Goal: Task Accomplishment & Management: Use online tool/utility

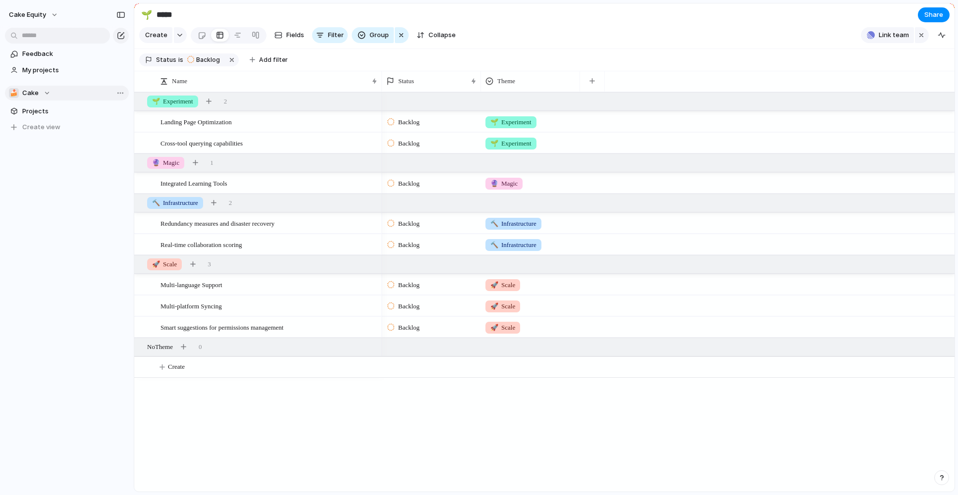
click at [41, 94] on div "🍰 Cake" at bounding box center [30, 93] width 42 height 10
click at [49, 93] on div "⚡ Churn reduction (Butter Gang) 🍰 PENG 🔐 Security Create new team" at bounding box center [479, 247] width 958 height 495
click at [144, 122] on div at bounding box center [142, 121] width 7 height 7
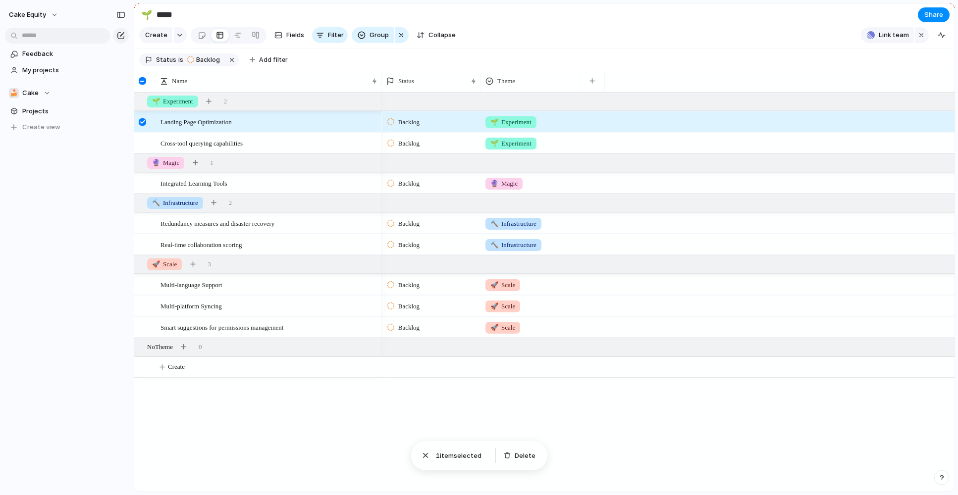
click at [144, 79] on div at bounding box center [142, 80] width 7 height 7
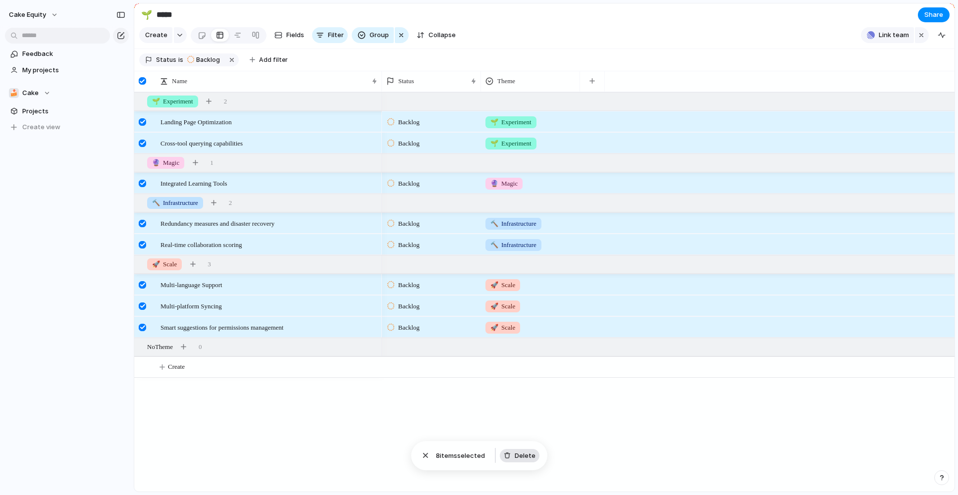
click at [519, 456] on span "Delete" at bounding box center [525, 456] width 21 height 10
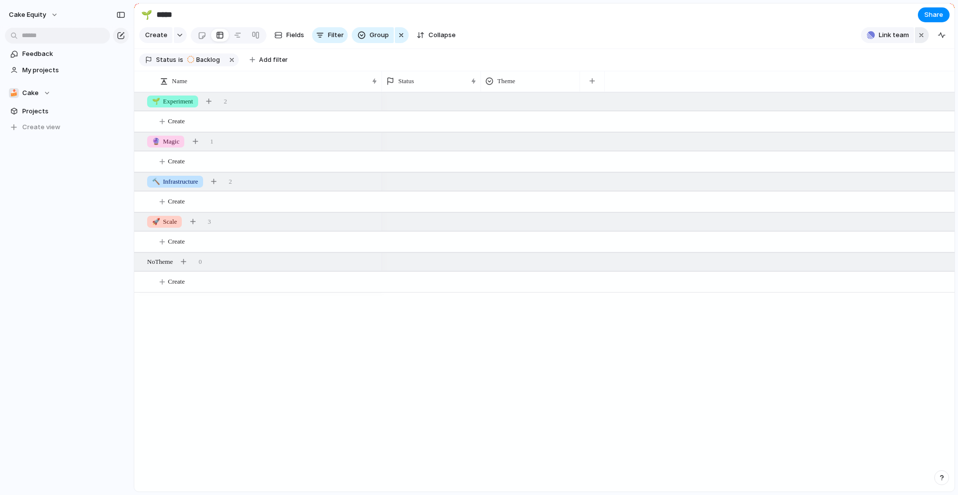
click at [918, 39] on div "button" at bounding box center [921, 35] width 8 height 12
click at [941, 39] on div "button" at bounding box center [941, 35] width 8 height 8
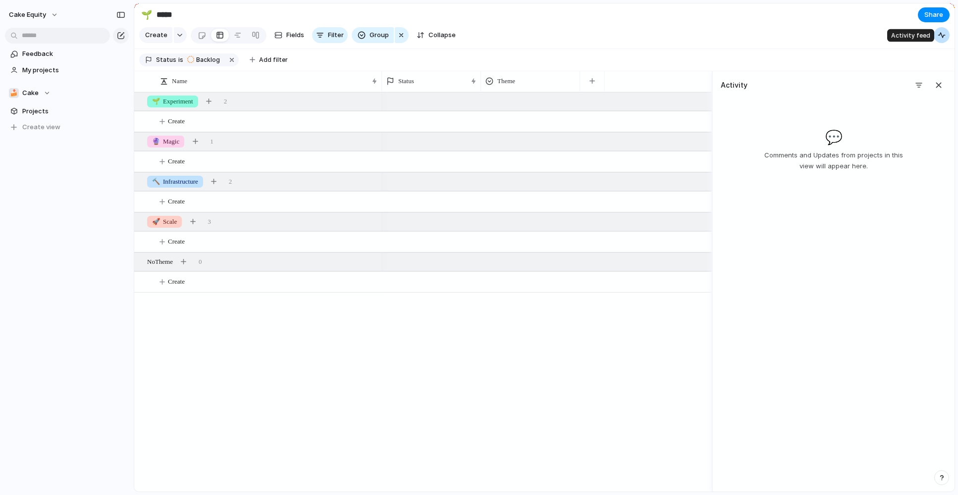
click at [941, 39] on div "button" at bounding box center [941, 35] width 8 height 8
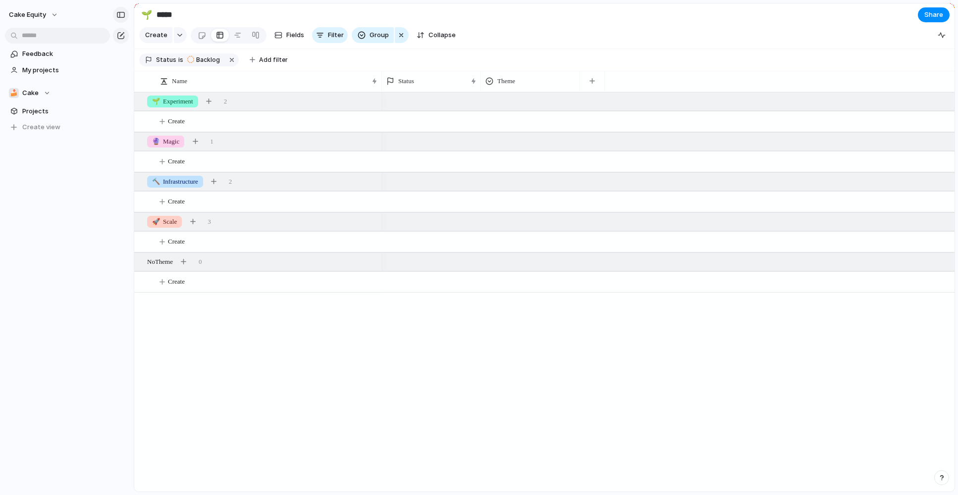
click at [119, 13] on div "button" at bounding box center [120, 14] width 9 height 7
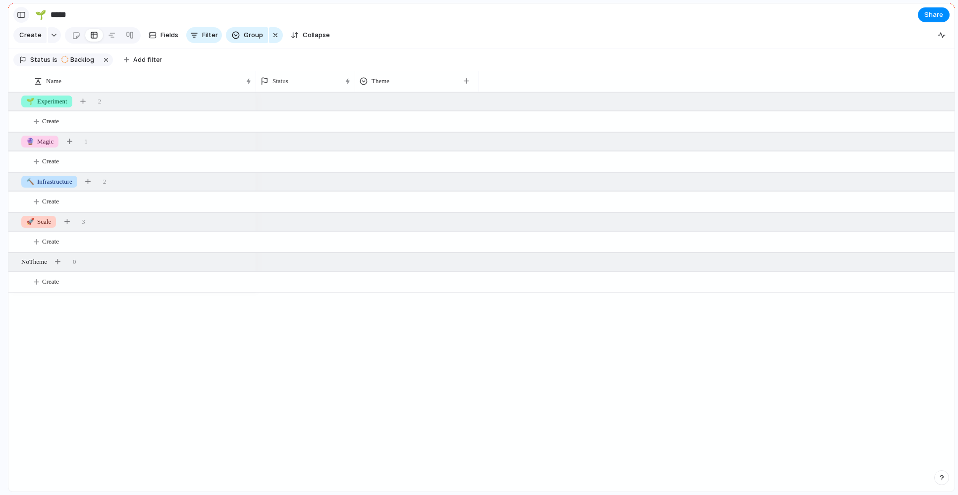
click at [19, 15] on div "button" at bounding box center [21, 14] width 9 height 7
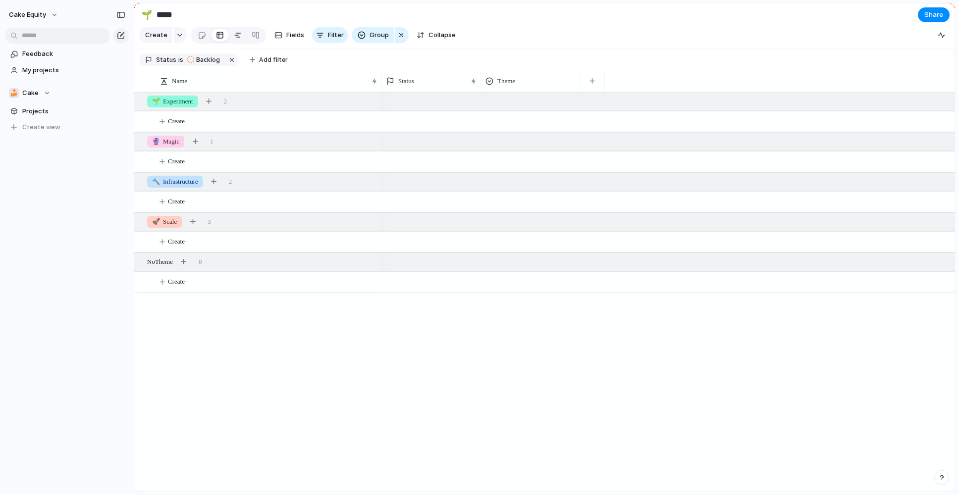
click at [236, 38] on div at bounding box center [238, 35] width 8 height 16
click at [257, 38] on div at bounding box center [256, 35] width 8 height 16
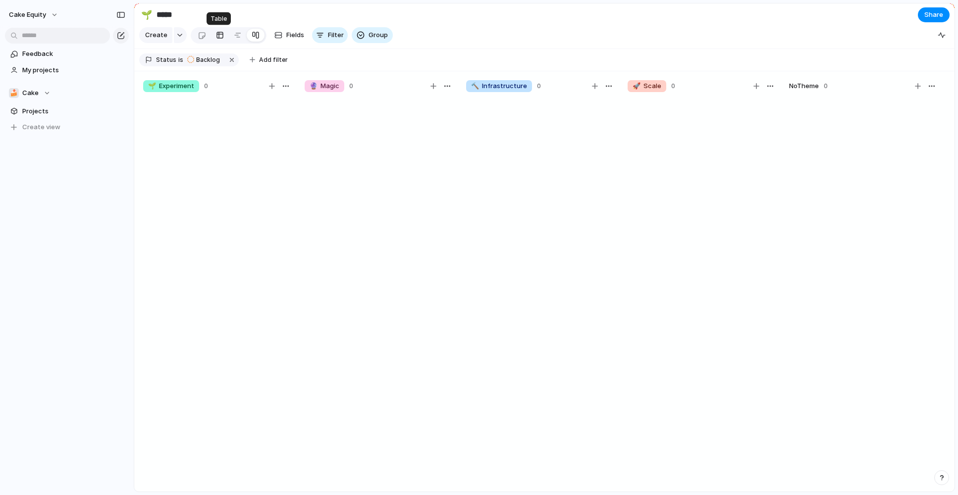
click at [216, 39] on div at bounding box center [220, 35] width 8 height 16
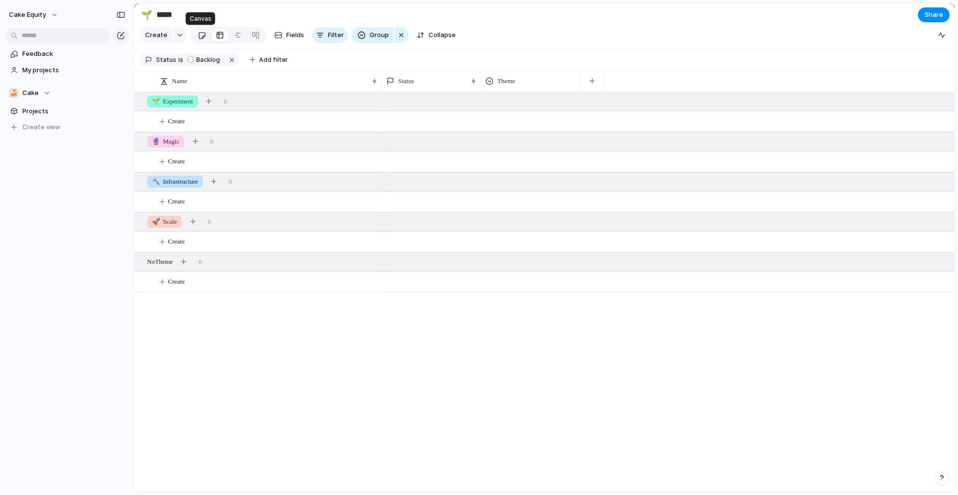
click at [201, 38] on div at bounding box center [202, 35] width 8 height 16
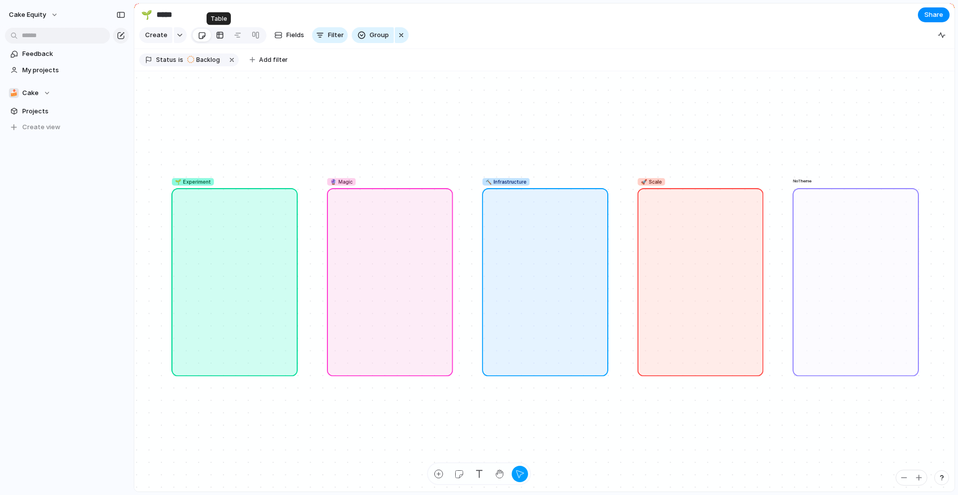
click at [221, 38] on div at bounding box center [220, 35] width 8 height 16
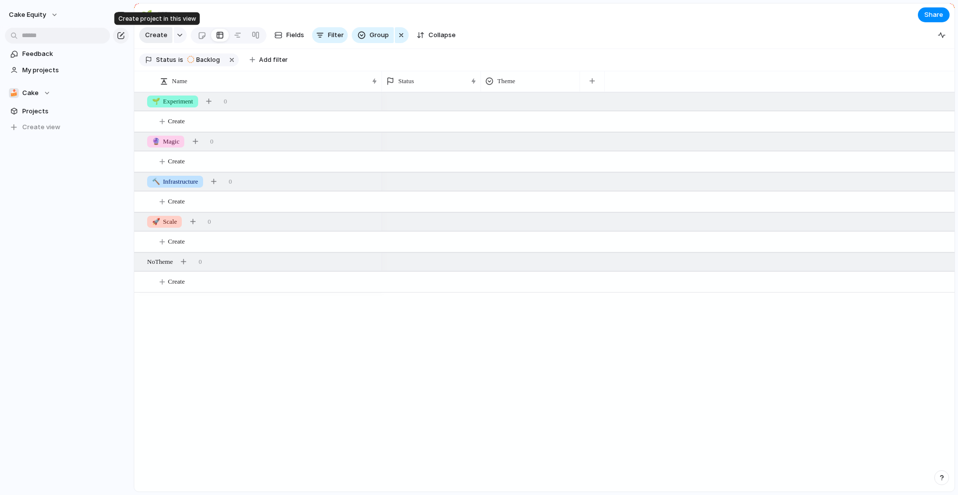
click at [156, 40] on button "Create" at bounding box center [155, 35] width 33 height 16
click at [176, 37] on div "button" at bounding box center [179, 35] width 7 height 4
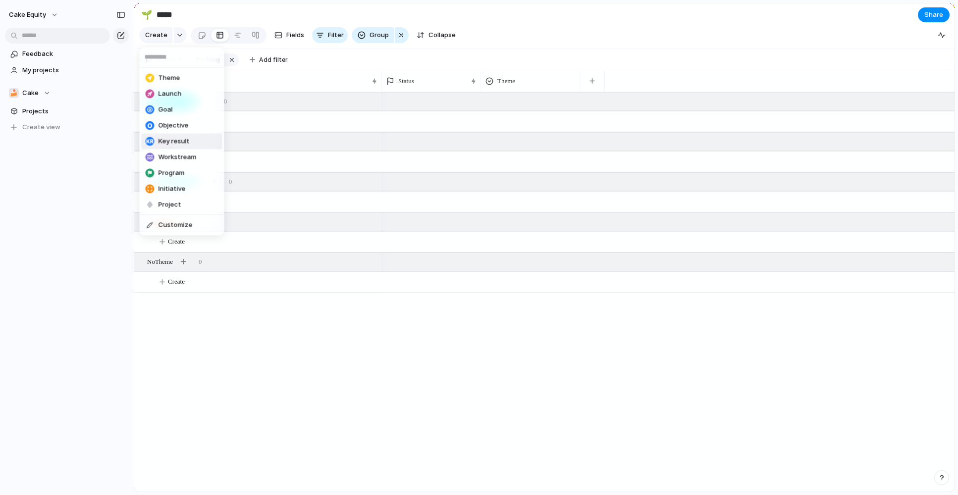
click at [174, 141] on span "Key result" at bounding box center [173, 142] width 31 height 10
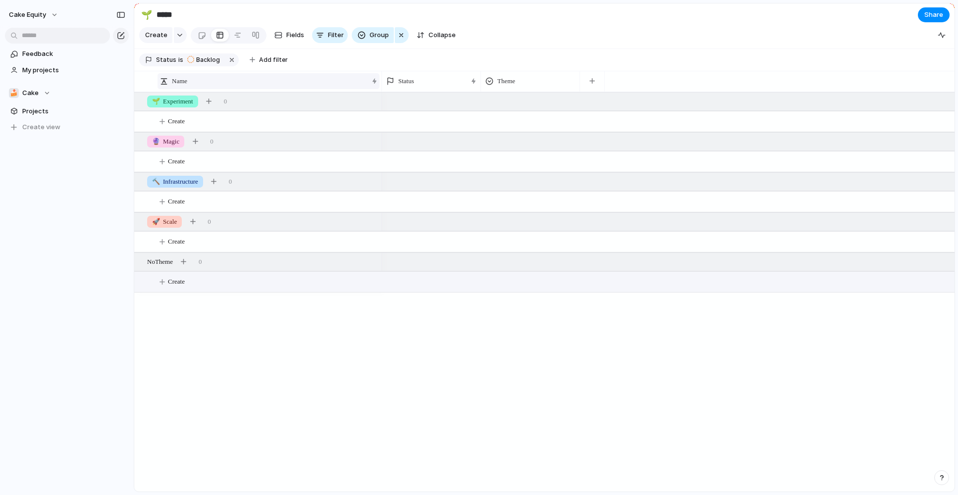
drag, startPoint x: 212, startPoint y: 337, endPoint x: 165, endPoint y: 87, distance: 254.0
click at [165, 87] on div "Name Status Theme 🌱 Experiment 0 Create 🔮 Magic 0 Create 🔨 Infrastructure 0 Cre…" at bounding box center [544, 281] width 820 height 421
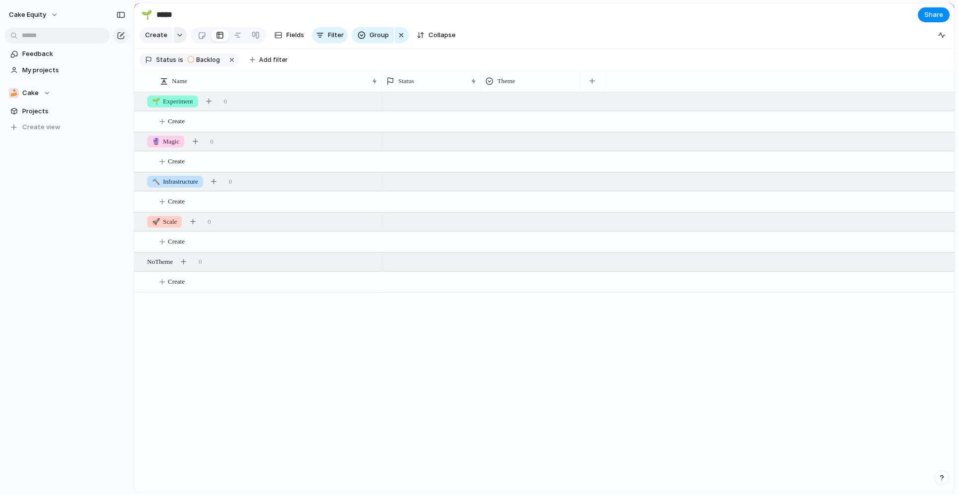
click at [179, 40] on button "button" at bounding box center [180, 35] width 13 height 16
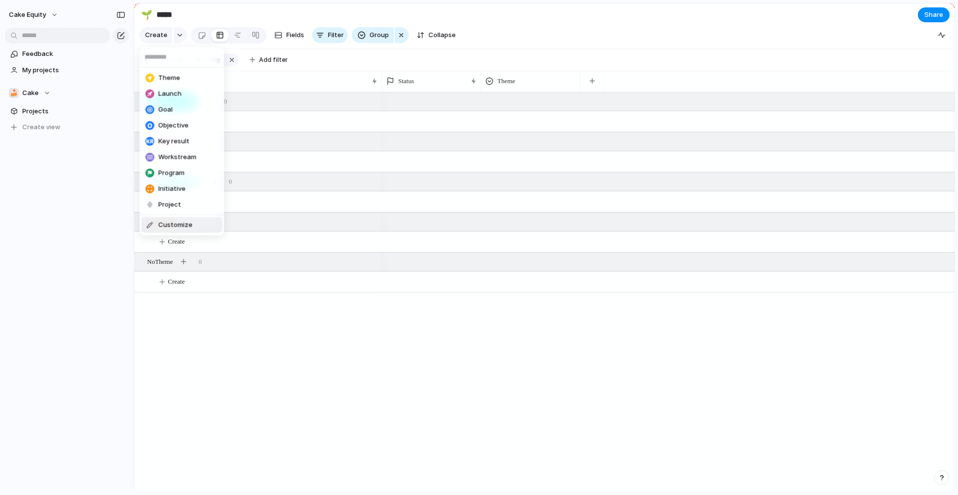
click at [167, 226] on span "Customize" at bounding box center [175, 225] width 34 height 10
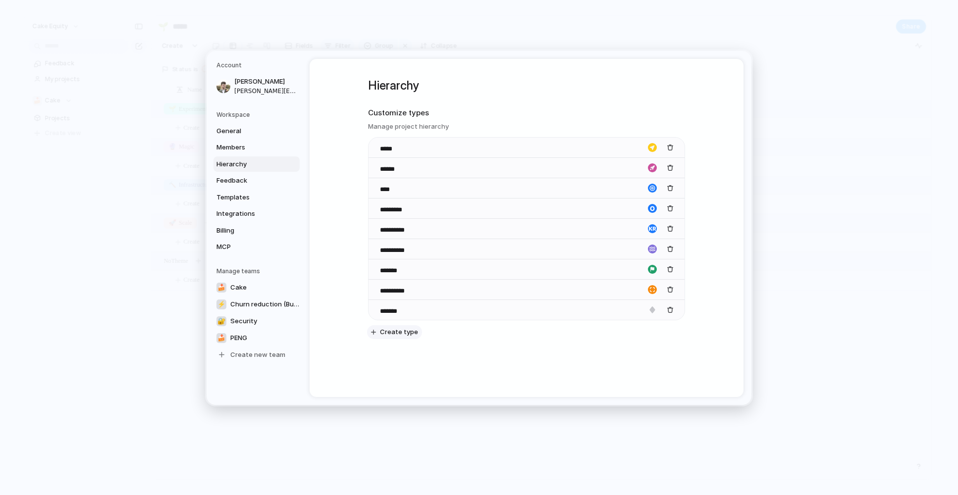
click at [386, 329] on span "Create type" at bounding box center [399, 332] width 38 height 10
type input "***"
click at [655, 327] on div "button" at bounding box center [652, 330] width 9 height 9
click at [639, 379] on div "button" at bounding box center [640, 377] width 6 height 9
click at [652, 327] on div "button" at bounding box center [652, 330] width 9 height 9
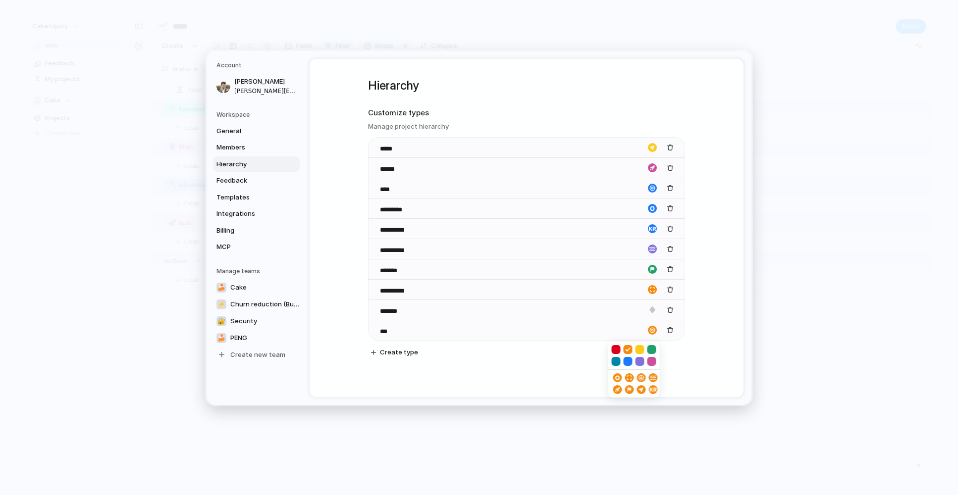
click at [628, 362] on button "button" at bounding box center [627, 361] width 9 height 9
click at [545, 350] on div at bounding box center [479, 247] width 958 height 495
click at [672, 269] on div "button" at bounding box center [670, 269] width 7 height 7
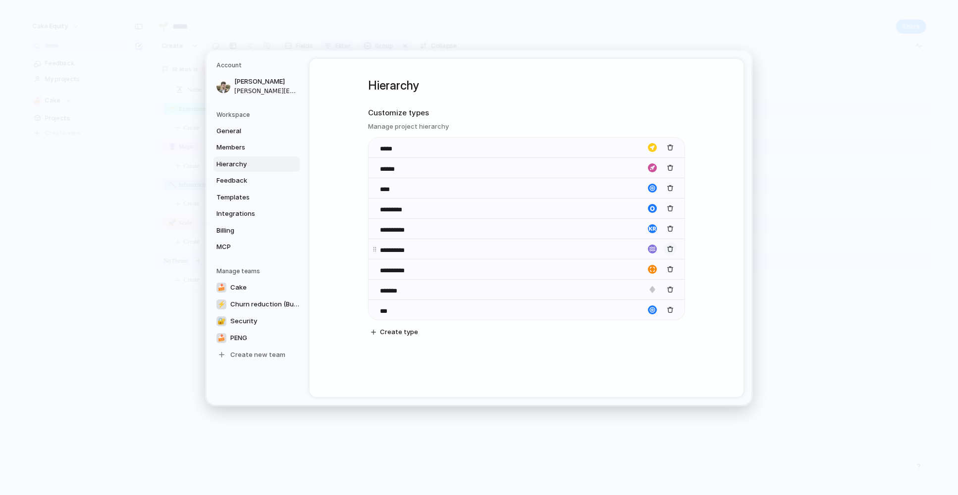
click at [673, 248] on div "button" at bounding box center [670, 249] width 7 height 7
click at [669, 188] on div "button" at bounding box center [670, 188] width 7 height 7
drag, startPoint x: 374, startPoint y: 270, endPoint x: 373, endPoint y: 225, distance: 44.6
click at [373, 225] on body "Cake Equity Feedback My projects 🍰 Cake Projects To pick up a draggable item, p…" at bounding box center [479, 247] width 958 height 495
click at [399, 289] on span "Create type" at bounding box center [399, 292] width 38 height 10
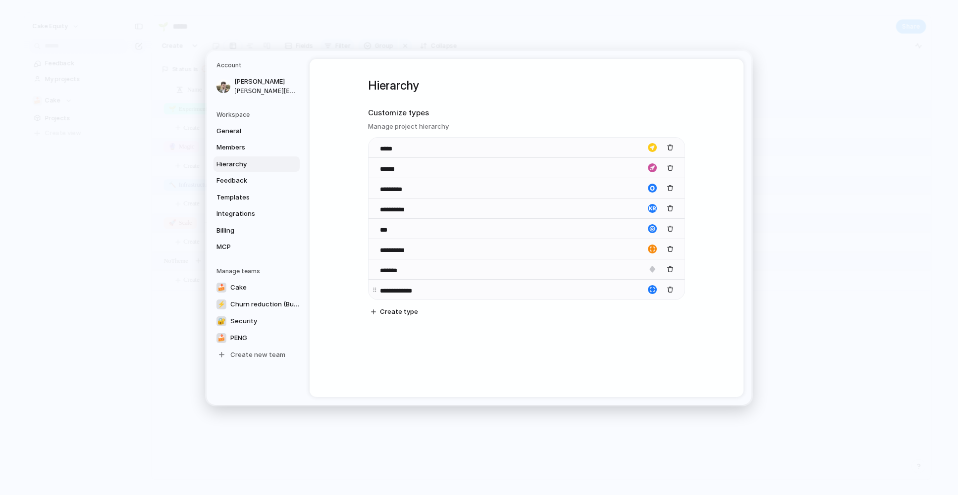
type input "**********"
drag, startPoint x: 370, startPoint y: 292, endPoint x: 370, endPoint y: 239, distance: 52.5
click at [370, 239] on div "**********" at bounding box center [526, 218] width 316 height 162
drag, startPoint x: 377, startPoint y: 289, endPoint x: 377, endPoint y: 236, distance: 53.0
click at [377, 236] on div "**********" at bounding box center [526, 218] width 316 height 162
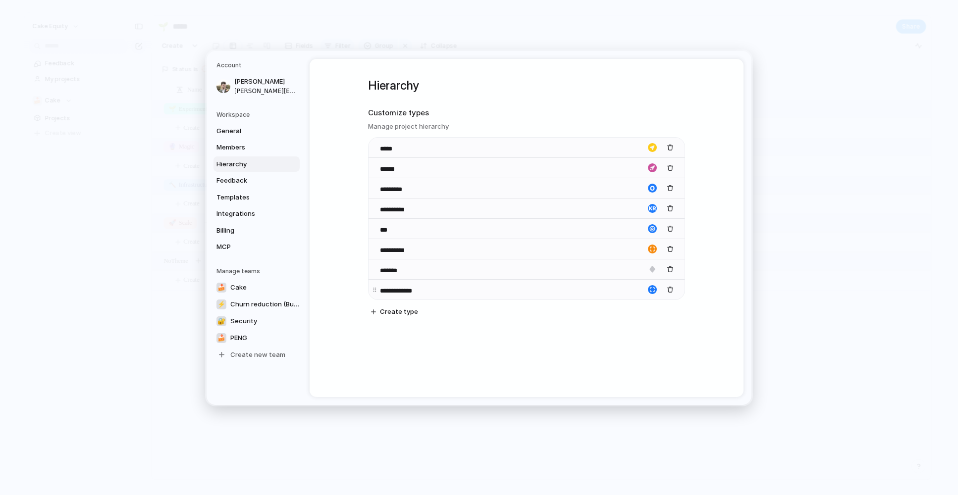
click at [652, 291] on div "button" at bounding box center [652, 289] width 9 height 9
click at [632, 347] on div at bounding box center [634, 343] width 52 height 28
click at [628, 348] on div "button" at bounding box center [628, 349] width 6 height 9
drag, startPoint x: 374, startPoint y: 291, endPoint x: 375, endPoint y: 246, distance: 44.6
click at [375, 246] on body "Cake Equity Feedback My projects 🍰 Cake Projects To pick up a draggable item, p…" at bounding box center [479, 247] width 958 height 495
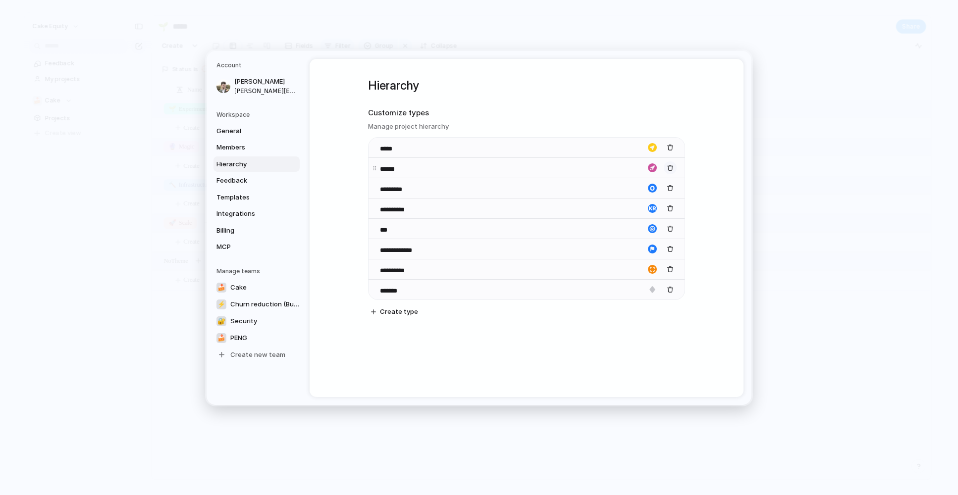
click at [671, 169] on div "button" at bounding box center [670, 167] width 7 height 7
click at [671, 150] on div "button" at bounding box center [670, 147] width 7 height 7
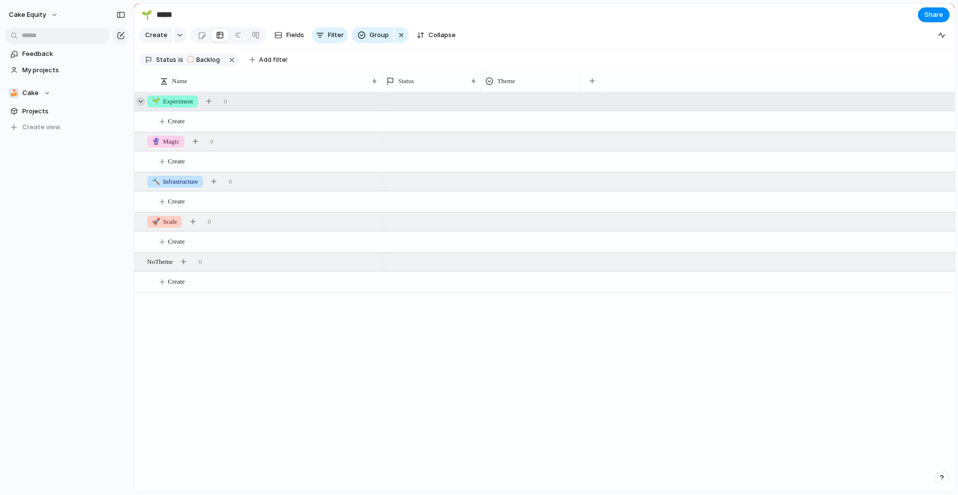
click at [142, 102] on div at bounding box center [140, 101] width 9 height 9
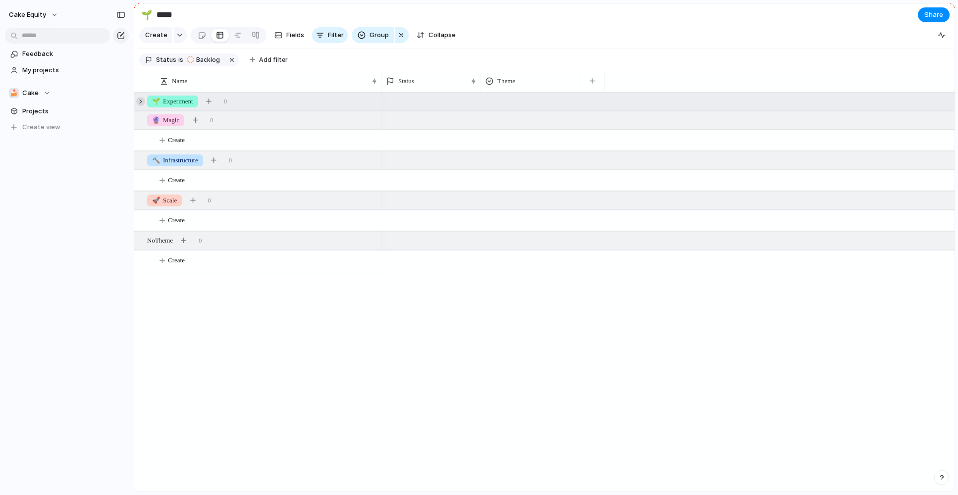
click at [142, 102] on div at bounding box center [140, 101] width 9 height 9
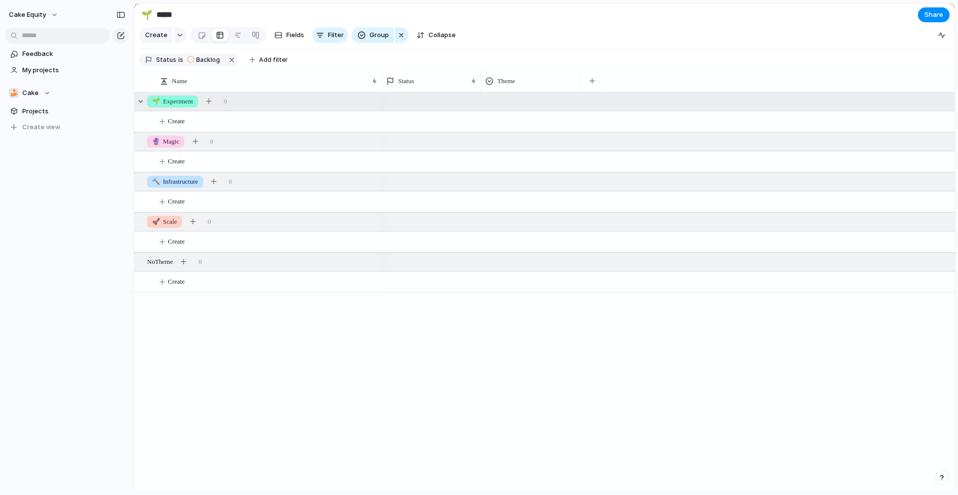
click at [173, 104] on span "🌱 Experiment" at bounding box center [172, 102] width 41 height 10
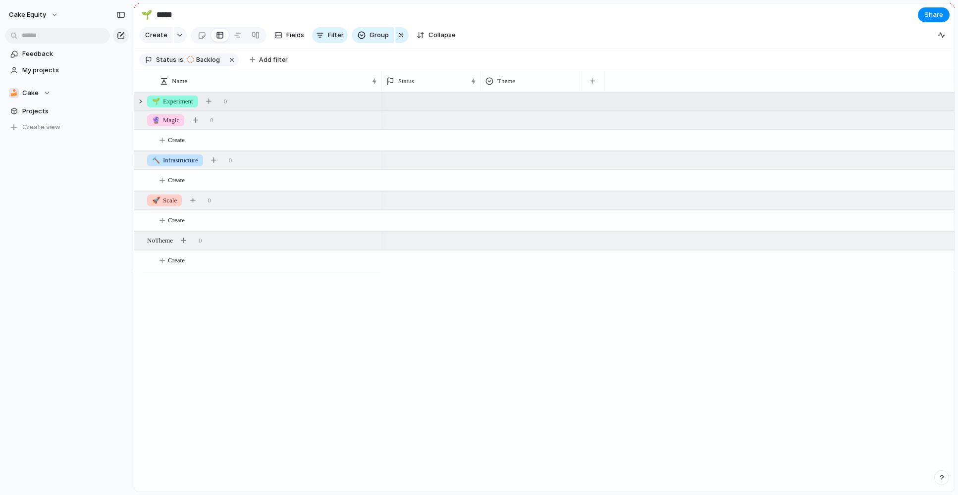
click at [173, 104] on span "🌱 Experiment" at bounding box center [172, 102] width 41 height 10
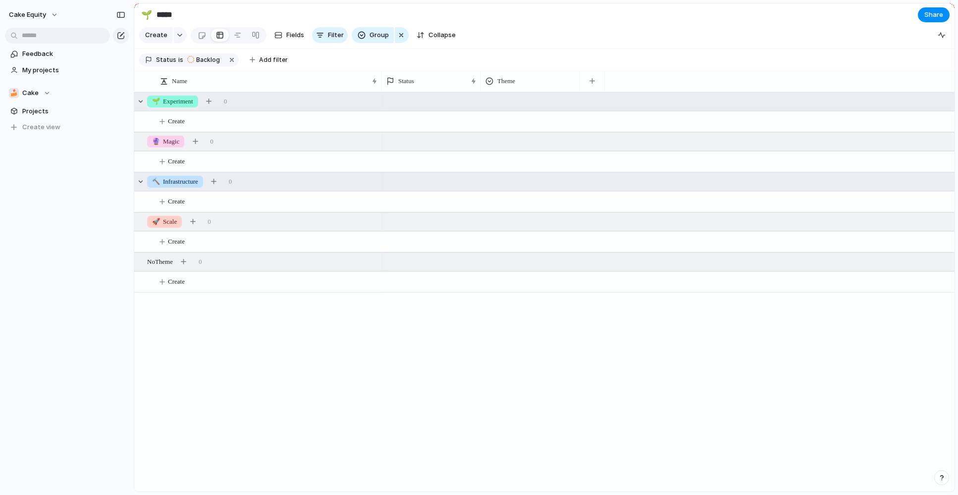
click at [186, 179] on span "🔨 Infrastructure" at bounding box center [175, 182] width 46 height 10
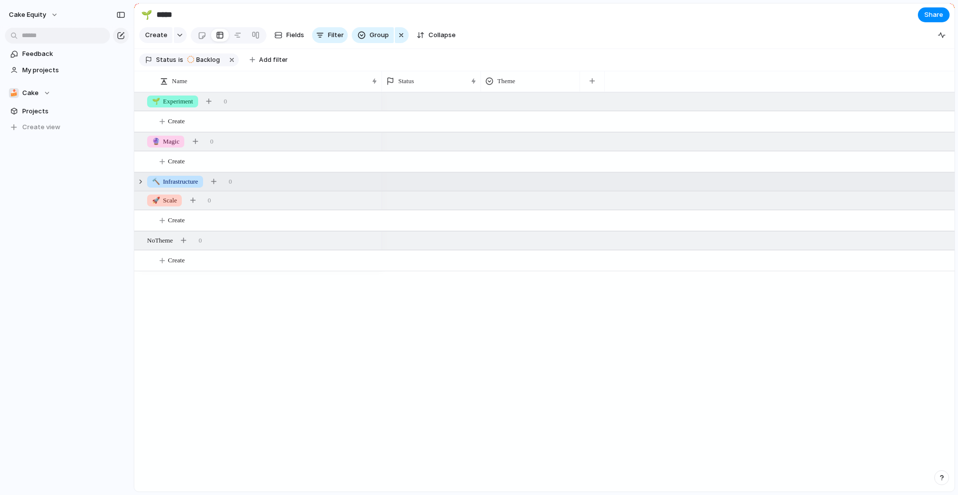
click at [186, 179] on span "🔨 Infrastructure" at bounding box center [175, 182] width 46 height 10
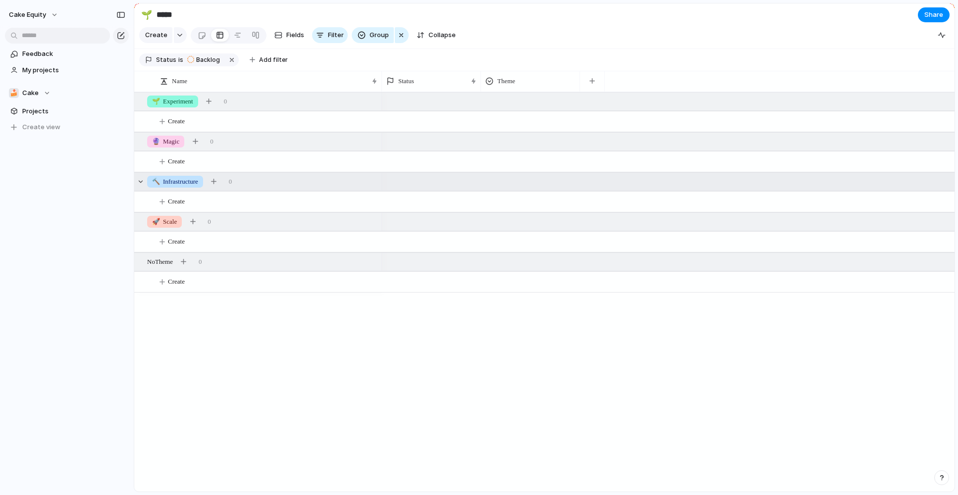
click at [938, 186] on div "🔨 Infrastructure 0" at bounding box center [545, 182] width 822 height 18
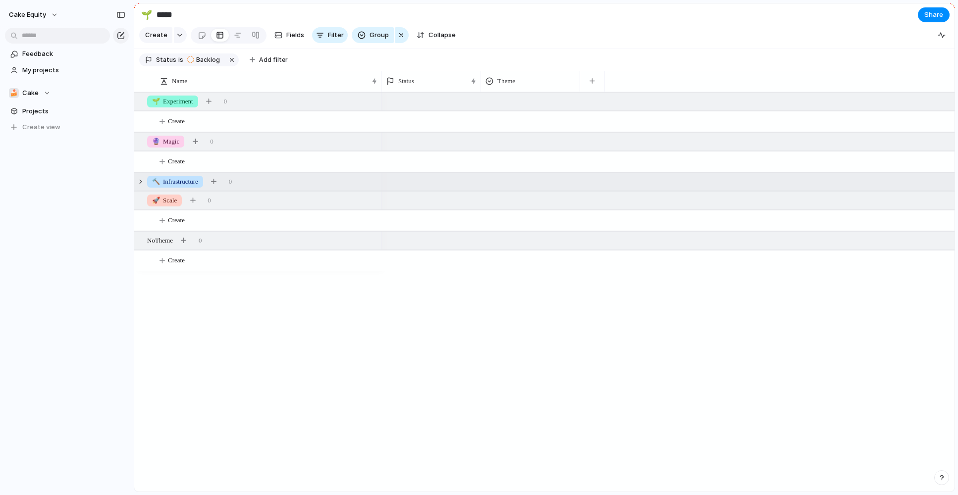
click at [938, 186] on div "🔨 Infrastructure 0" at bounding box center [545, 182] width 822 height 18
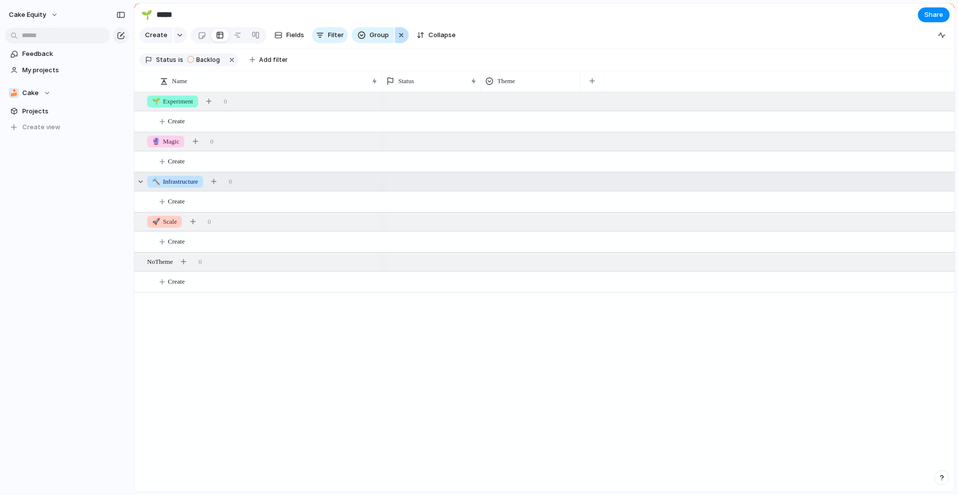
click at [397, 36] on div "button" at bounding box center [401, 35] width 8 height 12
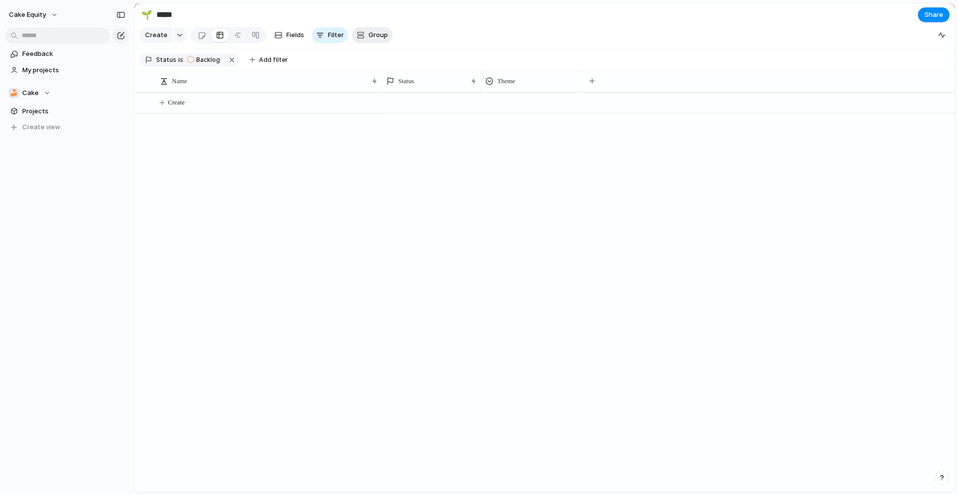
click at [361, 34] on div "button" at bounding box center [361, 35] width 8 height 8
click at [175, 145] on div "Owner Cycle Status Theme Priority Customer Created by" at bounding box center [479, 247] width 958 height 495
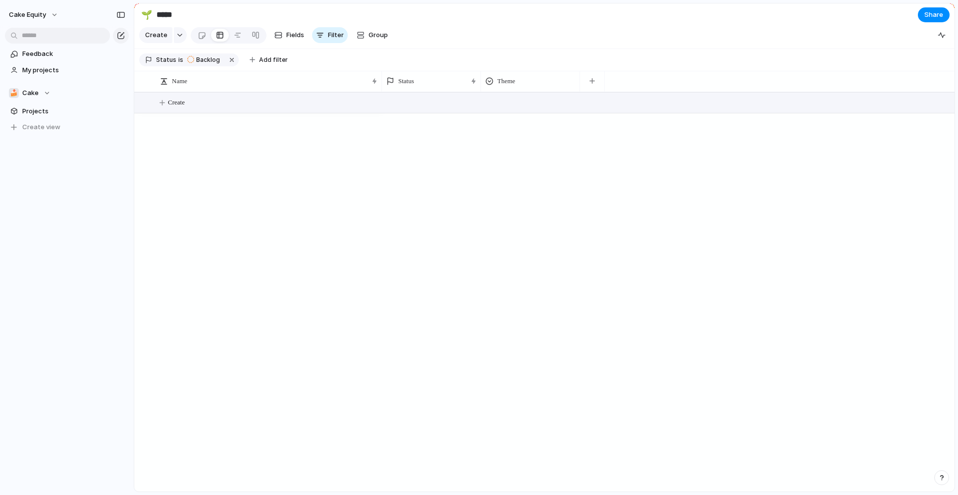
click at [169, 100] on span "Create" at bounding box center [176, 103] width 17 height 10
click at [177, 40] on button "button" at bounding box center [180, 35] width 13 height 16
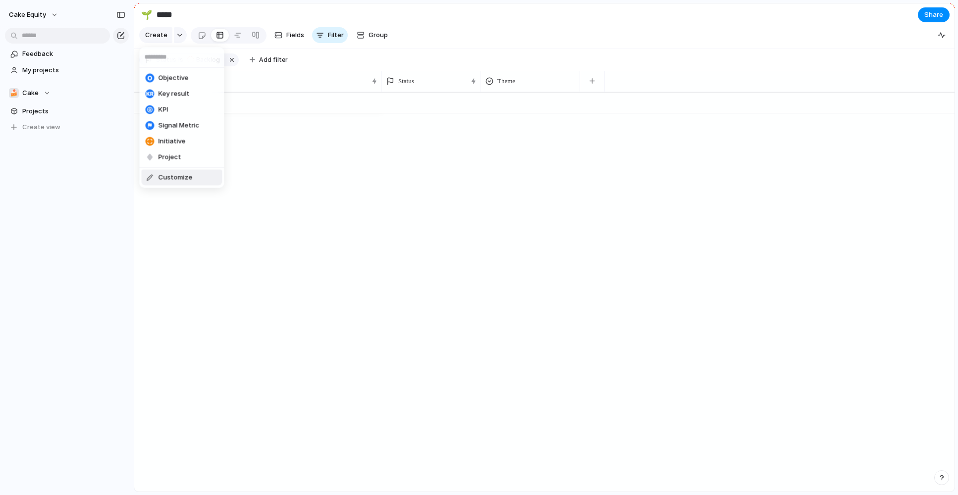
click at [315, 167] on div "Objective Key result KPI Signal Metric Initiative Project Customize" at bounding box center [479, 247] width 958 height 495
click at [203, 86] on div "Name" at bounding box center [268, 81] width 222 height 16
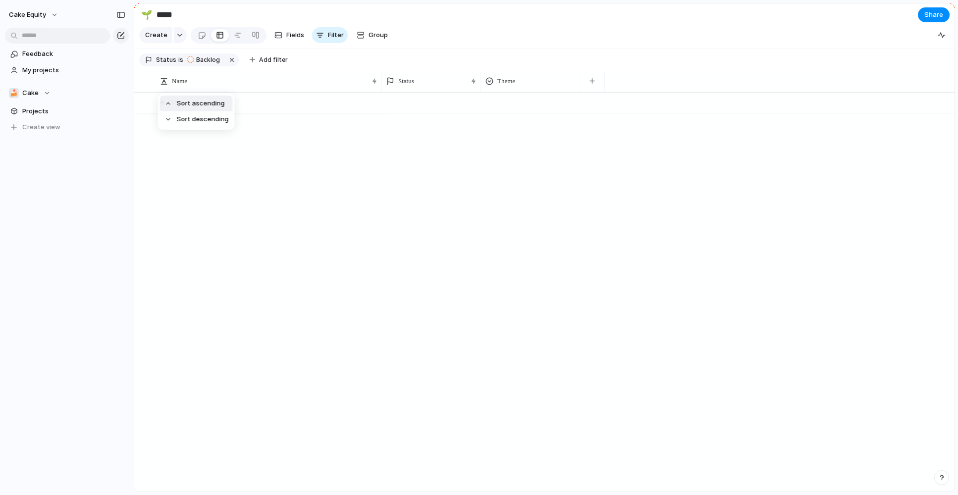
click at [183, 107] on span "Sort ascending" at bounding box center [201, 104] width 48 height 10
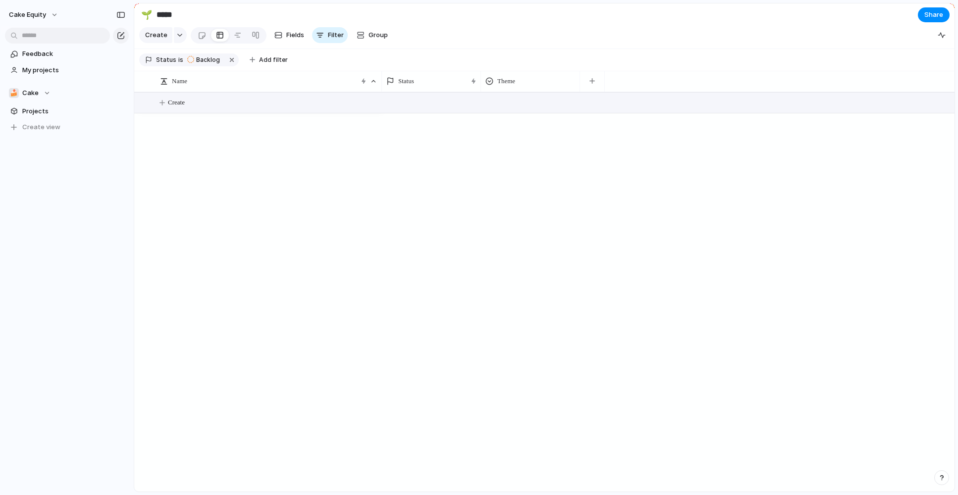
click at [203, 106] on button "Create" at bounding box center [557, 103] width 826 height 20
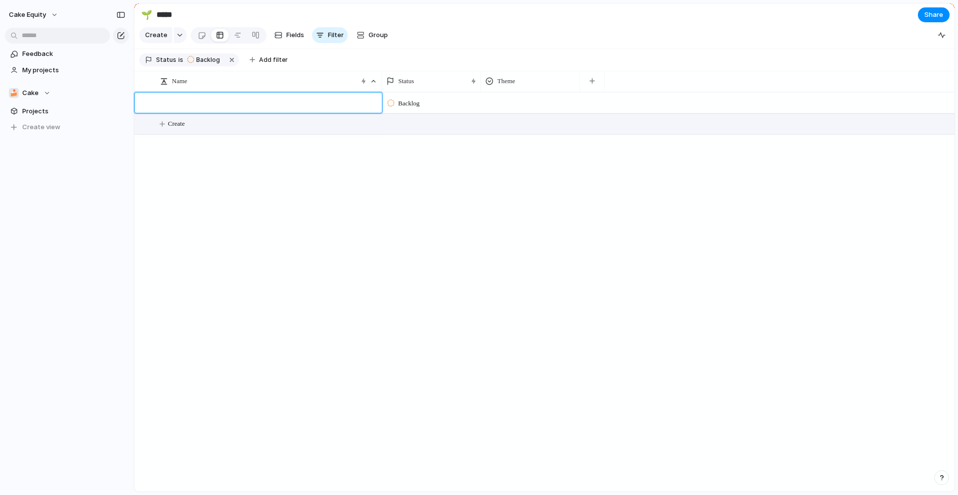
type textarea "**********"
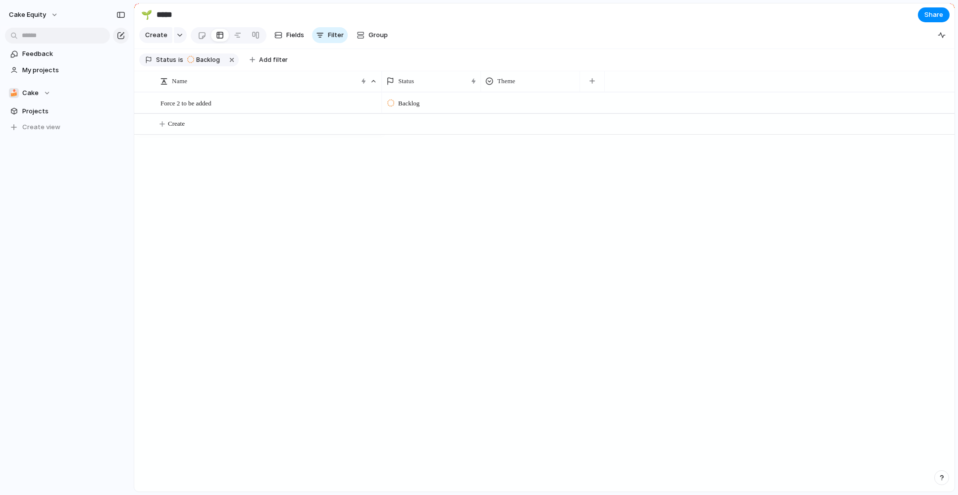
click at [553, 103] on div at bounding box center [530, 101] width 98 height 16
click at [48, 87] on div "🌱 Experiment 🔮 Magic 🔨 Infrastructure 🚀 Scale" at bounding box center [479, 247] width 958 height 495
click at [37, 93] on span "Cake" at bounding box center [30, 93] width 16 height 10
click at [45, 91] on div "🍰 Cake" at bounding box center [30, 93] width 42 height 10
click at [41, 150] on span "PENG" at bounding box center [39, 150] width 17 height 10
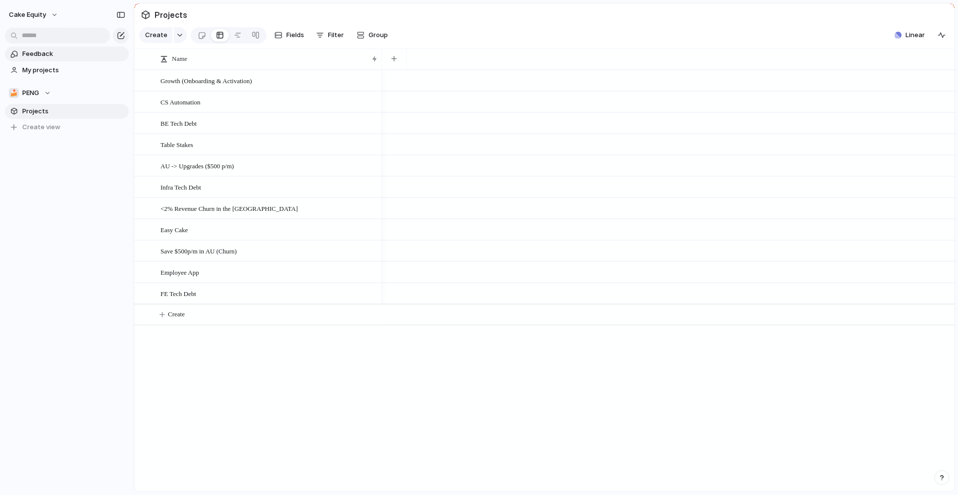
click at [50, 53] on span "Feedback" at bounding box center [73, 54] width 103 height 10
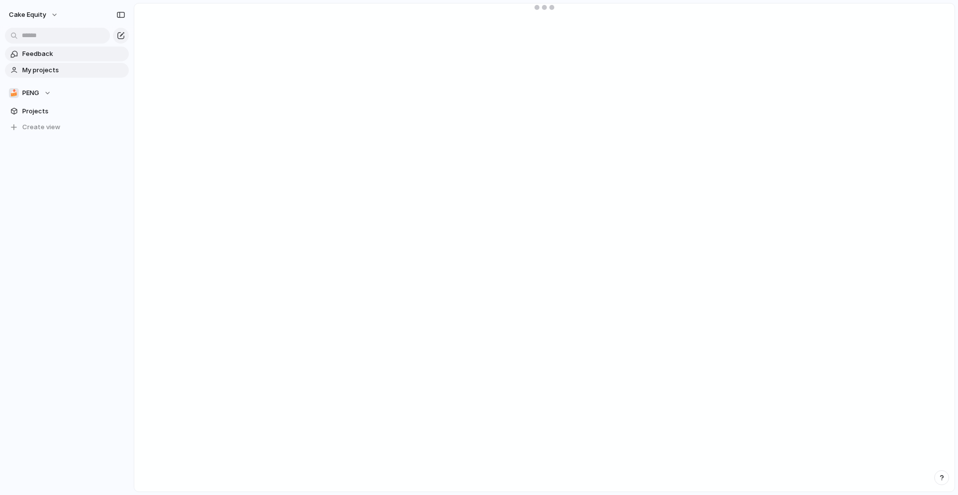
click at [50, 70] on span "My projects" at bounding box center [73, 70] width 103 height 10
click at [31, 114] on span "Projects" at bounding box center [73, 111] width 103 height 10
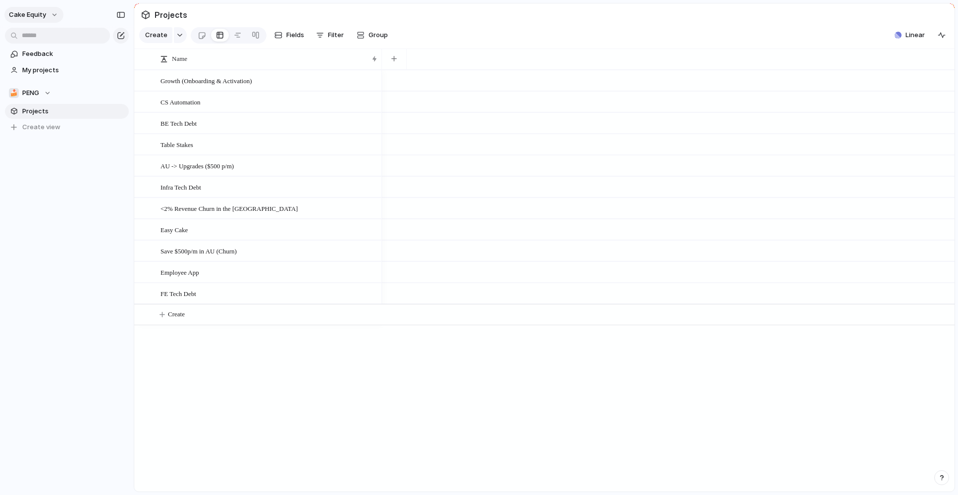
click at [40, 12] on span "Cake Equity" at bounding box center [27, 15] width 37 height 10
click at [118, 118] on span "Neutral dark" at bounding box center [115, 116] width 39 height 10
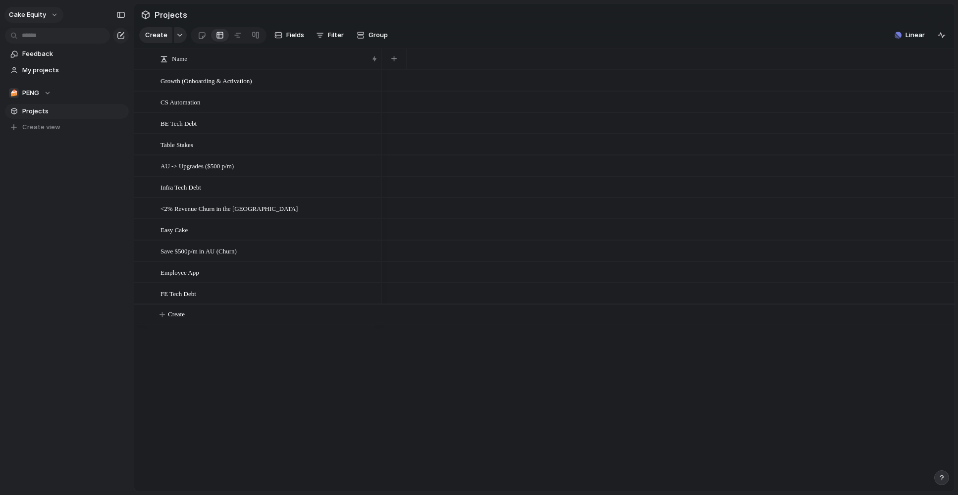
click at [43, 17] on span "Cake Equity" at bounding box center [27, 15] width 37 height 10
click at [122, 131] on li "Forest" at bounding box center [124, 132] width 65 height 16
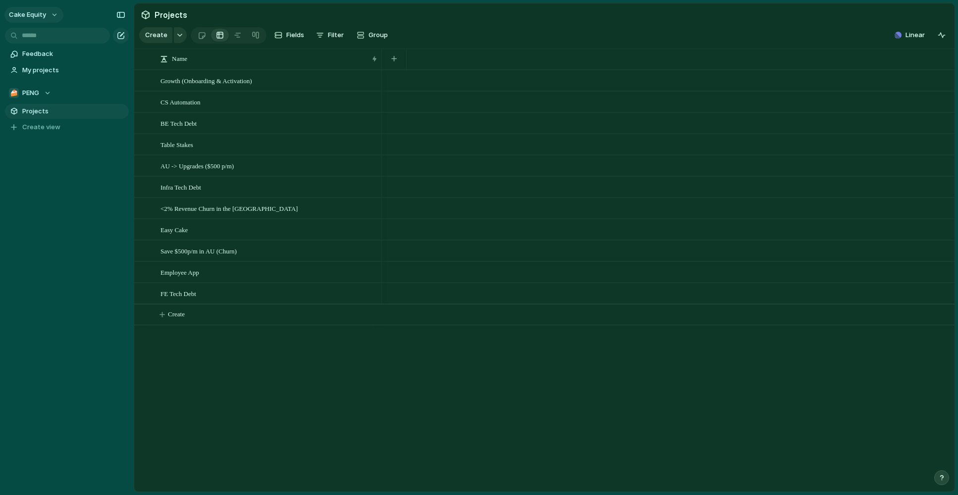
click at [31, 14] on span "Cake Equity" at bounding box center [27, 15] width 37 height 10
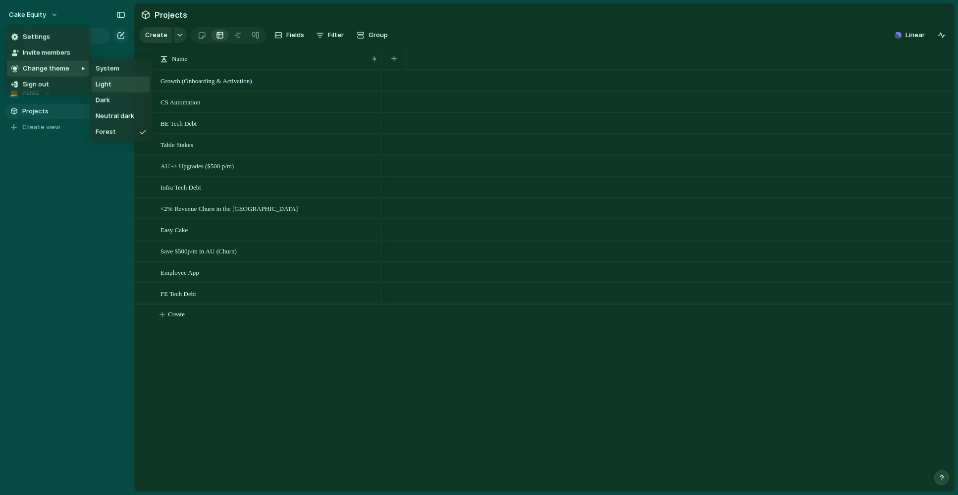
click at [110, 82] on span "Light" at bounding box center [104, 85] width 16 height 10
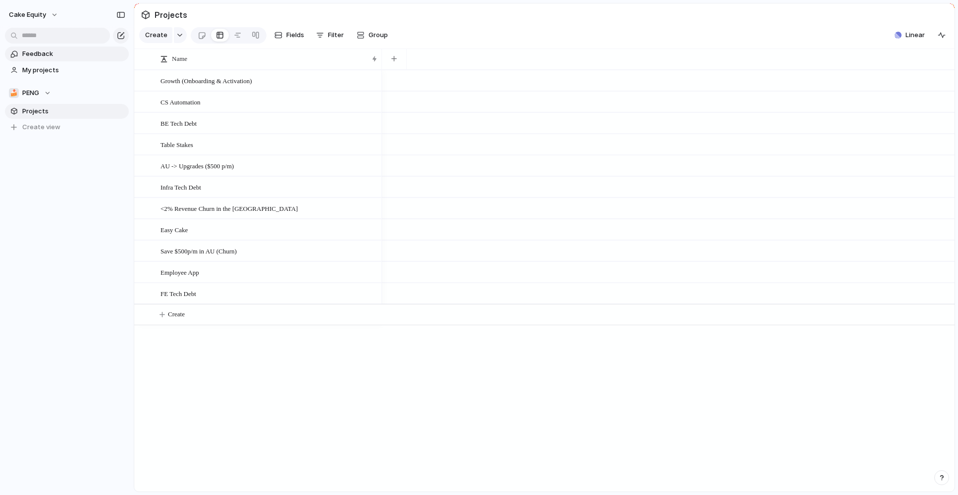
click at [44, 55] on span "Feedback" at bounding box center [73, 54] width 103 height 10
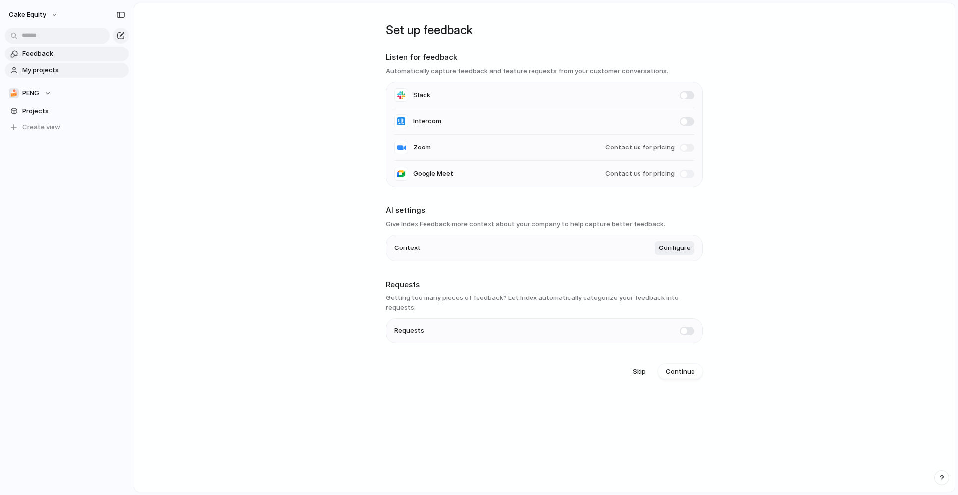
click at [46, 74] on span "My projects" at bounding box center [73, 70] width 103 height 10
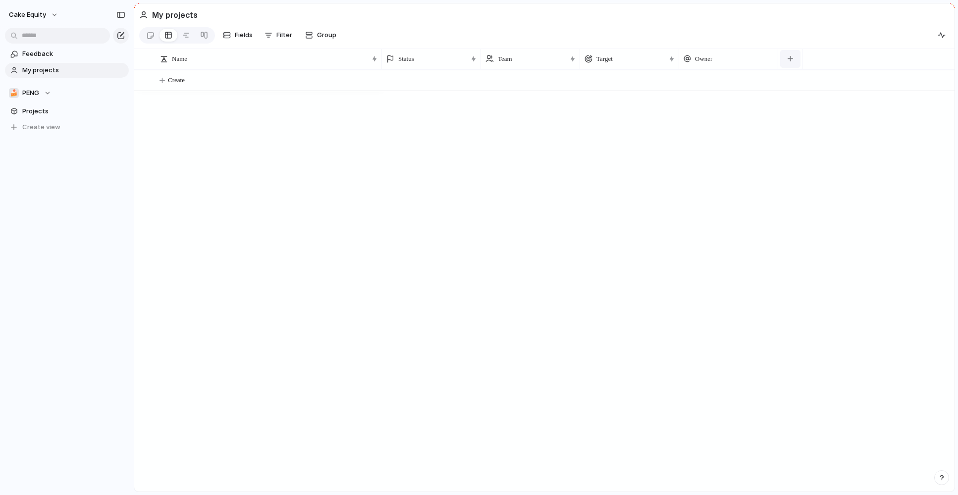
click at [796, 59] on button "button" at bounding box center [790, 59] width 20 height 18
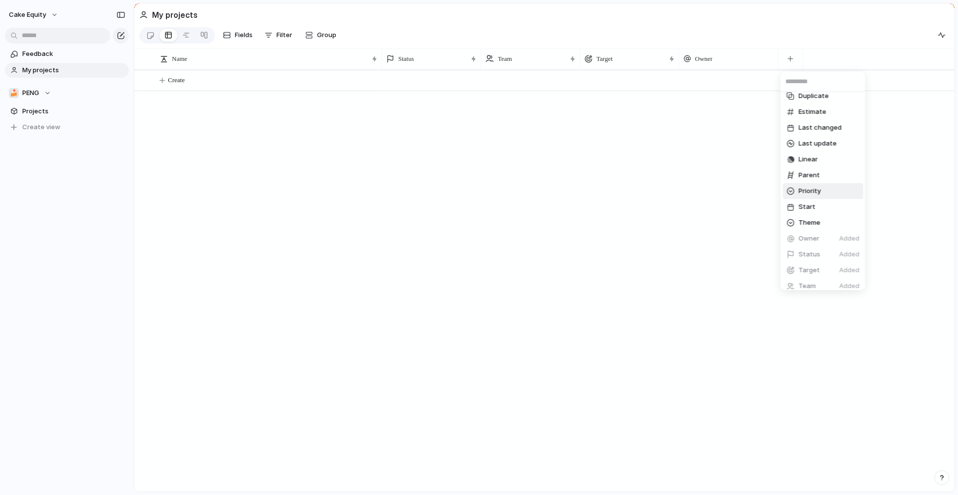
scroll to position [108, 0]
click at [811, 282] on span "Create new field" at bounding box center [824, 280] width 52 height 10
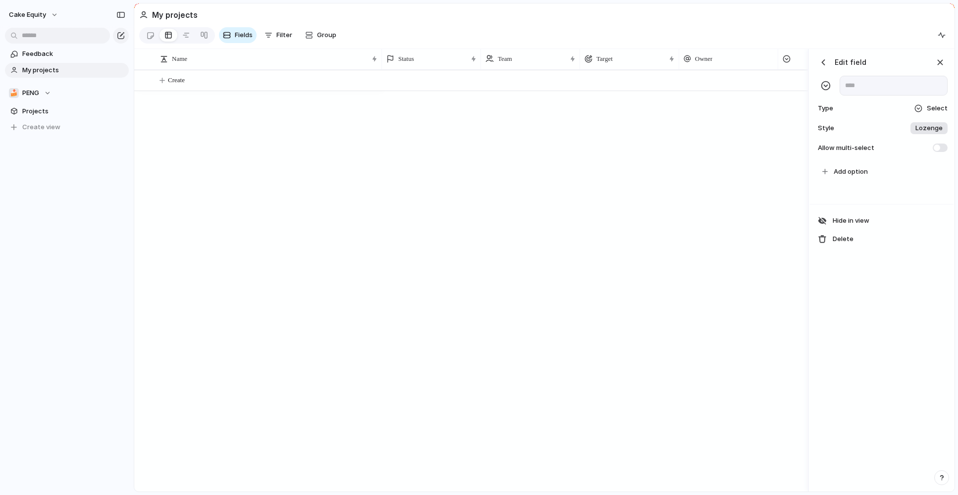
scroll to position [0, 95]
type input "****"
click at [819, 61] on div "button" at bounding box center [823, 62] width 10 height 10
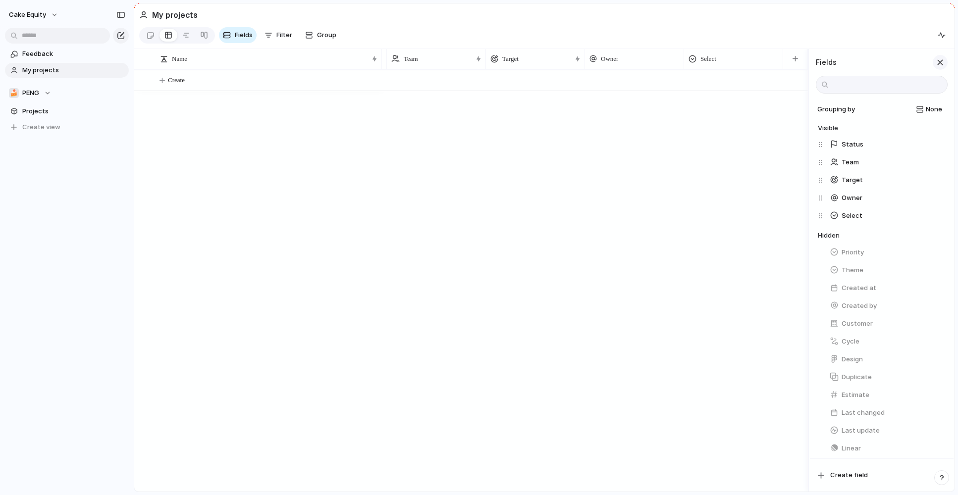
click at [939, 64] on div "button" at bounding box center [939, 62] width 11 height 11
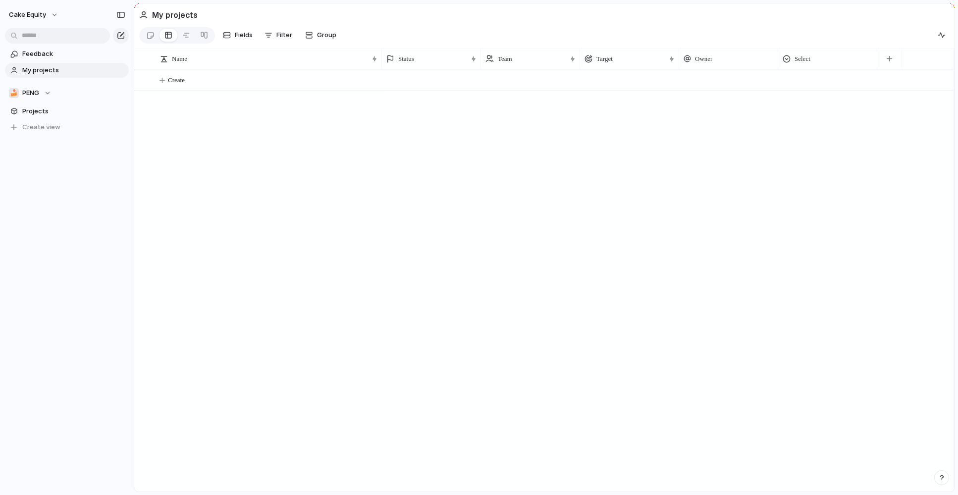
scroll to position [0, 0]
click at [820, 59] on div "Select" at bounding box center [827, 59] width 90 height 10
click at [884, 56] on div "Modify Hide Sort ascending Sort descending" at bounding box center [479, 247] width 958 height 495
click at [891, 56] on button "button" at bounding box center [889, 59] width 20 height 18
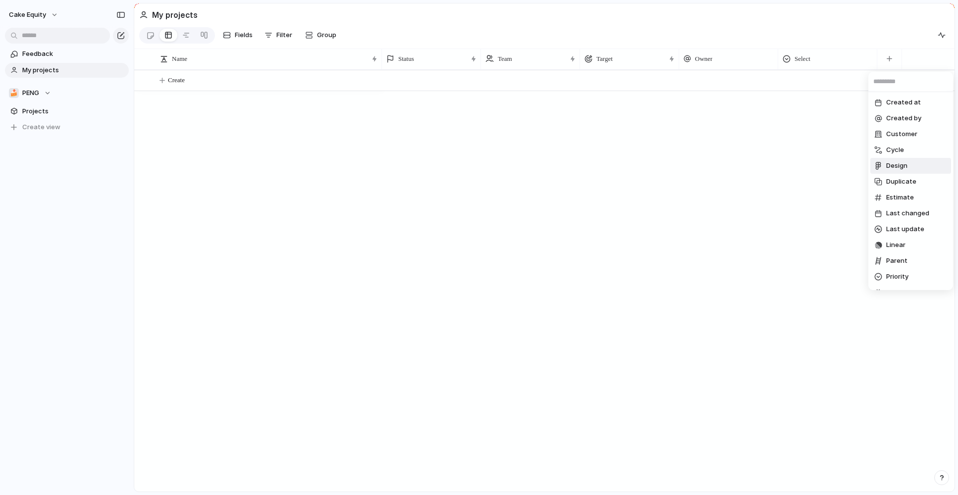
click at [610, 173] on div "Created at Created by Customer Cycle Design Duplicate Estimate Last changed Las…" at bounding box center [479, 247] width 958 height 495
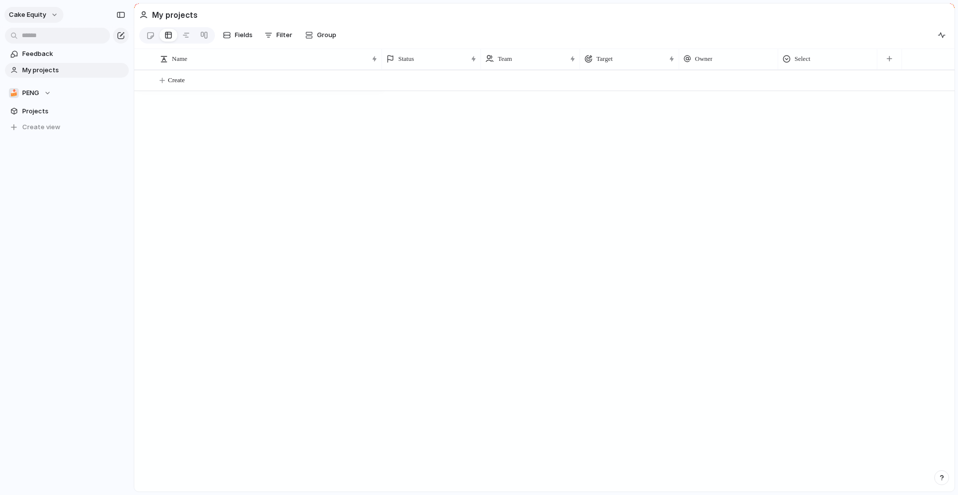
click at [54, 17] on button "Cake Equity" at bounding box center [33, 15] width 59 height 16
click at [448, 212] on div "Settings Invite members Change theme Sign out" at bounding box center [479, 247] width 958 height 495
click at [46, 11] on button "Cake Equity" at bounding box center [33, 15] width 59 height 16
click at [329, 151] on div "Settings Invite members Change theme Sign out" at bounding box center [479, 247] width 958 height 495
click at [31, 95] on span "PENG" at bounding box center [30, 93] width 17 height 10
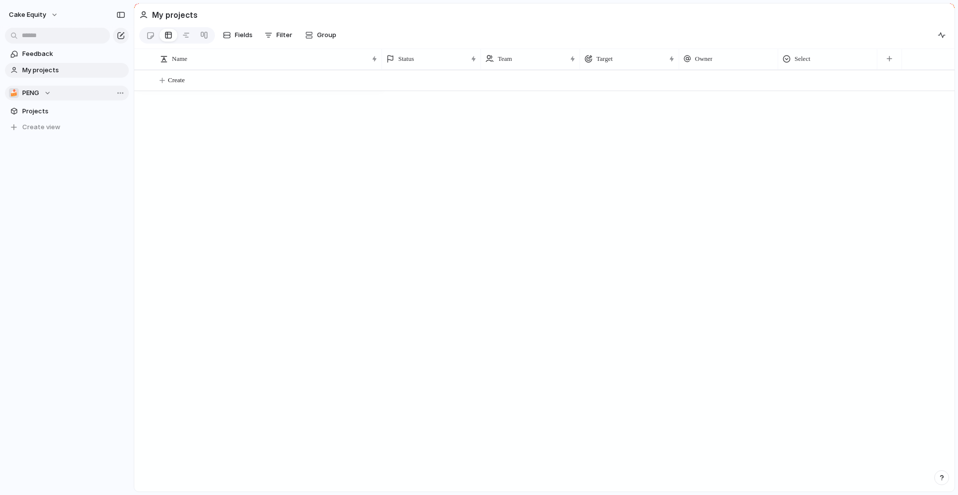
click at [31, 95] on div "⚡ Churn reduction (Butter Gang) 🍰 PENG 🔐 Security Create new team" at bounding box center [479, 247] width 958 height 495
click at [31, 116] on link "Projects" at bounding box center [67, 111] width 124 height 15
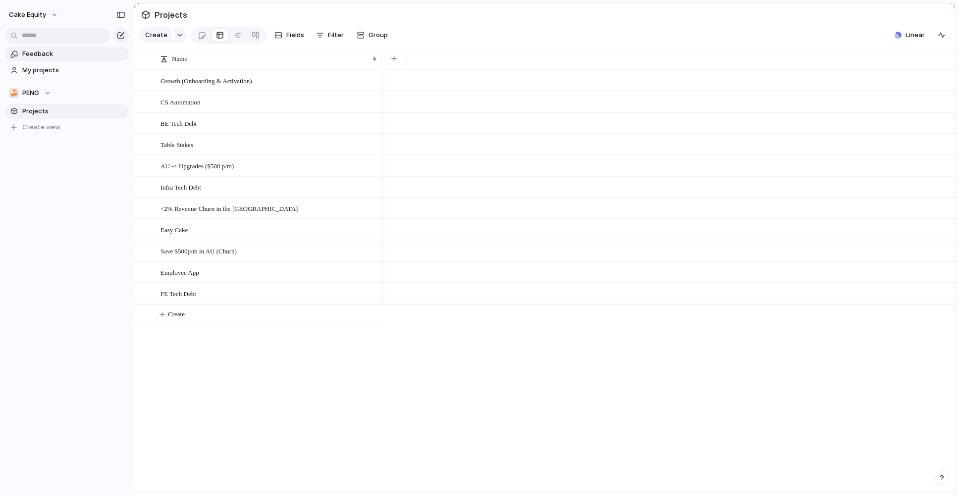
click at [34, 56] on span "Feedback" at bounding box center [73, 54] width 103 height 10
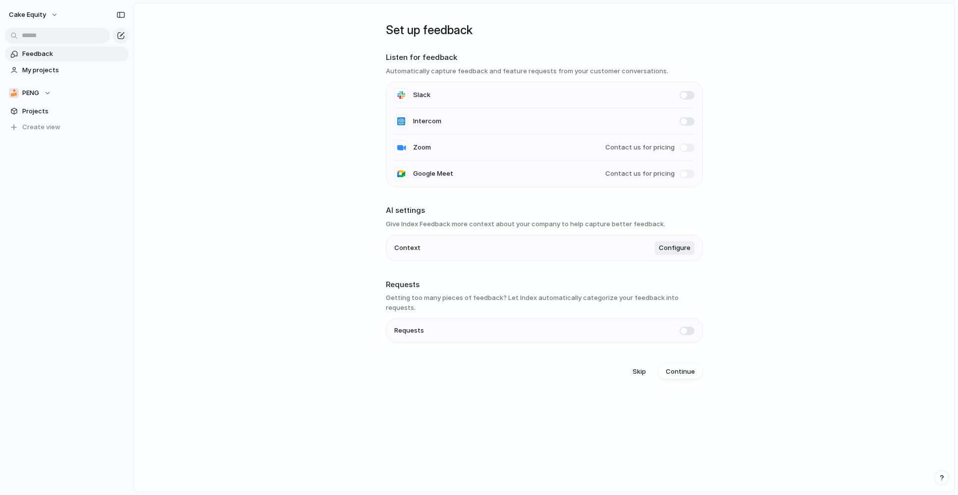
click at [425, 67] on h3 "Automatically capture feedback and feature requests from your customer conversa…" at bounding box center [544, 71] width 317 height 10
click at [454, 70] on h3 "Automatically capture feedback and feature requests from your customer conversa…" at bounding box center [544, 71] width 317 height 10
click at [682, 367] on span "Continue" at bounding box center [680, 372] width 29 height 10
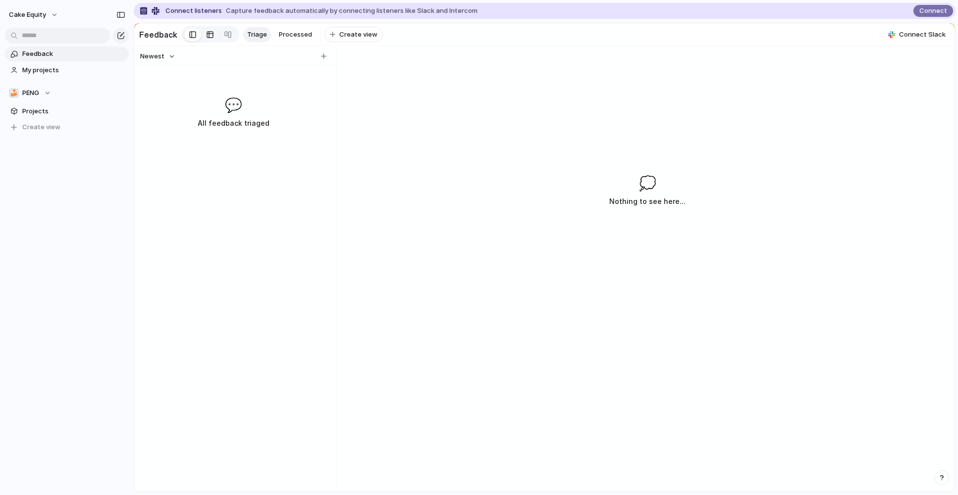
click at [202, 37] on link at bounding box center [210, 35] width 18 height 16
click at [225, 35] on div at bounding box center [228, 35] width 8 height 16
click at [189, 35] on div at bounding box center [192, 34] width 7 height 15
click at [261, 12] on span "Capture feedback automatically by connecting listeners like Slack and Intercom" at bounding box center [352, 11] width 252 height 10
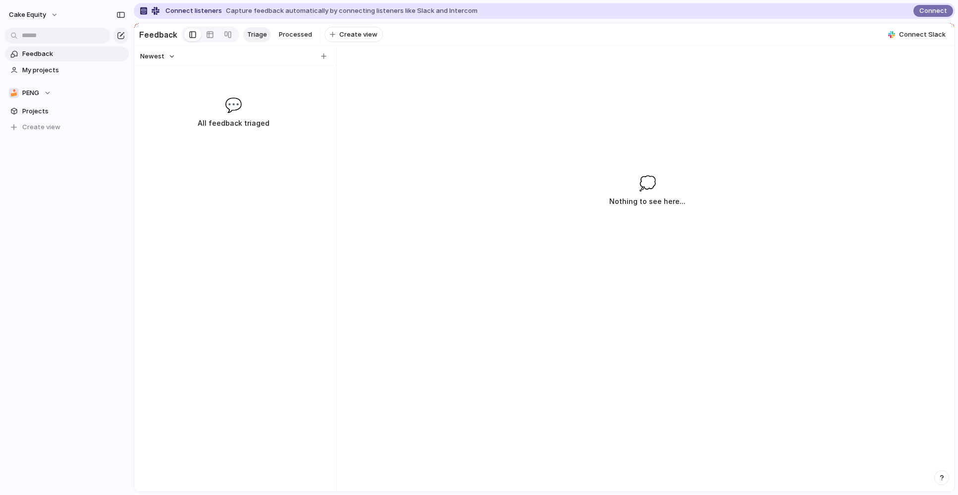
click at [261, 12] on span "Capture feedback automatically by connecting listeners like Slack and Intercom" at bounding box center [352, 11] width 252 height 10
click at [55, 15] on button "Cake Equity" at bounding box center [33, 15] width 59 height 16
click at [48, 223] on div "Settings Invite members Change theme Sign out" at bounding box center [479, 247] width 958 height 495
click at [34, 72] on span "My projects" at bounding box center [73, 70] width 103 height 10
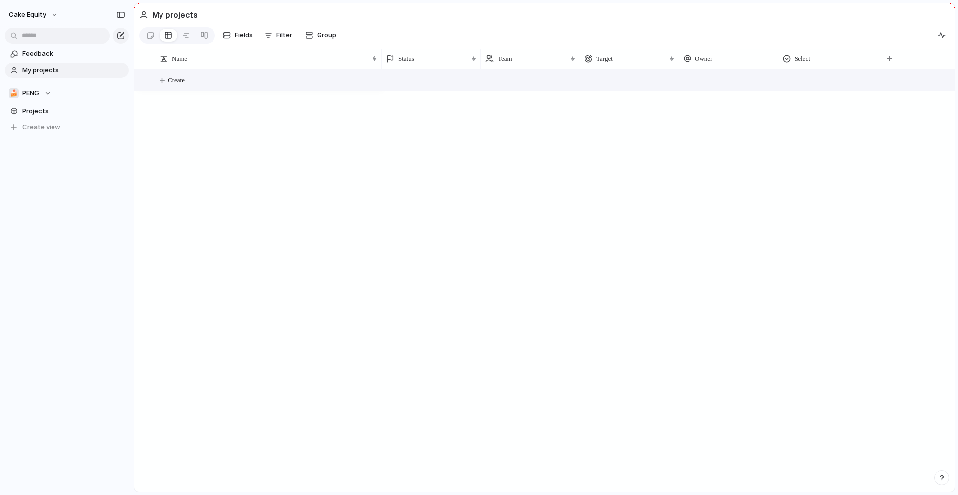
click at [169, 80] on span "Create" at bounding box center [176, 80] width 17 height 10
click at [37, 114] on span "Projects" at bounding box center [73, 111] width 103 height 10
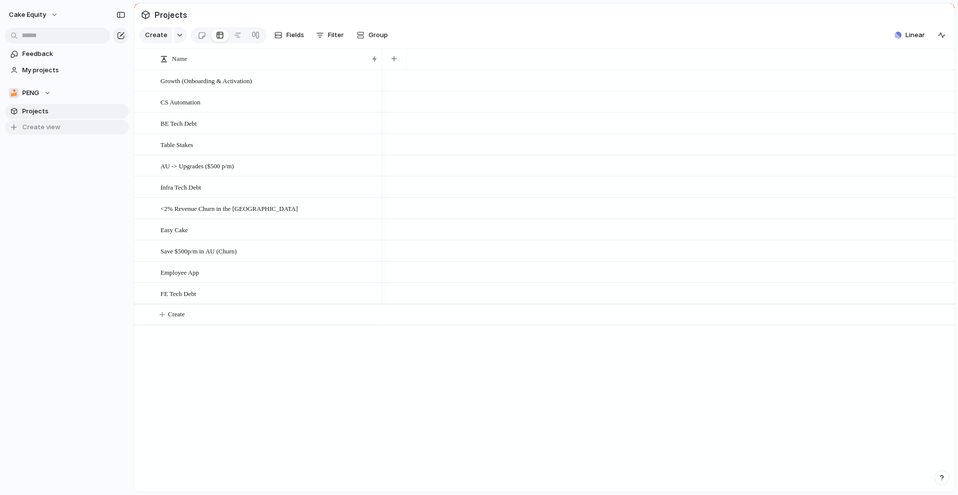
click at [37, 132] on button "Create view" at bounding box center [67, 127] width 124 height 15
type input "**********"
click at [303, 417] on div "Growth (Onboarding & Activation) CS Automation BE Tech Debt Table Stakes AU -> …" at bounding box center [544, 281] width 820 height 422
click at [368, 78] on div at bounding box center [369, 81] width 17 height 13
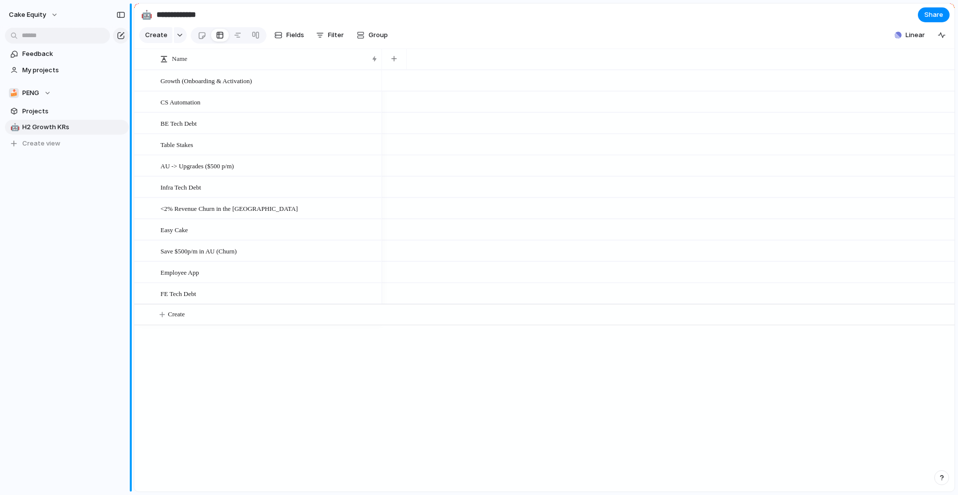
drag, startPoint x: 311, startPoint y: 385, endPoint x: 131, endPoint y: 59, distance: 371.7
click at [130, 59] on div "**********" at bounding box center [479, 247] width 958 height 495
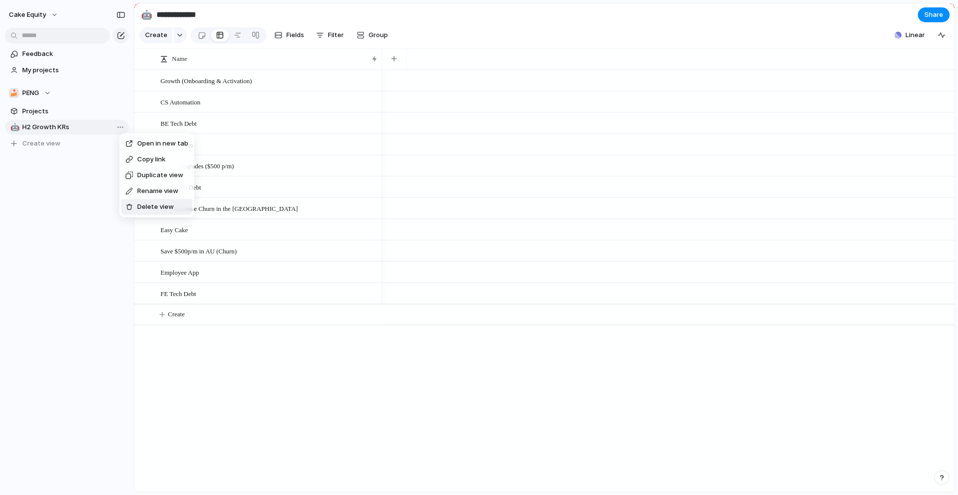
click at [148, 205] on span "Delete view" at bounding box center [155, 207] width 37 height 10
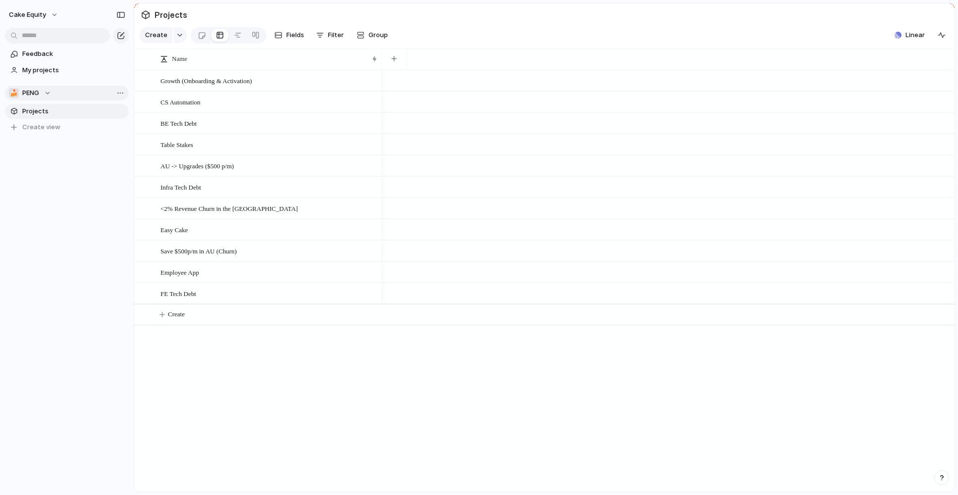
click at [43, 96] on div "🍰 PENG" at bounding box center [30, 93] width 42 height 10
click at [52, 229] on div "⚡ Churn reduction (Butter Gang) 🍰 PENG 🔐 Security Create new team" at bounding box center [479, 247] width 958 height 495
click at [71, 177] on div "Team settings Copy link Add members" at bounding box center [479, 247] width 958 height 495
click at [30, 64] on link "My projects" at bounding box center [67, 70] width 124 height 15
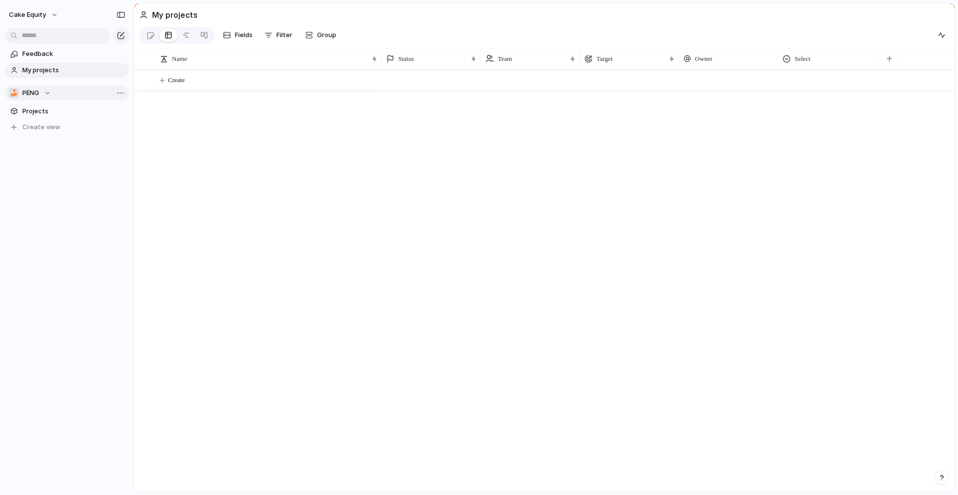
click at [161, 12] on h2 "My projects" at bounding box center [175, 15] width 46 height 12
click at [152, 36] on div at bounding box center [150, 35] width 8 height 16
click at [172, 36] on div at bounding box center [168, 35] width 8 height 16
click at [124, 70] on link "My projects" at bounding box center [67, 70] width 124 height 15
click at [112, 57] on span "Feedback" at bounding box center [73, 54] width 103 height 10
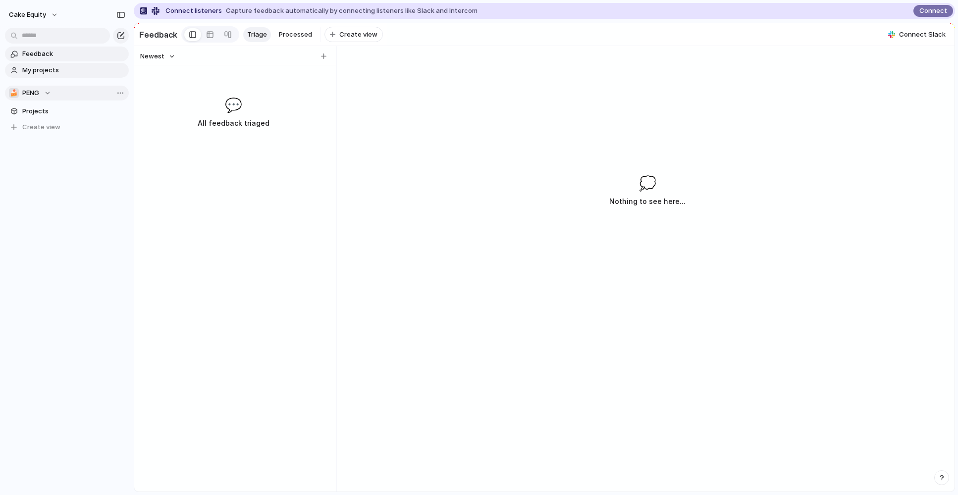
click at [104, 68] on span "My projects" at bounding box center [73, 70] width 103 height 10
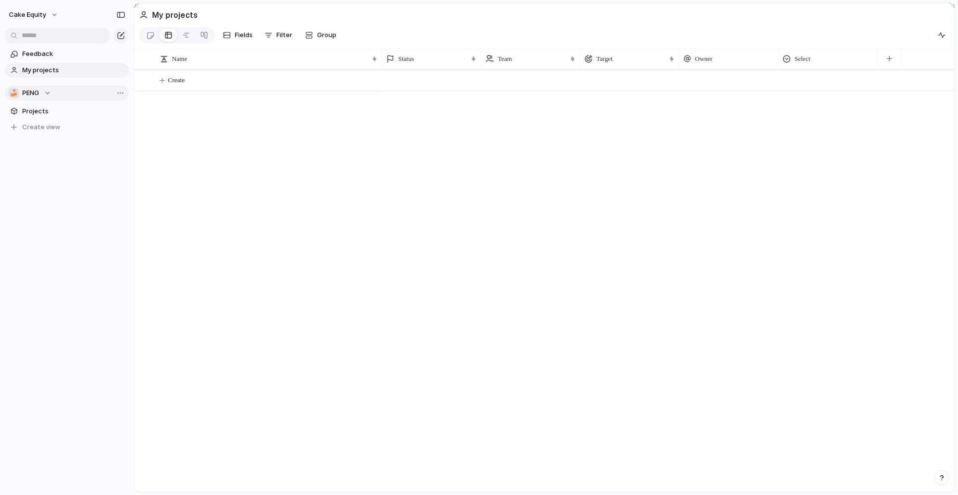
click at [44, 95] on div "🍰 PENG" at bounding box center [30, 93] width 42 height 10
click at [42, 136] on span "Churn reduction (Butter Gang)" at bounding box center [79, 133] width 96 height 10
click at [43, 93] on span "Churn reduction (Butter Gang)" at bounding box center [67, 93] width 91 height 10
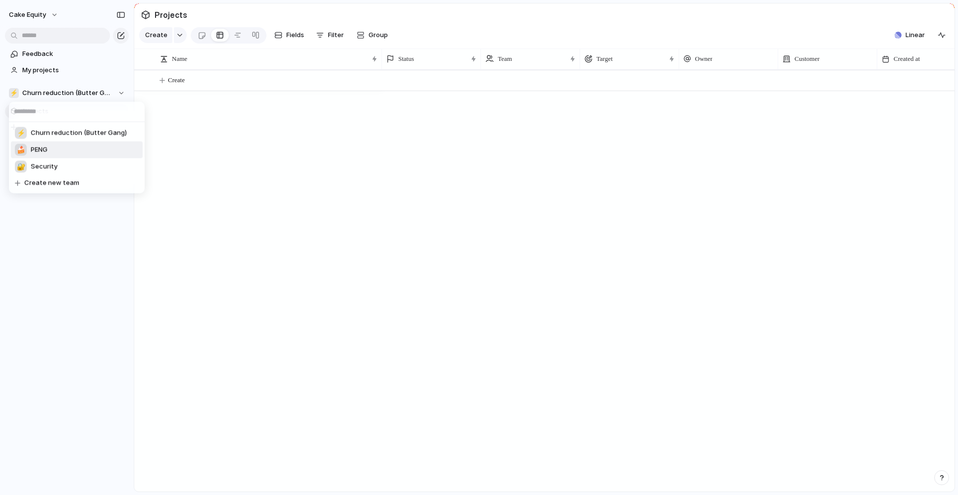
click at [45, 146] on span "PENG" at bounding box center [39, 150] width 17 height 10
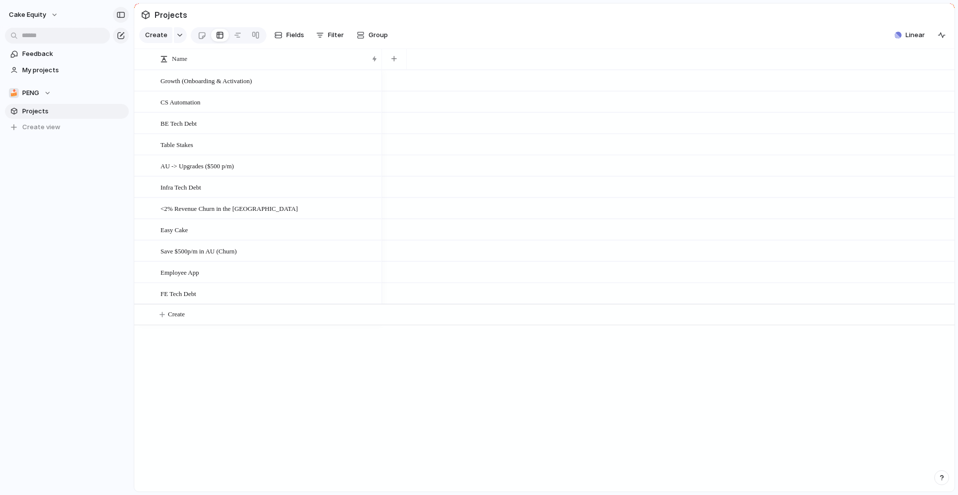
click at [124, 15] on div "button" at bounding box center [120, 14] width 9 height 7
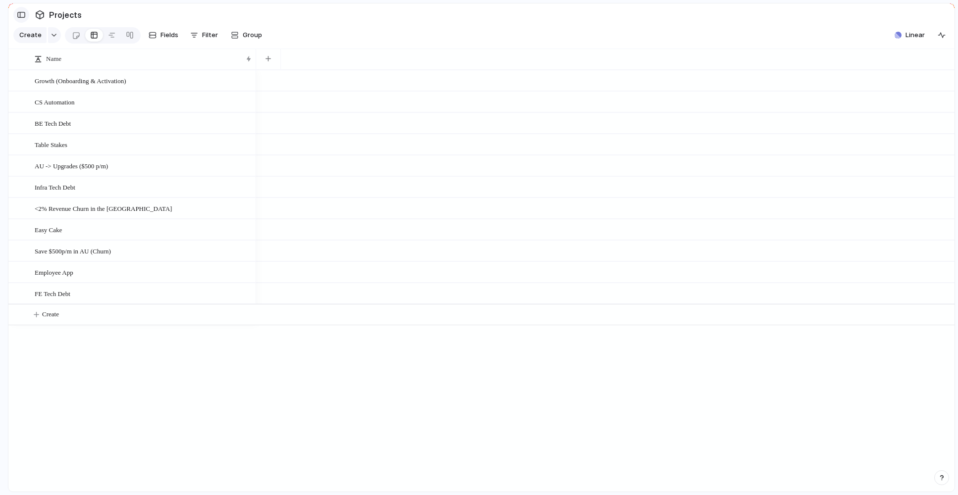
click at [25, 13] on div "button" at bounding box center [21, 14] width 9 height 7
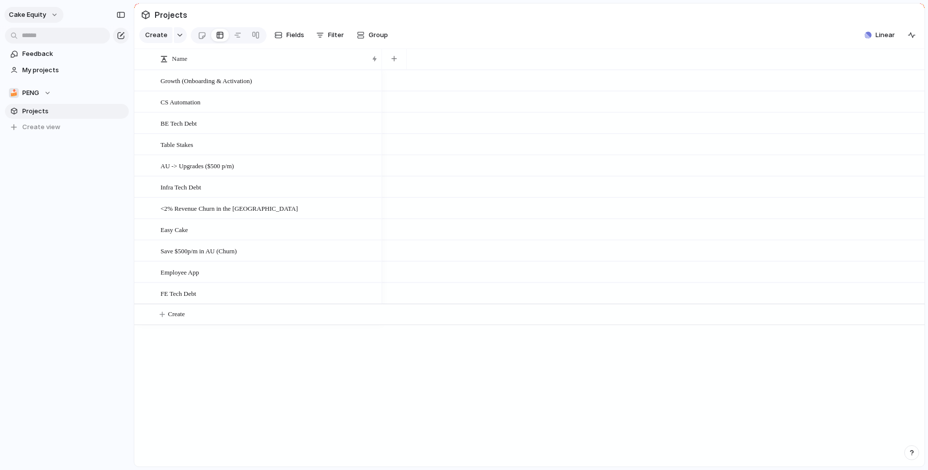
click at [52, 12] on button "Cake Equity" at bounding box center [33, 15] width 59 height 16
click at [49, 39] on li "Settings" at bounding box center [48, 37] width 82 height 16
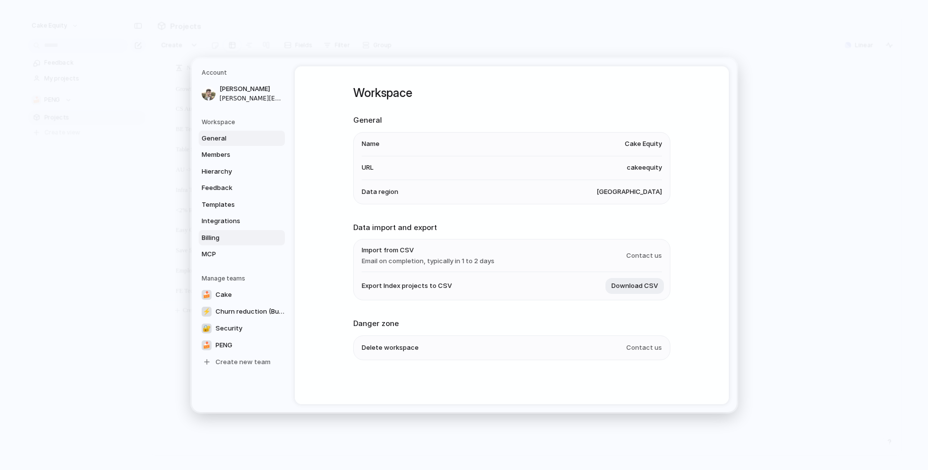
click at [227, 233] on span "Billing" at bounding box center [233, 238] width 63 height 10
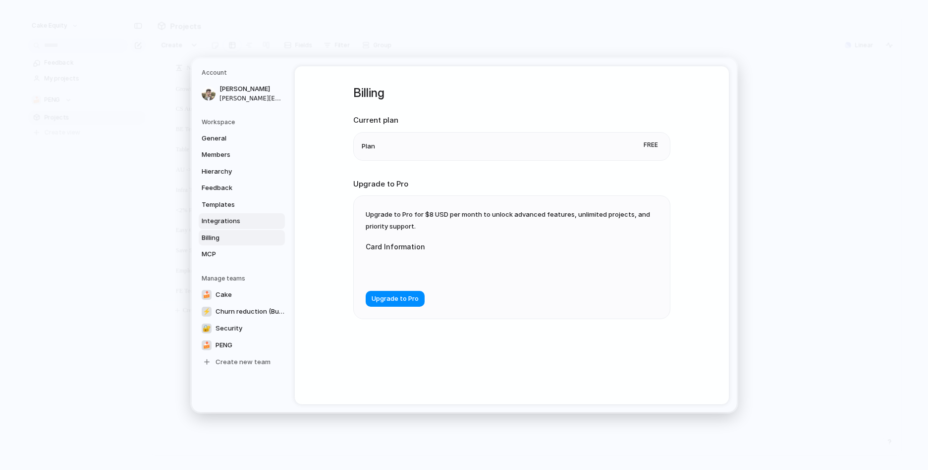
click at [231, 222] on span "Integrations" at bounding box center [233, 221] width 63 height 10
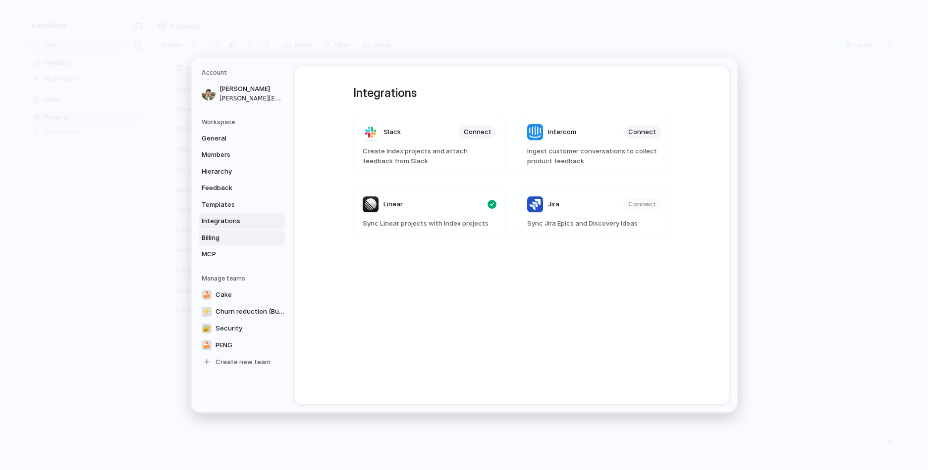
click at [230, 234] on span "Billing" at bounding box center [233, 238] width 63 height 10
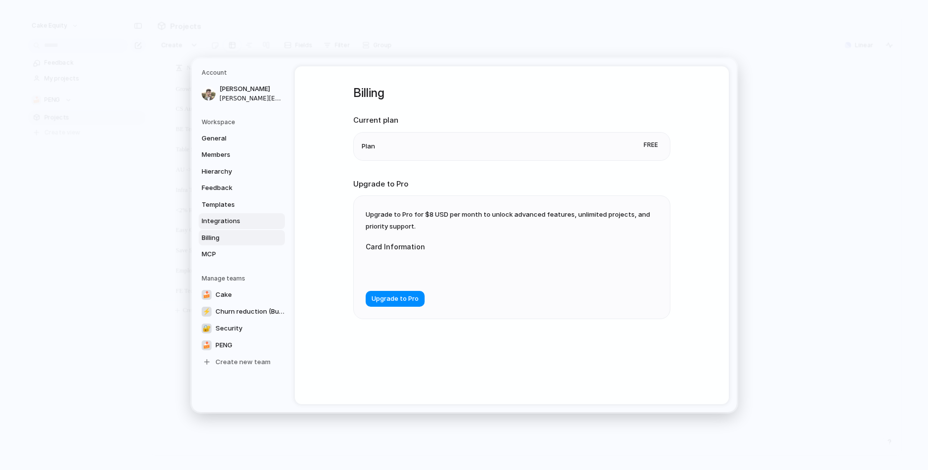
click at [232, 226] on link "Integrations" at bounding box center [242, 221] width 86 height 16
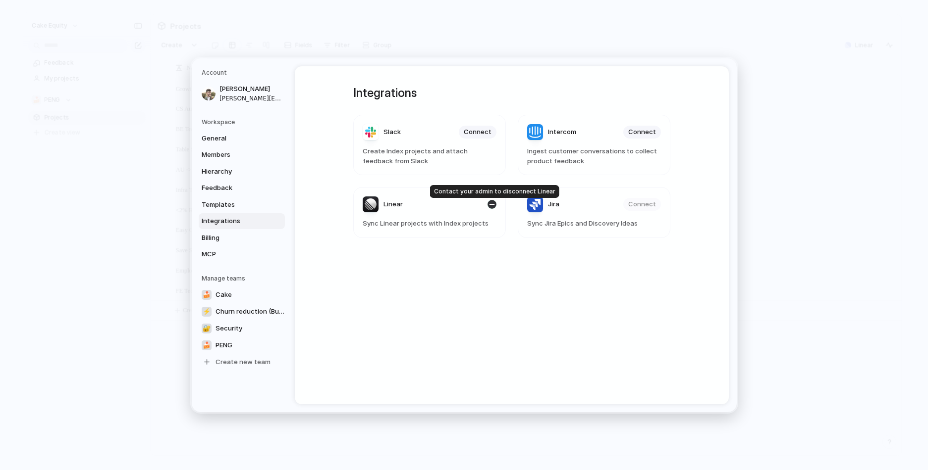
click at [491, 204] on div "button" at bounding box center [491, 204] width 9 height 9
click at [211, 234] on span "Billing" at bounding box center [233, 238] width 63 height 10
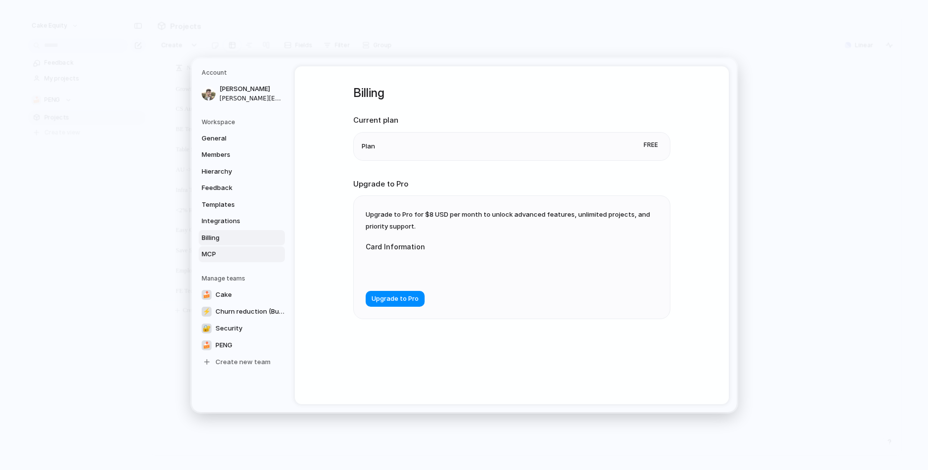
click at [216, 250] on span "MCP" at bounding box center [233, 255] width 63 height 10
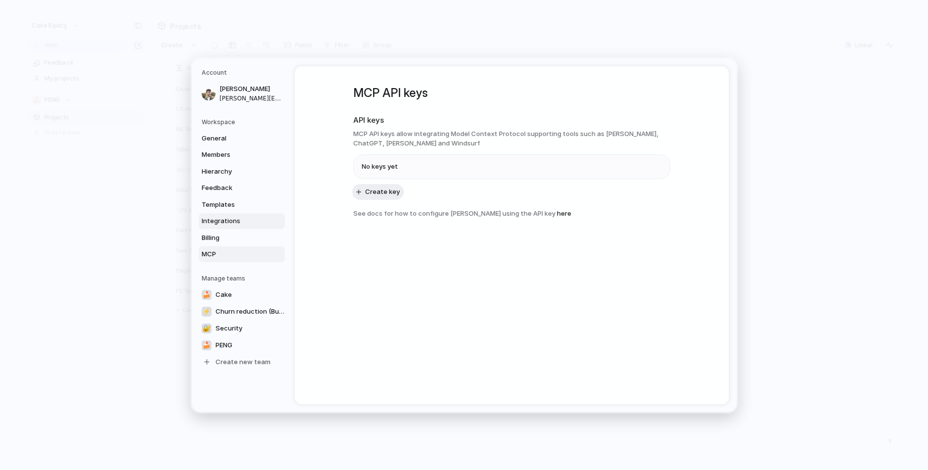
click at [224, 223] on span "Integrations" at bounding box center [233, 221] width 63 height 10
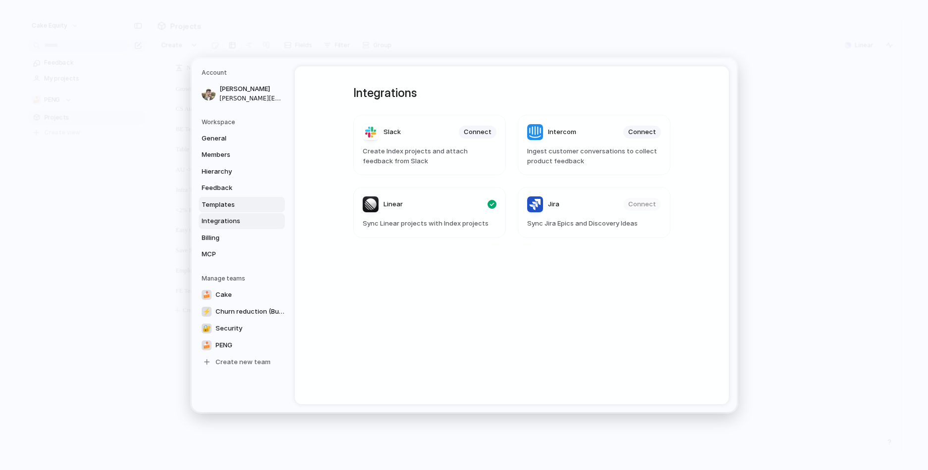
click at [228, 207] on span "Templates" at bounding box center [233, 205] width 63 height 10
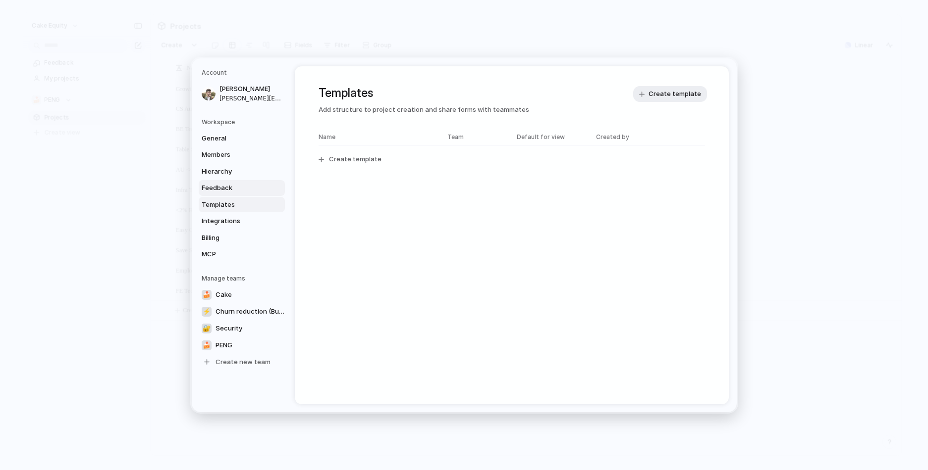
click at [228, 191] on span "Feedback" at bounding box center [233, 188] width 63 height 10
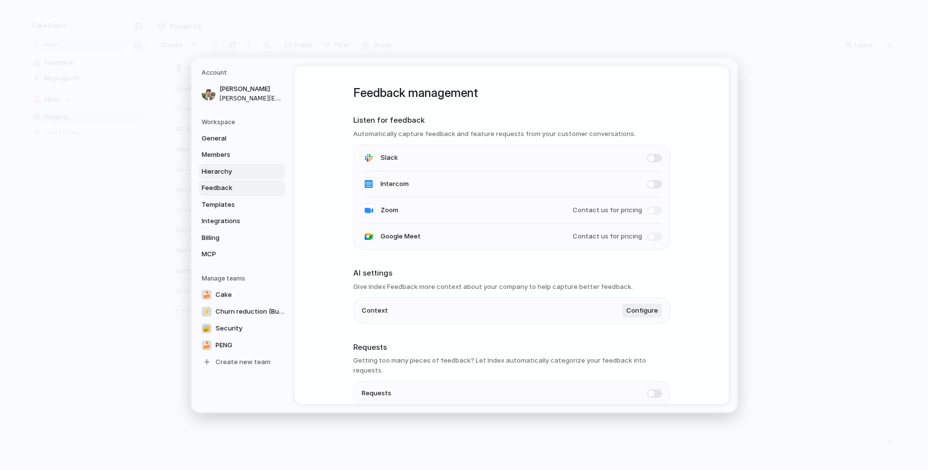
click at [229, 171] on span "Hierarchy" at bounding box center [233, 171] width 63 height 10
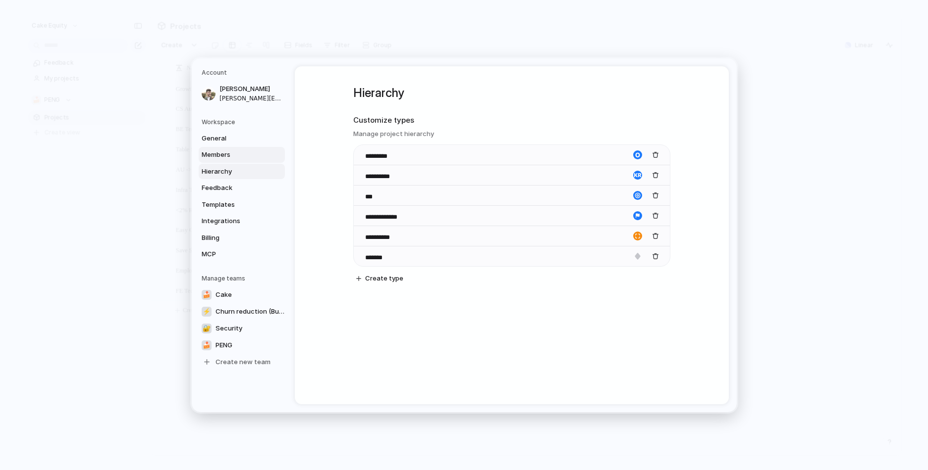
click at [230, 151] on span "Members" at bounding box center [233, 155] width 63 height 10
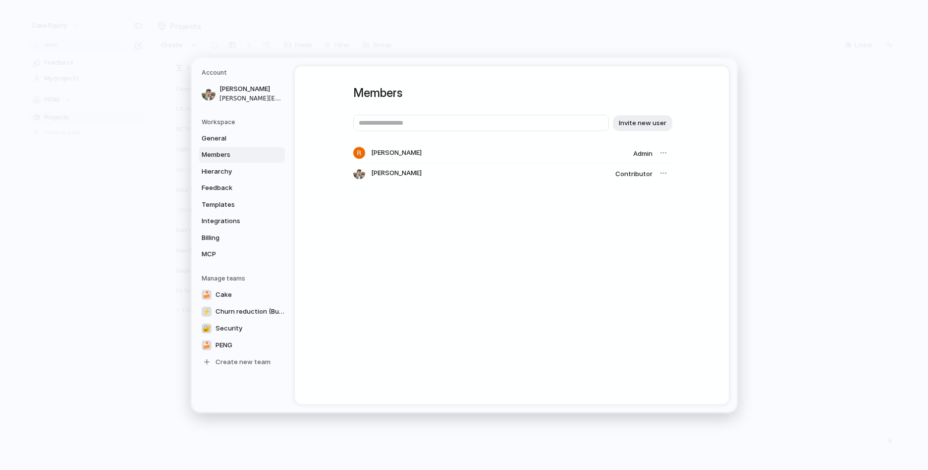
click at [661, 152] on div at bounding box center [663, 153] width 14 height 14
click at [662, 173] on div at bounding box center [663, 173] width 14 height 14
click at [662, 154] on div at bounding box center [663, 153] width 14 height 14
click at [216, 138] on span "General" at bounding box center [233, 138] width 63 height 10
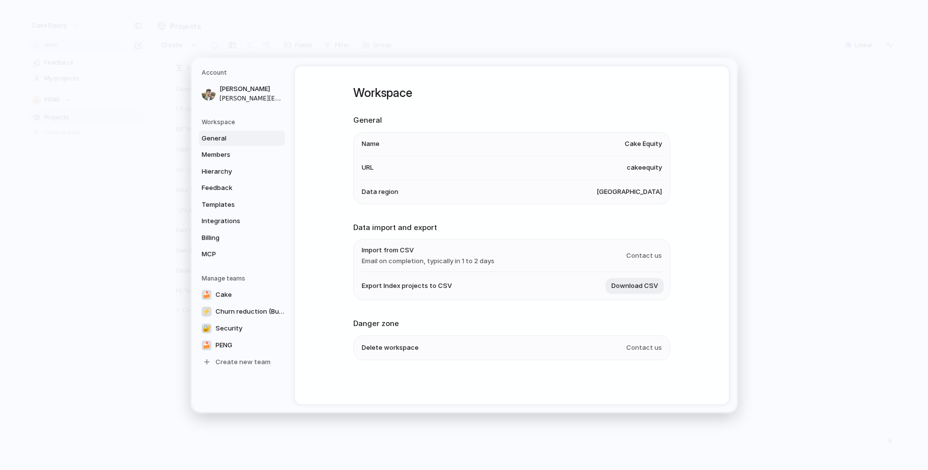
click at [226, 122] on h5 "Workspace" at bounding box center [243, 121] width 83 height 9
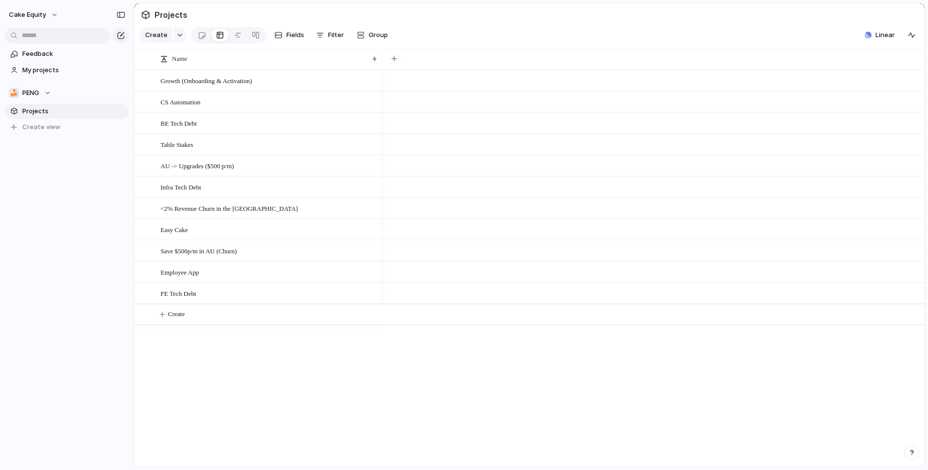
click at [32, 4] on div "Cake Equity" at bounding box center [67, 13] width 134 height 26
click at [33, 15] on span "Cake Equity" at bounding box center [27, 15] width 37 height 10
click at [49, 155] on div "Settings Invite members Change theme Sign out" at bounding box center [464, 235] width 928 height 470
drag, startPoint x: 256, startPoint y: 344, endPoint x: 179, endPoint y: 57, distance: 296.8
click at [179, 57] on div "Name Growth (Onboarding & Activation) CS Automation BE Tech Debt Table Stakes A…" at bounding box center [529, 258] width 790 height 418
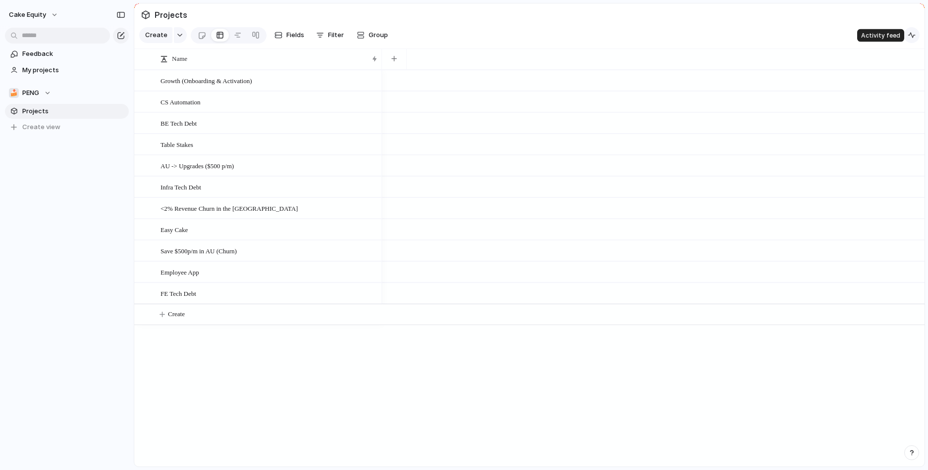
click at [915, 42] on button "button" at bounding box center [911, 35] width 16 height 16
click at [880, 34] on span "Linear" at bounding box center [884, 35] width 19 height 10
click at [806, 20] on div "Projects 0 Add all ✅️ In sync with Linear Show Linear field in view" at bounding box center [464, 235] width 928 height 470
click at [162, 34] on span "Create" at bounding box center [156, 35] width 22 height 10
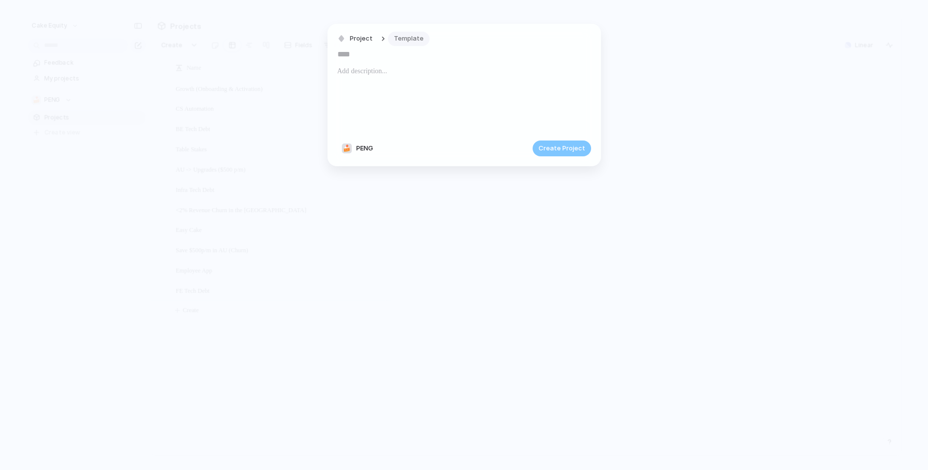
click at [406, 41] on span "Template" at bounding box center [409, 39] width 30 height 10
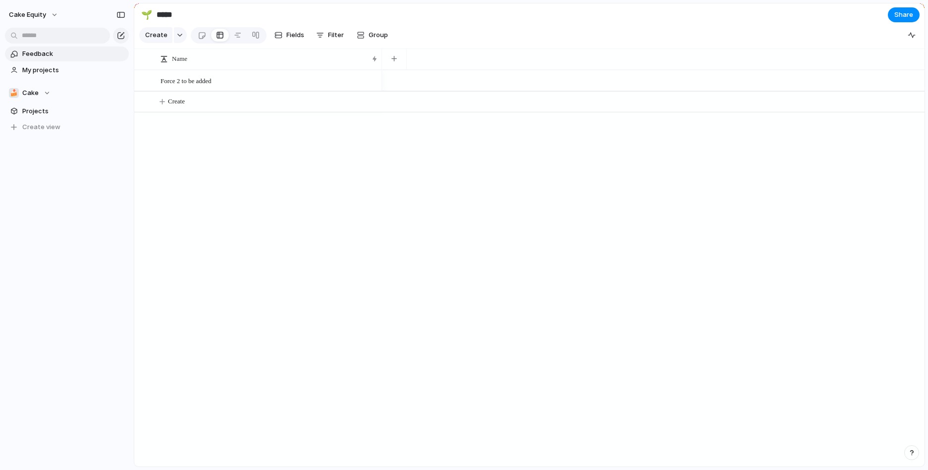
click at [43, 54] on span "Feedback" at bounding box center [73, 54] width 103 height 10
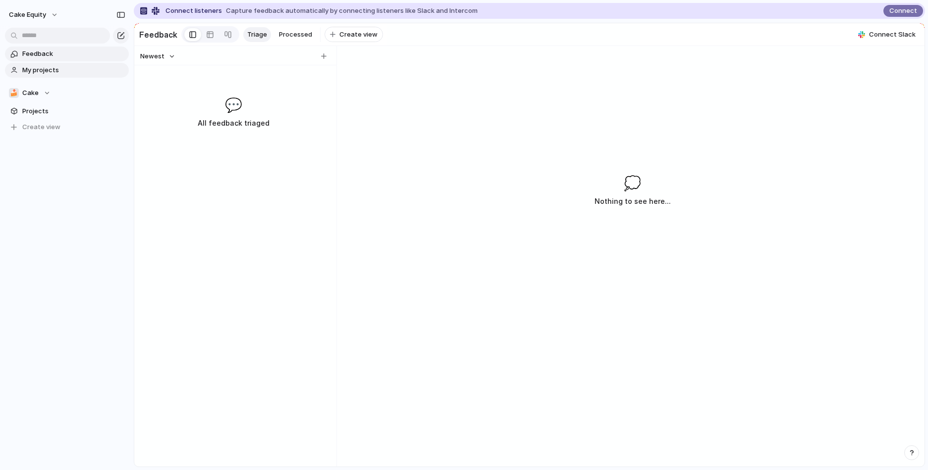
click at [43, 69] on span "My projects" at bounding box center [73, 70] width 103 height 10
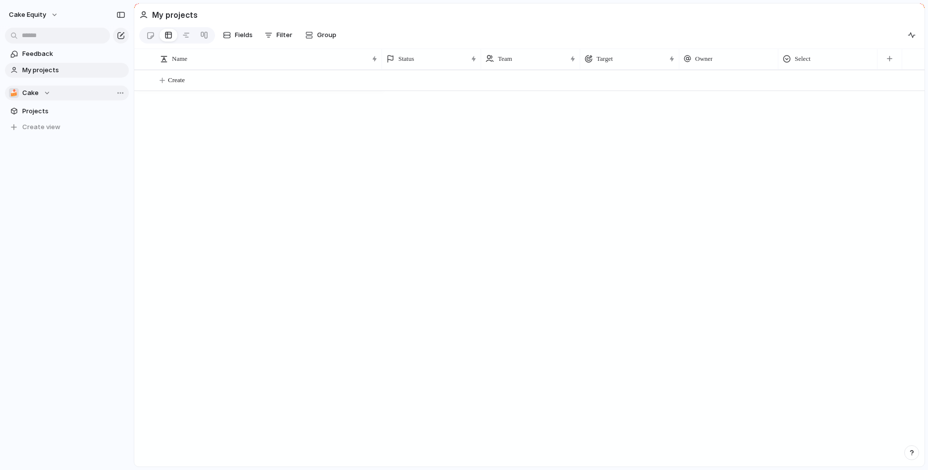
click at [32, 94] on span "Cake" at bounding box center [30, 93] width 16 height 10
click at [50, 152] on li "🍰 PENG" at bounding box center [77, 150] width 132 height 17
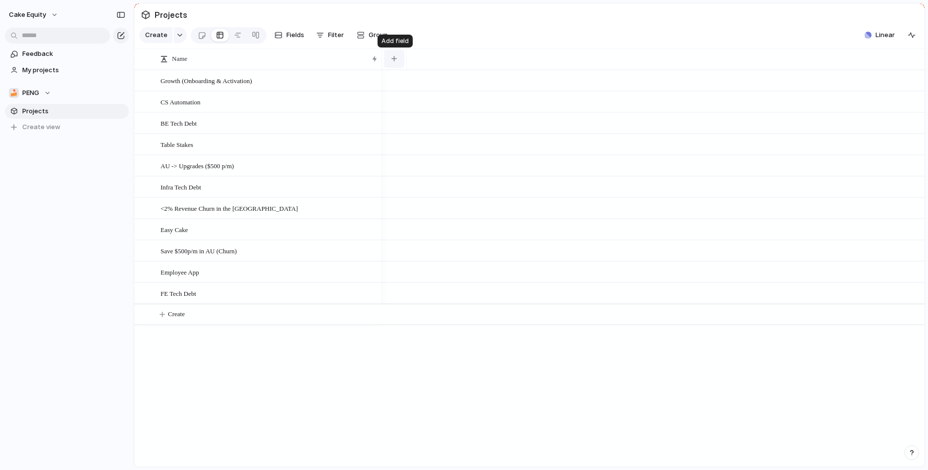
click at [393, 56] on div "button" at bounding box center [393, 58] width 5 height 5
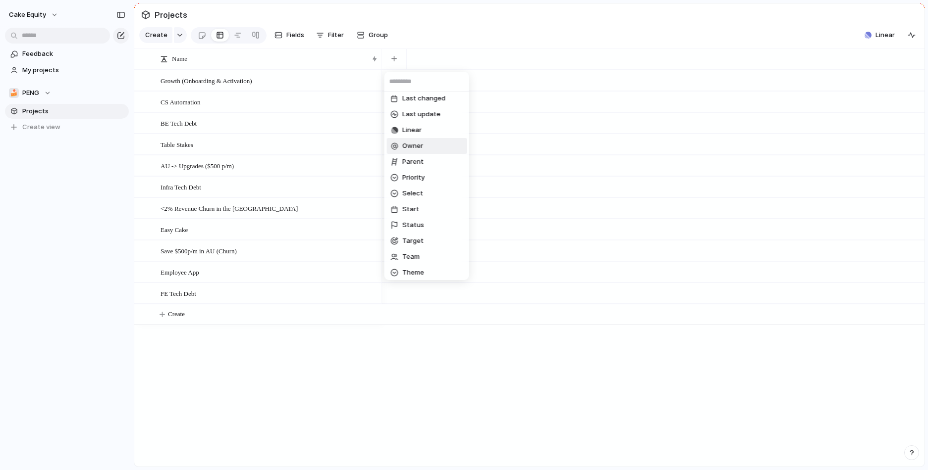
scroll to position [134, 0]
click at [259, 379] on div "Created at Created by Customer Cycle Design Duplicate Estimate Last changed Las…" at bounding box center [464, 235] width 928 height 470
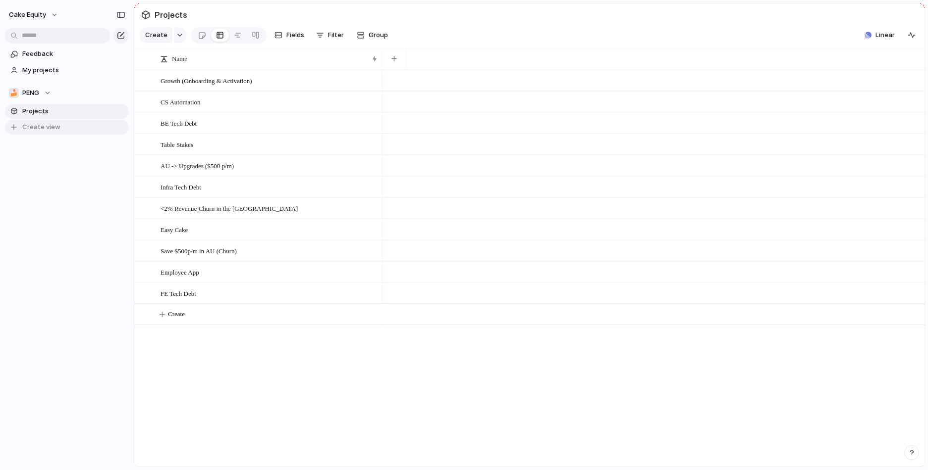
click at [59, 124] on button "Create view" at bounding box center [67, 127] width 124 height 15
click at [96, 178] on div "Feedback My projects 🍰 PENG Projects 🎲 To pick up a draggable item, press the s…" at bounding box center [67, 115] width 134 height 231
click at [52, 89] on button "🍰 PENG" at bounding box center [67, 93] width 124 height 15
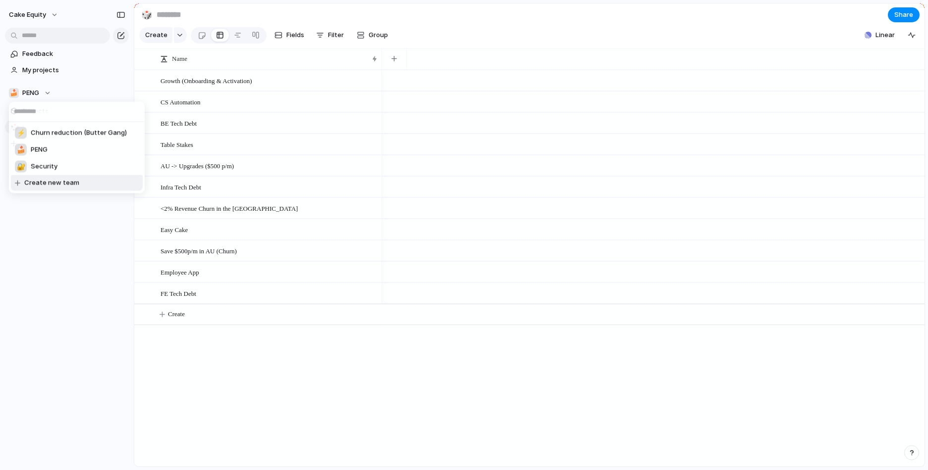
click at [56, 234] on div "⚡ Churn reduction (Butter Gang) 🍰 PENG 🔐 Security Create new team" at bounding box center [464, 235] width 928 height 470
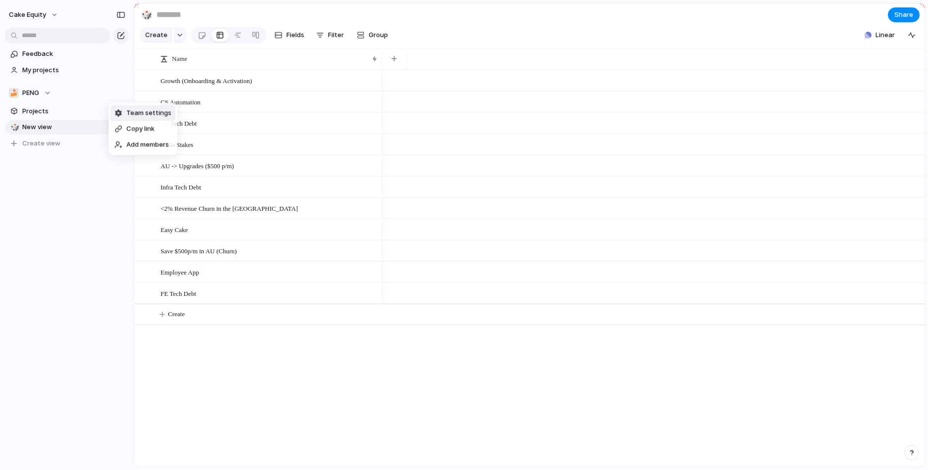
click at [125, 114] on div "Team settings" at bounding box center [142, 113] width 57 height 10
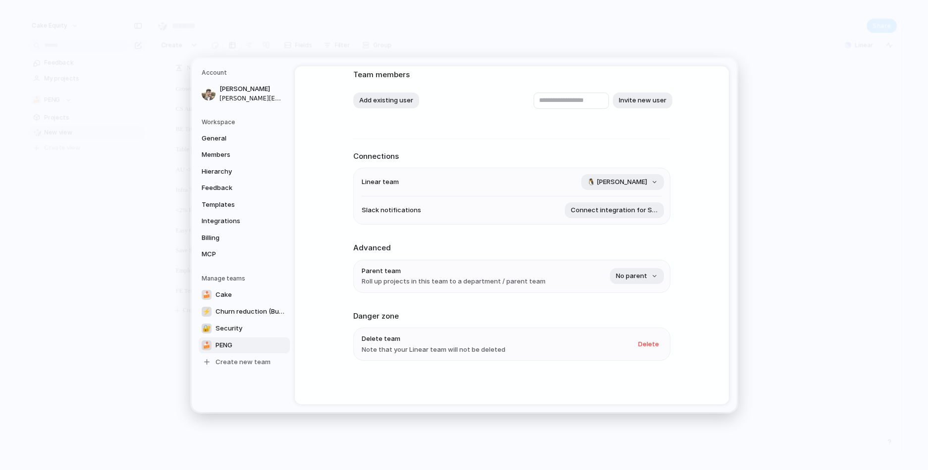
scroll to position [66, 0]
click at [230, 315] on span "Churn reduction (Butter Gang)" at bounding box center [250, 312] width 71 height 10
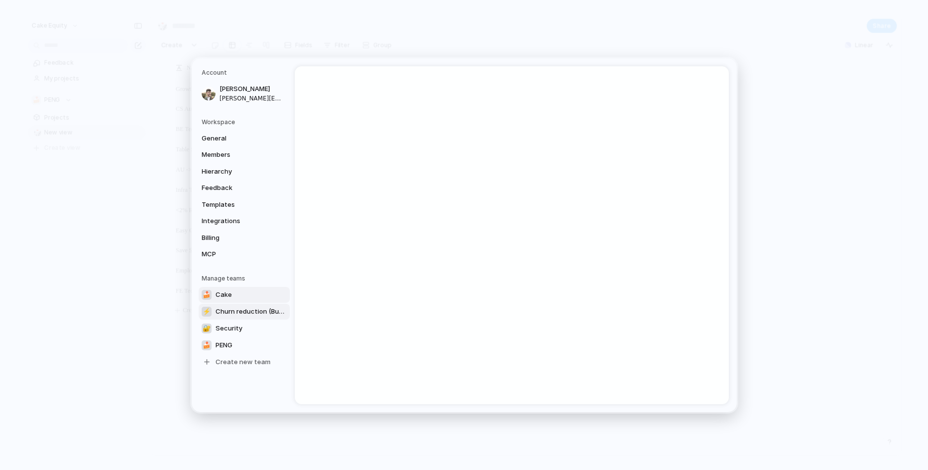
click at [234, 300] on link "🍰 Cake" at bounding box center [244, 295] width 91 height 16
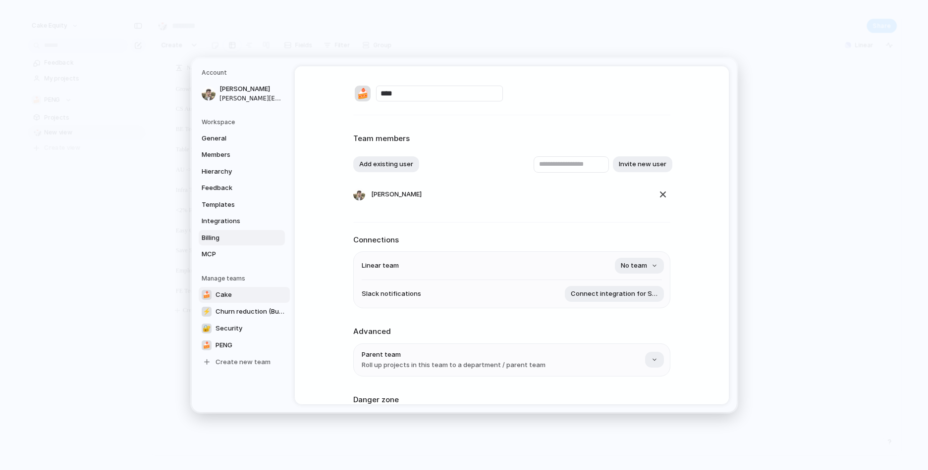
click at [225, 235] on span "Billing" at bounding box center [233, 238] width 63 height 10
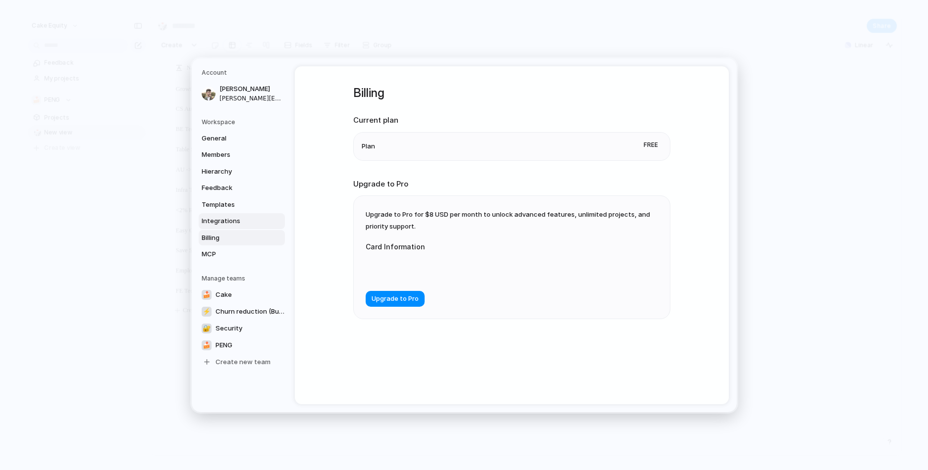
click at [228, 221] on span "Integrations" at bounding box center [233, 221] width 63 height 10
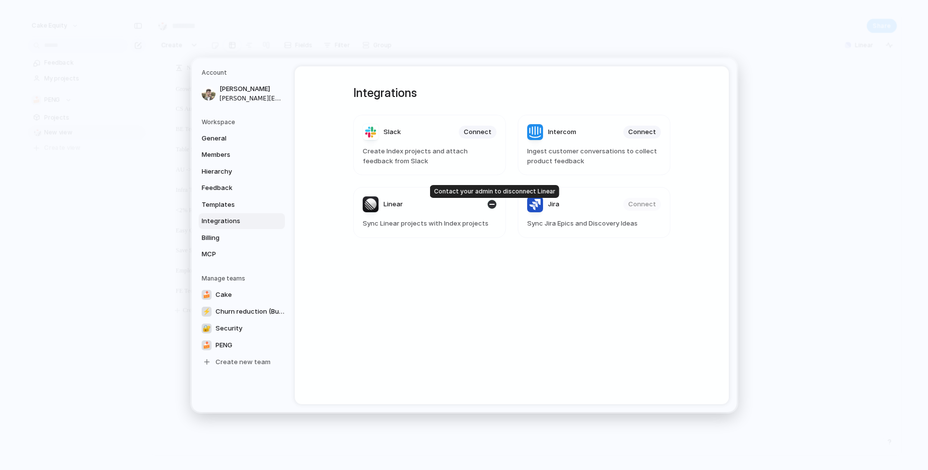
click at [494, 207] on div "button" at bounding box center [491, 204] width 9 height 9
click at [247, 141] on span "General" at bounding box center [233, 138] width 63 height 10
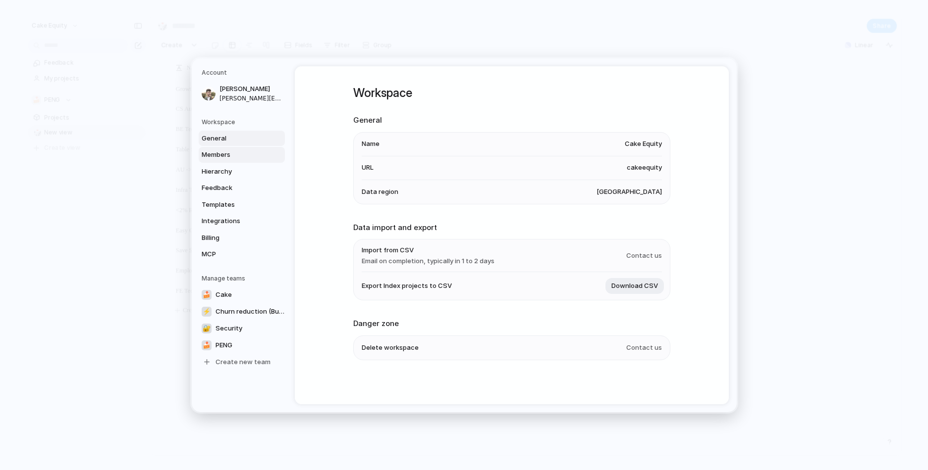
click at [246, 155] on span "Members" at bounding box center [233, 155] width 63 height 10
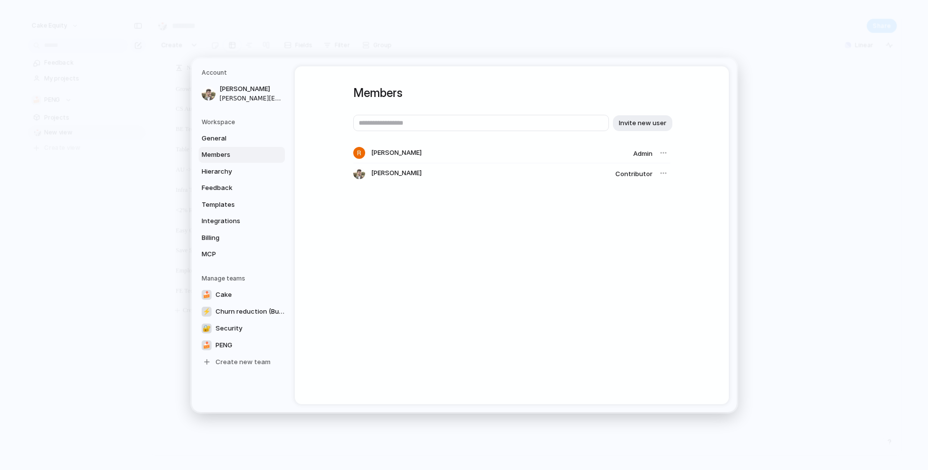
click at [663, 155] on div at bounding box center [663, 153] width 14 height 14
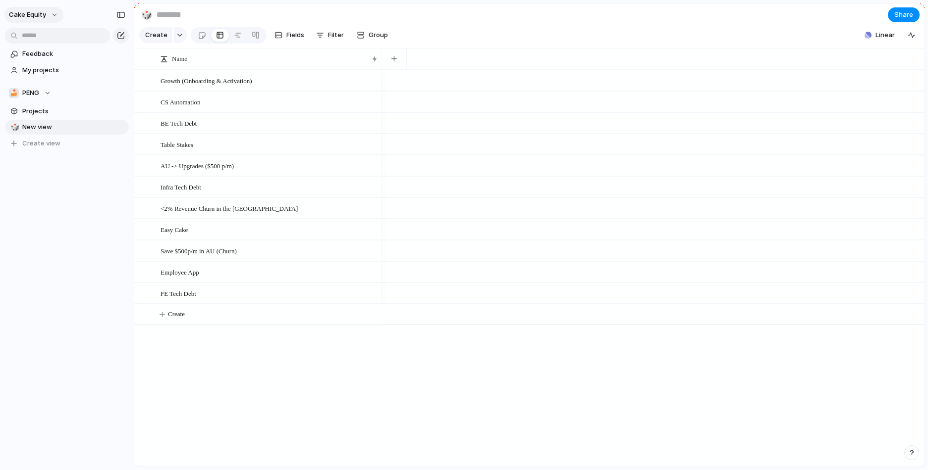
click at [19, 16] on span "Cake Equity" at bounding box center [27, 15] width 37 height 10
drag, startPoint x: 41, startPoint y: 82, endPoint x: 53, endPoint y: 191, distance: 109.7
click at [53, 191] on div "Settings Invite members Change theme Sign out" at bounding box center [464, 235] width 928 height 470
click at [44, 59] on link "Feedback" at bounding box center [67, 54] width 124 height 15
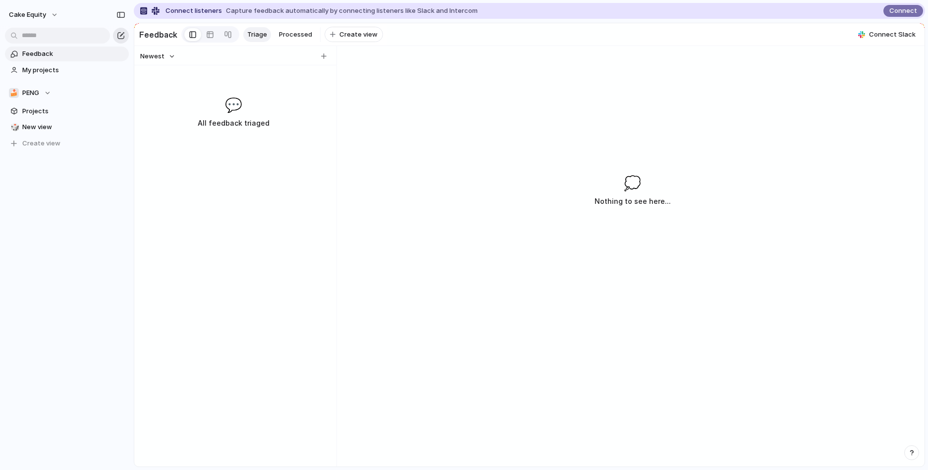
click at [122, 32] on div "button" at bounding box center [121, 36] width 8 height 8
click at [41, 68] on span "My projects" at bounding box center [73, 70] width 103 height 10
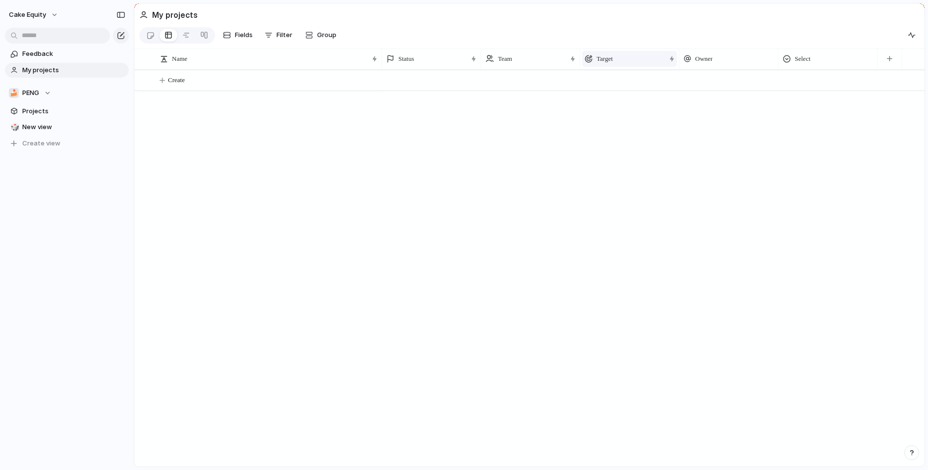
click at [644, 57] on div "Target" at bounding box center [624, 59] width 81 height 10
click at [605, 103] on li "Hide" at bounding box center [620, 97] width 73 height 16
click at [414, 60] on span "Status" at bounding box center [406, 59] width 16 height 10
click at [419, 95] on li "Hide" at bounding box center [422, 97] width 73 height 16
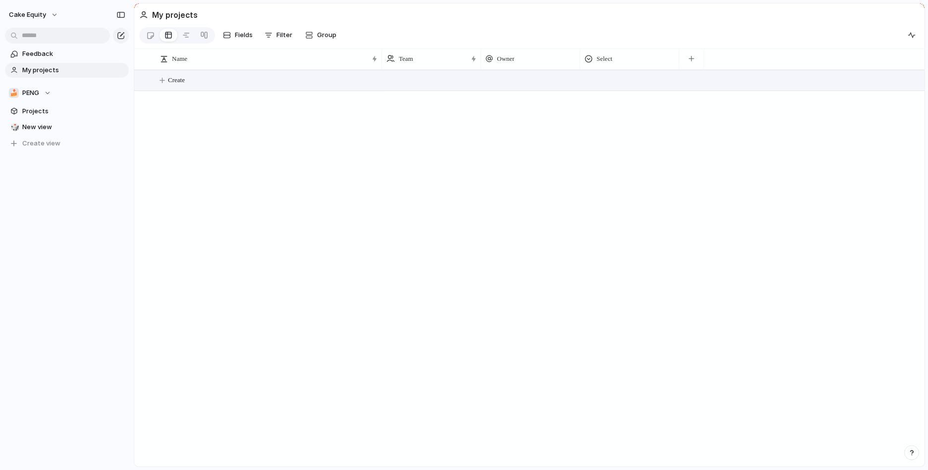
click at [180, 82] on span "Create" at bounding box center [176, 80] width 17 height 10
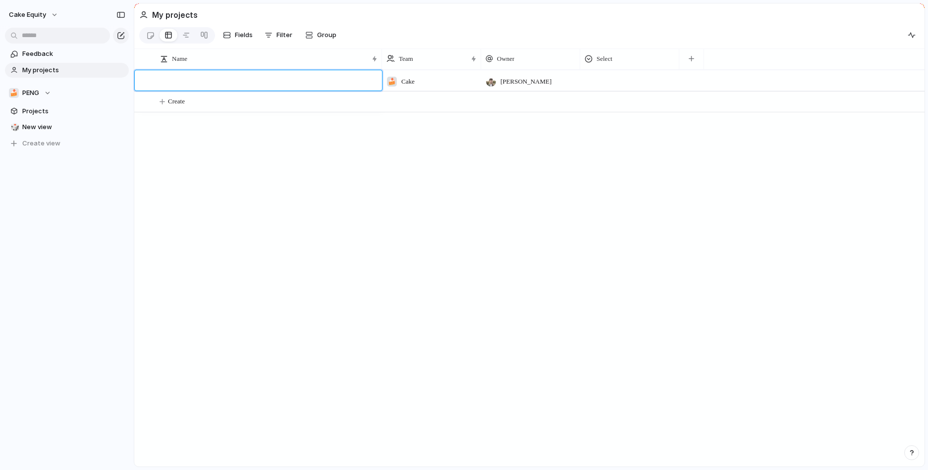
type textarea "**********"
click at [409, 79] on span "Cake" at bounding box center [407, 82] width 13 height 10
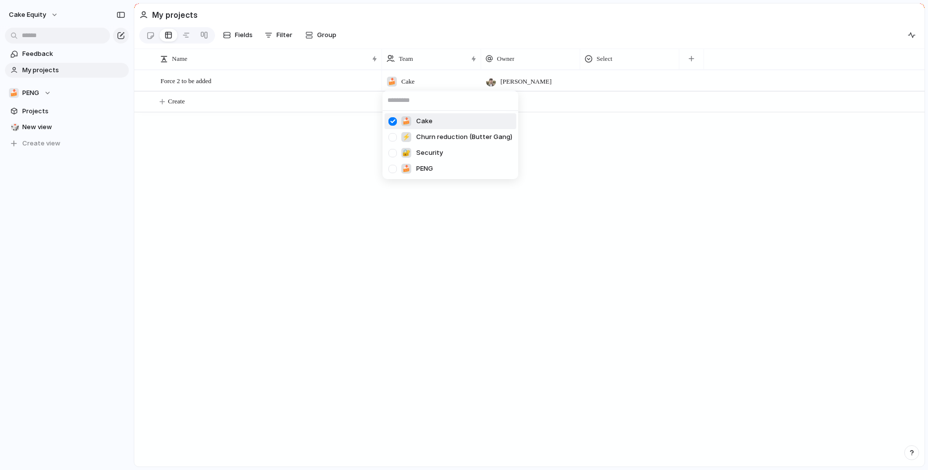
click at [298, 160] on div "🍰 Cake ⚡ Churn reduction (Butter Gang) 🔐 Security 🍰 PENG" at bounding box center [464, 235] width 928 height 470
click at [607, 60] on span "Select" at bounding box center [604, 59] width 16 height 10
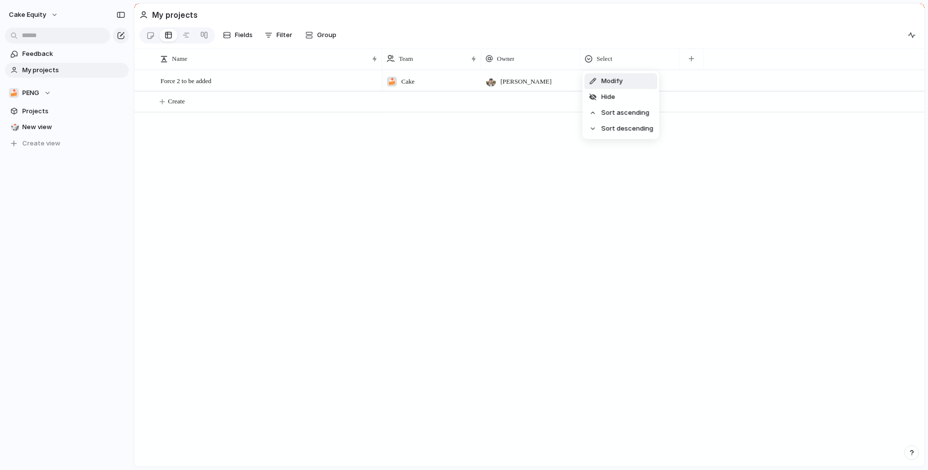
click at [701, 61] on div "Modify Hide Sort ascending Sort descending" at bounding box center [464, 235] width 928 height 470
click at [701, 61] on button "button" at bounding box center [691, 59] width 20 height 18
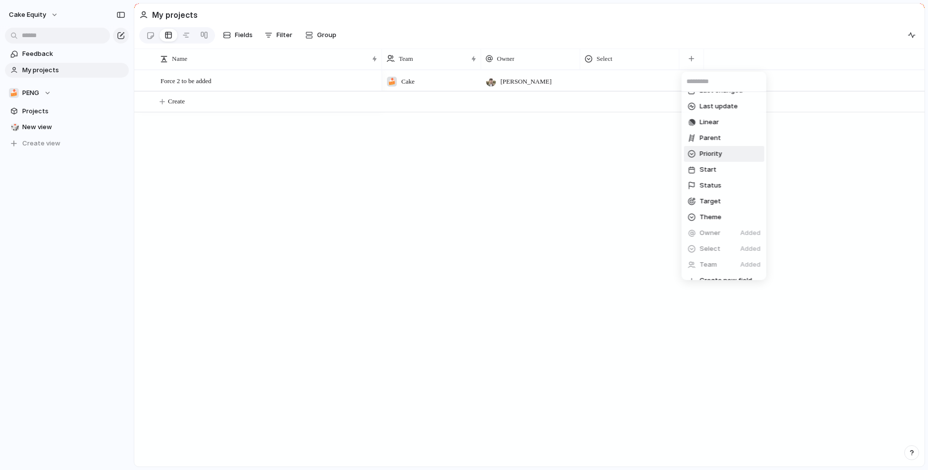
scroll to position [134, 0]
click at [543, 169] on div "Created at Created by Customer Cycle Design Duplicate Estimate Last changed Las…" at bounding box center [464, 235] width 928 height 470
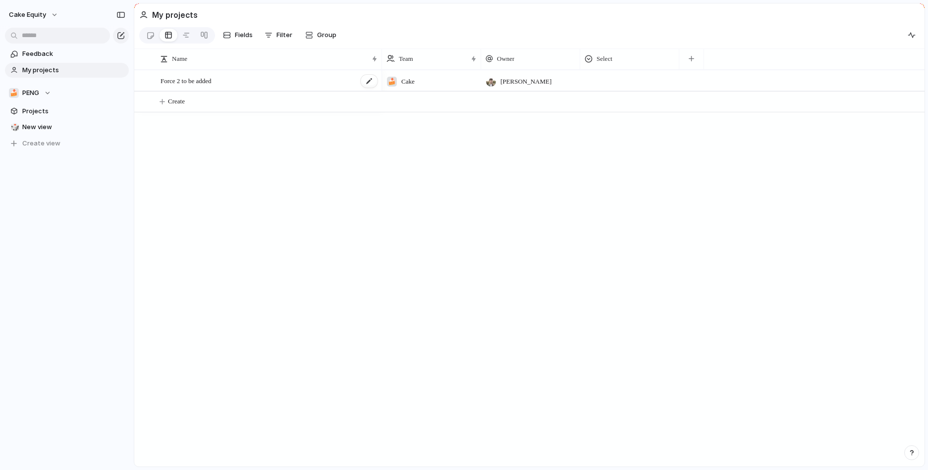
click at [259, 80] on div "Force 2 to be added" at bounding box center [269, 81] width 218 height 20
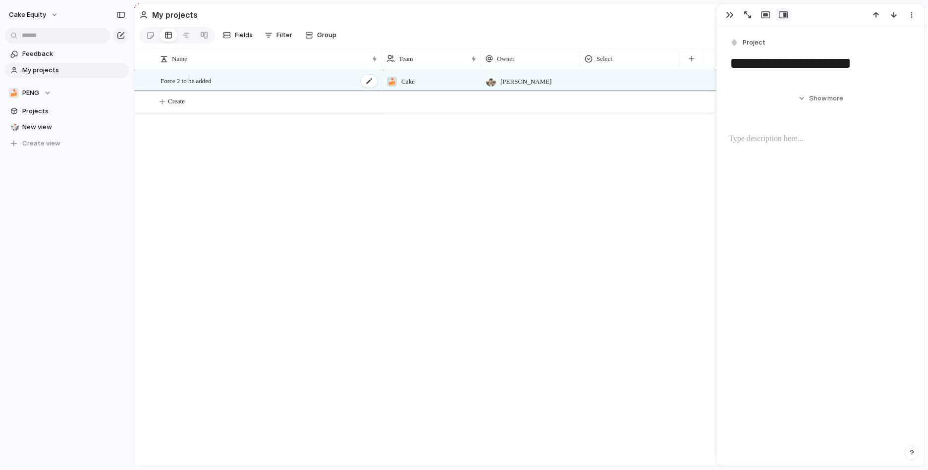
click at [259, 80] on div "Force 2 to be added" at bounding box center [269, 81] width 218 height 20
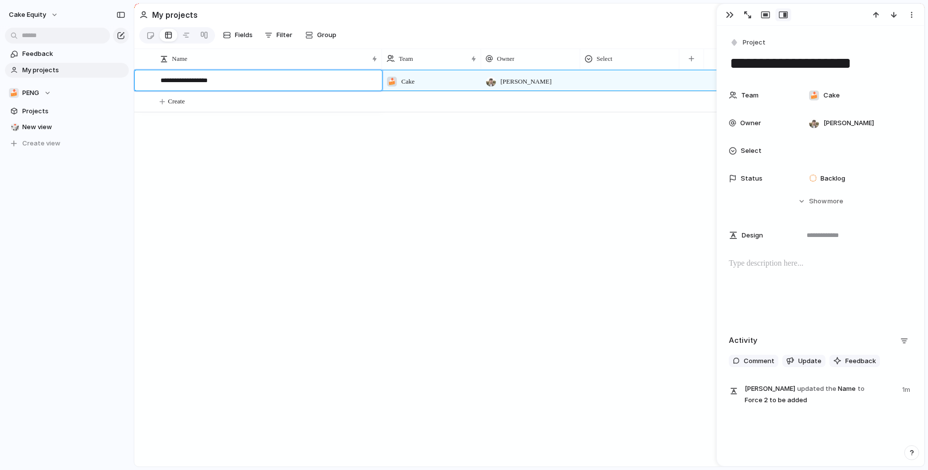
click at [259, 80] on textarea "**********" at bounding box center [267, 82] width 214 height 12
click at [913, 16] on div "button" at bounding box center [911, 15] width 8 height 8
click at [915, 457] on div "Mark as duplicate Delete" at bounding box center [464, 235] width 928 height 470
click at [913, 452] on div "button" at bounding box center [911, 453] width 7 height 7
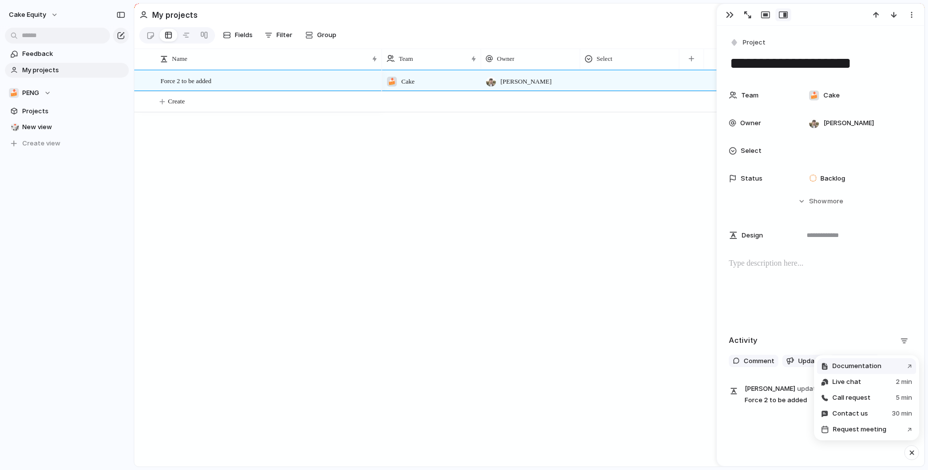
click at [861, 361] on button "Documentation ↗" at bounding box center [866, 367] width 99 height 16
click at [593, 151] on div "🍰 Cake Aaron Blakemore" at bounding box center [653, 268] width 542 height 397
click at [328, 184] on div "Force 2 to be added 🍰 Cake Aaron Blakemore Create" at bounding box center [529, 268] width 790 height 397
click at [911, 17] on div "button" at bounding box center [911, 15] width 8 height 8
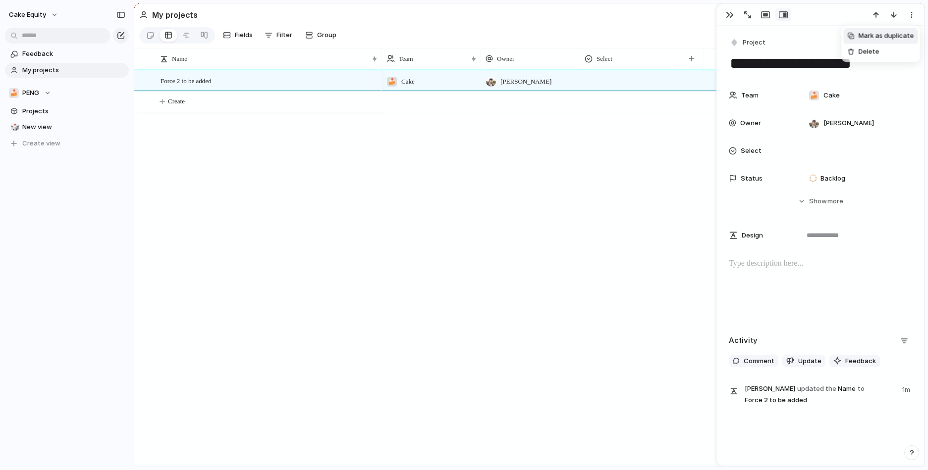
click at [285, 155] on div "Mark as duplicate Delete" at bounding box center [464, 235] width 928 height 470
click at [44, 19] on span "Cake Equity" at bounding box center [27, 15] width 37 height 10
click at [64, 34] on li "Settings" at bounding box center [48, 37] width 82 height 16
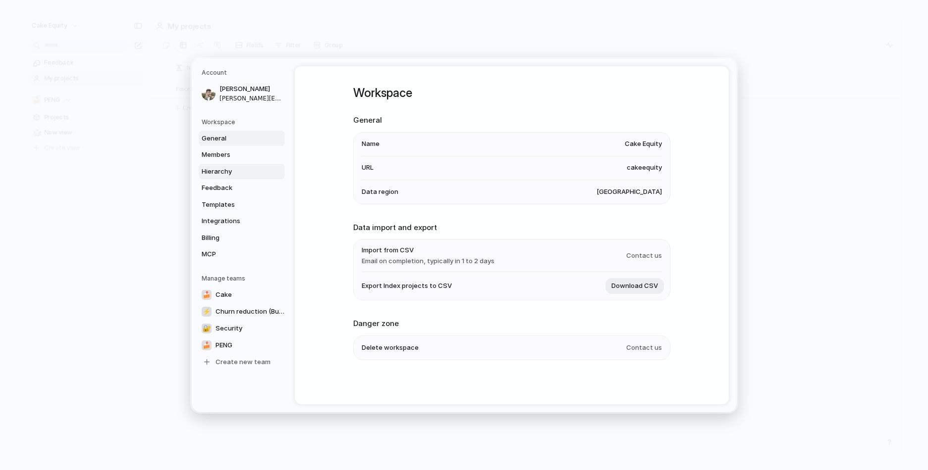
click at [211, 169] on span "Hierarchy" at bounding box center [233, 171] width 63 height 10
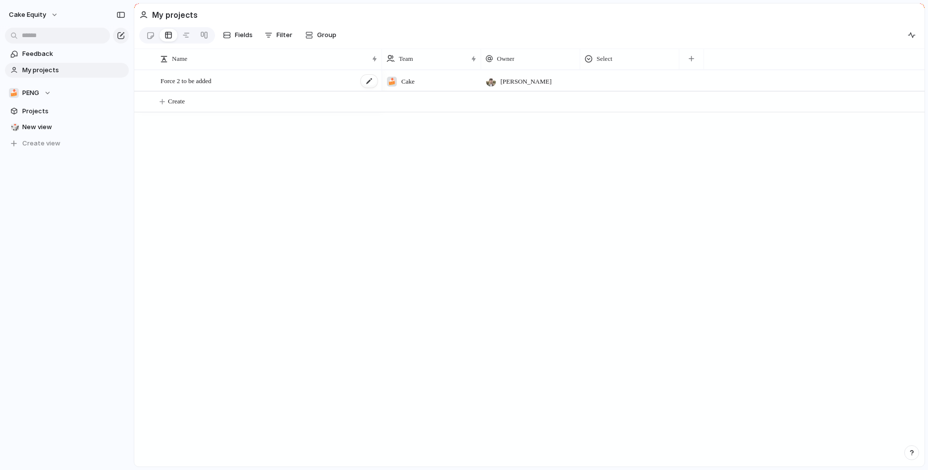
click at [209, 80] on span "Force 2 to be added" at bounding box center [185, 80] width 51 height 11
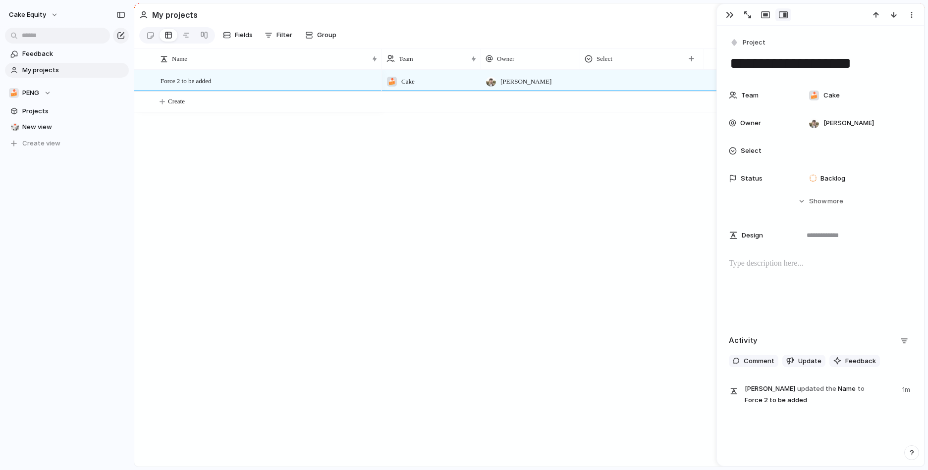
click at [800, 64] on textarea "**********" at bounding box center [819, 63] width 183 height 21
paste textarea "**********"
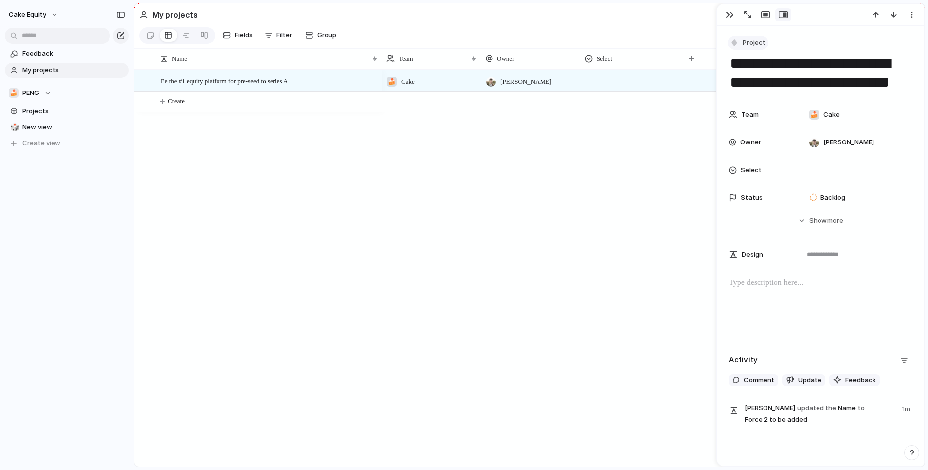
type textarea "**********"
click at [736, 44] on div "button" at bounding box center [733, 42] width 9 height 9
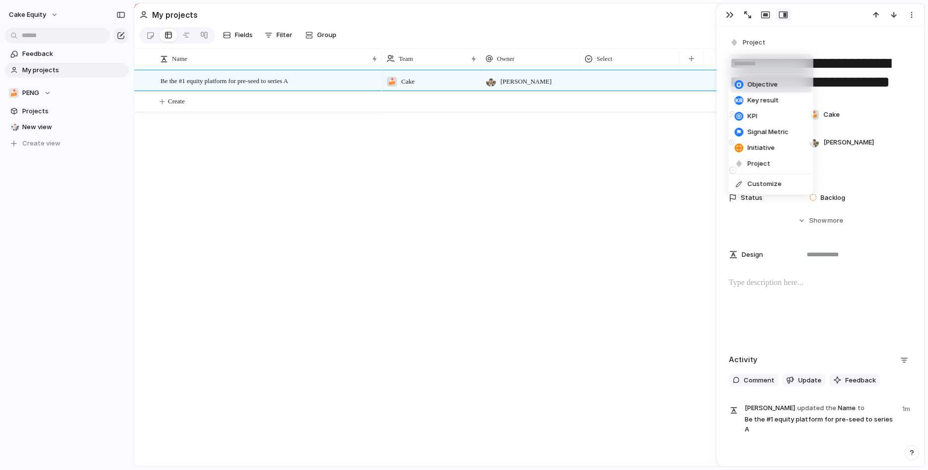
click at [766, 83] on span "Objective" at bounding box center [762, 85] width 30 height 10
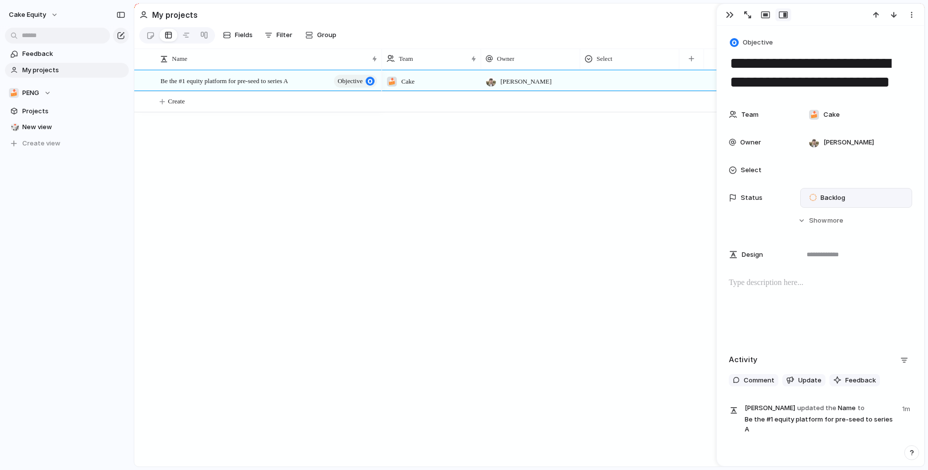
click at [824, 194] on span "Backlog" at bounding box center [832, 198] width 25 height 10
click at [760, 332] on div "Backlog Planned In Progress Completed Canceled" at bounding box center [464, 235] width 928 height 470
click at [833, 206] on div "Backlog" at bounding box center [856, 198] width 112 height 20
click at [834, 277] on span "In Progress" at bounding box center [837, 274] width 35 height 10
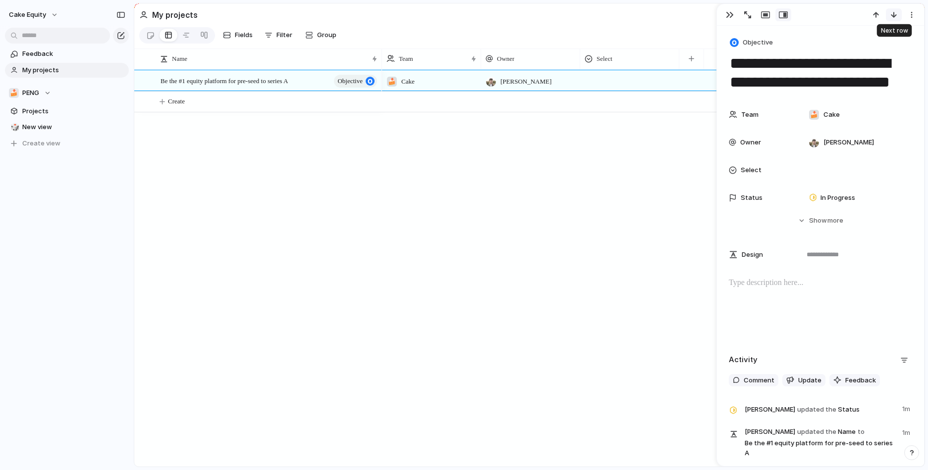
click at [889, 14] on div "button" at bounding box center [893, 15] width 8 height 8
click at [514, 140] on div "🍰 Cake Aaron Blakemore" at bounding box center [653, 268] width 542 height 397
click at [171, 103] on span "Create" at bounding box center [176, 102] width 17 height 10
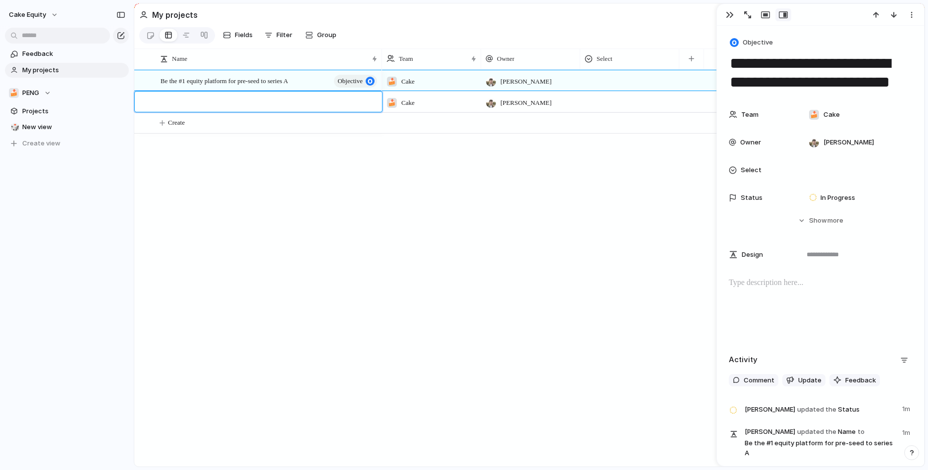
click at [285, 104] on textarea at bounding box center [267, 103] width 214 height 12
paste textarea "**********"
type textarea "**********"
click at [281, 107] on div ""Great" YoY growth $60K US MRR" at bounding box center [269, 102] width 218 height 20
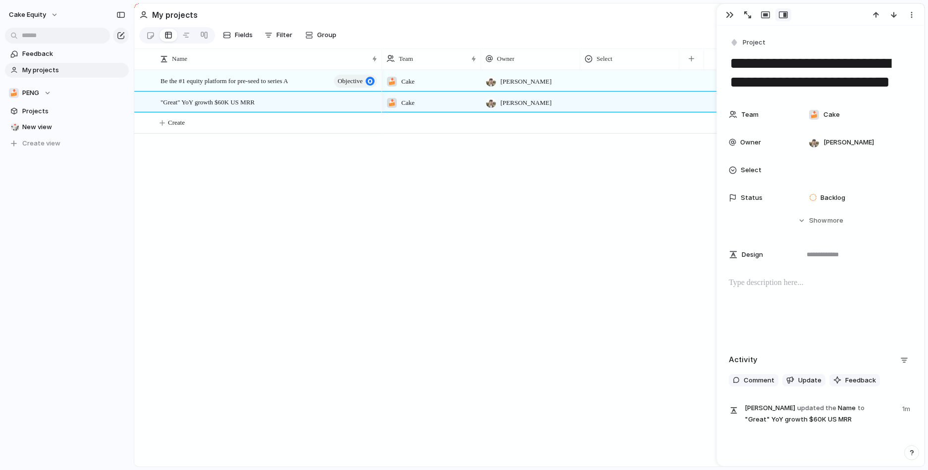
click at [731, 76] on textarea "**********" at bounding box center [819, 73] width 183 height 40
click at [849, 85] on textarea "**********" at bounding box center [819, 73] width 183 height 40
type textarea "**********"
click at [739, 42] on button "Project" at bounding box center [747, 43] width 41 height 14
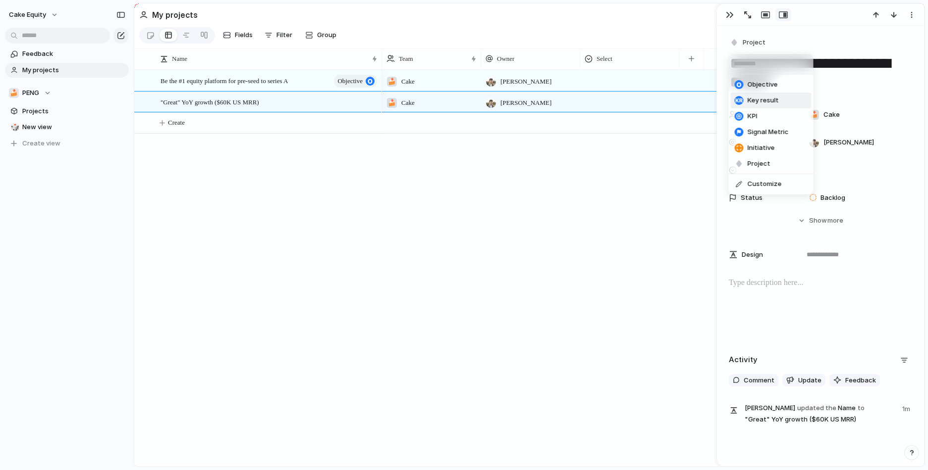
click at [762, 99] on span "Key result" at bounding box center [762, 101] width 31 height 10
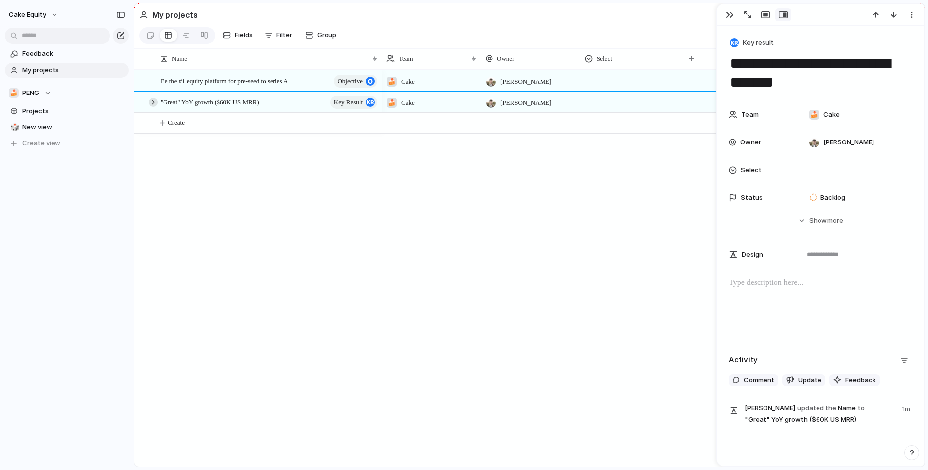
click at [154, 104] on div at bounding box center [153, 102] width 9 height 9
click at [195, 191] on div "Be the #1 equity platform for pre-seed to series A objective "Great" YoY growth…" at bounding box center [529, 268] width 790 height 397
click at [212, 103] on span ""Great" YoY growth ($60K US MRR)" at bounding box center [209, 101] width 99 height 11
click at [230, 102] on textarea "**********" at bounding box center [241, 103] width 163 height 12
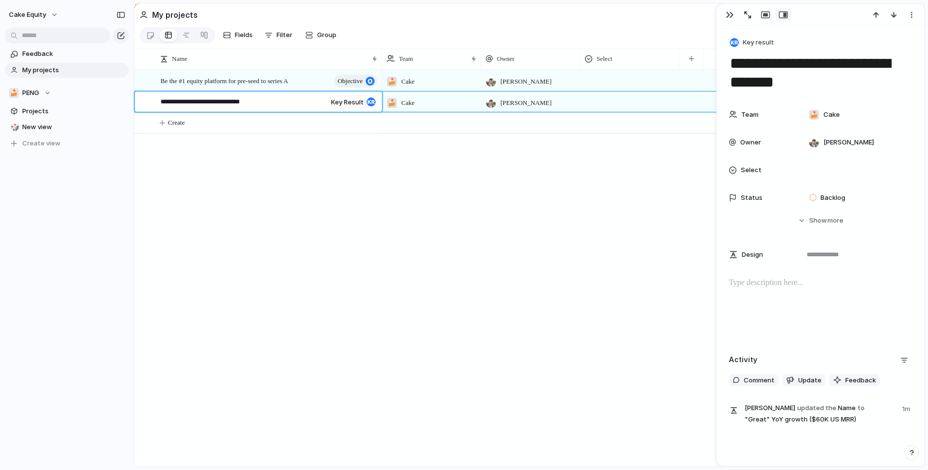
click at [230, 102] on textarea "**********" at bounding box center [241, 103] width 163 height 12
click at [153, 80] on div at bounding box center [153, 81] width 9 height 9
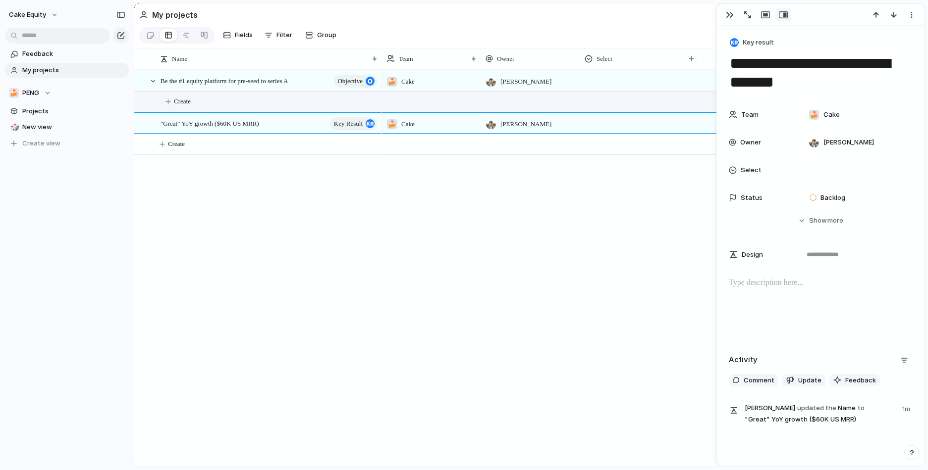
click at [191, 103] on span "Create" at bounding box center [182, 102] width 17 height 10
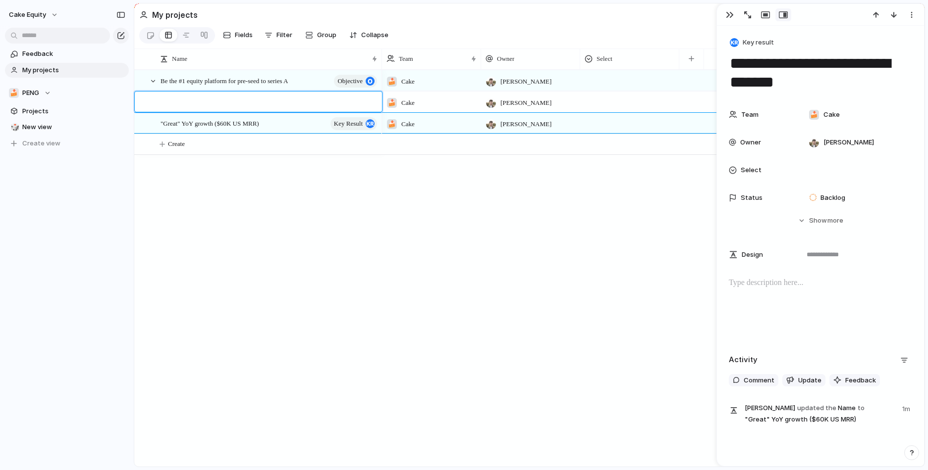
type textarea "**********"
click at [151, 123] on div at bounding box center [153, 123] width 9 height 9
click at [143, 122] on div at bounding box center [142, 123] width 7 height 7
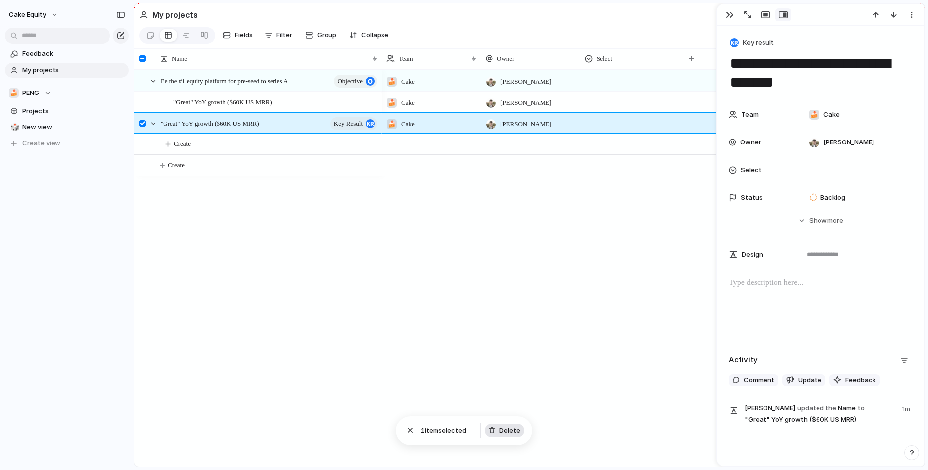
click at [499, 430] on button "Delete" at bounding box center [504, 431] width 40 height 14
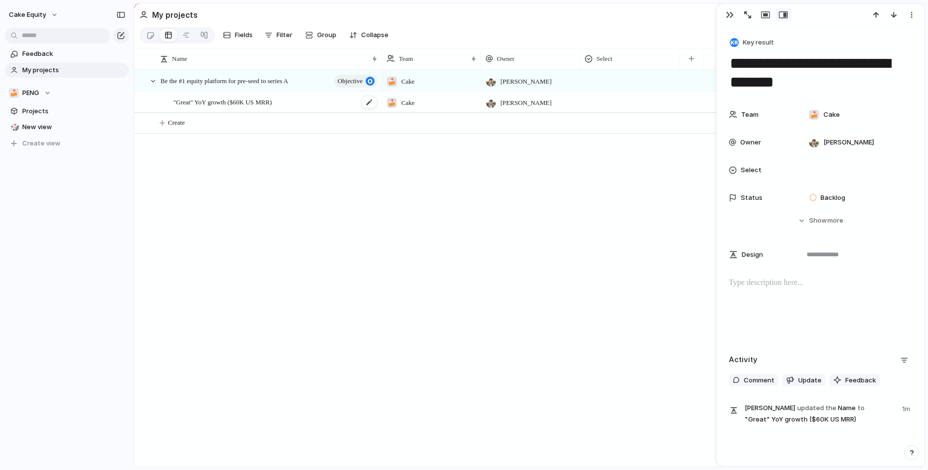
click at [252, 99] on span ""Great" YoY growth ($60K US MRR)" at bounding box center [222, 101] width 99 height 11
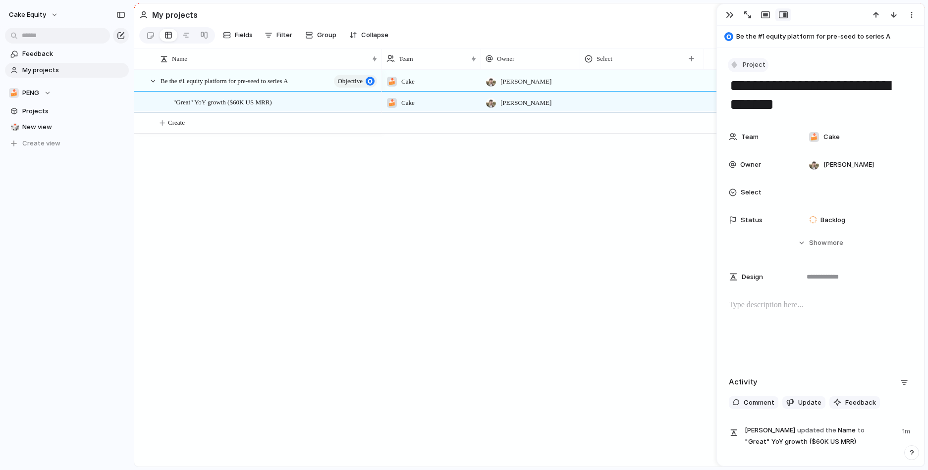
click at [744, 63] on span "Project" at bounding box center [753, 65] width 23 height 10
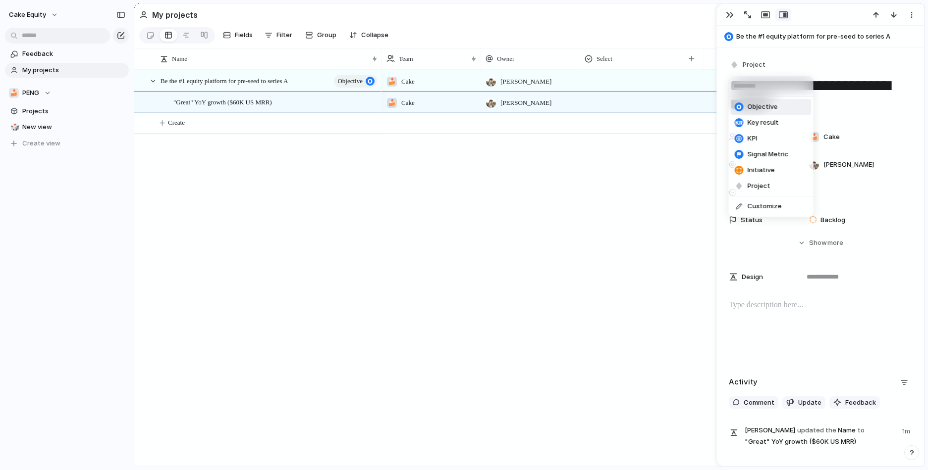
click at [750, 109] on span "Objective" at bounding box center [762, 107] width 30 height 10
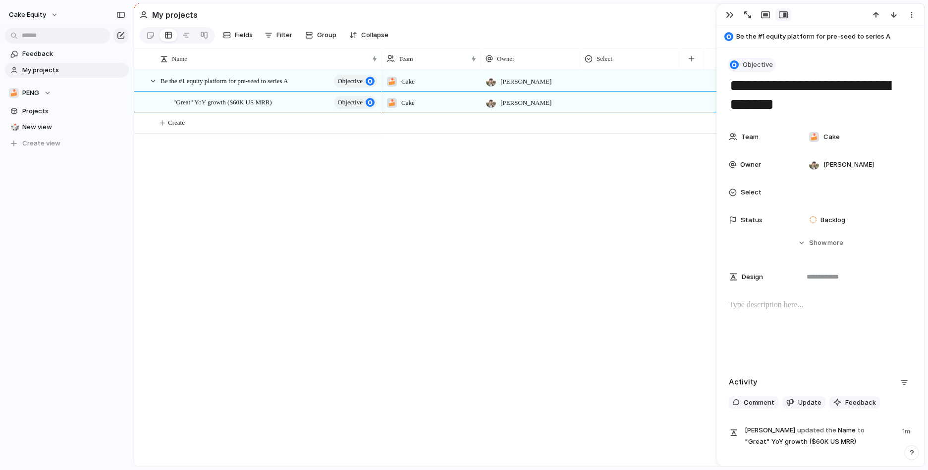
click at [741, 65] on button "Objective" at bounding box center [751, 65] width 48 height 14
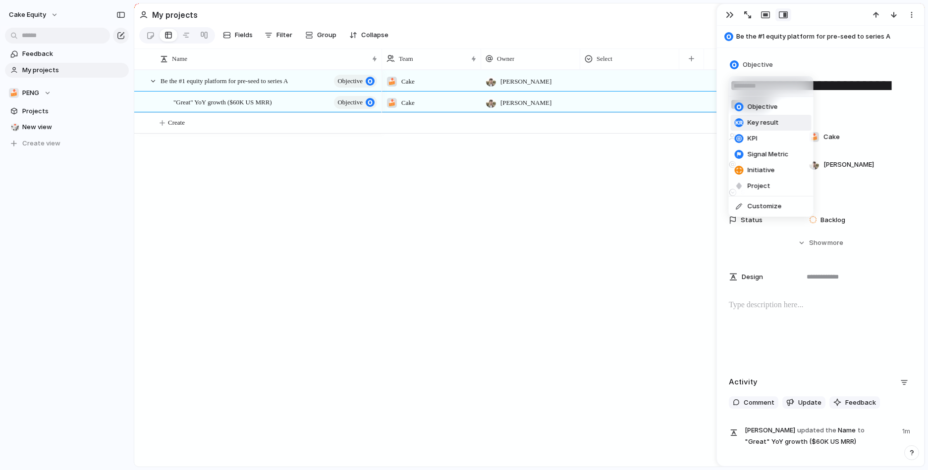
click at [751, 126] on span "Key result" at bounding box center [762, 123] width 31 height 10
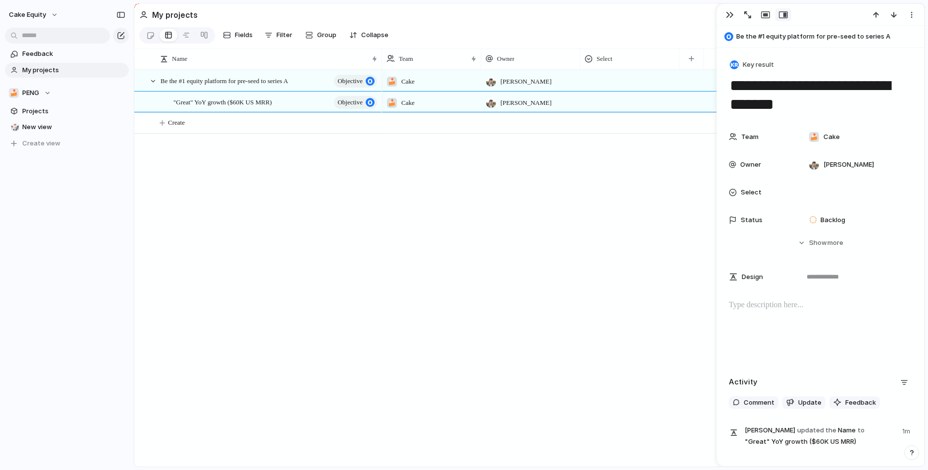
click at [475, 191] on div "🍰 Cake Aaron Blakemore 🍰 Cake Aaron Blakemore" at bounding box center [653, 268] width 542 height 397
click at [181, 101] on span ""Great" YoY growth ($60K US MRR)" at bounding box center [222, 101] width 99 height 11
click at [164, 102] on div at bounding box center [165, 102] width 9 height 9
click at [218, 124] on button "Create" at bounding box center [551, 123] width 814 height 20
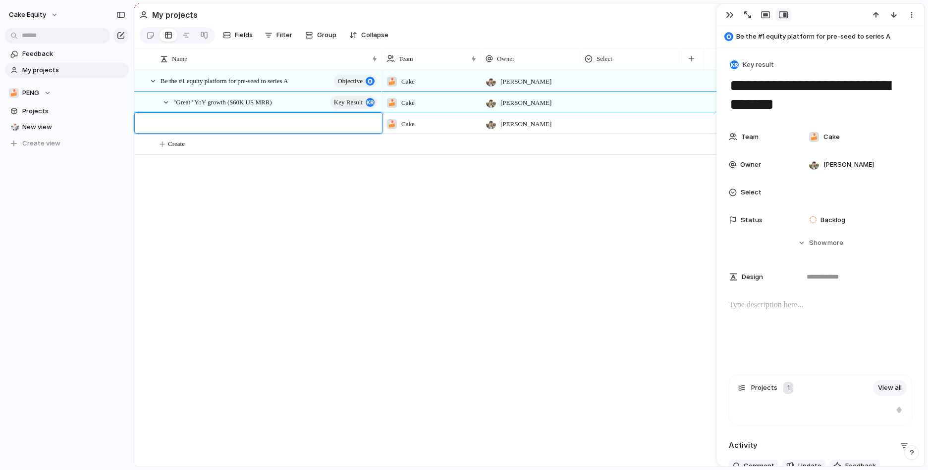
type textarea "**********"
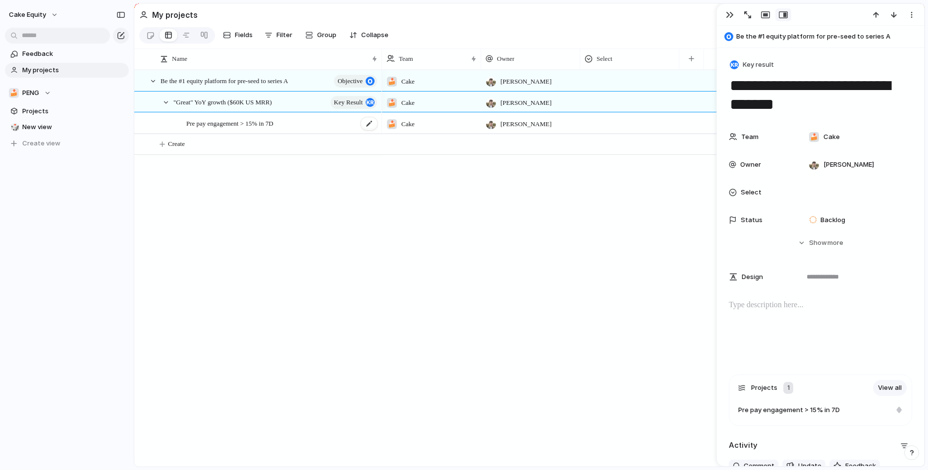
click at [294, 119] on div "Pre pay engagement > 15% in 7D" at bounding box center [282, 123] width 192 height 20
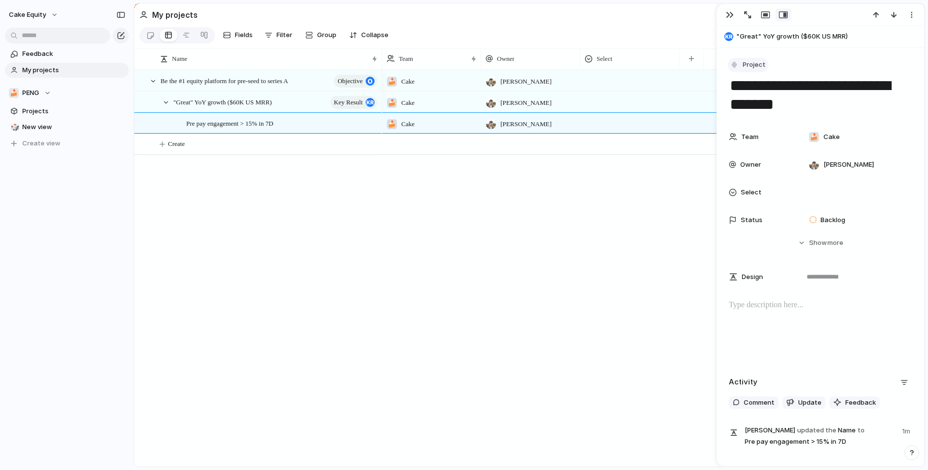
click at [756, 68] on span "Project" at bounding box center [753, 65] width 23 height 10
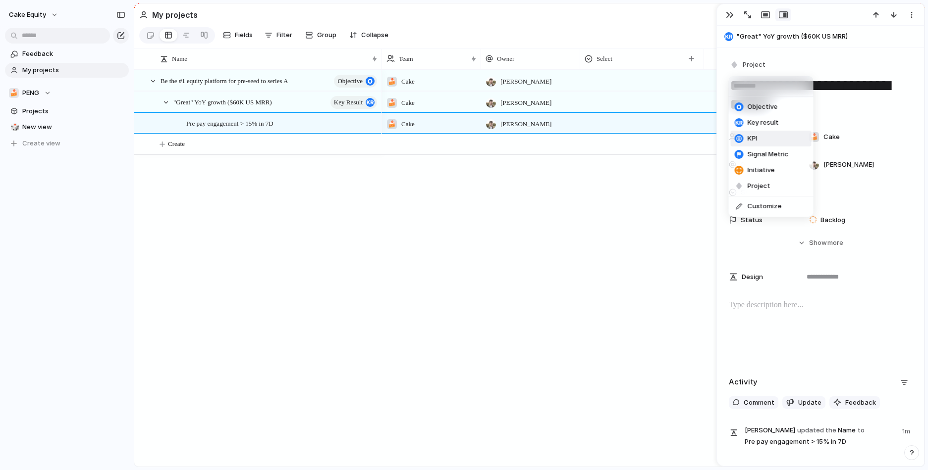
click at [755, 141] on span "KPI" at bounding box center [752, 139] width 10 height 10
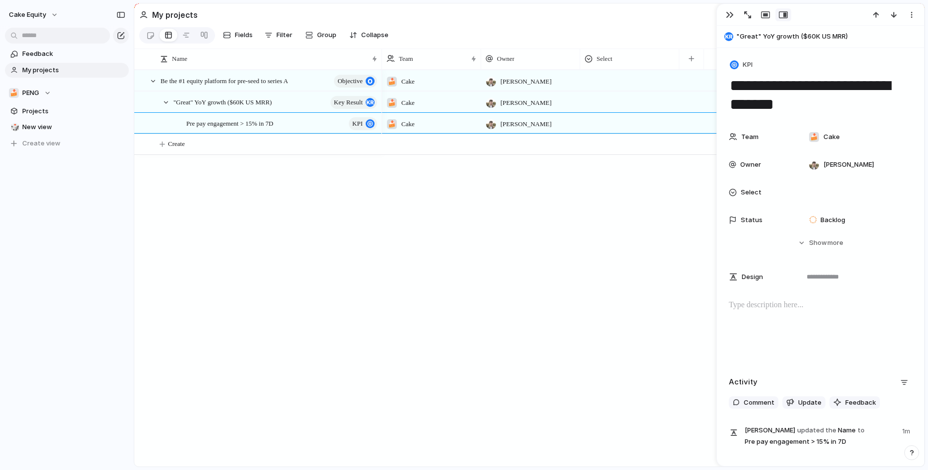
click at [374, 229] on div "Be the #1 equity platform for pre-seed to series A objective "Great" YoY growth…" at bounding box center [529, 268] width 790 height 397
click at [179, 124] on div at bounding box center [178, 123] width 9 height 9
click at [209, 147] on span "Create" at bounding box center [208, 144] width 17 height 10
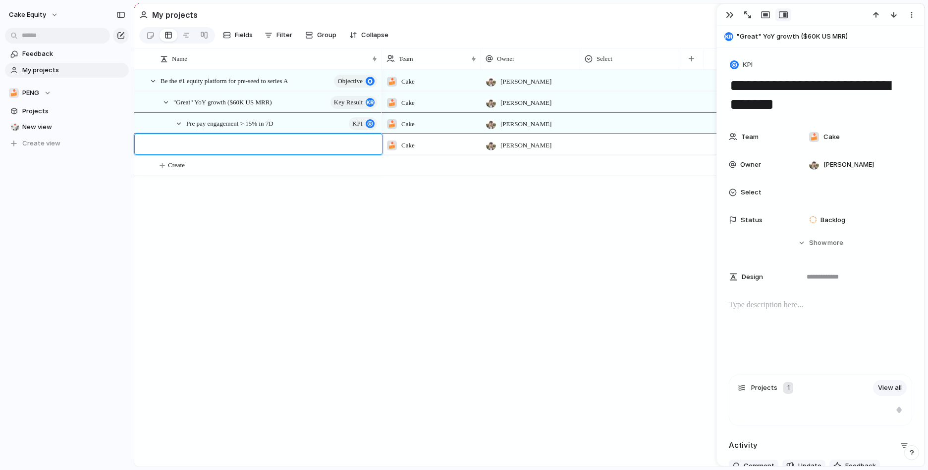
type textarea "**********"
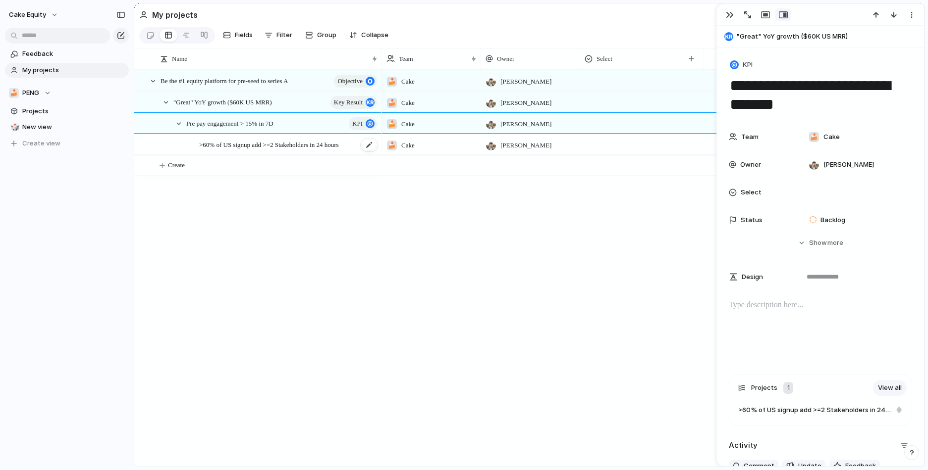
click at [308, 151] on div ">60% of US signup add >=2 Stakeholders in 24 hours" at bounding box center [288, 145] width 179 height 20
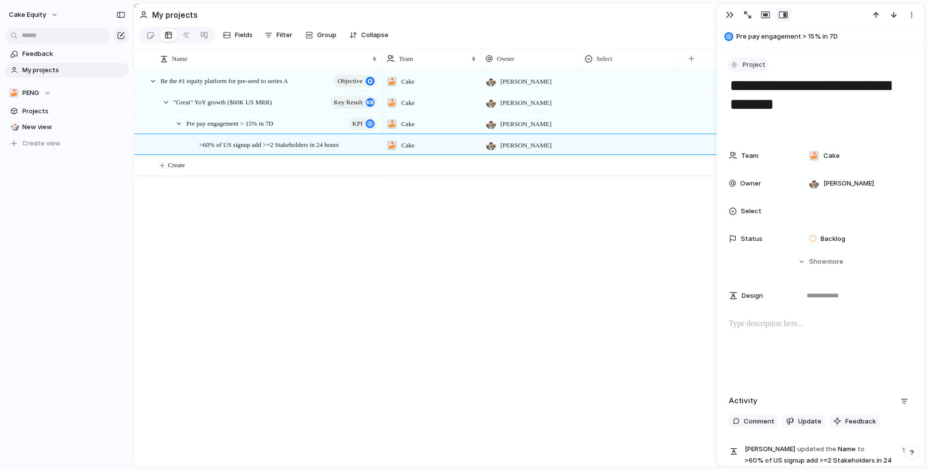
click at [752, 67] on span "Project" at bounding box center [753, 65] width 23 height 10
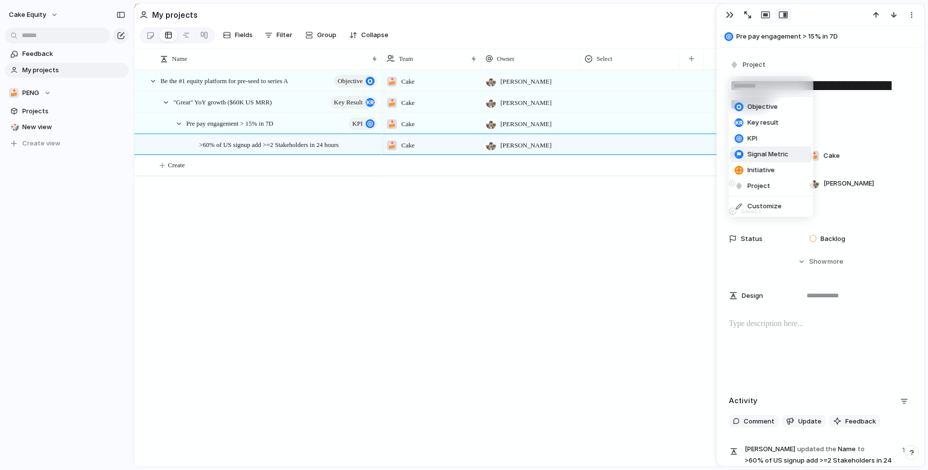
click at [750, 152] on span "Signal Metric" at bounding box center [767, 155] width 41 height 10
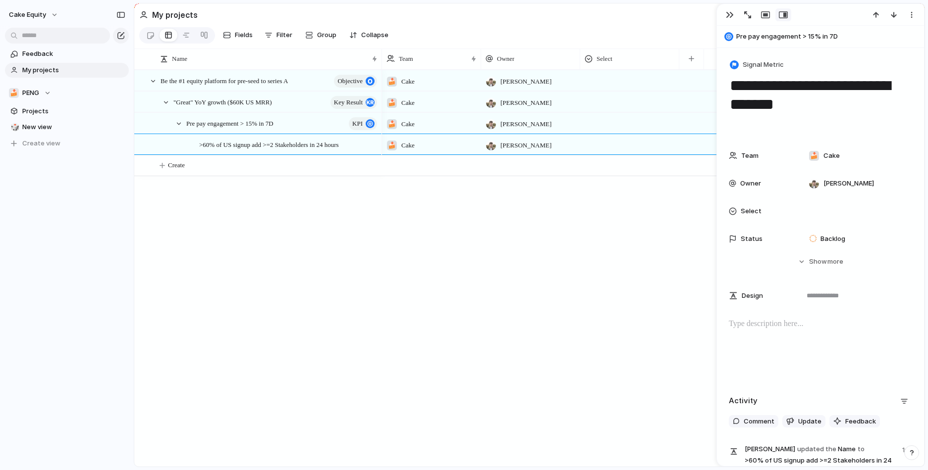
click at [503, 233] on div "🍰 Cake Aaron Blakemore 🍰 Cake Aaron Blakemore 🍰 Cake Aaron Blakemore 🍰 Cake Aar…" at bounding box center [653, 268] width 542 height 397
click at [122, 14] on div "button" at bounding box center [120, 14] width 9 height 7
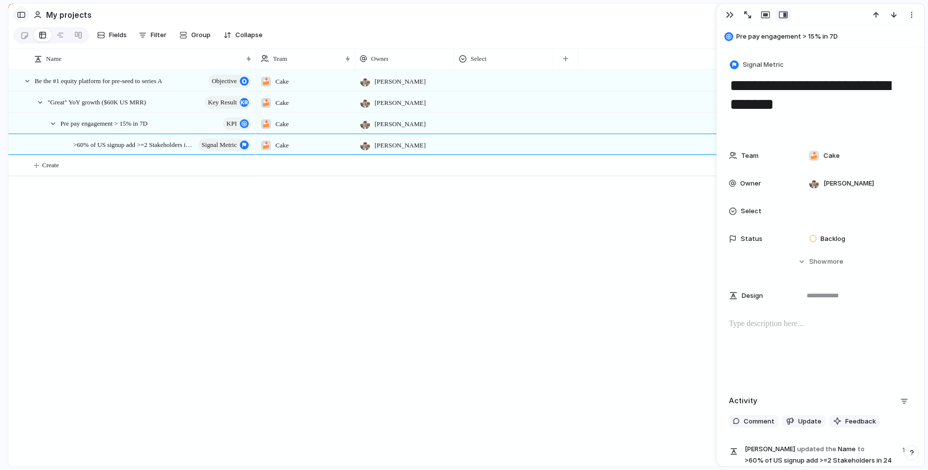
click at [25, 15] on button "button" at bounding box center [21, 15] width 16 height 16
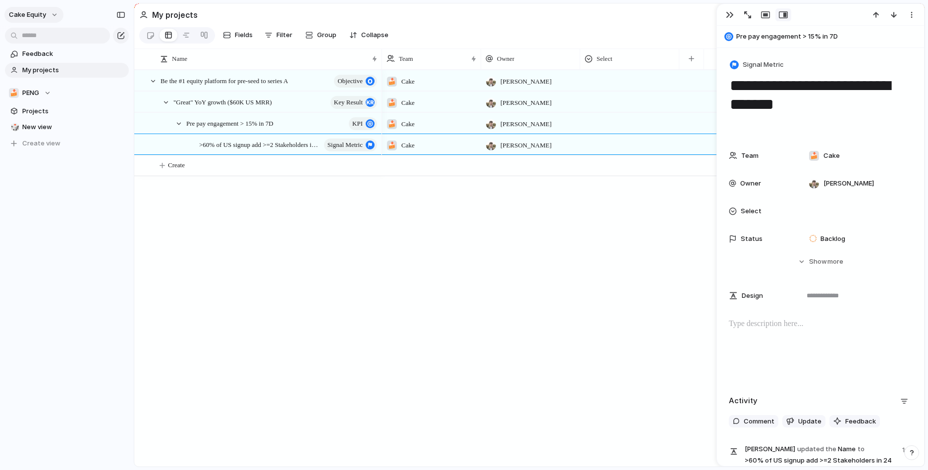
click at [43, 16] on span "Cake Equity" at bounding box center [27, 15] width 37 height 10
click at [44, 39] on span "Settings" at bounding box center [36, 37] width 27 height 10
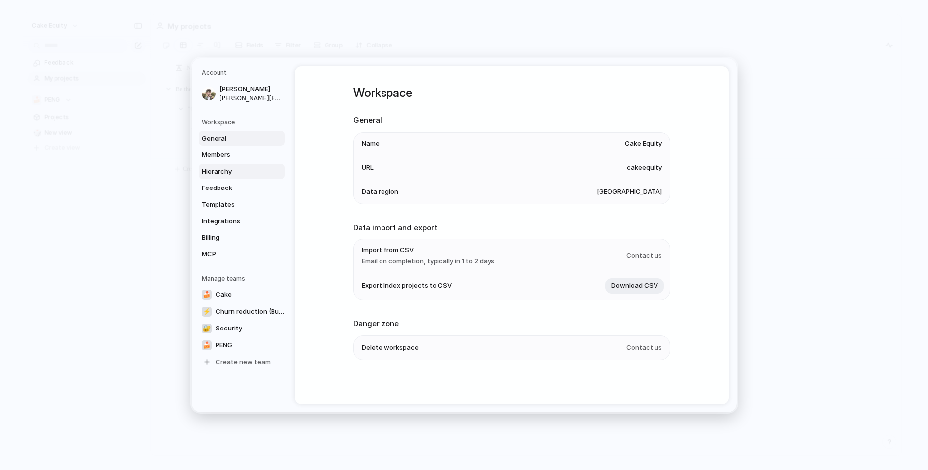
click at [228, 167] on span "Hierarchy" at bounding box center [233, 171] width 63 height 10
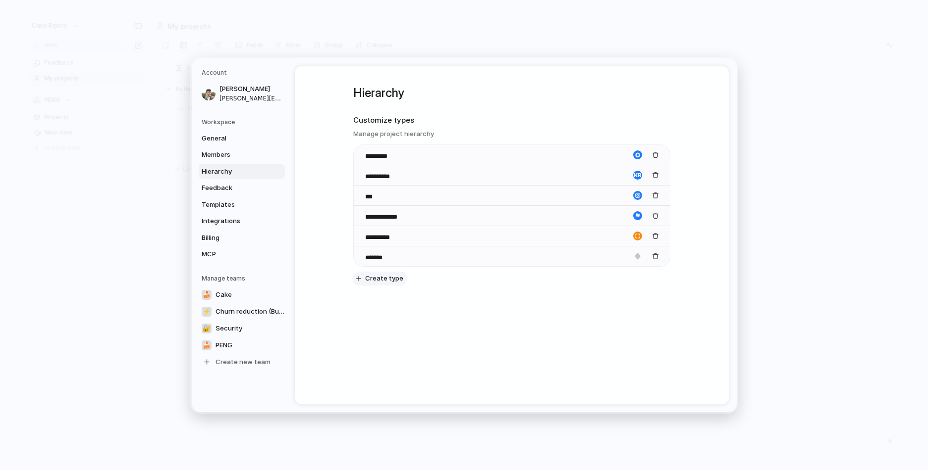
click at [380, 282] on span "Create type" at bounding box center [384, 279] width 38 height 10
type input "**********"
drag, startPoint x: 361, startPoint y: 276, endPoint x: 362, endPoint y: 251, distance: 25.3
click at [362, 251] on body "Cake Equity Feedback My projects 🍰 PENG Projects 🎲 New view To pick up a dragga…" at bounding box center [464, 235] width 928 height 470
click at [630, 257] on button "button" at bounding box center [637, 256] width 15 height 15
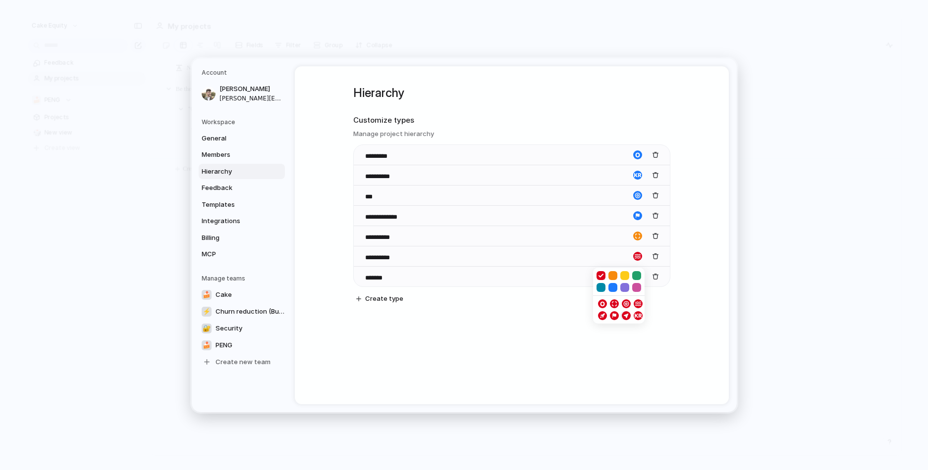
click at [626, 315] on div "button" at bounding box center [624, 315] width 6 height 9
click at [637, 253] on div "button" at bounding box center [637, 256] width 9 height 9
click at [614, 289] on button "button" at bounding box center [612, 287] width 9 height 9
click at [636, 236] on div at bounding box center [464, 235] width 928 height 470
click at [641, 257] on button "button" at bounding box center [637, 256] width 15 height 15
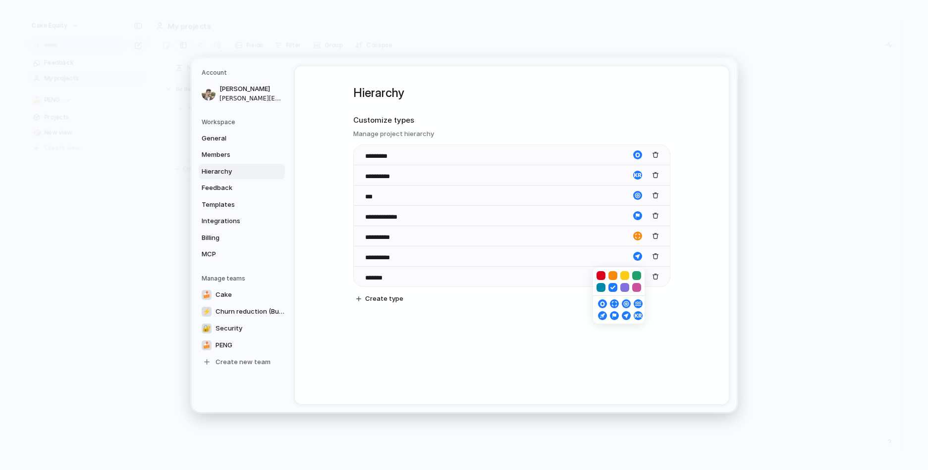
click at [624, 290] on button "button" at bounding box center [624, 287] width 9 height 9
click at [636, 216] on div at bounding box center [464, 235] width 928 height 470
click at [637, 216] on div "button" at bounding box center [637, 215] width 9 height 9
click at [635, 236] on button "button" at bounding box center [636, 235] width 9 height 9
click at [636, 193] on div at bounding box center [464, 235] width 928 height 470
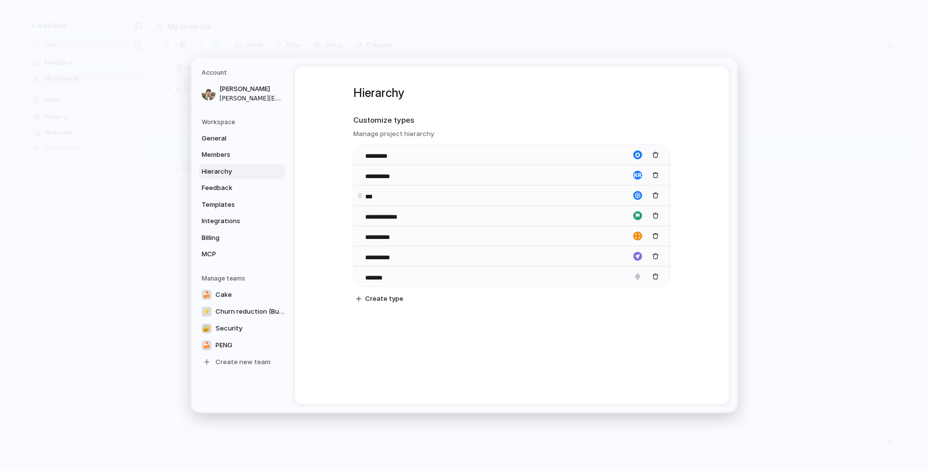
click at [636, 197] on div "button" at bounding box center [637, 195] width 9 height 9
click at [600, 227] on button "button" at bounding box center [600, 226] width 9 height 9
click at [685, 253] on div at bounding box center [464, 235] width 928 height 470
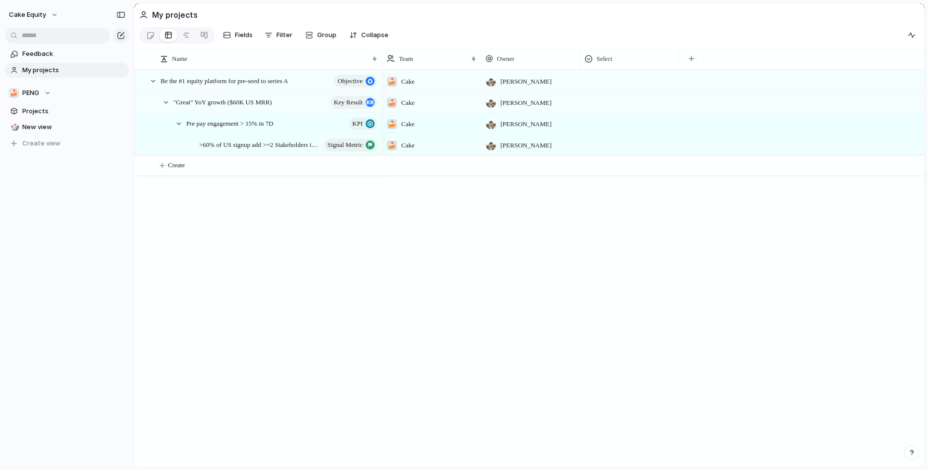
click at [228, 222] on div "Be the #1 equity platform for pre-seed to series A objective "Great" YoY growth…" at bounding box center [529, 268] width 790 height 397
click at [239, 186] on div "Be the #1 equity platform for pre-seed to series A objective "Great" YoY growth…" at bounding box center [529, 268] width 790 height 397
click at [225, 145] on span ">60% of US signup add >=2 Stakeholders in 24 hours" at bounding box center [249, 144] width 101 height 11
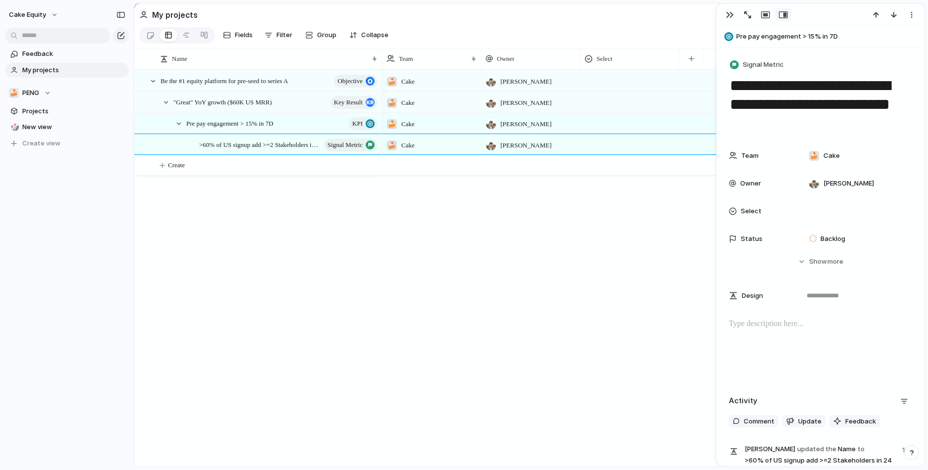
click at [207, 199] on div "Be the #1 equity platform for pre-seed to series A objective "Great" YoY growth…" at bounding box center [529, 268] width 790 height 397
click at [297, 201] on div "Be the #1 equity platform for pre-seed to series A objective "Great" YoY growth…" at bounding box center [529, 268] width 790 height 397
click at [39, 126] on span "New view" at bounding box center [73, 127] width 103 height 10
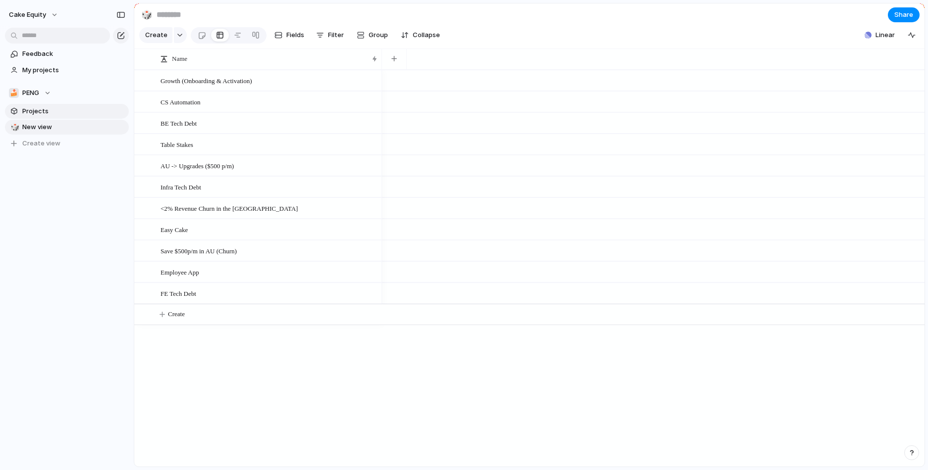
click at [40, 115] on span "Projects" at bounding box center [73, 111] width 103 height 10
click at [38, 130] on span "New view" at bounding box center [73, 127] width 103 height 10
click at [39, 92] on span "PENG" at bounding box center [30, 93] width 17 height 10
click at [40, 114] on input "text" at bounding box center [77, 112] width 136 height 20
type input "****"
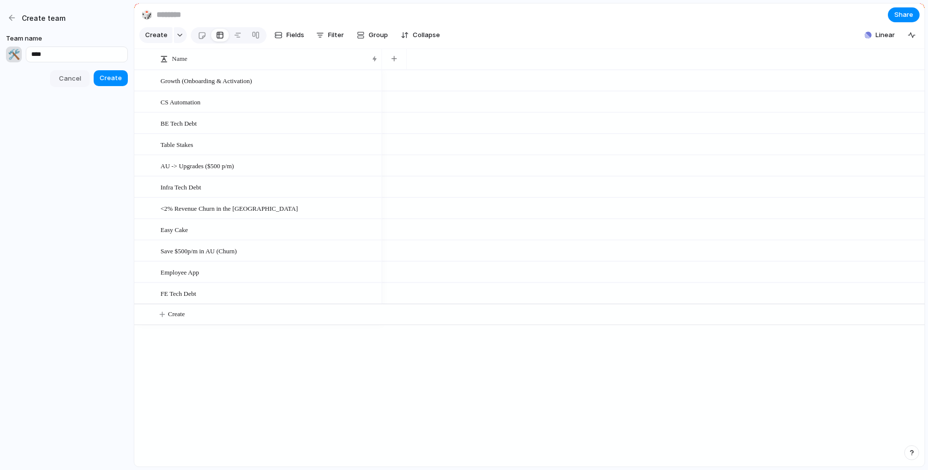
click at [73, 83] on button "Cancel" at bounding box center [70, 78] width 40 height 17
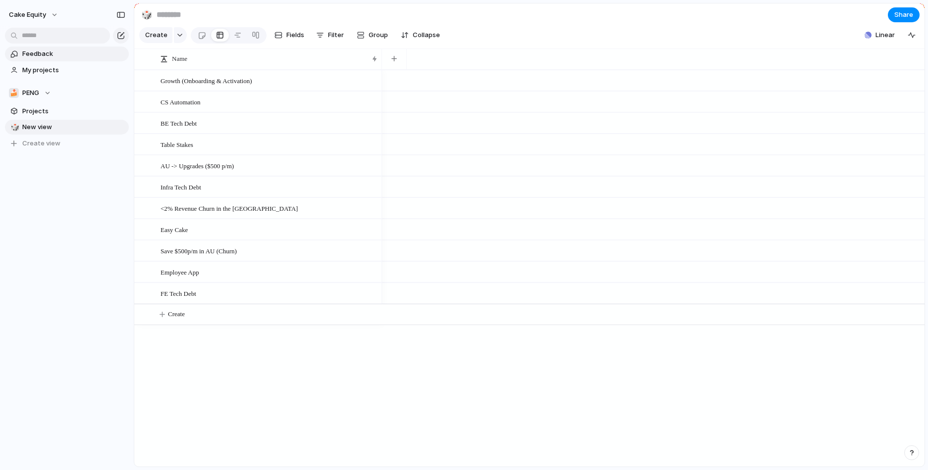
click at [25, 56] on span "Feedback" at bounding box center [73, 54] width 103 height 10
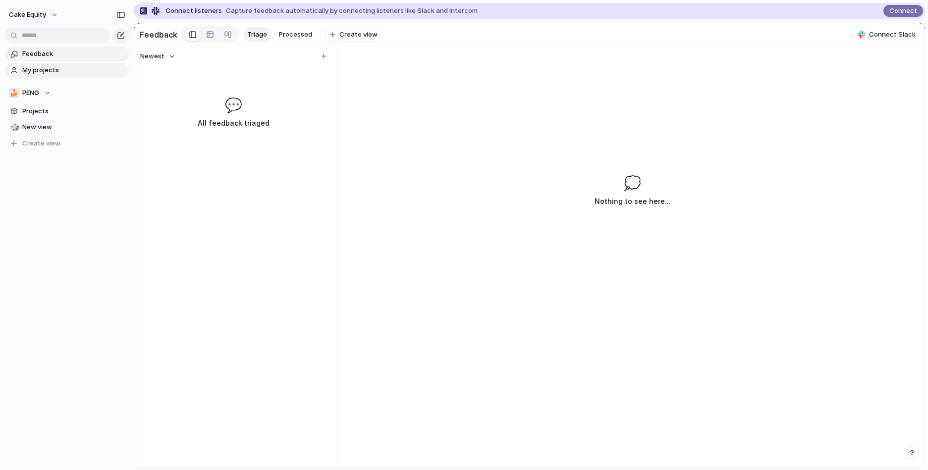
click at [28, 69] on span "My projects" at bounding box center [73, 70] width 103 height 10
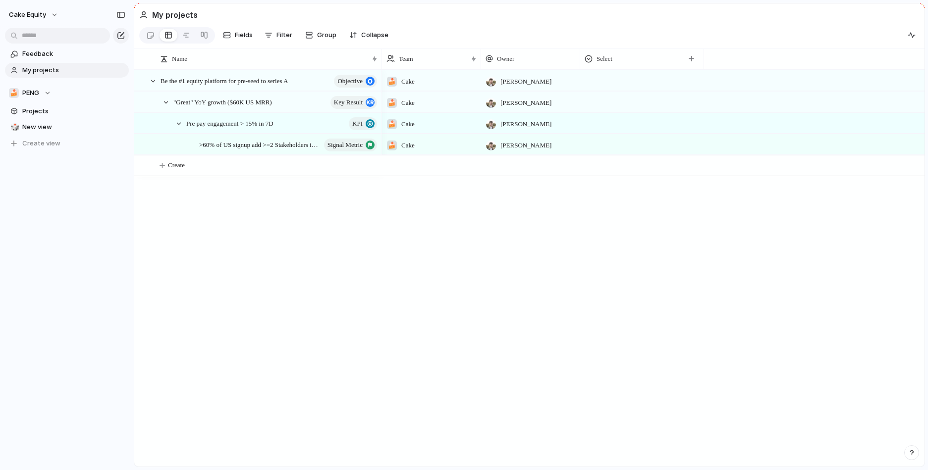
click at [403, 78] on span "Cake" at bounding box center [407, 82] width 13 height 10
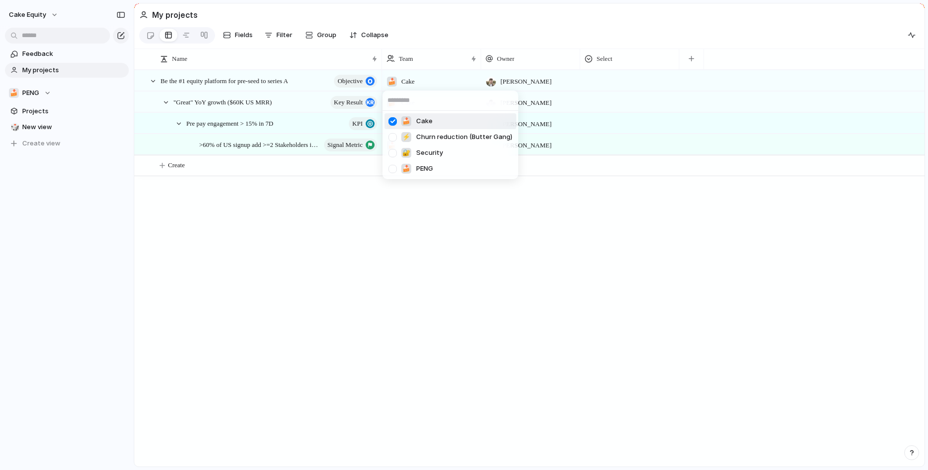
click at [403, 78] on div "🍰 Cake ⚡ Churn reduction (Butter Gang) 🔐 Security 🍰 PENG" at bounding box center [464, 235] width 928 height 470
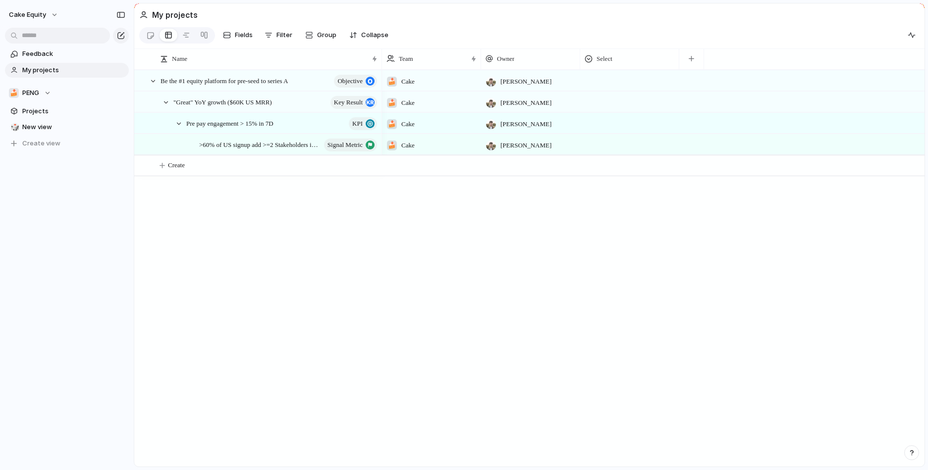
click at [403, 78] on span "Cake" at bounding box center [407, 82] width 13 height 10
click at [42, 89] on div "🍰 Cake ⚡ Churn reduction (Butter Gang) 🔐 Security 🍰 PENG" at bounding box center [464, 235] width 928 height 470
click at [33, 91] on span "PENG" at bounding box center [30, 93] width 17 height 10
click at [394, 226] on div "⚡ Churn reduction (Butter Gang) 🍰 PENG 🔐 Security Create new team" at bounding box center [464, 235] width 928 height 470
click at [36, 7] on button "Cake Equity" at bounding box center [33, 15] width 59 height 16
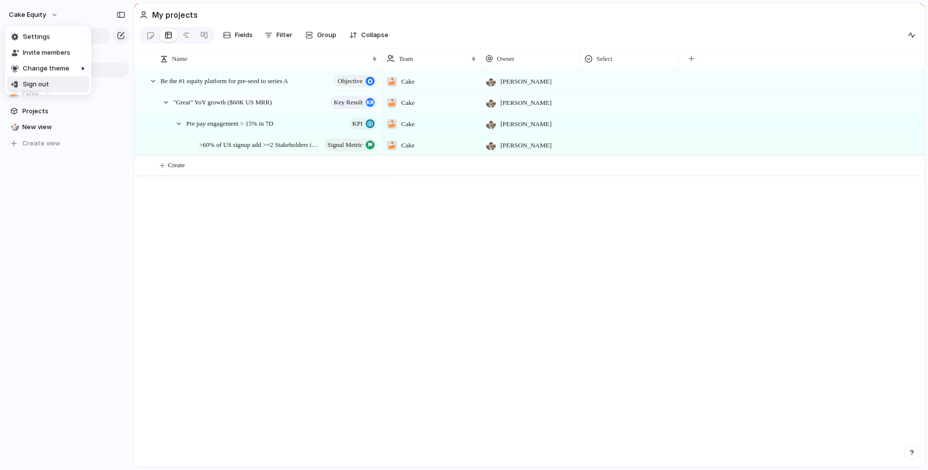
click at [104, 244] on div "Settings Invite members Change theme Sign out" at bounding box center [464, 235] width 928 height 470
click at [598, 84] on div at bounding box center [629, 79] width 98 height 16
click at [684, 65] on div "Type to add a value" at bounding box center [464, 235] width 928 height 470
click at [688, 58] on div "button" at bounding box center [690, 58] width 5 height 5
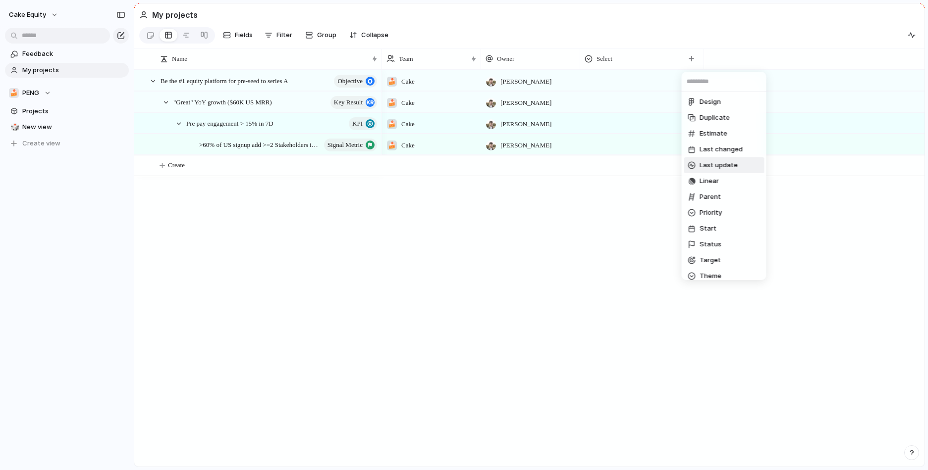
scroll to position [66, 0]
click at [704, 192] on span "Parent" at bounding box center [709, 195] width 21 height 10
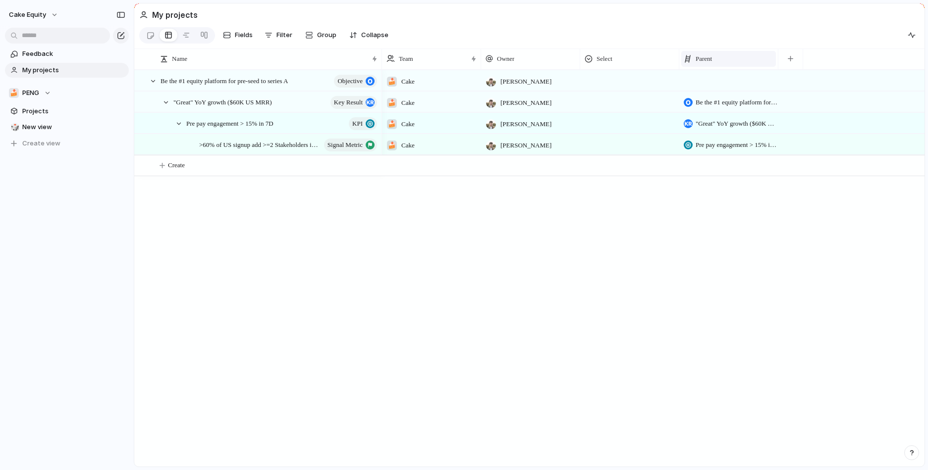
click at [765, 59] on div "Parent" at bounding box center [728, 59] width 90 height 10
click at [700, 99] on span "Hide" at bounding box center [707, 97] width 14 height 10
click at [636, 54] on div "Select" at bounding box center [629, 59] width 90 height 10
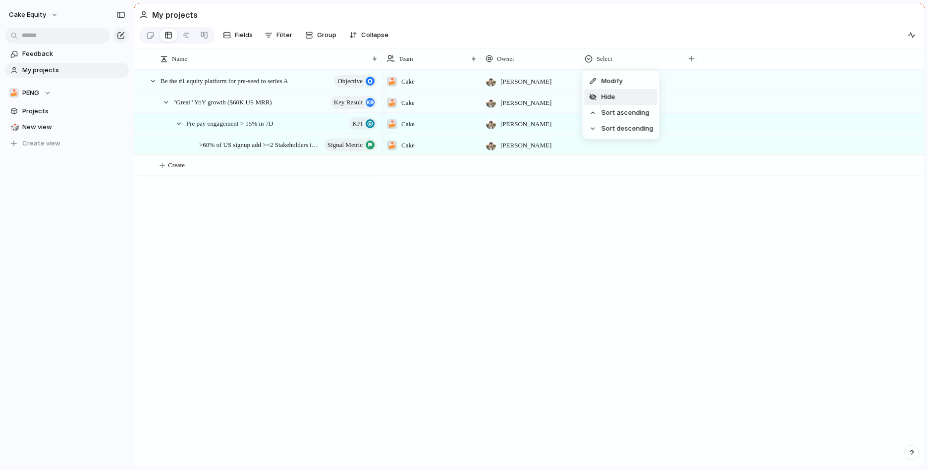
click at [612, 98] on span "Hide" at bounding box center [608, 97] width 14 height 10
click at [602, 52] on div at bounding box center [592, 59] width 25 height 21
click at [596, 53] on button "button" at bounding box center [592, 59] width 20 height 18
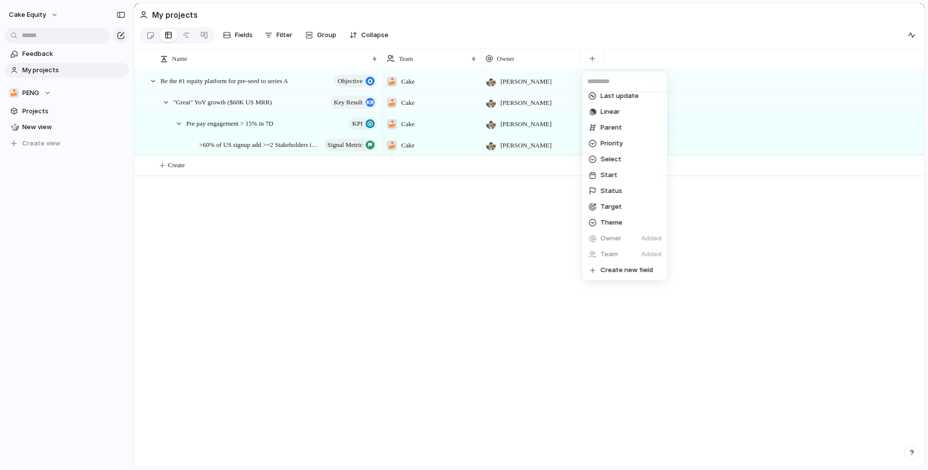
scroll to position [134, 0]
click at [610, 206] on span "Target" at bounding box center [610, 207] width 21 height 10
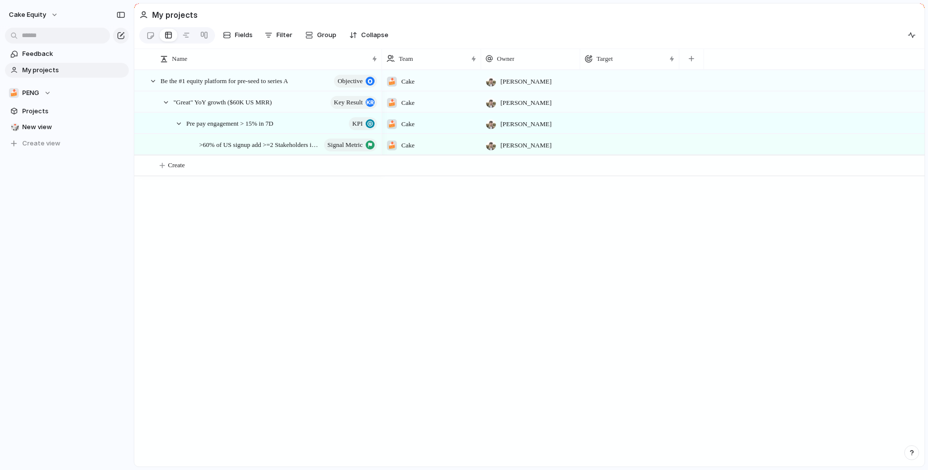
click at [595, 74] on div at bounding box center [629, 73] width 98 height 5
click at [605, 64] on div "Target" at bounding box center [629, 59] width 95 height 16
click at [615, 59] on div "Modify Hide Sort ascending Sort descending" at bounding box center [464, 235] width 928 height 470
click at [613, 59] on span "Target" at bounding box center [604, 59] width 16 height 10
click at [608, 75] on li "Modify" at bounding box center [620, 81] width 73 height 16
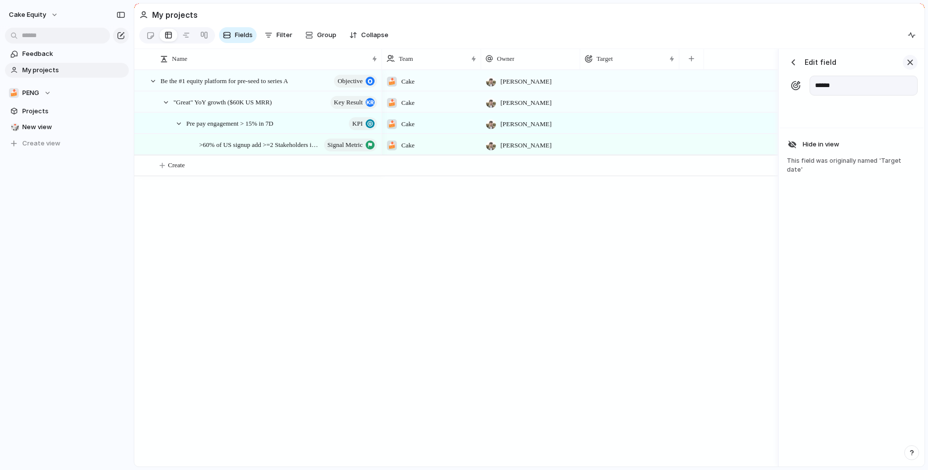
click at [911, 61] on div "button" at bounding box center [909, 62] width 11 height 11
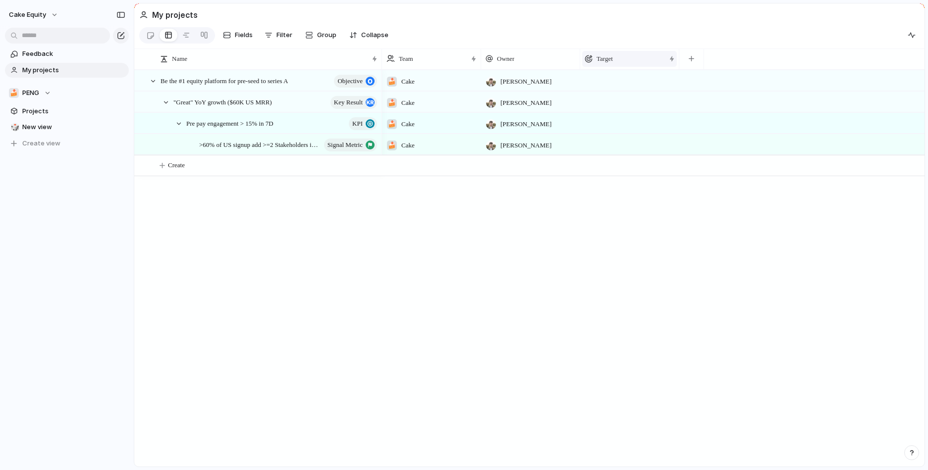
click at [657, 60] on div "Target" at bounding box center [624, 59] width 81 height 10
click at [675, 43] on section "Fields Filter Group Zoom Collapse" at bounding box center [529, 37] width 790 height 24
click at [670, 59] on div at bounding box center [671, 59] width 5 height 8
click at [609, 59] on div "Modify Hide Sort ascending Sort descending" at bounding box center [464, 235] width 928 height 470
click at [600, 59] on span "Target" at bounding box center [604, 59] width 16 height 10
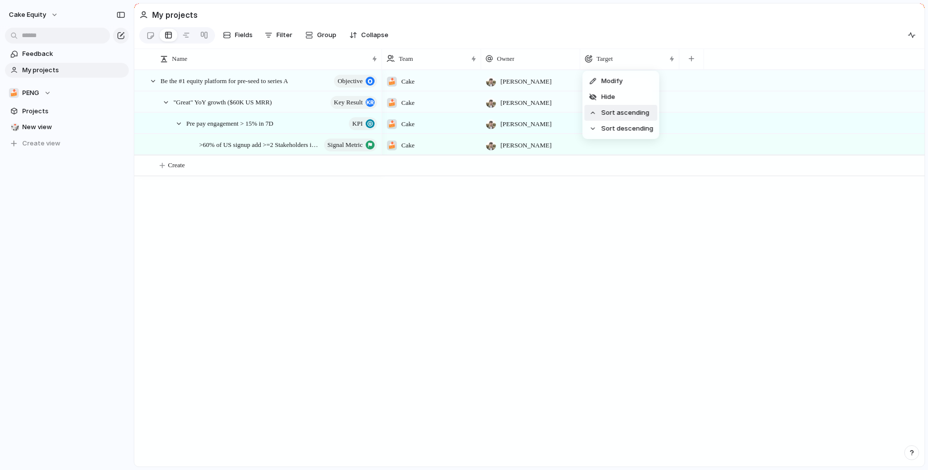
click at [602, 102] on span "Hide" at bounding box center [608, 97] width 14 height 10
click at [598, 63] on button "button" at bounding box center [592, 59] width 20 height 18
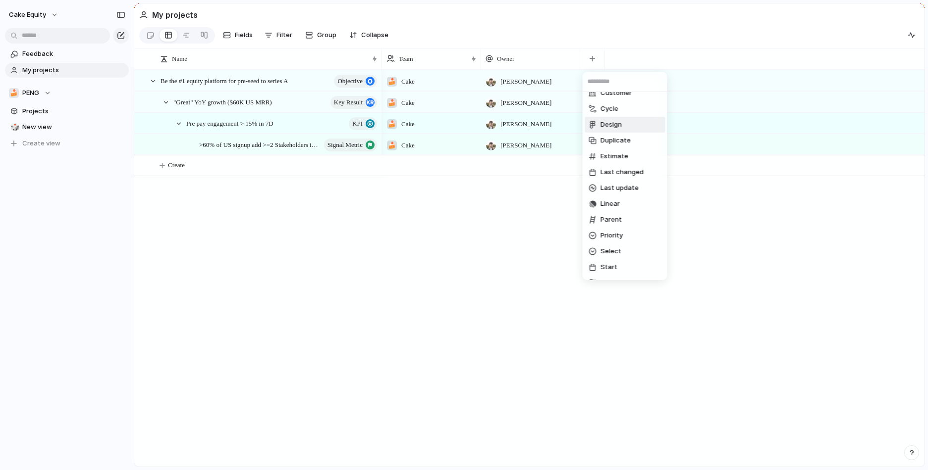
scroll to position [117, 0]
click at [406, 234] on div "Created at Created by Customer Cycle Design Duplicate Estimate Last changed Las…" at bounding box center [464, 235] width 928 height 470
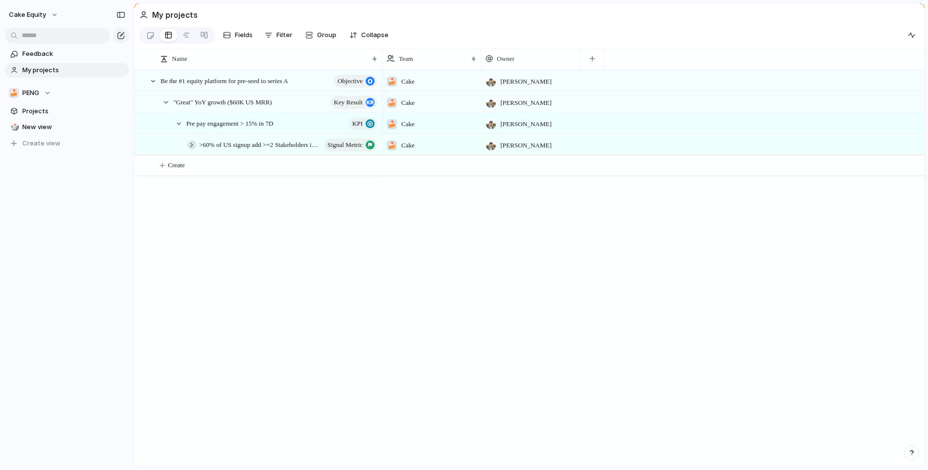
click at [192, 147] on div at bounding box center [191, 145] width 9 height 9
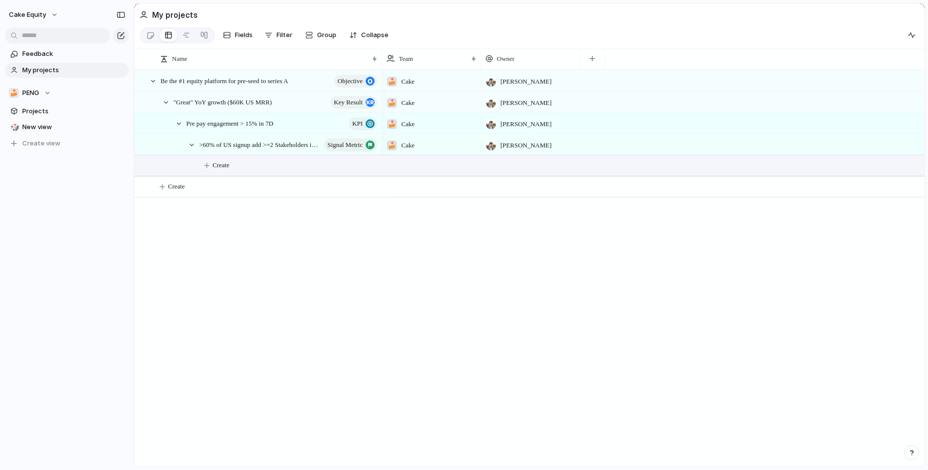
click at [213, 162] on span "Create" at bounding box center [220, 165] width 17 height 10
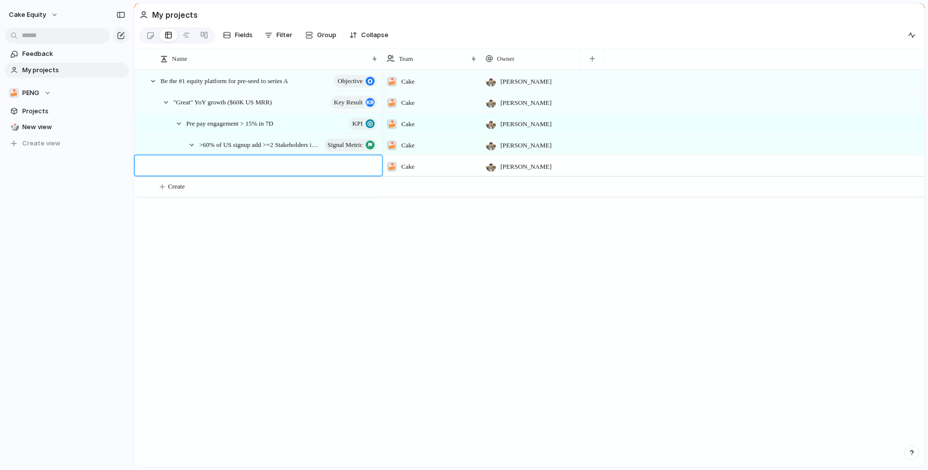
paste textarea "**********"
type textarea "**********"
click at [300, 165] on div "Onboarding" at bounding box center [295, 166] width 166 height 20
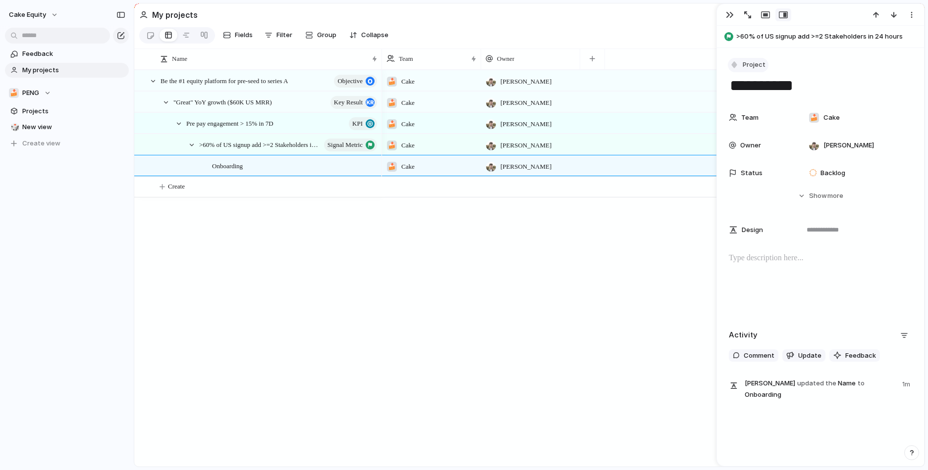
click at [747, 62] on span "Project" at bounding box center [753, 65] width 23 height 10
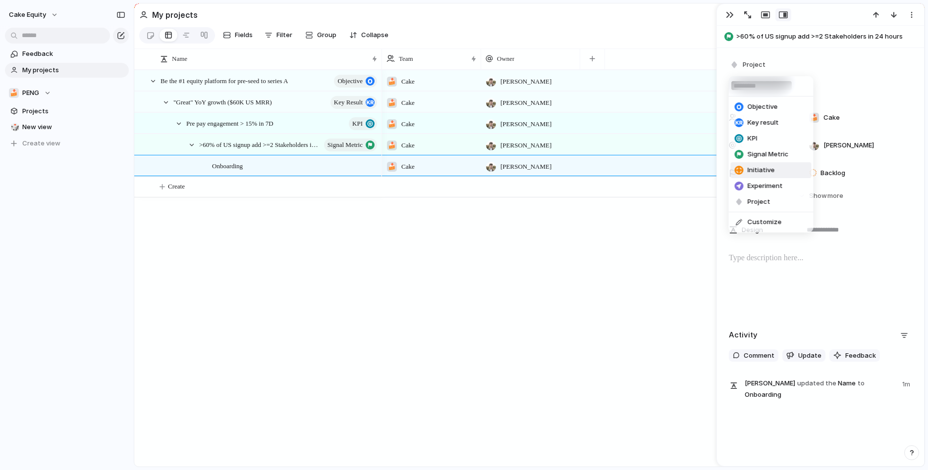
click at [756, 169] on span "Initiative" at bounding box center [760, 170] width 27 height 10
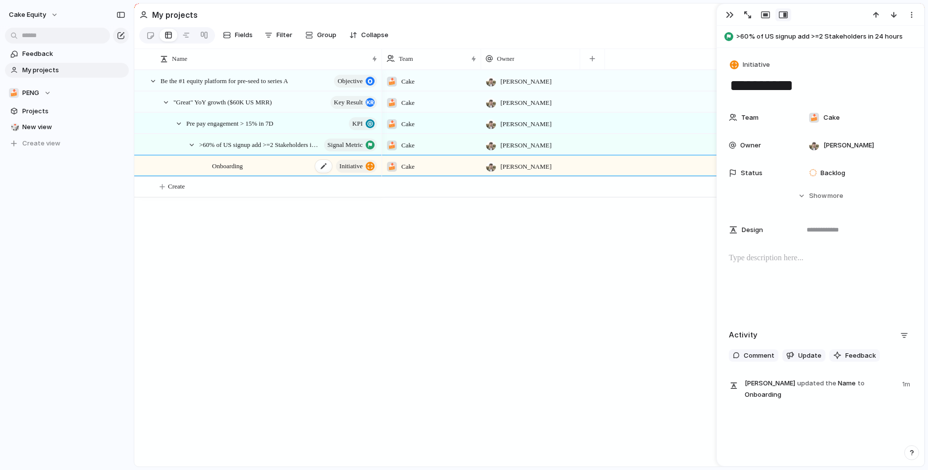
click at [241, 162] on span "Onboarding" at bounding box center [227, 165] width 31 height 11
click at [228, 166] on textarea "**********" at bounding box center [271, 167] width 118 height 12
click at [215, 166] on textarea "**********" at bounding box center [271, 167] width 118 height 12
click at [212, 165] on textarea "**********" at bounding box center [271, 167] width 118 height 12
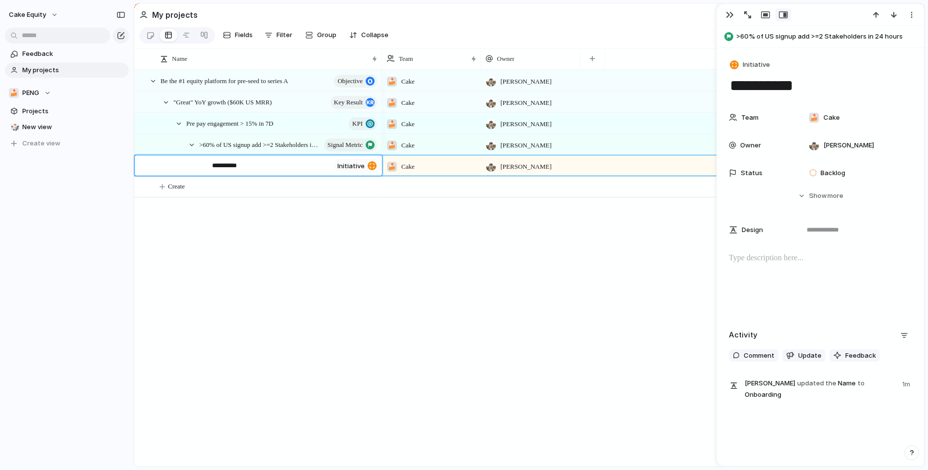
click at [367, 167] on div at bounding box center [371, 165] width 9 height 9
click at [243, 166] on textarea "**********" at bounding box center [271, 167] width 118 height 12
type textarea "**********"
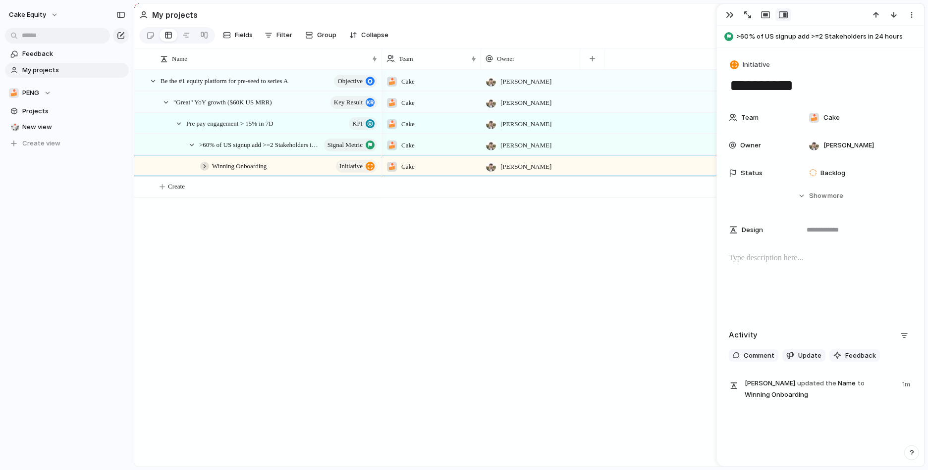
click at [205, 165] on div at bounding box center [204, 166] width 9 height 9
click at [241, 276] on div "Be the #1 equity platform for pre-seed to series A objective "Great" YoY growth…" at bounding box center [529, 268] width 790 height 397
click at [222, 182] on button "Create" at bounding box center [570, 187] width 853 height 20
click at [44, 112] on span "Projects" at bounding box center [73, 111] width 103 height 10
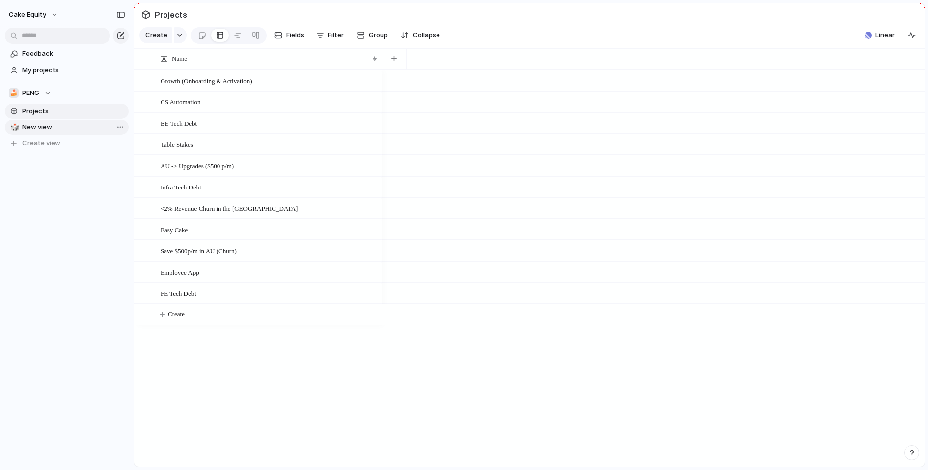
click at [47, 129] on span "New view" at bounding box center [73, 127] width 103 height 10
click at [25, 93] on span "PENG" at bounding box center [30, 93] width 17 height 10
click at [44, 53] on div "⚡ Churn reduction (Butter Gang) 🍰 PENG 🔐 Security Create new team" at bounding box center [464, 235] width 928 height 470
click at [44, 53] on span "Feedback" at bounding box center [73, 54] width 103 height 10
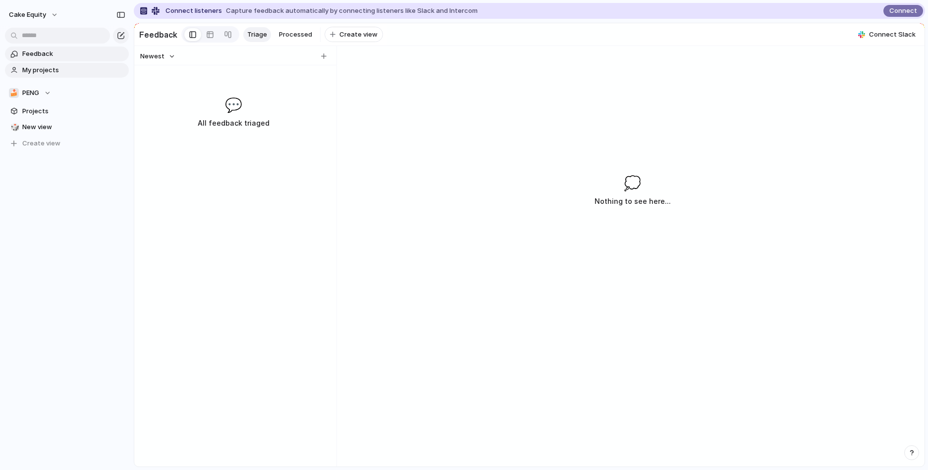
click at [43, 70] on span "My projects" at bounding box center [73, 70] width 103 height 10
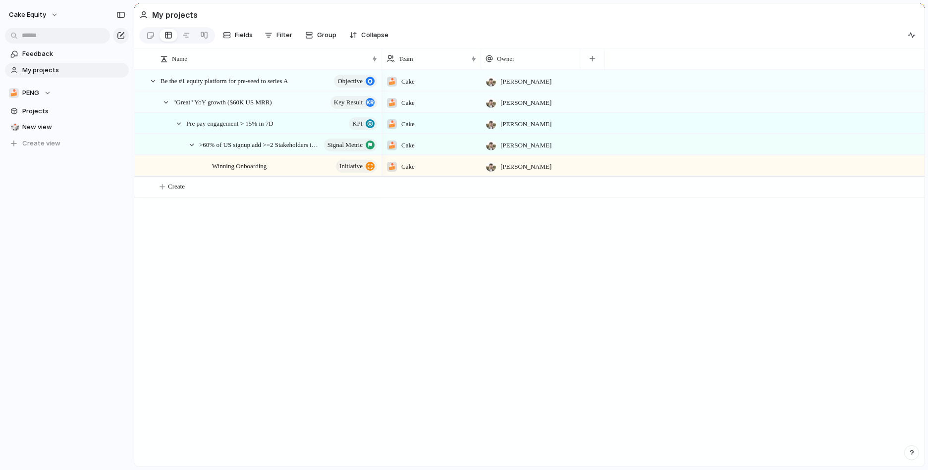
click at [424, 80] on div "🍰 Cake" at bounding box center [431, 79] width 98 height 16
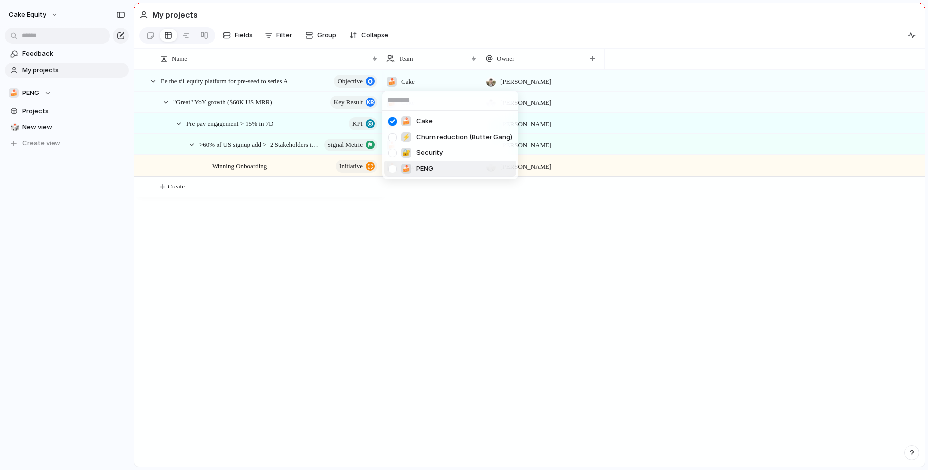
click at [391, 165] on div at bounding box center [392, 168] width 17 height 17
click at [393, 117] on div at bounding box center [392, 121] width 17 height 17
click at [312, 259] on div "🍰 Cake ⚡ Churn reduction (Butter Gang) 🔐 Security 🍰 PENG" at bounding box center [464, 235] width 928 height 470
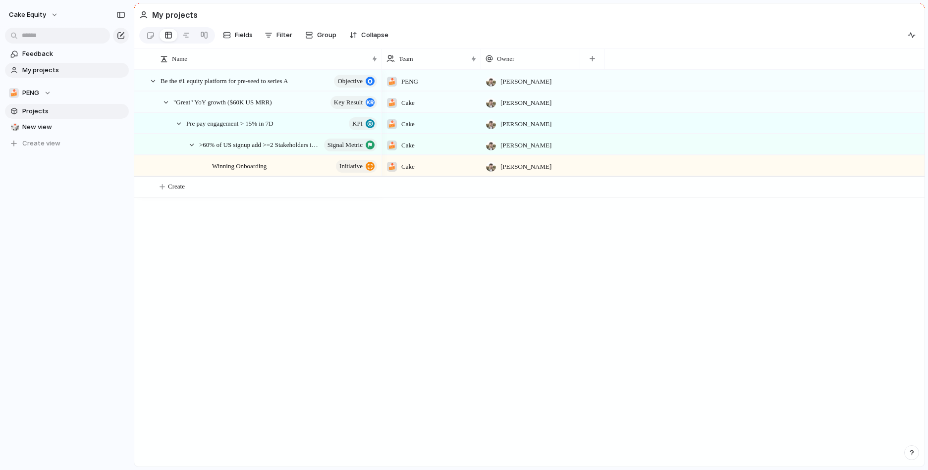
click at [53, 108] on span "Projects" at bounding box center [73, 111] width 103 height 10
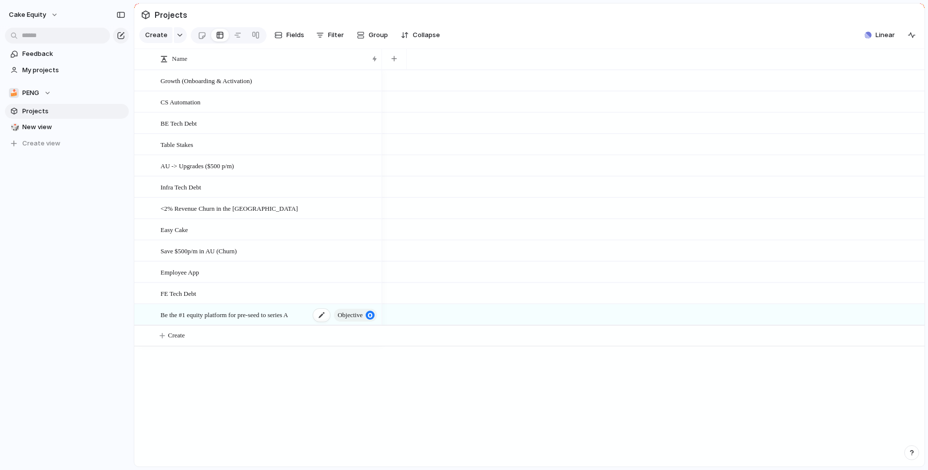
click at [269, 312] on span "Be the #1 equity platform for pre-seed to series A" at bounding box center [223, 314] width 127 height 11
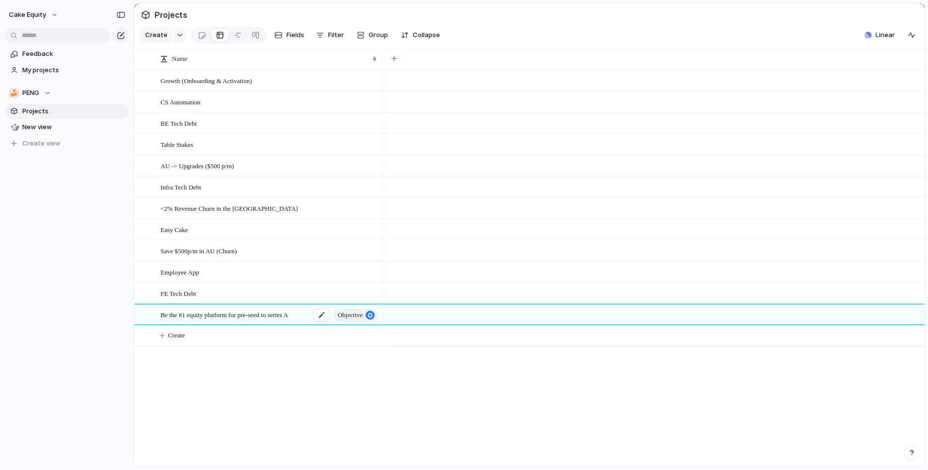
click at [269, 312] on span "Be the #1 equity platform for pre-seed to series A" at bounding box center [223, 314] width 127 height 11
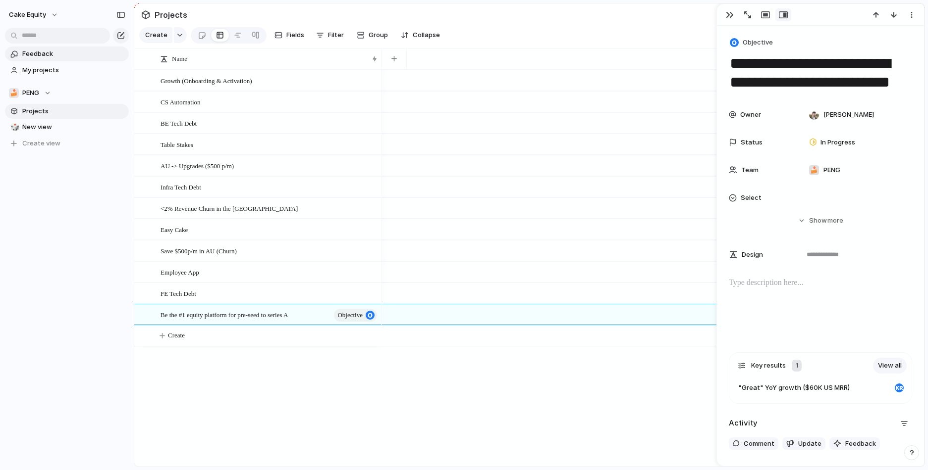
click at [34, 54] on span "Feedback" at bounding box center [73, 54] width 103 height 10
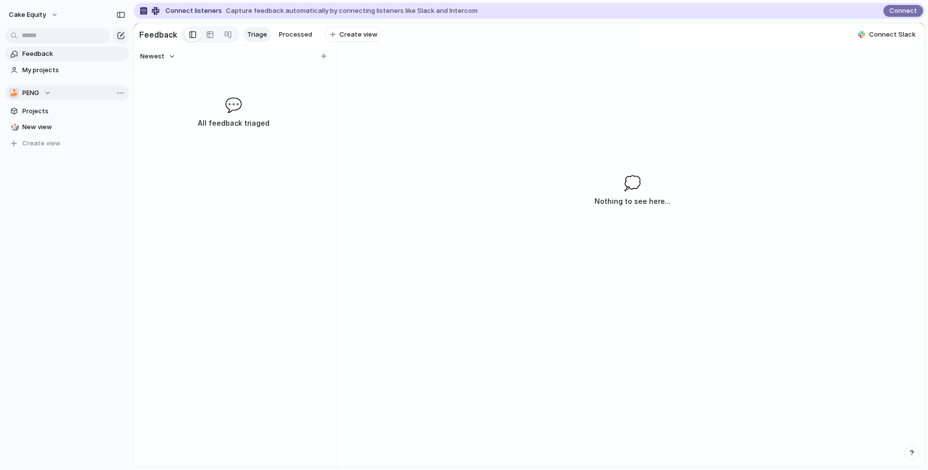
click at [35, 93] on span "PENG" at bounding box center [30, 93] width 17 height 10
click at [45, 184] on span "Create new team" at bounding box center [51, 183] width 55 height 10
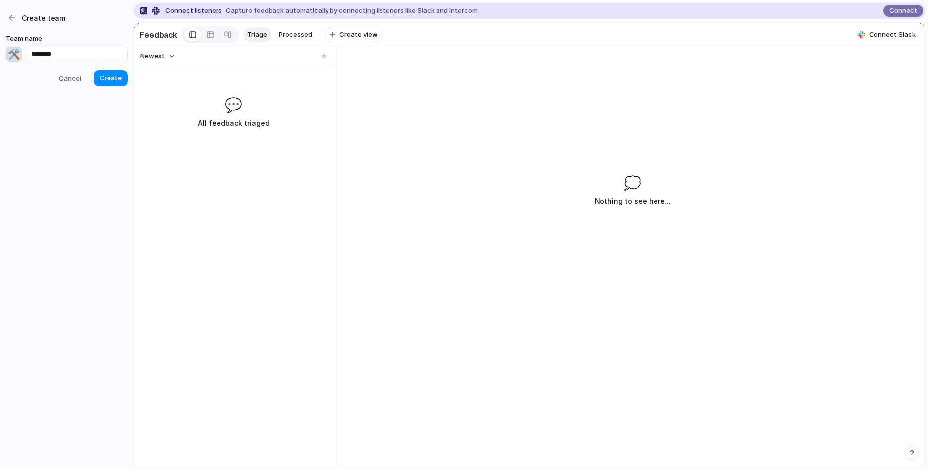
type input "********"
click at [12, 58] on div "🛠️" at bounding box center [14, 55] width 16 height 16
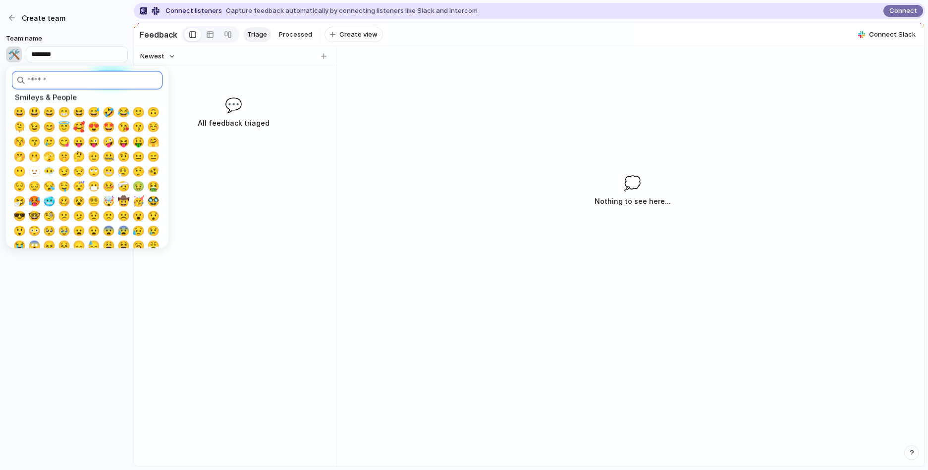
click at [29, 77] on input "search" at bounding box center [87, 80] width 151 height 18
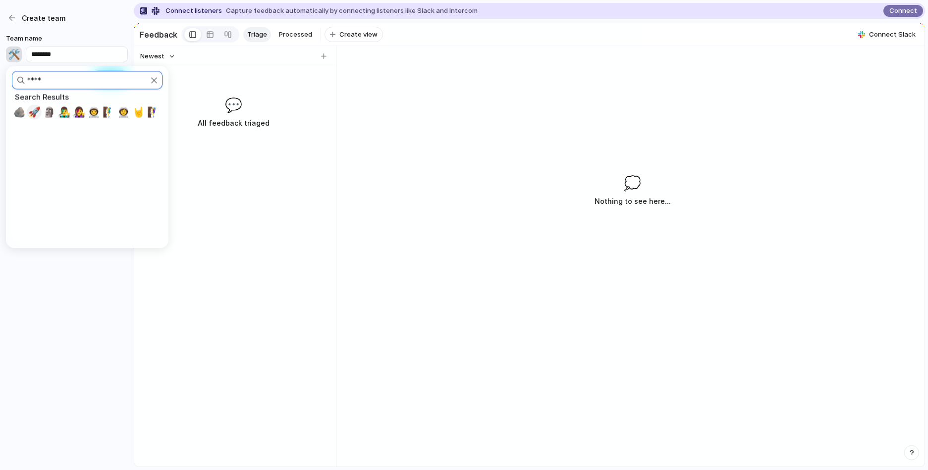
type input "****"
click at [35, 109] on span "🚀" at bounding box center [34, 112] width 12 height 12
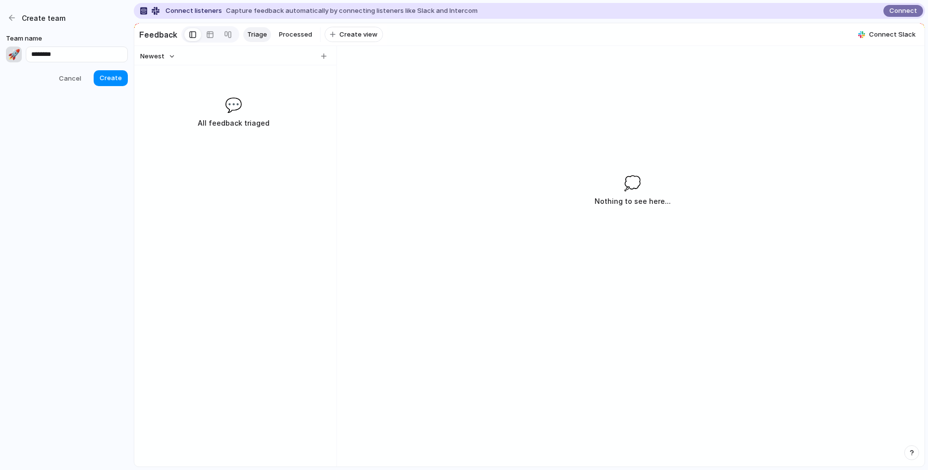
click at [104, 88] on div "Create team Team name 🚀 ******** Cancel Create" at bounding box center [67, 235] width 134 height 470
click at [107, 79] on span "Create" at bounding box center [111, 78] width 22 height 10
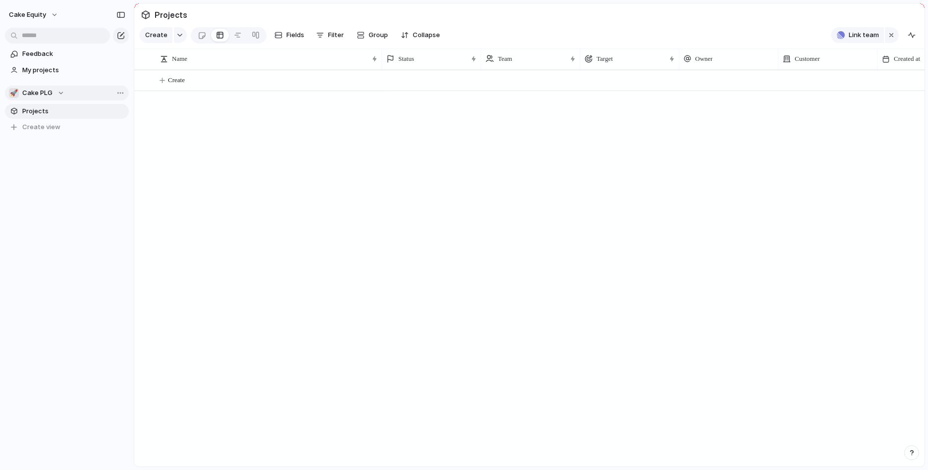
click at [37, 88] on span "Cake PLG" at bounding box center [37, 93] width 30 height 10
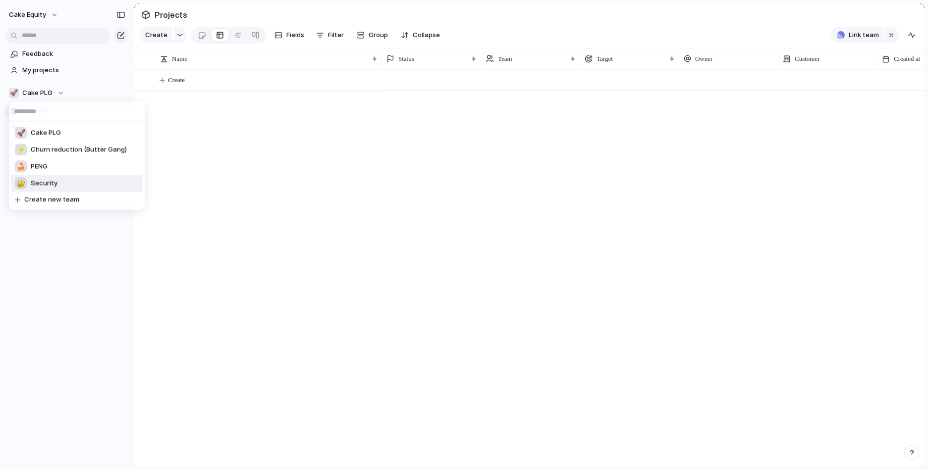
click at [43, 253] on div "🚀 Cake PLG ⚡ Churn reduction (Butter Gang) 🍰 PENG 🔐 Security Create new team" at bounding box center [464, 235] width 928 height 470
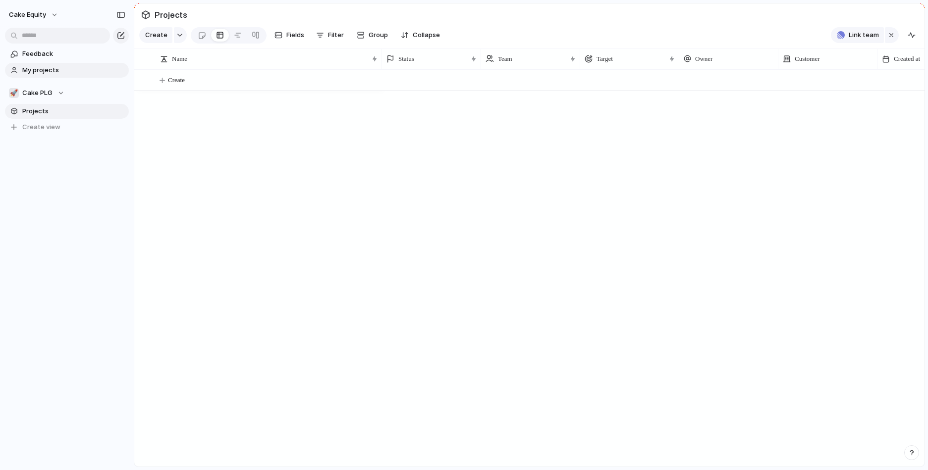
click at [42, 71] on span "My projects" at bounding box center [73, 70] width 103 height 10
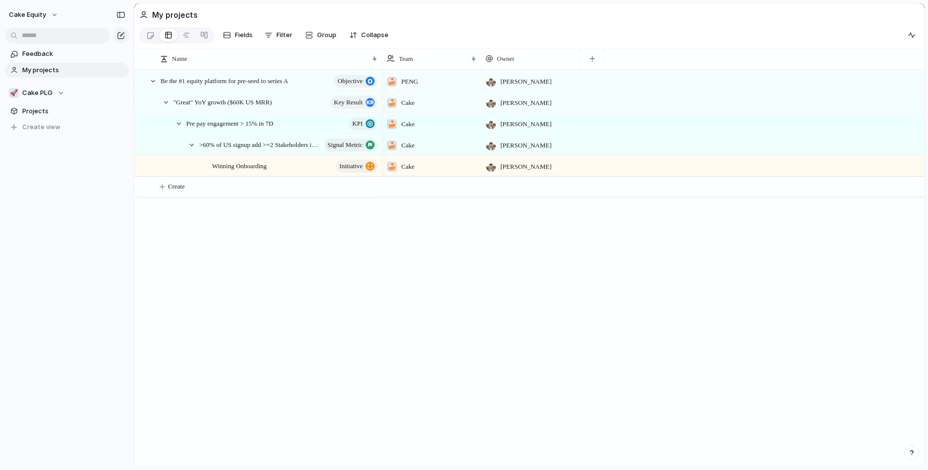
click at [414, 75] on div "🍰 PENG" at bounding box center [402, 79] width 40 height 16
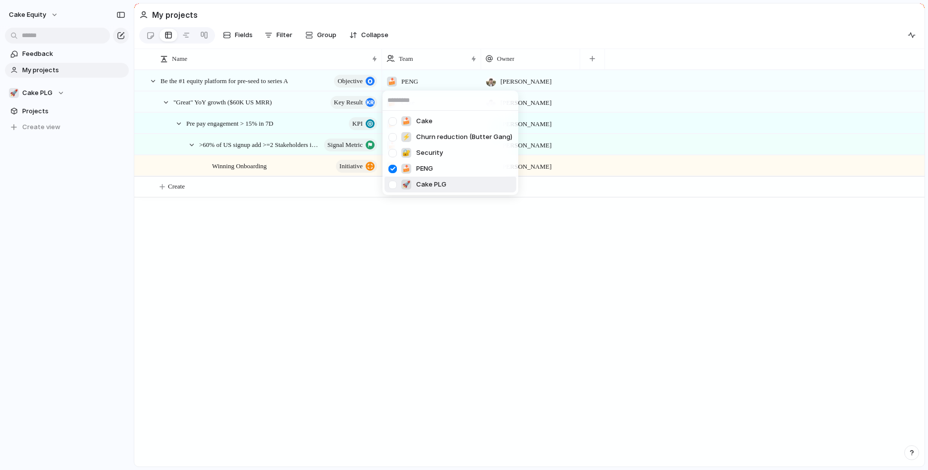
click at [397, 191] on div at bounding box center [392, 184] width 17 height 17
click at [392, 171] on div at bounding box center [392, 168] width 17 height 17
click at [391, 232] on div "🍰 Cake ⚡ Churn reduction (Butter Gang) 🔐 Security 🍰 PENG 🚀 Cake PLG" at bounding box center [464, 235] width 928 height 470
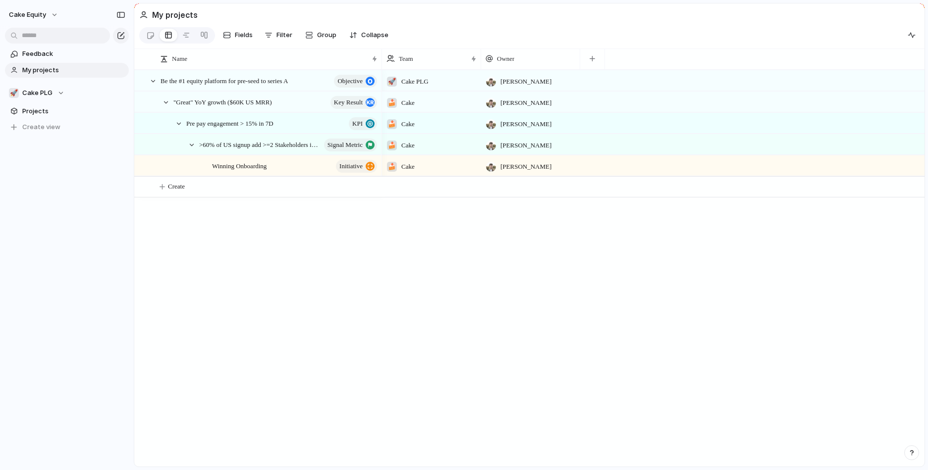
click at [398, 103] on div "🍰 Cake" at bounding box center [400, 100] width 36 height 16
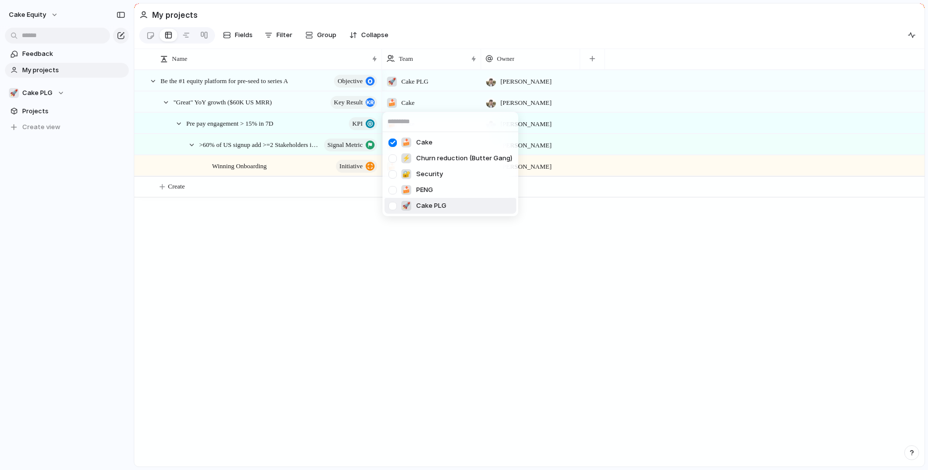
click at [397, 207] on div at bounding box center [392, 206] width 17 height 17
click at [394, 143] on div at bounding box center [392, 142] width 17 height 17
click at [392, 264] on div "🍰 Cake ⚡ Churn reduction (Butter Gang) 🔐 Security 🍰 PENG 🚀 Cake PLG" at bounding box center [464, 235] width 928 height 470
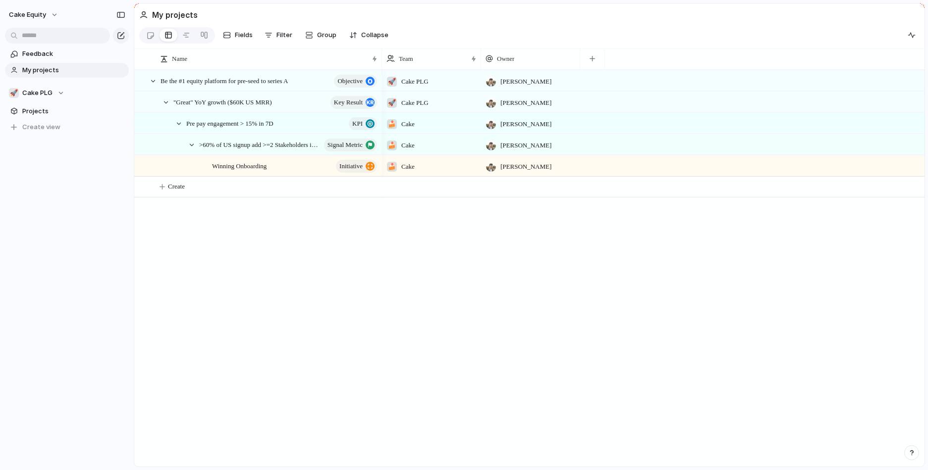
click at [399, 130] on div "🍰 Cake" at bounding box center [431, 123] width 99 height 20
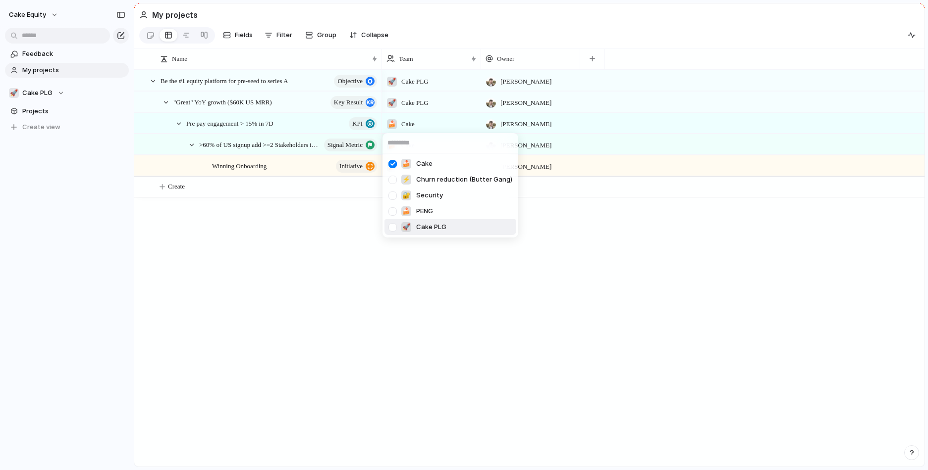
click at [394, 228] on div at bounding box center [392, 227] width 17 height 17
click at [393, 166] on div at bounding box center [392, 163] width 17 height 17
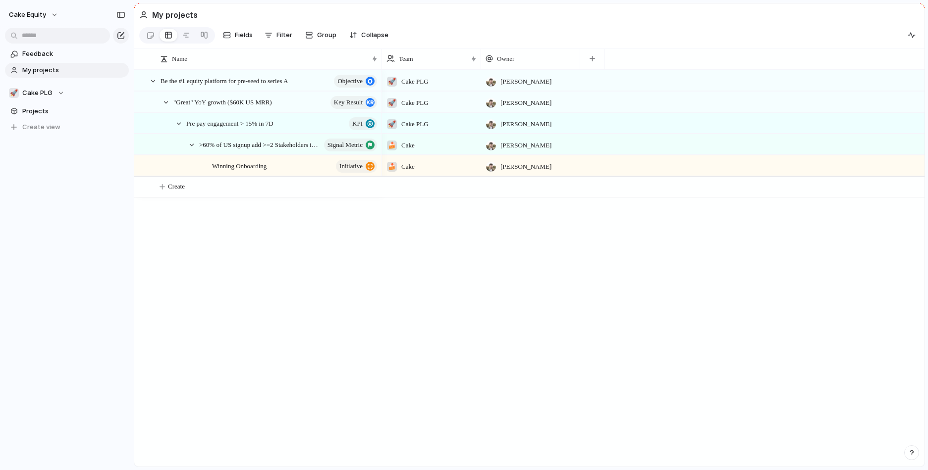
click at [325, 219] on div "🍰 Cake ⚡ Churn reduction (Butter Gang) 🔐 Security 🍰 PENG 🚀 Cake PLG" at bounding box center [464, 235] width 928 height 470
click at [399, 144] on div "🍰 Cake" at bounding box center [400, 143] width 36 height 16
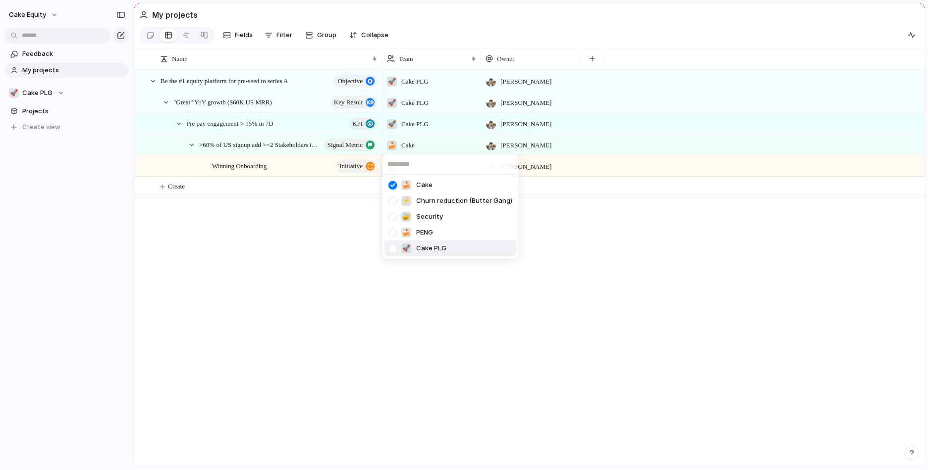
click at [394, 246] on div at bounding box center [392, 248] width 17 height 17
click at [391, 185] on div at bounding box center [392, 185] width 17 height 17
click at [335, 235] on div "🍰 Cake ⚡ Churn reduction (Butter Gang) 🔐 Security 🍰 PENG 🚀 Cake PLG" at bounding box center [464, 235] width 928 height 470
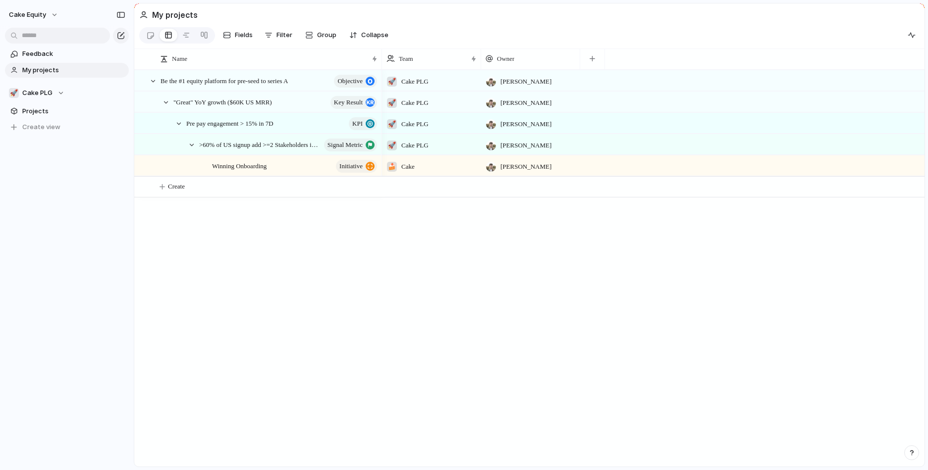
click at [385, 172] on div "🍰 Cake" at bounding box center [431, 165] width 99 height 20
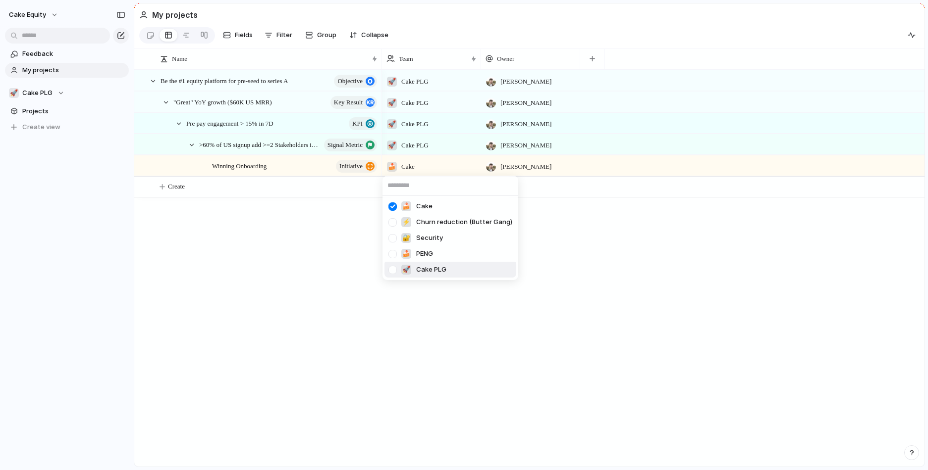
click at [393, 270] on div at bounding box center [392, 269] width 17 height 17
click at [391, 207] on div at bounding box center [392, 206] width 17 height 17
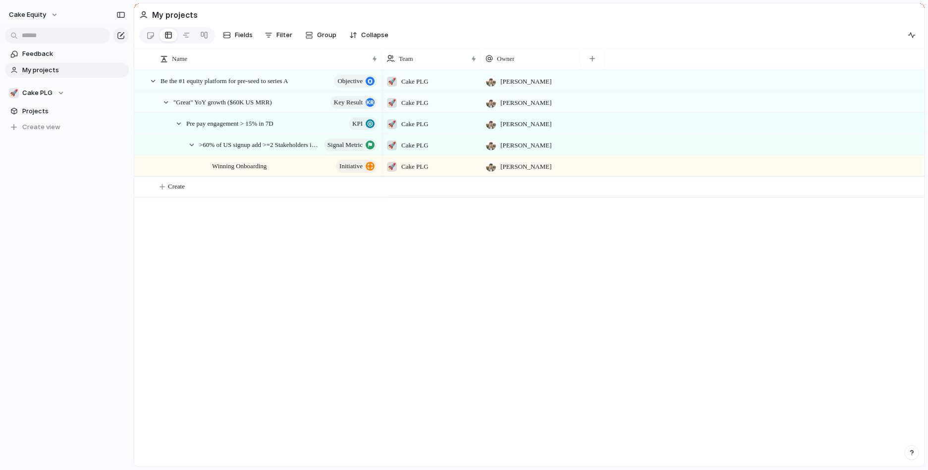
click at [283, 239] on div "🍰 Cake ⚡ Churn reduction (Butter Gang) 🔐 Security 🍰 PENG 🚀 Cake PLG" at bounding box center [464, 235] width 928 height 470
click at [235, 164] on span "Winning Onboarding" at bounding box center [239, 165] width 54 height 11
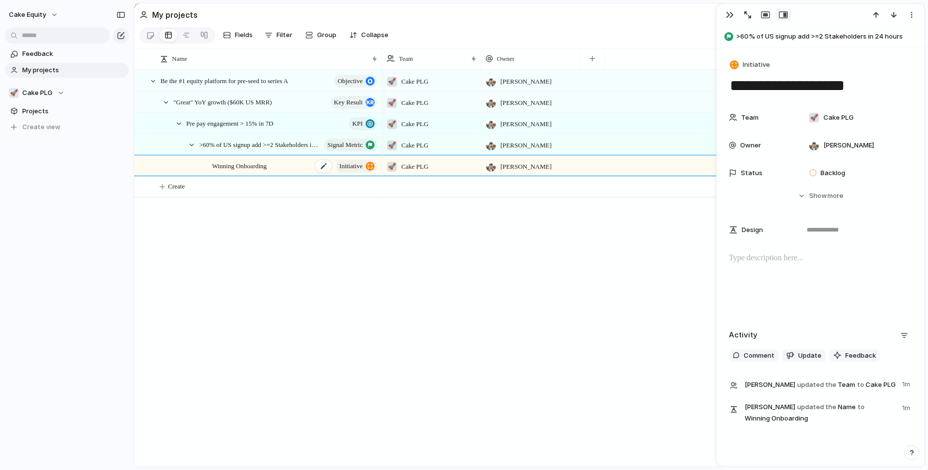
click at [235, 164] on span "Winning Onboarding" at bounding box center [239, 165] width 54 height 11
click at [227, 164] on textarea "**********" at bounding box center [271, 167] width 118 height 12
type textarea "**********"
click at [49, 95] on span "Cake PLG" at bounding box center [37, 93] width 30 height 10
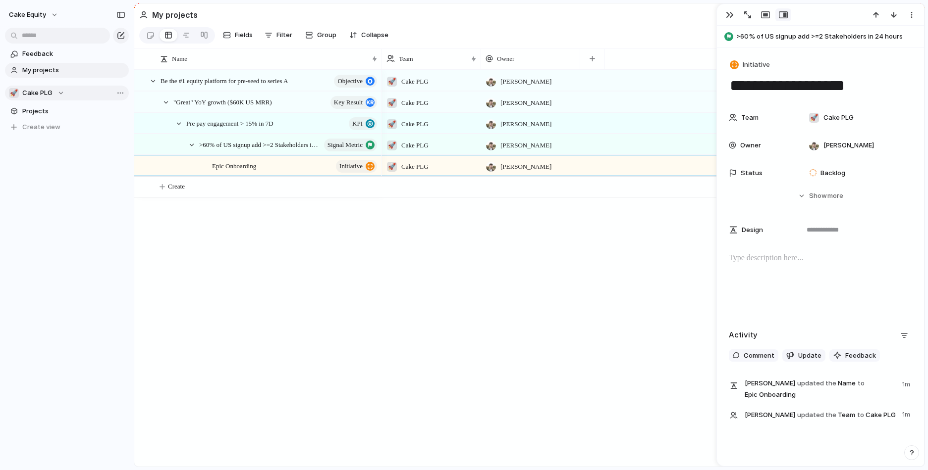
click at [49, 95] on div "🚀 Cake PLG ⚡ Churn reduction (Butter Gang) 🍰 PENG 🔐 Security Create new team" at bounding box center [464, 235] width 928 height 470
click at [36, 107] on span "Projects" at bounding box center [73, 111] width 103 height 10
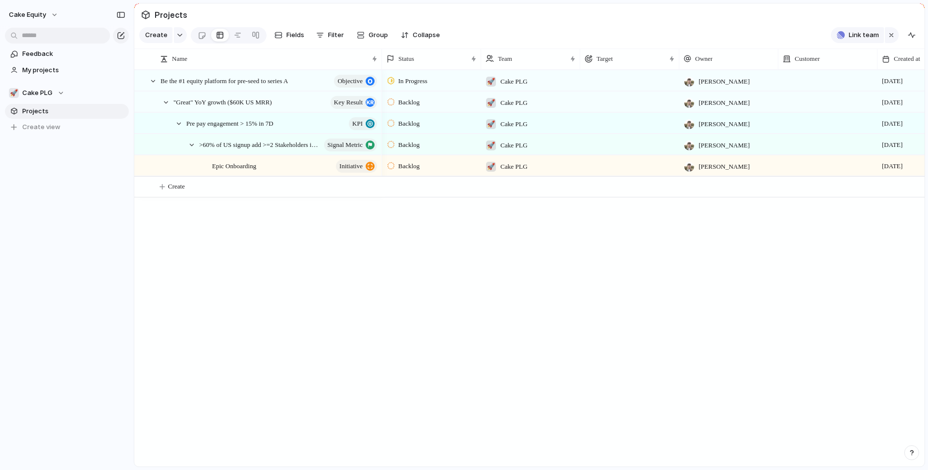
click at [273, 270] on div "Be the #1 equity platform for pre-seed to series A objective "Great" YoY growth…" at bounding box center [529, 268] width 790 height 397
click at [157, 38] on span "Create" at bounding box center [156, 35] width 22 height 10
click at [179, 36] on div "button" at bounding box center [179, 35] width 7 height 4
click at [276, 259] on div "Objective Key result KPI Signal Metric Initiative Experiment Project Customize" at bounding box center [464, 235] width 928 height 470
click at [179, 35] on div "button" at bounding box center [179, 35] width 7 height 4
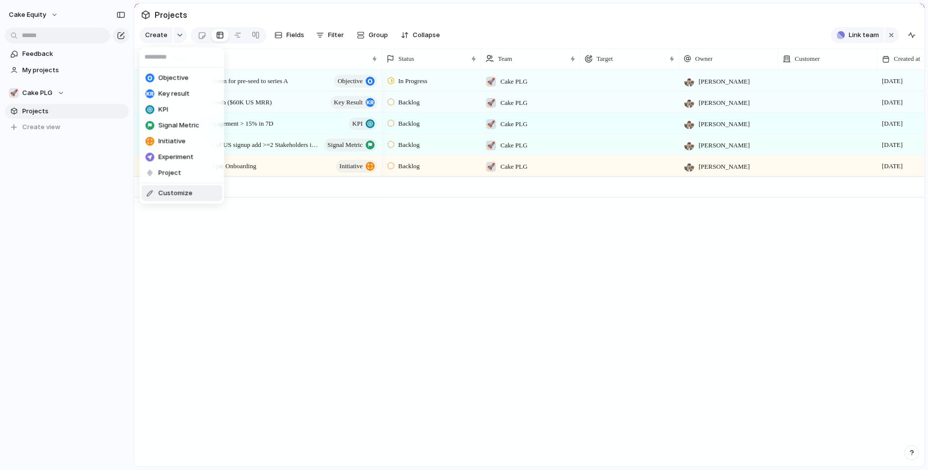
click at [358, 254] on div "Objective Key result KPI Signal Metric Initiative Experiment Project Customize" at bounding box center [464, 235] width 928 height 470
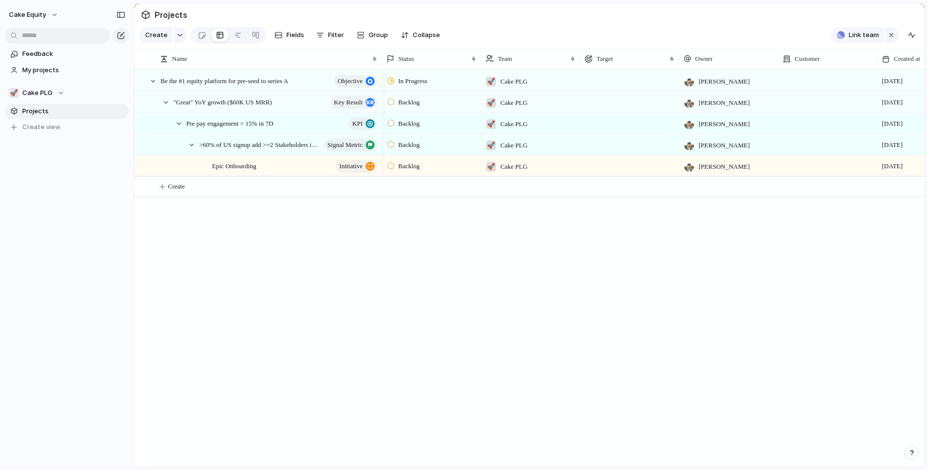
scroll to position [0, 77]
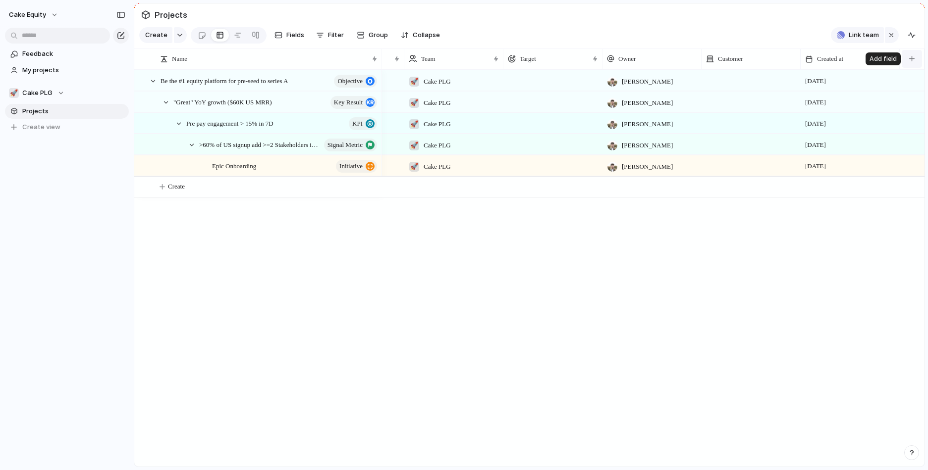
click at [908, 60] on button "button" at bounding box center [911, 59] width 20 height 18
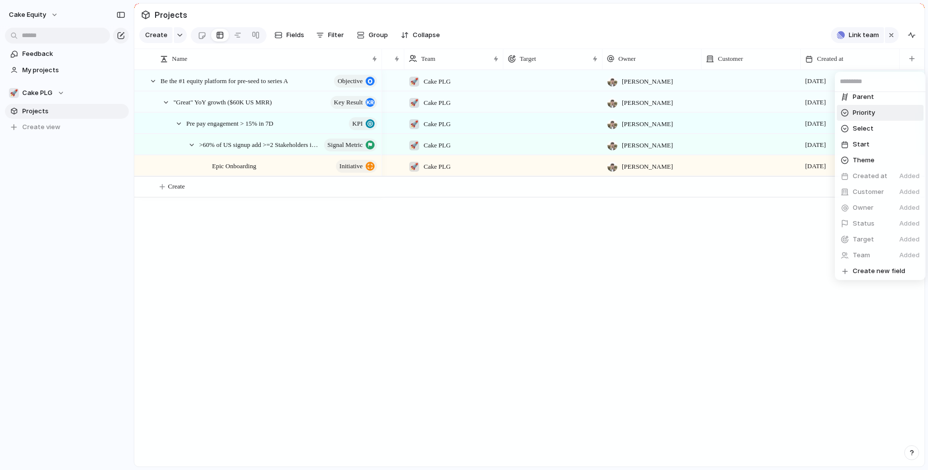
scroll to position [134, 0]
click at [862, 271] on span "Create new field" at bounding box center [878, 270] width 52 height 10
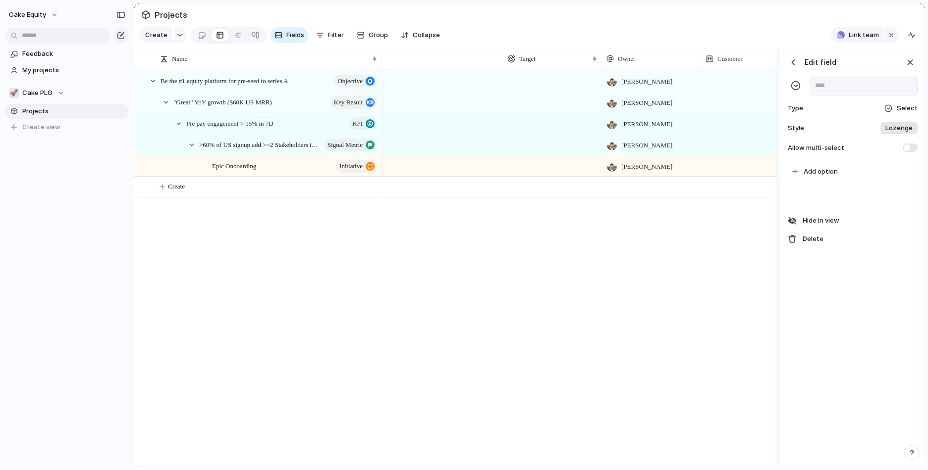
scroll to position [0, 323]
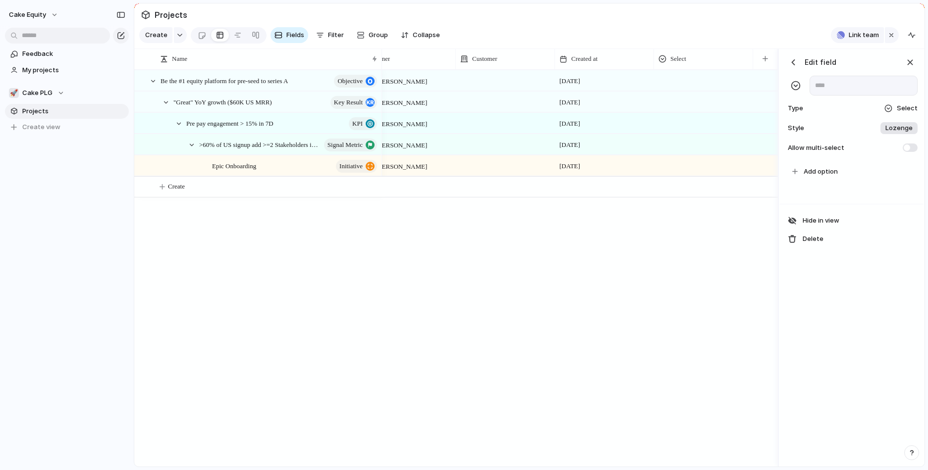
click at [899, 129] on span "Lozenge" at bounding box center [898, 128] width 27 height 10
click at [899, 129] on div "******* *** Plain" at bounding box center [464, 235] width 928 height 470
click at [901, 105] on span "Select" at bounding box center [906, 109] width 21 height 10
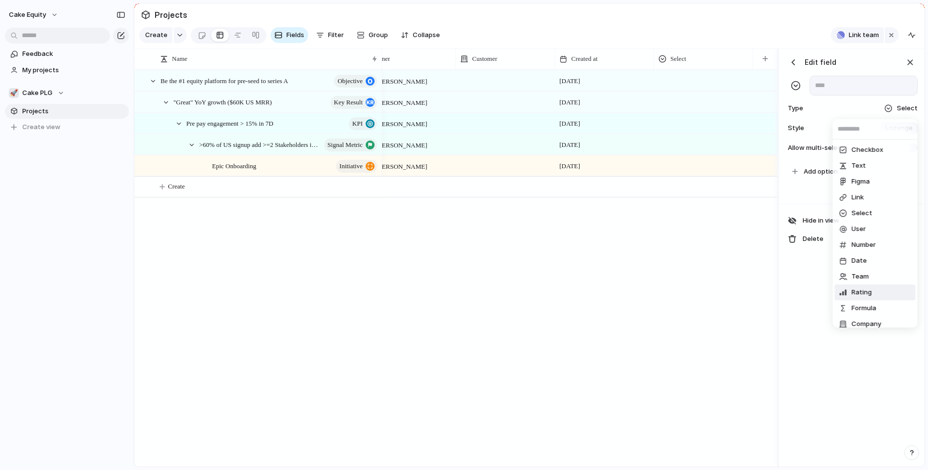
scroll to position [7, 0]
click at [864, 285] on span "Rating" at bounding box center [861, 286] width 20 height 10
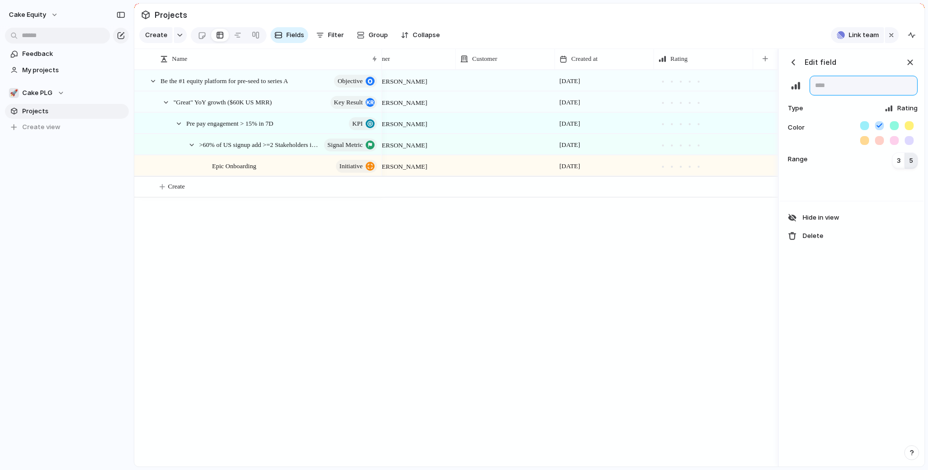
click at [834, 79] on input "text" at bounding box center [863, 86] width 108 height 20
type input "******"
click at [857, 332] on div "Edit field ****** Type Rating Color Range 3 5 Hide in view Delete" at bounding box center [851, 258] width 144 height 418
click at [910, 160] on span "5" at bounding box center [911, 161] width 4 height 10
click at [908, 63] on div "button" at bounding box center [909, 62] width 11 height 11
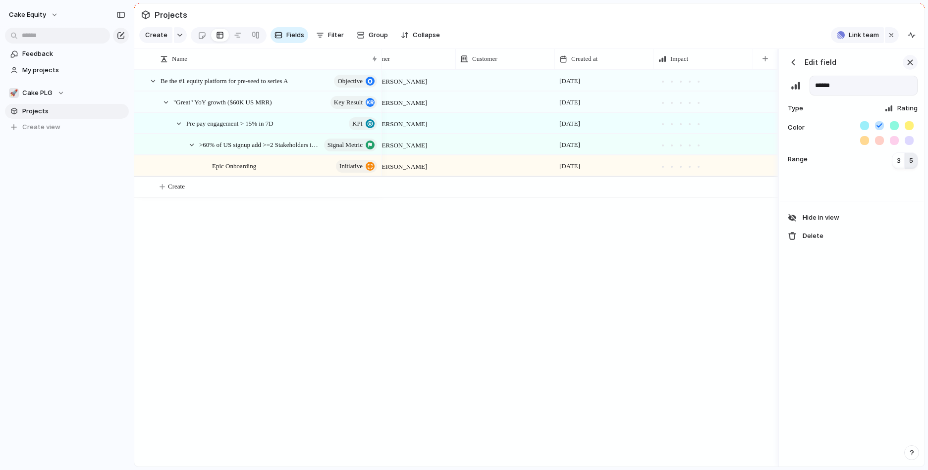
scroll to position [0, 176]
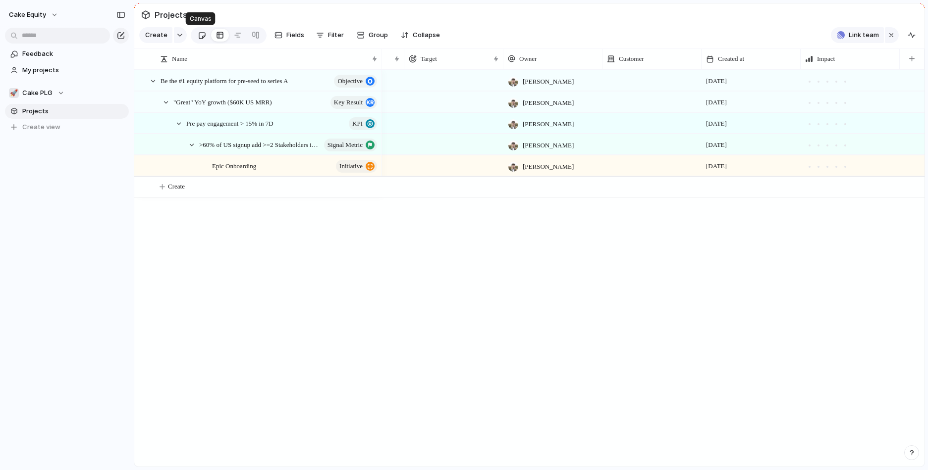
click at [193, 37] on link at bounding box center [202, 35] width 18 height 16
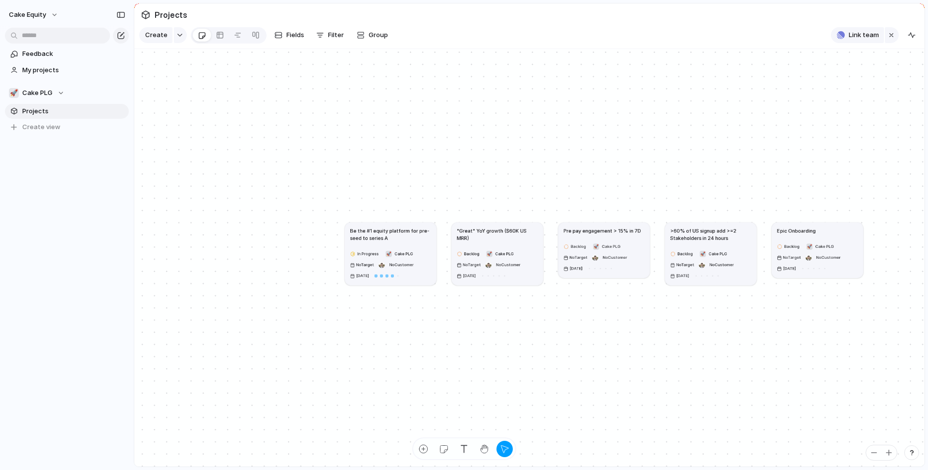
click at [407, 277] on div "In Progress 🚀 Cake PLG No Target No Customer 21 August" at bounding box center [390, 265] width 81 height 32
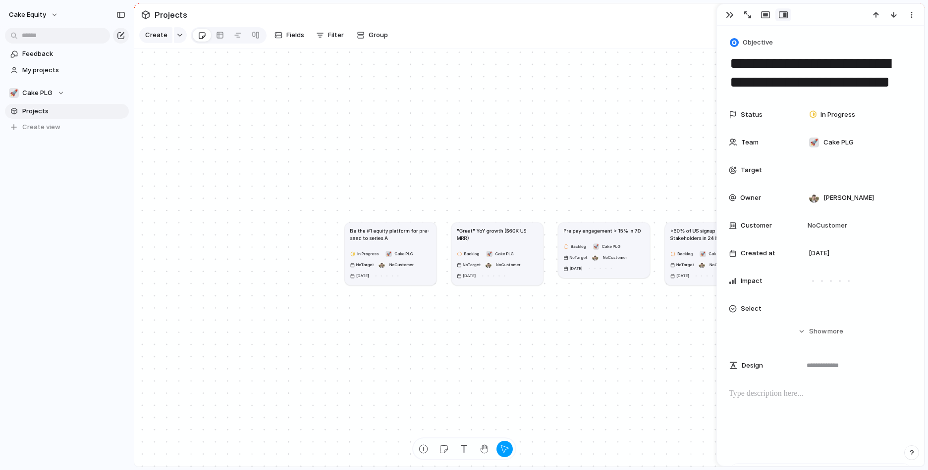
click at [43, 114] on span "Projects" at bounding box center [73, 111] width 103 height 10
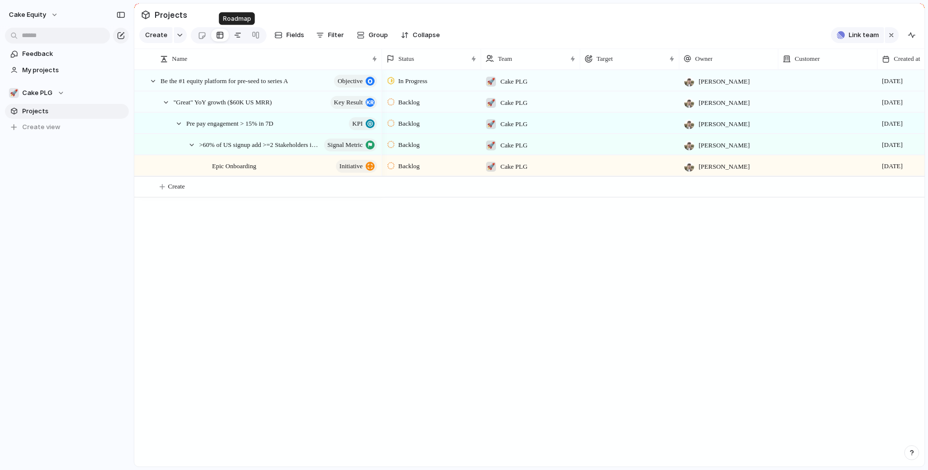
click at [229, 36] on link at bounding box center [238, 35] width 18 height 16
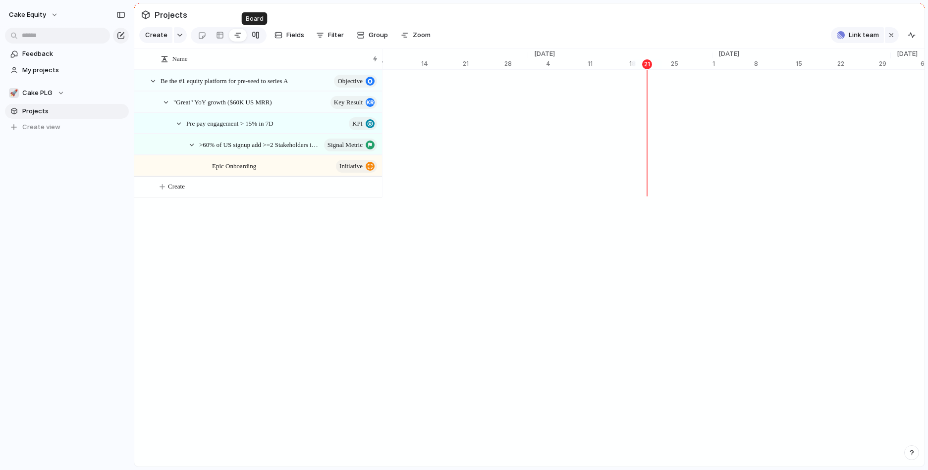
click at [253, 37] on div at bounding box center [256, 35] width 8 height 16
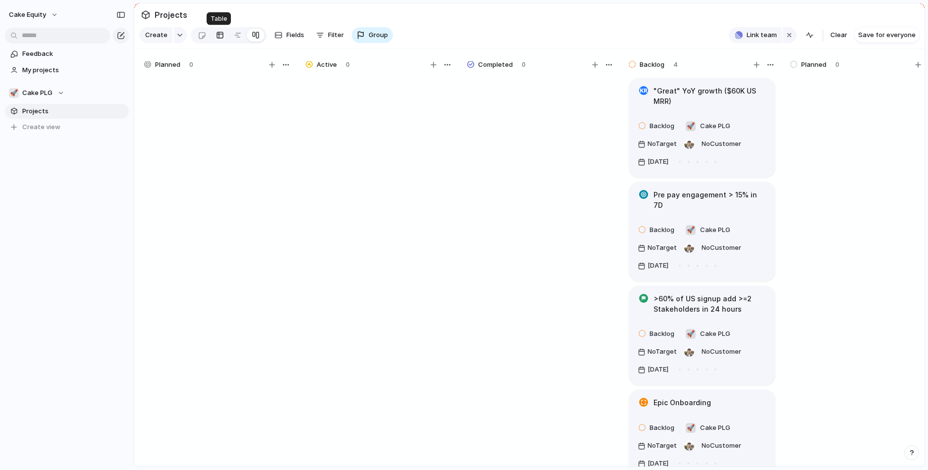
click at [216, 37] on div at bounding box center [220, 35] width 8 height 16
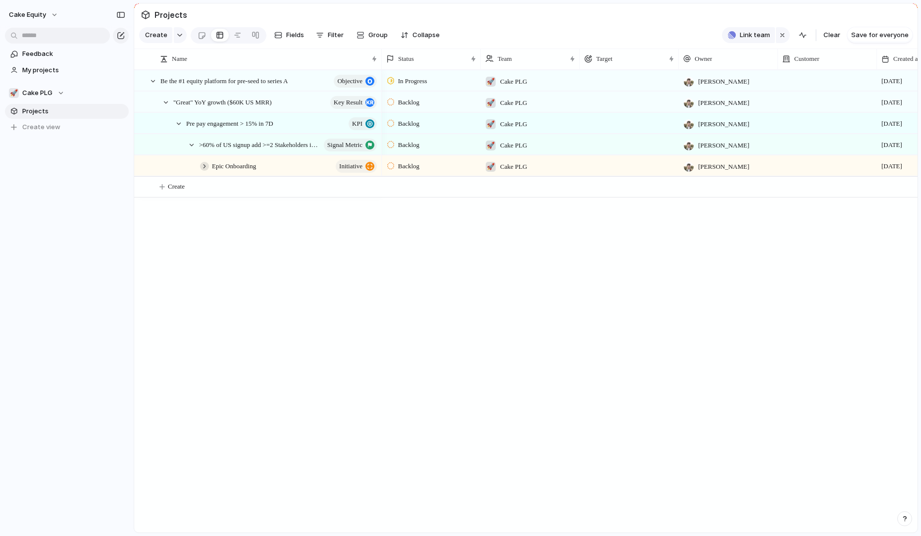
click at [205, 167] on div at bounding box center [204, 166] width 9 height 9
click at [235, 191] on span "Create" at bounding box center [233, 187] width 17 height 10
paste textarea "**********"
type textarea "**********"
click at [187, 165] on div "Epic Onboarding initiative" at bounding box center [258, 166] width 247 height 20
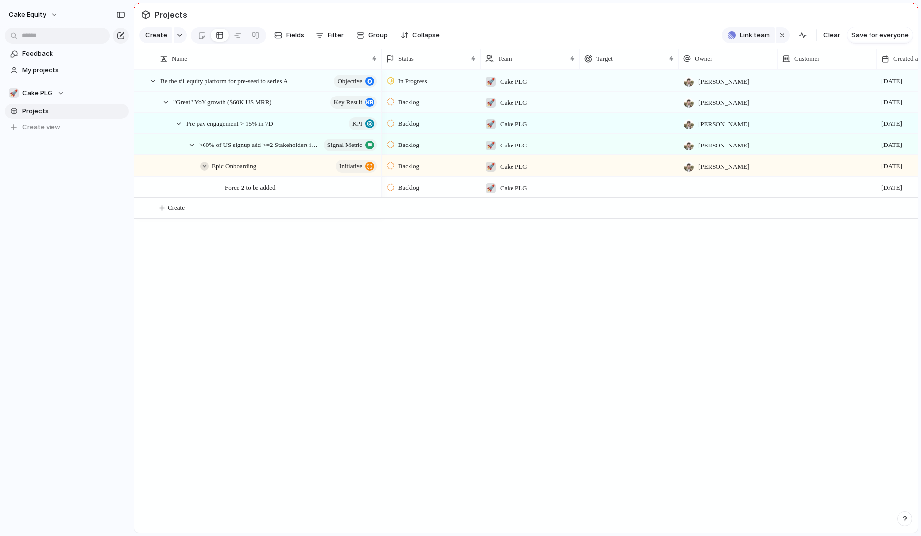
click at [204, 165] on div at bounding box center [204, 166] width 9 height 9
click at [175, 208] on span "Create" at bounding box center [176, 208] width 17 height 10
click at [332, 181] on div "Force 2 to be added" at bounding box center [302, 187] width 154 height 20
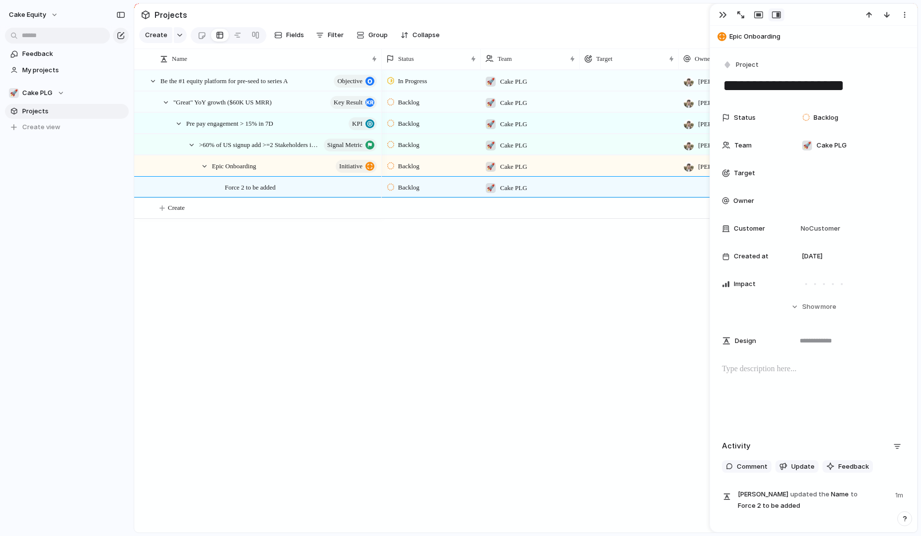
click at [768, 61] on div "Project" at bounding box center [813, 65] width 183 height 14
click at [729, 61] on div "button" at bounding box center [727, 64] width 9 height 9
click at [741, 191] on li "Experiment" at bounding box center [764, 186] width 81 height 16
click at [503, 299] on div "In Progress 🚀 Cake PLG Aaron Blakemore 21 August Backlog 🚀 Cake PLG Aaron Blake…" at bounding box center [650, 301] width 536 height 463
click at [550, 60] on div "Team" at bounding box center [525, 59] width 81 height 10
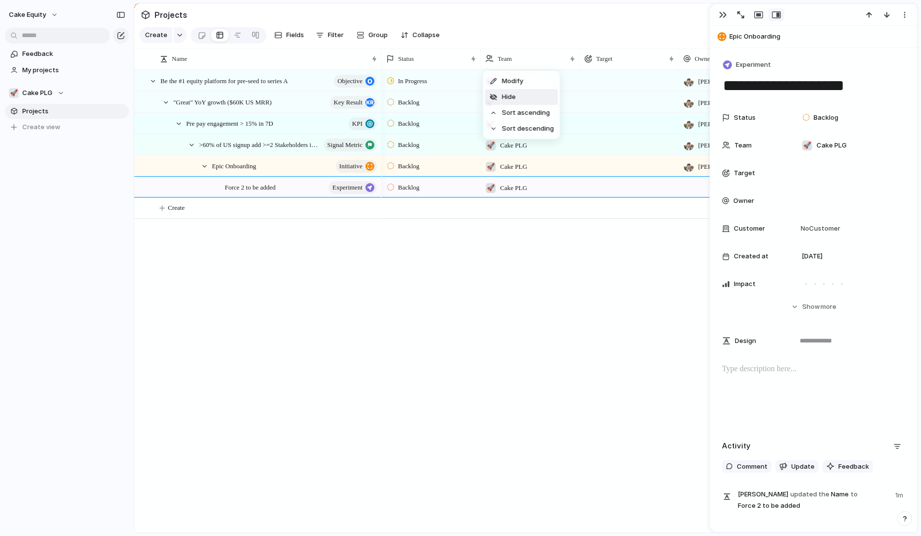
click at [520, 96] on li "Hide" at bounding box center [521, 97] width 73 height 16
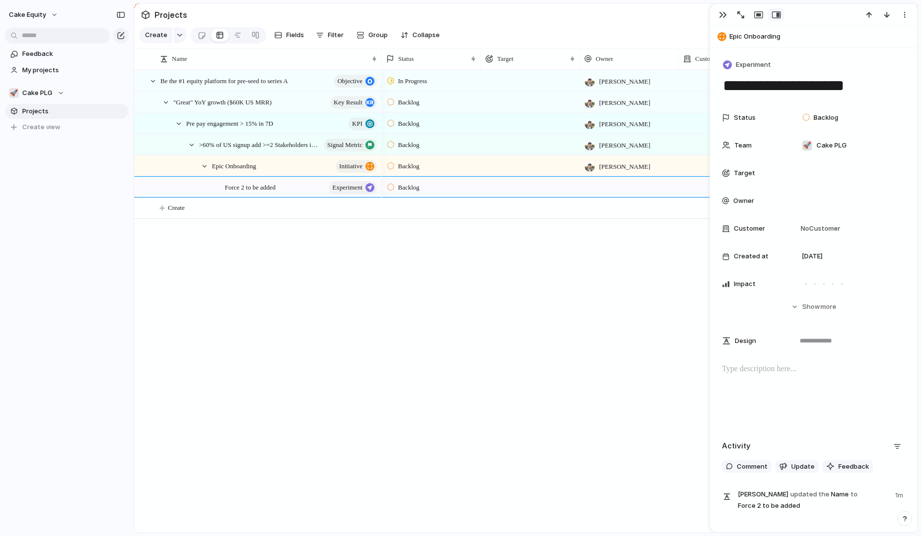
click at [518, 289] on div "In Progress Aaron Blakemore 21 August Backlog Aaron Blakemore 21 August Backlog…" at bounding box center [650, 301] width 536 height 463
click at [527, 55] on div "Target" at bounding box center [525, 59] width 81 height 10
click at [514, 100] on span "Hide" at bounding box center [509, 97] width 14 height 10
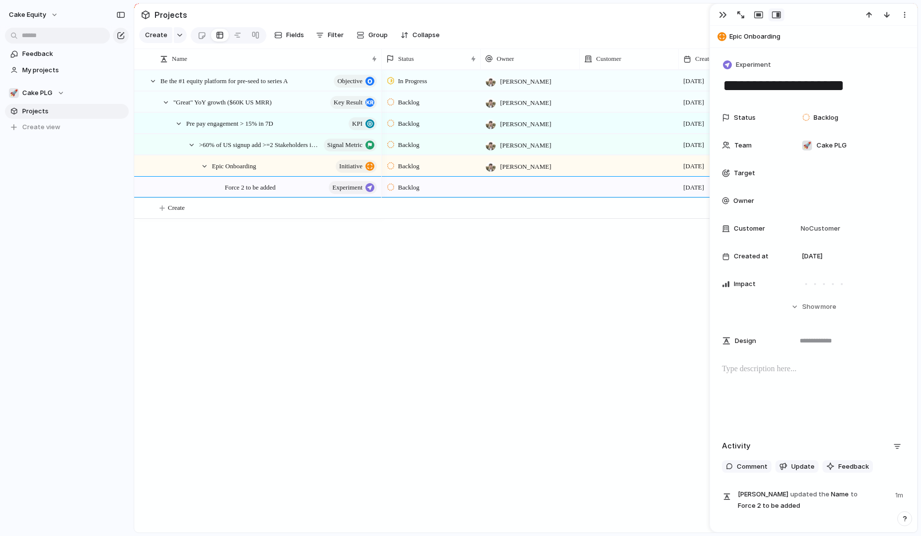
click at [482, 282] on div "In Progress Aaron Blakemore 21 August Backlog Aaron Blakemore 21 August Backlog…" at bounding box center [650, 301] width 536 height 463
click at [425, 54] on div "Status" at bounding box center [426, 59] width 81 height 10
click at [446, 292] on div "Modify Hide Sort ascending Sort descending" at bounding box center [460, 268] width 921 height 536
click at [901, 12] on div "button" at bounding box center [905, 15] width 8 height 8
click at [758, 14] on div "Mark as duplicate Delete" at bounding box center [460, 268] width 921 height 536
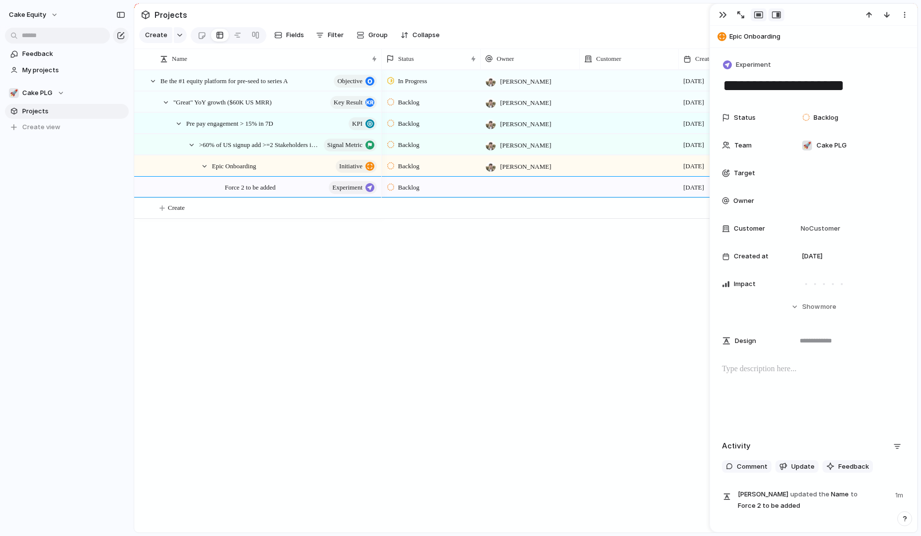
click at [758, 14] on div "button" at bounding box center [758, 15] width 9 height 8
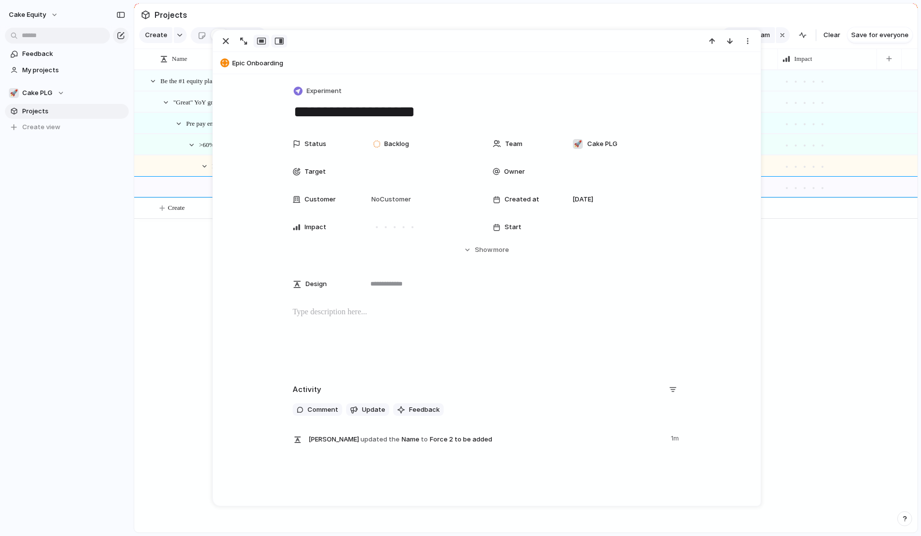
click at [284, 42] on button "button" at bounding box center [279, 41] width 16 height 13
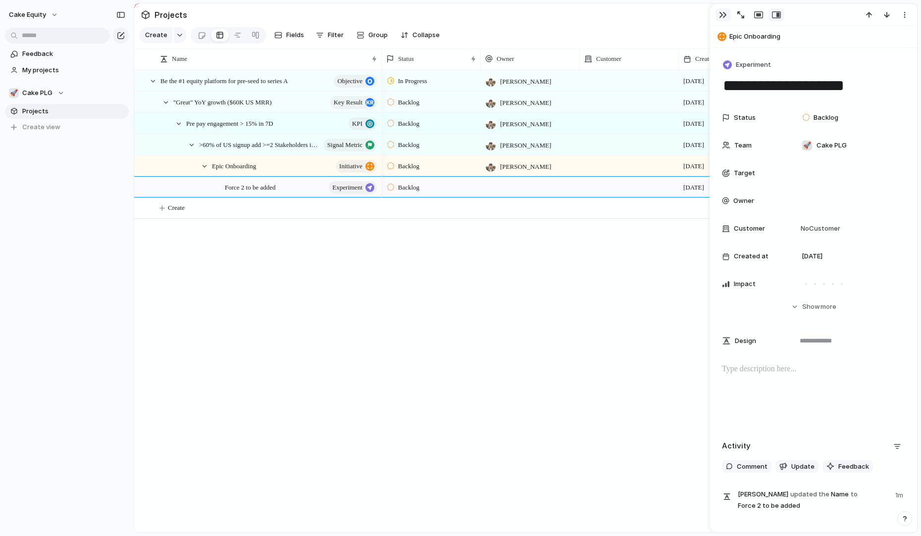
click at [719, 13] on div "button" at bounding box center [723, 15] width 8 height 8
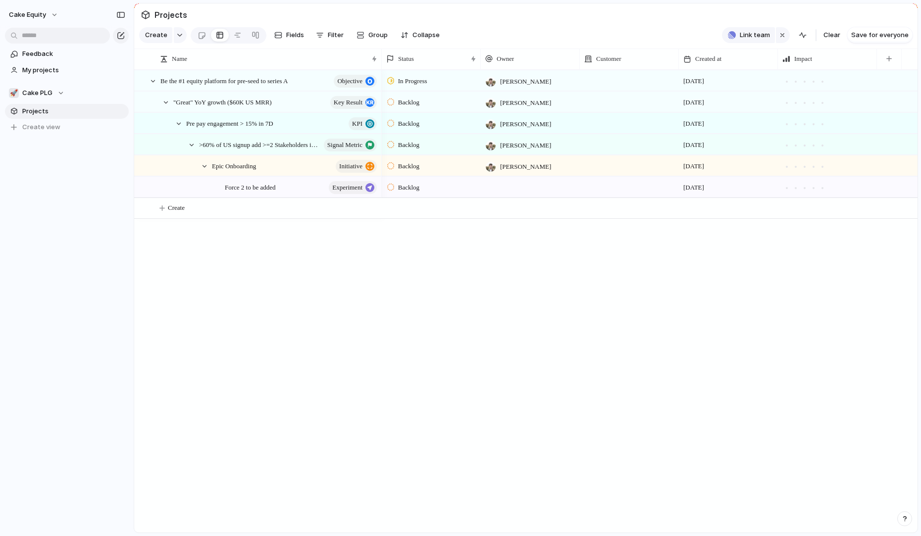
click at [568, 268] on div "In Progress Aaron Blakemore 21 August Backlog Aaron Blakemore 21 August Backlog…" at bounding box center [650, 301] width 536 height 463
click at [448, 351] on div "In Progress Aaron Blakemore 21 August Backlog Aaron Blakemore 21 August Backlog…" at bounding box center [650, 301] width 536 height 463
click at [30, 111] on span "Projects" at bounding box center [73, 111] width 103 height 10
click at [102, 215] on div "Cake Equity Feedback My projects 🚀 Cake PLG Projects To pick up a draggable ite…" at bounding box center [67, 268] width 134 height 536
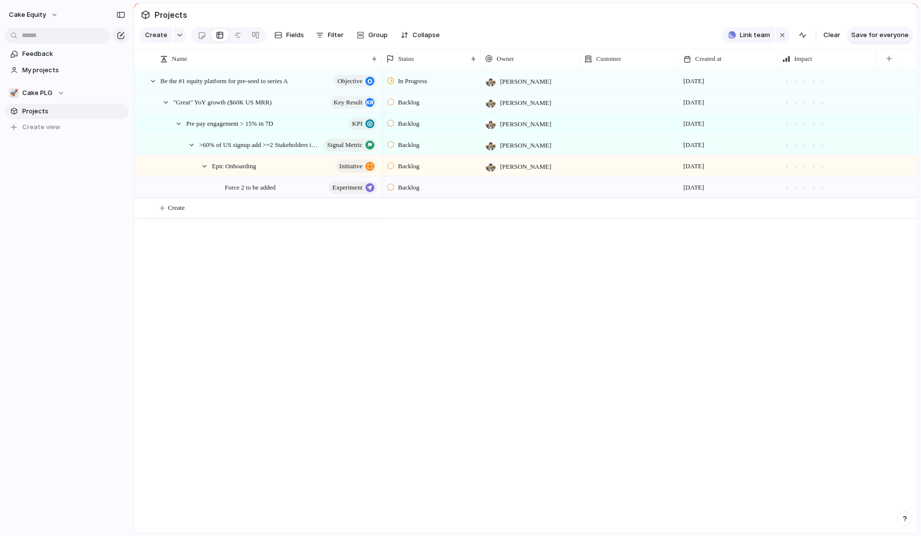
click at [869, 33] on span "Save for everyone" at bounding box center [879, 35] width 57 height 10
click at [862, 36] on span "Link team" at bounding box center [856, 35] width 30 height 10
click at [765, 24] on div "⚡ Churn reduction (Butter Gang) 🔐 Security 🍰 🐧 PENG" at bounding box center [460, 268] width 921 height 536
click at [885, 31] on div "button" at bounding box center [884, 35] width 8 height 12
click at [904, 33] on div "button" at bounding box center [904, 35] width 8 height 8
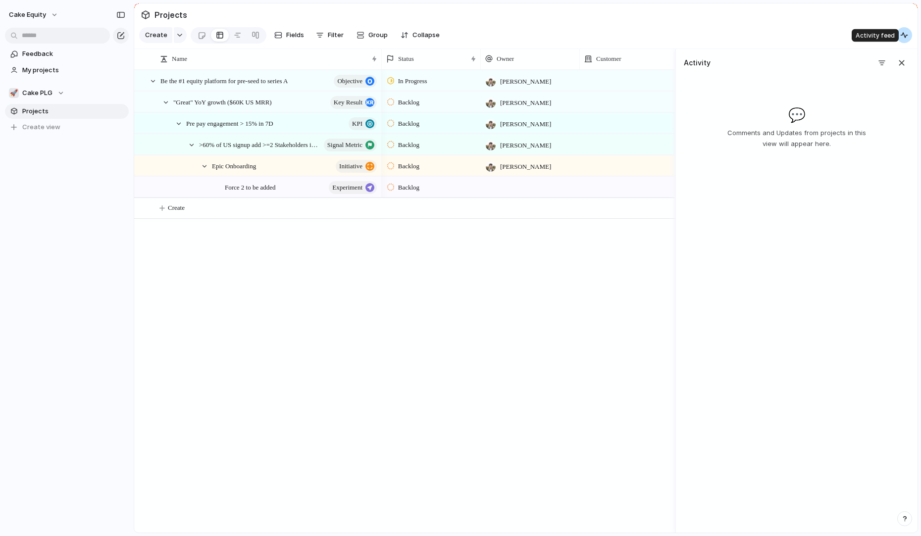
click at [904, 33] on div "button" at bounding box center [904, 35] width 8 height 8
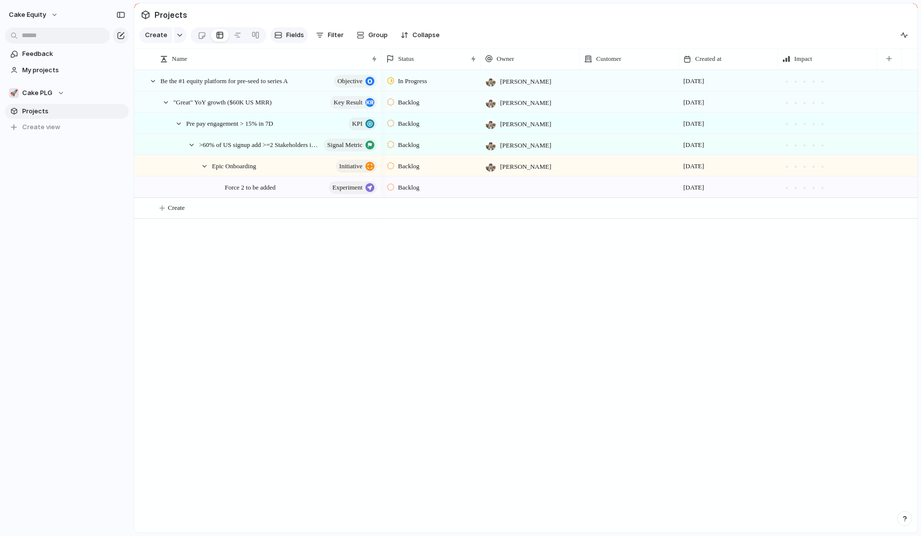
click at [286, 39] on span "Fields" at bounding box center [295, 35] width 18 height 10
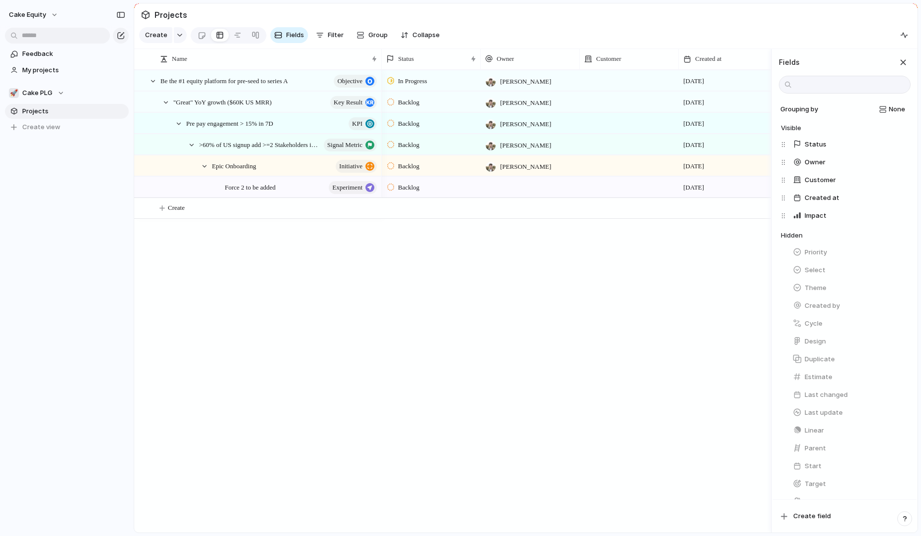
click at [514, 308] on div "In Progress Aaron Blakemore 21 August Backlog Aaron Blakemore 21 August Backlog…" at bounding box center [576, 301] width 389 height 463
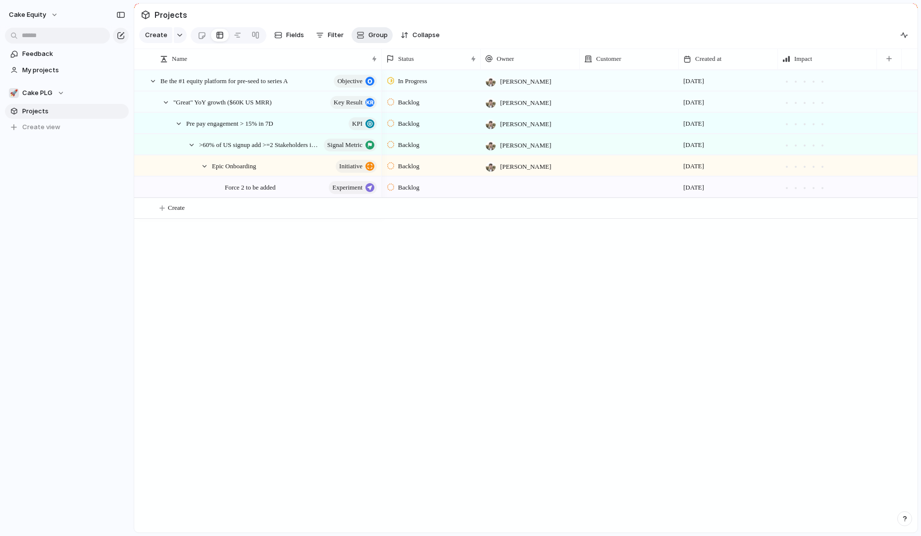
click at [382, 34] on span "Group" at bounding box center [377, 35] width 19 height 10
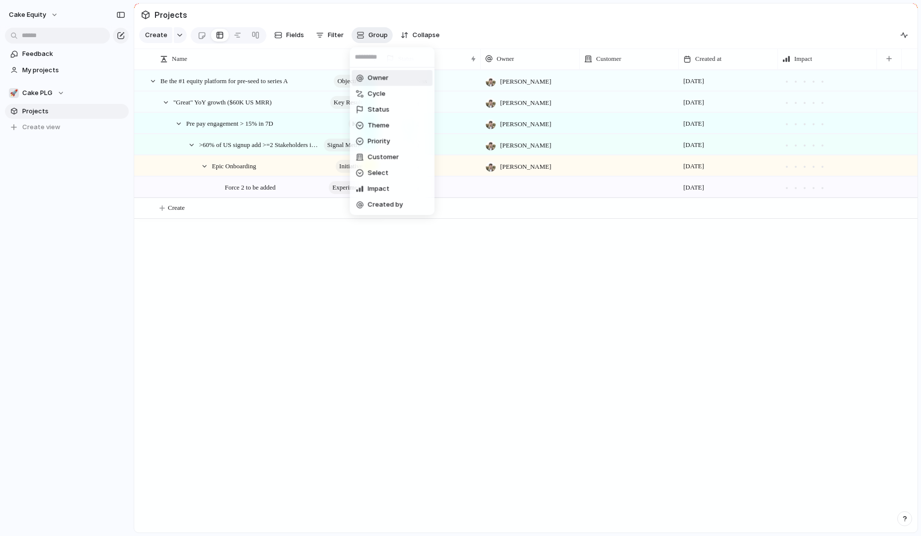
click at [382, 34] on div "Owner Cycle Status Theme Priority Customer Select Impact Created by" at bounding box center [460, 268] width 921 height 536
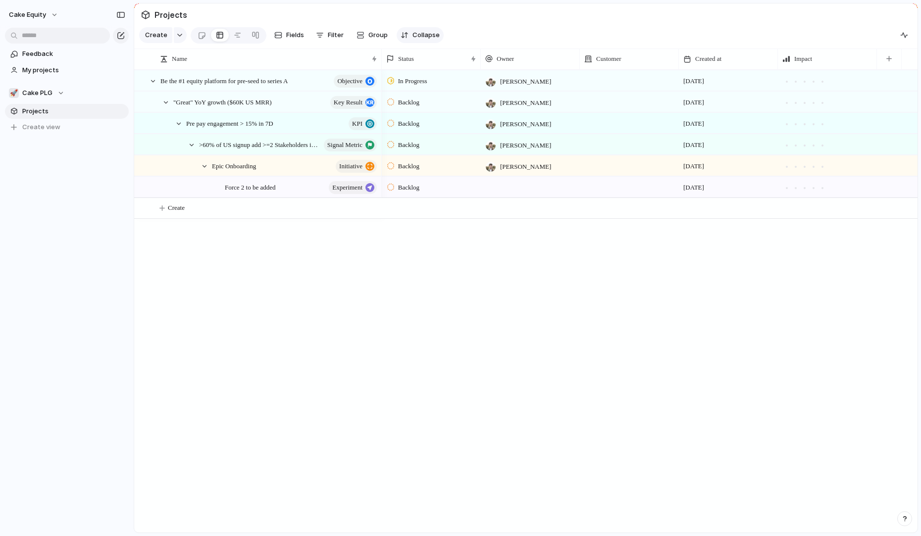
click at [406, 34] on div "button" at bounding box center [405, 35] width 8 height 8
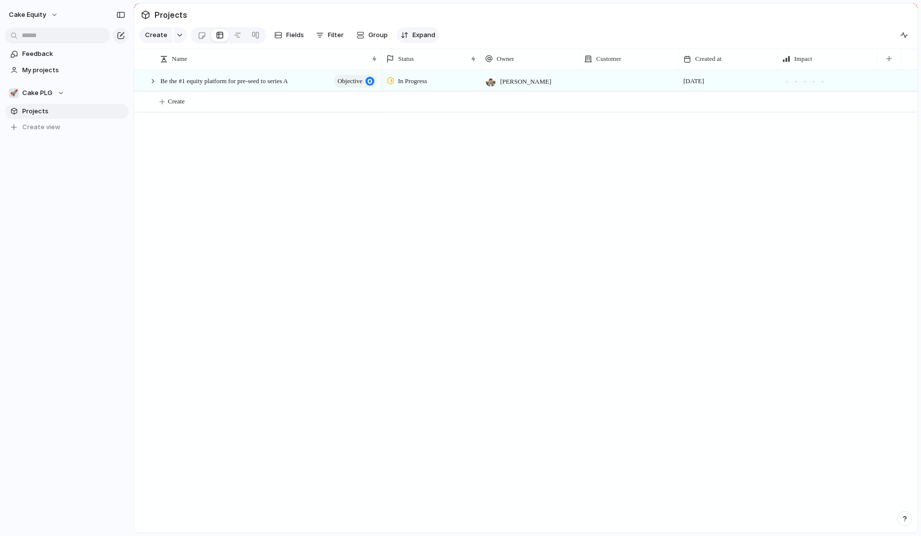
click at [406, 34] on div "button" at bounding box center [405, 35] width 8 height 8
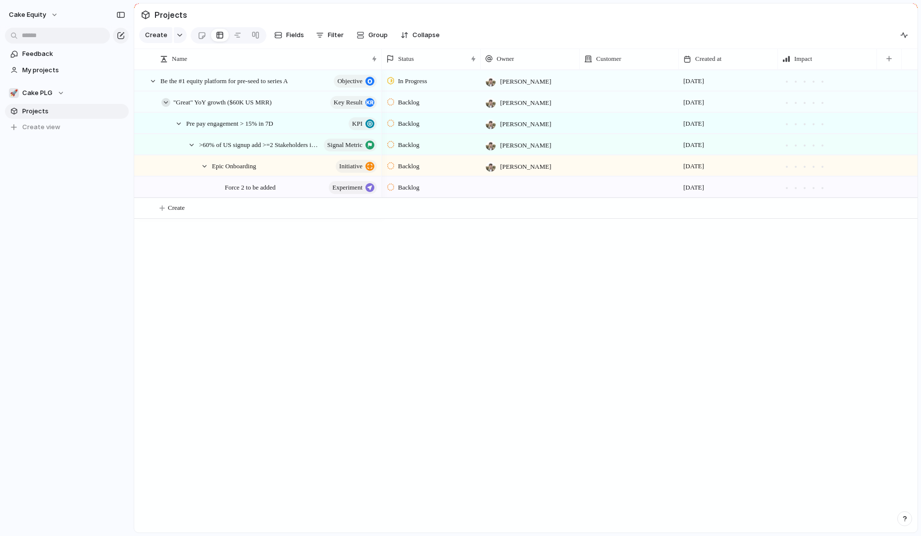
click at [166, 103] on div at bounding box center [165, 102] width 9 height 9
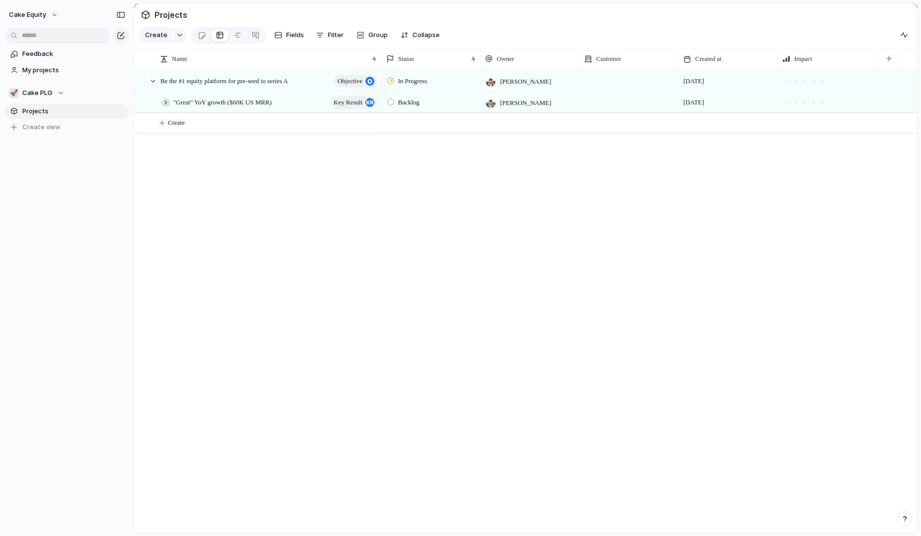
click at [168, 103] on div at bounding box center [165, 102] width 9 height 9
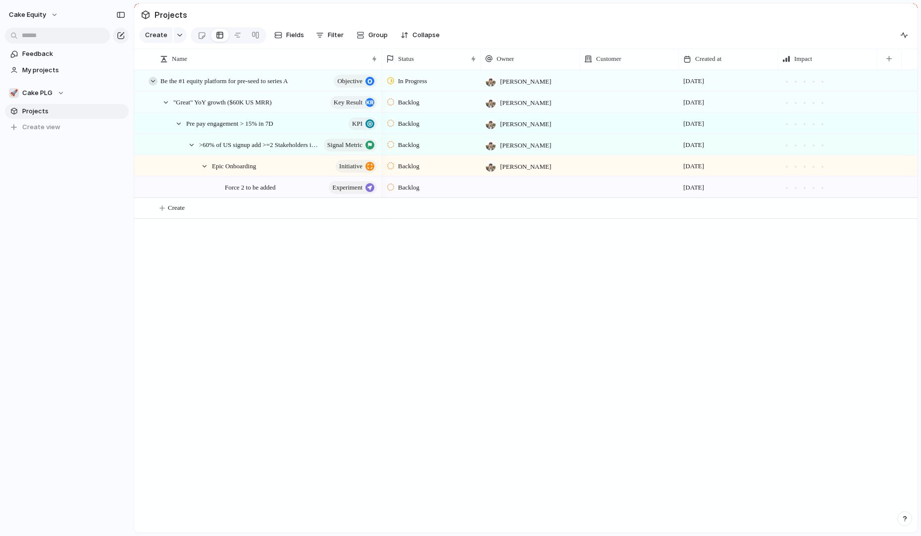
click at [155, 83] on div at bounding box center [153, 81] width 9 height 9
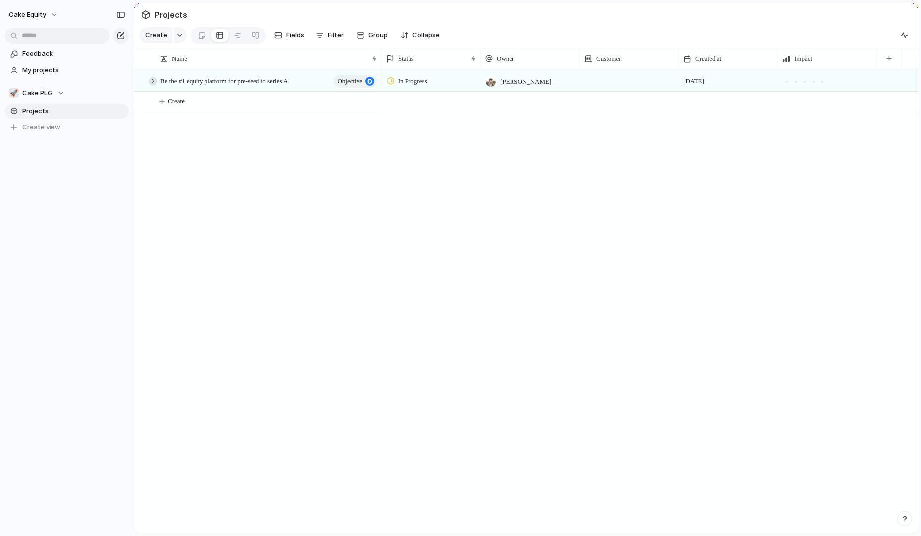
click at [155, 83] on div at bounding box center [153, 81] width 9 height 9
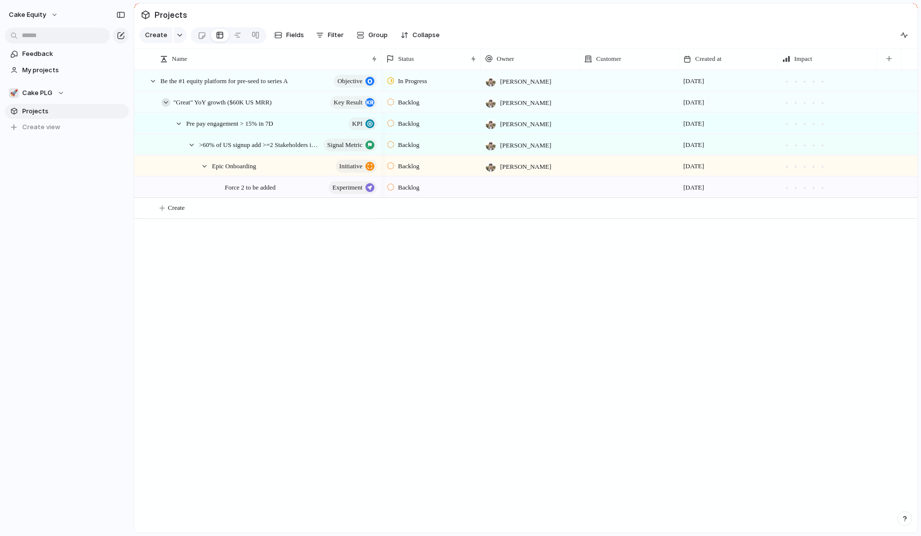
click at [166, 103] on div at bounding box center [165, 102] width 9 height 9
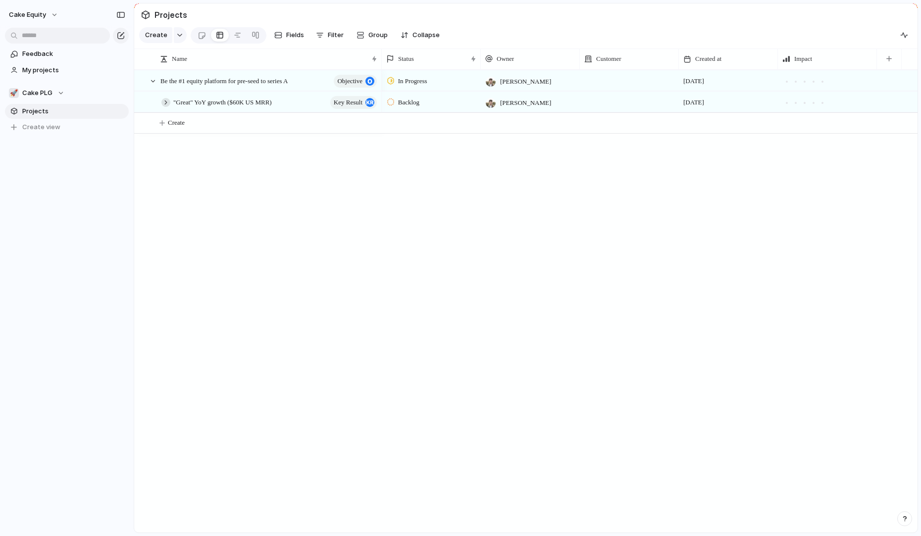
click at [166, 103] on div at bounding box center [165, 102] width 9 height 9
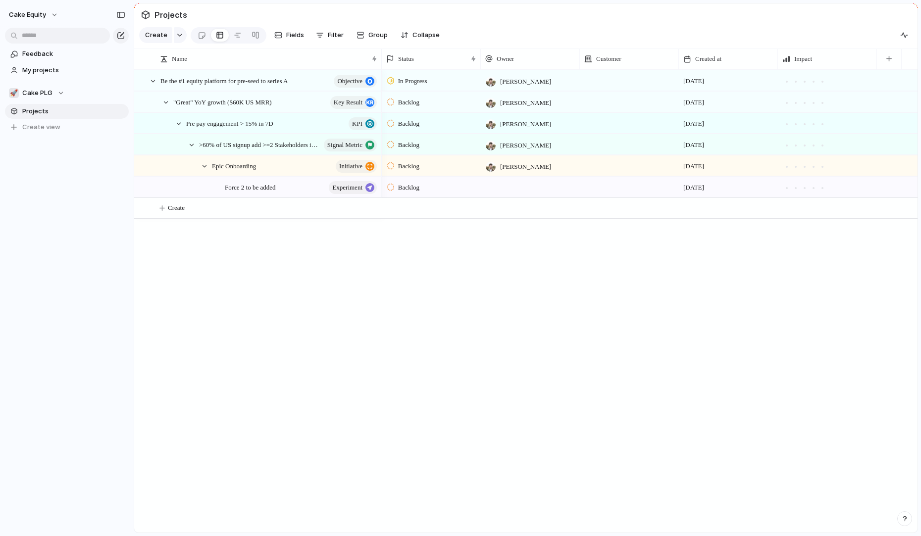
click at [330, 305] on div "Be the #1 equity platform for pre-seed to series A objective "Great" YoY growth…" at bounding box center [525, 301] width 783 height 463
click at [211, 261] on div "Be the #1 equity platform for pre-seed to series A objective "Great" YoY growth…" at bounding box center [525, 301] width 783 height 463
click at [396, 189] on div "Backlog" at bounding box center [404, 188] width 35 height 12
click at [318, 247] on div "Backlog Planned In Progress Completed Canceled" at bounding box center [460, 268] width 921 height 536
click at [442, 60] on div "Status" at bounding box center [426, 59] width 81 height 10
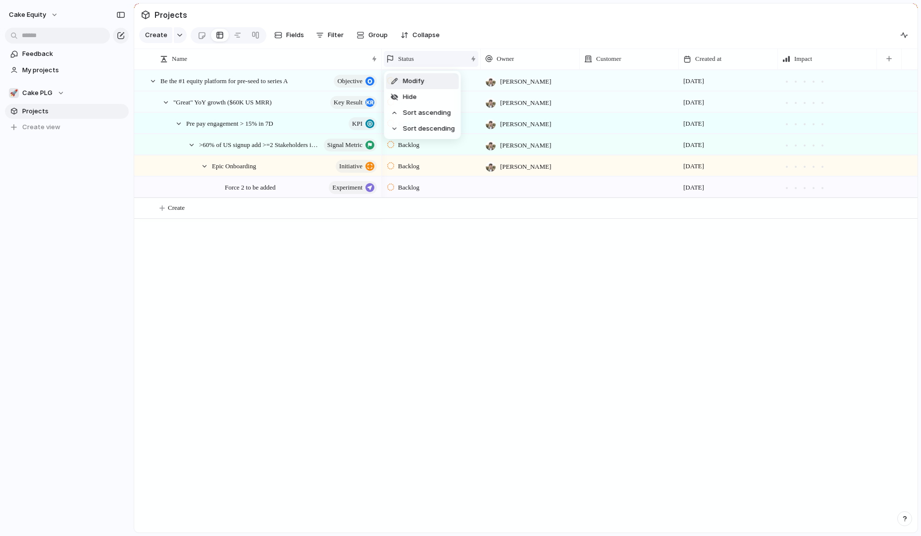
click at [442, 60] on div "Modify Hide Sort ascending Sort descending" at bounding box center [460, 268] width 921 height 536
click at [422, 97] on div "Backlog" at bounding box center [404, 103] width 35 height 12
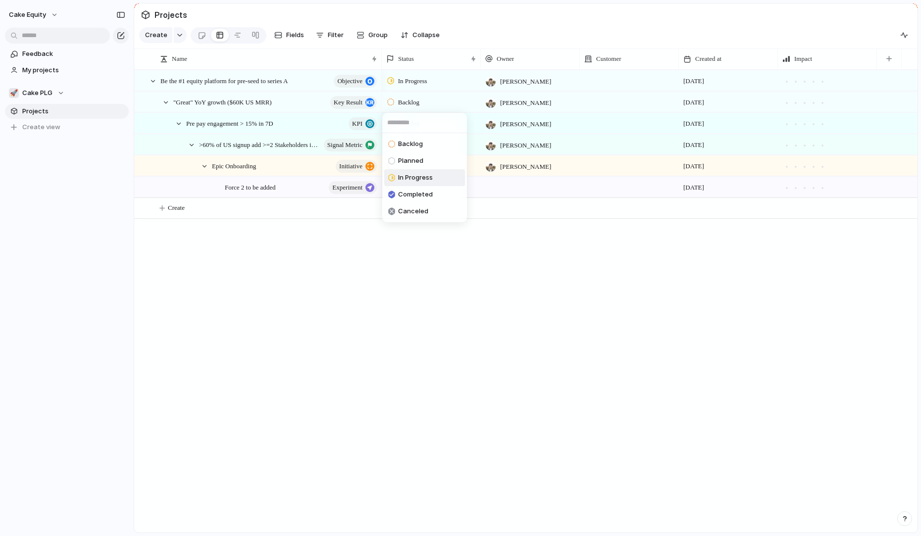
click at [411, 182] on span "In Progress" at bounding box center [415, 178] width 35 height 10
click at [419, 135] on div "Backlog" at bounding box center [431, 143] width 98 height 17
click at [414, 123] on div "Backlog Planned In Progress Completed Canceled" at bounding box center [460, 268] width 921 height 536
click at [414, 119] on span "Backlog" at bounding box center [408, 124] width 21 height 10
click at [424, 195] on span "In Progress" at bounding box center [415, 199] width 35 height 10
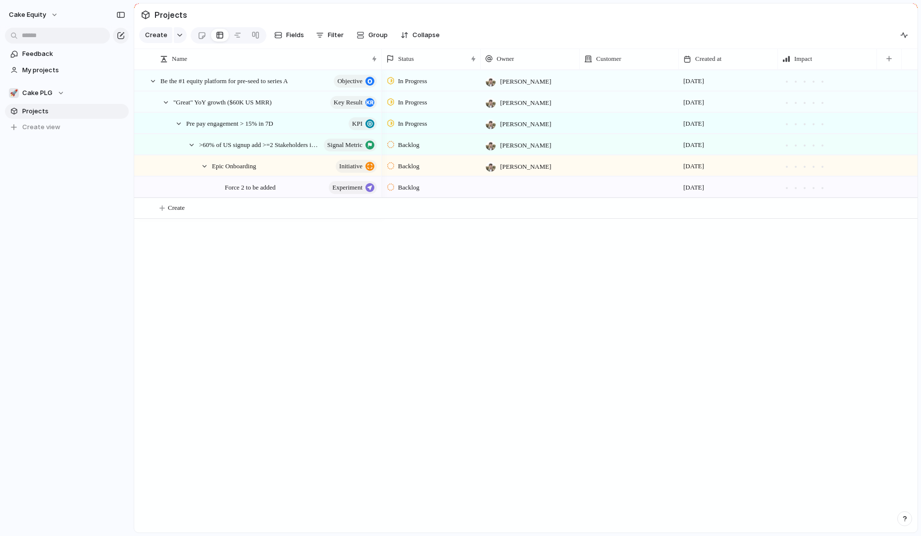
click at [412, 149] on div "Backlog" at bounding box center [404, 145] width 35 height 12
click at [418, 221] on span "In Progress" at bounding box center [415, 220] width 35 height 10
click at [408, 162] on span "Backlog" at bounding box center [408, 166] width 21 height 10
click at [314, 262] on div "Planned Active Completed" at bounding box center [460, 268] width 921 height 536
click at [410, 171] on div "Backlog" at bounding box center [404, 166] width 35 height 12
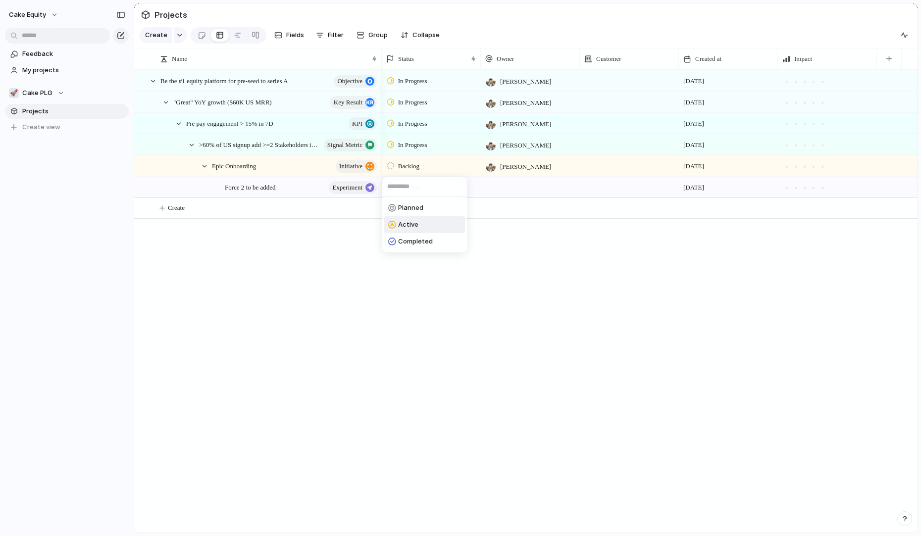
click at [425, 226] on li "Active" at bounding box center [424, 224] width 81 height 17
click at [414, 185] on span "Backlog" at bounding box center [408, 188] width 21 height 10
click at [295, 272] on div "Backlog Planned In Progress Completed Canceled" at bounding box center [460, 268] width 921 height 536
click at [207, 189] on div "Force 2 to be added Experiment" at bounding box center [258, 187] width 247 height 20
click at [259, 187] on span "Force 2 to be added" at bounding box center [250, 186] width 51 height 11
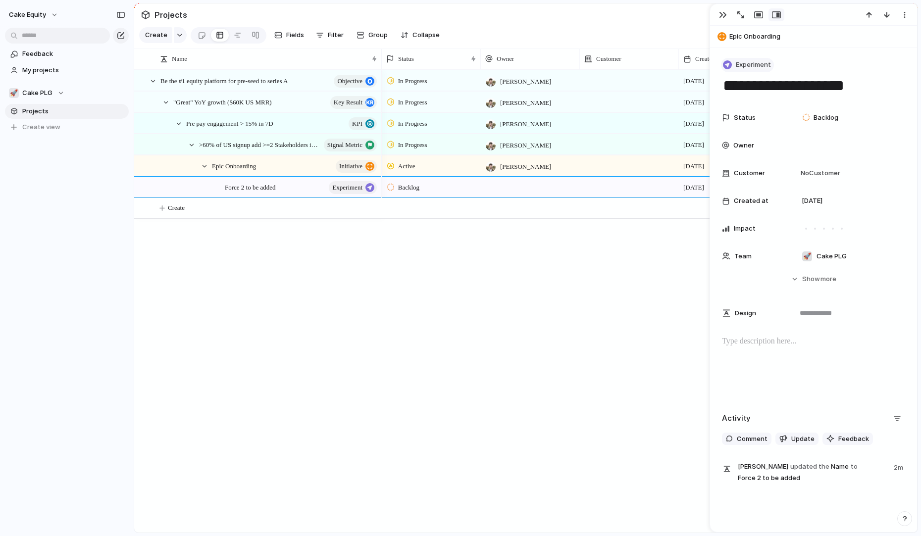
click at [759, 62] on span "Experiment" at bounding box center [753, 65] width 35 height 10
click at [751, 201] on span "Project" at bounding box center [752, 202] width 23 height 10
click at [479, 341] on div "In Progress Aaron Blakemore 21 August In Progress Aaron Blakemore 21 August In …" at bounding box center [650, 301] width 536 height 463
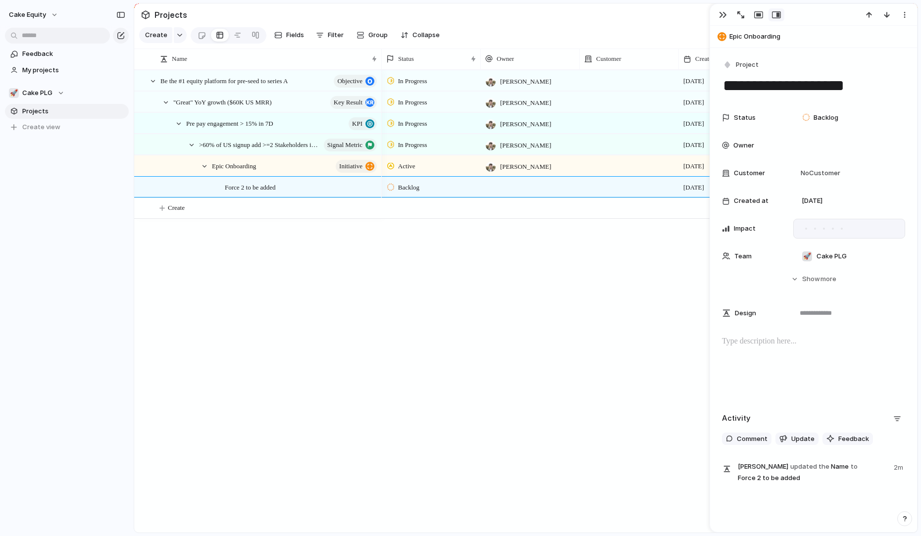
click at [823, 230] on div at bounding box center [824, 228] width 9 height 9
click at [568, 264] on div "In Progress Aaron Blakemore 21 August In Progress Aaron Blakemore 21 August In …" at bounding box center [650, 301] width 536 height 463
click at [572, 257] on div "In Progress Aaron Blakemore 21 August In Progress Aaron Blakemore 21 August In …" at bounding box center [650, 301] width 536 height 463
click at [643, 64] on div "Customer" at bounding box center [629, 59] width 95 height 16
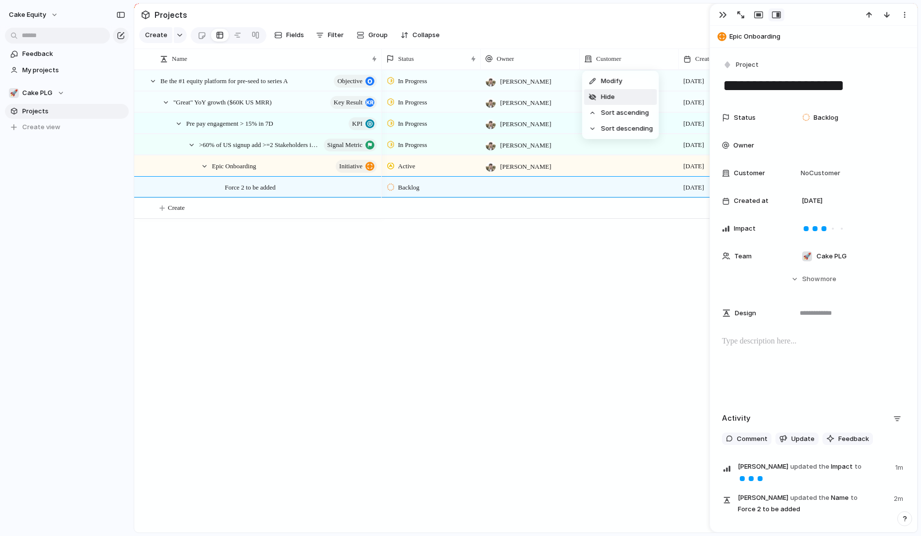
click at [616, 96] on li "Hide" at bounding box center [620, 97] width 73 height 16
click at [724, 15] on div "button" at bounding box center [723, 15] width 8 height 8
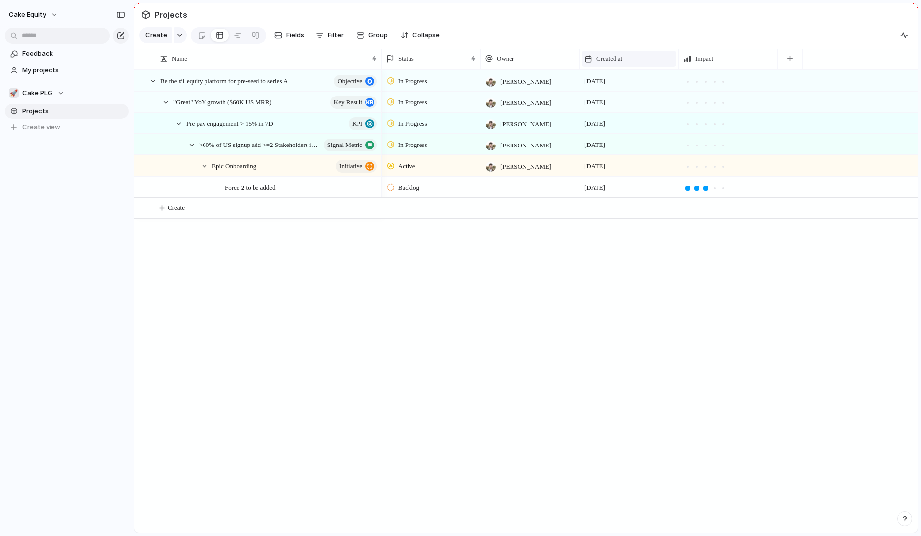
click at [638, 60] on div "Created at" at bounding box center [629, 59] width 90 height 10
click at [609, 98] on span "Hide" at bounding box center [608, 97] width 14 height 10
click at [503, 60] on span "Owner" at bounding box center [505, 59] width 17 height 10
click at [505, 54] on div "Modify Hide Sort ascending Sort descending" at bounding box center [460, 268] width 921 height 536
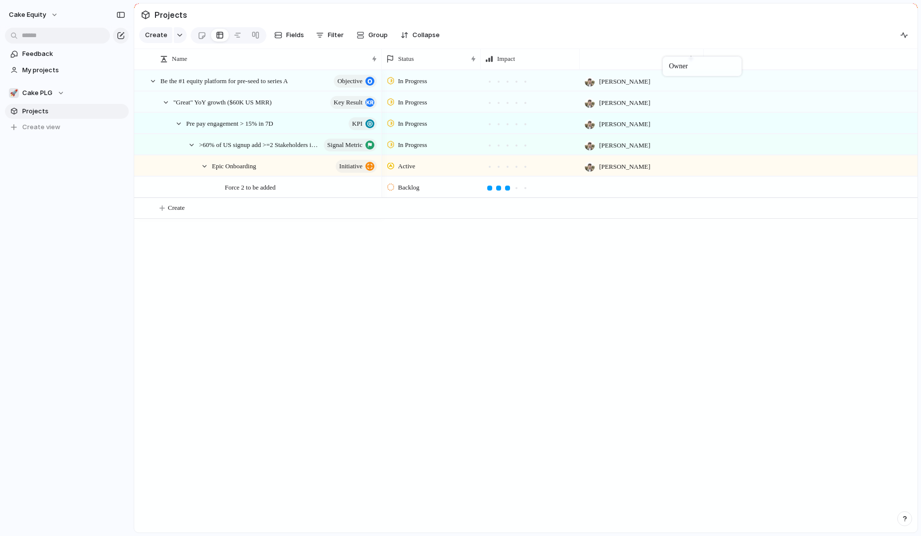
drag, startPoint x: 494, startPoint y: 59, endPoint x: 668, endPoint y: 58, distance: 173.3
click at [603, 60] on span "Owner" at bounding box center [604, 59] width 17 height 10
click at [419, 61] on div "Modify Hide Sort ascending Sort descending" at bounding box center [460, 268] width 921 height 536
click at [404, 58] on span "Status" at bounding box center [406, 59] width 16 height 10
click at [417, 58] on div "Modify Hide Sort ascending Sort descending" at bounding box center [460, 268] width 921 height 536
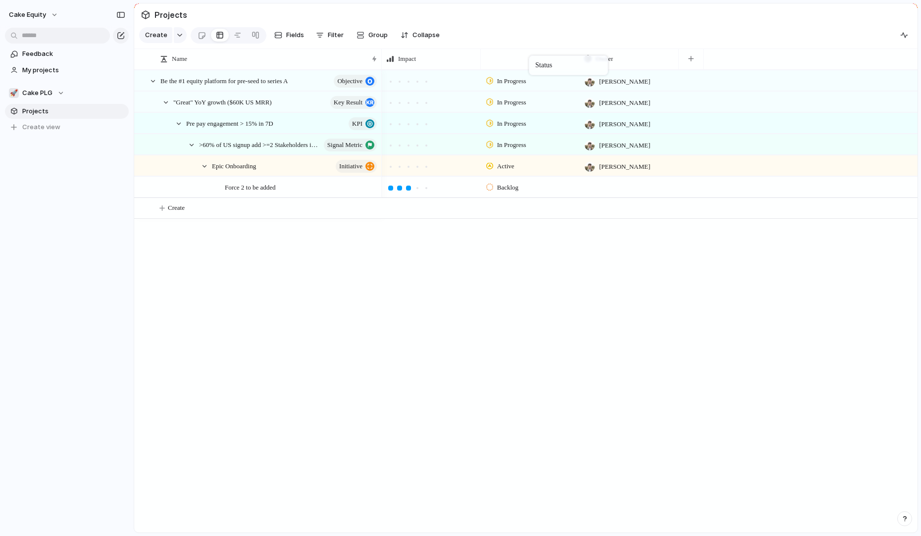
drag, startPoint x: 400, startPoint y: 58, endPoint x: 532, endPoint y: 57, distance: 132.7
click at [701, 59] on div at bounding box center [691, 59] width 25 height 21
click at [699, 60] on button "button" at bounding box center [691, 59] width 20 height 18
type input "****"
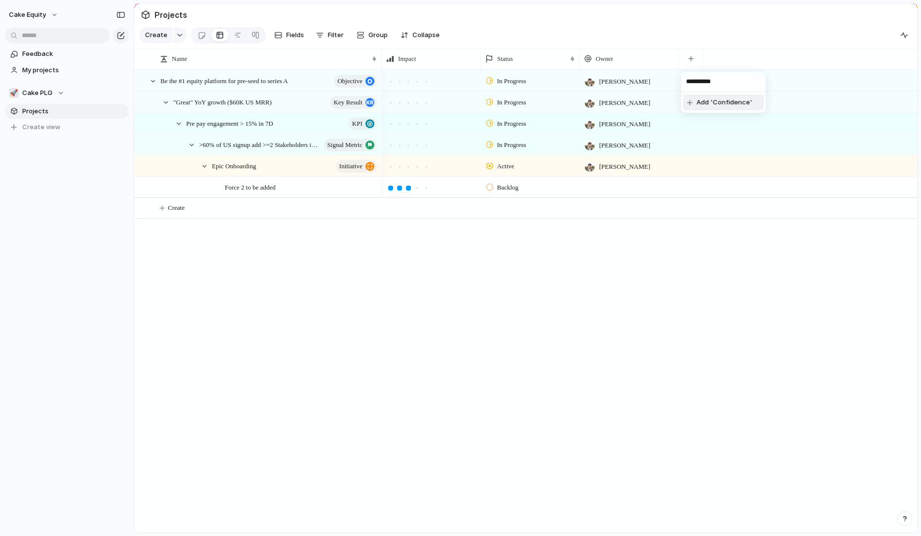
type input "**********"
click at [702, 102] on span "Add 'Confidence'" at bounding box center [725, 103] width 56 height 10
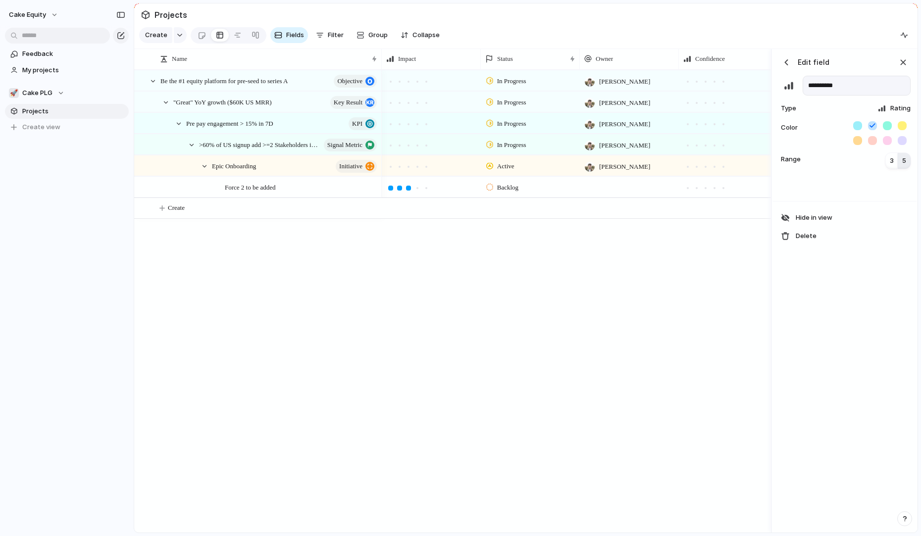
scroll to position [0, 32]
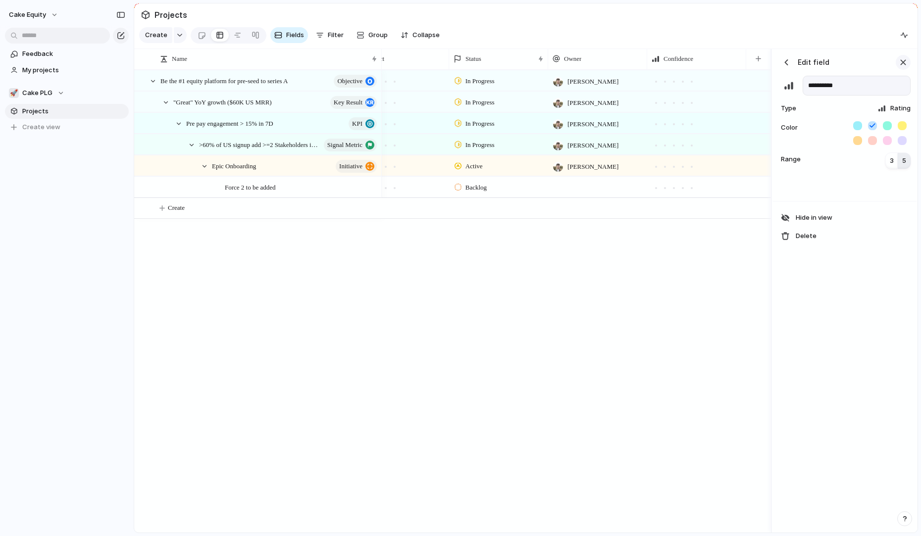
click at [901, 66] on div "button" at bounding box center [903, 62] width 11 height 11
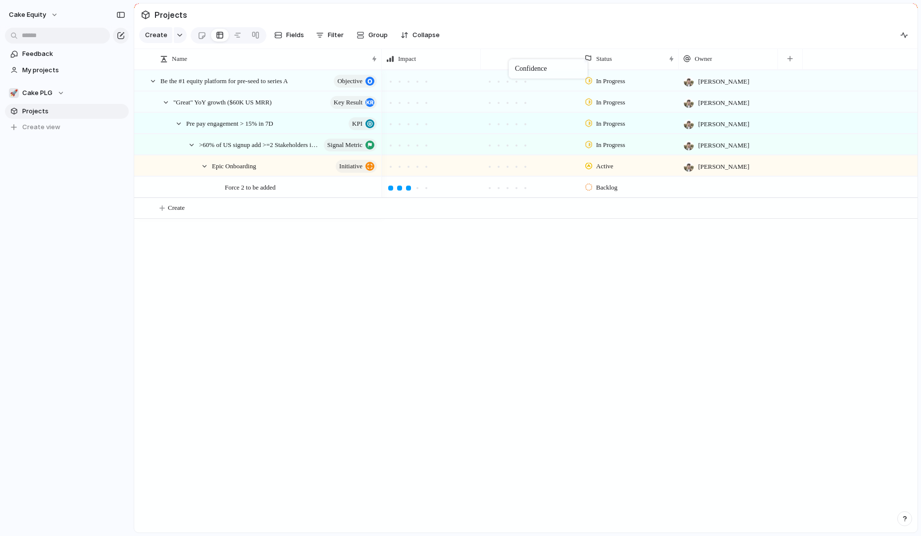
drag, startPoint x: 727, startPoint y: 61, endPoint x: 514, endPoint y: 61, distance: 213.9
click at [791, 58] on div "button" at bounding box center [789, 58] width 5 height 5
type input "******"
click at [818, 104] on span "Add 'Effort'" at bounding box center [814, 103] width 37 height 10
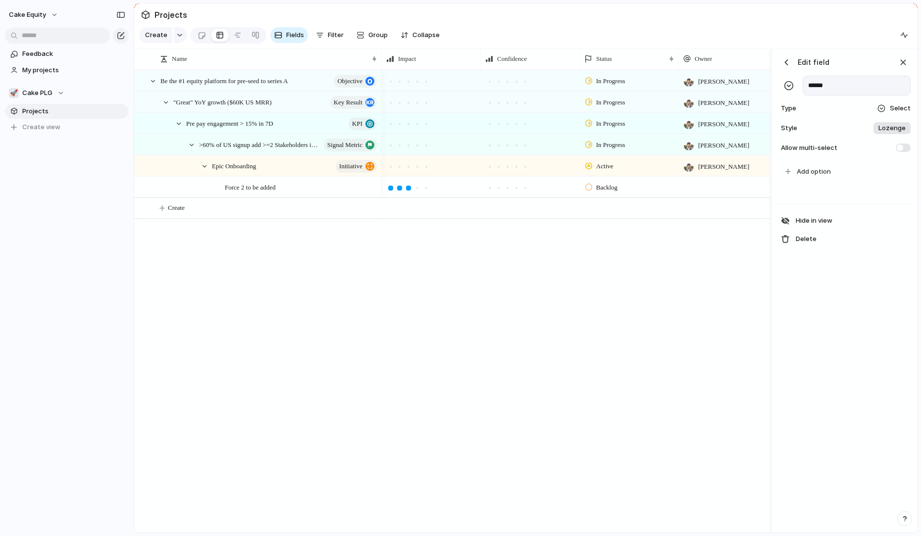
scroll to position [0, 131]
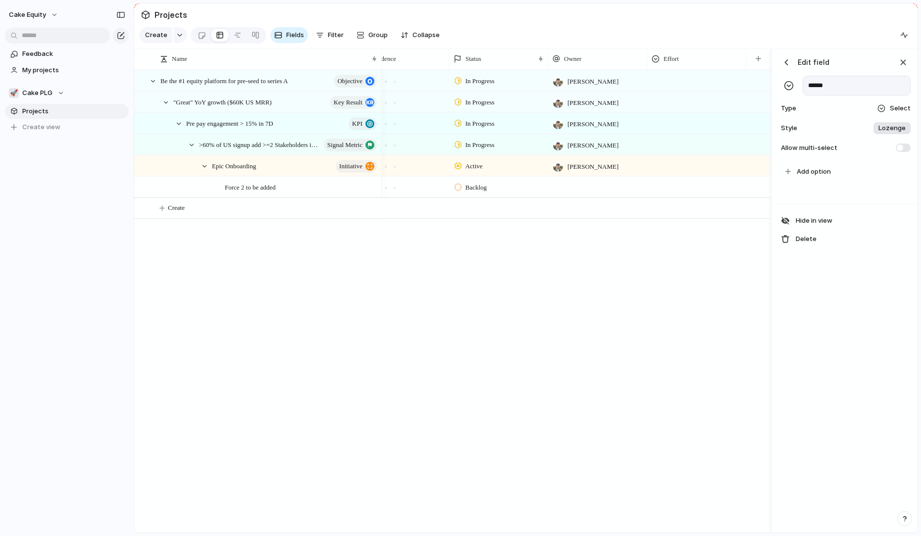
click at [893, 108] on span "Select" at bounding box center [900, 109] width 21 height 10
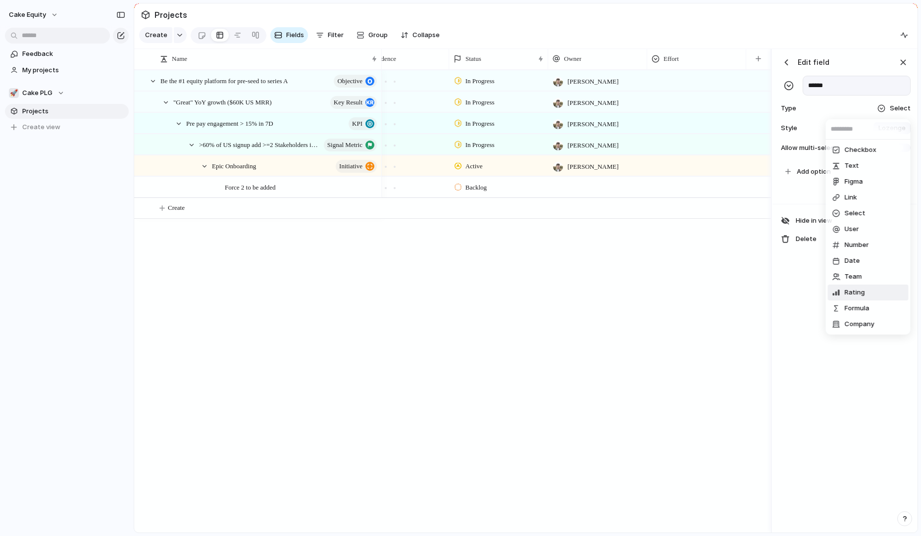
click at [857, 292] on span "Rating" at bounding box center [855, 293] width 20 height 10
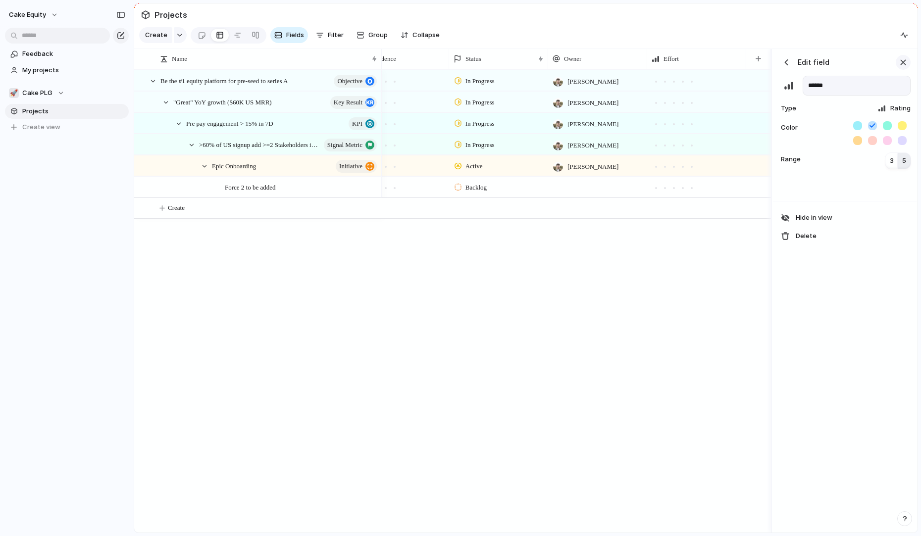
click at [905, 64] on div "button" at bounding box center [903, 62] width 11 height 11
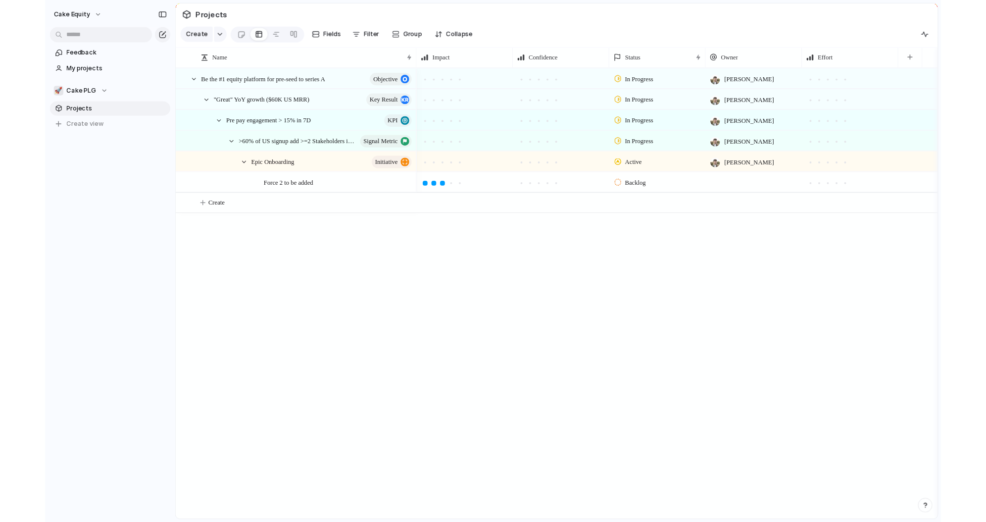
scroll to position [0, 0]
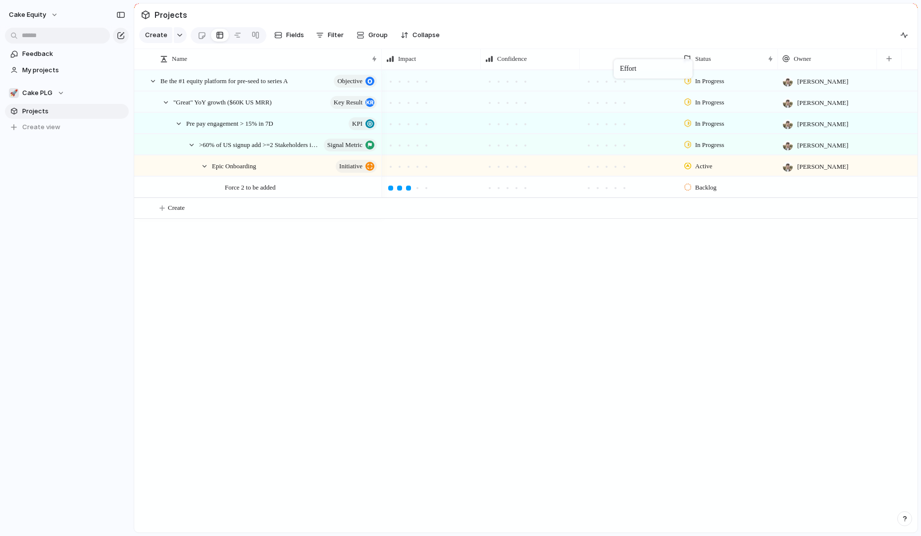
drag, startPoint x: 777, startPoint y: 61, endPoint x: 620, endPoint y: 60, distance: 157.0
click at [499, 188] on div at bounding box center [498, 188] width 5 height 5
click at [589, 189] on div at bounding box center [588, 188] width 5 height 5
click at [549, 345] on div "In Progress Aaron Blakemore In Progress Aaron Blakemore In Progress Aaron Blake…" at bounding box center [650, 301] width 536 height 463
click at [813, 185] on div at bounding box center [827, 187] width 99 height 20
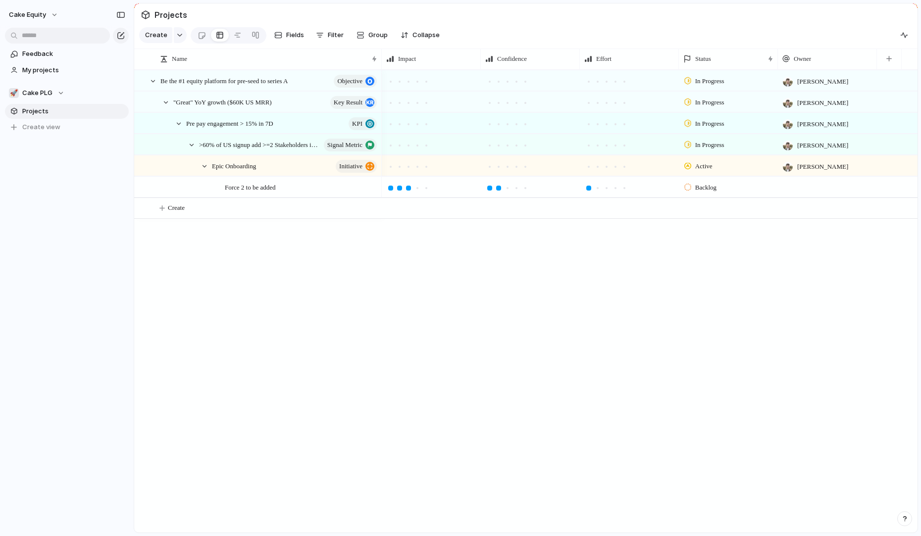
click at [566, 226] on div "Aaron Blakemore Rhiza Oyos" at bounding box center [460, 268] width 921 height 536
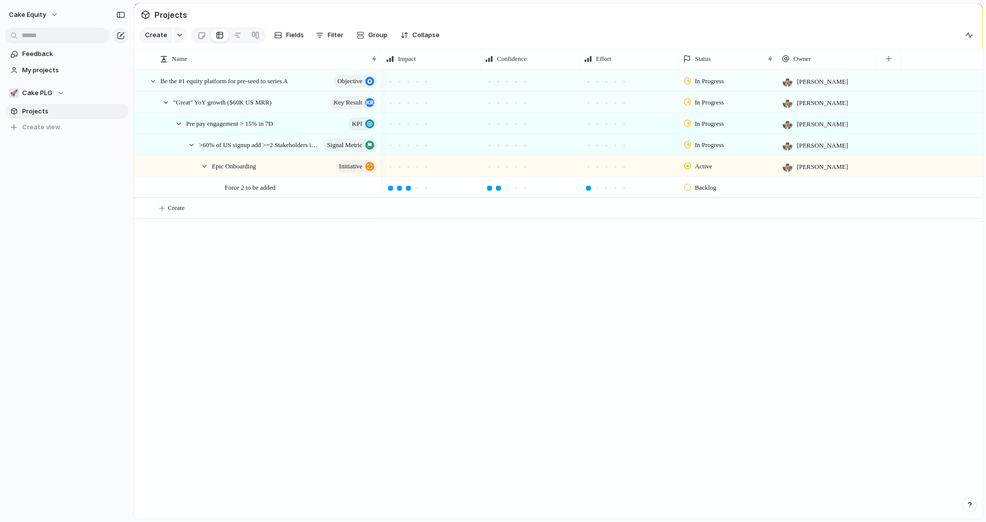
click at [207, 186] on div "Force 2 to be added" at bounding box center [258, 187] width 247 height 20
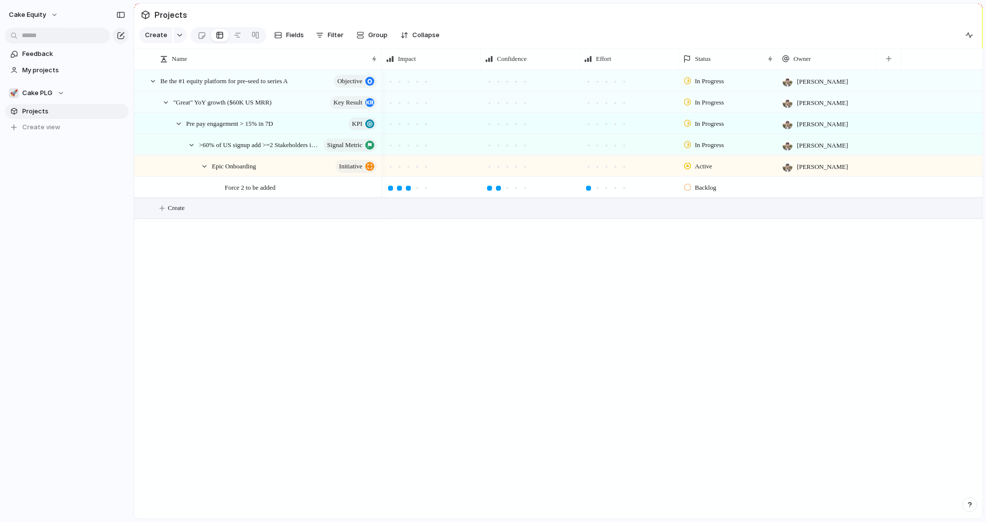
click at [201, 205] on button "Create" at bounding box center [571, 208] width 854 height 20
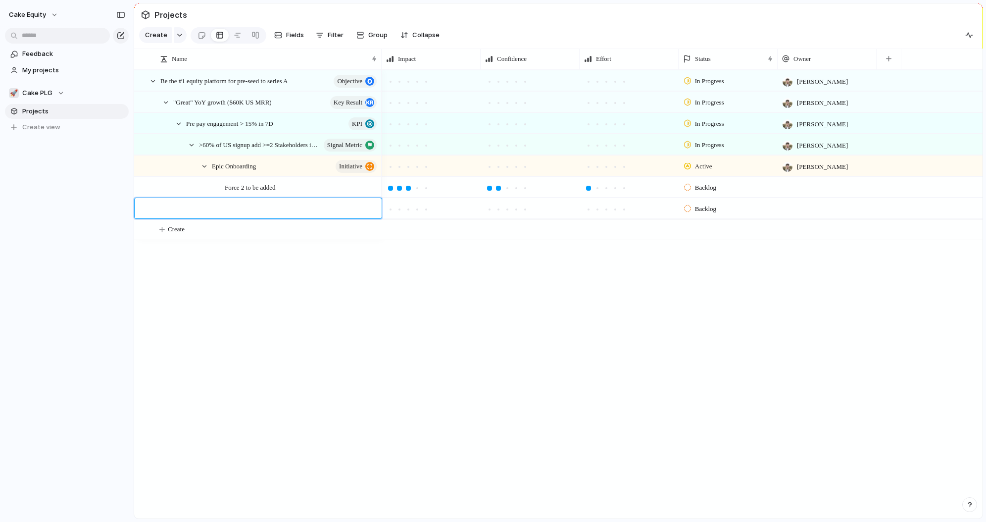
type textarea "**********"
drag, startPoint x: 160, startPoint y: 203, endPoint x: 177, endPoint y: 214, distance: 20.5
click at [249, 304] on div "Be the #1 equity platform for pre-seed to series A objective "Great" YoY growth…" at bounding box center [558, 294] width 849 height 449
click at [157, 39] on span "Create" at bounding box center [156, 35] width 22 height 10
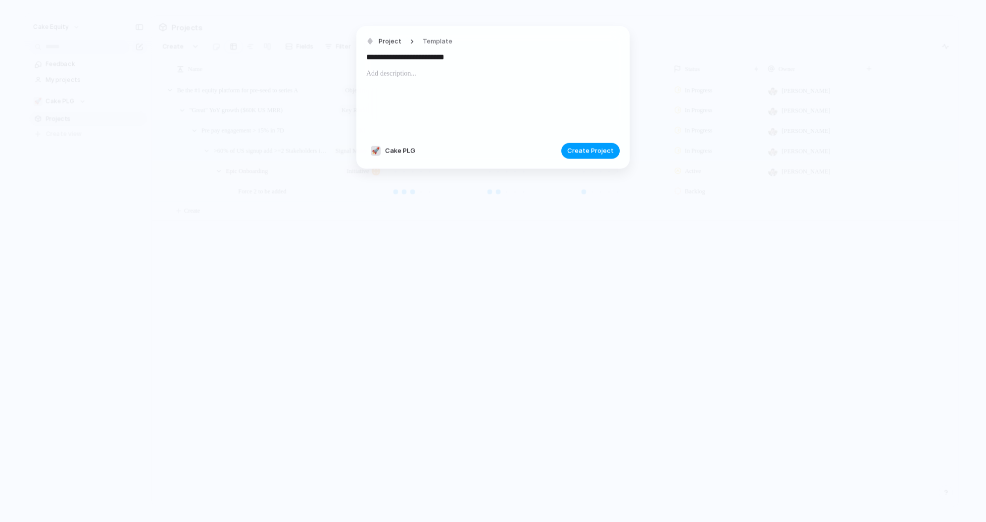
type input "**********"
click at [600, 154] on span "Create Project" at bounding box center [591, 151] width 47 height 10
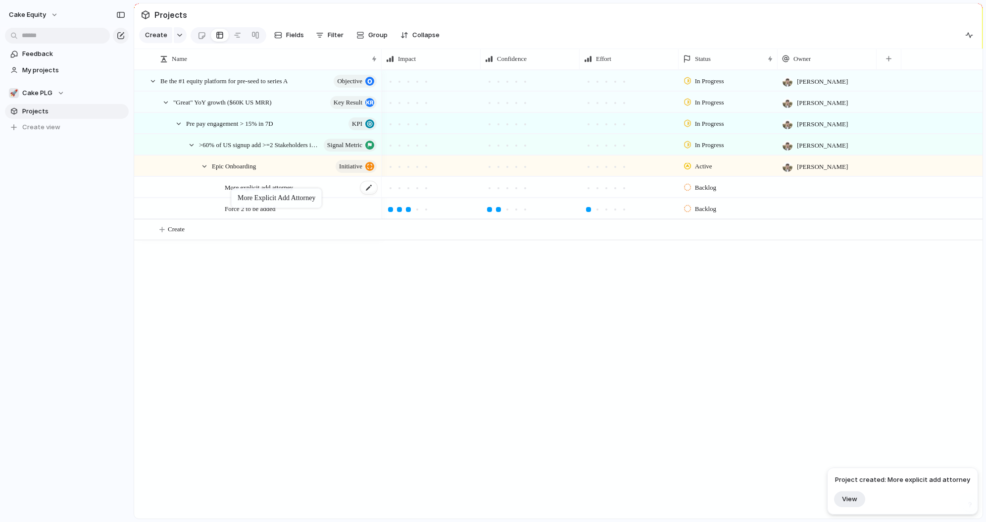
drag, startPoint x: 159, startPoint y: 207, endPoint x: 236, endPoint y: 184, distance: 80.4
click at [401, 209] on div at bounding box center [399, 209] width 5 height 5
click at [408, 190] on div at bounding box center [408, 188] width 5 height 5
click at [507, 191] on div at bounding box center [507, 188] width 9 height 9
click at [588, 190] on div at bounding box center [588, 188] width 9 height 9
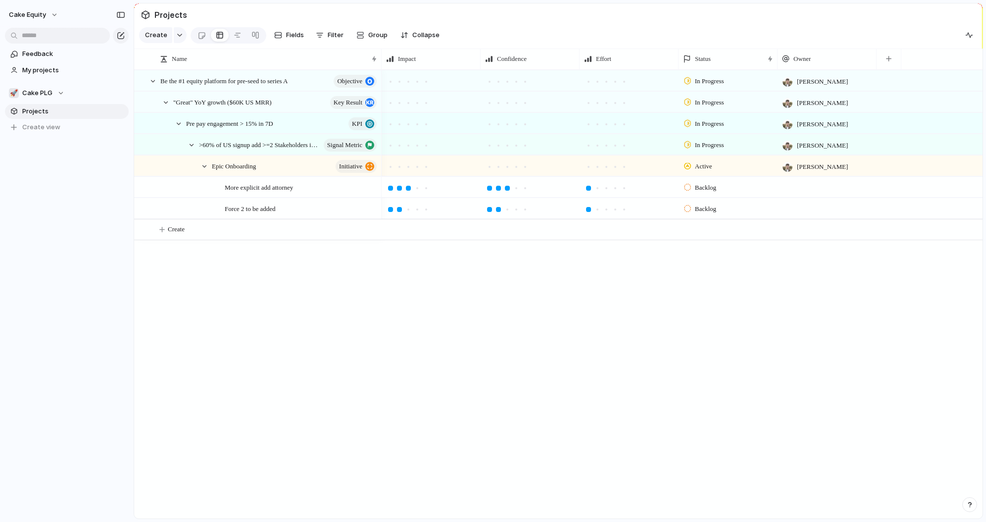
click at [515, 307] on div "In Progress Aaron Blakemore In Progress Aaron Blakemore In Progress Aaron Blake…" at bounding box center [682, 294] width 601 height 449
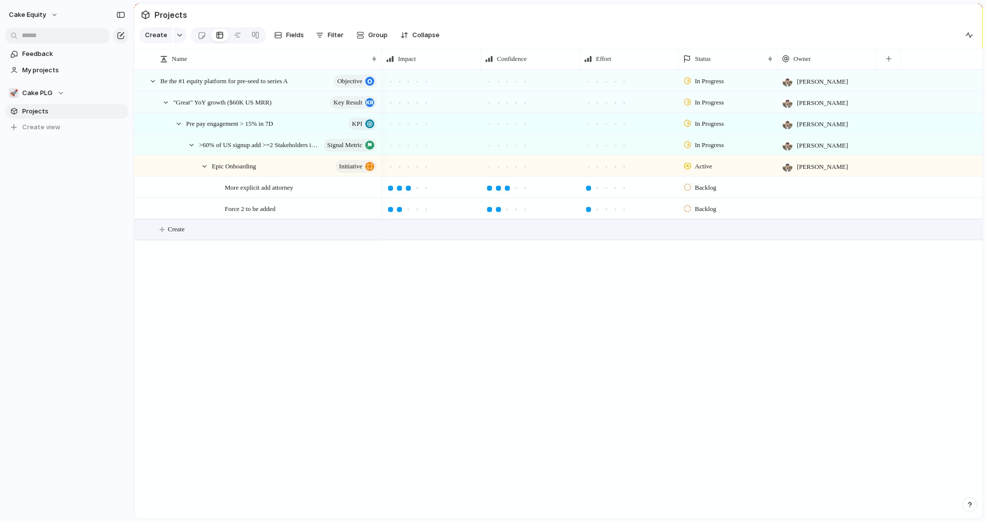
click at [179, 230] on span "Create" at bounding box center [176, 229] width 17 height 10
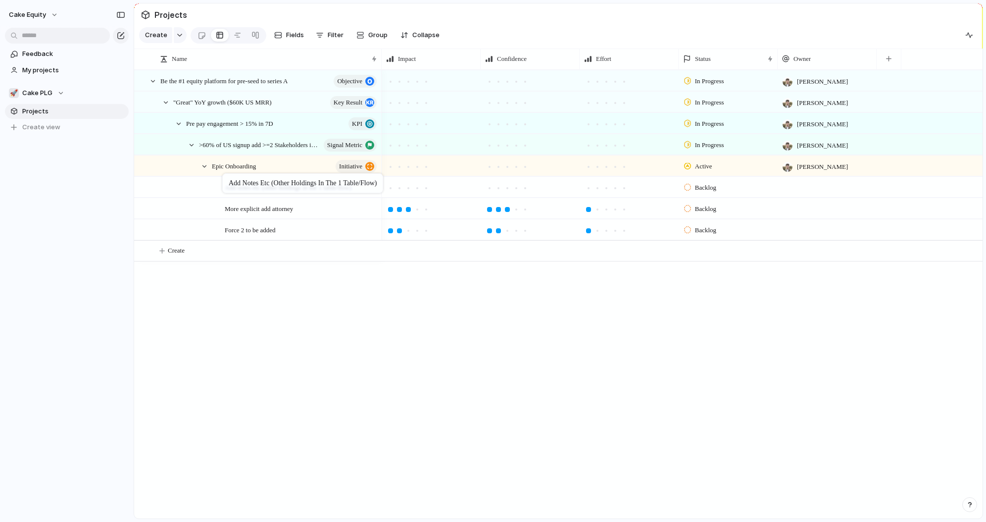
drag, startPoint x: 152, startPoint y: 230, endPoint x: 227, endPoint y: 175, distance: 92.9
click at [279, 192] on div "Add notes etc (other holdings in the 1 table/flow)" at bounding box center [302, 187] width 154 height 20
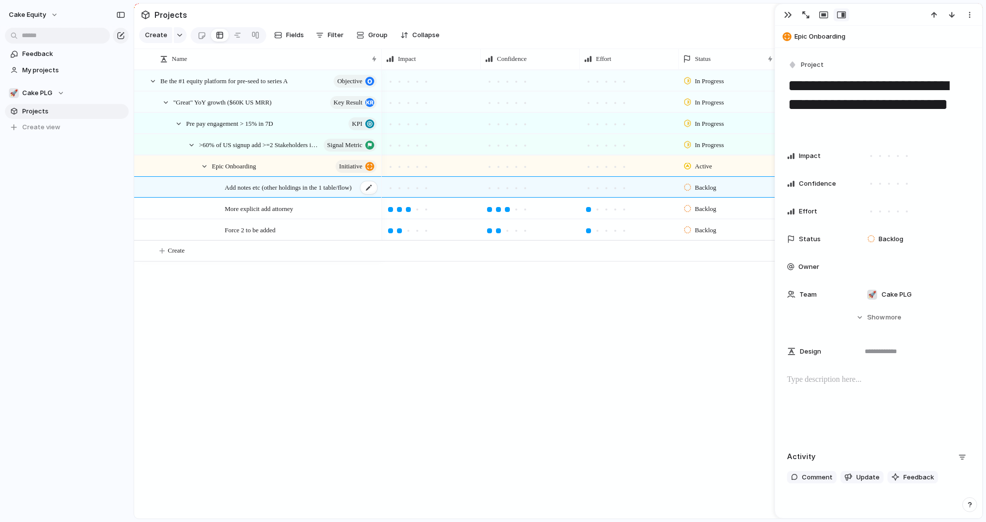
click at [296, 187] on span "Add notes etc (other holdings in the 1 table/flow)" at bounding box center [288, 186] width 127 height 11
click at [875, 90] on textarea "**********" at bounding box center [878, 104] width 183 height 59
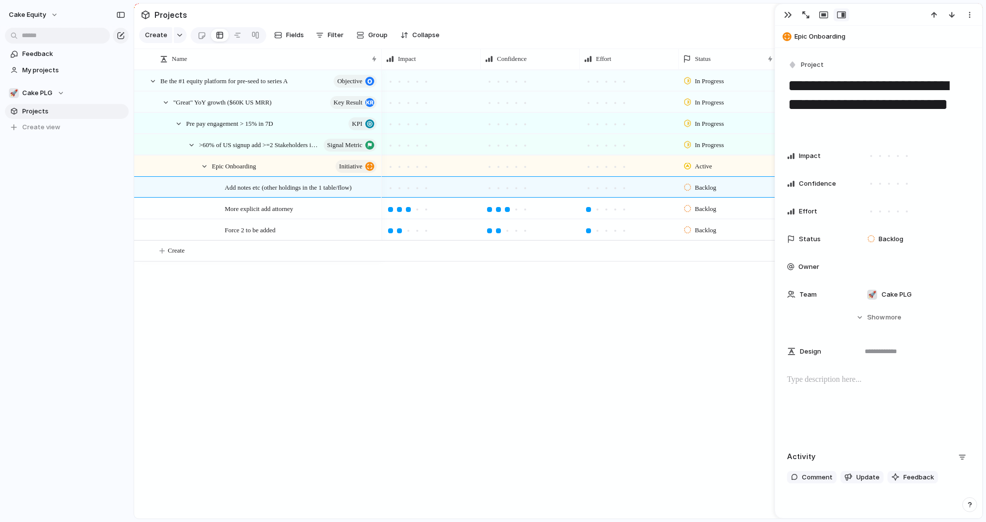
click at [901, 89] on textarea "**********" at bounding box center [878, 104] width 183 height 59
drag, startPoint x: 893, startPoint y: 81, endPoint x: 893, endPoint y: 133, distance: 52.5
click at [894, 133] on textarea "**********" at bounding box center [878, 104] width 183 height 59
click at [884, 85] on textarea "**********" at bounding box center [878, 104] width 183 height 59
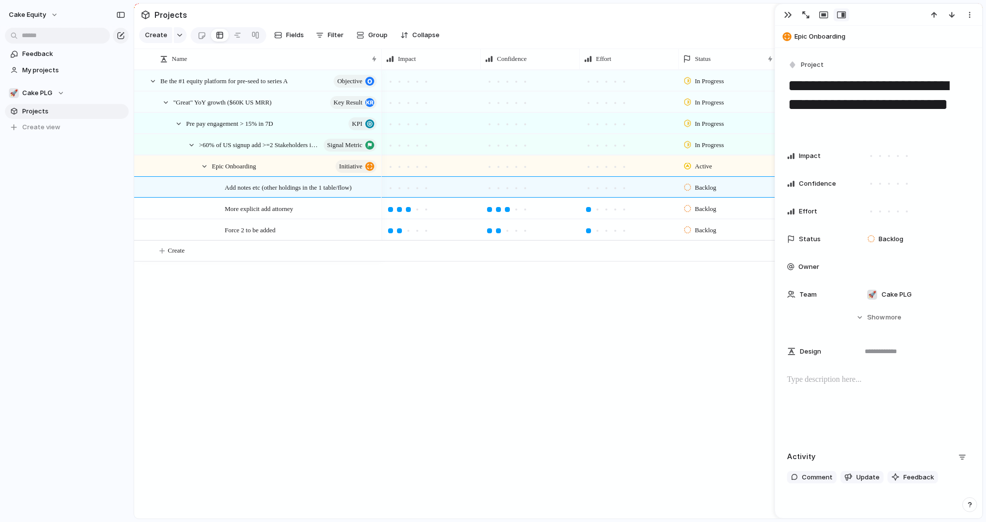
drag, startPoint x: 863, startPoint y: 85, endPoint x: 897, endPoint y: 136, distance: 61.5
click at [897, 136] on div "**********" at bounding box center [879, 270] width 207 height 445
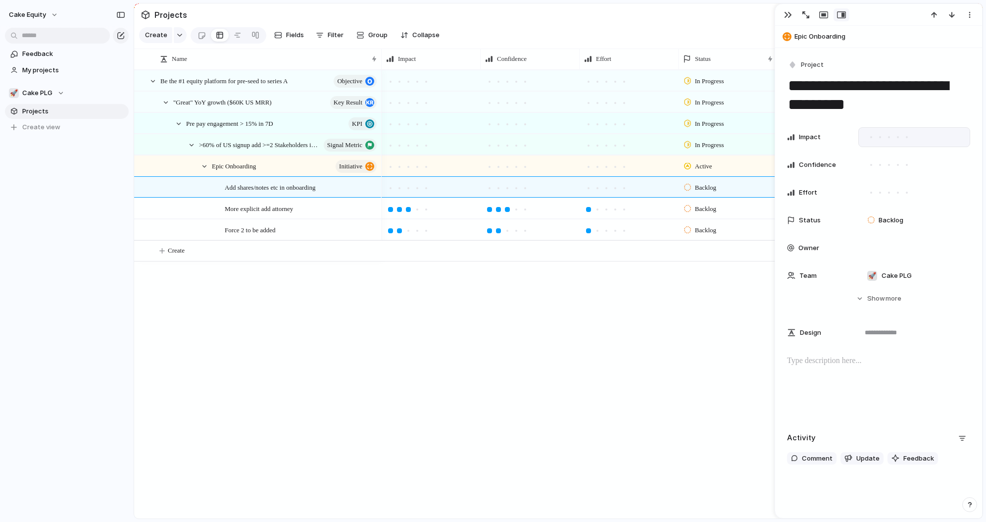
type textarea "**********"
click at [896, 139] on div at bounding box center [898, 137] width 9 height 9
click at [880, 165] on div at bounding box center [881, 165] width 2 height 2
click at [874, 166] on div at bounding box center [871, 164] width 9 height 9
click at [889, 194] on div at bounding box center [889, 192] width 9 height 9
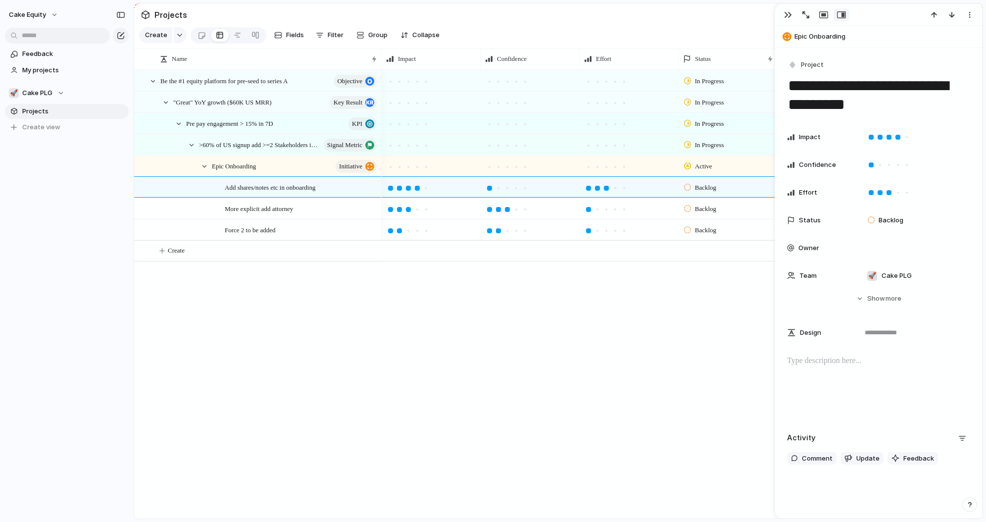
click at [557, 363] on div "In Progress Aaron Blakemore In Progress Aaron Blakemore In Progress Aaron Blake…" at bounding box center [682, 294] width 601 height 449
click at [782, 16] on button "button" at bounding box center [788, 14] width 16 height 13
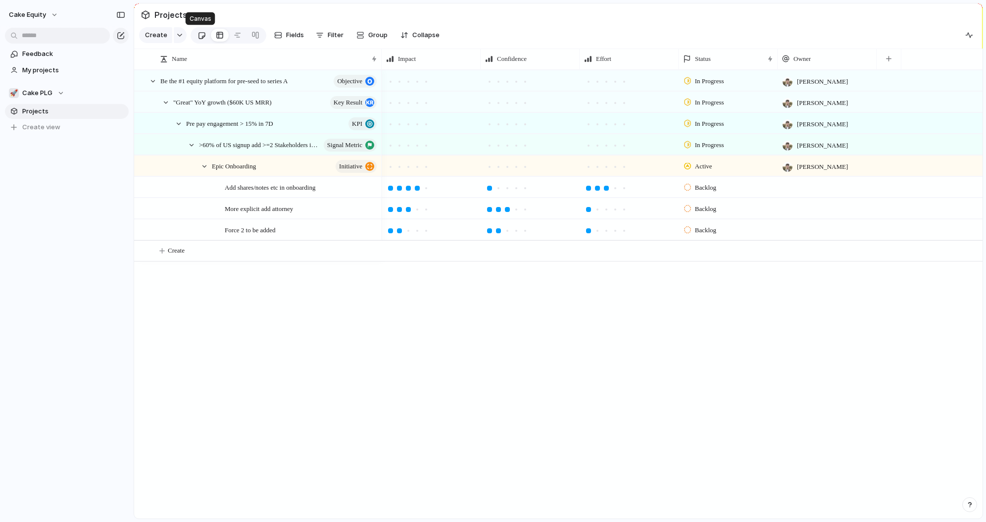
click at [201, 38] on div at bounding box center [202, 35] width 8 height 16
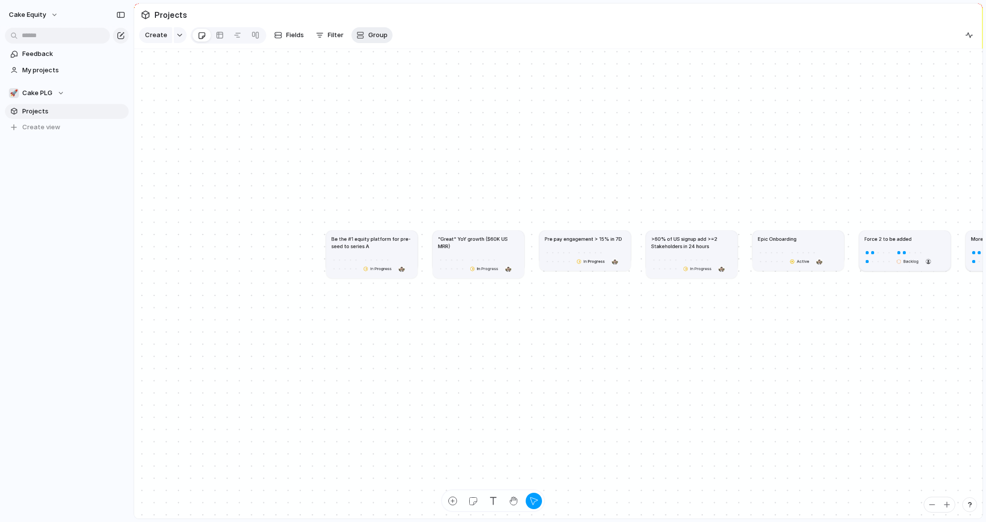
click at [376, 36] on span "Group" at bounding box center [377, 35] width 19 height 10
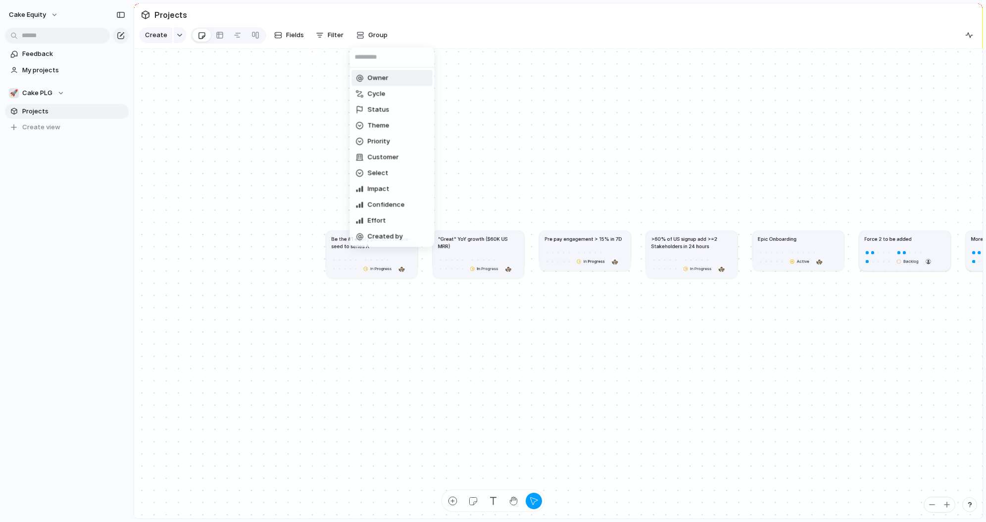
click at [344, 34] on div "Owner Cycle Status Theme Priority Customer Select Impact Confidence Effort Crea…" at bounding box center [493, 261] width 986 height 522
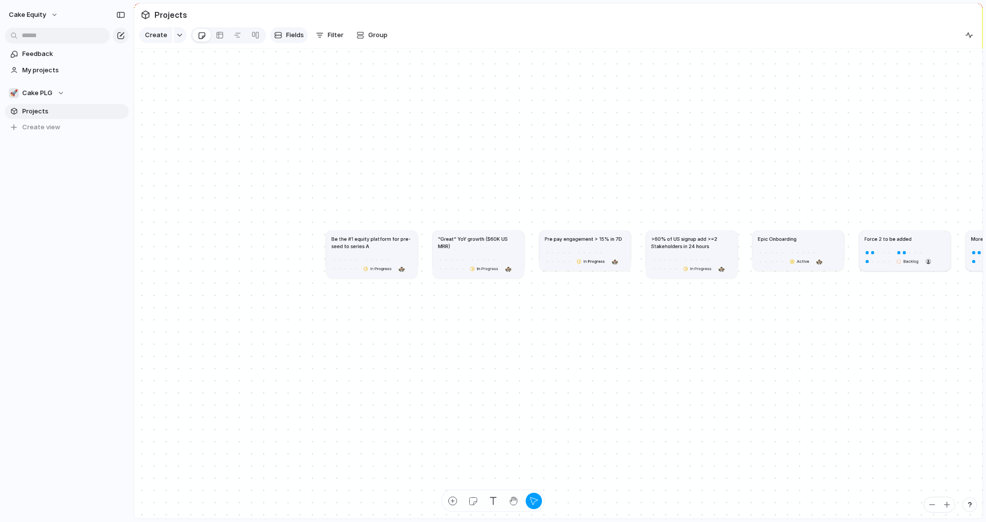
click at [296, 32] on span "Fields" at bounding box center [295, 35] width 18 height 10
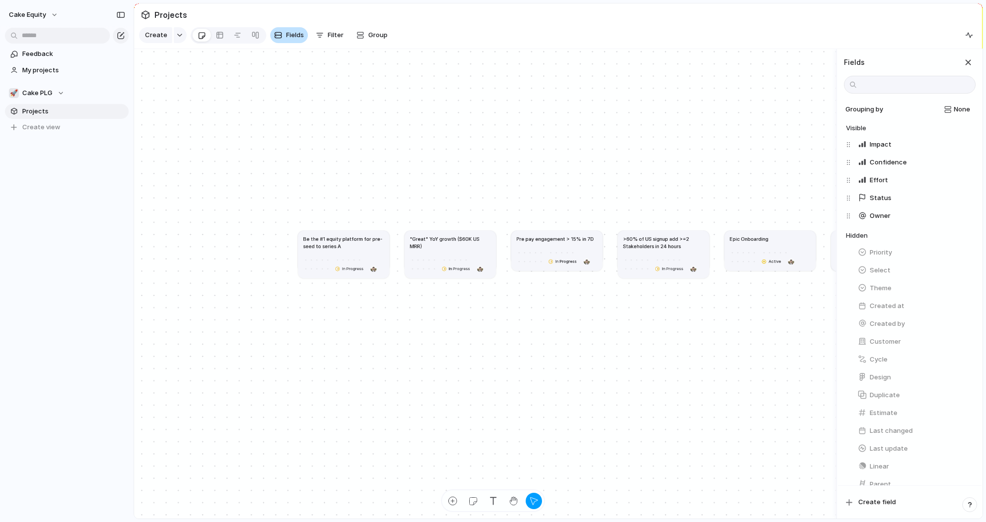
click at [293, 36] on span "Fields" at bounding box center [295, 35] width 18 height 10
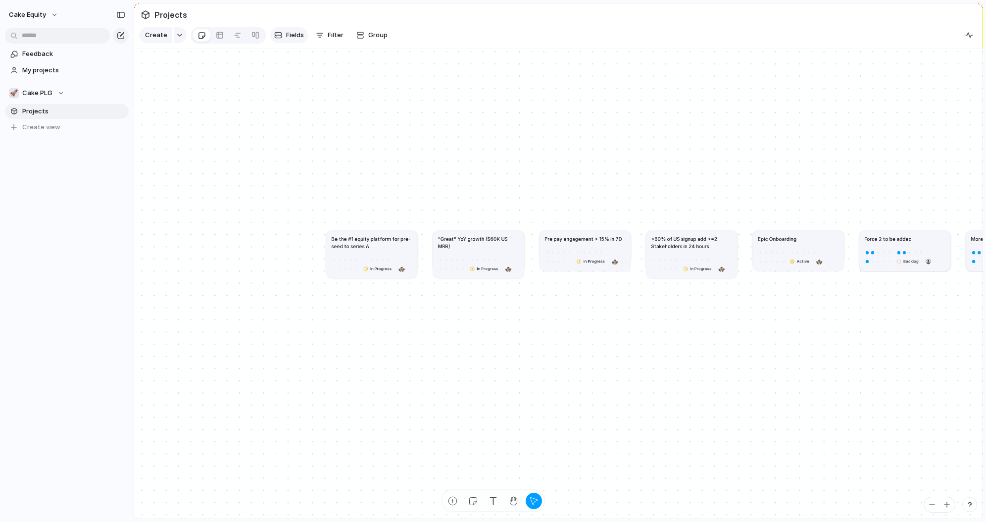
click at [293, 36] on span "Fields" at bounding box center [295, 35] width 18 height 10
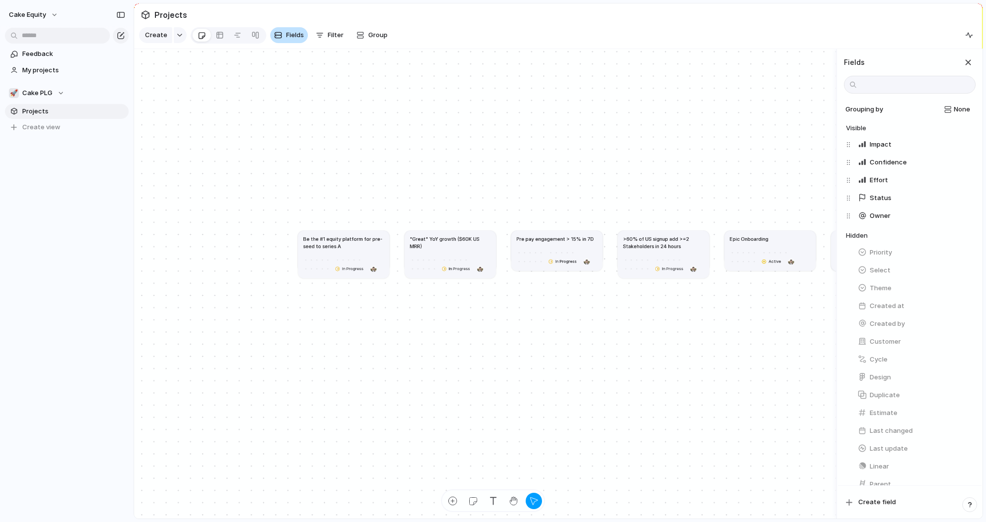
click at [293, 36] on span "Fields" at bounding box center [295, 35] width 18 height 10
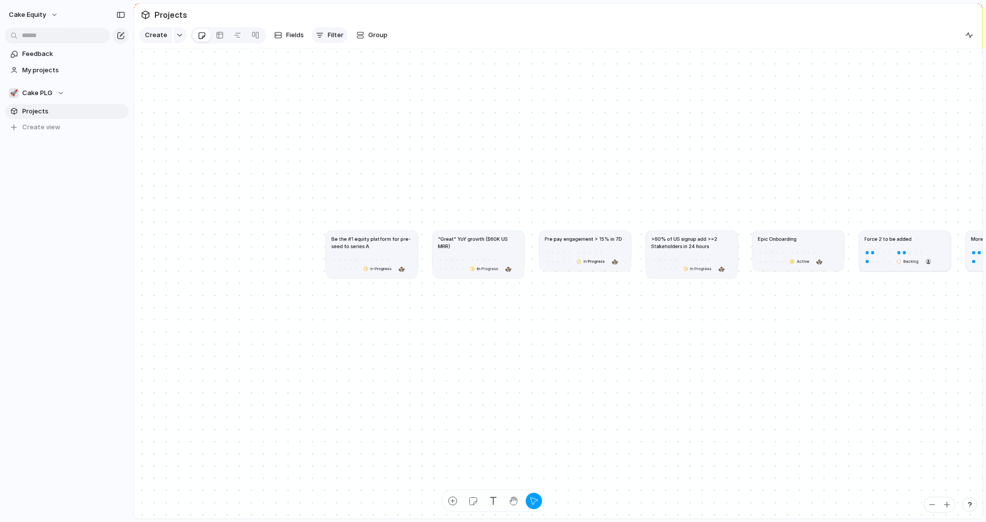
click at [335, 35] on span "Filter" at bounding box center [336, 35] width 16 height 10
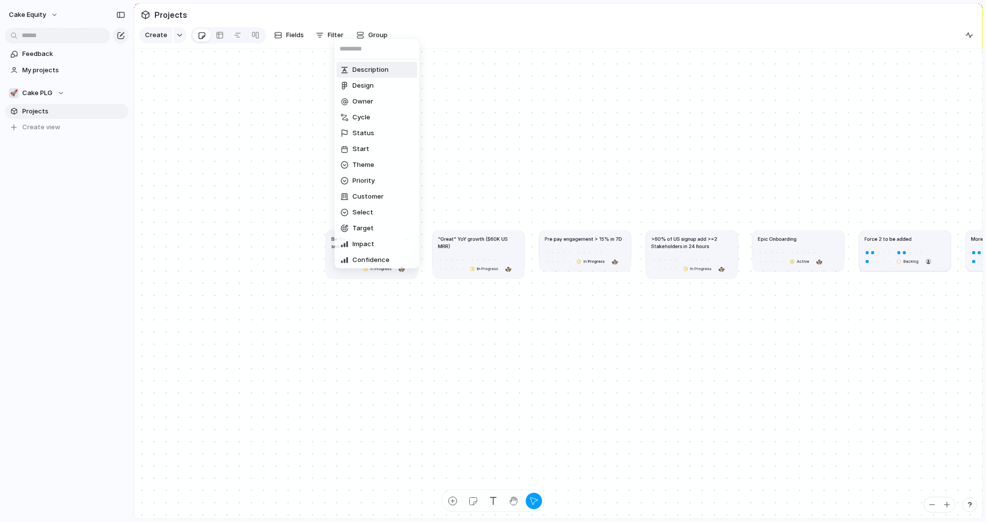
click at [301, 38] on div "Description Design Owner Cycle Status Start Theme Priority Customer Select Targ…" at bounding box center [493, 261] width 986 height 522
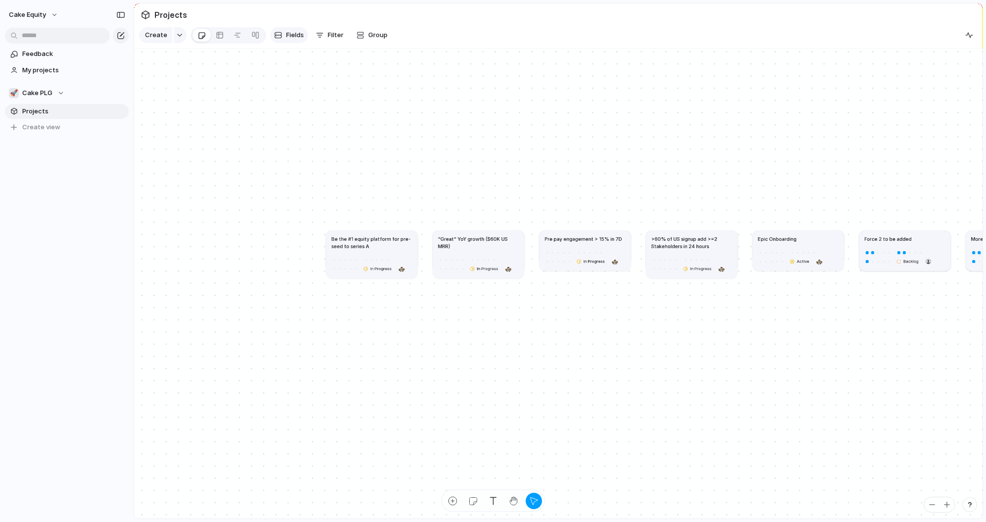
click at [296, 37] on span "Fields" at bounding box center [295, 35] width 18 height 10
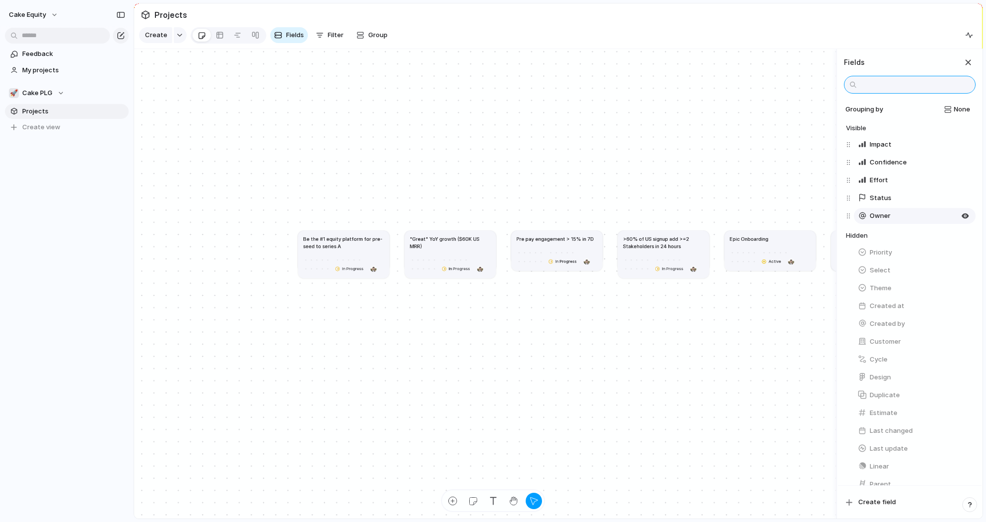
scroll to position [0, 0]
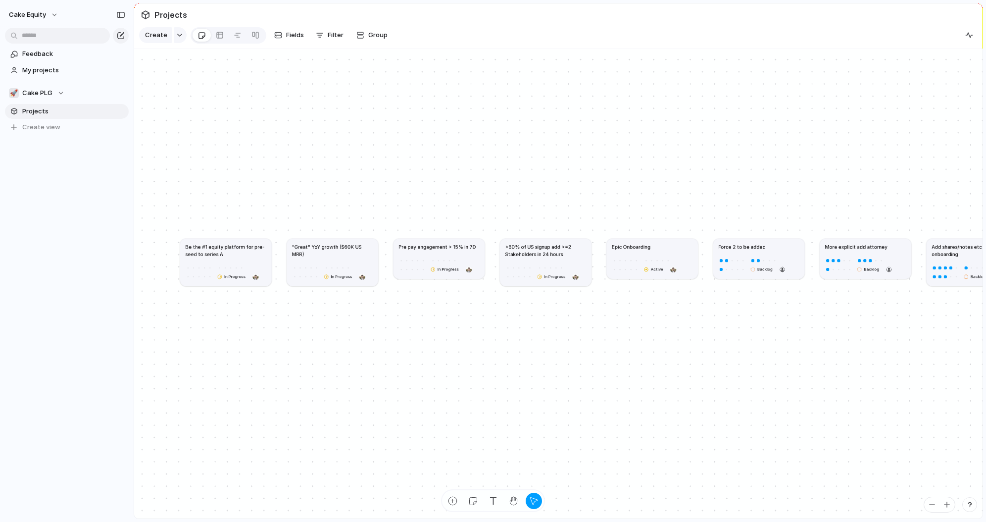
click at [373, 26] on div "Create Fields Filter Group Zoom" at bounding box center [266, 35] width 254 height 20
click at [373, 38] on span "Group" at bounding box center [377, 35] width 19 height 10
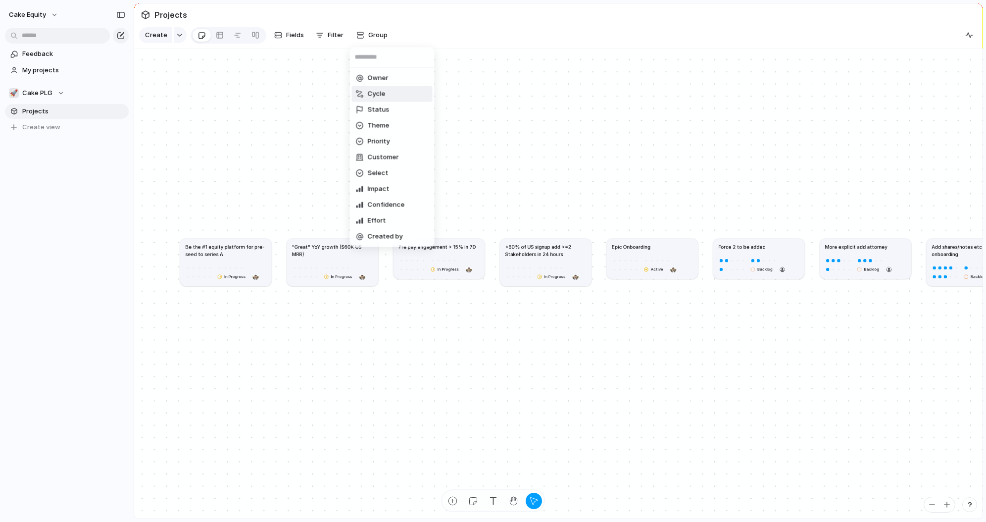
click at [390, 99] on li "Cycle" at bounding box center [392, 94] width 81 height 16
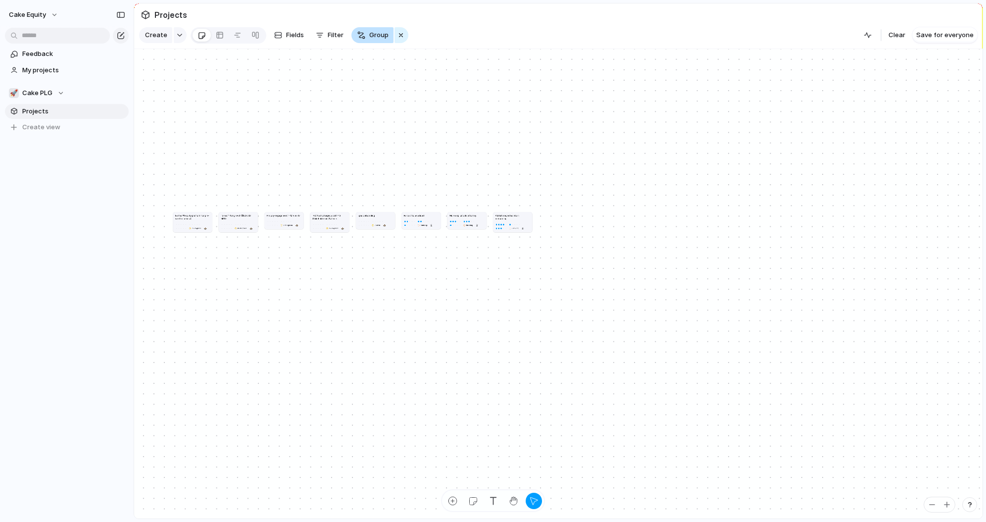
click at [377, 33] on span "Group" at bounding box center [378, 35] width 19 height 10
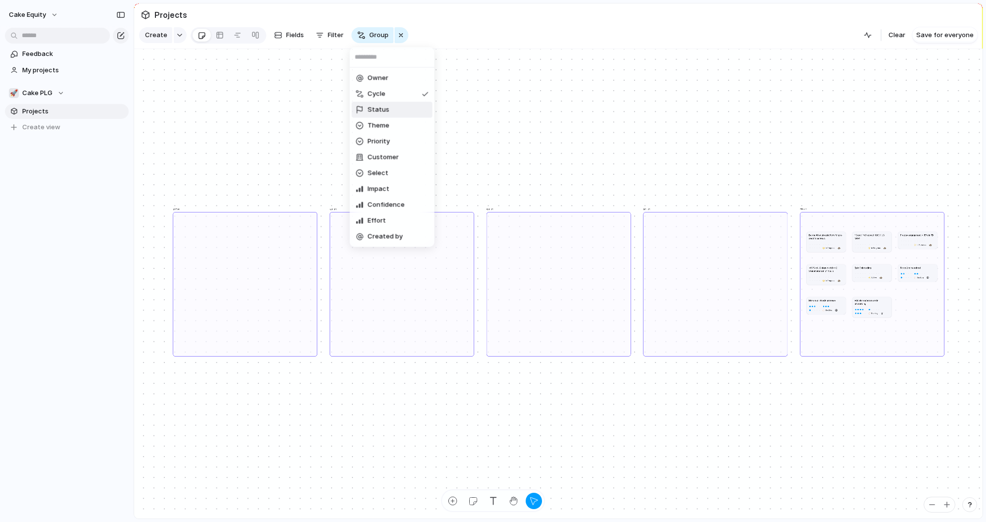
click at [383, 115] on li "Status" at bounding box center [392, 110] width 81 height 16
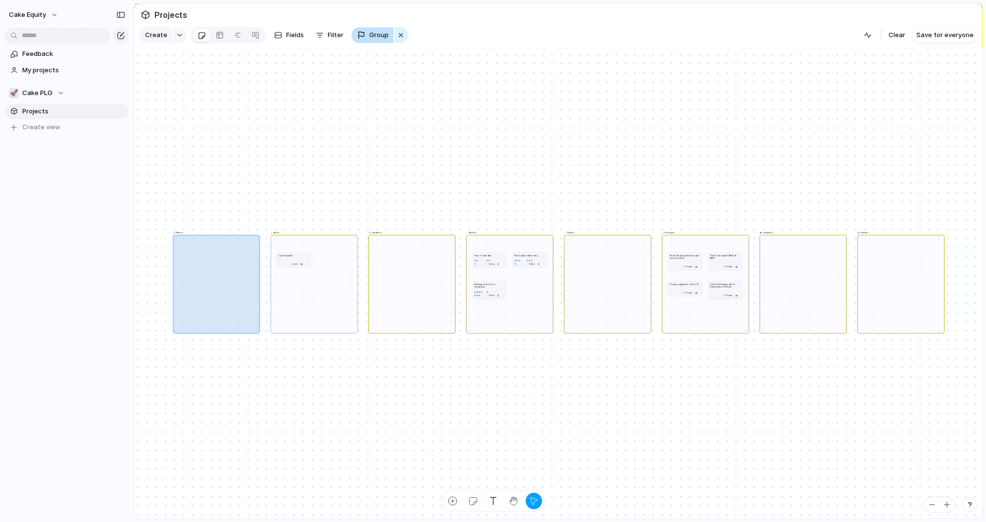
click at [383, 28] on button "Group" at bounding box center [373, 35] width 42 height 16
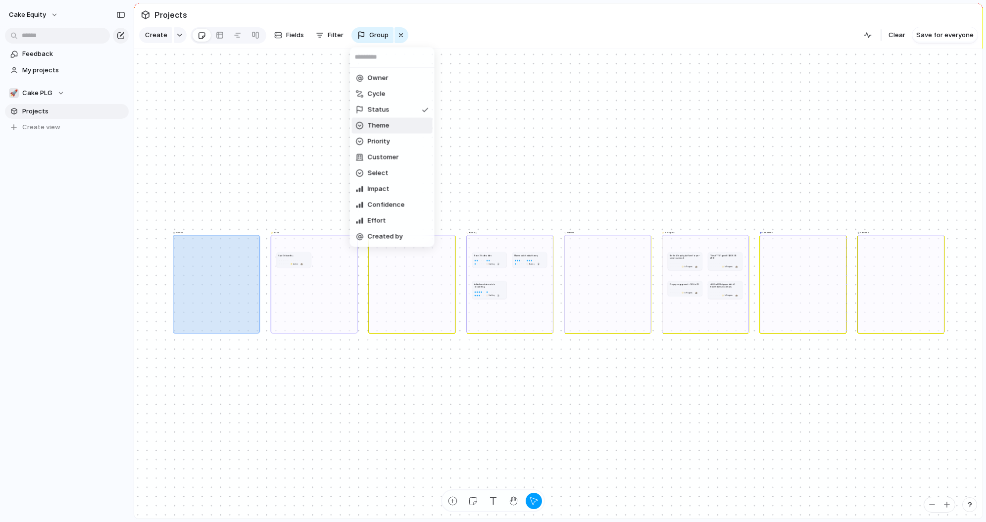
click at [380, 123] on span "Theme" at bounding box center [379, 126] width 22 height 10
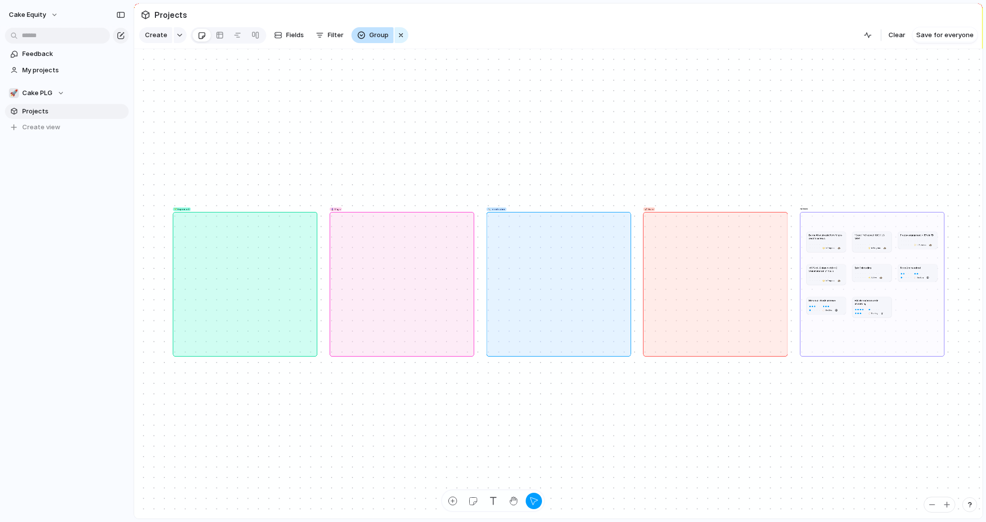
click at [371, 35] on span "Group" at bounding box center [378, 35] width 19 height 10
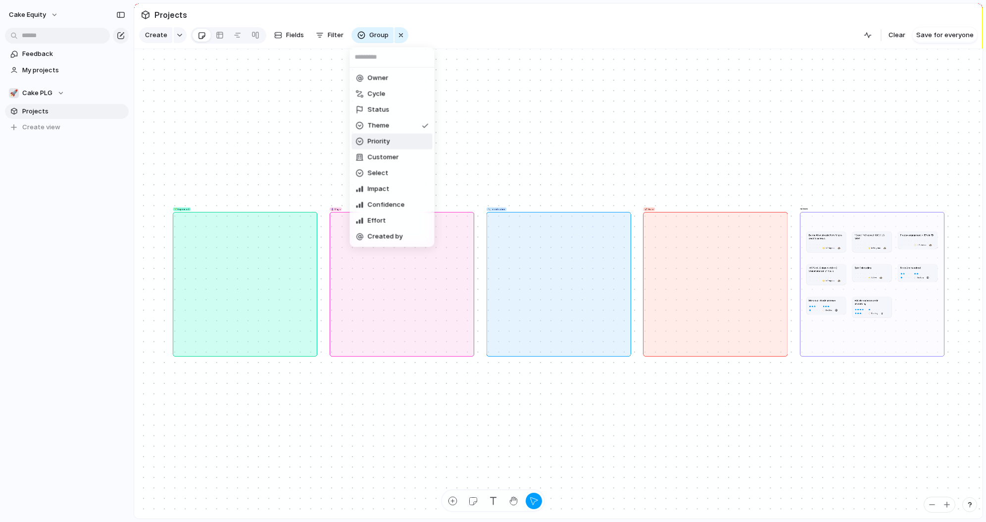
click at [381, 142] on span "Priority" at bounding box center [379, 142] width 22 height 10
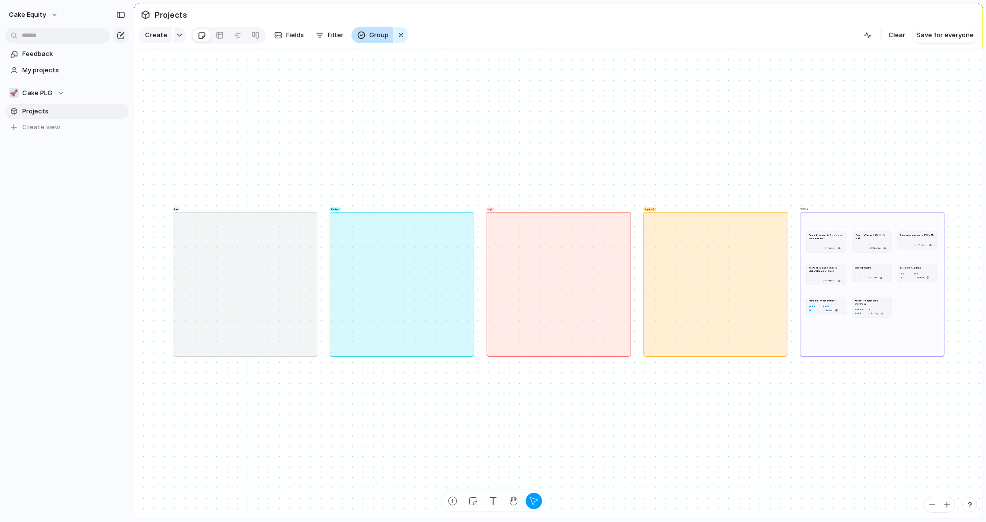
click at [370, 34] on span "Group" at bounding box center [378, 35] width 19 height 10
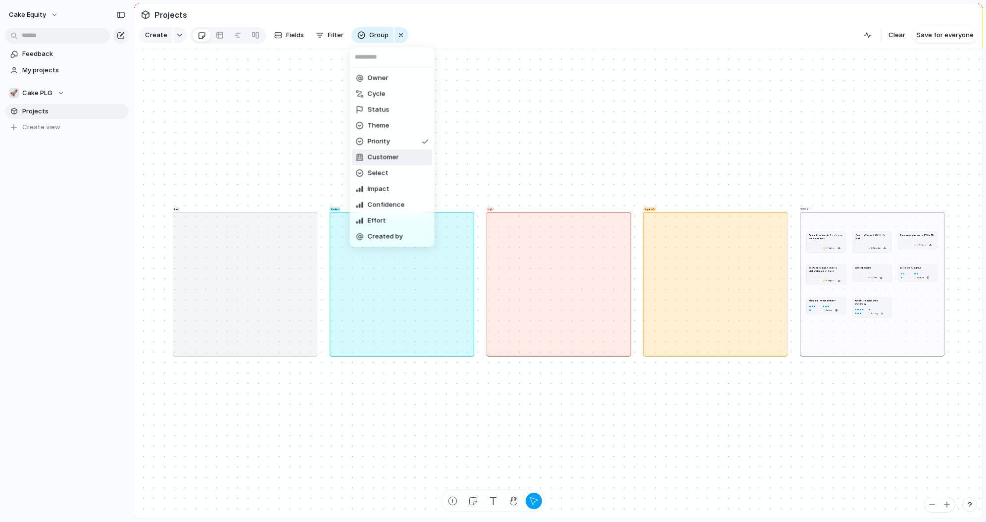
click at [373, 159] on span "Customer" at bounding box center [383, 158] width 31 height 10
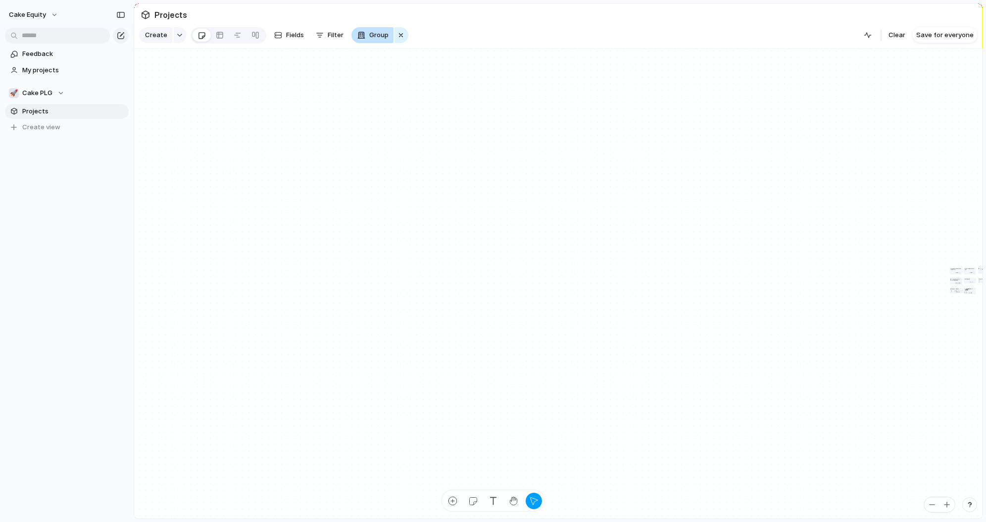
click at [373, 34] on span "Group" at bounding box center [378, 35] width 19 height 10
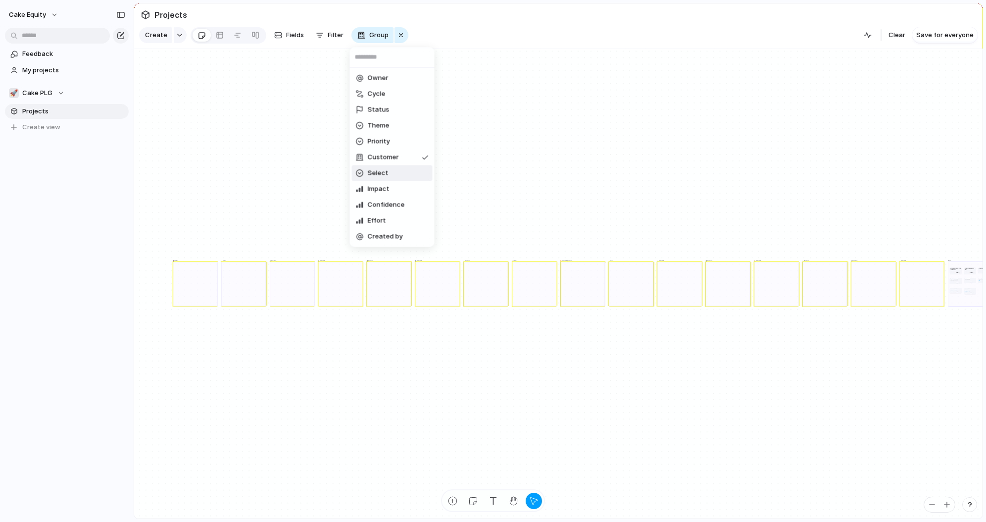
click at [382, 173] on span "Select" at bounding box center [378, 173] width 21 height 10
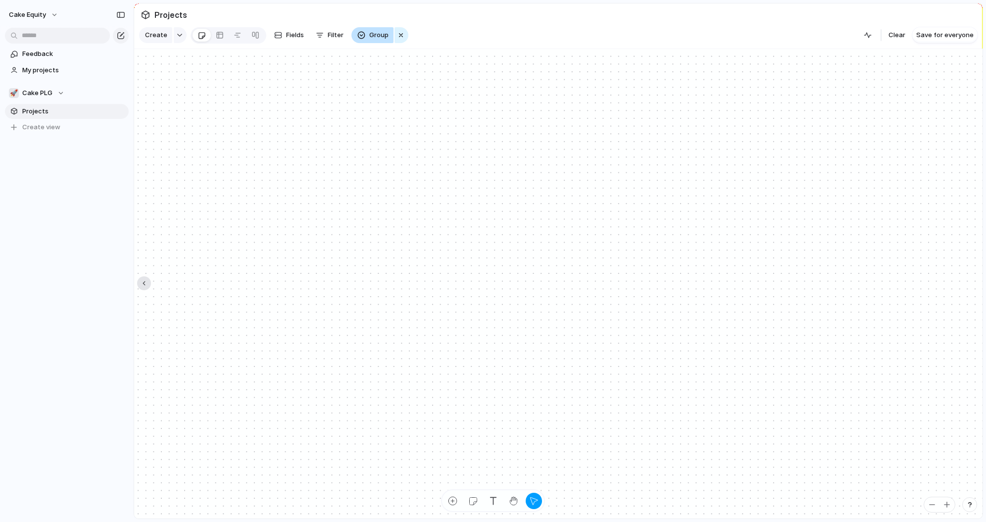
click at [369, 38] on span "Group" at bounding box center [378, 35] width 19 height 10
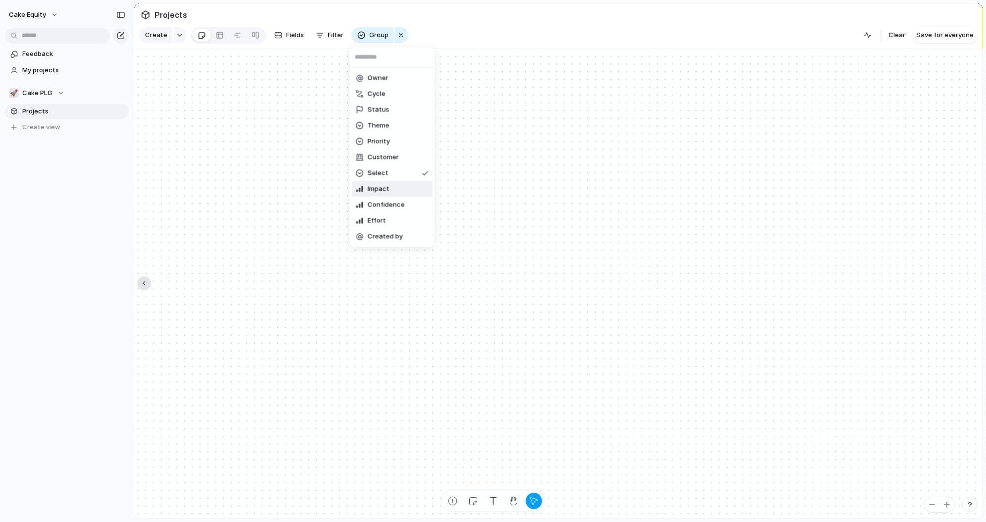
click at [380, 190] on span "Impact" at bounding box center [379, 189] width 22 height 10
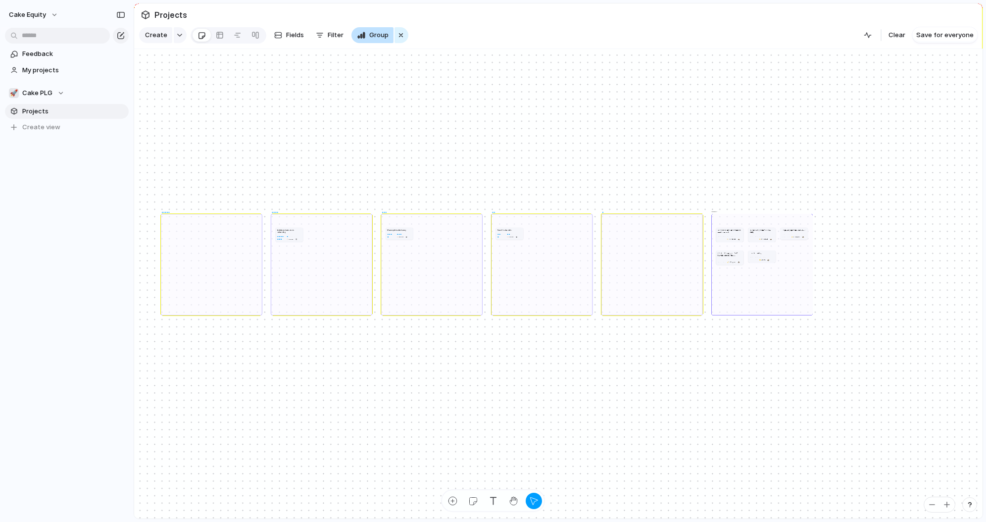
click at [370, 30] on span "Group" at bounding box center [378, 35] width 19 height 10
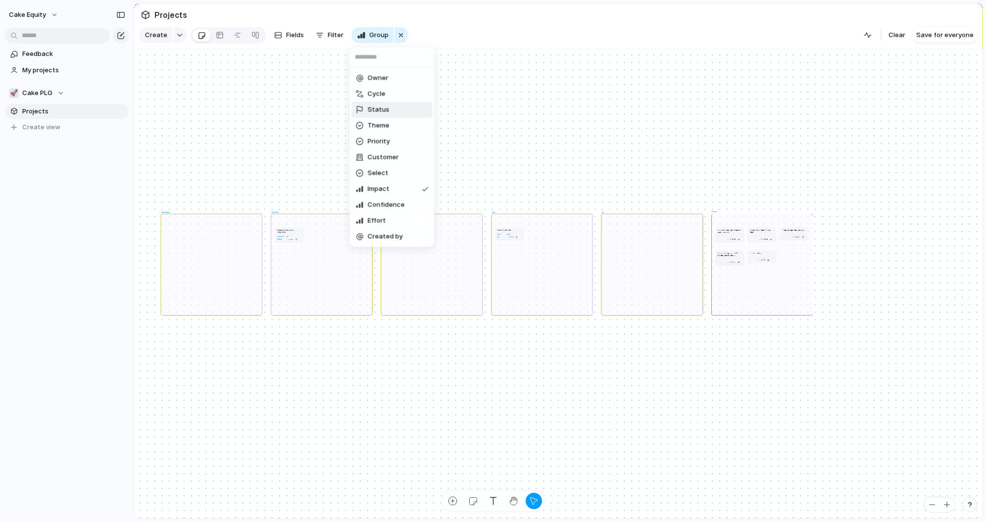
click at [312, 31] on div "Owner Cycle Status Theme Priority Customer Select Impact Confidence Effort Crea…" at bounding box center [493, 261] width 986 height 522
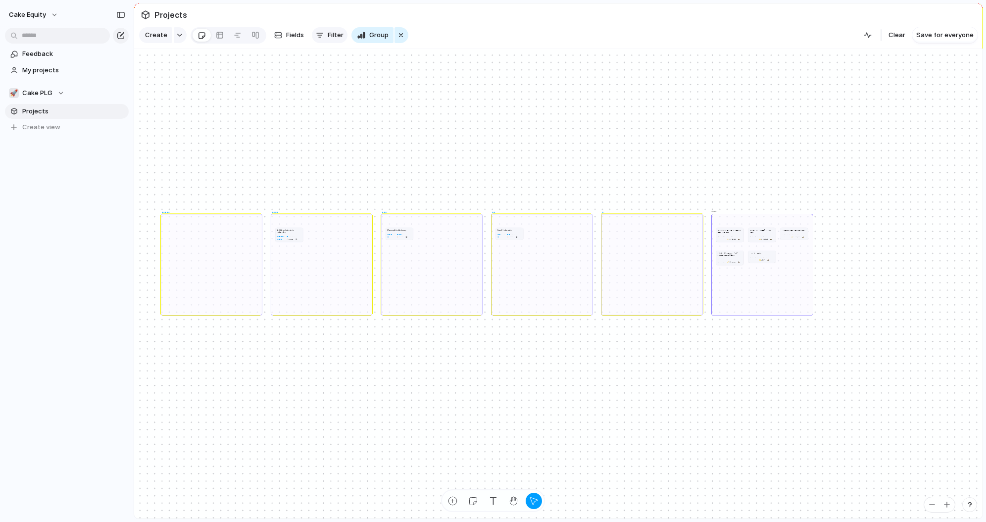
click at [324, 37] on button "Filter" at bounding box center [330, 35] width 36 height 16
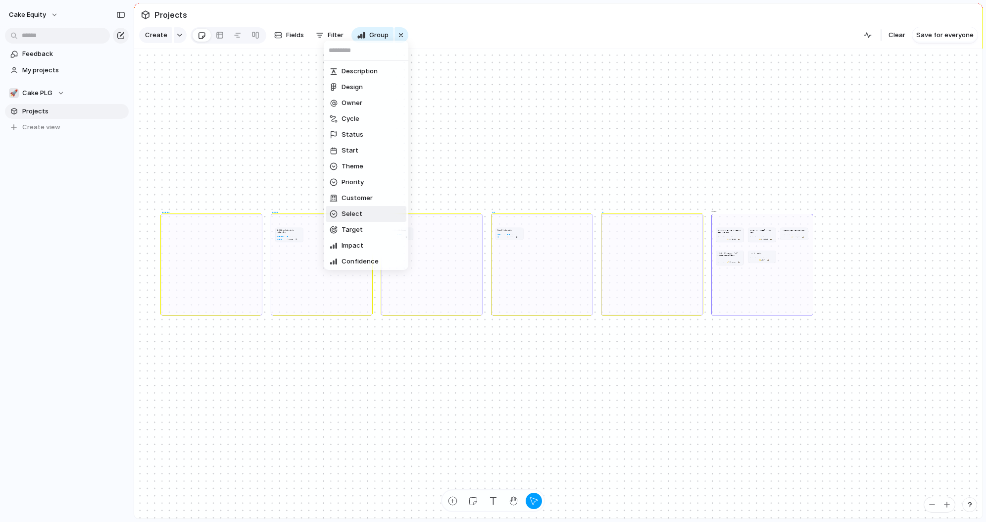
click at [358, 217] on span "Select" at bounding box center [352, 214] width 21 height 10
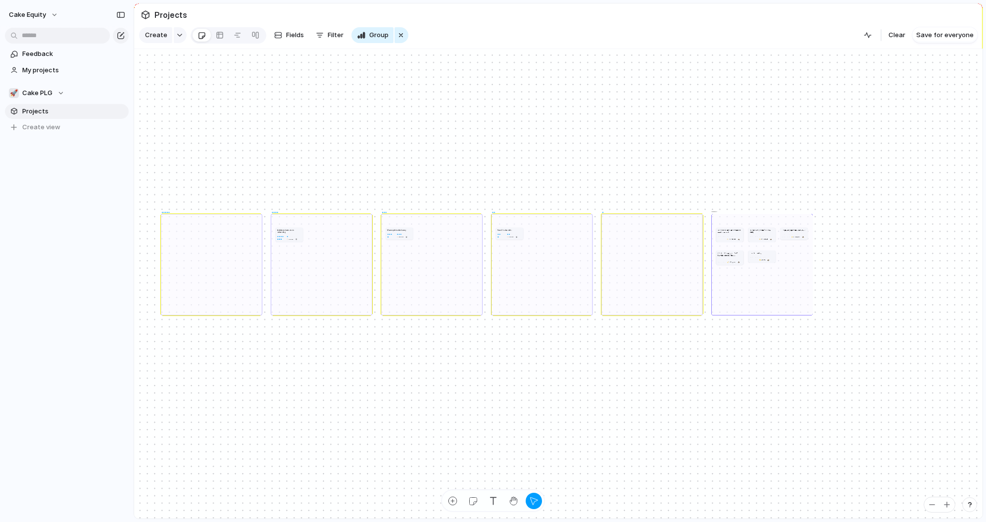
click at [338, 29] on div "No Select" at bounding box center [493, 261] width 986 height 522
click at [334, 31] on span "Filter" at bounding box center [336, 35] width 16 height 10
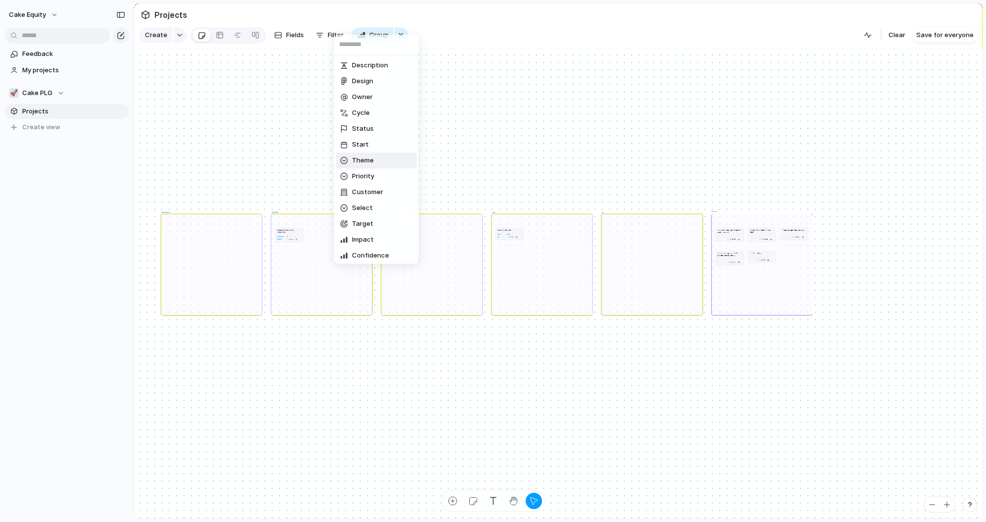
click at [364, 166] on li "Theme" at bounding box center [376, 161] width 81 height 16
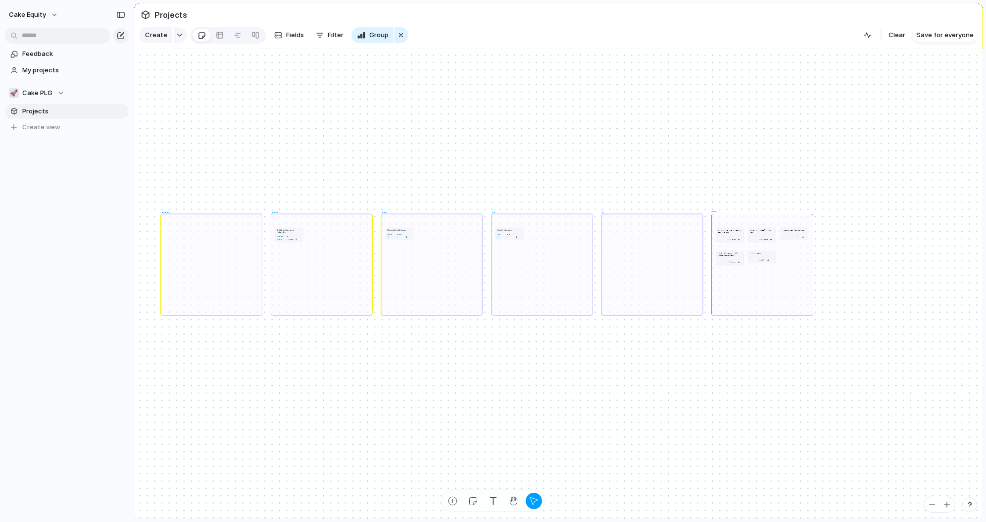
click at [346, 18] on div "🌱 Experiment 🔮 Magic 🔨 Infrastructure 🚀 Scale No Theme" at bounding box center [493, 261] width 986 height 522
click at [339, 41] on button "Filter" at bounding box center [330, 35] width 36 height 16
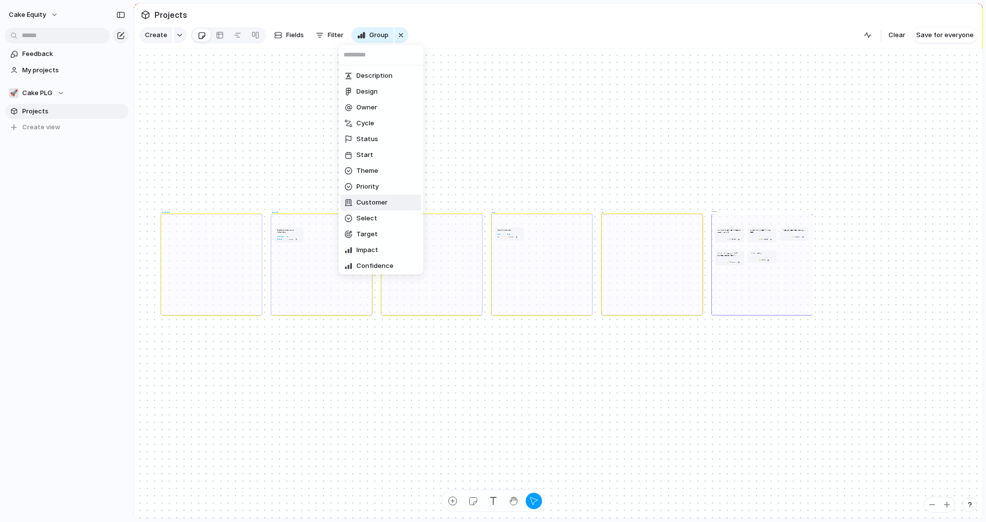
click at [678, 101] on div "Description Design Owner Cycle Status Start Theme Priority Customer Select Targ…" at bounding box center [493, 261] width 986 height 522
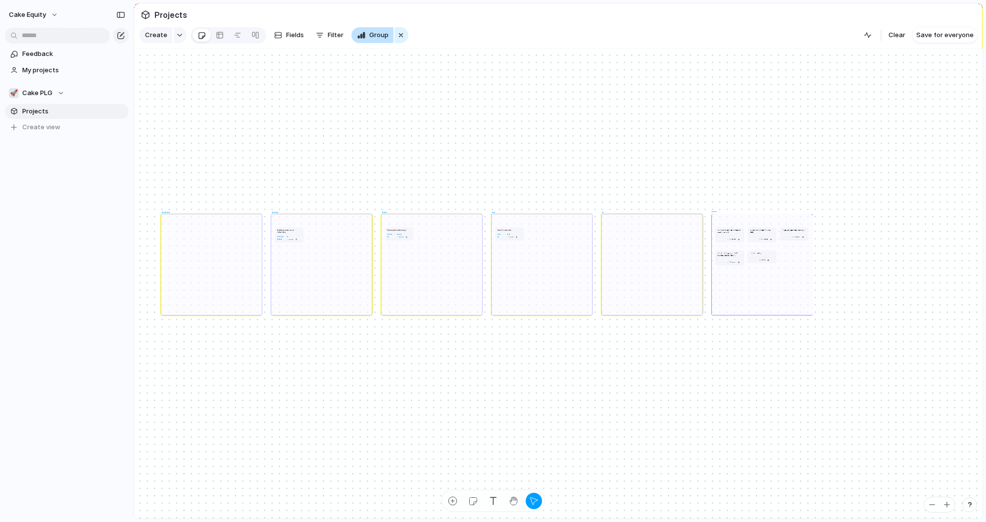
click at [358, 36] on div "button" at bounding box center [362, 35] width 8 height 8
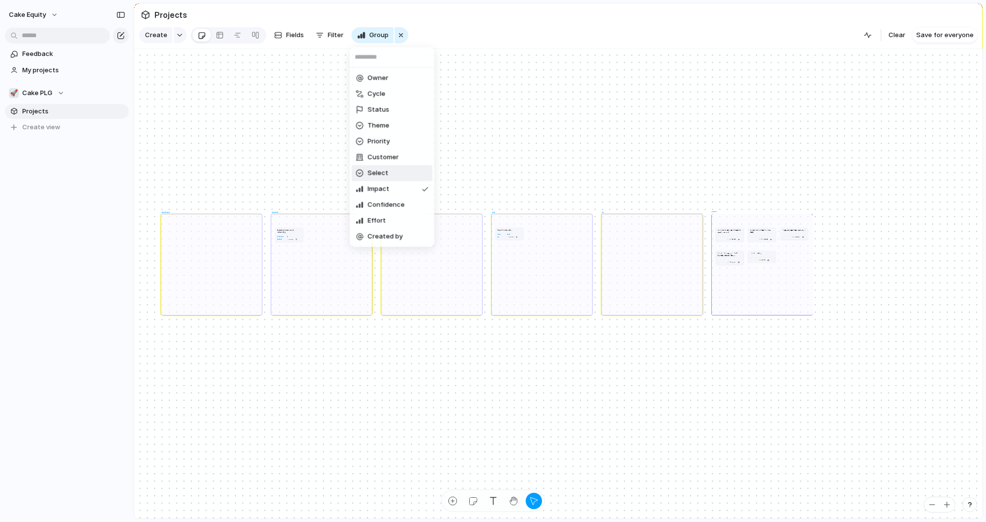
click at [556, 146] on div "Owner Cycle Status Theme Priority Customer Select Impact Confidence Effort Crea…" at bounding box center [493, 261] width 986 height 522
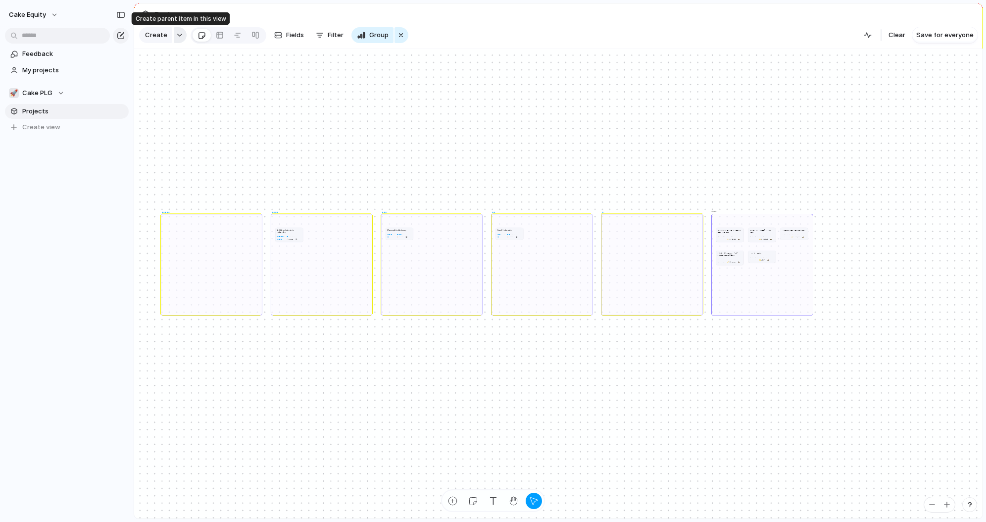
click at [182, 37] on button "button" at bounding box center [180, 35] width 13 height 16
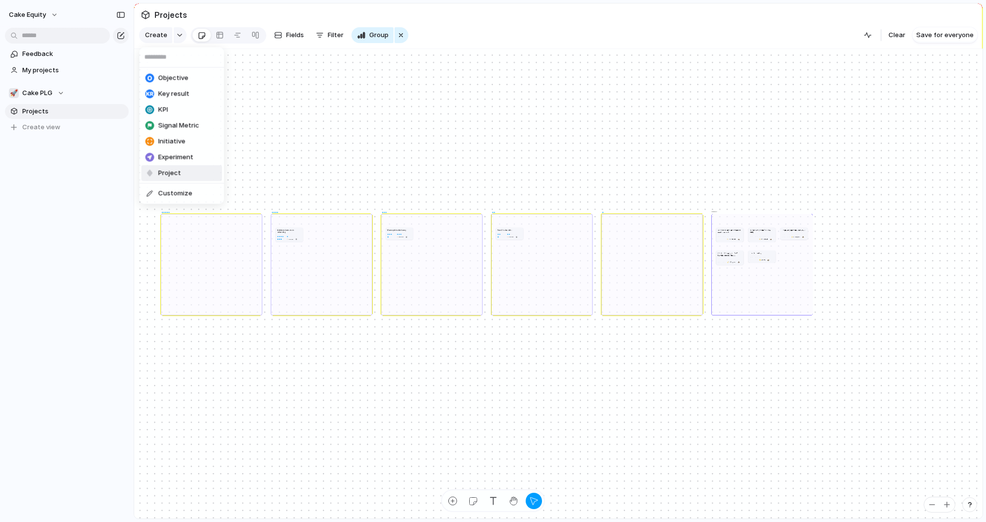
click at [328, 92] on div "Objective Key result KPI Signal Metric Initiative Experiment Project Customize" at bounding box center [493, 261] width 986 height 522
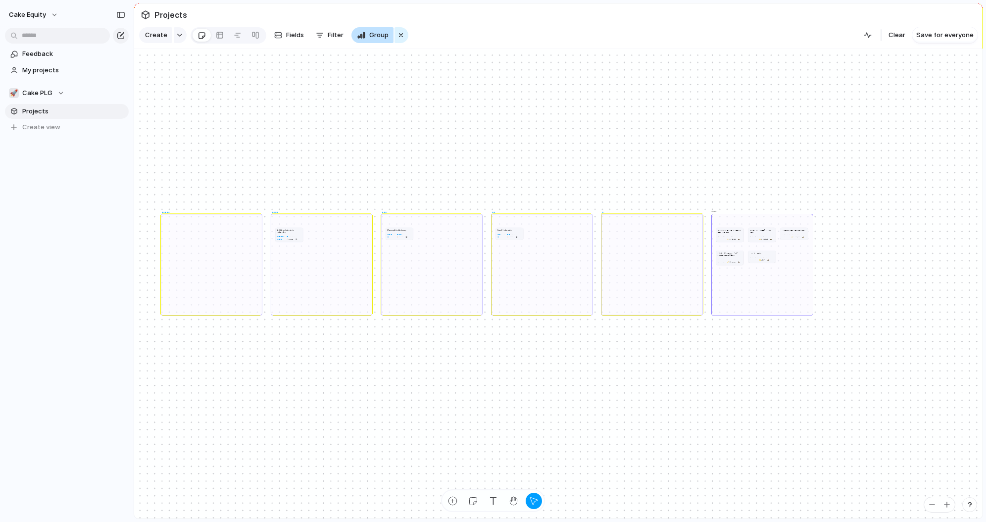
click at [359, 37] on div "button" at bounding box center [362, 35] width 8 height 8
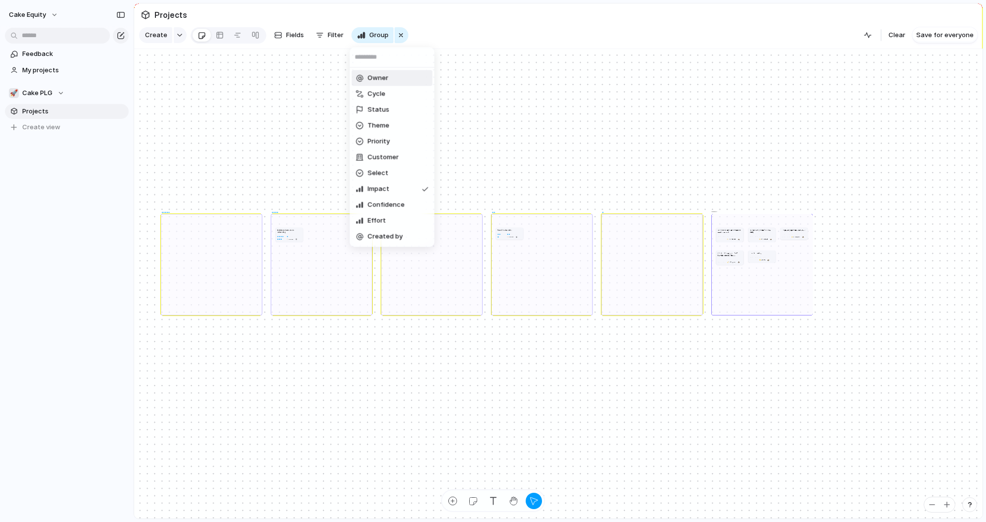
click at [396, 34] on div "Owner Cycle Status Theme Priority Customer Select Impact Confidence Effort Crea…" at bounding box center [493, 261] width 986 height 522
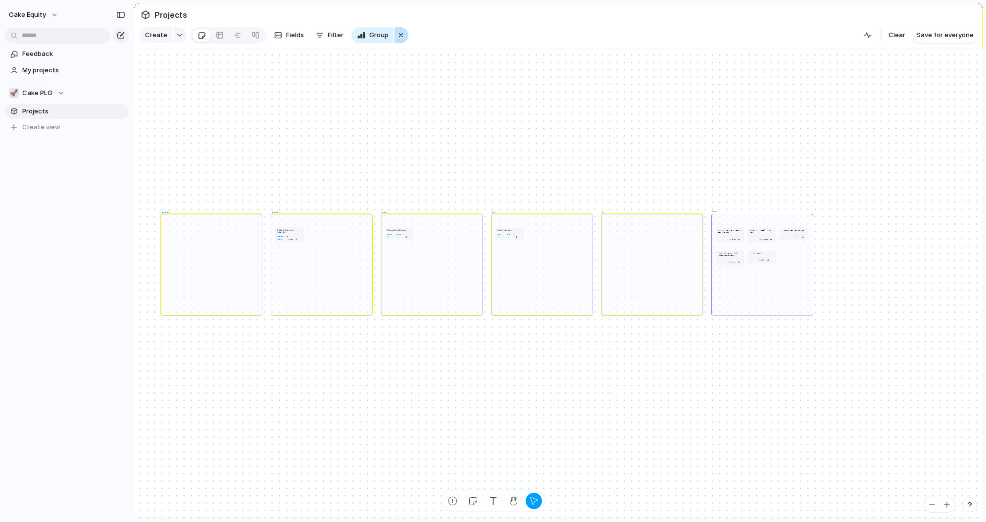
click at [399, 34] on div "button" at bounding box center [401, 35] width 8 height 12
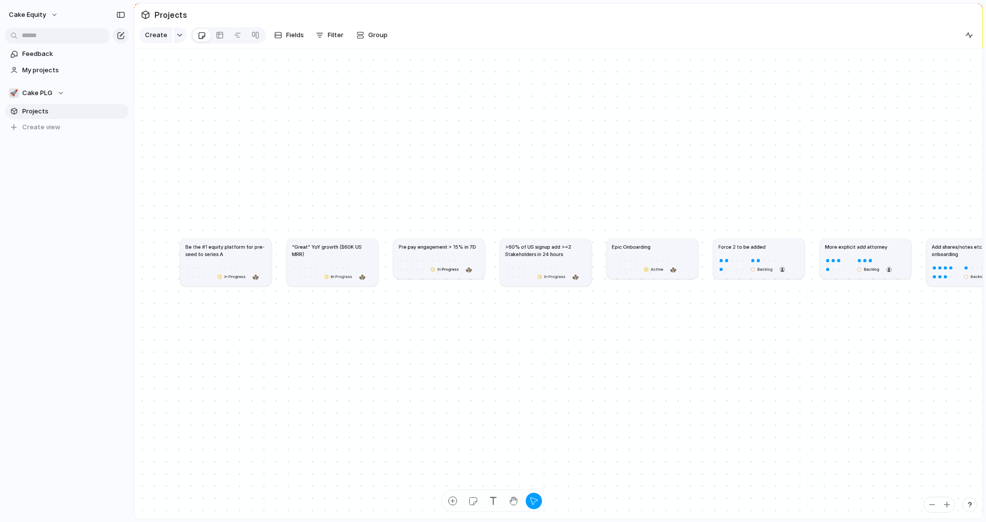
click at [287, 26] on div "Create Fields Filter Group Zoom" at bounding box center [266, 35] width 254 height 20
click at [287, 40] on span "Fields" at bounding box center [295, 35] width 18 height 10
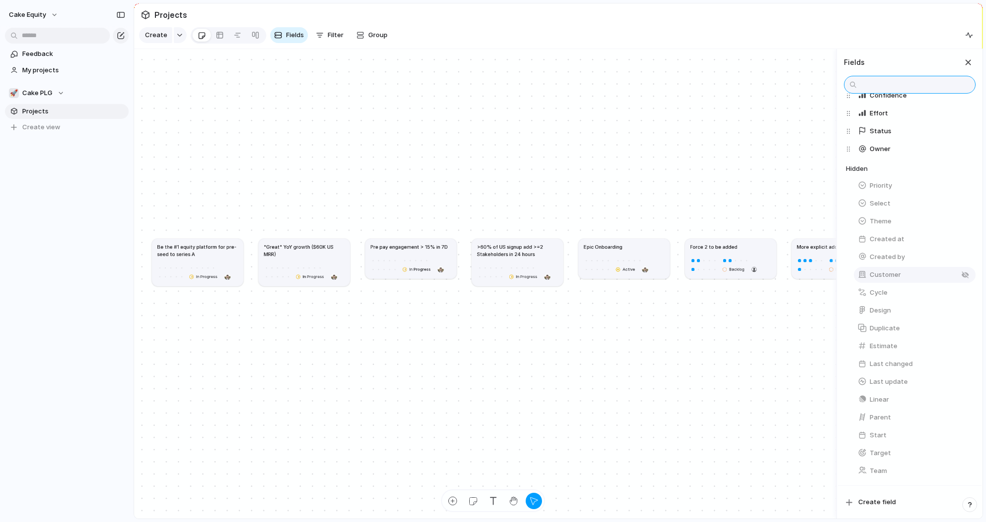
scroll to position [0, 0]
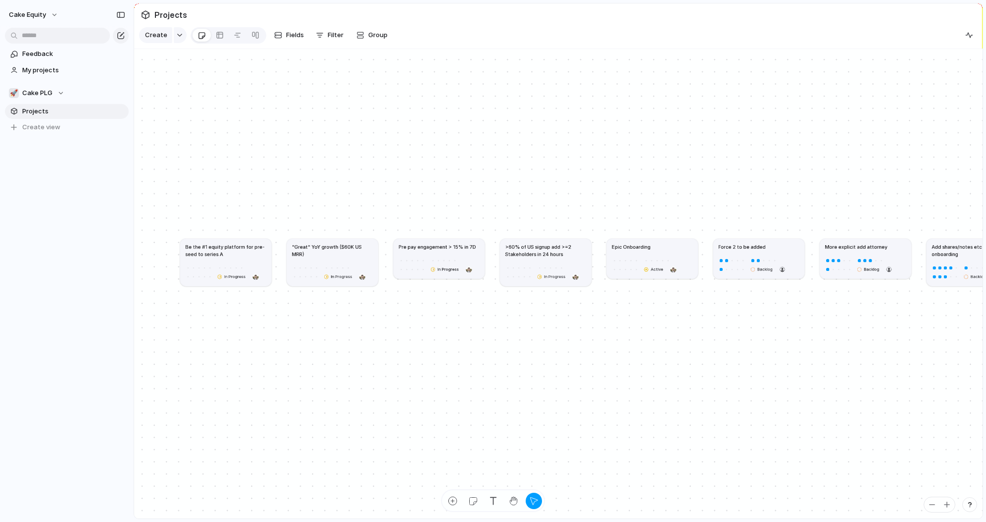
click at [957, 495] on div "button" at bounding box center [970, 504] width 7 height 7
click at [931, 418] on span "Documentation" at bounding box center [915, 418] width 49 height 10
click at [358, 34] on div "button" at bounding box center [361, 35] width 8 height 8
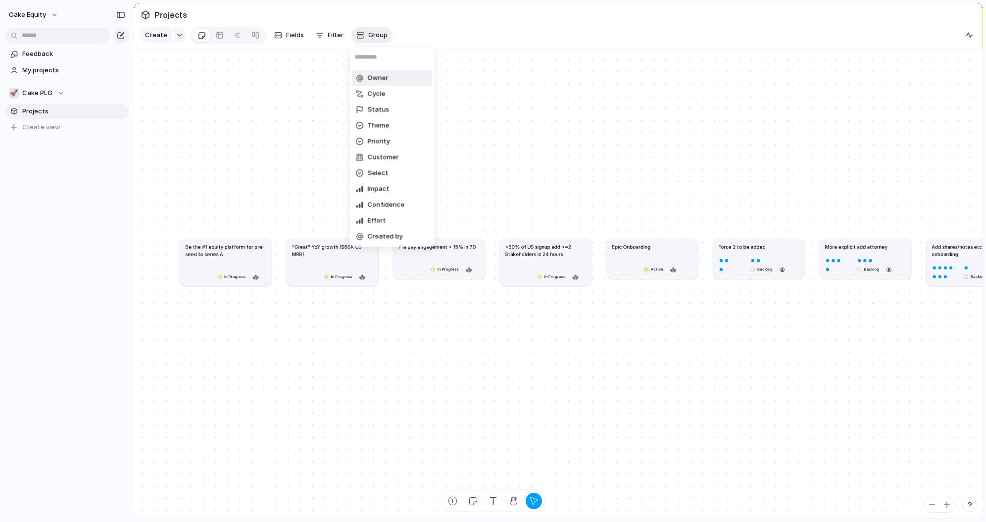
click at [358, 34] on div "Owner Cycle Status Theme Priority Customer Select Impact Confidence Effort Crea…" at bounding box center [493, 261] width 986 height 522
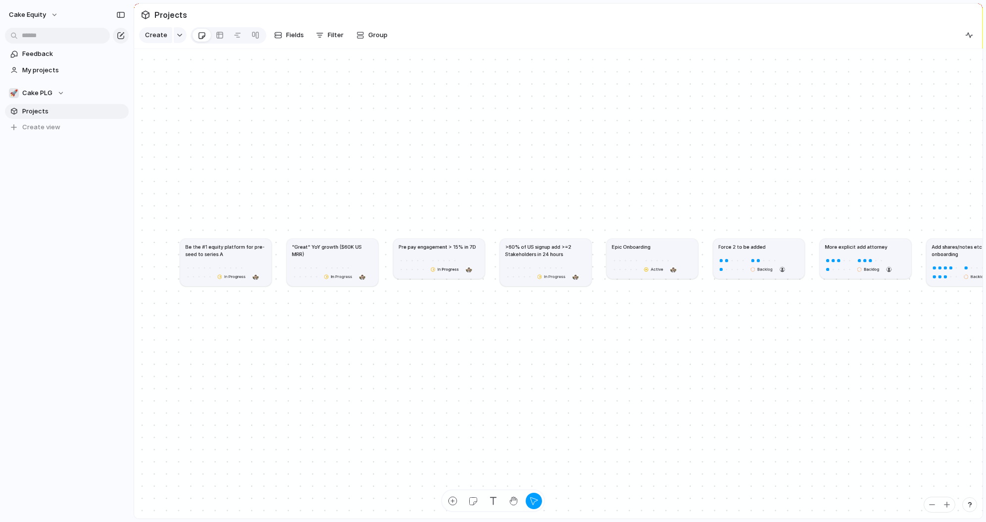
drag, startPoint x: 493, startPoint y: 497, endPoint x: 508, endPoint y: 473, distance: 27.3
click at [508, 473] on div "Cake Equity Feedback My projects 🚀 Cake PLG Projects To pick up a draggable ite…" at bounding box center [493, 261] width 986 height 522
click at [492, 495] on div "button" at bounding box center [493, 501] width 10 height 10
click at [489, 164] on div "Be the #1 equity platform for pre-seed to series A In Progress "Great" YoY grow…" at bounding box center [558, 284] width 849 height 470
click at [518, 166] on p at bounding box center [512, 167] width 46 height 7
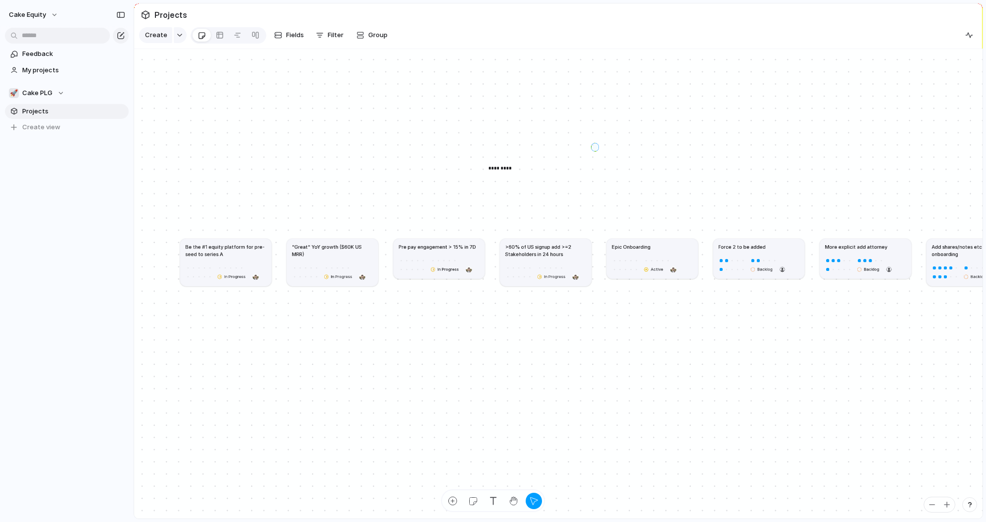
drag, startPoint x: 595, startPoint y: 147, endPoint x: 442, endPoint y: 200, distance: 162.4
click at [442, 200] on div "Be the #1 equity platform for pre-seed to series A In Progress "Great" YoY grow…" at bounding box center [558, 284] width 849 height 470
click at [471, 495] on button "button" at bounding box center [473, 501] width 16 height 16
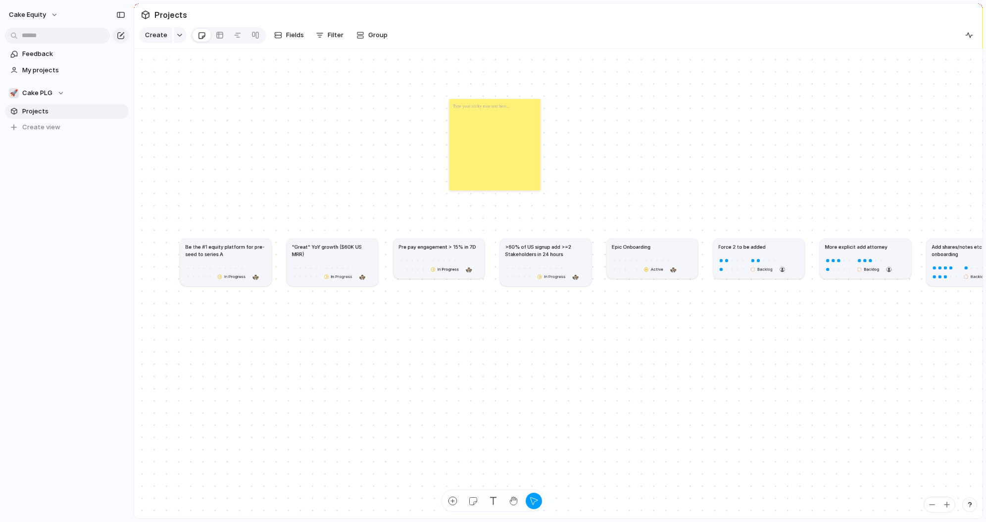
click at [512, 131] on div at bounding box center [495, 145] width 92 height 92
click at [524, 139] on div at bounding box center [495, 145] width 92 height 92
drag, startPoint x: 641, startPoint y: 144, endPoint x: 446, endPoint y: 148, distance: 195.7
click at [446, 148] on div "Be the #1 equity platform for pre-seed to series A In Progress "Great" YoY grow…" at bounding box center [558, 284] width 849 height 470
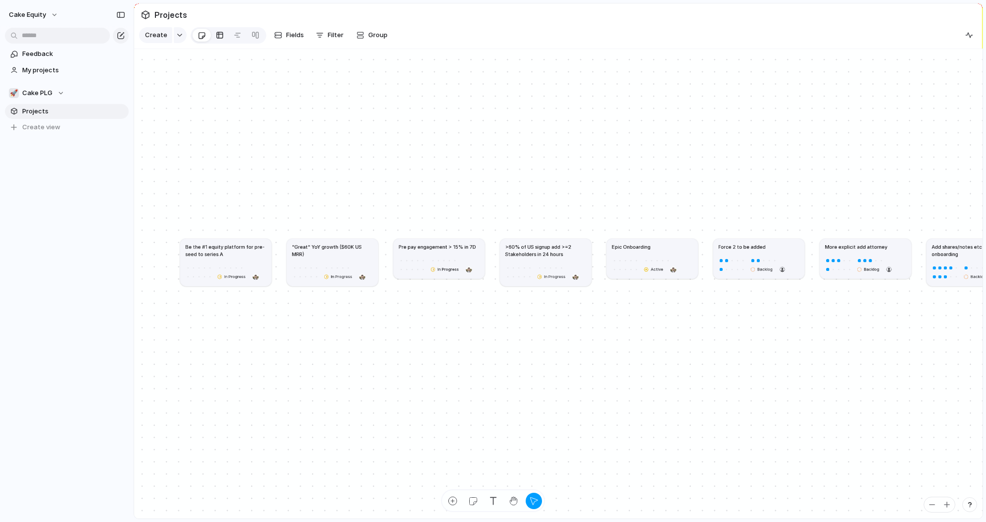
click at [216, 33] on div at bounding box center [220, 35] width 8 height 16
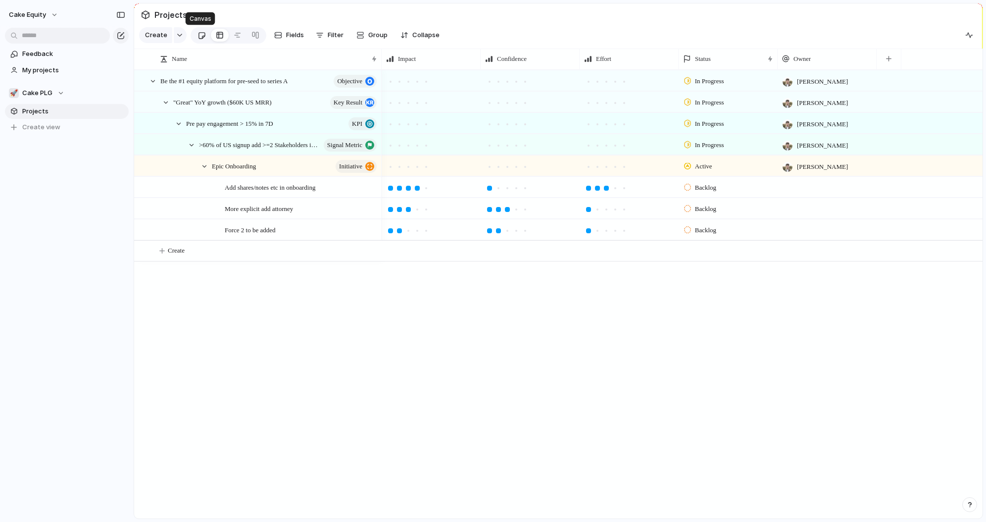
click at [201, 39] on div at bounding box center [202, 35] width 8 height 16
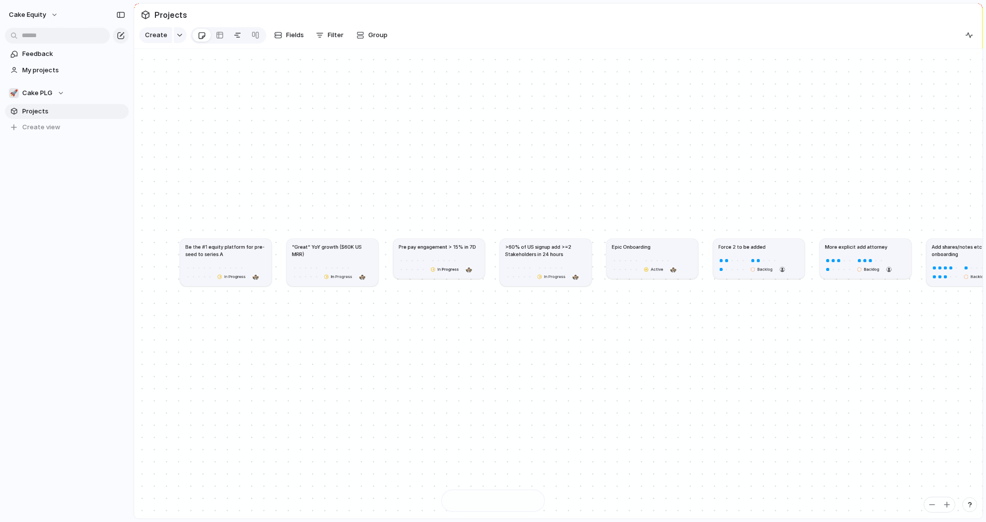
click at [239, 36] on div at bounding box center [238, 35] width 8 height 16
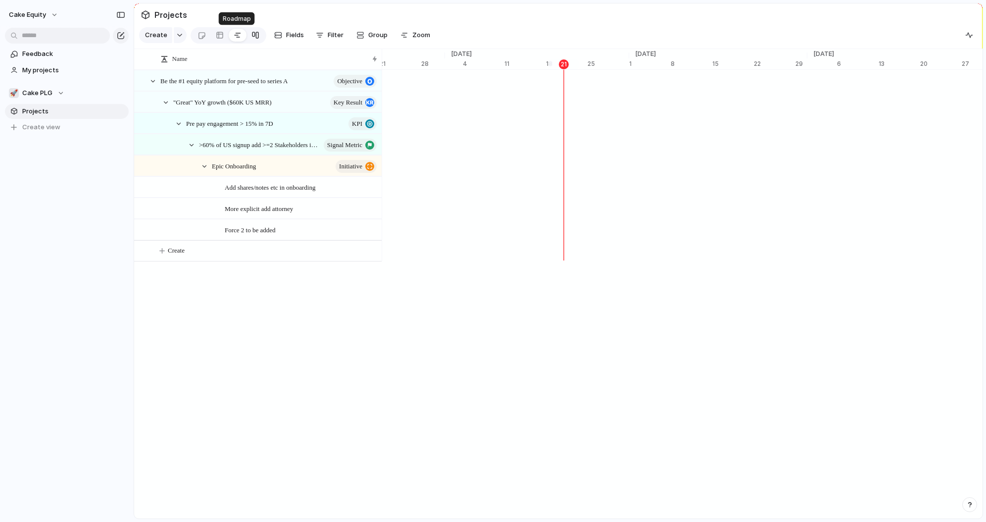
scroll to position [0, 6450]
click at [252, 36] on div at bounding box center [256, 35] width 8 height 16
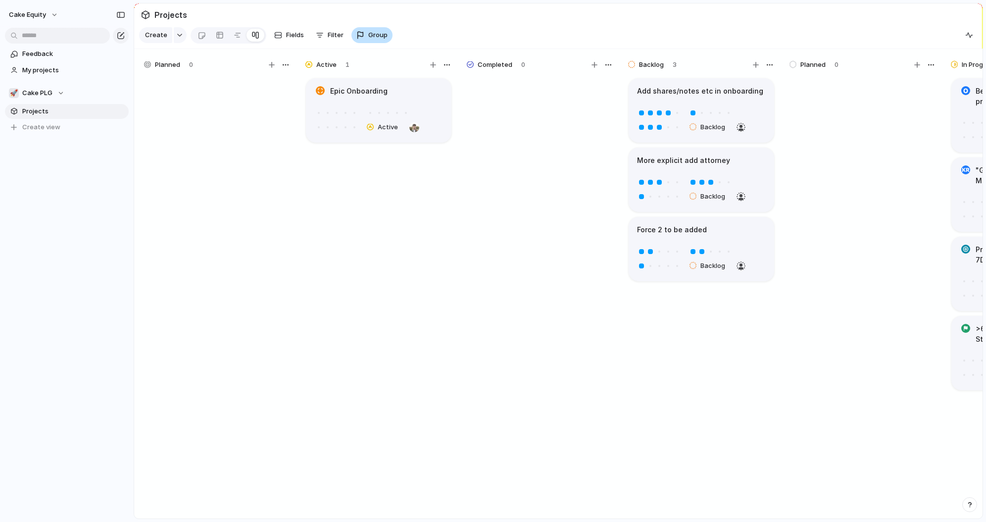
click at [362, 36] on div "button" at bounding box center [361, 35] width 8 height 8
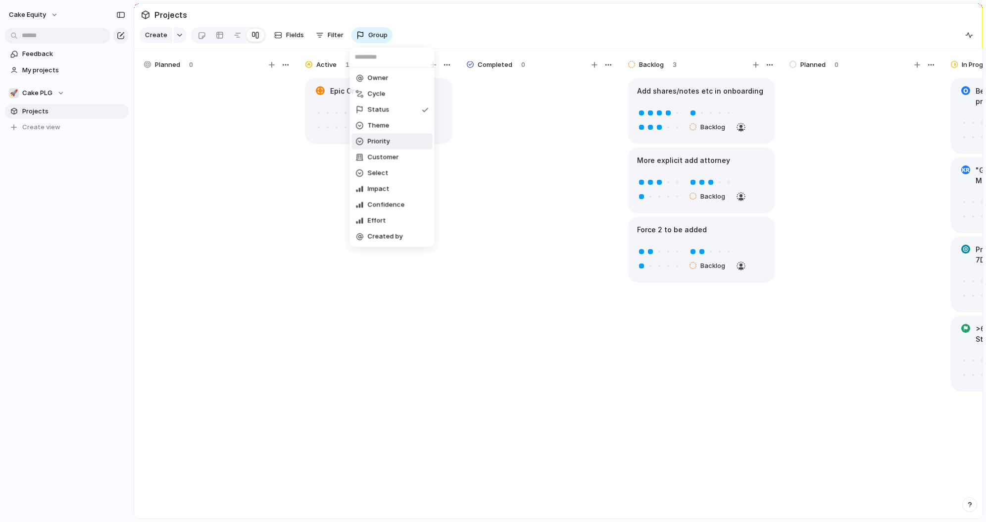
click at [384, 135] on li "Priority" at bounding box center [392, 142] width 81 height 16
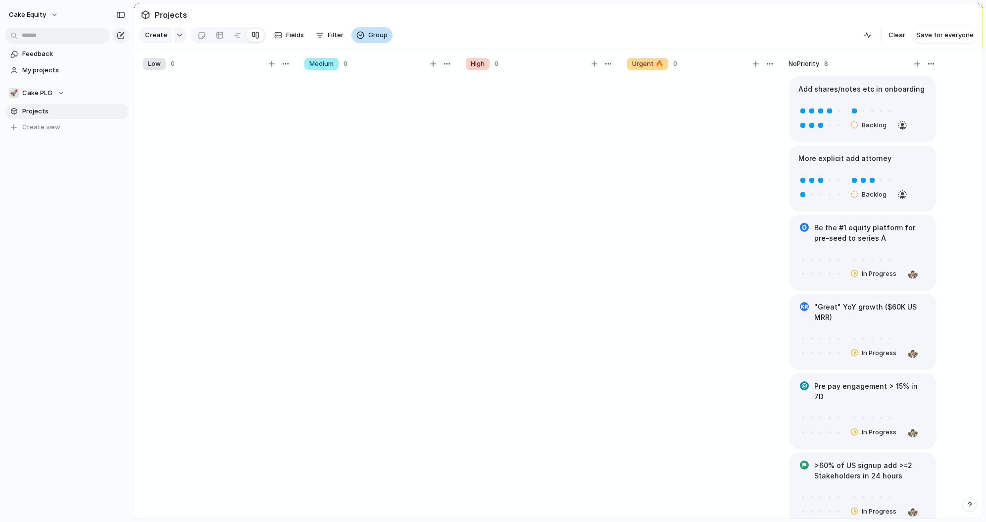
click at [377, 35] on span "Group" at bounding box center [377, 35] width 19 height 10
click at [339, 11] on div "Owner Cycle Status Theme Priority Customer Select Impact Confidence Effort Crea…" at bounding box center [493, 261] width 986 height 522
click at [370, 34] on span "Group" at bounding box center [377, 35] width 19 height 10
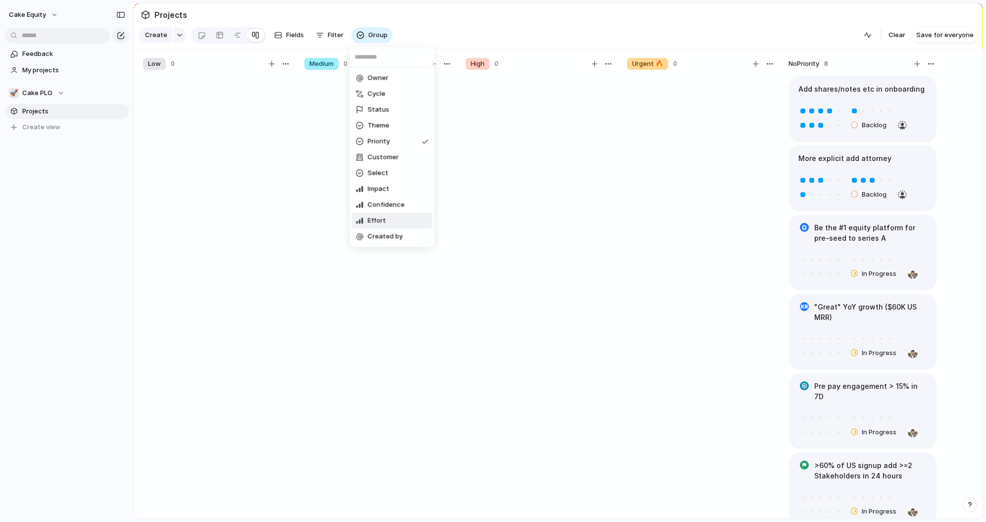
click at [582, 175] on div "Owner Cycle Status Theme Priority Customer Select Impact Confidence Effort Crea…" at bounding box center [493, 261] width 986 height 522
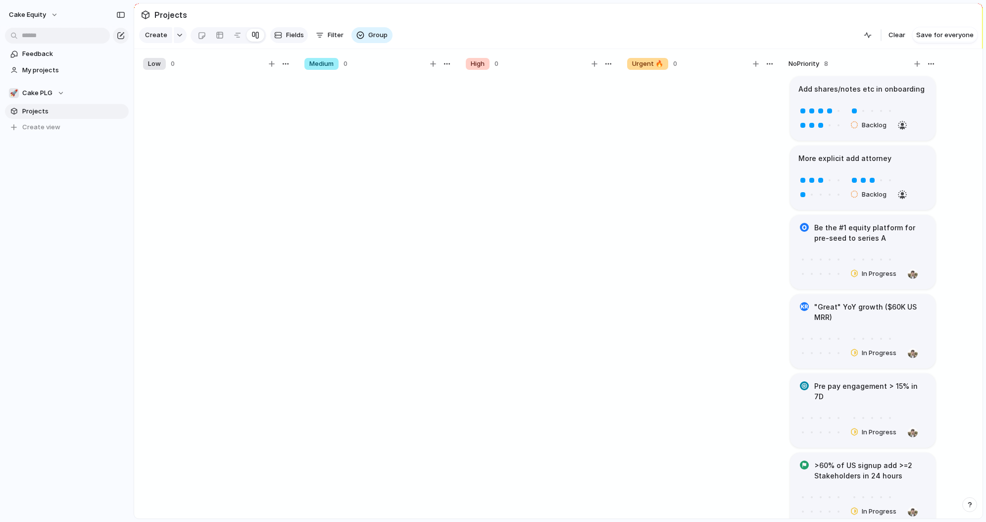
click at [301, 38] on span "Fields" at bounding box center [295, 35] width 18 height 10
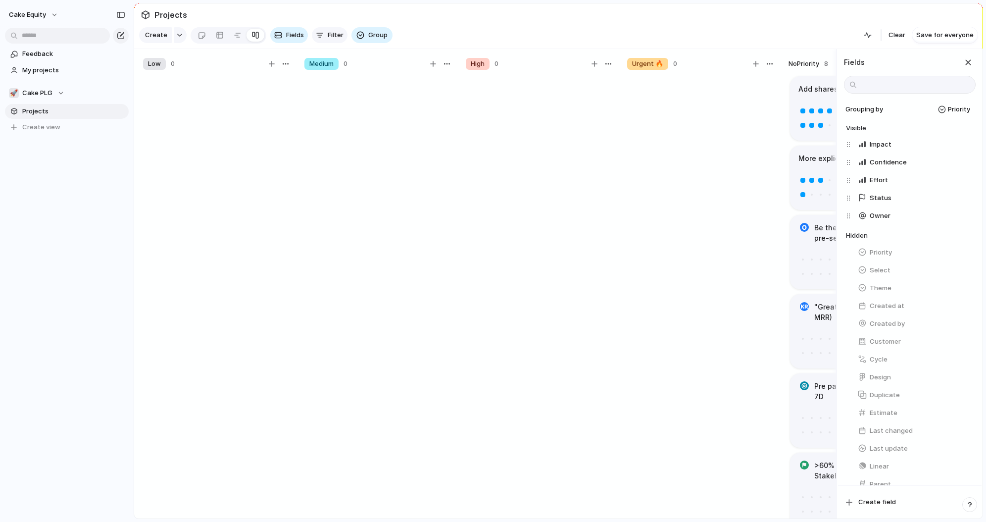
click at [320, 37] on div "button" at bounding box center [320, 35] width 8 height 8
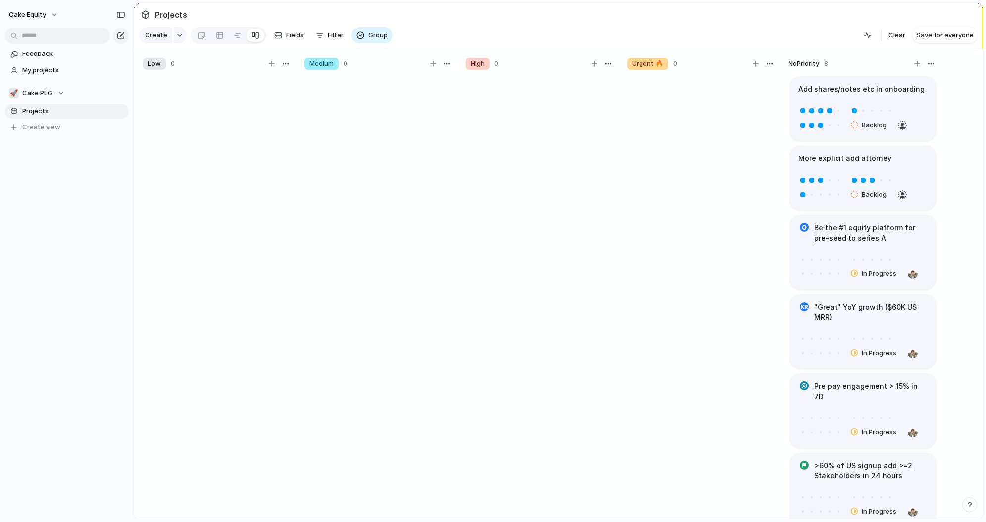
click at [329, 36] on div "Description Design Owner Cycle Status Start Theme Priority Customer Select Targ…" at bounding box center [493, 261] width 986 height 522
click at [329, 36] on span "Filter" at bounding box center [336, 35] width 16 height 10
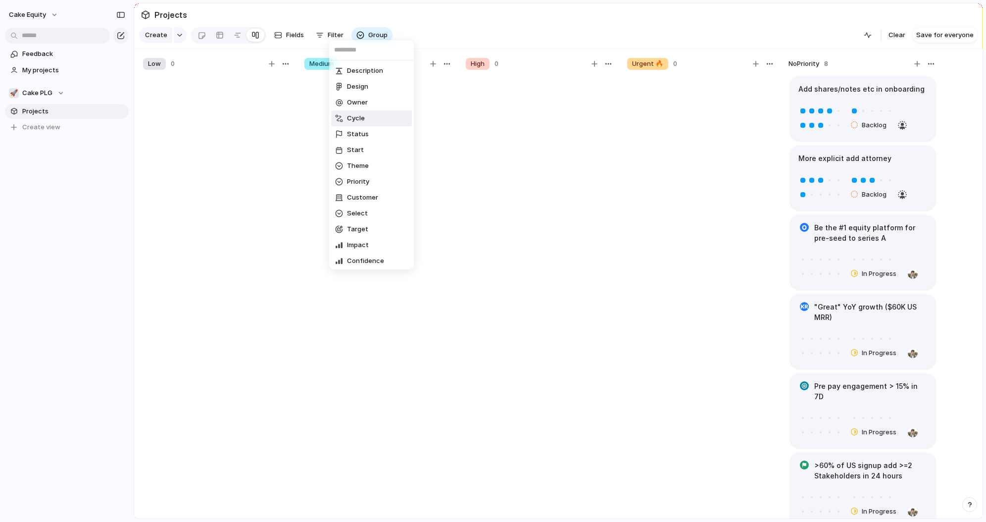
click at [247, 174] on div "Description Design Owner Cycle Status Start Theme Priority Customer Select Targ…" at bounding box center [493, 261] width 986 height 522
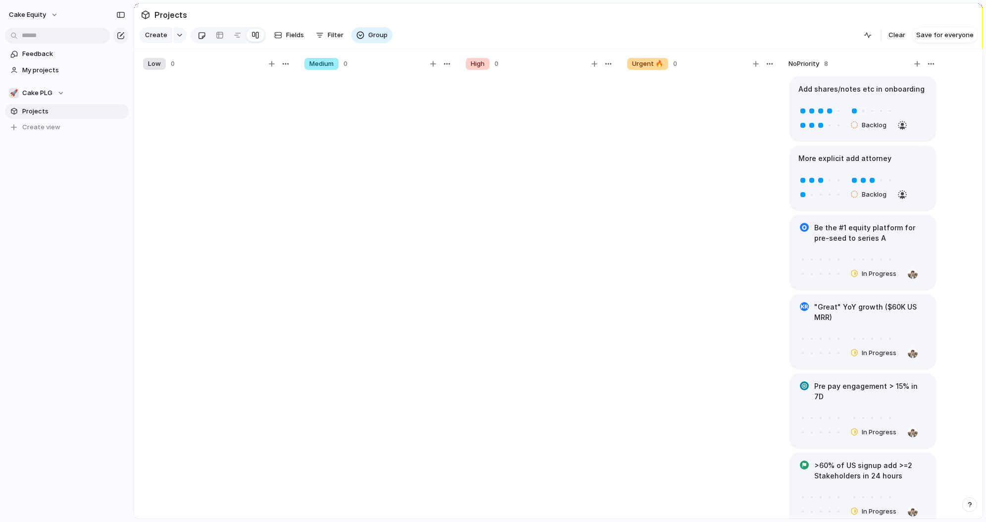
click at [194, 36] on link at bounding box center [202, 35] width 18 height 16
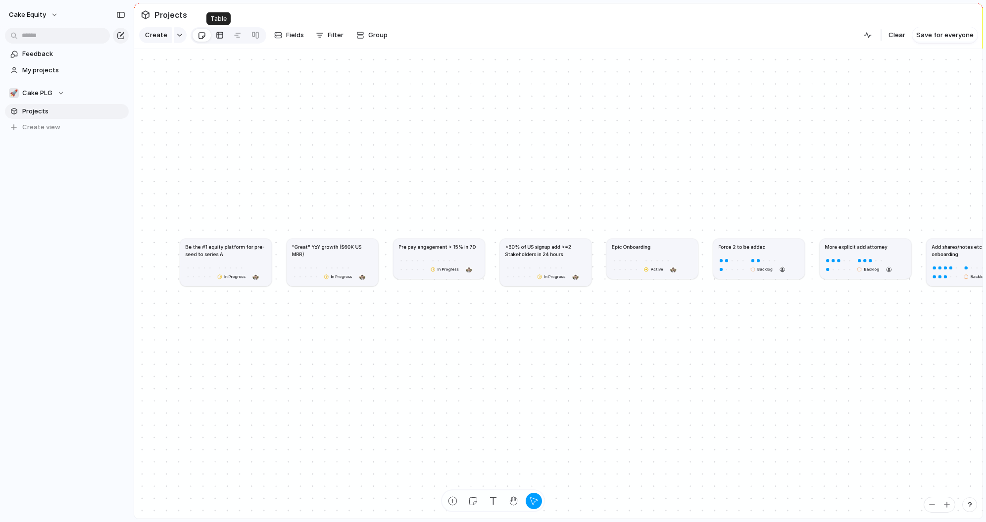
click at [219, 31] on div at bounding box center [220, 35] width 8 height 16
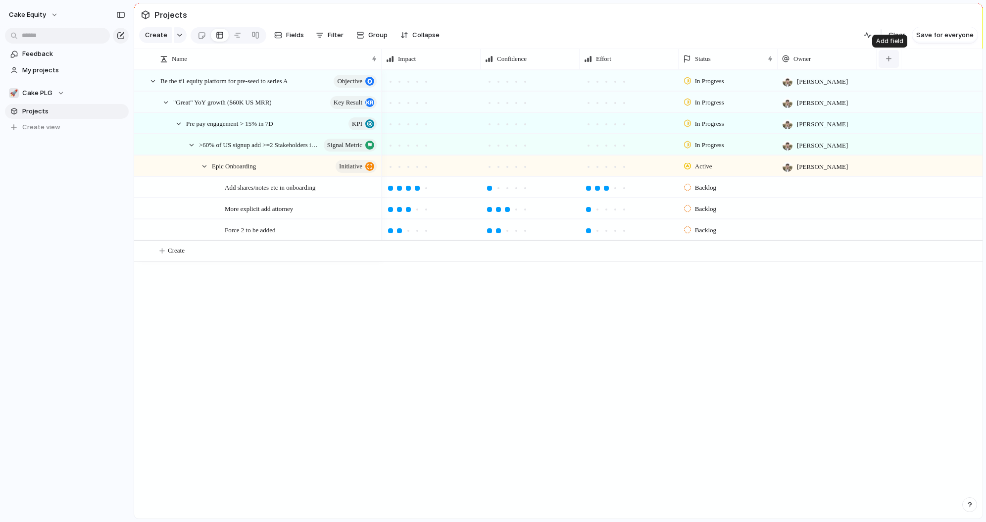
click at [888, 55] on button "button" at bounding box center [889, 59] width 20 height 18
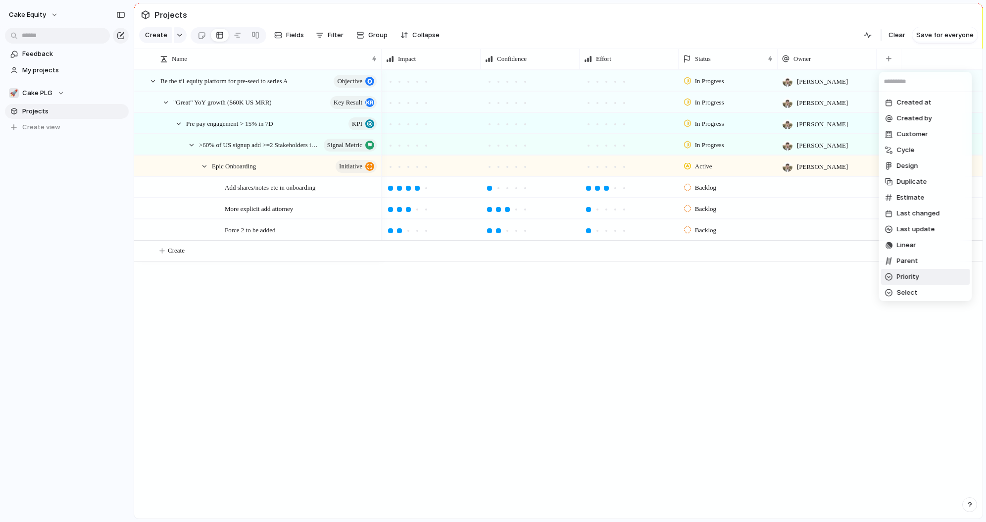
click at [915, 280] on span "Priority" at bounding box center [908, 277] width 22 height 10
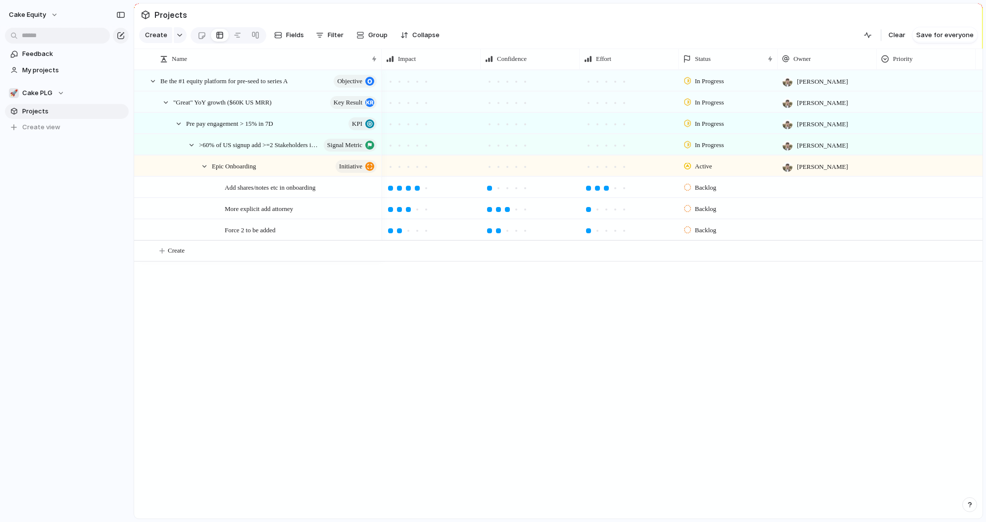
scroll to position [0, 18]
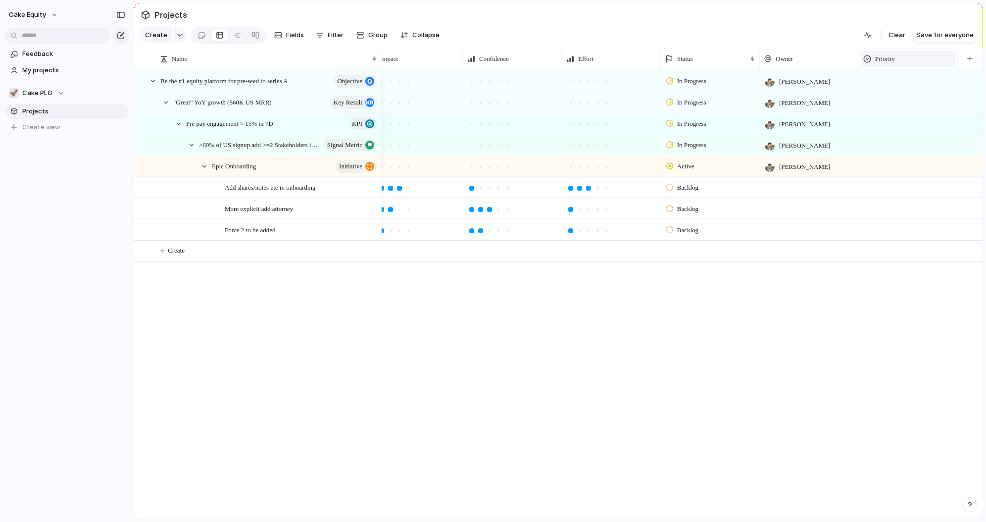
click at [898, 55] on div "Priority" at bounding box center [909, 59] width 90 height 10
click at [893, 81] on span "Modify" at bounding box center [890, 81] width 21 height 10
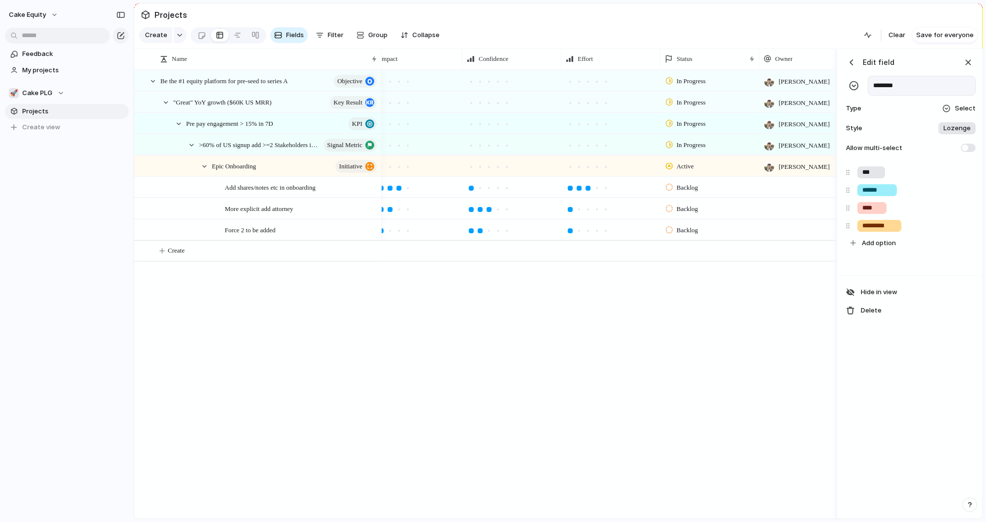
click at [957, 129] on span "Lozenge" at bounding box center [957, 128] width 27 height 10
click at [957, 129] on div "******* *** Plain" at bounding box center [493, 261] width 986 height 522
click at [689, 294] on div "In Progress Aaron Blakemore In Progress Aaron Blakemore In Progress Aaron Blake…" at bounding box center [609, 294] width 455 height 449
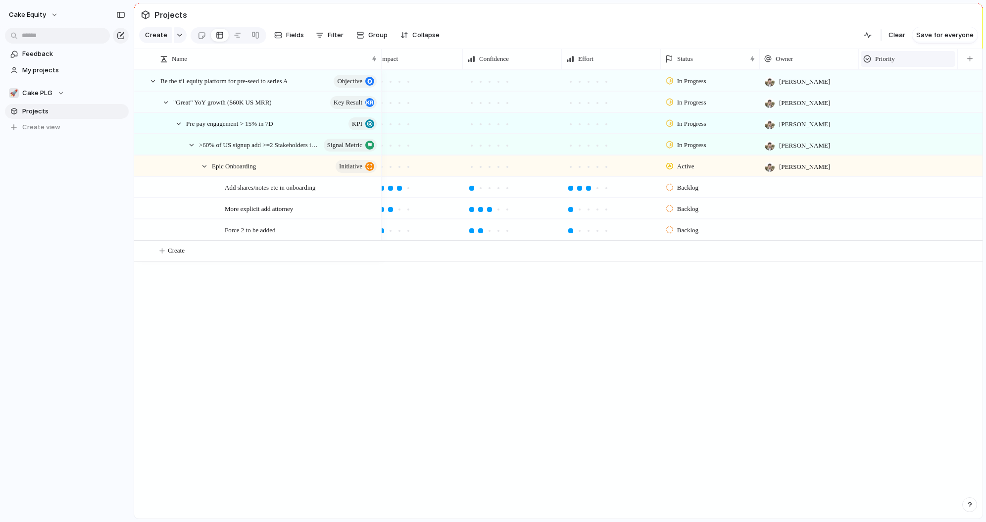
click at [913, 52] on div "Priority" at bounding box center [908, 59] width 95 height 16
click at [889, 96] on span "Hide" at bounding box center [887, 97] width 14 height 10
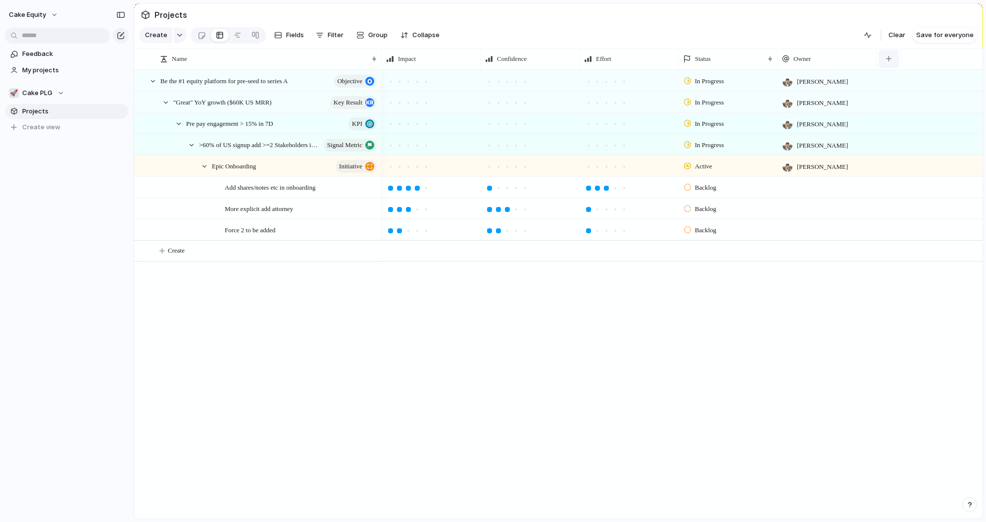
click at [899, 56] on button "button" at bounding box center [889, 59] width 20 height 18
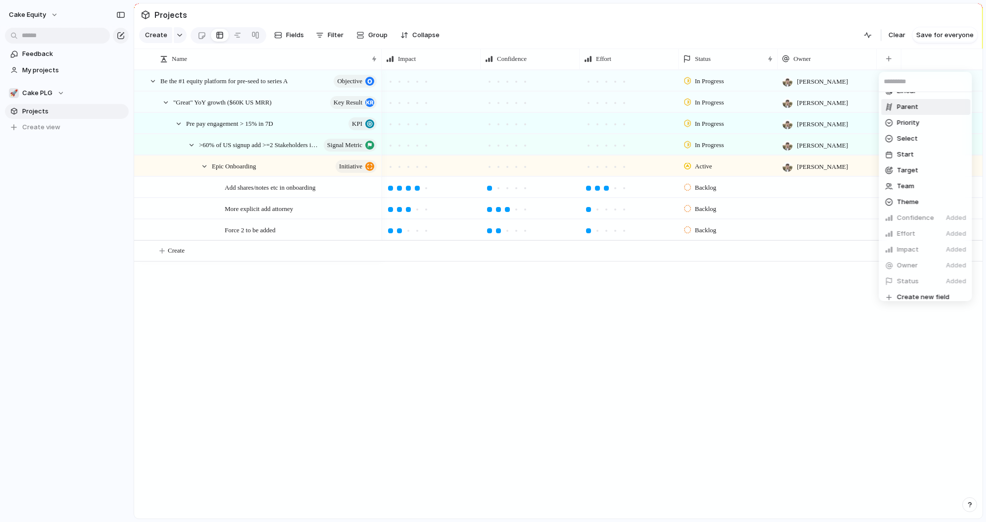
scroll to position [160, 0]
click at [906, 290] on span "Create new field" at bounding box center [923, 291] width 52 height 10
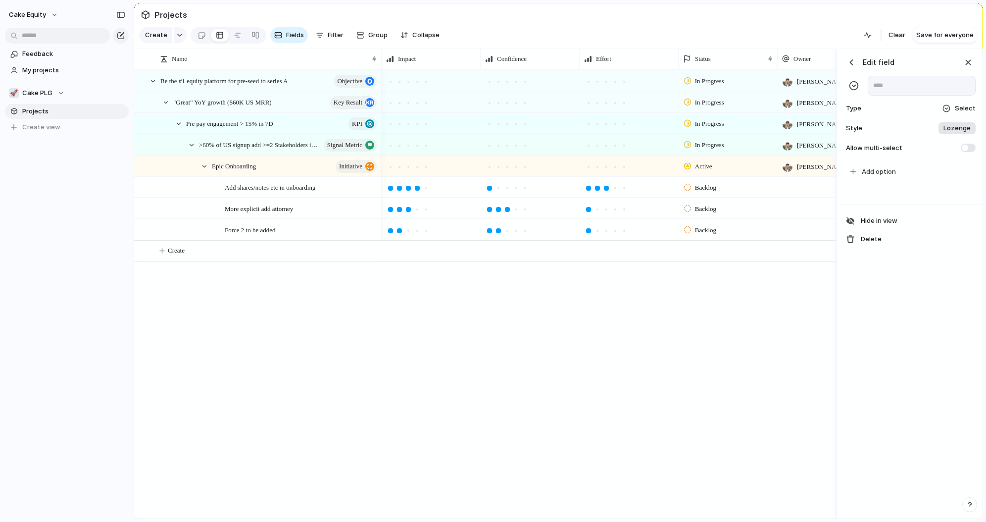
scroll to position [0, 165]
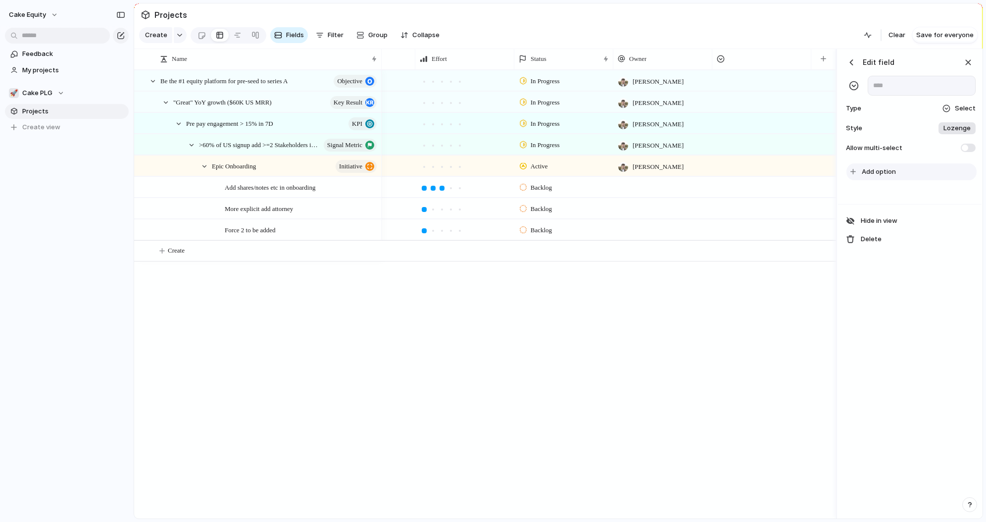
click at [877, 177] on button "Add option" at bounding box center [912, 171] width 130 height 17
click at [956, 108] on span "Select" at bounding box center [965, 109] width 21 height 10
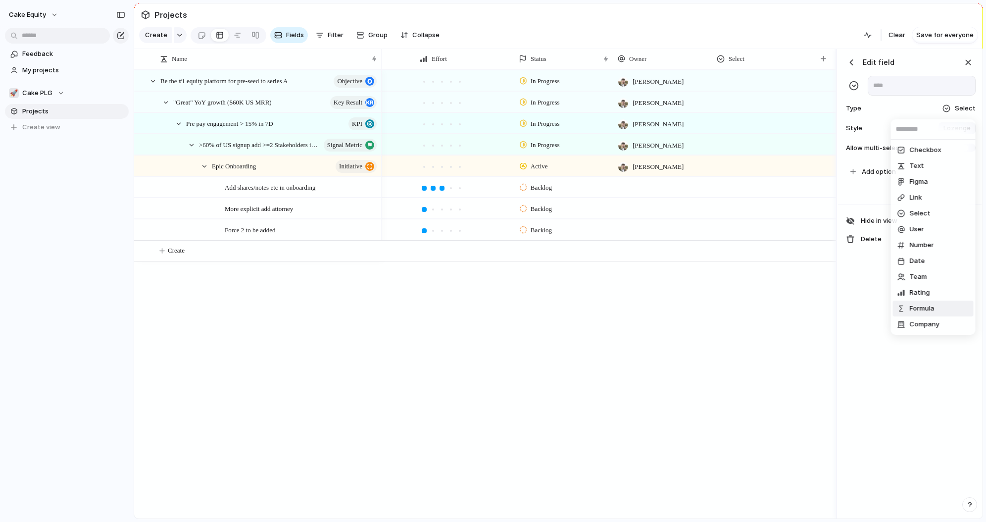
click at [921, 307] on span "Formula" at bounding box center [922, 309] width 25 height 10
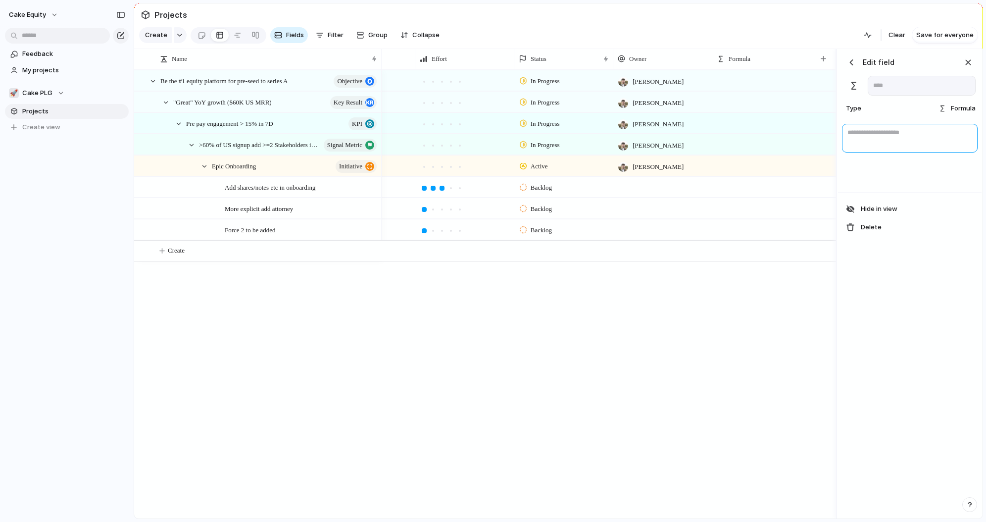
click at [854, 134] on textarea at bounding box center [910, 138] width 136 height 29
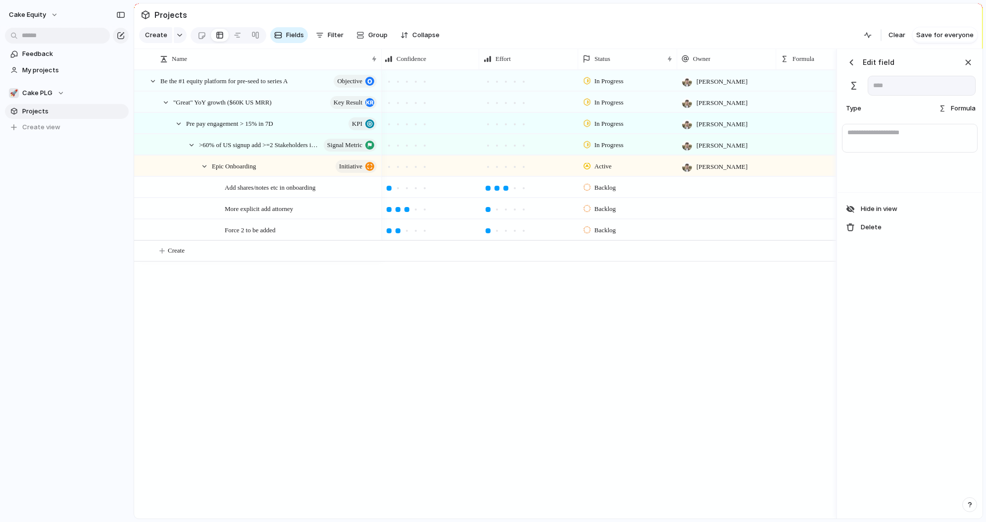
scroll to position [0, 88]
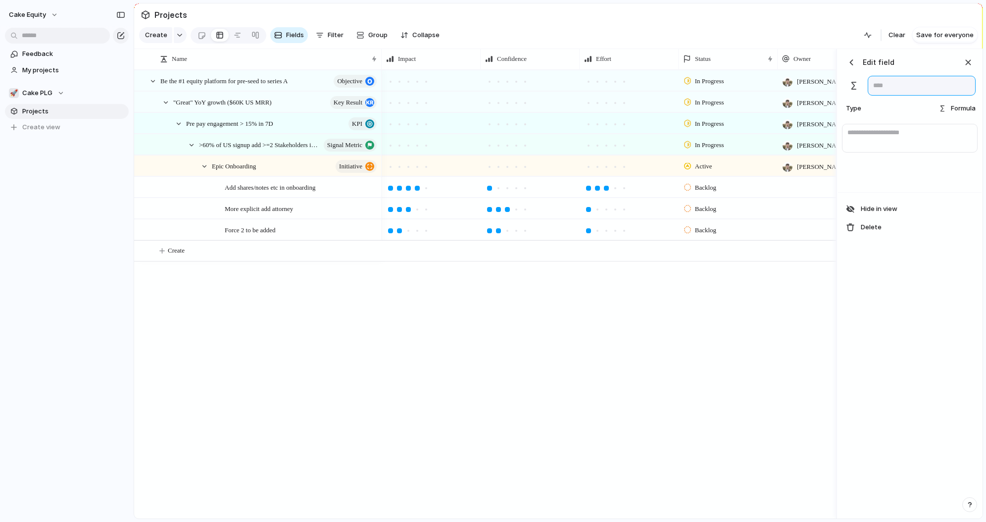
click at [886, 86] on input "text" at bounding box center [922, 86] width 108 height 20
type input "***"
click at [858, 138] on textarea at bounding box center [910, 138] width 136 height 29
click at [963, 107] on span "Formula" at bounding box center [963, 109] width 25 height 10
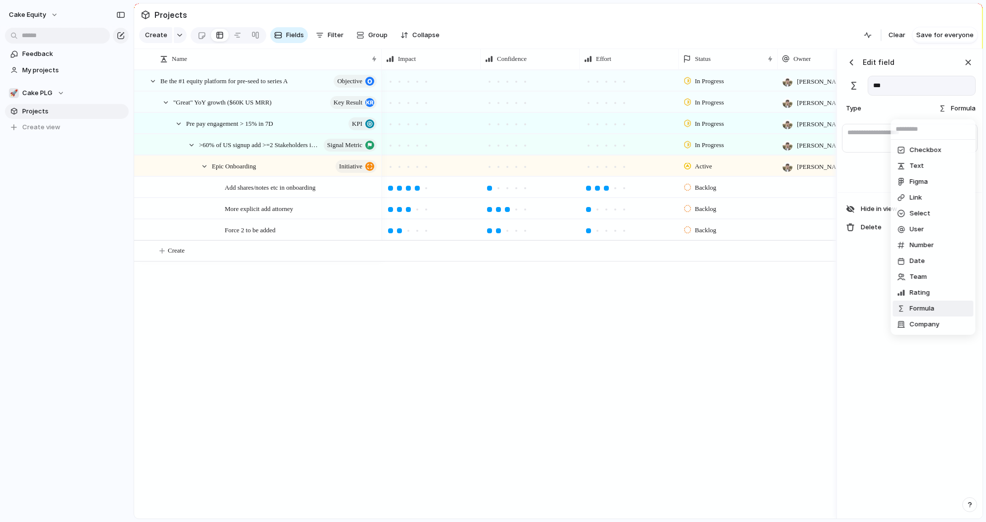
click at [855, 128] on div "Checkbox Text Figma Link Select User Number Date Team Rating Formula Company" at bounding box center [493, 261] width 986 height 522
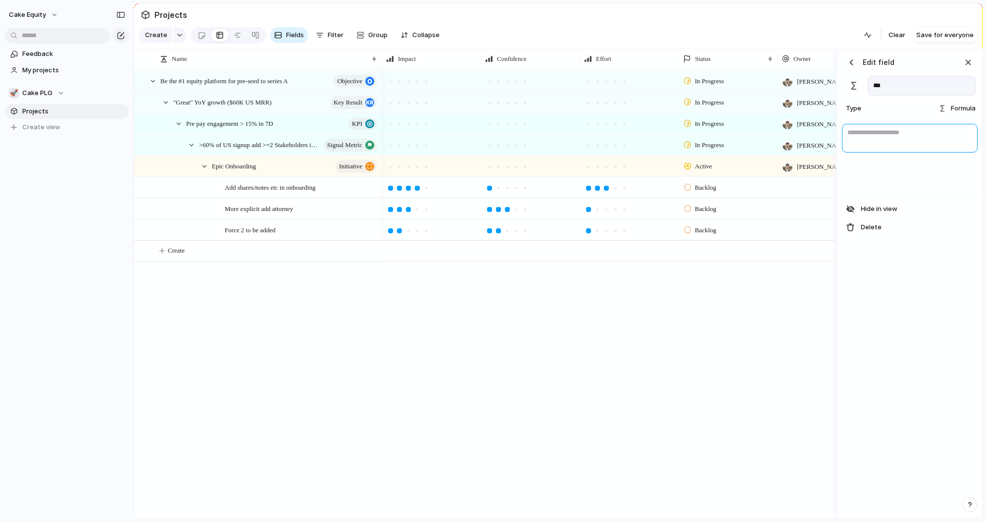
click at [855, 128] on textarea at bounding box center [910, 138] width 136 height 29
type textarea "**********"
click at [888, 286] on div "**********" at bounding box center [910, 284] width 144 height 470
click at [891, 86] on input "***" at bounding box center [922, 86] width 108 height 20
click at [853, 61] on div "button" at bounding box center [852, 62] width 10 height 10
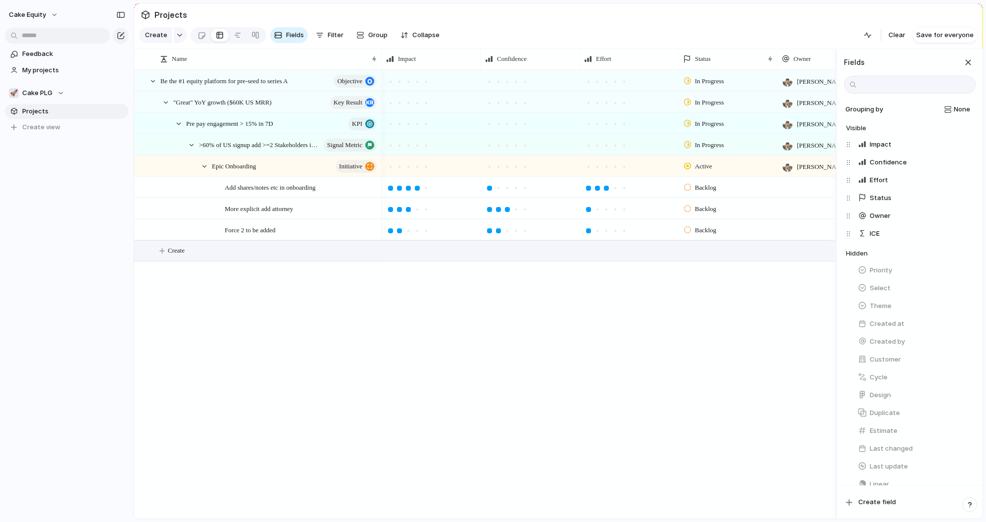
click at [755, 260] on button "Create" at bounding box center [498, 251] width 708 height 20
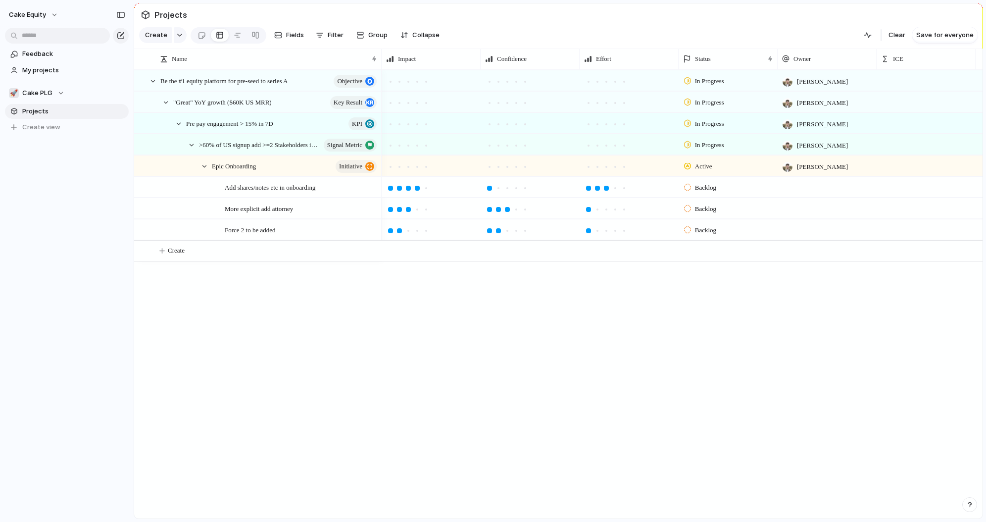
click at [916, 183] on div at bounding box center [926, 187] width 99 height 20
click at [907, 57] on div "ICE" at bounding box center [926, 59] width 90 height 10
click at [905, 84] on span "Modify" at bounding box center [908, 81] width 21 height 10
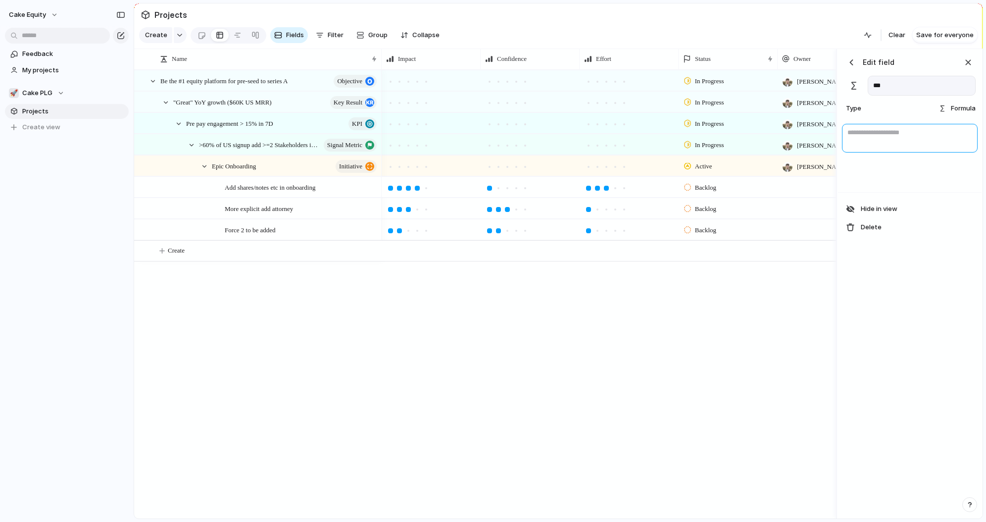
click at [892, 134] on textarea at bounding box center [910, 138] width 136 height 29
click at [917, 133] on textarea "**********" at bounding box center [910, 138] width 136 height 29
drag, startPoint x: 894, startPoint y: 137, endPoint x: 782, endPoint y: 134, distance: 112.4
click at [782, 134] on div "Press ENTER to sort Name Impact Confidence Effort Status Owner ICE Be the #1 eq…" at bounding box center [558, 284] width 849 height 470
type textarea "**********"
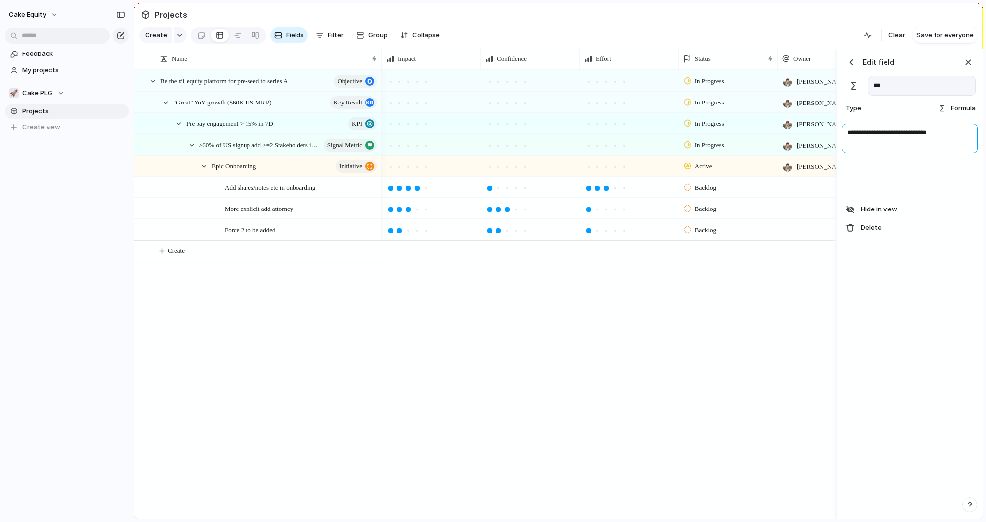
click at [934, 132] on textarea "**********" at bounding box center [910, 138] width 136 height 29
paste textarea
type textarea "**********"
click at [909, 279] on div "**********" at bounding box center [910, 284] width 144 height 470
click at [849, 63] on div "button" at bounding box center [852, 62] width 10 height 10
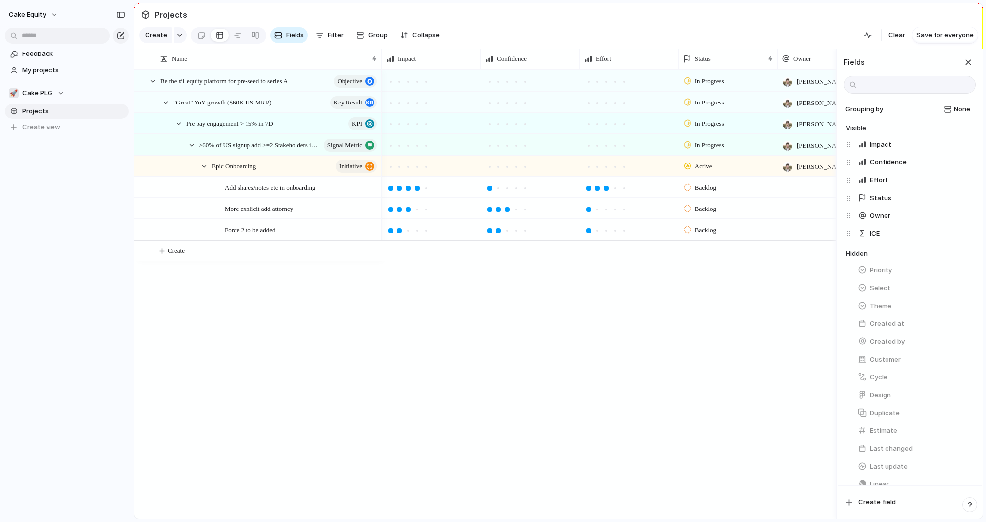
click at [711, 300] on div "In Progress [PERSON_NAME] In Progress [PERSON_NAME] In Progress [PERSON_NAME] I…" at bounding box center [609, 294] width 455 height 449
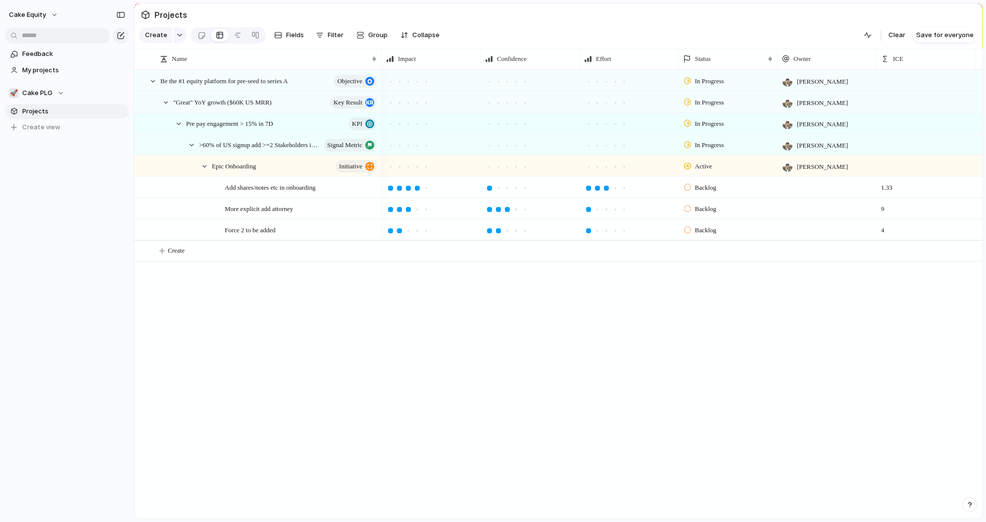
scroll to position [0, 18]
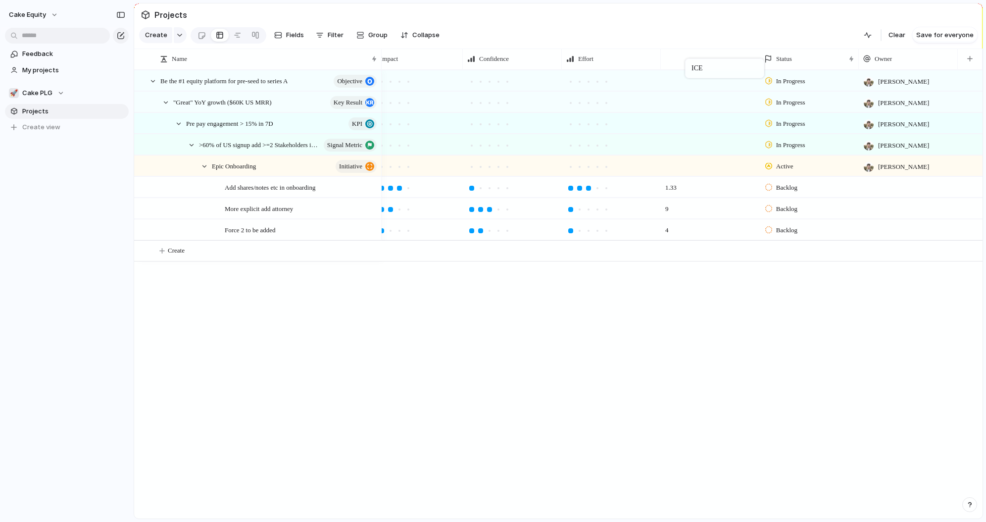
drag, startPoint x: 908, startPoint y: 60, endPoint x: 690, endPoint y: 60, distance: 217.9
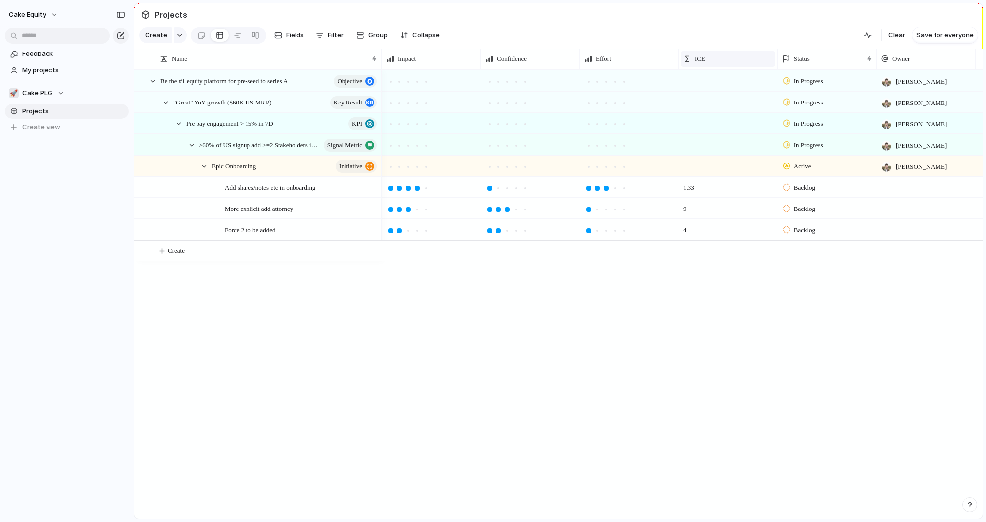
click at [731, 56] on div "ICE" at bounding box center [728, 59] width 90 height 10
click at [712, 80] on span "Modify" at bounding box center [710, 81] width 21 height 10
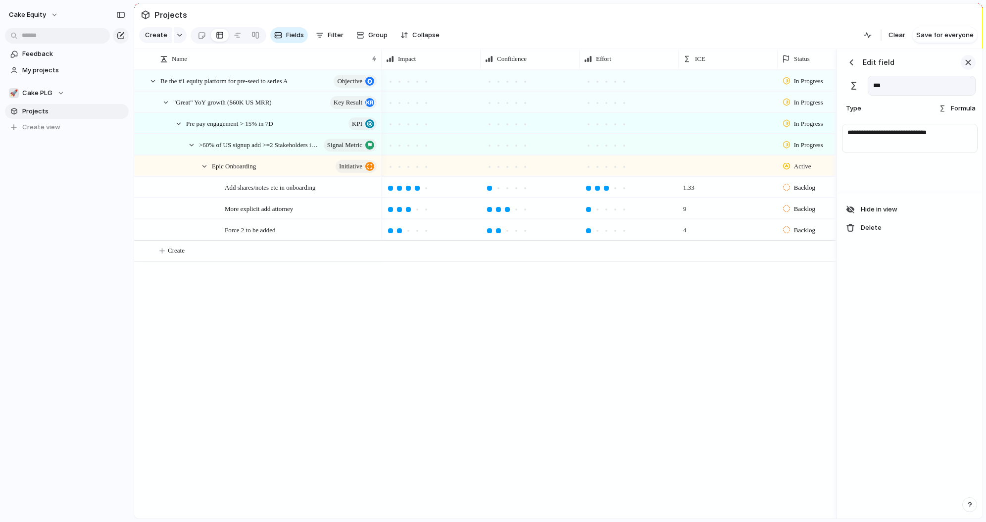
click at [971, 60] on div "button" at bounding box center [968, 62] width 11 height 11
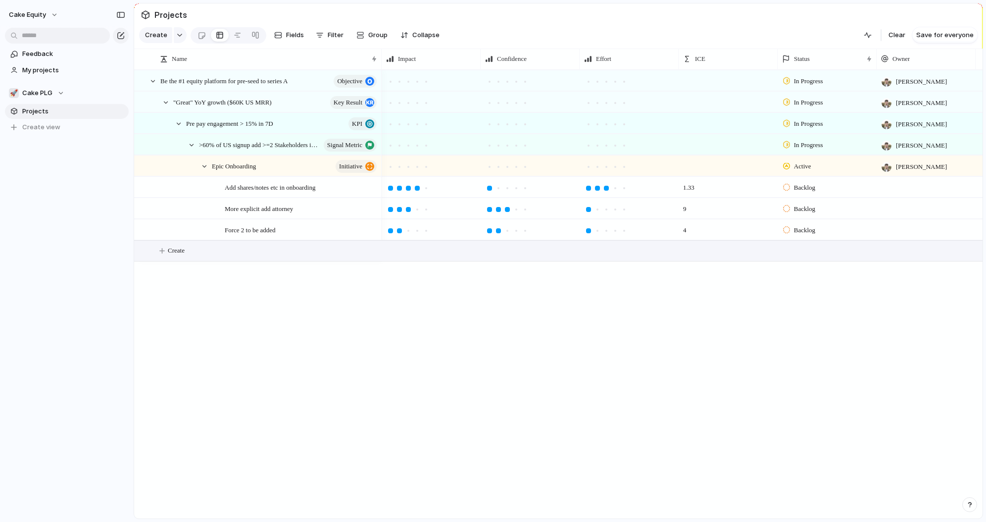
click at [174, 249] on span "Create" at bounding box center [176, 251] width 17 height 10
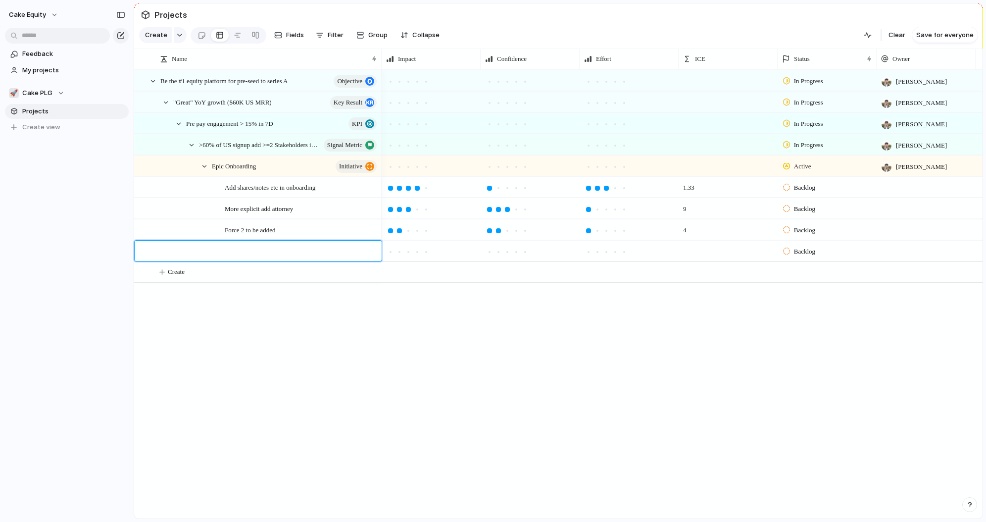
type textarea "**********"
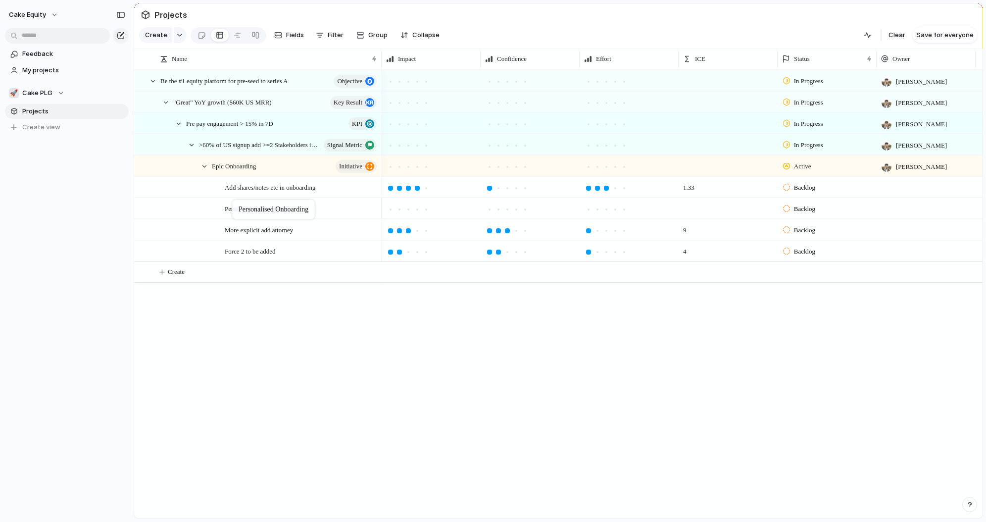
drag, startPoint x: 155, startPoint y: 249, endPoint x: 237, endPoint y: 202, distance: 94.5
click at [410, 212] on div at bounding box center [408, 209] width 9 height 9
click at [496, 210] on div at bounding box center [498, 209] width 5 height 5
click at [623, 208] on div at bounding box center [624, 209] width 5 height 5
click at [705, 433] on div "In Progress [PERSON_NAME] In Progress [PERSON_NAME] In Progress [PERSON_NAME] I…" at bounding box center [682, 294] width 601 height 449
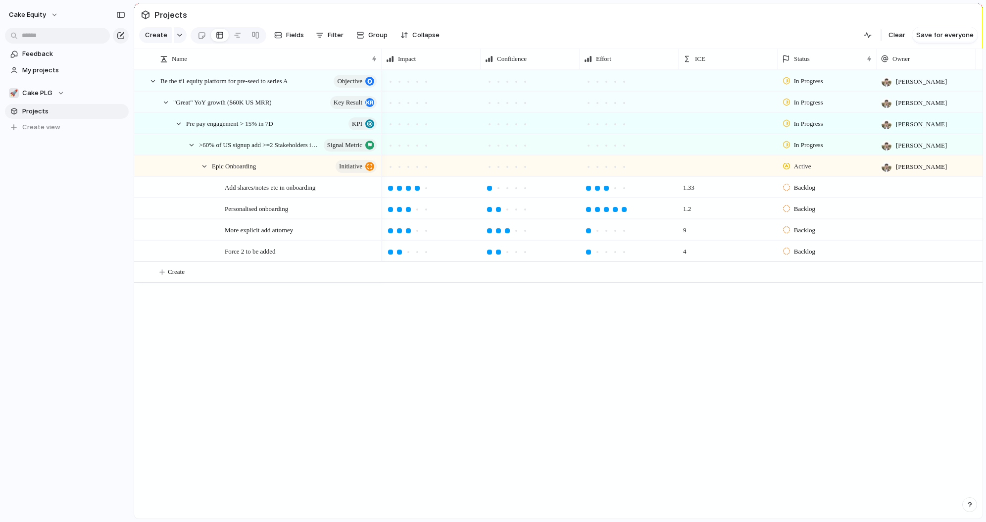
click at [319, 392] on div "Be the #1 equity platform for pre-seed to series A objective "Great" YoY growth…" at bounding box center [558, 294] width 849 height 449
click at [391, 385] on div "In Progress [PERSON_NAME] In Progress [PERSON_NAME] In Progress [PERSON_NAME] I…" at bounding box center [682, 294] width 601 height 449
click at [915, 83] on span "[PERSON_NAME]" at bounding box center [921, 82] width 51 height 10
click at [900, 150] on span "No Owner" at bounding box center [913, 154] width 31 height 10
click at [904, 93] on div "[PERSON_NAME]" at bounding box center [915, 100] width 74 height 16
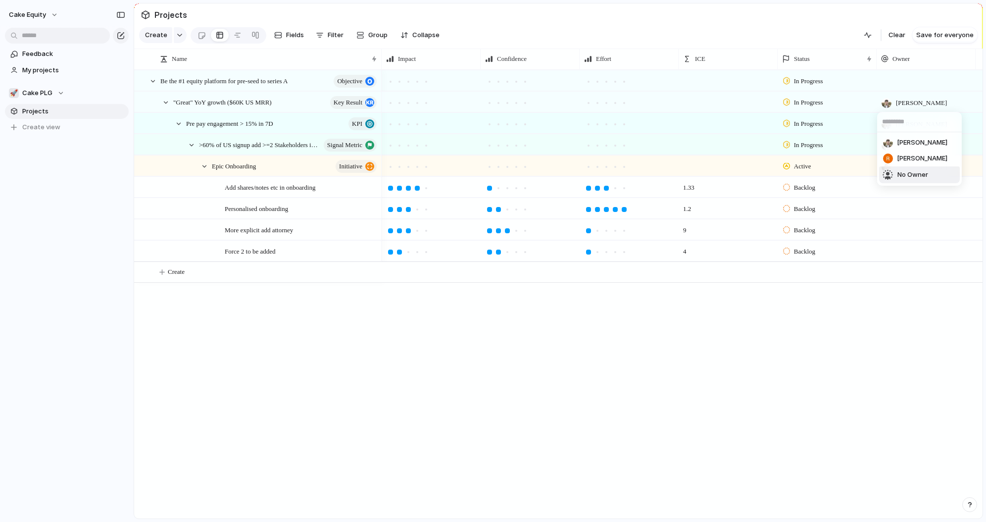
click at [895, 169] on div "No Owner" at bounding box center [905, 175] width 45 height 12
click at [898, 128] on span "[PERSON_NAME]" at bounding box center [921, 124] width 51 height 10
click at [899, 198] on span "No Owner" at bounding box center [913, 196] width 31 height 10
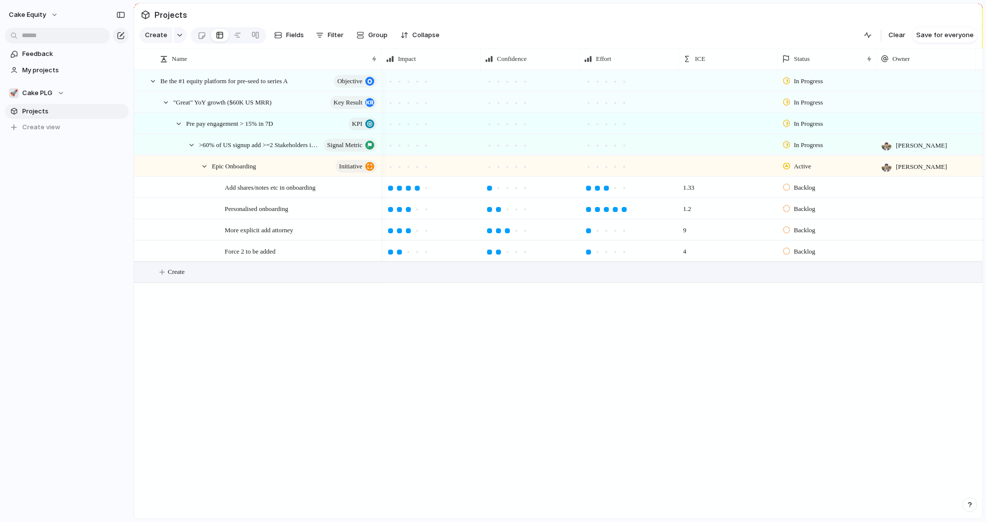
click at [227, 270] on button "Create" at bounding box center [571, 272] width 854 height 20
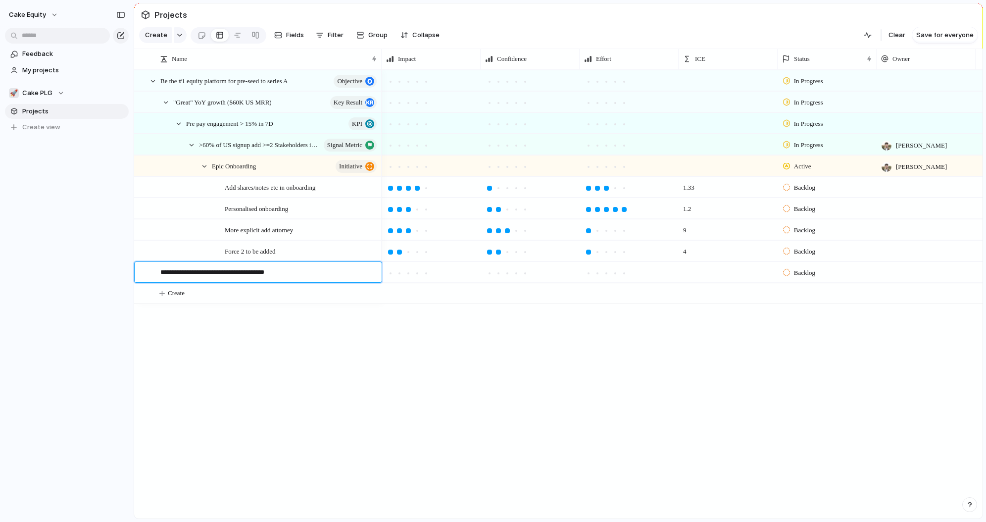
drag, startPoint x: 179, startPoint y: 273, endPoint x: 128, endPoint y: 273, distance: 50.5
click at [128, 273] on div "**********" at bounding box center [493, 261] width 986 height 522
type textarea "**********"
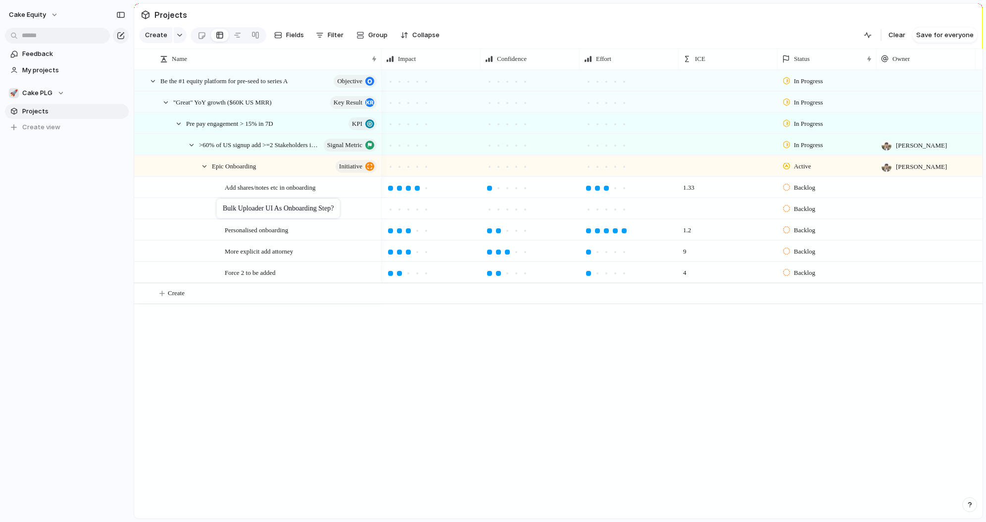
drag, startPoint x: 167, startPoint y: 270, endPoint x: 221, endPoint y: 201, distance: 88.2
click at [409, 211] on div at bounding box center [408, 209] width 9 height 9
click at [498, 209] on div at bounding box center [498, 209] width 5 height 5
click at [590, 210] on div at bounding box center [588, 209] width 5 height 5
click at [175, 293] on span "Create" at bounding box center [176, 293] width 17 height 10
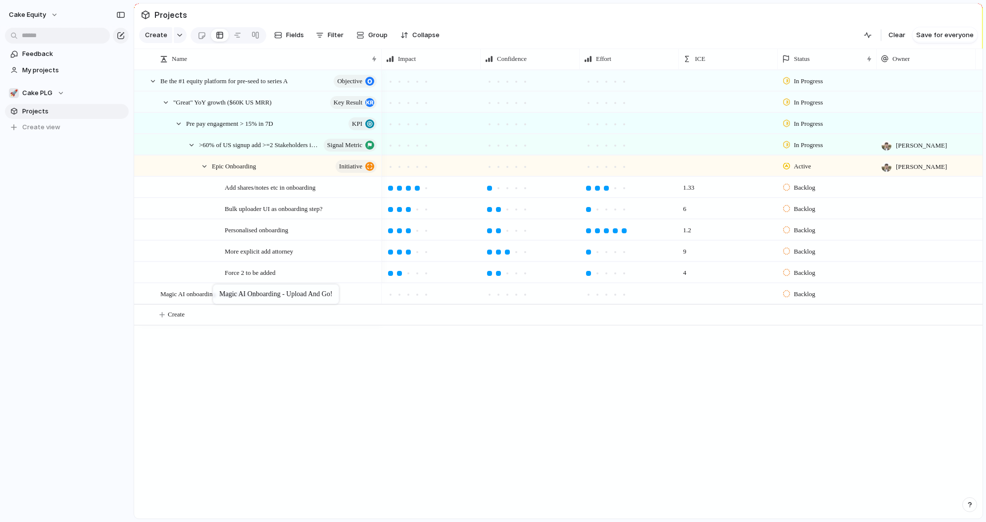
drag, startPoint x: 211, startPoint y: 294, endPoint x: 218, endPoint y: 286, distance: 10.2
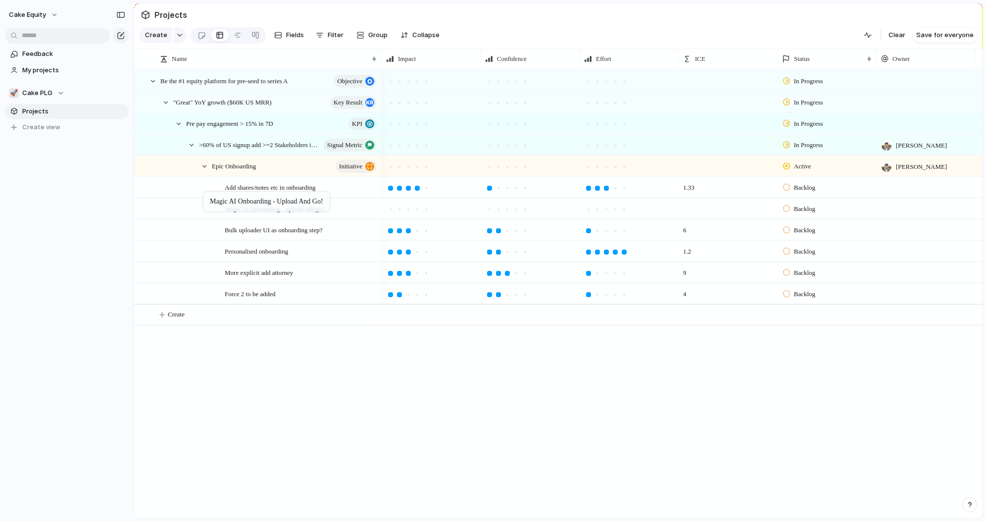
drag, startPoint x: 235, startPoint y: 261, endPoint x: 208, endPoint y: 194, distance: 72.5
click at [423, 211] on div at bounding box center [426, 209] width 9 height 9
click at [516, 209] on div at bounding box center [516, 209] width 5 height 5
click at [626, 207] on div at bounding box center [624, 209] width 5 height 5
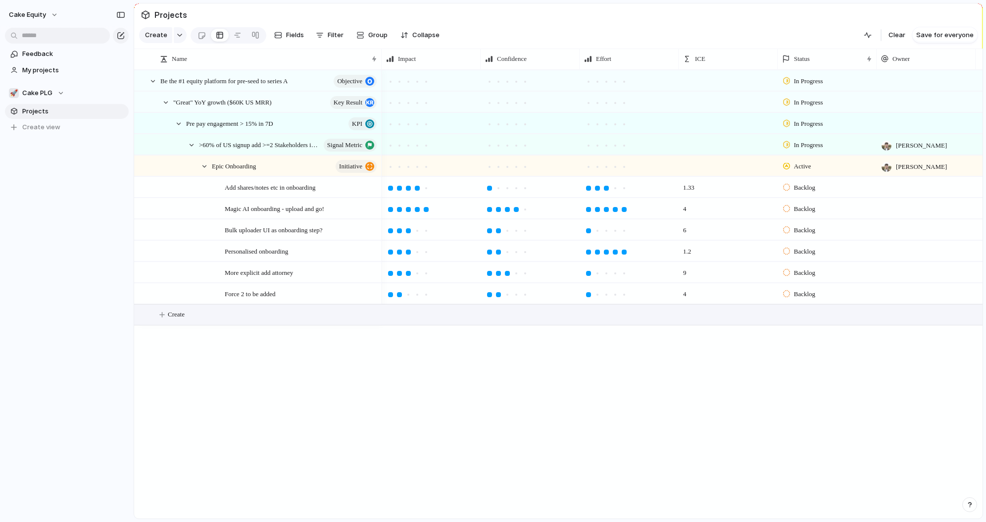
click at [235, 313] on button "Create" at bounding box center [571, 315] width 854 height 20
click at [230, 315] on span "Disqualify better by taking time wasters to demo" at bounding box center [223, 314] width 126 height 11
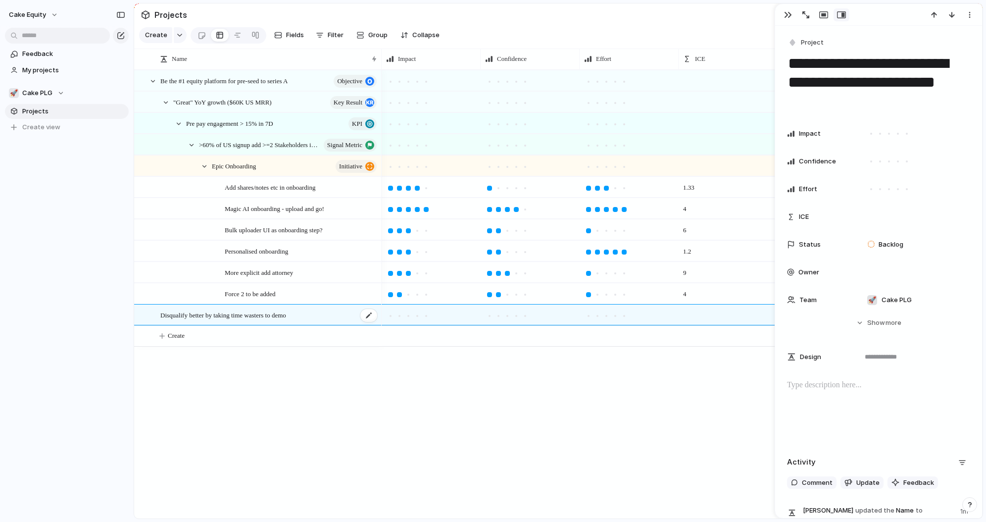
click at [230, 315] on span "Disqualify better by taking time wasters to demo" at bounding box center [223, 314] width 126 height 11
type textarea "*"
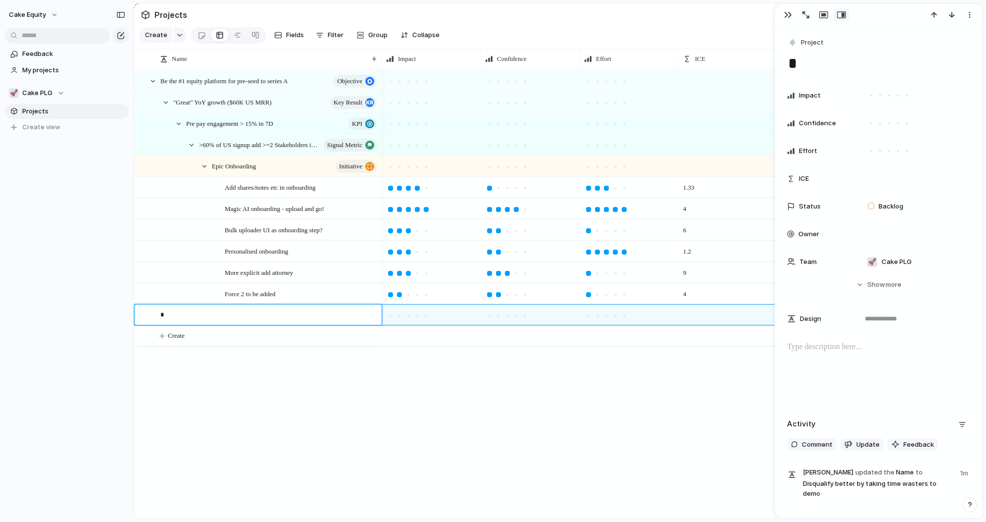
type textarea "**"
type textarea "***"
type textarea "****"
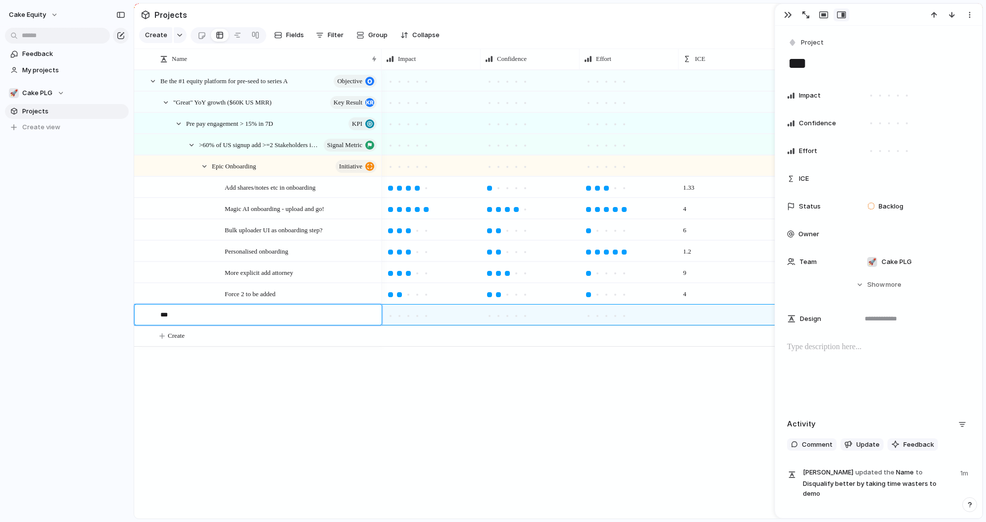
type textarea "****"
type textarea "******"
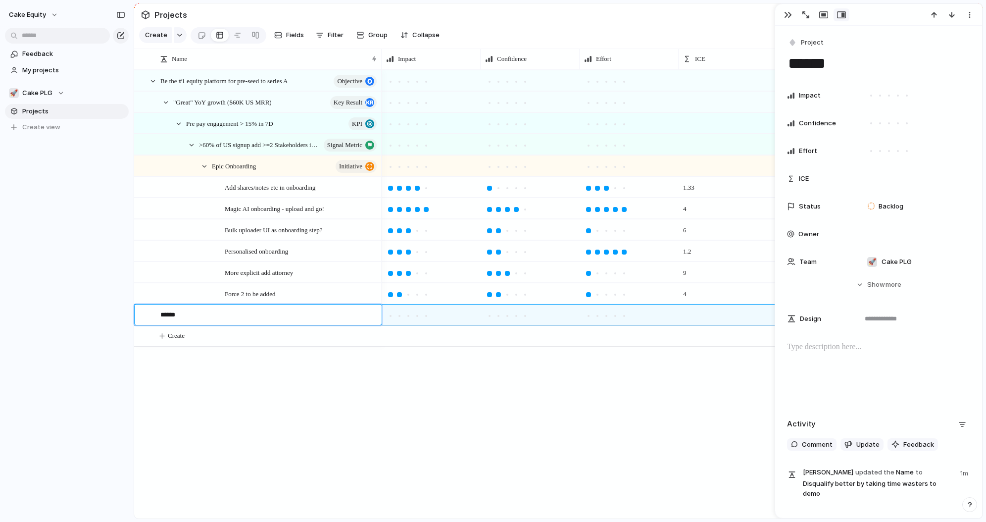
type textarea "*******"
type textarea "********"
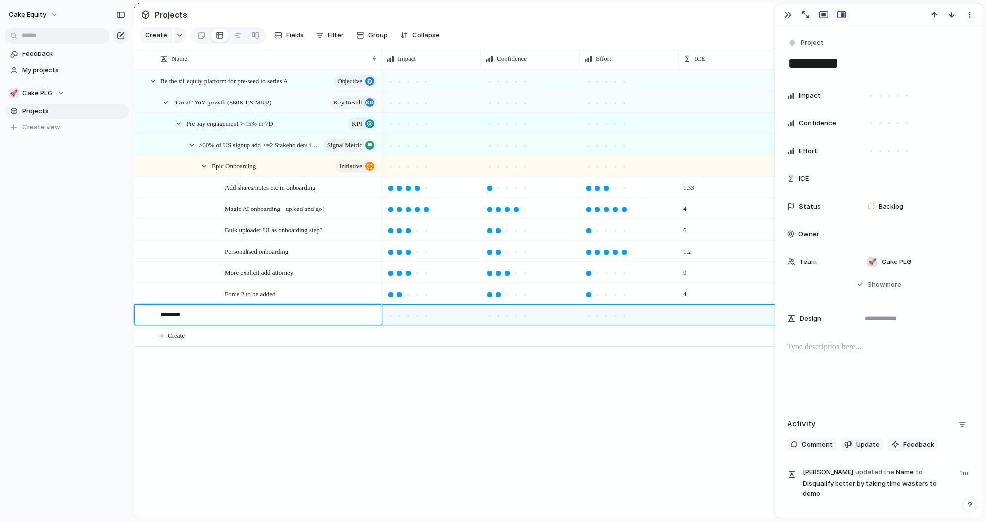
type textarea "********"
type textarea "**********"
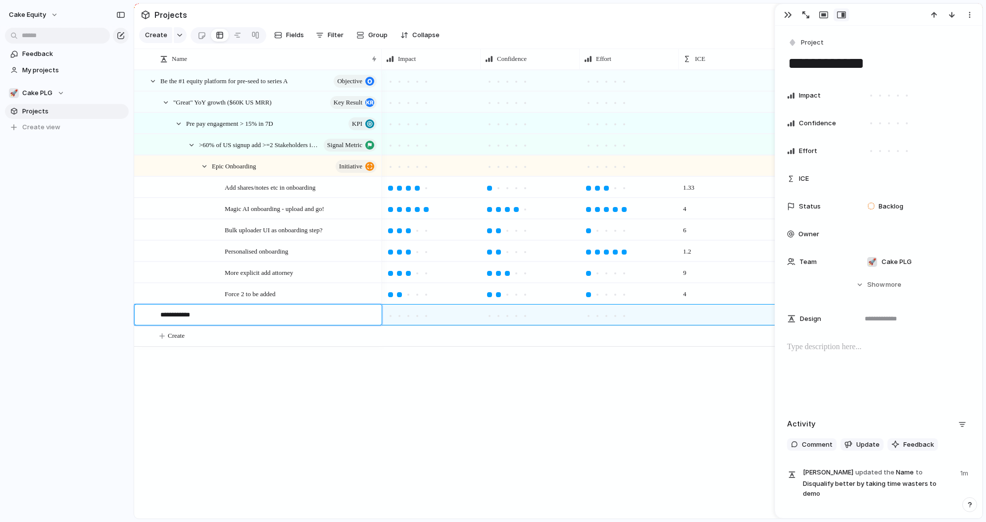
type textarea "**********"
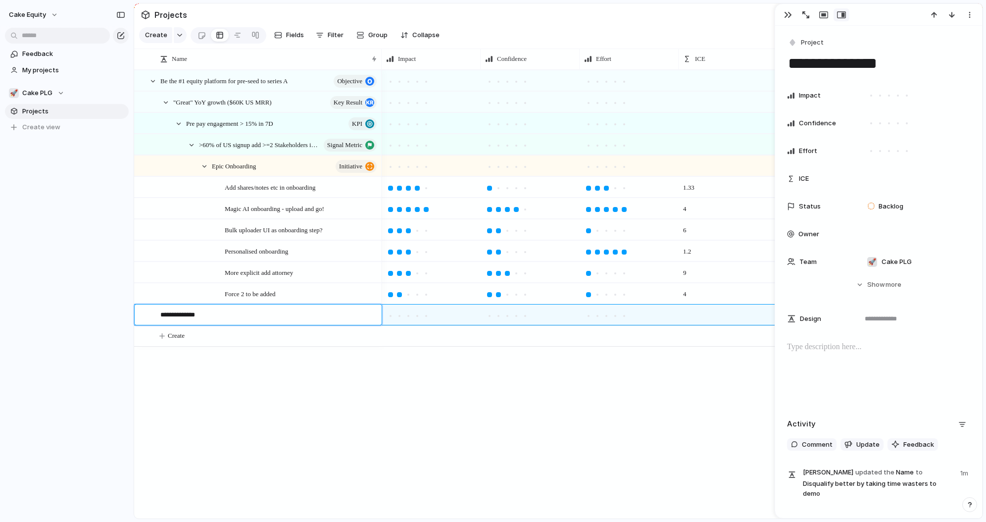
type textarea "**********"
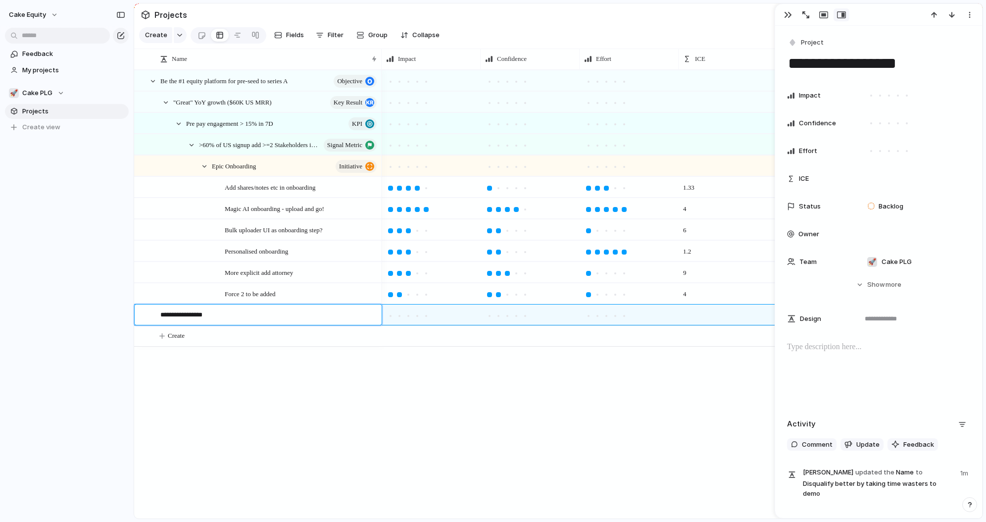
type textarea "**********"
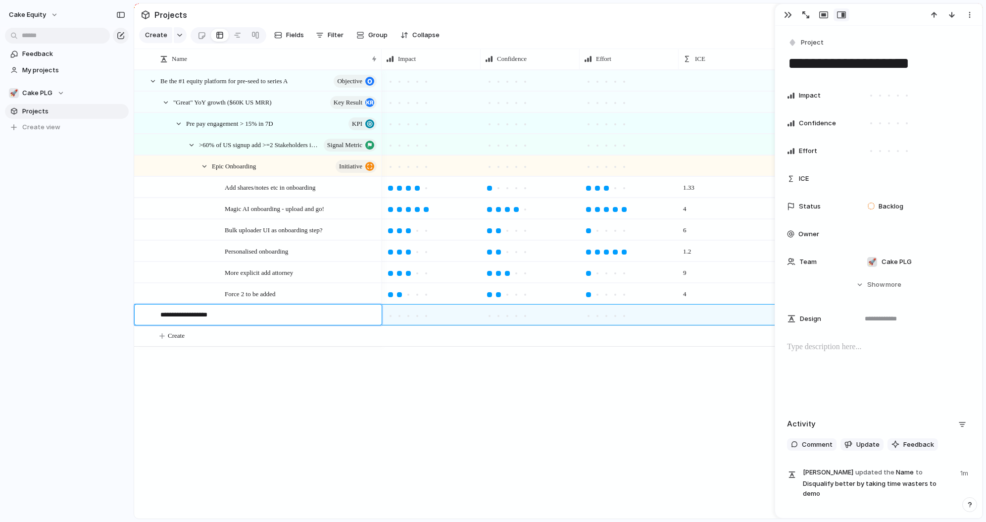
type textarea "**********"
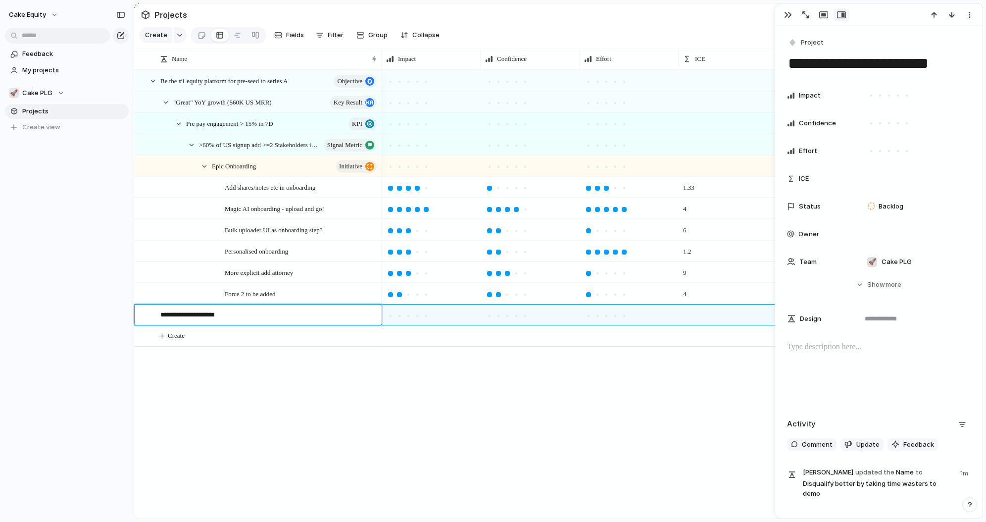
type textarea "**********"
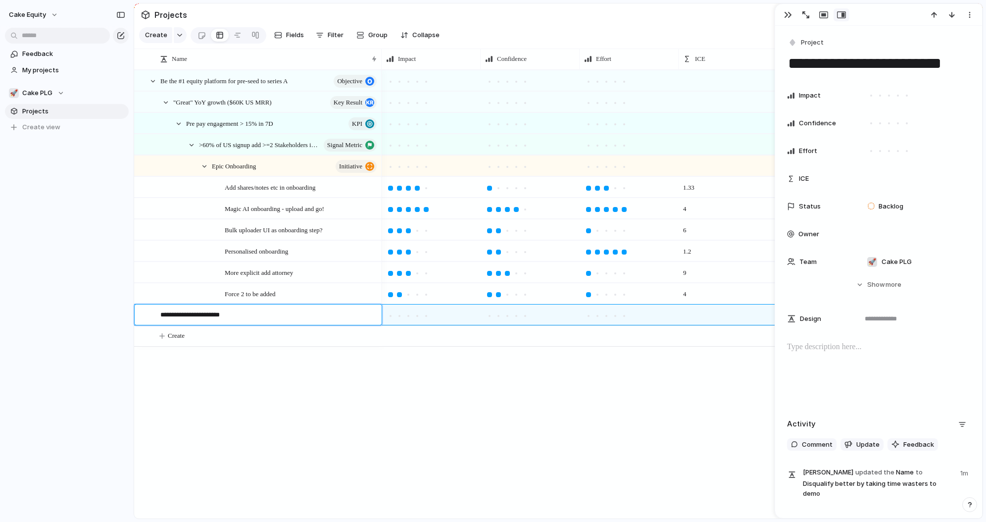
type textarea "**********"
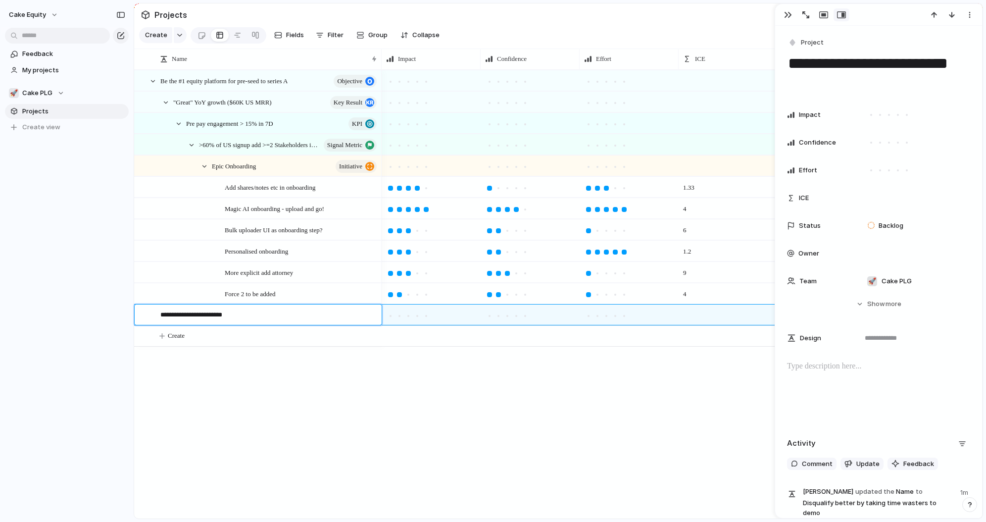
type textarea "**********"
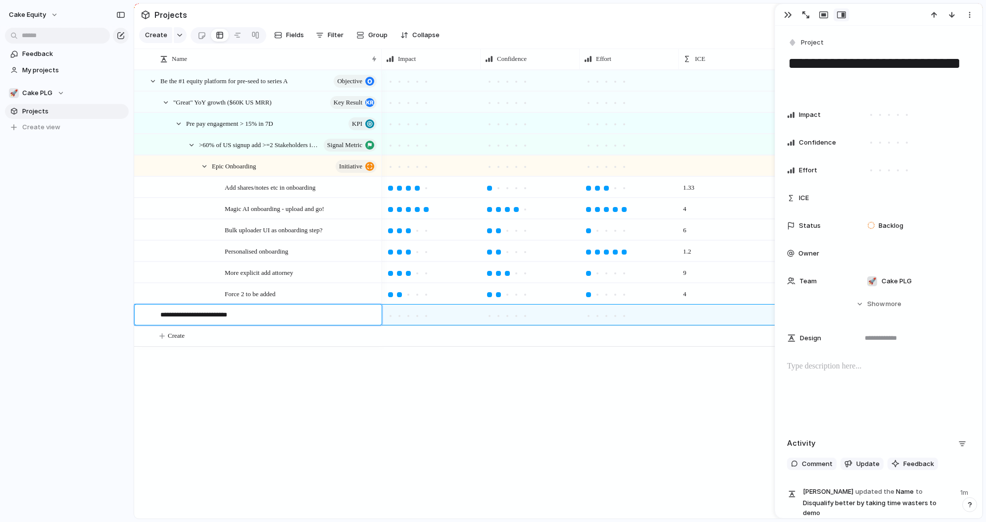
type textarea "**********"
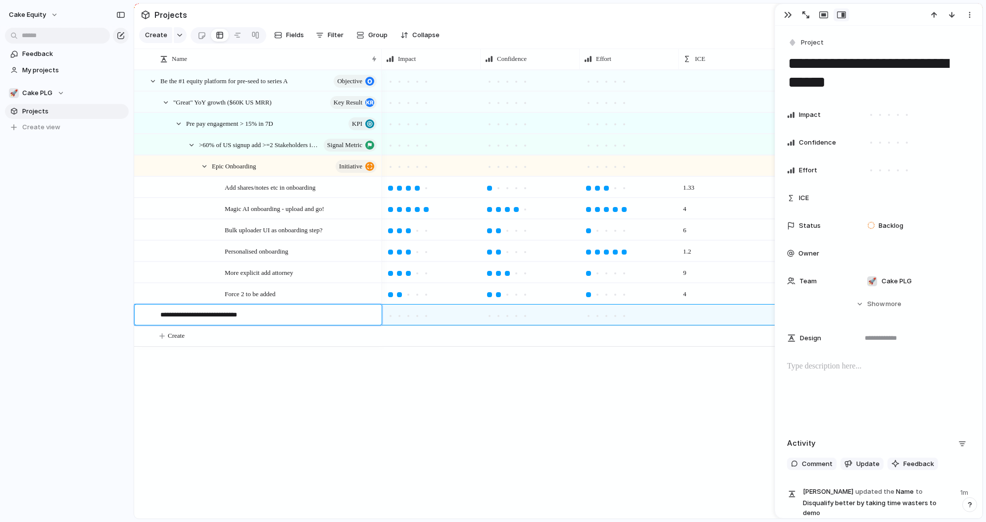
type textarea "**********"
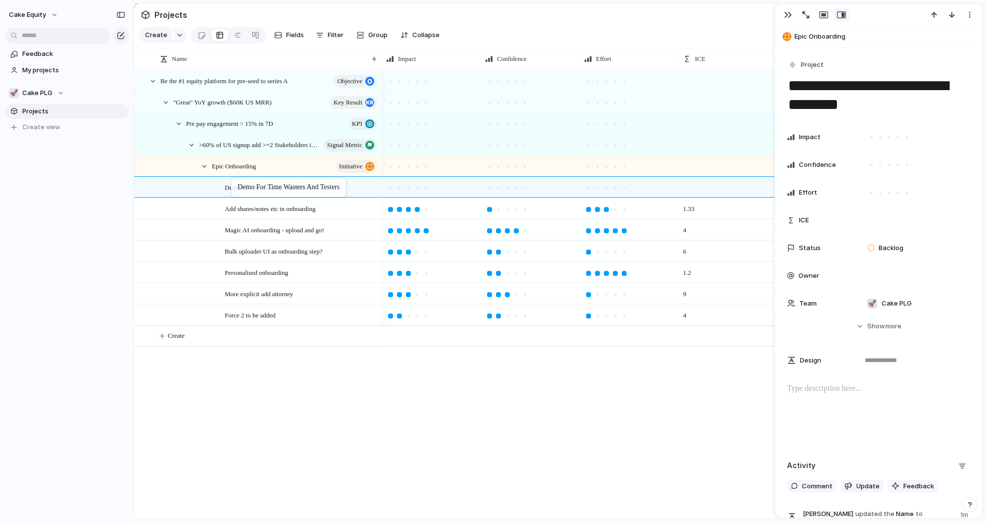
drag, startPoint x: 151, startPoint y: 317, endPoint x: 236, endPoint y: 179, distance: 162.2
click at [491, 383] on div "In Progress In Progress In Progress In Progress [PERSON_NAME] Active [PERSON_NA…" at bounding box center [682, 294] width 601 height 449
click at [791, 12] on div "button" at bounding box center [788, 15] width 8 height 8
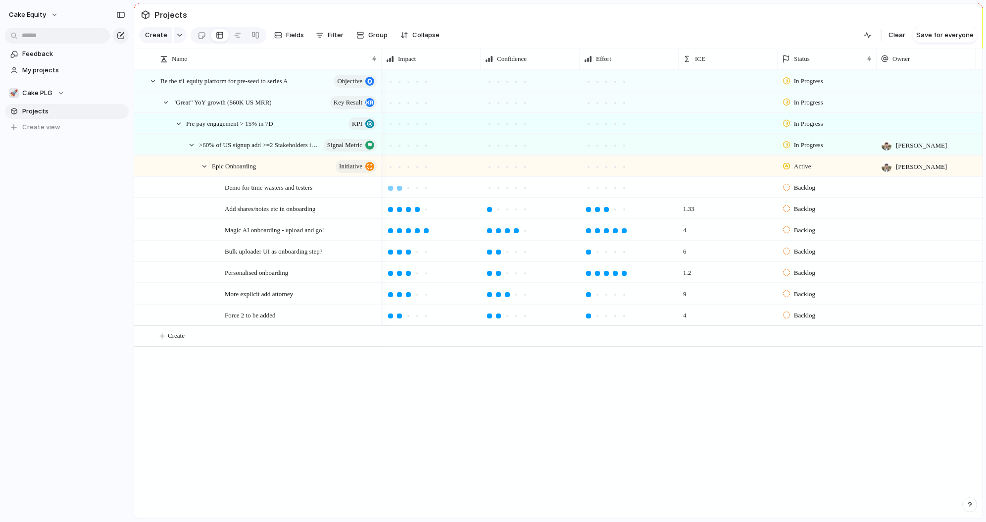
click at [399, 190] on div at bounding box center [399, 188] width 9 height 9
click at [508, 188] on div at bounding box center [507, 188] width 5 height 5
click at [513, 188] on div at bounding box center [516, 188] width 9 height 9
click at [600, 188] on div at bounding box center [597, 188] width 5 height 5
click at [410, 189] on div at bounding box center [408, 188] width 5 height 5
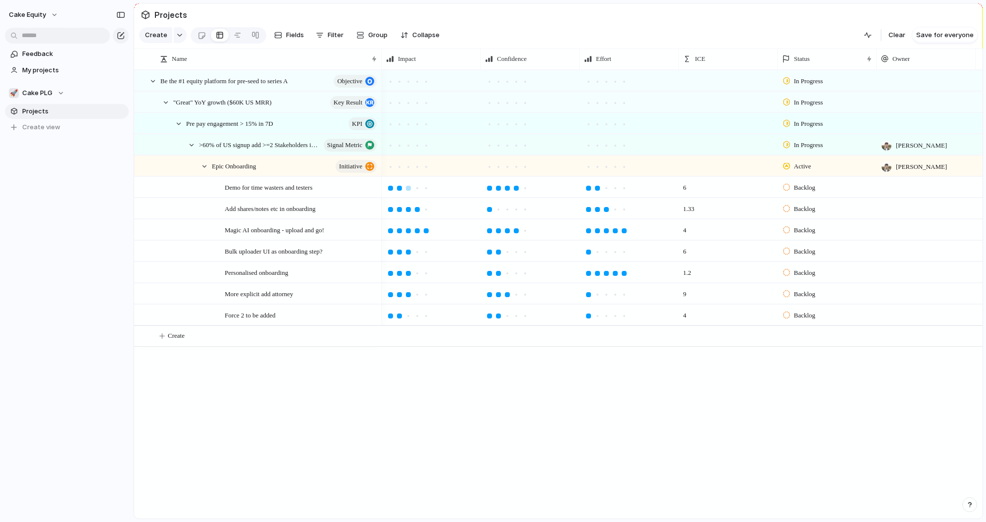
click at [398, 189] on div at bounding box center [399, 188] width 5 height 5
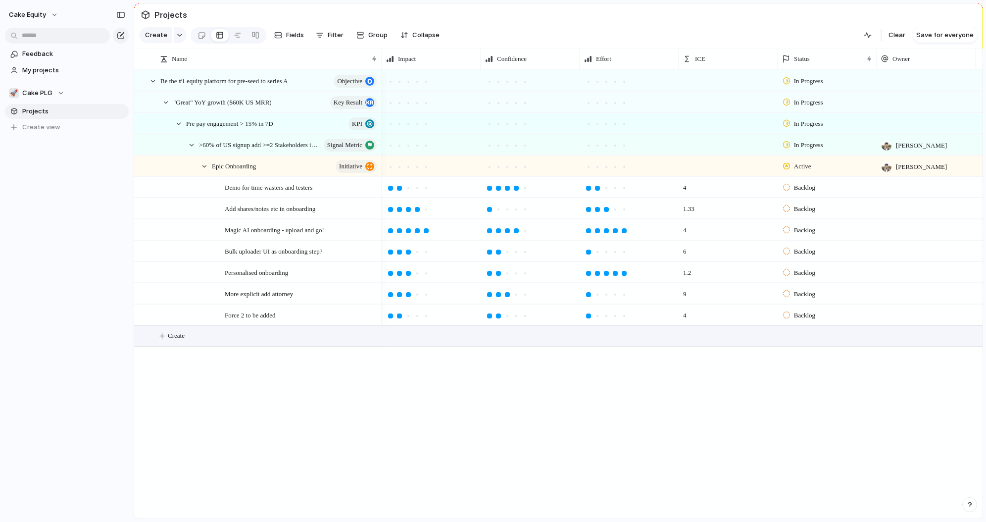
click at [190, 336] on button "Create" at bounding box center [571, 336] width 854 height 20
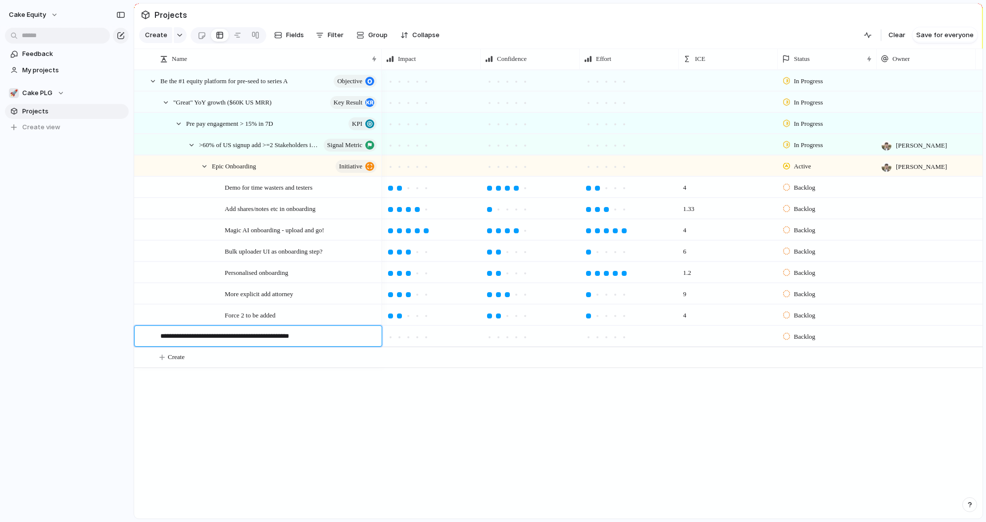
type textarea "**********"
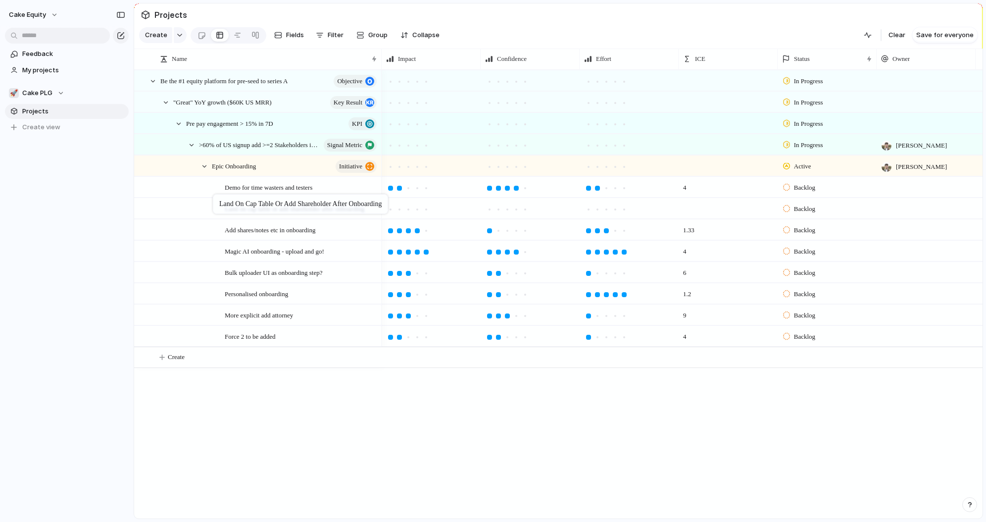
drag, startPoint x: 163, startPoint y: 314, endPoint x: 218, endPoint y: 197, distance: 129.8
click at [239, 209] on span "Land on cap table or add shareholder after onboarding" at bounding box center [295, 208] width 140 height 11
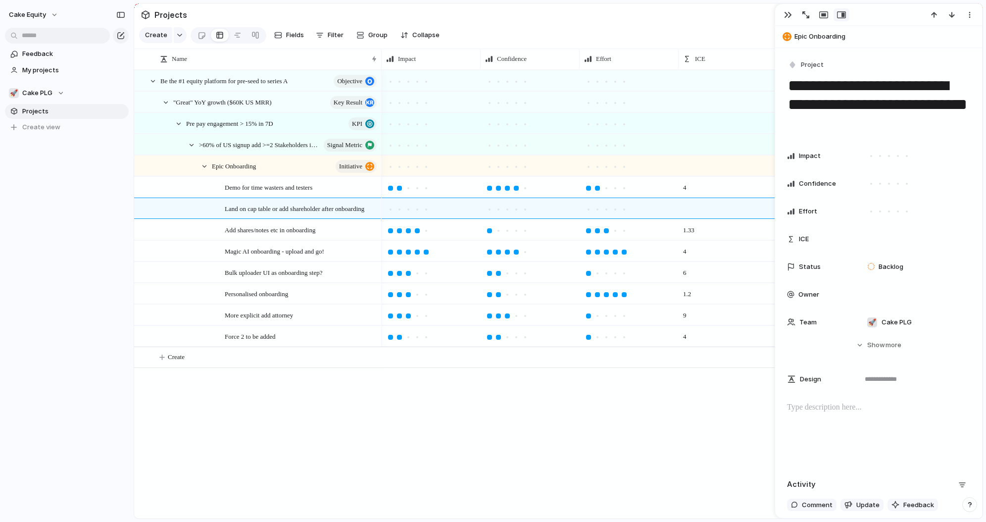
click at [815, 422] on div at bounding box center [878, 433] width 183 height 63
click at [537, 485] on div "In Progress In Progress In Progress In Progress [PERSON_NAME] Active [PERSON_NA…" at bounding box center [682, 294] width 601 height 449
click at [788, 15] on div "button" at bounding box center [788, 15] width 8 height 8
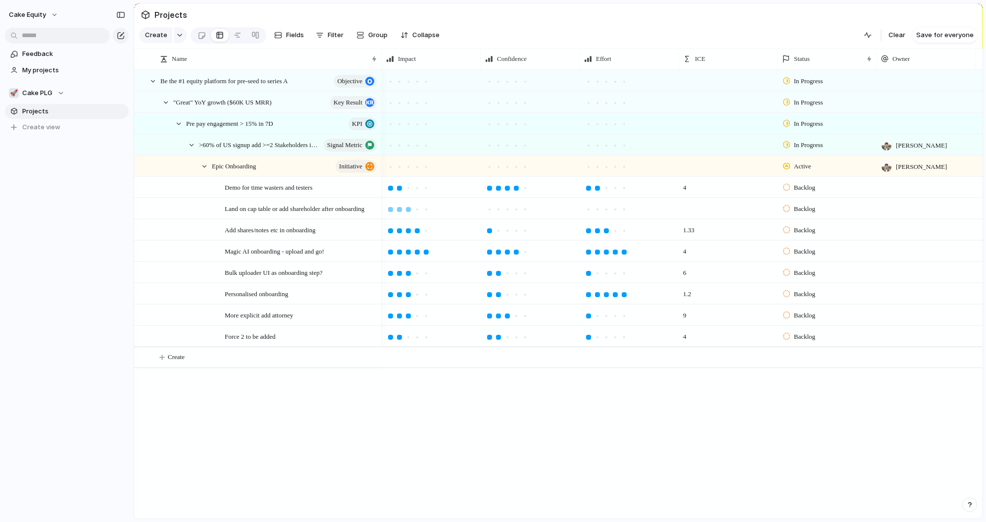
click at [408, 209] on div at bounding box center [408, 209] width 5 height 5
click at [522, 212] on div at bounding box center [525, 209] width 9 height 9
click at [589, 208] on div at bounding box center [588, 209] width 5 height 5
click at [399, 209] on div at bounding box center [399, 209] width 5 height 5
click at [454, 404] on div "In Progress In Progress In Progress In Progress [PERSON_NAME] Active [PERSON_NA…" at bounding box center [682, 294] width 601 height 449
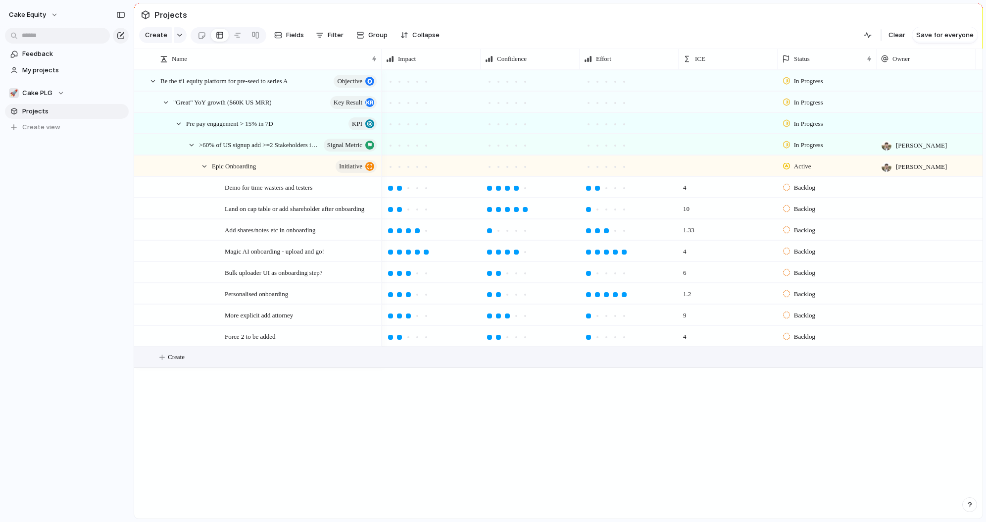
click at [214, 365] on button "Create" at bounding box center [571, 357] width 854 height 20
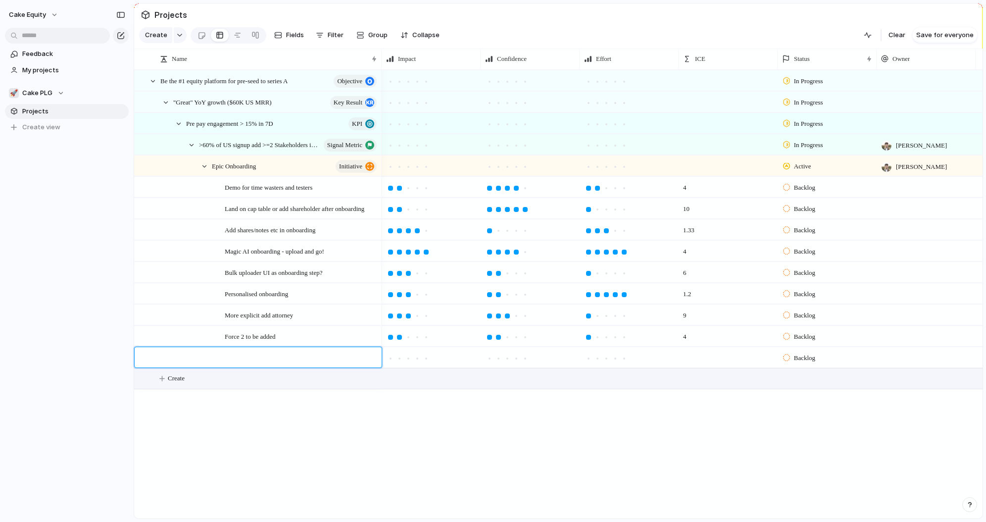
type textarea "**********"
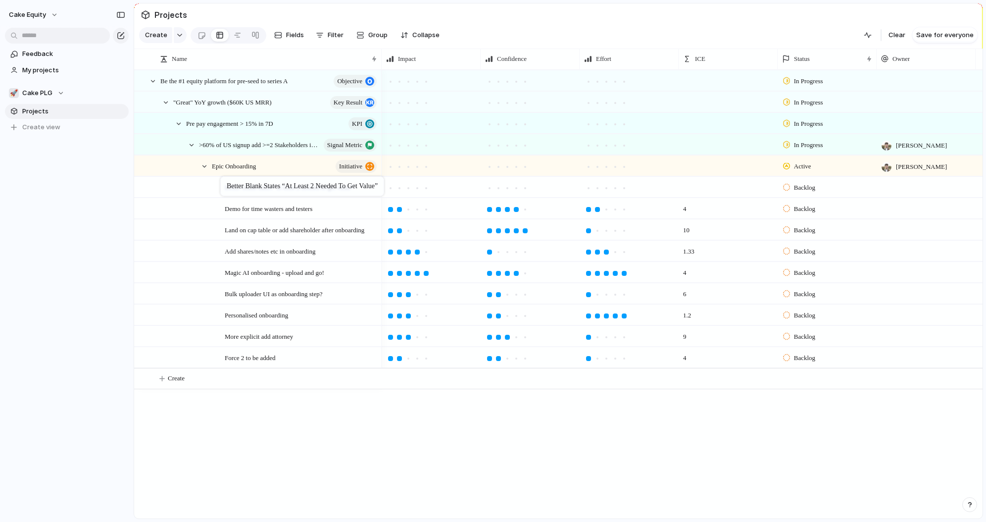
drag, startPoint x: 201, startPoint y: 359, endPoint x: 226, endPoint y: 179, distance: 182.0
click at [237, 186] on span "Better blank states “at least 2 needed to get value”" at bounding box center [289, 186] width 129 height 11
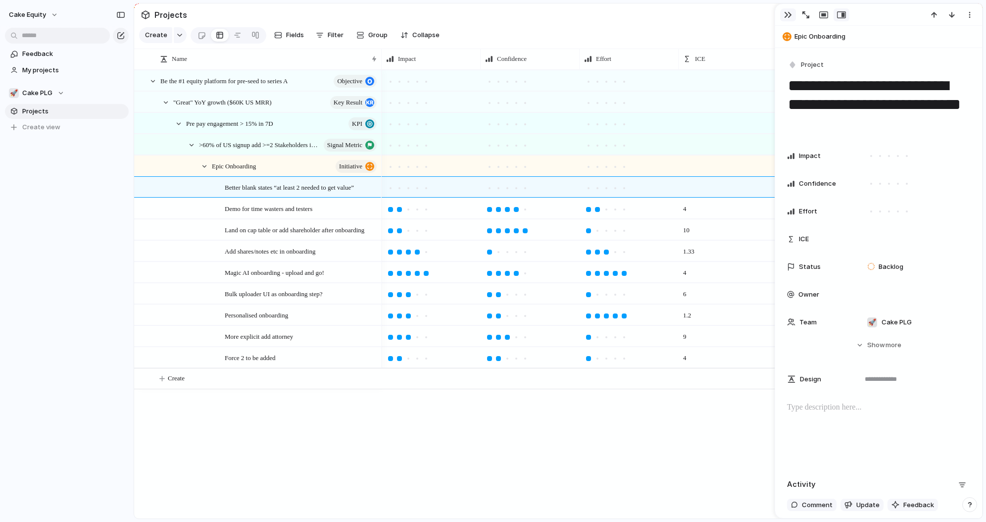
click at [784, 15] on div "button" at bounding box center [788, 15] width 8 height 8
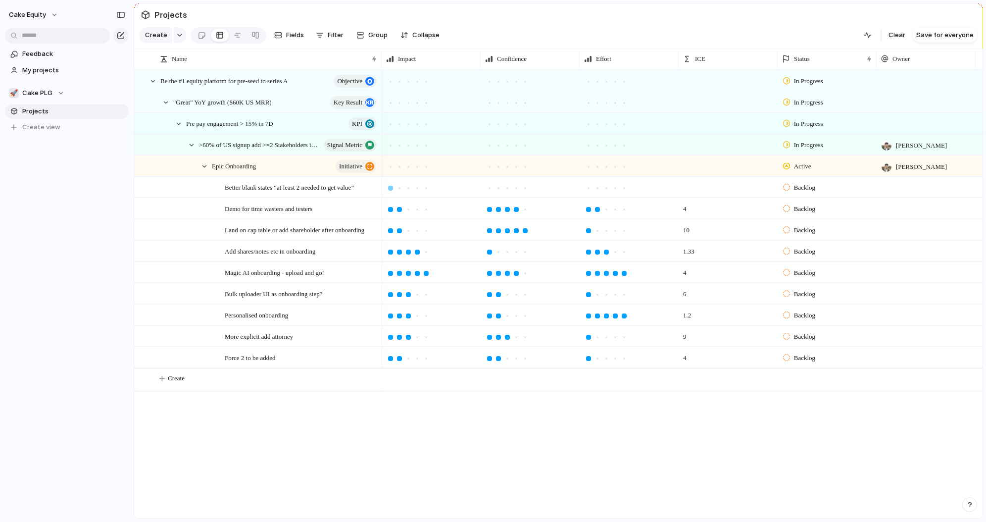
click at [391, 189] on div at bounding box center [390, 188] width 5 height 5
click at [485, 189] on div at bounding box center [489, 188] width 9 height 9
click at [587, 187] on div at bounding box center [588, 188] width 5 height 5
click at [401, 187] on div at bounding box center [399, 188] width 5 height 5
click at [500, 186] on div at bounding box center [498, 188] width 5 height 5
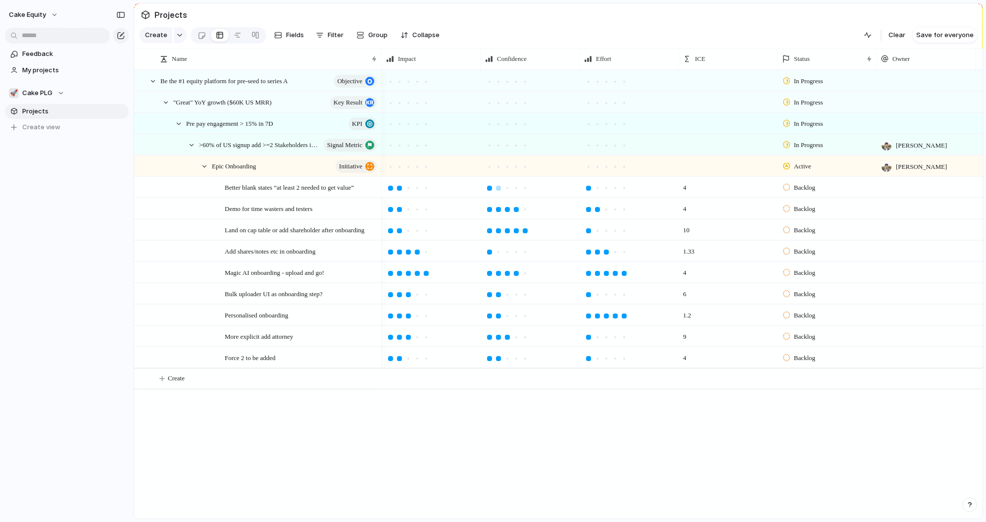
click at [489, 186] on div at bounding box center [489, 188] width 5 height 5
click at [392, 189] on div at bounding box center [390, 188] width 5 height 5
click at [398, 191] on div at bounding box center [399, 188] width 9 height 9
click at [217, 372] on button "Create" at bounding box center [571, 378] width 854 height 20
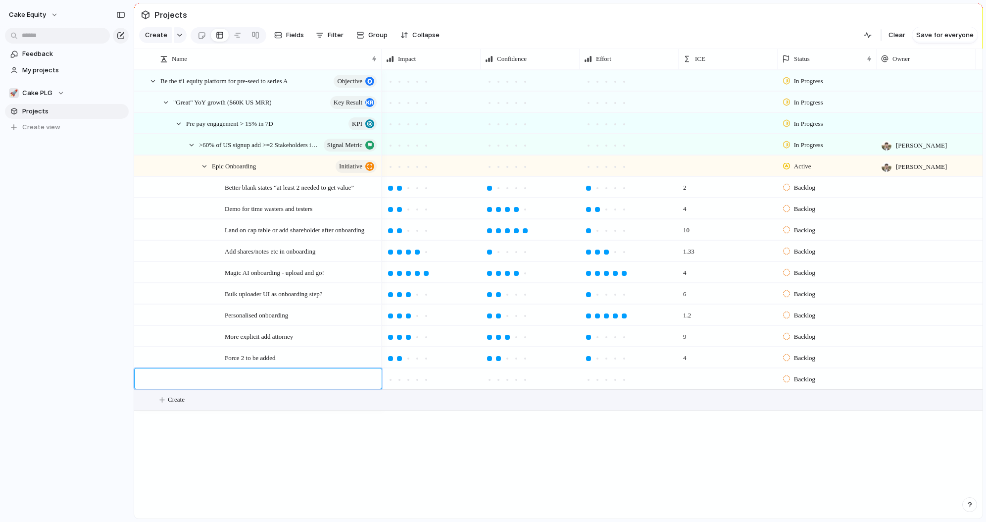
type textarea "**********"
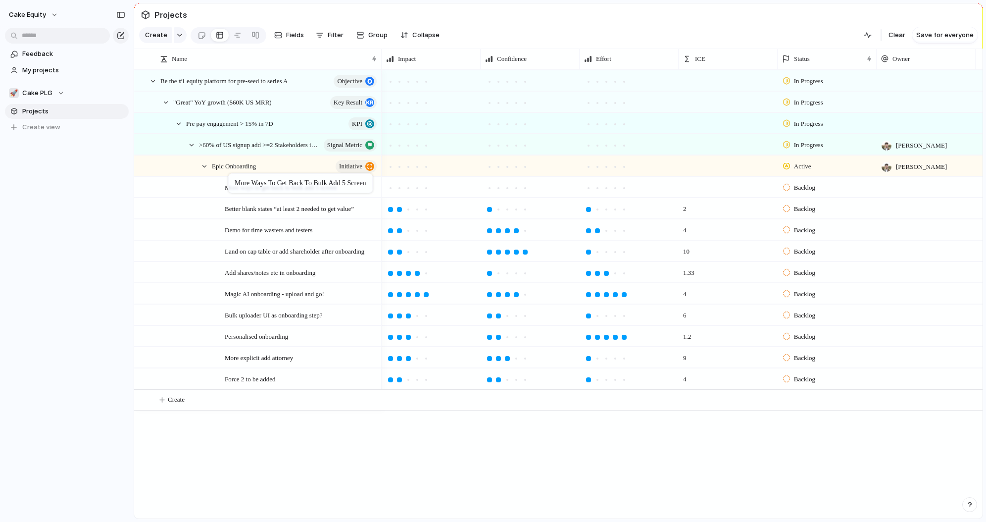
drag, startPoint x: 171, startPoint y: 379, endPoint x: 233, endPoint y: 176, distance: 212.7
click at [408, 187] on div at bounding box center [408, 188] width 5 height 5
click at [491, 190] on div at bounding box center [489, 188] width 9 height 9
click at [588, 187] on div at bounding box center [588, 188] width 5 height 5
click at [416, 188] on div at bounding box center [417, 188] width 5 height 5
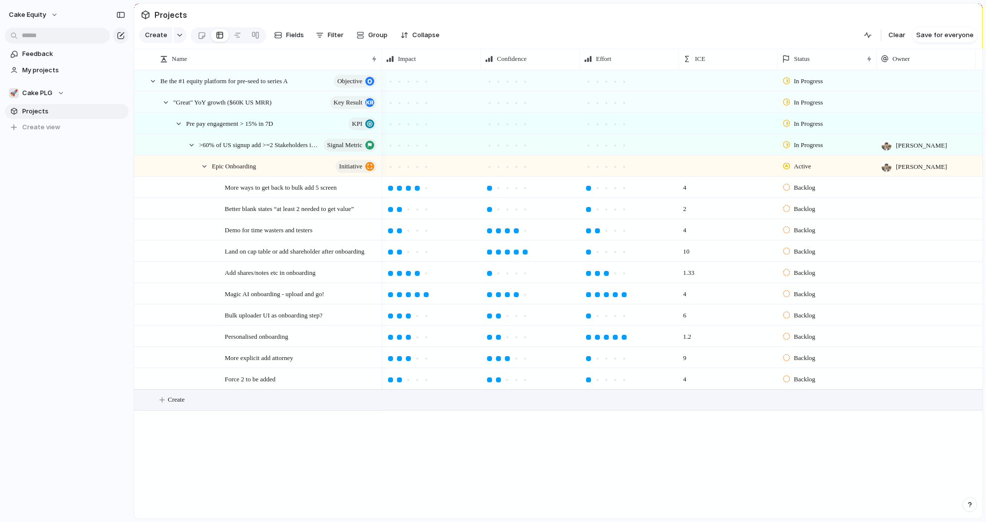
click at [189, 404] on button "Create" at bounding box center [571, 400] width 854 height 20
type textarea "**********"
click at [291, 400] on div "Navigation & First-Flow" at bounding box center [269, 400] width 218 height 20
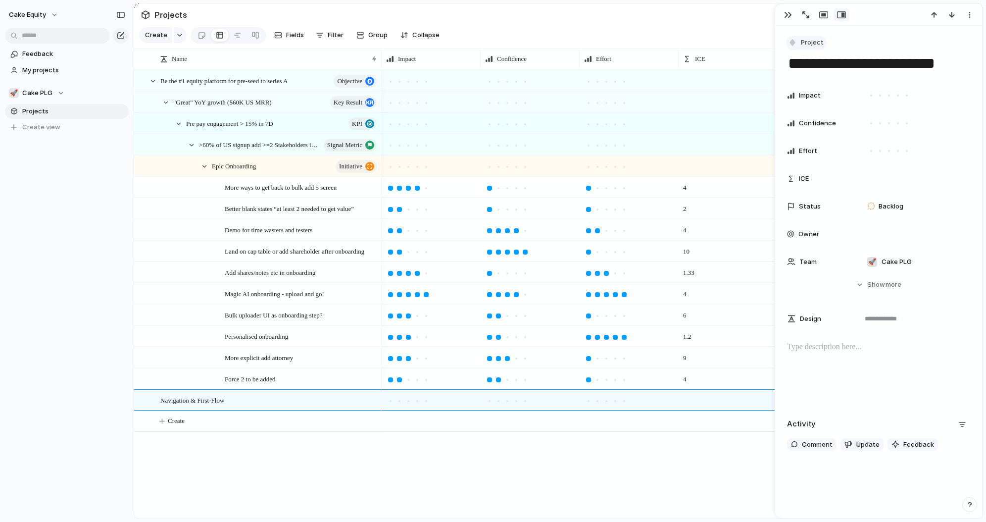
click at [817, 40] on span "Project" at bounding box center [812, 43] width 23 height 10
click at [813, 152] on span "Initiative" at bounding box center [819, 148] width 27 height 10
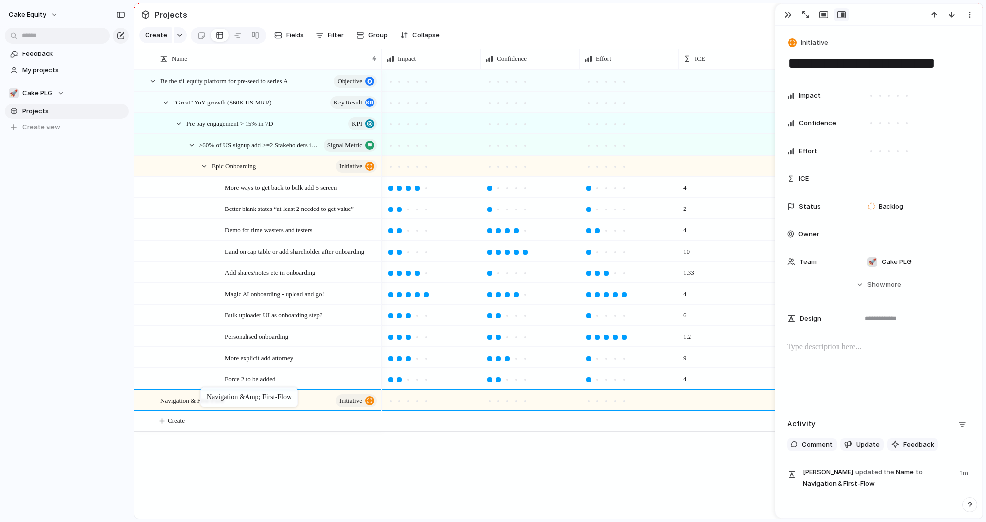
drag, startPoint x: 181, startPoint y: 399, endPoint x: 205, endPoint y: 389, distance: 25.8
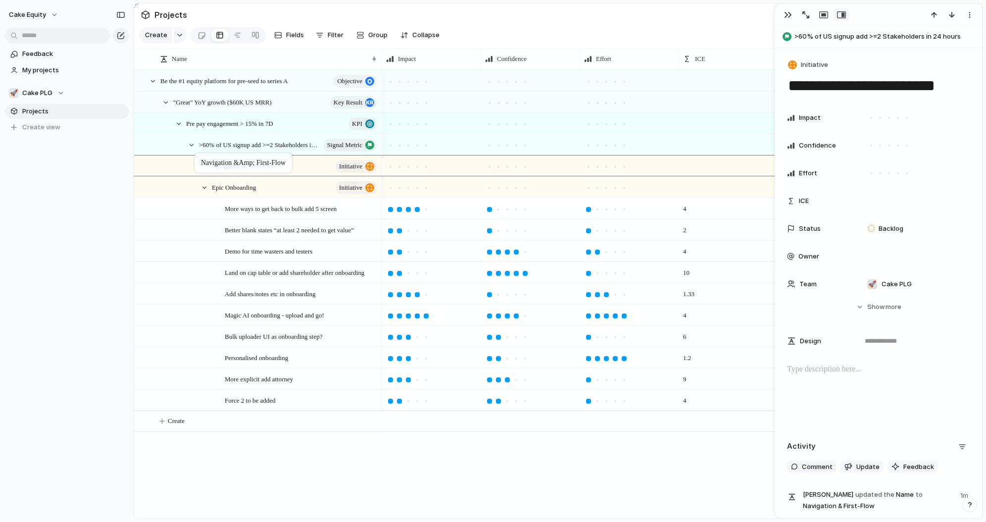
drag, startPoint x: 212, startPoint y: 402, endPoint x: 200, endPoint y: 155, distance: 247.4
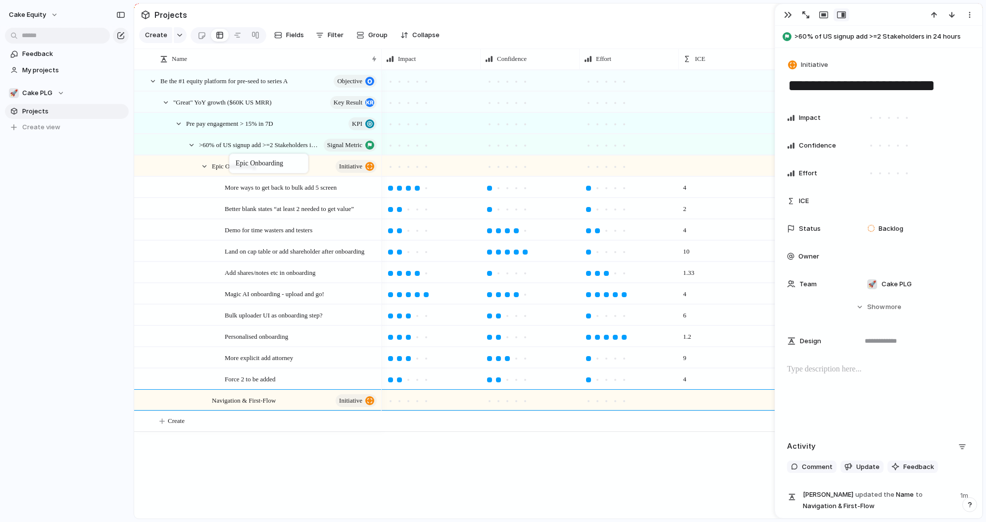
drag, startPoint x: 235, startPoint y: 189, endPoint x: 234, endPoint y: 155, distance: 33.2
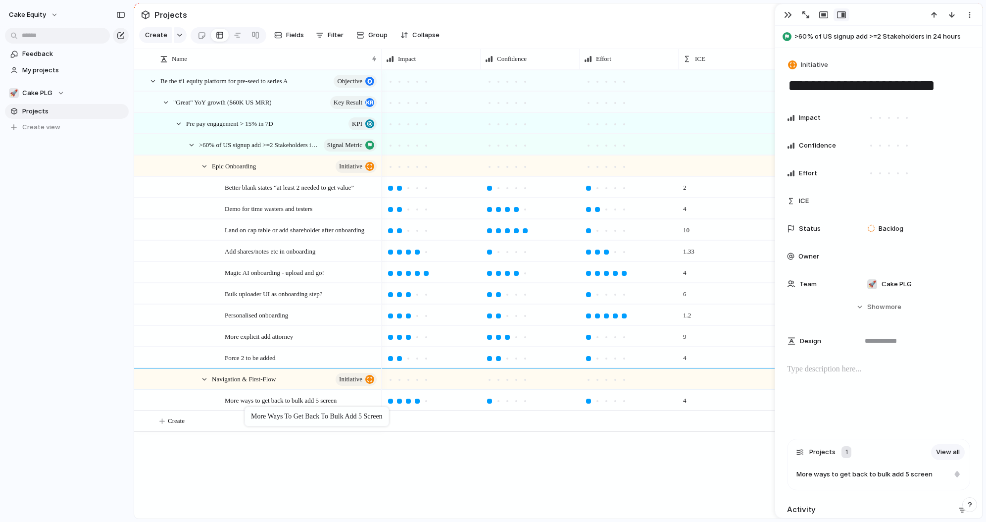
drag, startPoint x: 256, startPoint y: 187, endPoint x: 250, endPoint y: 409, distance: 221.5
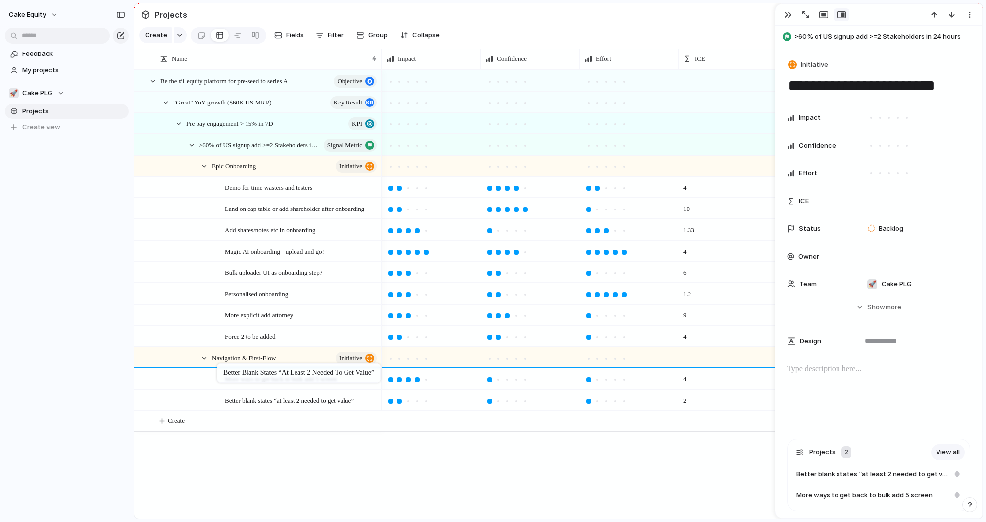
drag, startPoint x: 249, startPoint y: 192, endPoint x: 222, endPoint y: 365, distance: 174.9
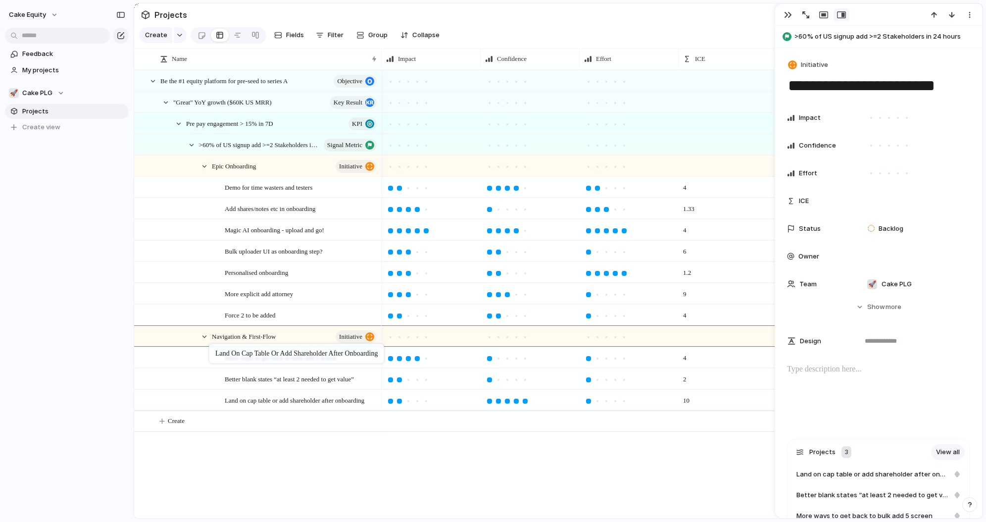
drag, startPoint x: 254, startPoint y: 212, endPoint x: 214, endPoint y: 345, distance: 138.6
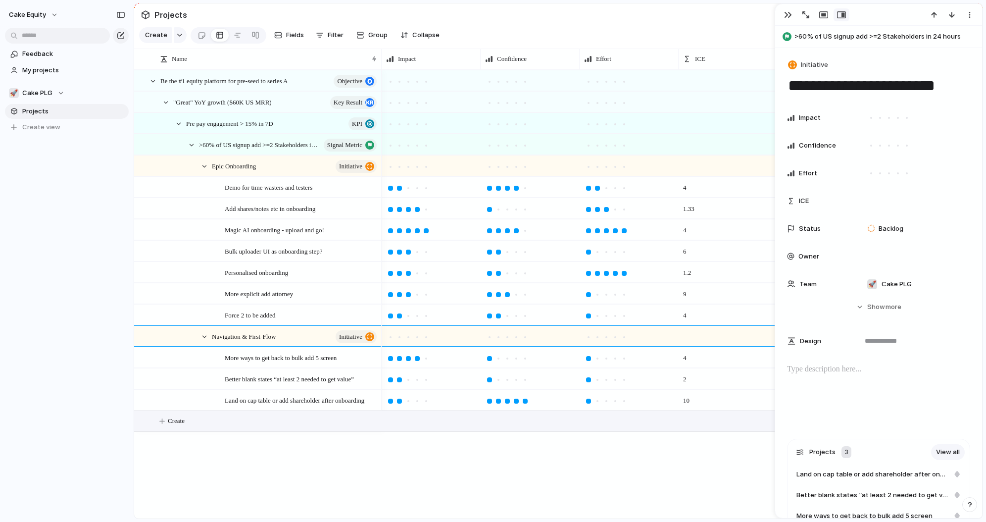
click at [199, 422] on button "Create" at bounding box center [571, 421] width 854 height 20
type textarea "**********"
drag, startPoint x: 193, startPoint y: 426, endPoint x: 215, endPoint y: 346, distance: 83.4
click at [246, 426] on span "Hide scary tabs like offboarding" at bounding box center [266, 420] width 83 height 11
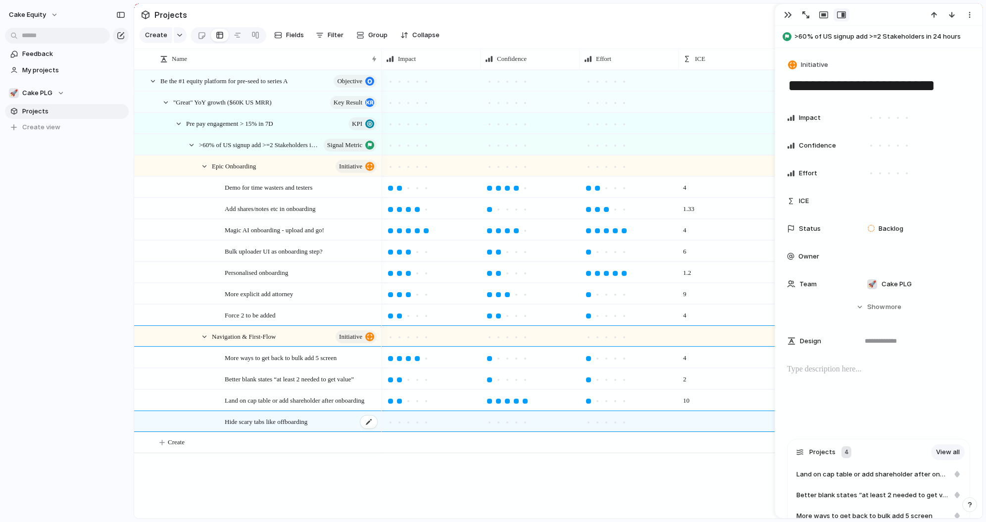
type textarea "**********"
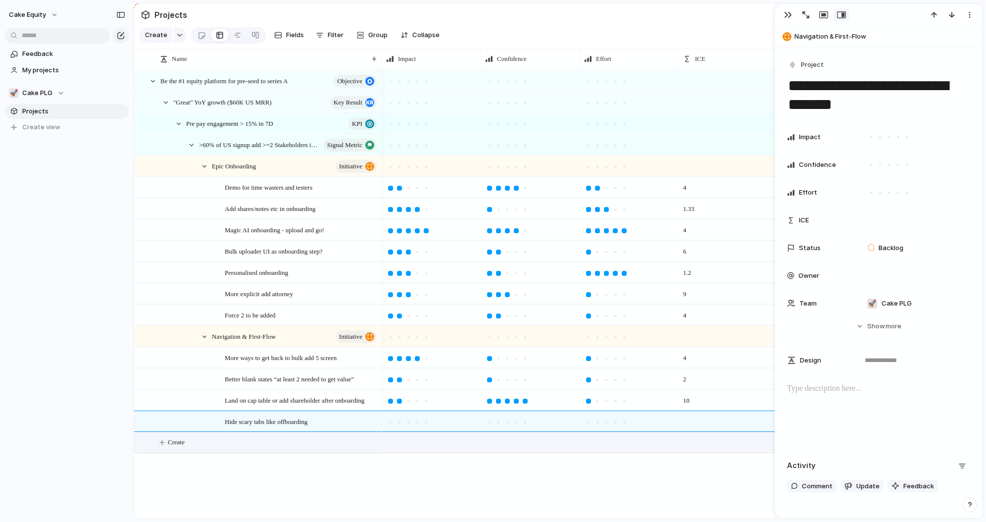
click at [185, 446] on span "Create" at bounding box center [176, 442] width 17 height 10
drag, startPoint x: 169, startPoint y: 450, endPoint x: 219, endPoint y: 437, distance: 52.1
drag, startPoint x: 202, startPoint y: 445, endPoint x: 207, endPoint y: 349, distance: 95.7
click at [420, 467] on button "Create" at bounding box center [571, 464] width 854 height 20
click at [790, 19] on button "button" at bounding box center [788, 14] width 16 height 13
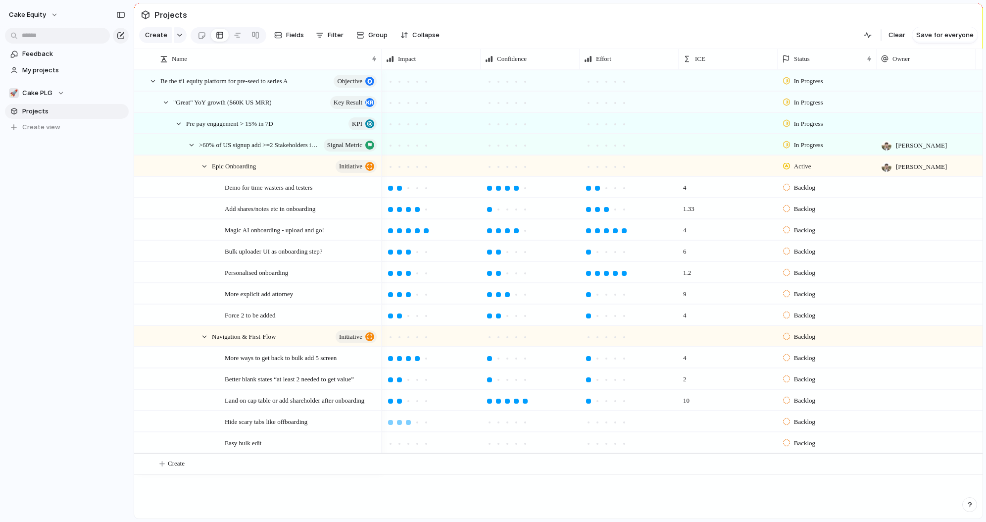
click at [407, 422] on div at bounding box center [408, 422] width 5 height 5
click at [497, 422] on div at bounding box center [498, 422] width 5 height 5
click at [588, 421] on div at bounding box center [588, 422] width 5 height 5
click at [407, 446] on div at bounding box center [408, 443] width 9 height 9
click at [508, 445] on div at bounding box center [507, 443] width 5 height 5
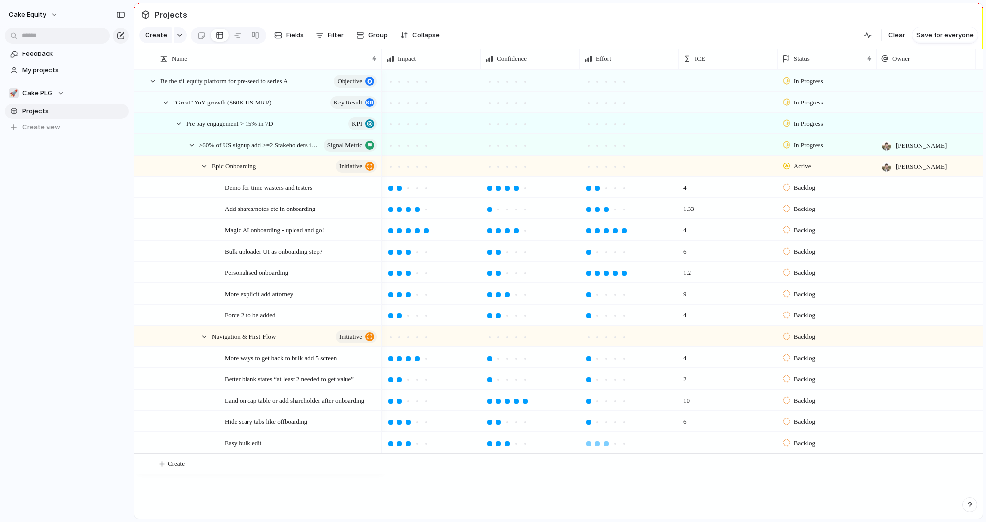
click at [606, 445] on div at bounding box center [606, 443] width 5 height 5
click at [418, 446] on div at bounding box center [417, 443] width 9 height 9
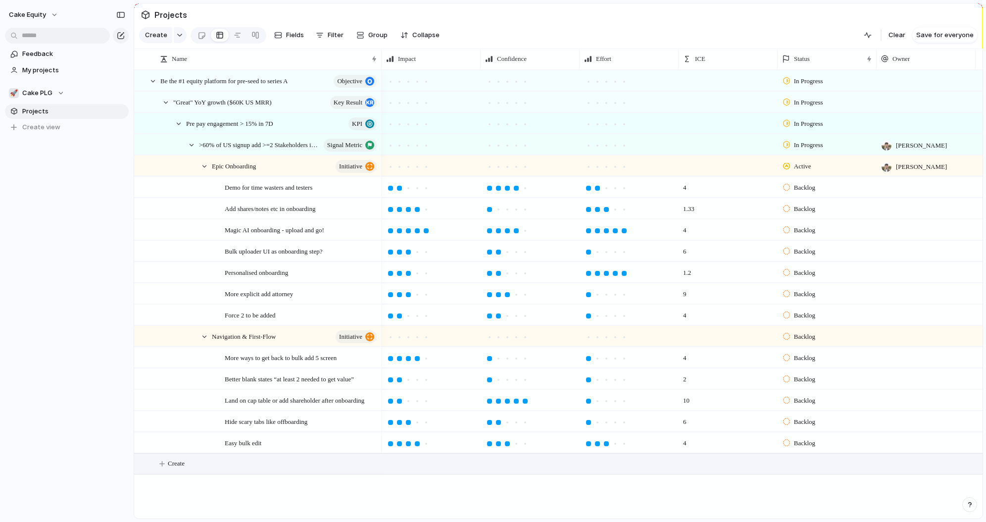
click at [306, 464] on button "Create" at bounding box center [571, 464] width 854 height 20
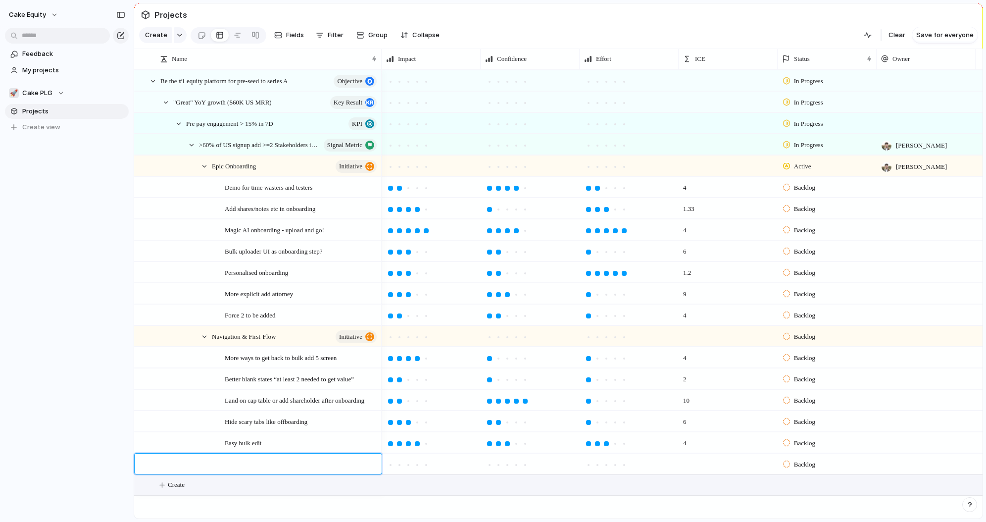
type textarea "**********"
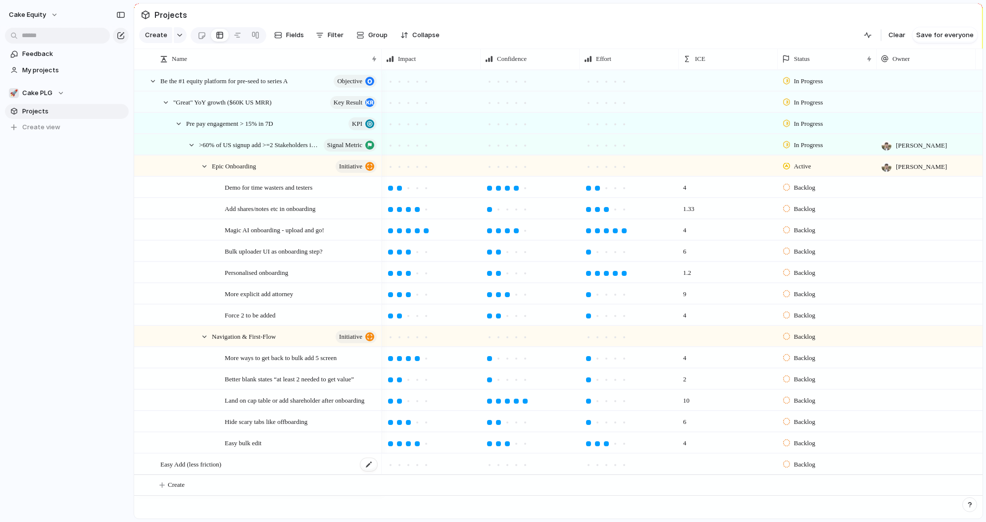
click at [177, 464] on span "Easy Add (less friction)" at bounding box center [190, 463] width 61 height 11
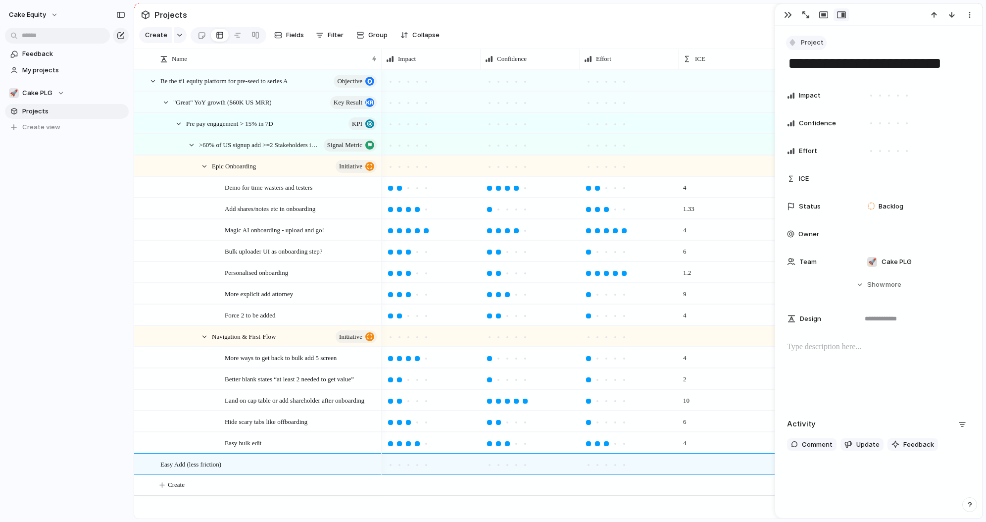
click at [821, 43] on span "Project" at bounding box center [812, 43] width 23 height 10
click at [808, 147] on span "Initiative" at bounding box center [819, 148] width 27 height 10
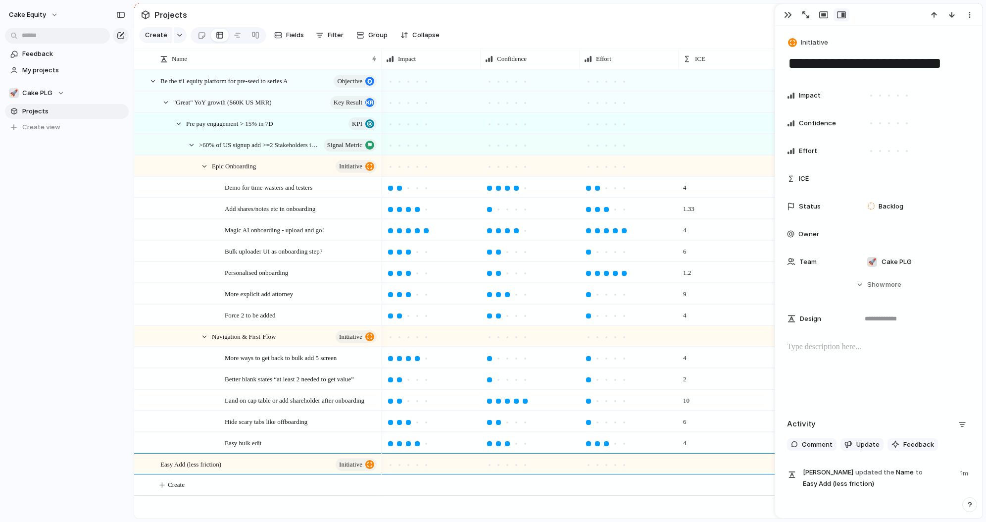
click at [203, 503] on div "Be the #1 equity platform for pre-seed to series A objective "Great" YoY growth…" at bounding box center [558, 294] width 849 height 449
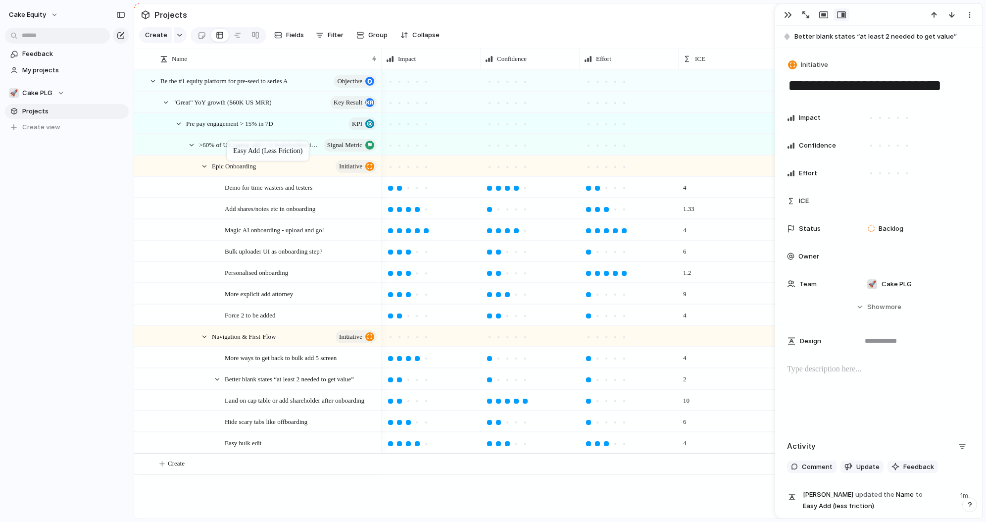
drag, startPoint x: 187, startPoint y: 465, endPoint x: 232, endPoint y: 143, distance: 324.5
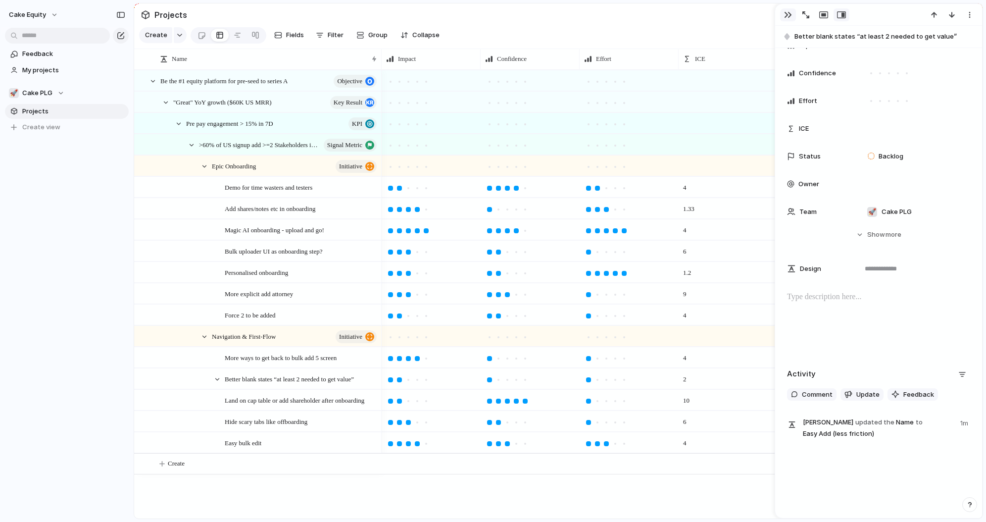
click at [786, 15] on div "button" at bounding box center [788, 15] width 8 height 8
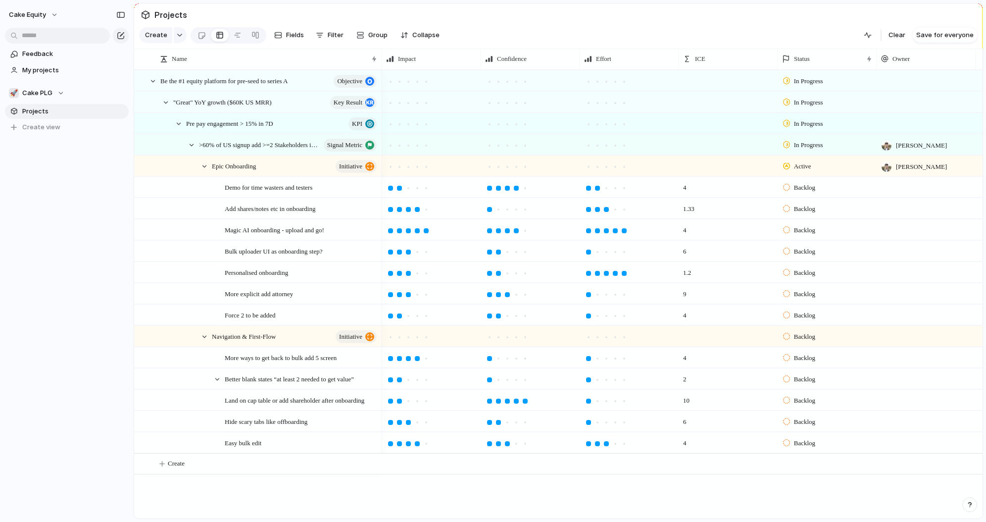
click at [294, 505] on div "Be the #1 equity platform for pre-seed to series A objective "Great" YoY growth…" at bounding box center [558, 294] width 849 height 449
click at [218, 381] on div at bounding box center [217, 379] width 9 height 9
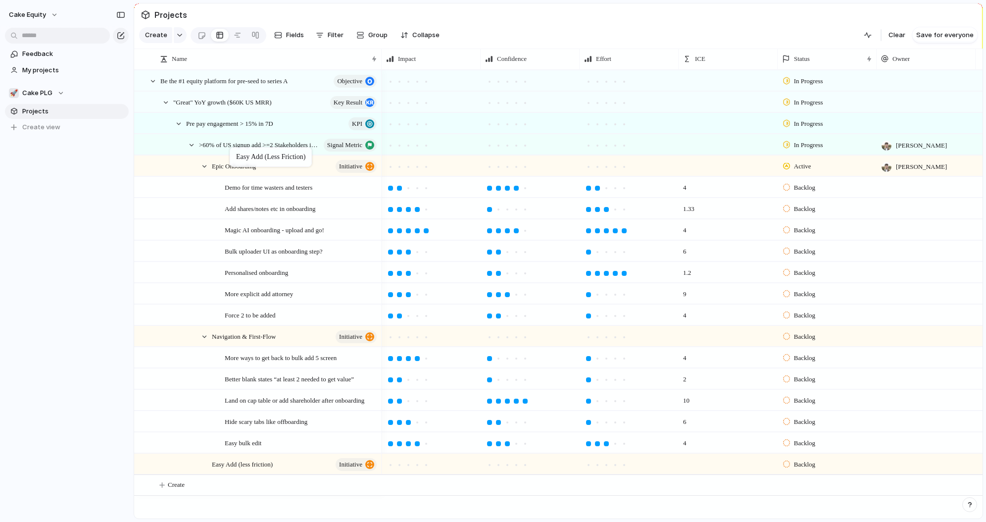
drag, startPoint x: 243, startPoint y: 399, endPoint x: 235, endPoint y: 149, distance: 249.7
click at [179, 497] on div "Be the #1 equity platform for pre-seed to series A objective "Great" YoY growth…" at bounding box center [558, 294] width 849 height 449
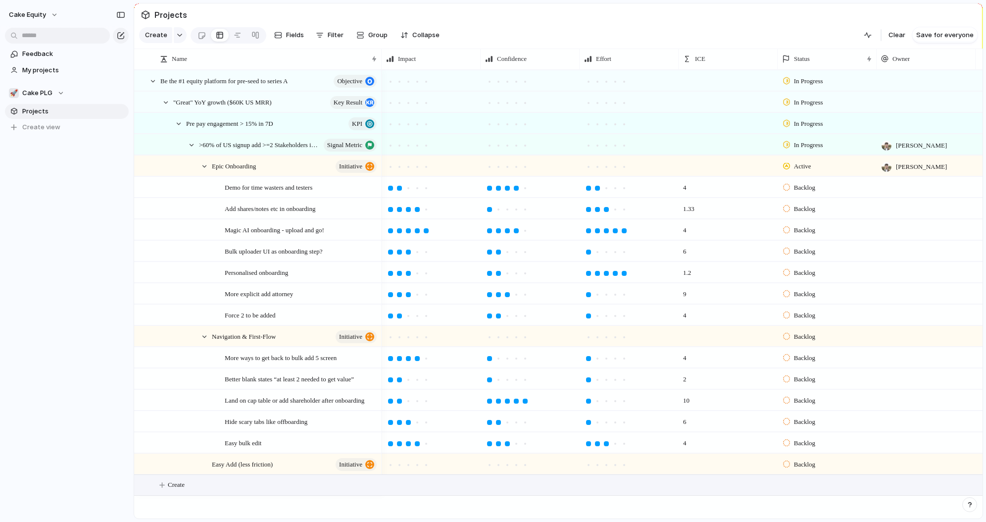
click at [192, 487] on button "Create" at bounding box center [571, 485] width 854 height 20
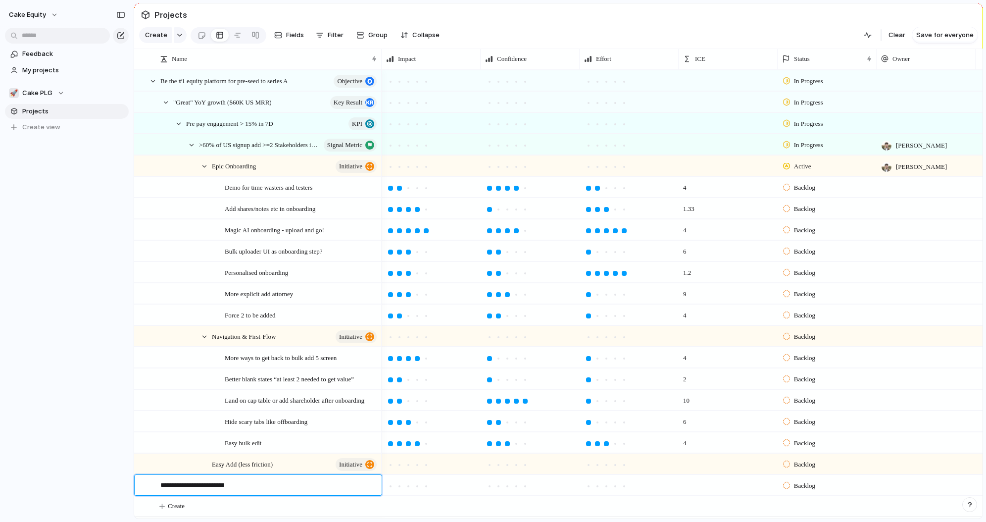
type textarea "**********"
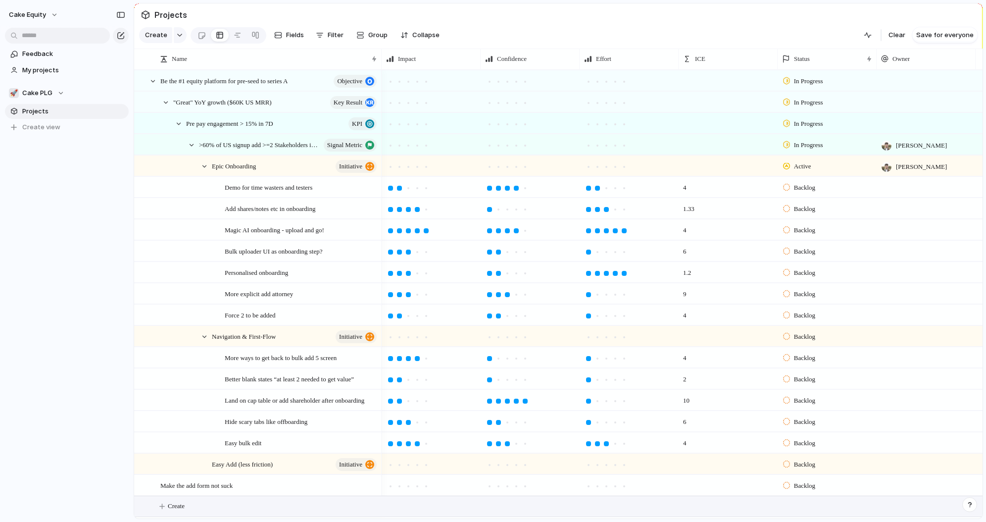
click at [238, 505] on button "Create" at bounding box center [571, 506] width 854 height 20
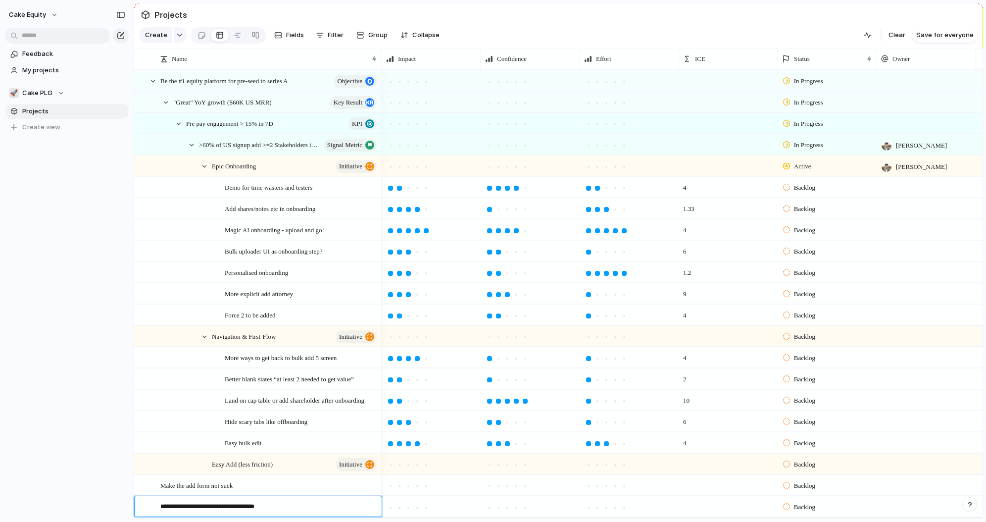
type textarea "**********"
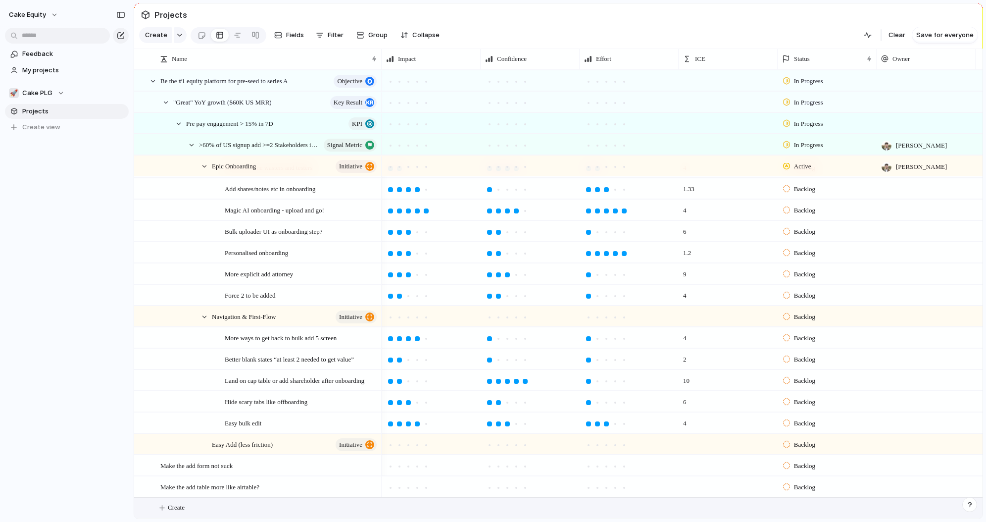
click at [178, 509] on span "Create" at bounding box center [176, 508] width 17 height 10
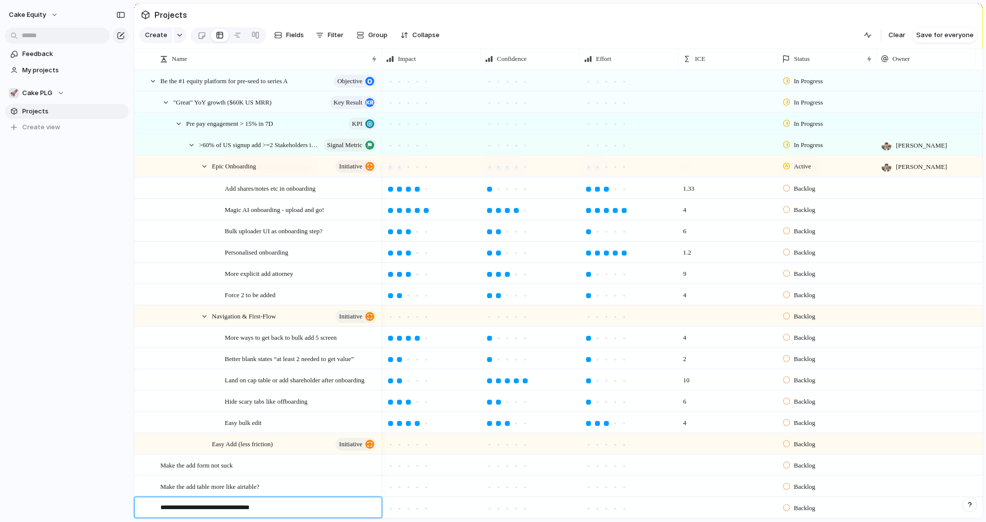
type textarea "**********"
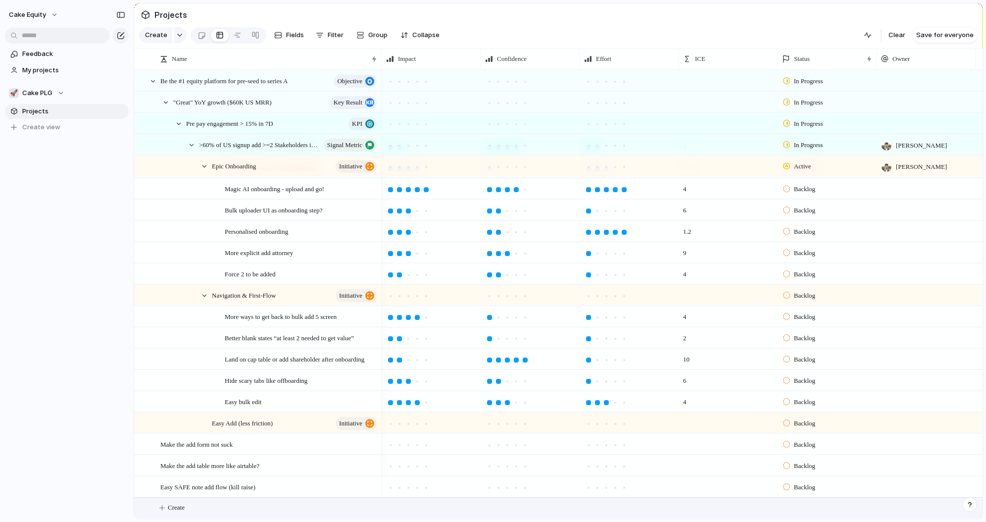
click at [177, 507] on span "Create" at bounding box center [176, 508] width 17 height 10
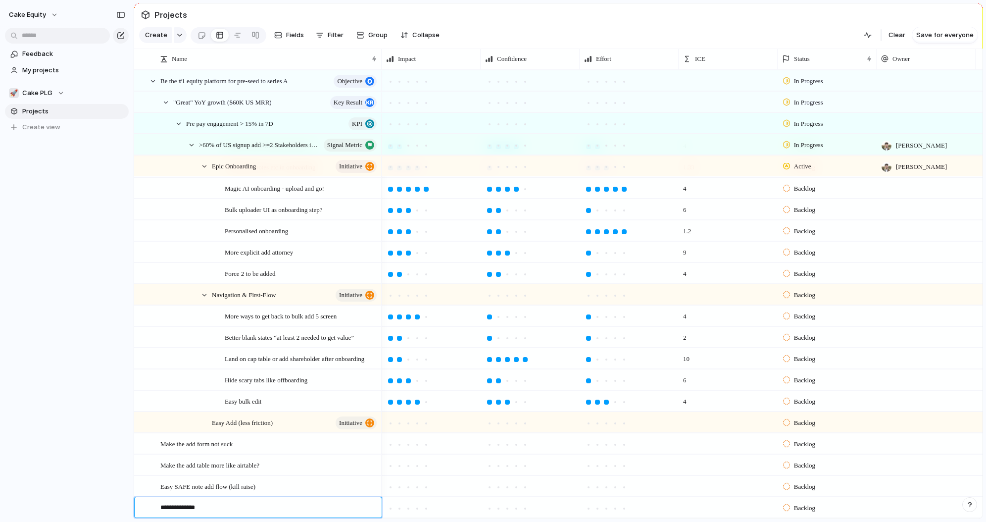
type textarea "**********"
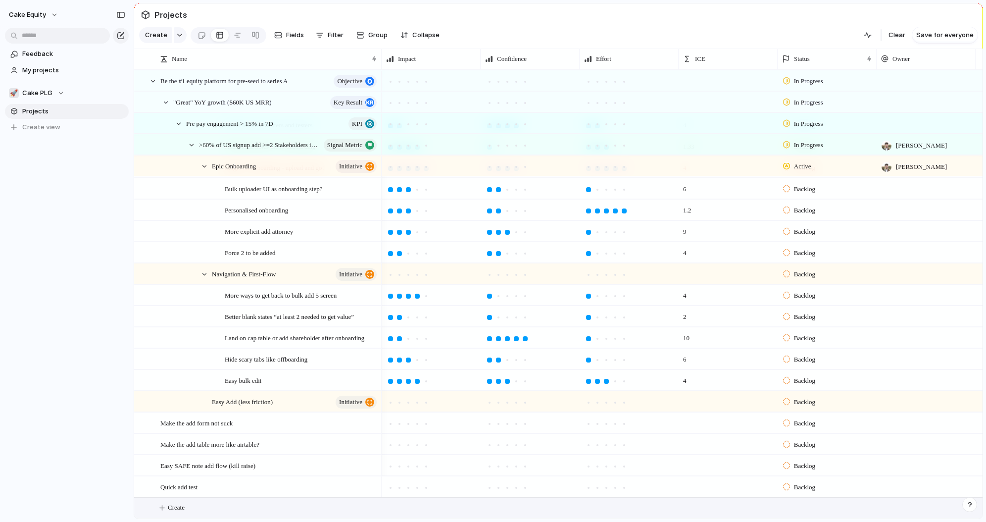
click at [182, 503] on span "Create" at bounding box center [176, 508] width 17 height 10
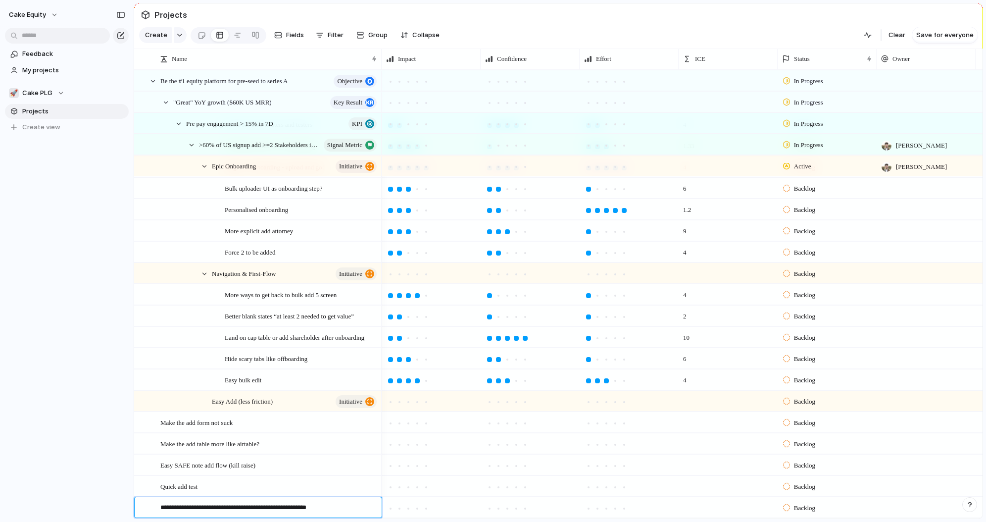
click at [267, 508] on textarea "**********" at bounding box center [267, 509] width 214 height 12
type textarea "**********"
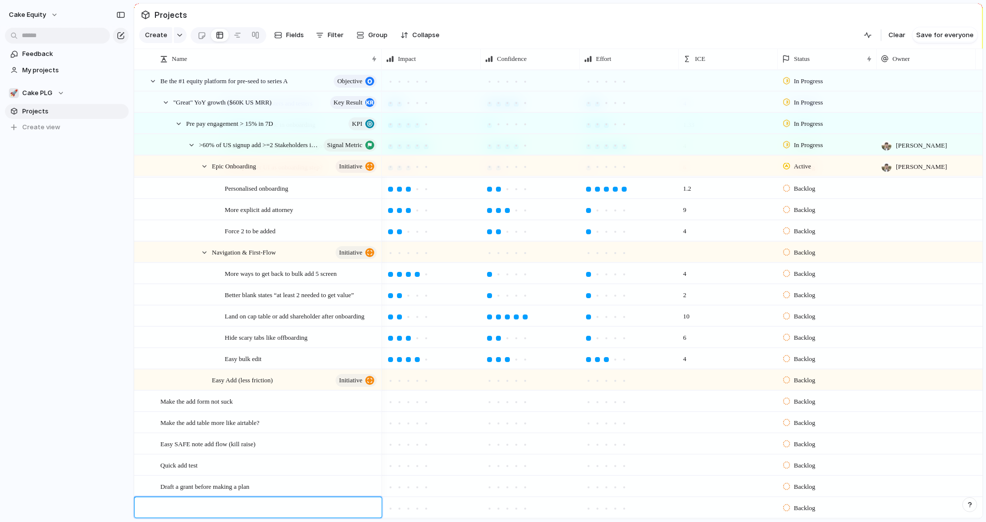
paste textarea "**********"
type textarea "**********"
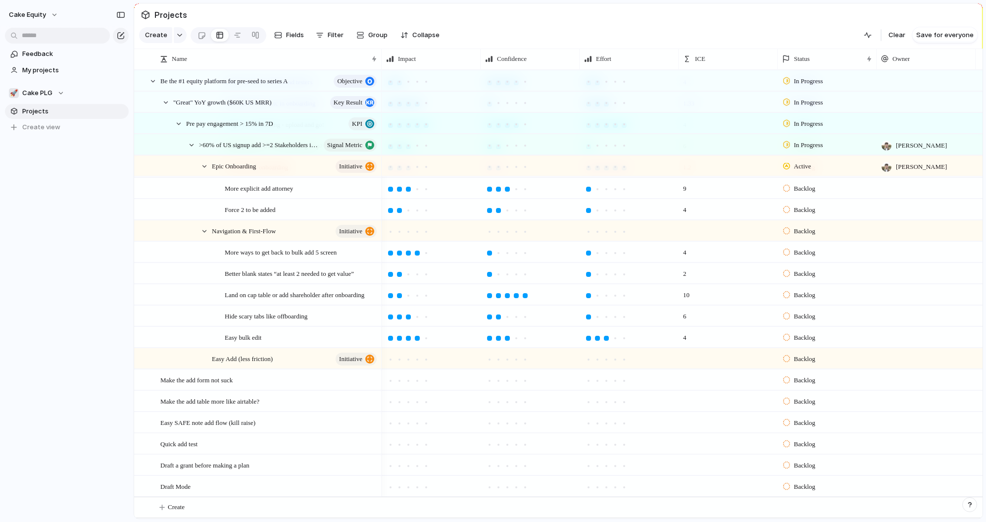
click at [178, 457] on div "Draft a grant before making a plan" at bounding box center [269, 465] width 218 height 20
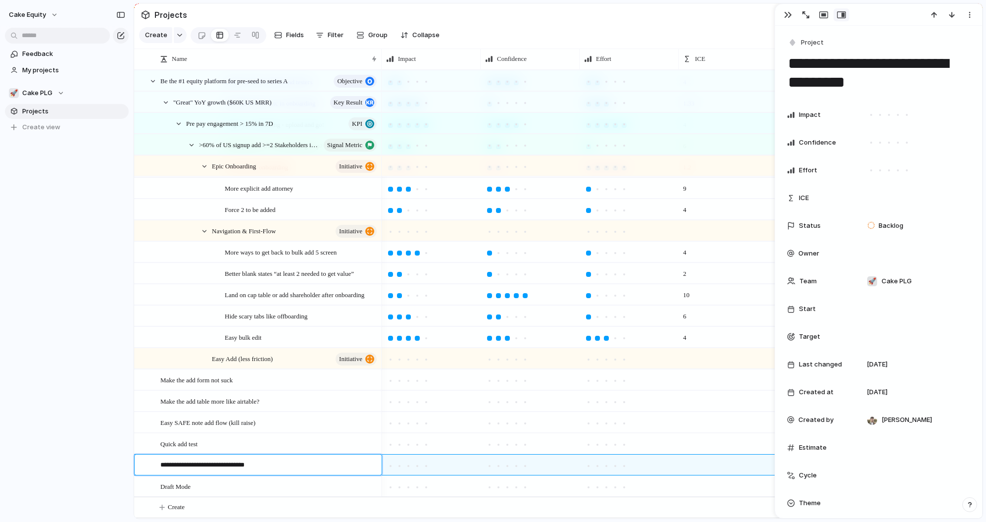
click at [169, 464] on textarea "**********" at bounding box center [267, 466] width 214 height 12
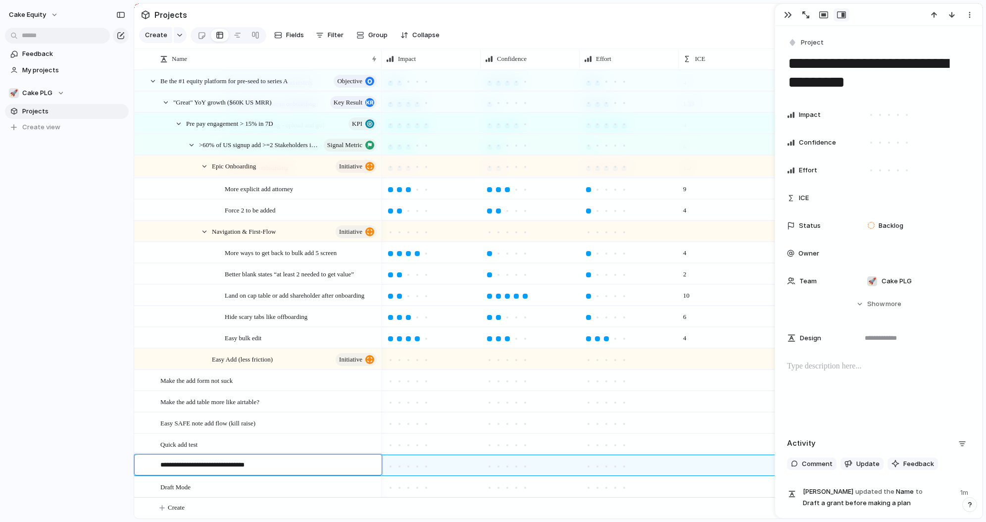
click at [169, 464] on textarea "**********" at bounding box center [267, 466] width 214 height 12
type textarea "**********"
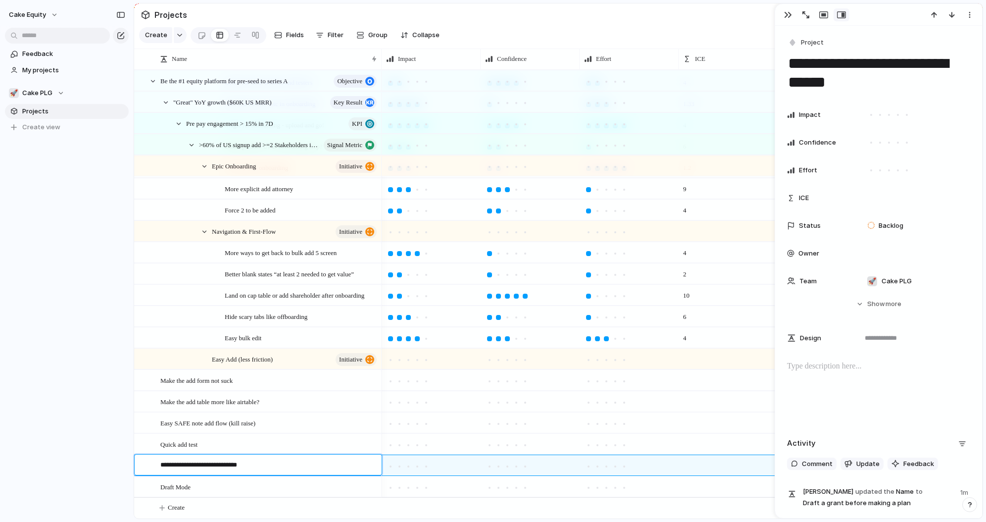
type textarea "**********"
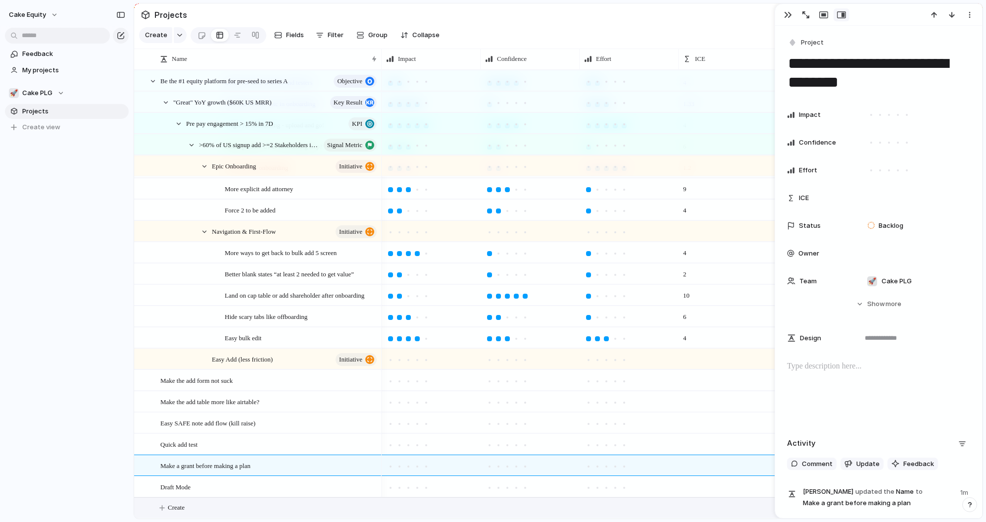
click at [177, 504] on span "Create" at bounding box center [176, 508] width 17 height 10
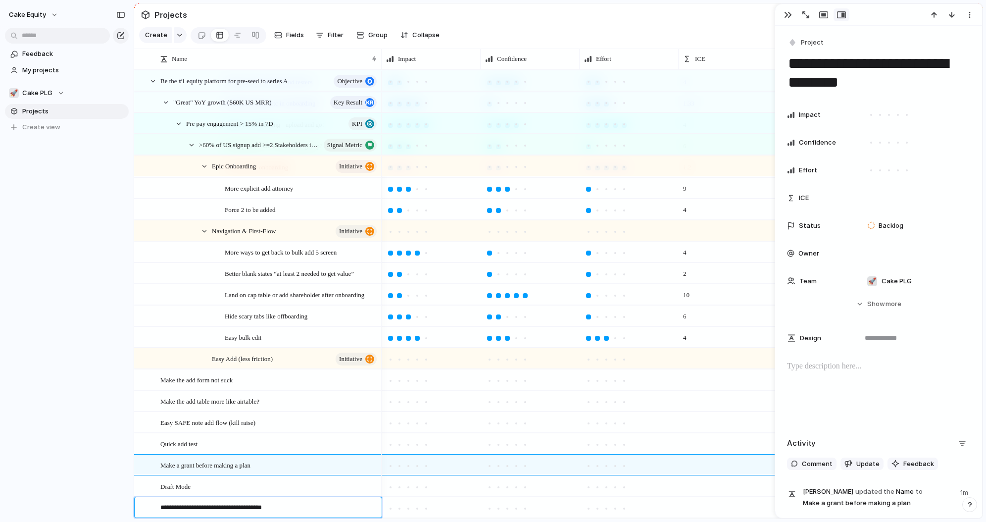
type textarea "**********"
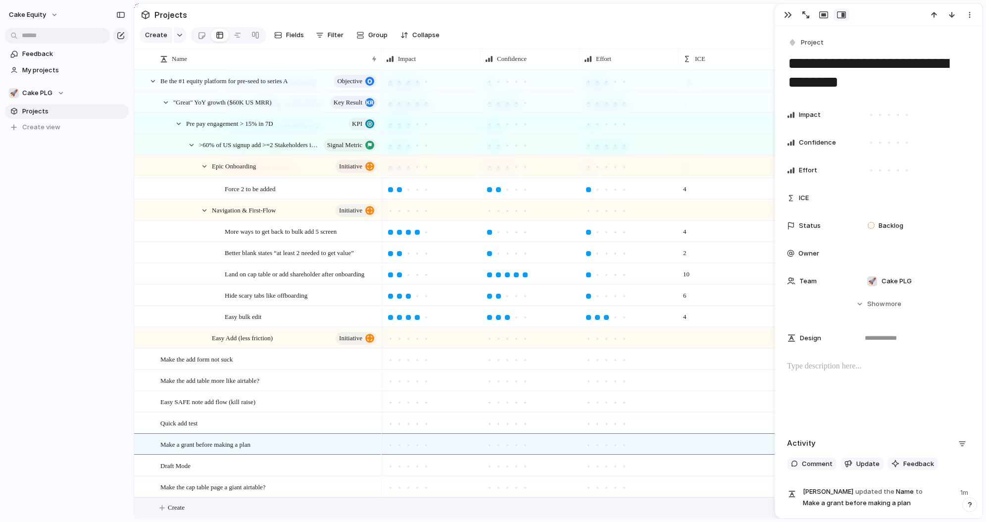
click at [179, 507] on span "Create" at bounding box center [176, 508] width 17 height 10
type textarea "**********"
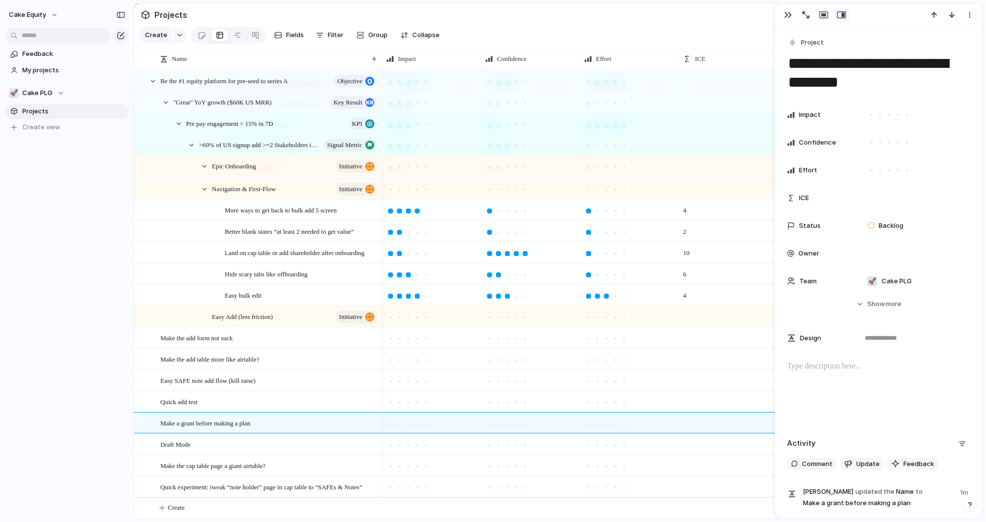
scroll to position [148, 0]
click at [174, 503] on span "Create" at bounding box center [176, 508] width 17 height 10
type textarea "**********"
click at [146, 334] on div at bounding box center [142, 337] width 7 height 7
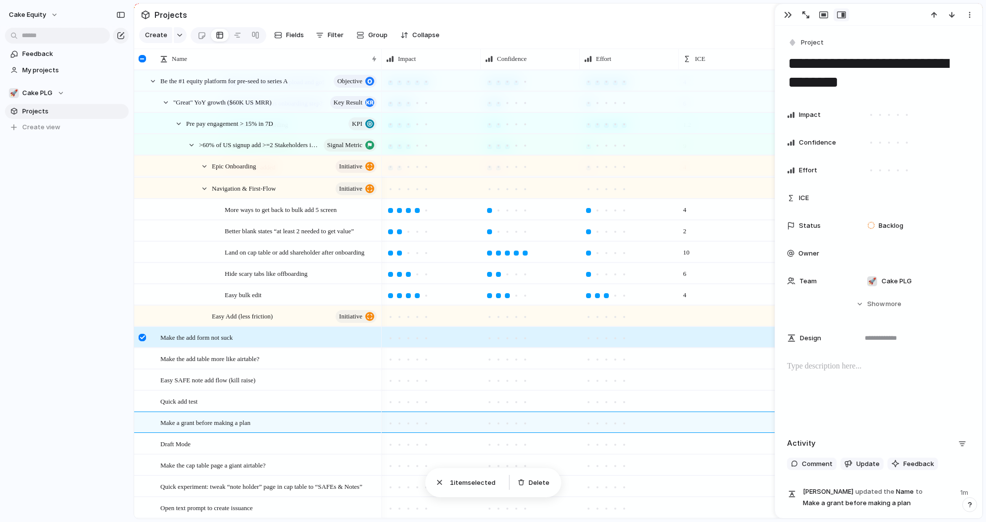
click at [142, 338] on div at bounding box center [142, 337] width 7 height 7
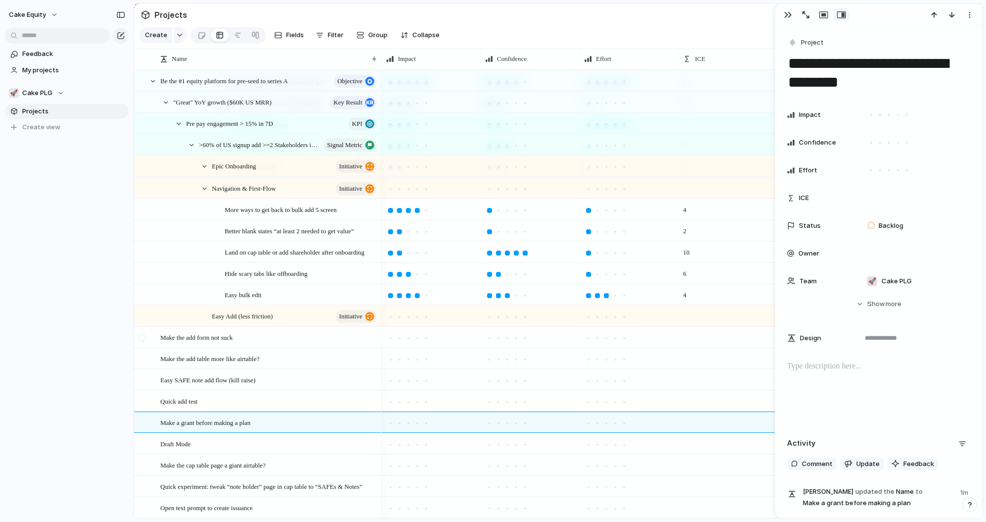
click at [144, 336] on div at bounding box center [142, 337] width 7 height 7
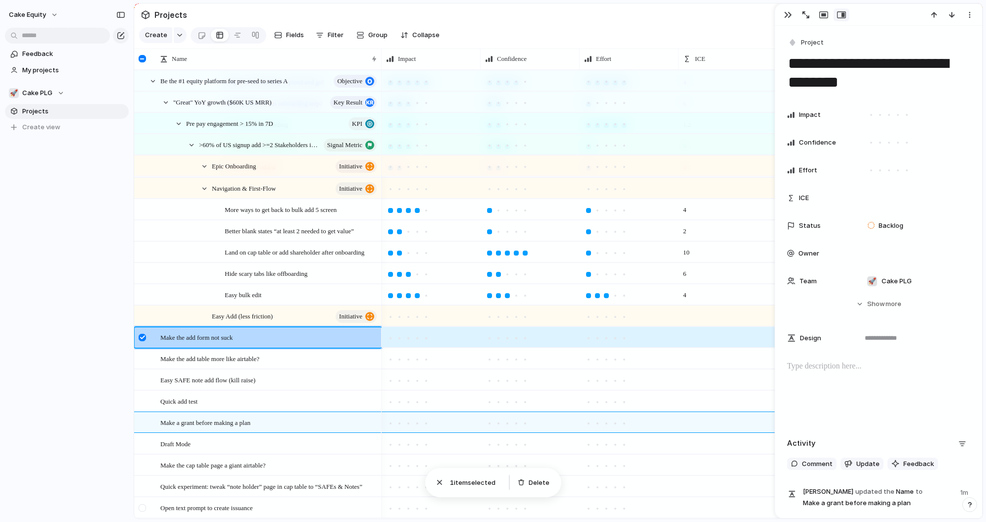
click at [140, 507] on div at bounding box center [142, 507] width 7 height 7
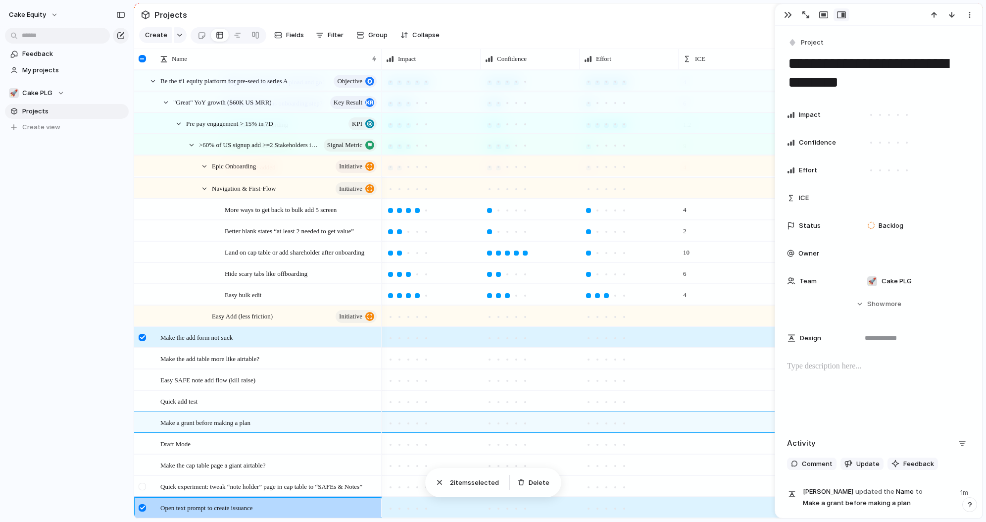
click at [145, 483] on div at bounding box center [142, 486] width 7 height 7
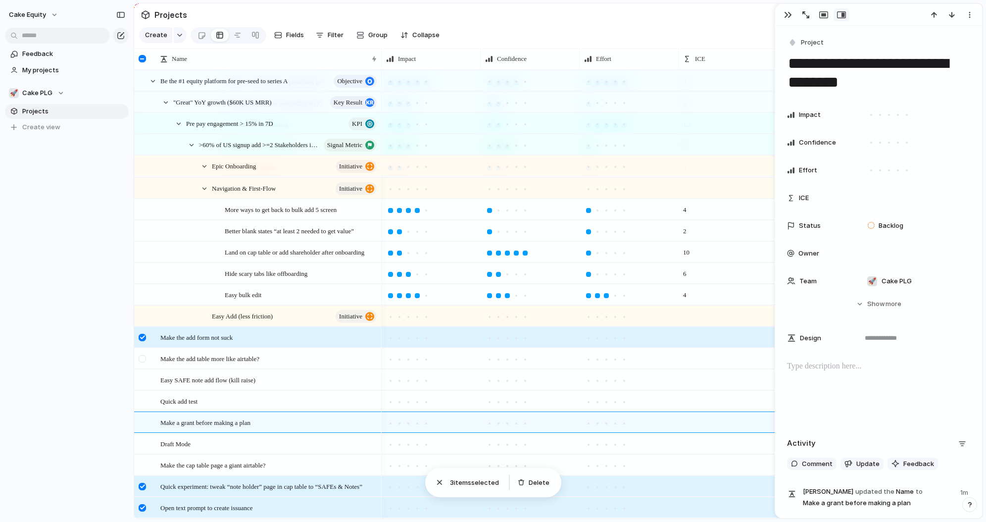
click at [138, 356] on div at bounding box center [144, 362] width 18 height 27
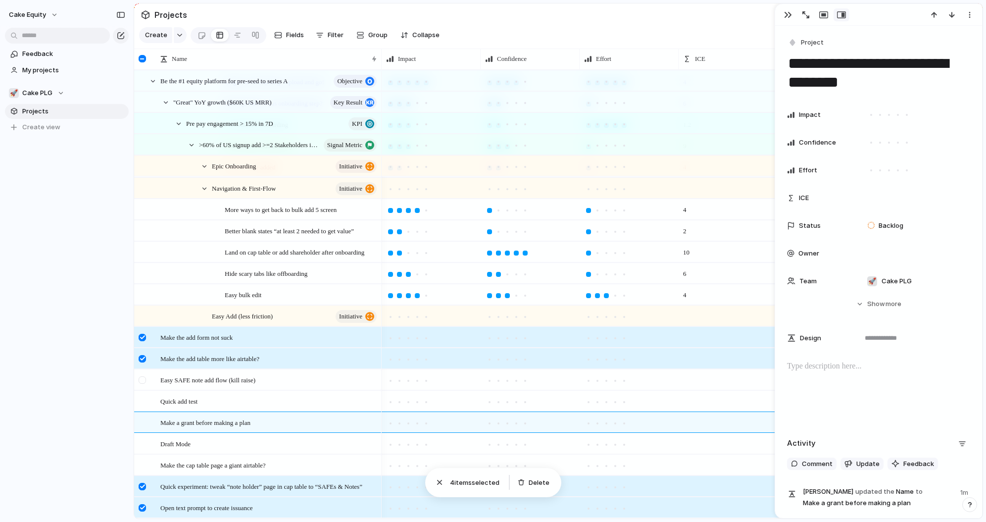
click at [144, 376] on div at bounding box center [142, 379] width 7 height 7
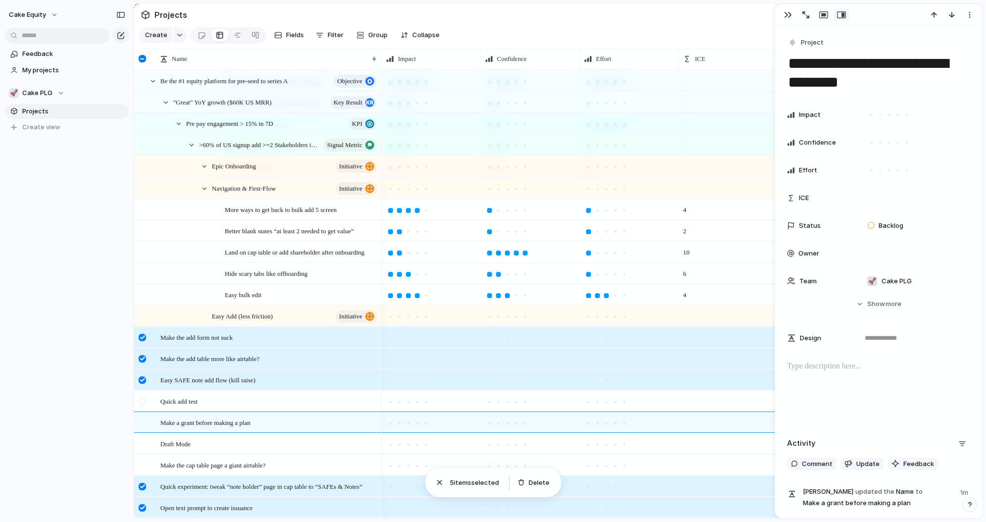
click at [144, 402] on div at bounding box center [142, 401] width 7 height 7
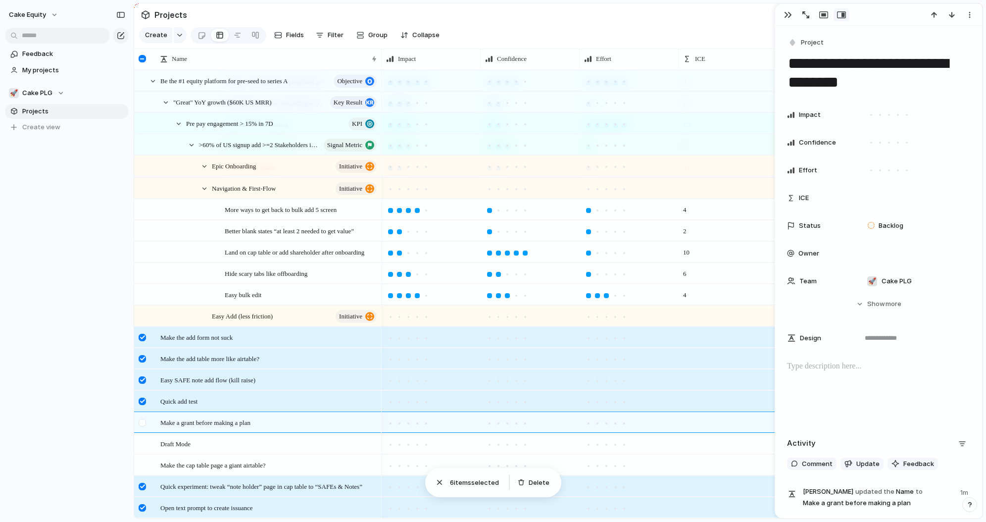
click at [143, 422] on div at bounding box center [142, 422] width 7 height 7
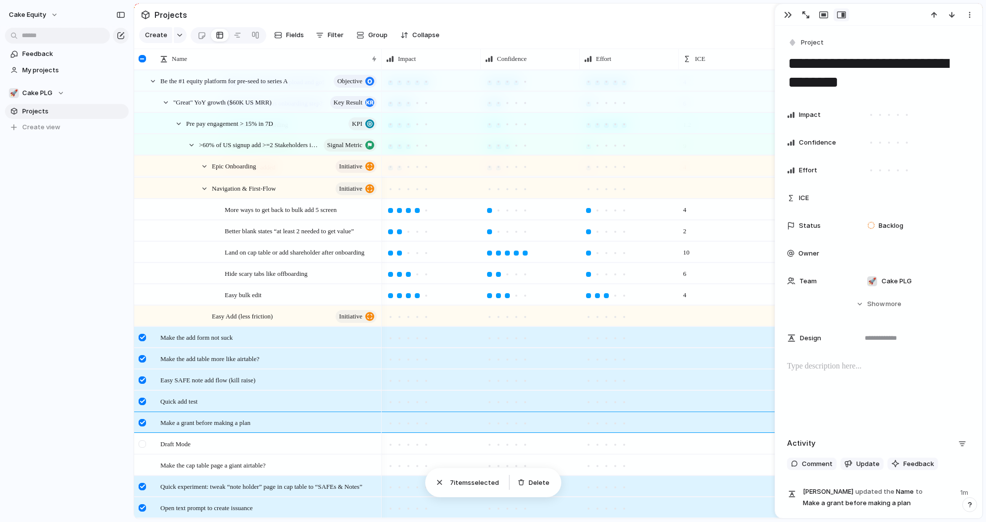
click at [143, 449] on div at bounding box center [144, 447] width 18 height 27
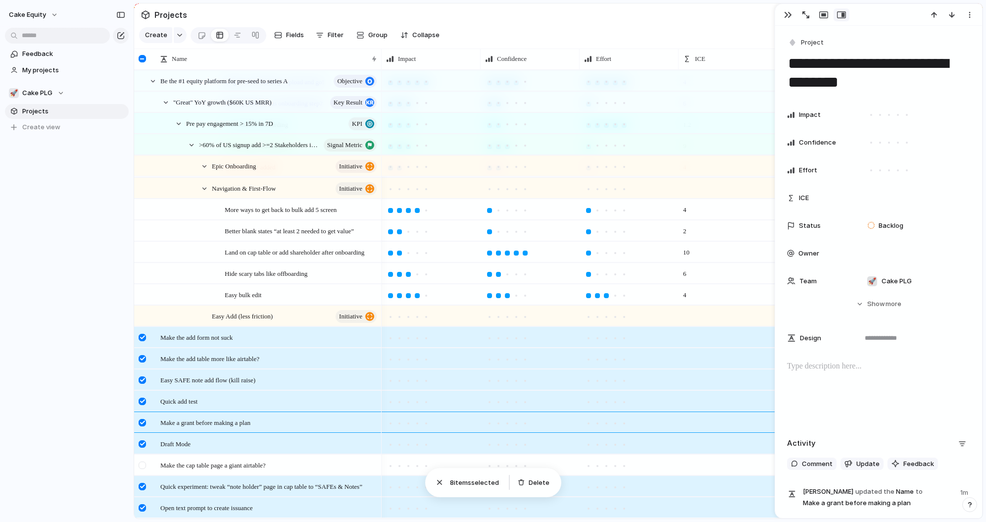
click at [142, 463] on div at bounding box center [142, 465] width 7 height 7
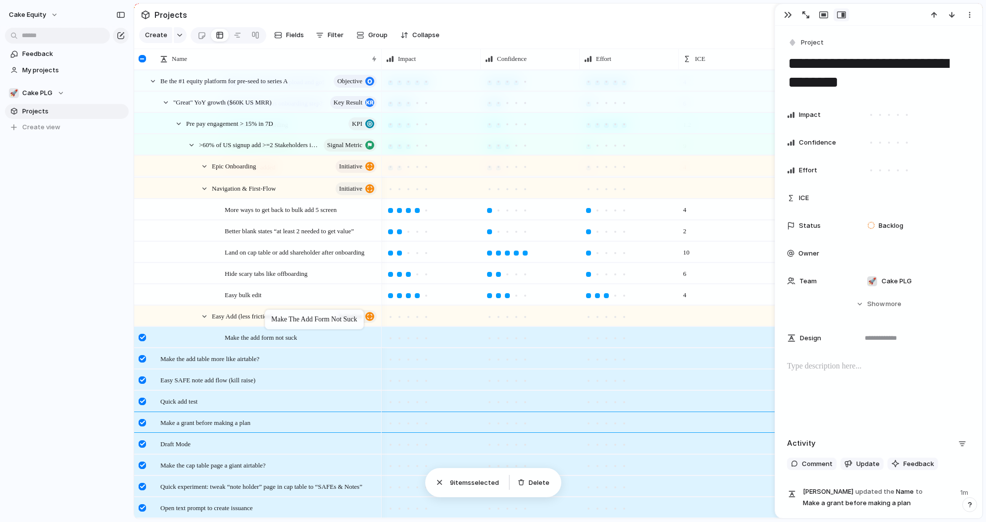
drag, startPoint x: 185, startPoint y: 339, endPoint x: 270, endPoint y: 311, distance: 89.0
click at [206, 313] on div at bounding box center [204, 316] width 9 height 9
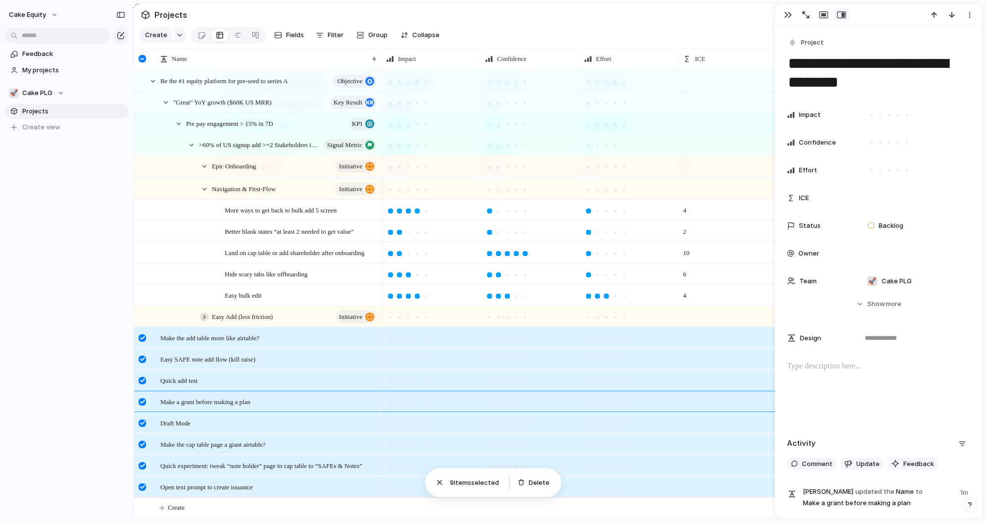
click at [206, 313] on div at bounding box center [204, 316] width 9 height 9
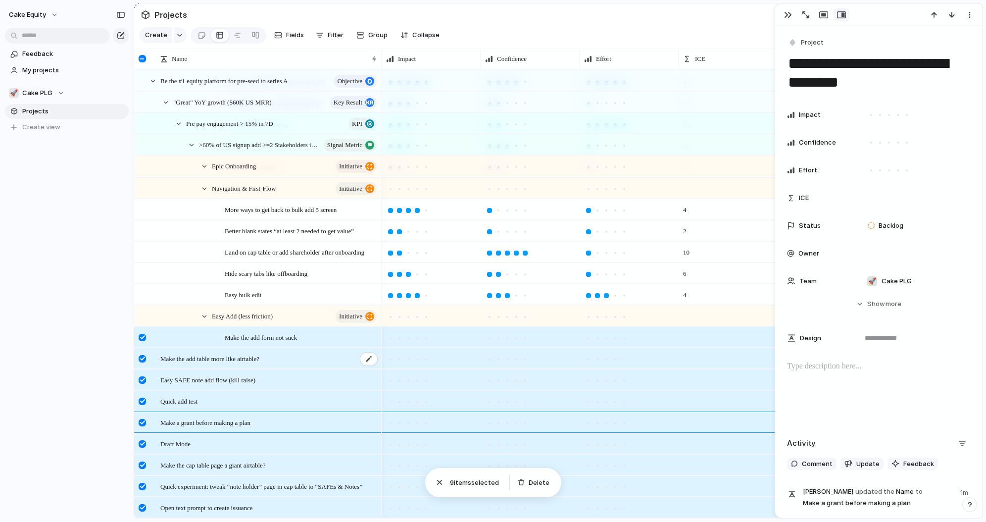
click at [168, 362] on span "Make the add table more like airtable?" at bounding box center [209, 358] width 99 height 11
type textarea "**********"
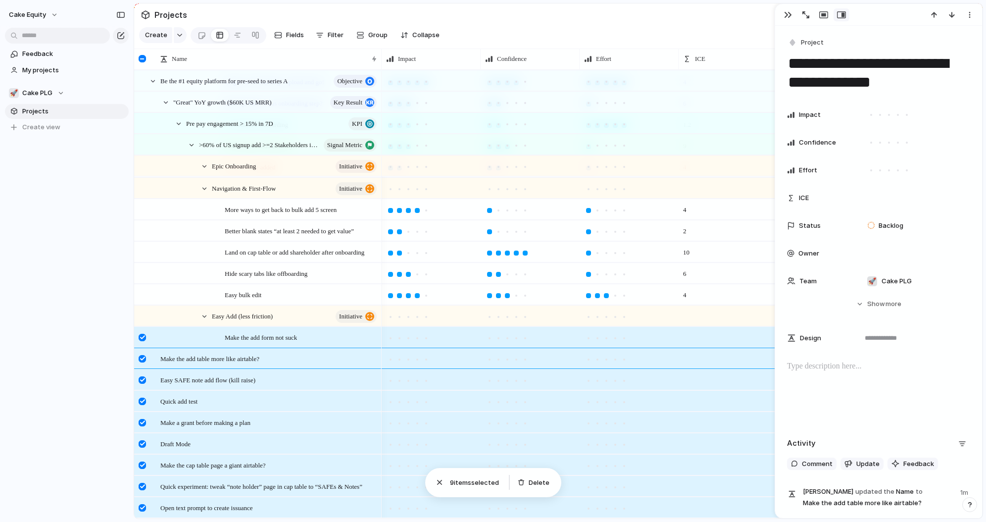
click at [143, 336] on div at bounding box center [142, 337] width 7 height 7
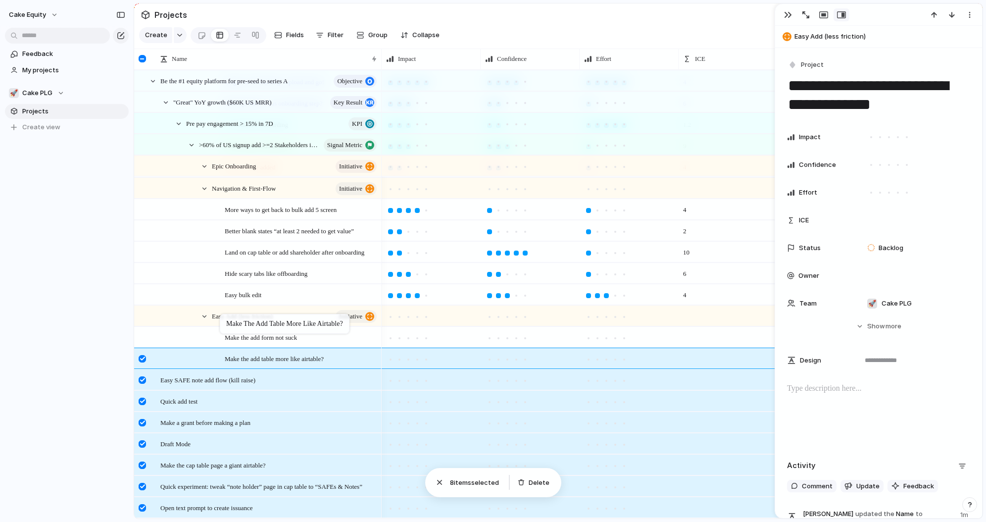
drag, startPoint x: 165, startPoint y: 358, endPoint x: 225, endPoint y: 316, distance: 72.5
drag, startPoint x: 197, startPoint y: 374, endPoint x: 252, endPoint y: 312, distance: 82.8
drag, startPoint x: 198, startPoint y: 400, endPoint x: 253, endPoint y: 318, distance: 98.6
drag, startPoint x: 202, startPoint y: 421, endPoint x: 260, endPoint y: 315, distance: 120.6
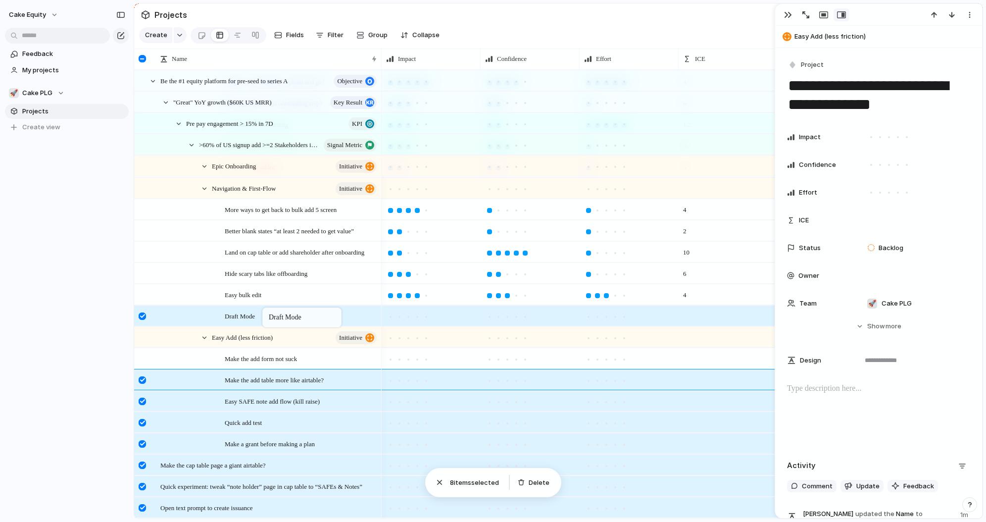
drag, startPoint x: 212, startPoint y: 431, endPoint x: 268, endPoint y: 310, distance: 133.9
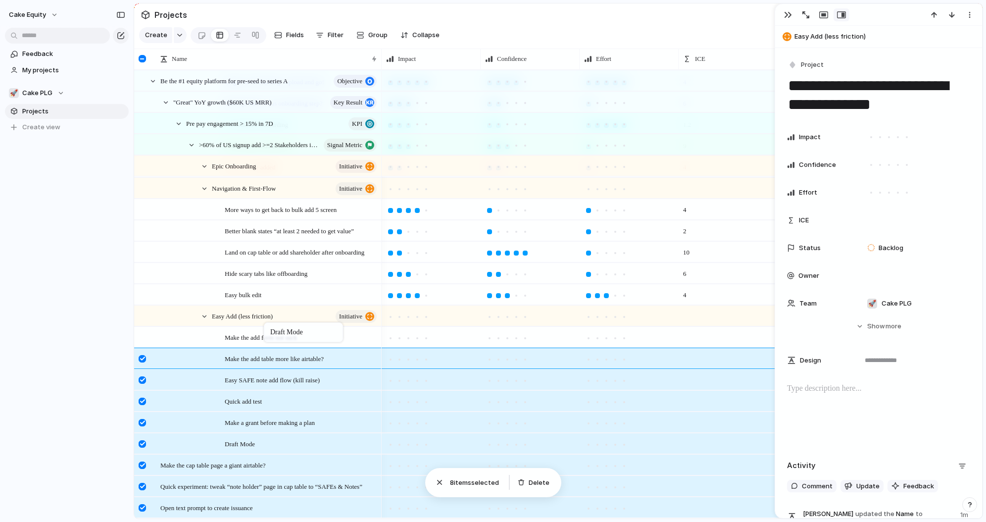
drag, startPoint x: 262, startPoint y: 317, endPoint x: 269, endPoint y: 324, distance: 9.8
drag, startPoint x: 205, startPoint y: 459, endPoint x: 273, endPoint y: 313, distance: 161.3
drag, startPoint x: 192, startPoint y: 482, endPoint x: 266, endPoint y: 315, distance: 182.5
drag, startPoint x: 180, startPoint y: 503, endPoint x: 267, endPoint y: 316, distance: 205.4
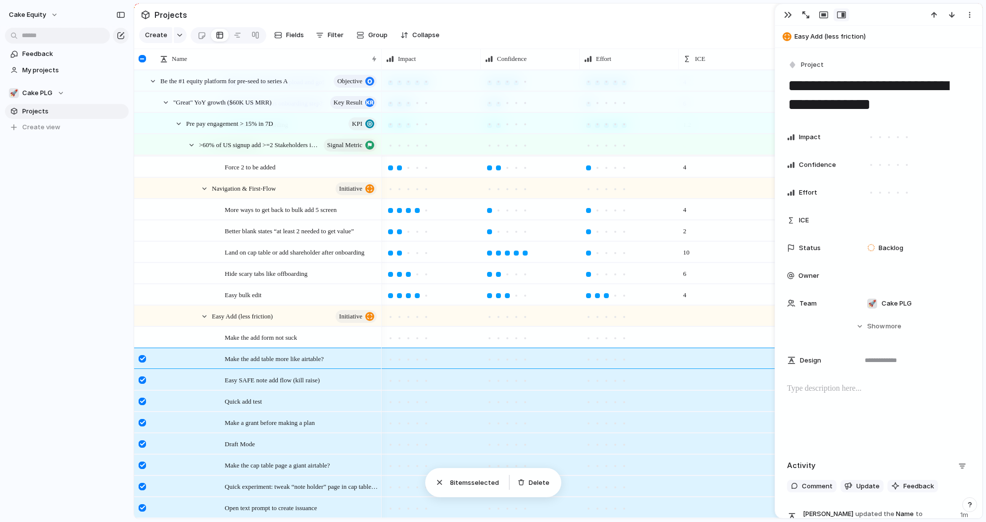
scroll to position [169, 0]
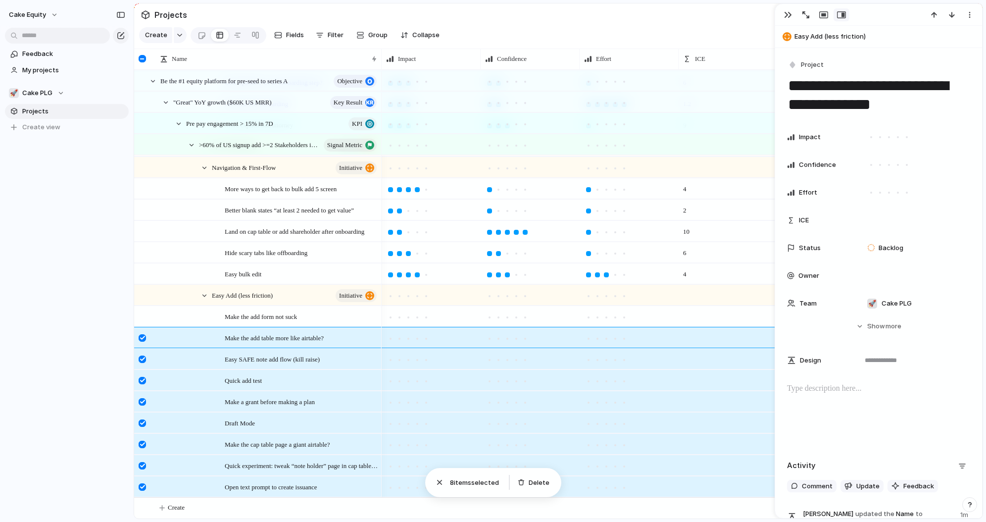
click at [465, 483] on span "8 item s selected" at bounding box center [475, 483] width 51 height 10
click at [444, 480] on div "button" at bounding box center [440, 482] width 10 height 10
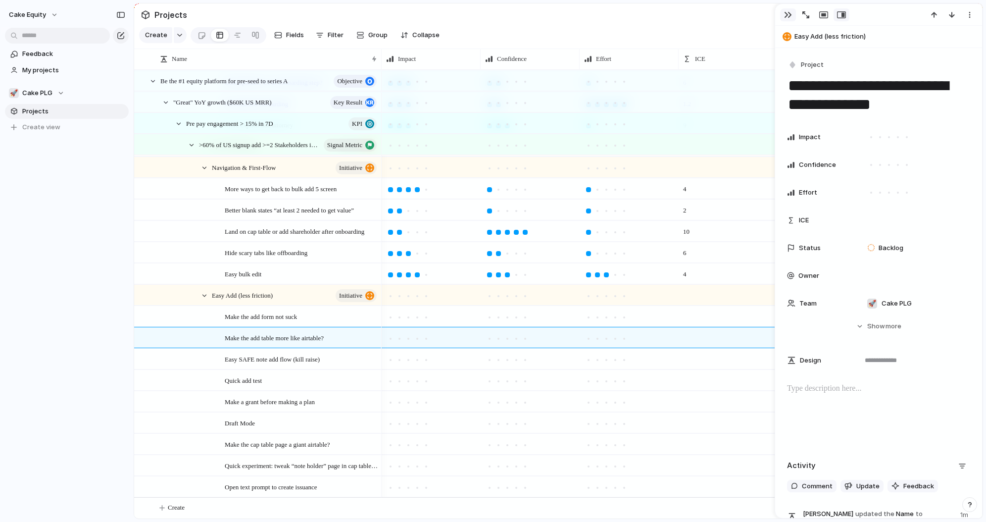
click at [787, 14] on div "button" at bounding box center [788, 15] width 8 height 8
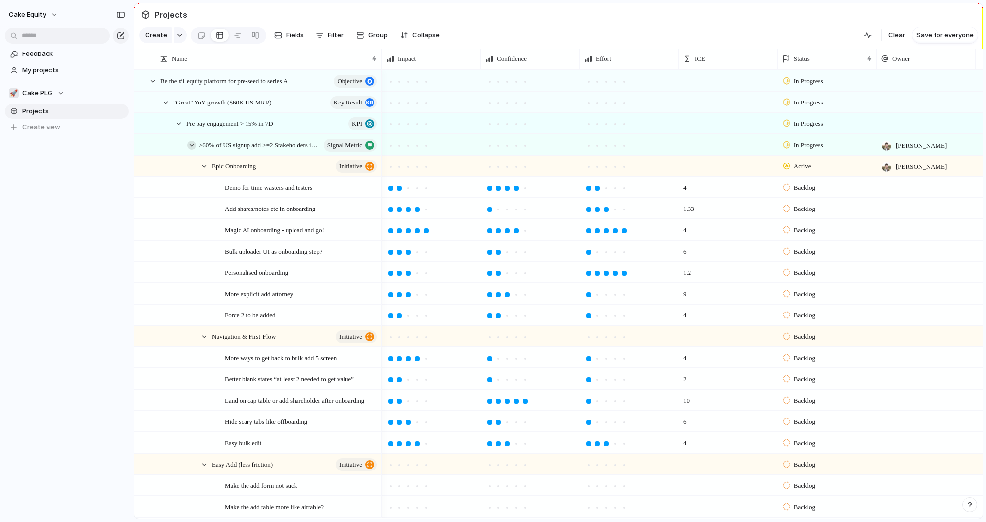
click at [190, 142] on div at bounding box center [191, 145] width 9 height 9
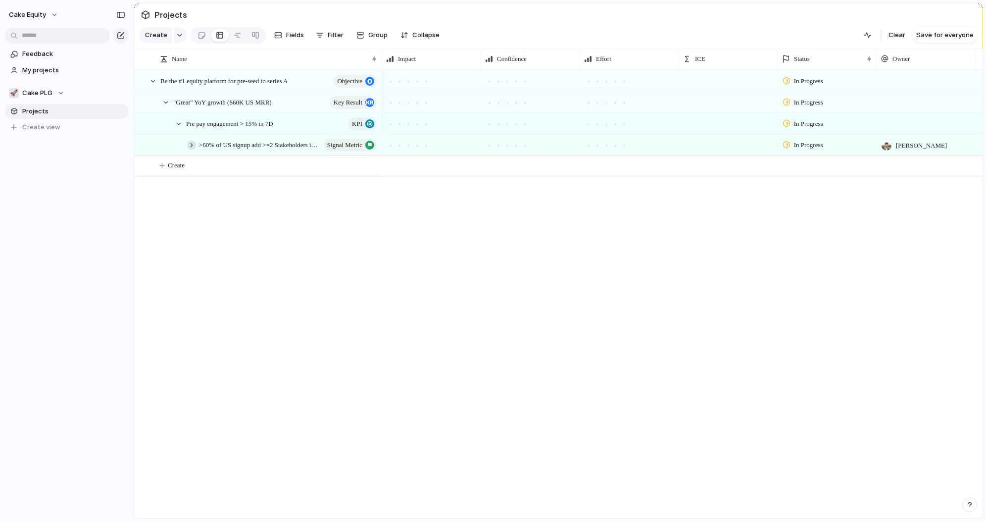
click at [190, 142] on div at bounding box center [191, 145] width 9 height 9
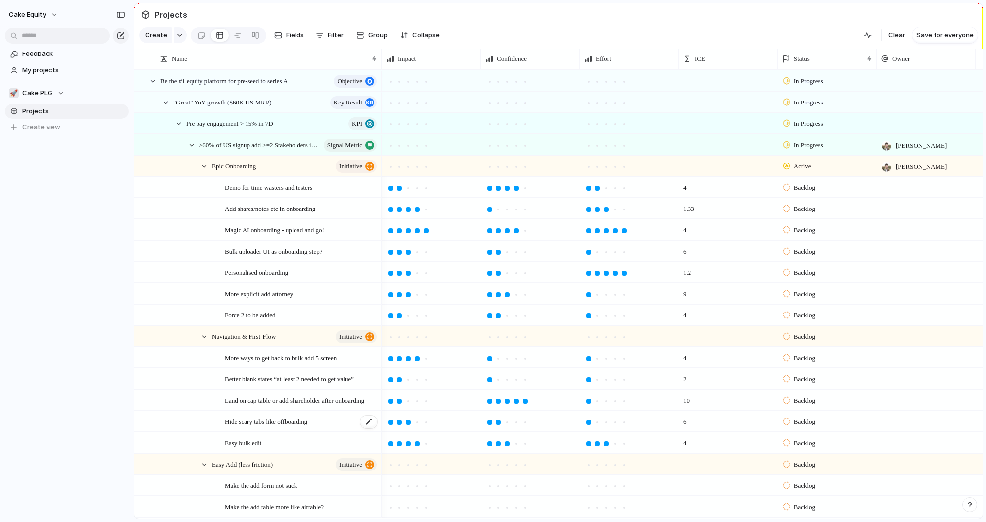
scroll to position [169, 0]
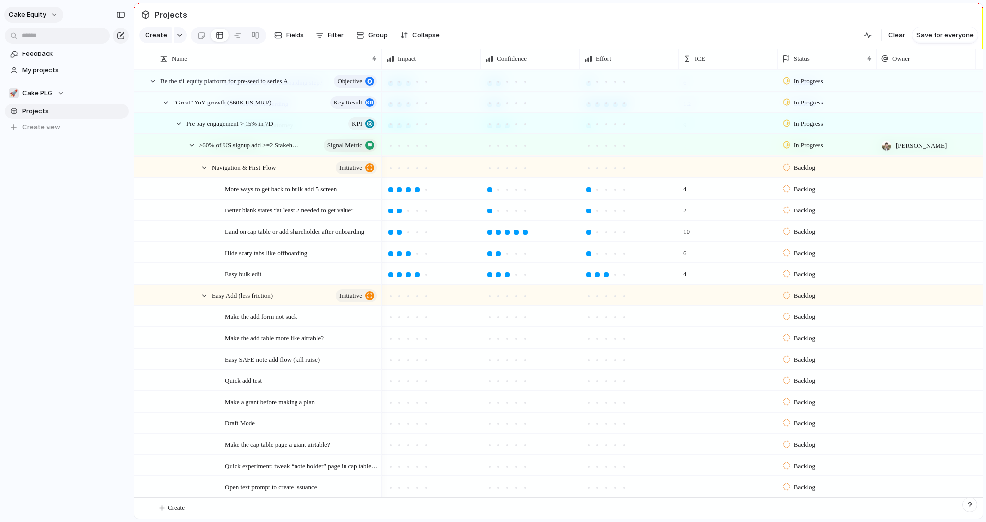
click at [40, 12] on span "Cake Equity" at bounding box center [27, 15] width 37 height 10
click at [46, 34] on span "Settings" at bounding box center [36, 37] width 27 height 10
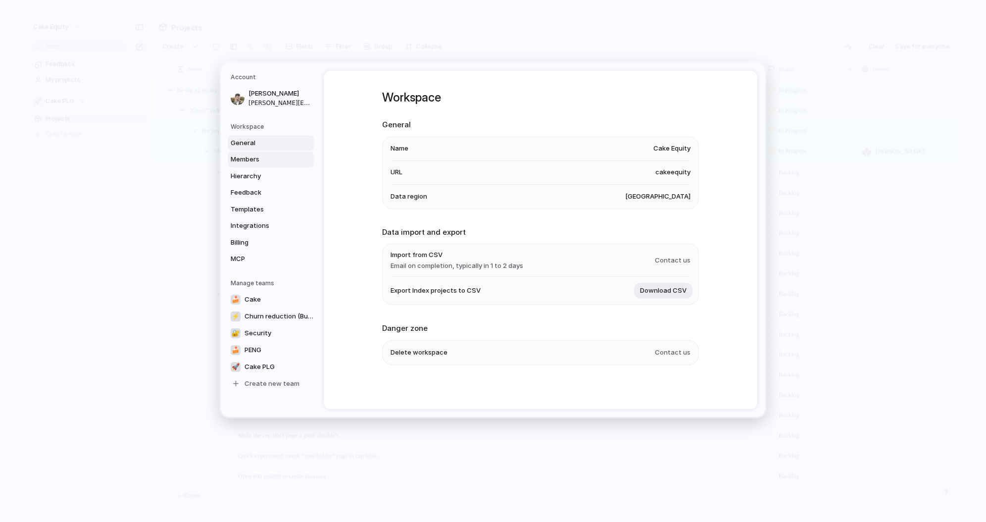
click at [254, 154] on link "Members" at bounding box center [271, 160] width 86 height 16
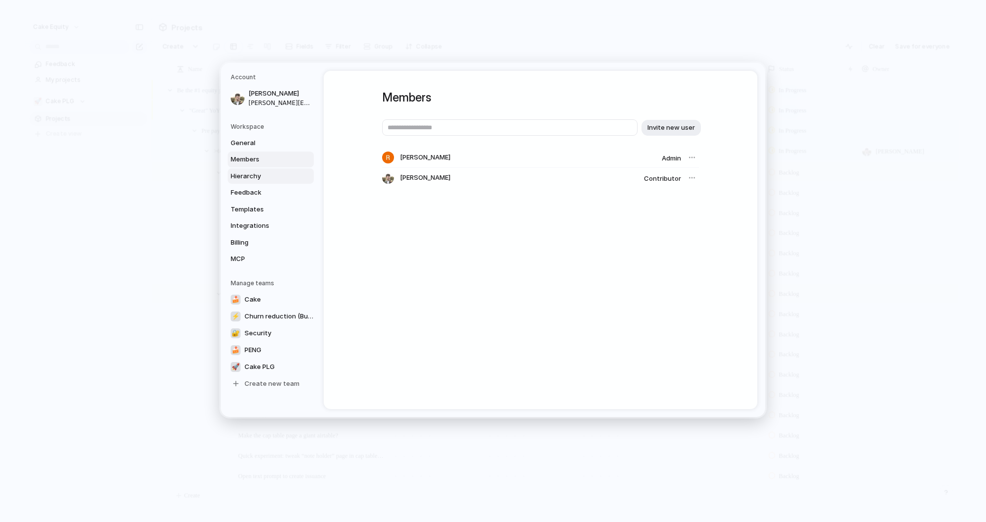
click at [256, 172] on span "Hierarchy" at bounding box center [262, 176] width 63 height 10
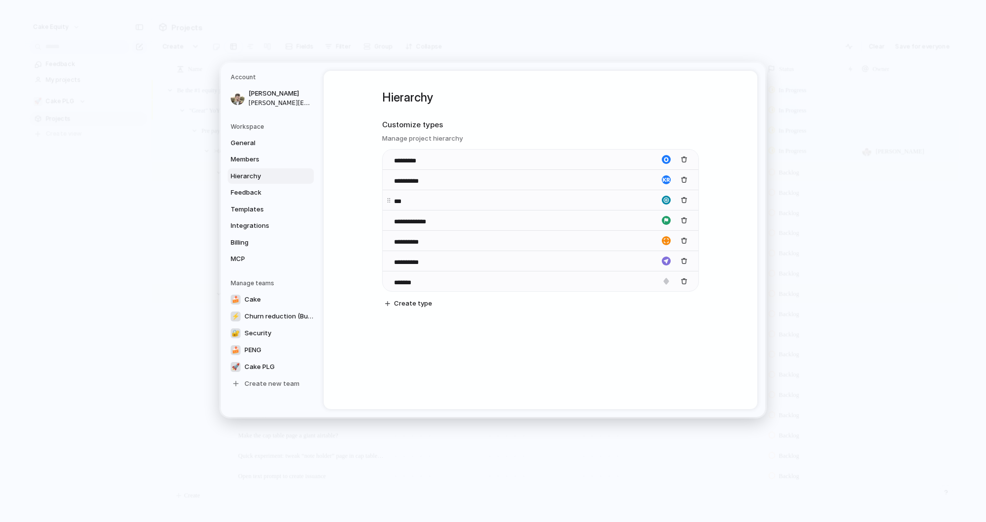
click at [665, 199] on div "button" at bounding box center [666, 200] width 9 height 9
click at [641, 232] on button "button" at bounding box center [642, 231] width 9 height 9
click at [711, 239] on div at bounding box center [493, 261] width 986 height 522
click at [667, 224] on div "button" at bounding box center [666, 220] width 9 height 9
click at [641, 253] on button "button" at bounding box center [642, 252] width 9 height 9
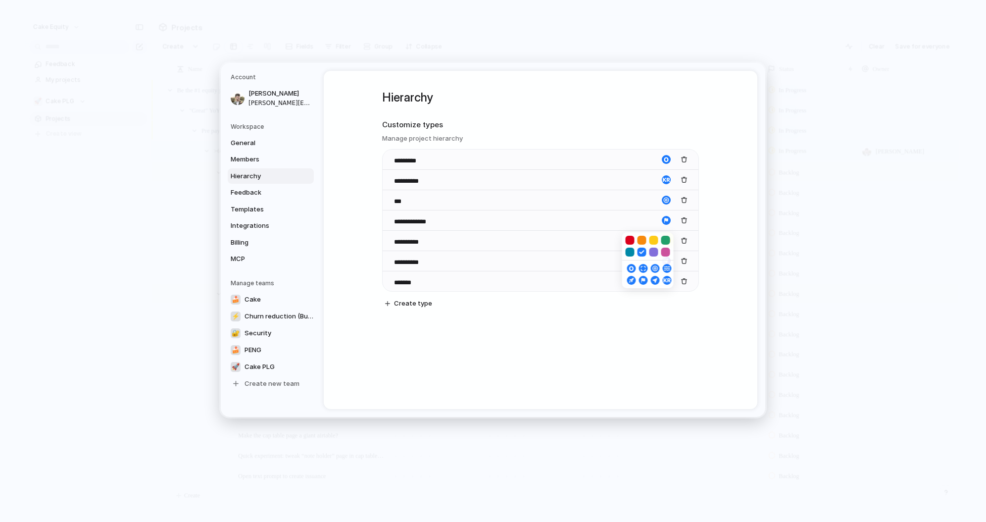
click at [724, 252] on div at bounding box center [493, 261] width 986 height 522
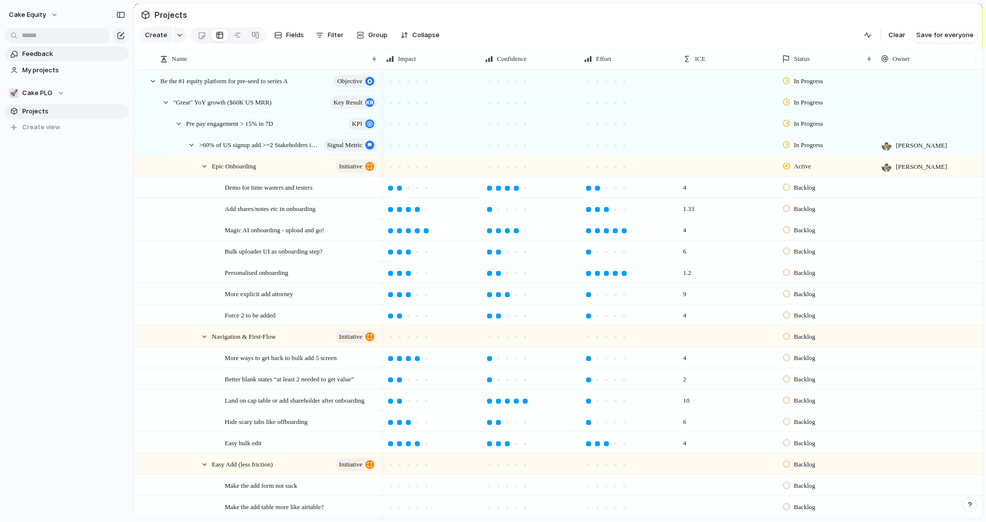
click at [33, 55] on span "Feedback" at bounding box center [73, 54] width 103 height 10
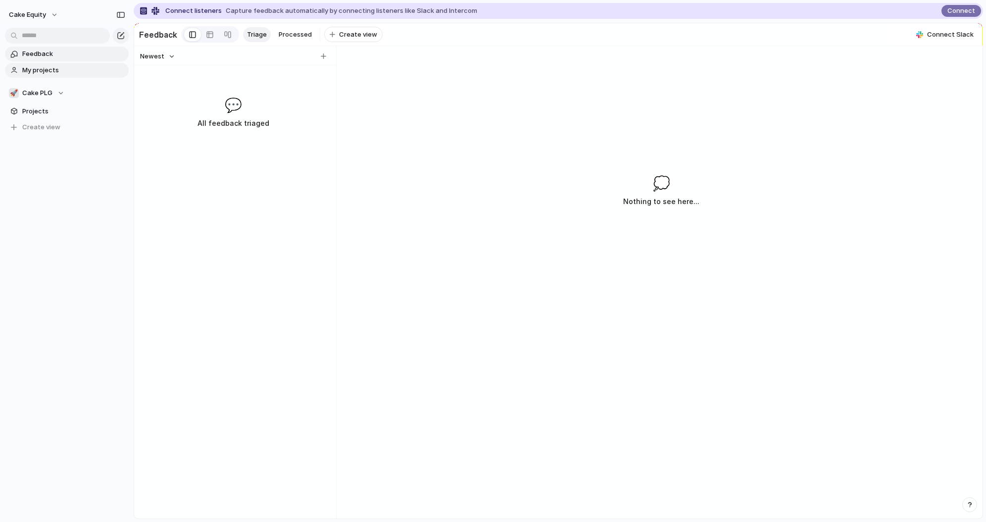
click at [36, 74] on span "My projects" at bounding box center [73, 70] width 103 height 10
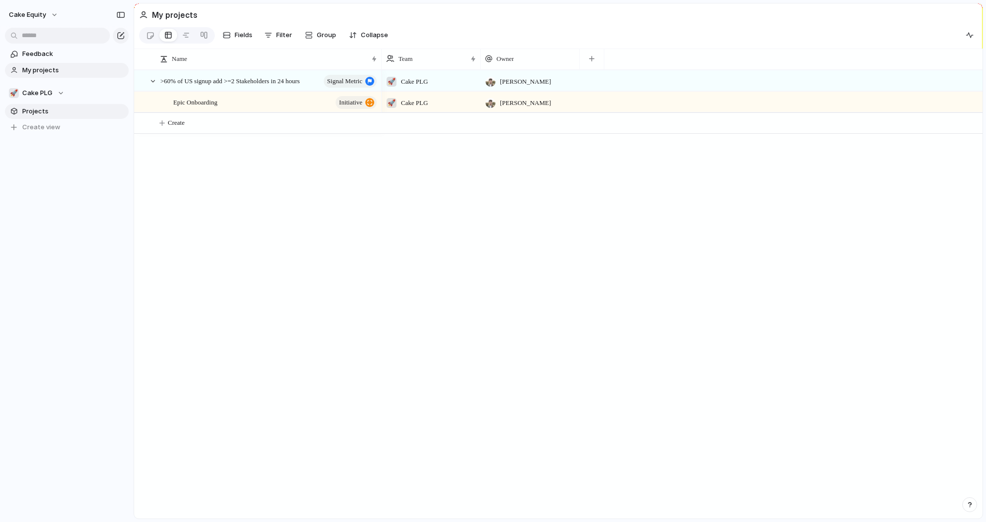
click at [43, 105] on link "Projects" at bounding box center [67, 111] width 124 height 15
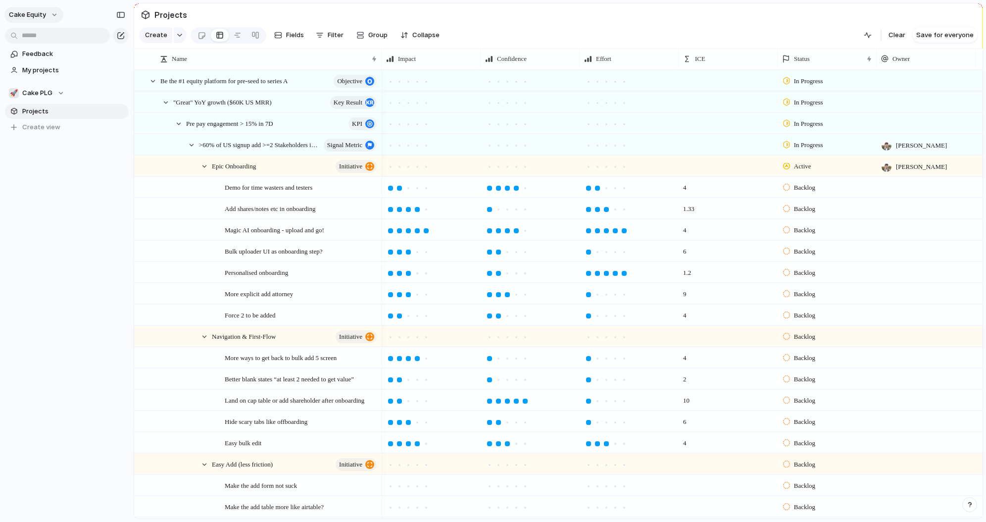
click at [41, 17] on span "Cake Equity" at bounding box center [27, 15] width 37 height 10
click at [46, 40] on span "Settings" at bounding box center [36, 37] width 27 height 10
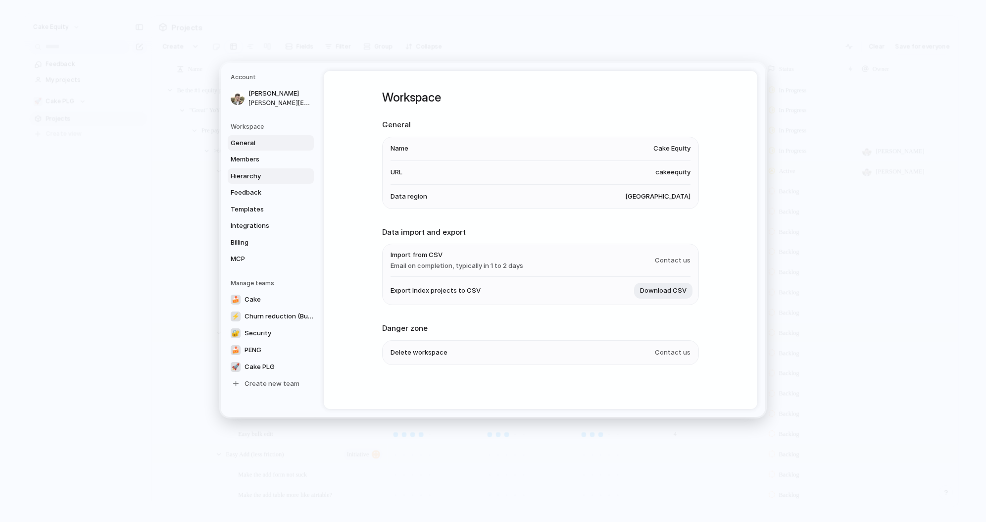
click at [262, 169] on link "Hierarchy" at bounding box center [271, 176] width 86 height 16
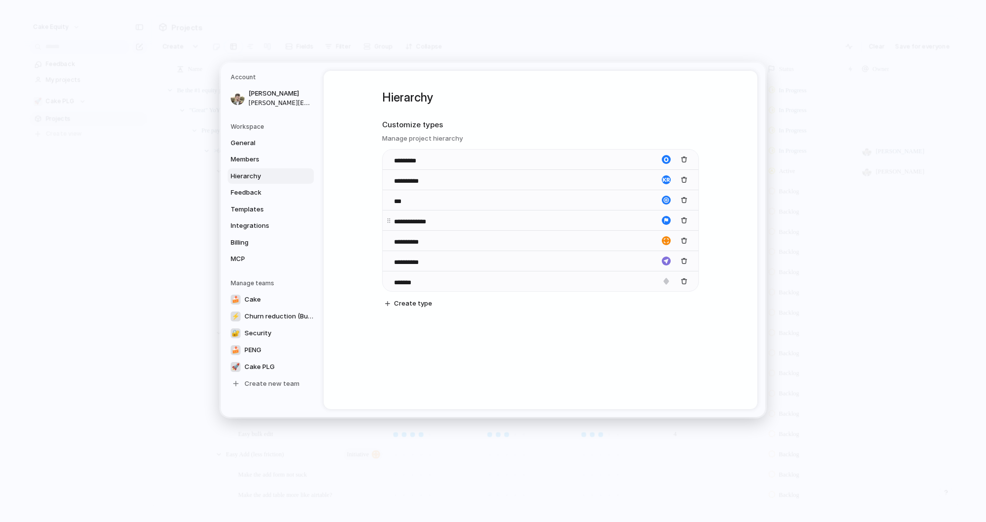
click at [668, 217] on div "button" at bounding box center [666, 220] width 9 height 9
click at [655, 253] on button "button" at bounding box center [654, 252] width 9 height 9
click at [666, 200] on div at bounding box center [493, 261] width 986 height 522
click at [668, 202] on div "button" at bounding box center [666, 200] width 9 height 9
click at [667, 222] on button "button" at bounding box center [666, 219] width 9 height 9
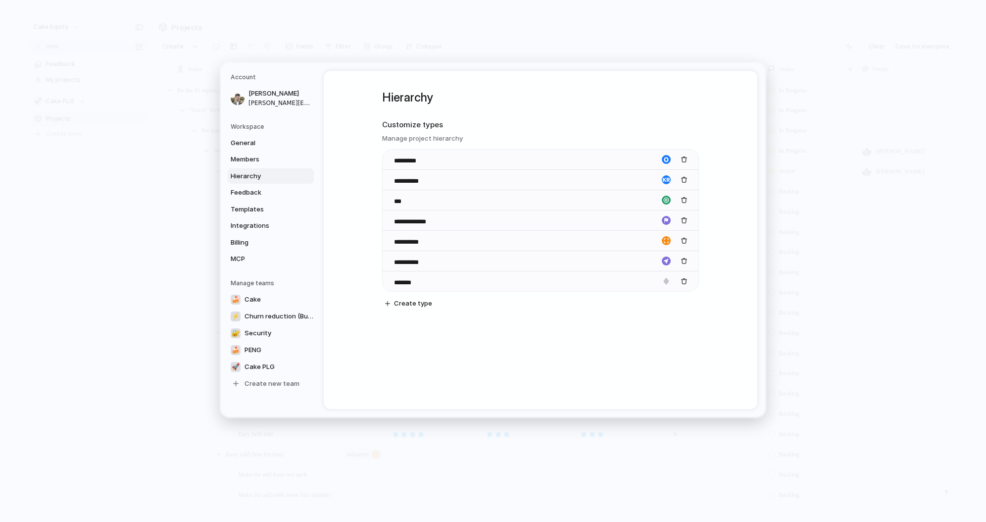
click at [737, 93] on div at bounding box center [493, 261] width 986 height 522
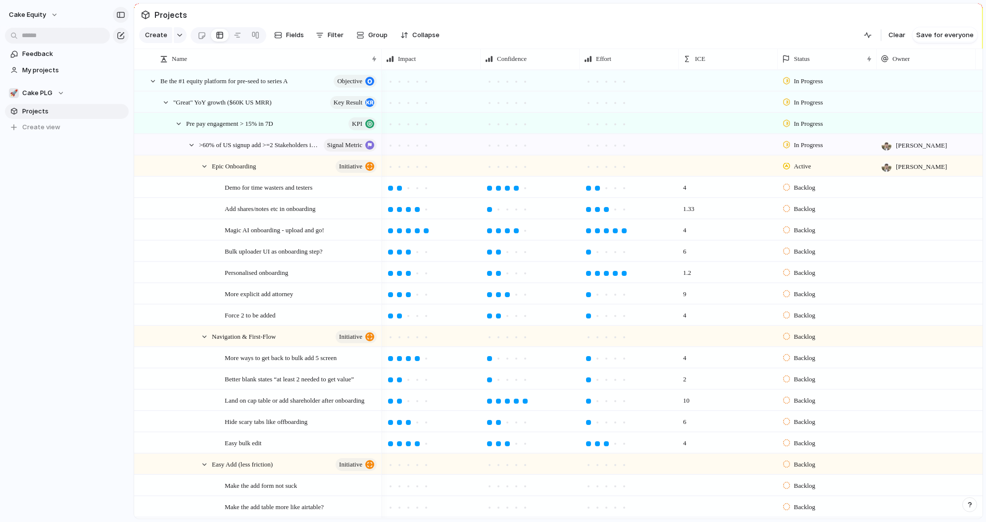
click at [126, 17] on button "button" at bounding box center [121, 15] width 16 height 16
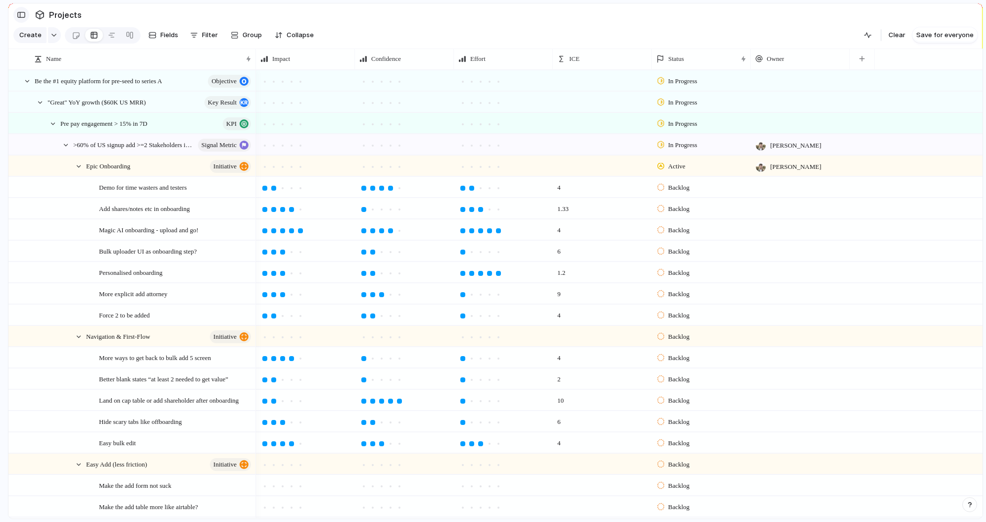
click at [18, 13] on div "button" at bounding box center [21, 14] width 9 height 7
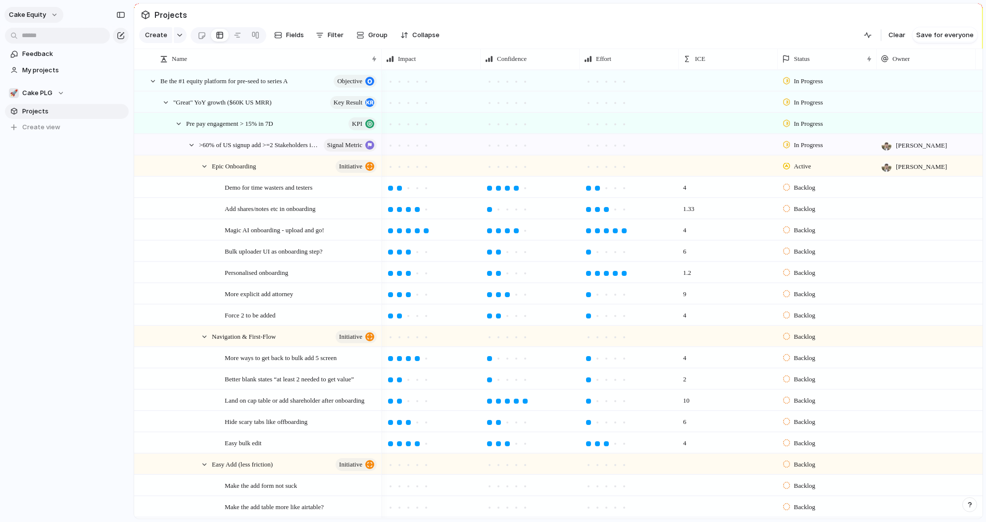
click at [17, 20] on button "Cake Equity" at bounding box center [33, 15] width 59 height 16
click at [31, 32] on span "Settings" at bounding box center [36, 37] width 27 height 10
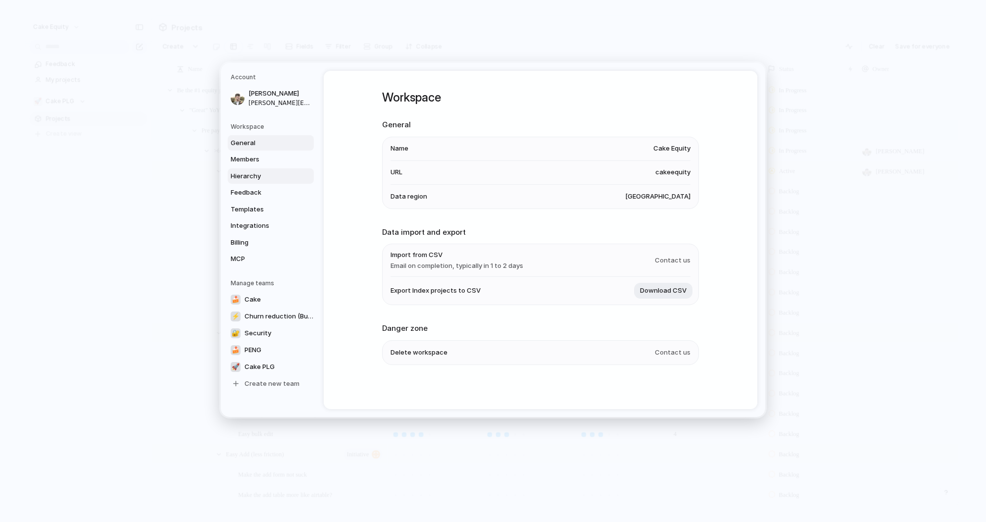
click at [240, 171] on span "Hierarchy" at bounding box center [262, 176] width 63 height 10
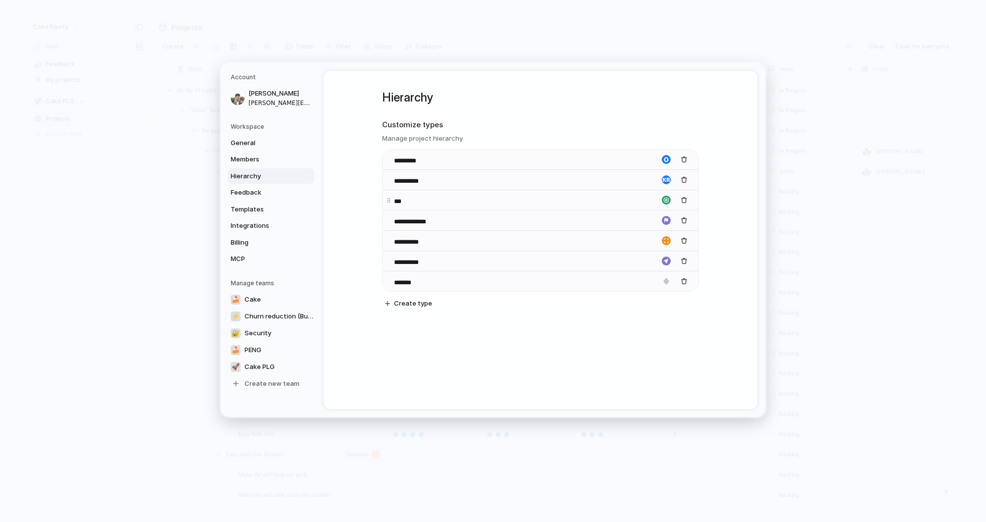
click at [668, 198] on div "button" at bounding box center [666, 200] width 9 height 9
click at [622, 235] on div at bounding box center [648, 226] width 52 height 28
click at [628, 234] on button "button" at bounding box center [630, 231] width 9 height 9
click at [744, 253] on div at bounding box center [493, 261] width 986 height 522
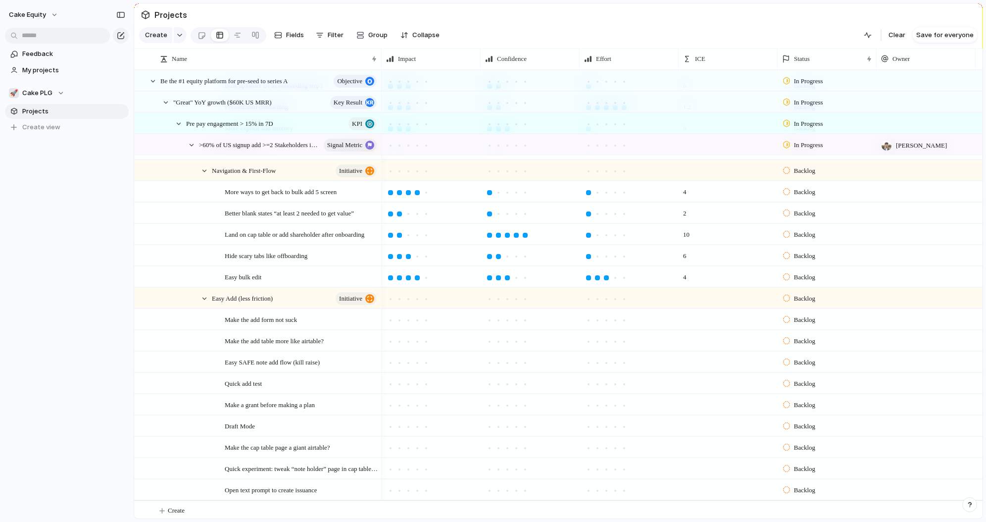
scroll to position [169, 0]
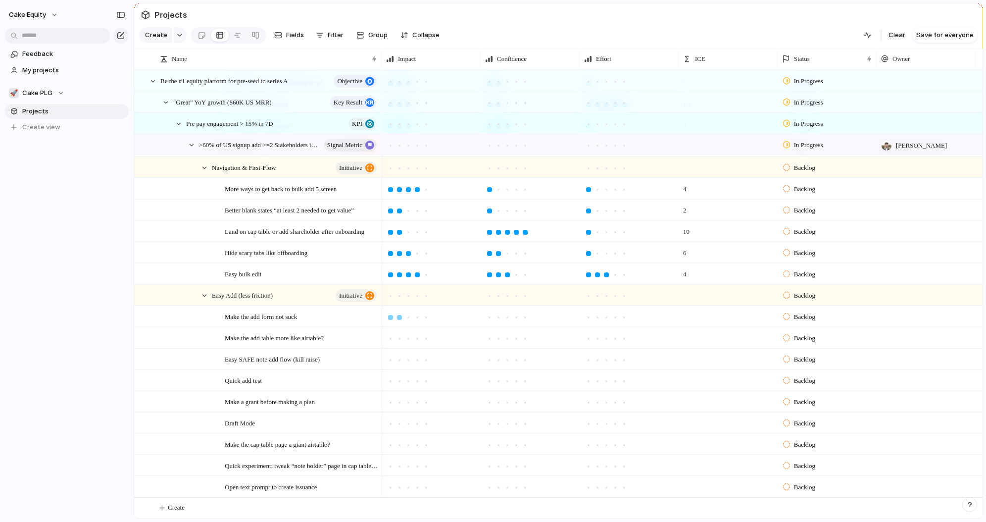
click at [400, 318] on div at bounding box center [399, 317] width 9 height 9
click at [508, 318] on div at bounding box center [507, 317] width 5 height 5
click at [408, 316] on div at bounding box center [408, 317] width 5 height 5
click at [594, 317] on div at bounding box center [597, 317] width 9 height 9
click at [415, 339] on div at bounding box center [417, 338] width 5 height 5
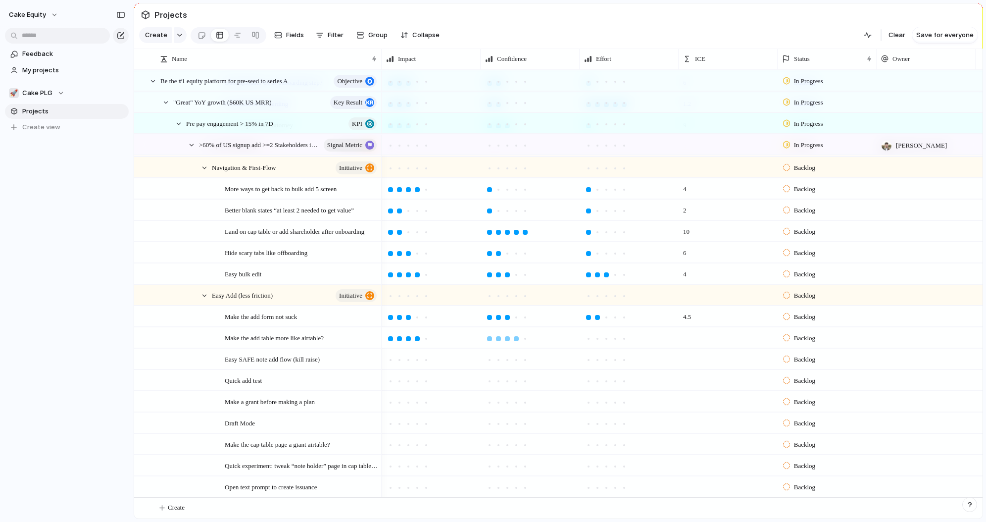
click at [517, 339] on div at bounding box center [516, 338] width 5 height 5
click at [612, 339] on div at bounding box center [615, 338] width 9 height 9
click at [607, 338] on div at bounding box center [606, 338] width 5 height 5
click at [613, 338] on div at bounding box center [615, 338] width 9 height 9
click at [418, 361] on div at bounding box center [417, 360] width 5 height 5
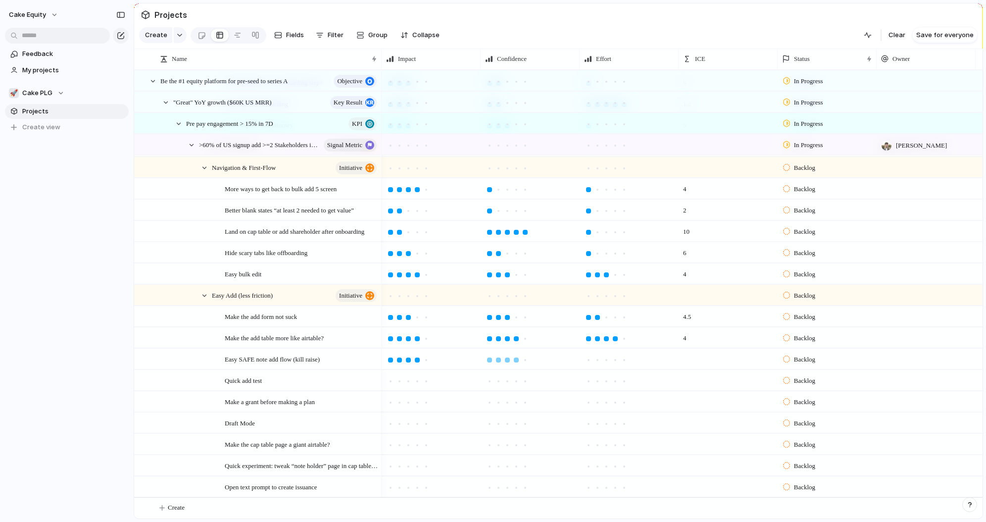
click at [518, 360] on div at bounding box center [516, 360] width 5 height 5
click at [599, 360] on div at bounding box center [597, 360] width 5 height 5
click at [409, 382] on div at bounding box center [408, 381] width 5 height 5
click at [402, 381] on div at bounding box center [399, 381] width 9 height 9
click at [514, 380] on div at bounding box center [516, 381] width 9 height 9
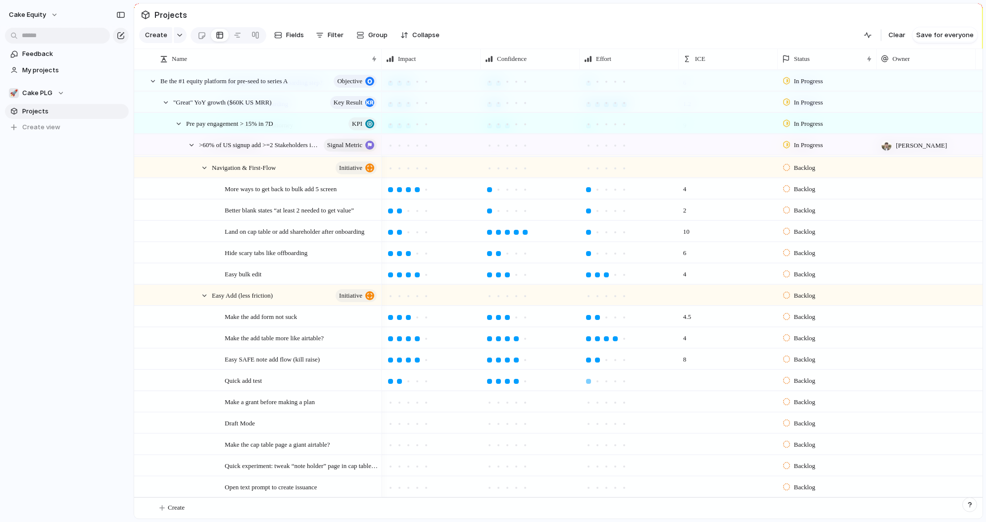
click at [589, 379] on div at bounding box center [588, 381] width 5 height 5
click at [408, 405] on div at bounding box center [408, 402] width 9 height 9
click at [514, 403] on div at bounding box center [516, 402] width 9 height 9
click at [597, 403] on div at bounding box center [597, 402] width 5 height 5
click at [408, 424] on div at bounding box center [408, 423] width 5 height 5
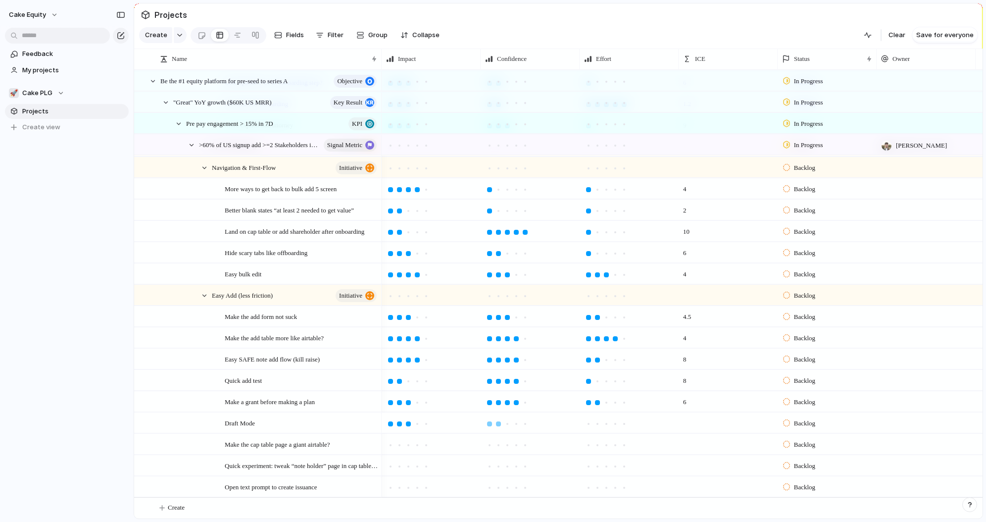
click at [498, 422] on div at bounding box center [498, 423] width 5 height 5
click at [608, 423] on div at bounding box center [606, 423] width 5 height 5
click at [415, 445] on div at bounding box center [417, 445] width 5 height 5
click at [515, 446] on div at bounding box center [516, 445] width 9 height 9
click at [623, 445] on div at bounding box center [624, 445] width 5 height 5
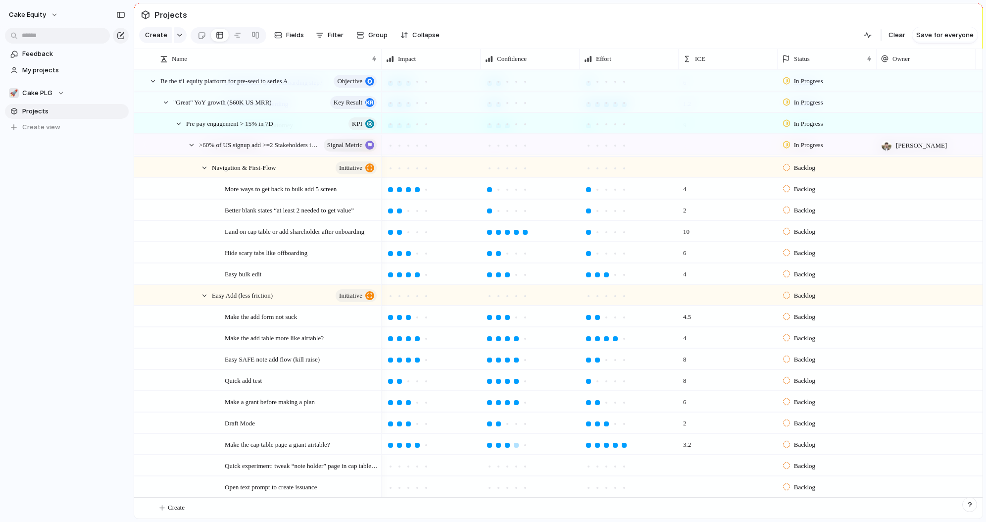
click at [509, 445] on div at bounding box center [507, 445] width 5 height 5
click at [411, 446] on div at bounding box center [408, 445] width 9 height 9
click at [398, 466] on div at bounding box center [399, 466] width 5 height 5
click at [517, 466] on div at bounding box center [516, 466] width 5 height 5
click at [591, 464] on div at bounding box center [588, 466] width 9 height 9
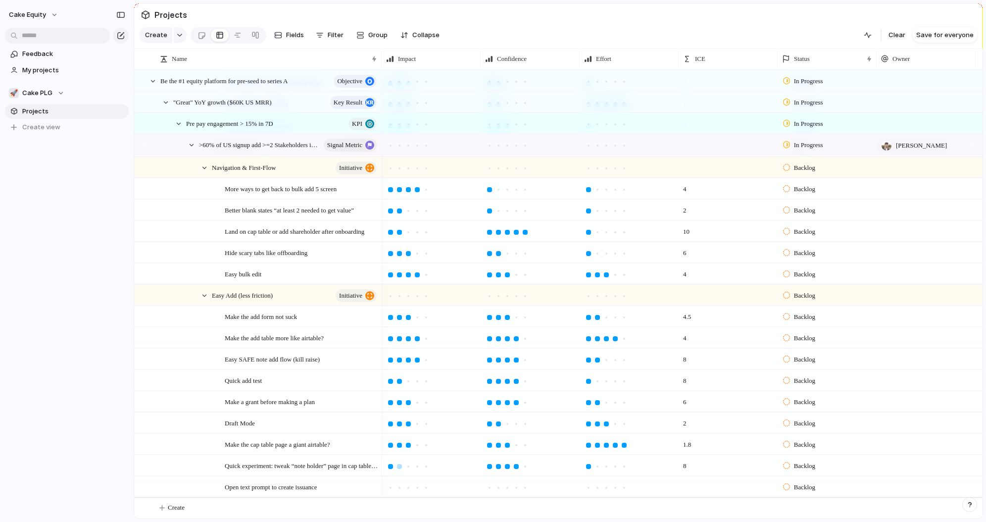
click at [393, 466] on div at bounding box center [390, 466] width 5 height 5
click at [401, 466] on div at bounding box center [399, 466] width 5 height 5
click at [410, 488] on div at bounding box center [408, 487] width 5 height 5
click at [516, 490] on div at bounding box center [516, 487] width 9 height 9
click at [607, 487] on div at bounding box center [606, 487] width 5 height 5
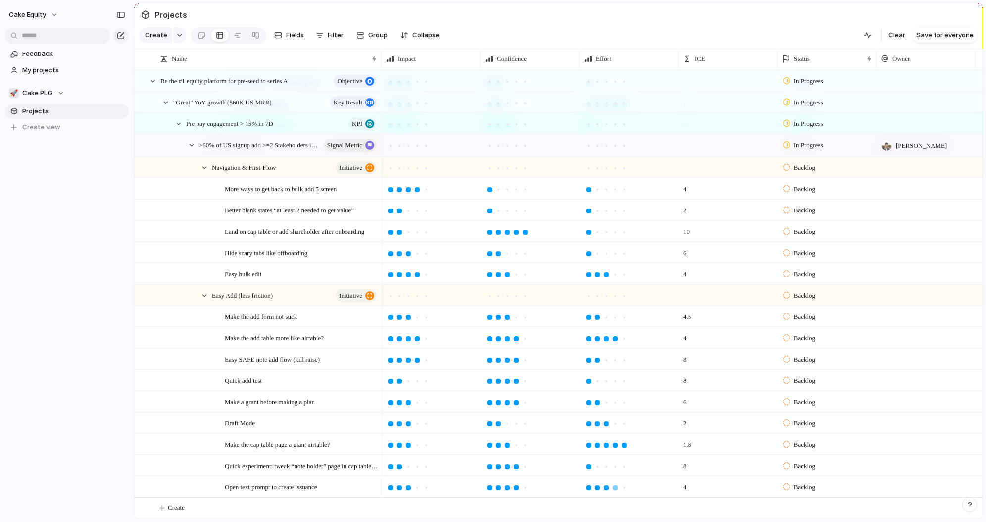
click at [617, 488] on div at bounding box center [615, 487] width 5 height 5
click at [602, 487] on div at bounding box center [606, 487] width 9 height 9
click at [205, 165] on div at bounding box center [204, 167] width 9 height 9
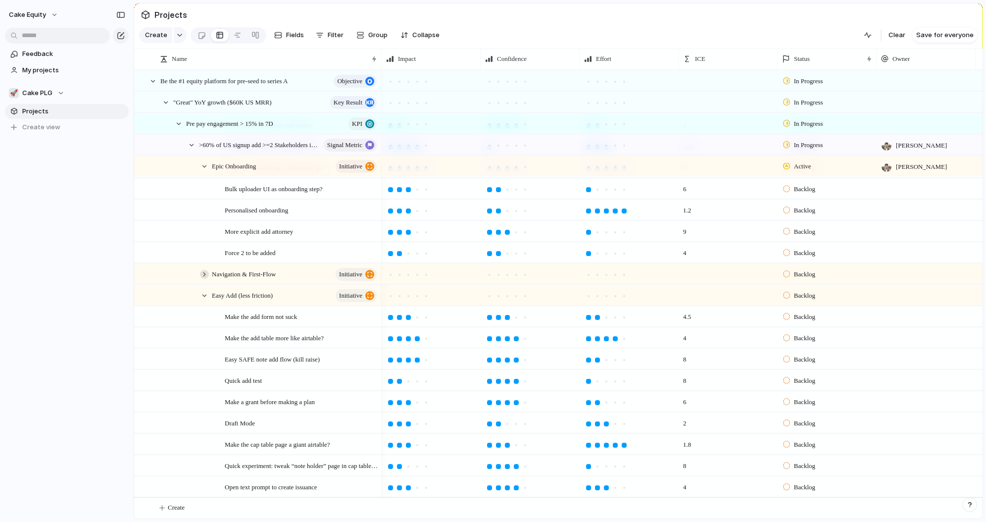
scroll to position [63, 0]
click at [209, 162] on div "Epic Onboarding initiative" at bounding box center [290, 166] width 182 height 20
click at [207, 168] on div at bounding box center [204, 166] width 9 height 9
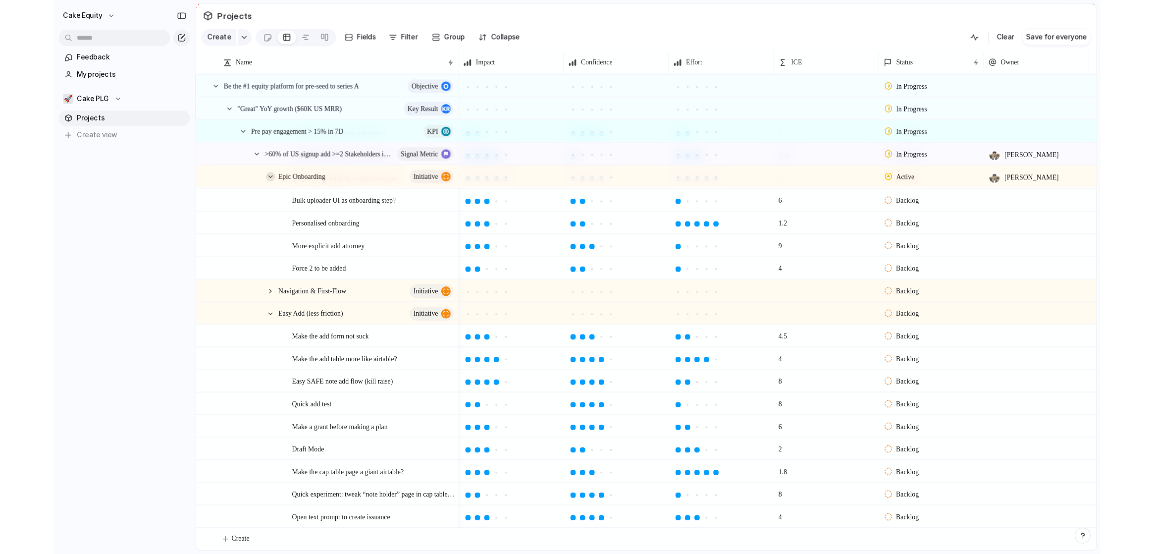
scroll to position [0, 0]
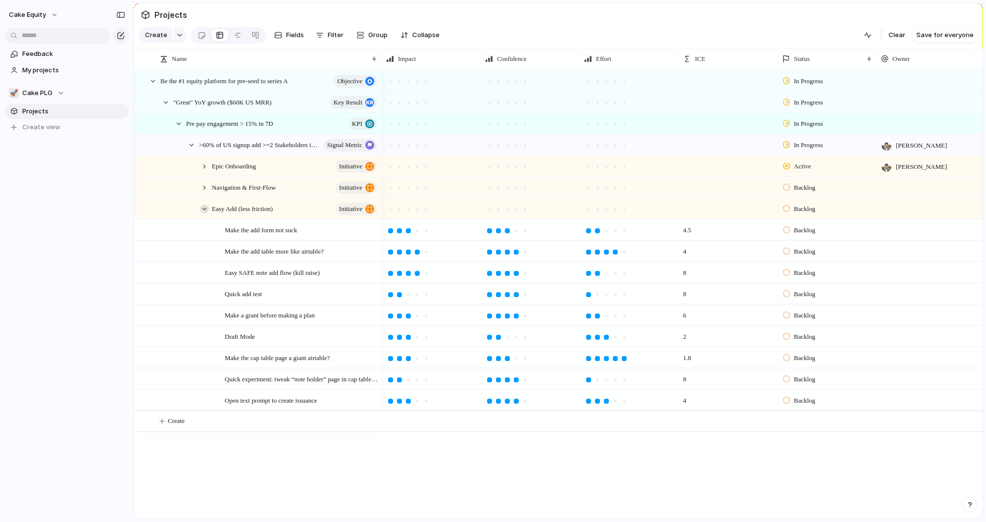
click at [203, 209] on div at bounding box center [204, 209] width 9 height 9
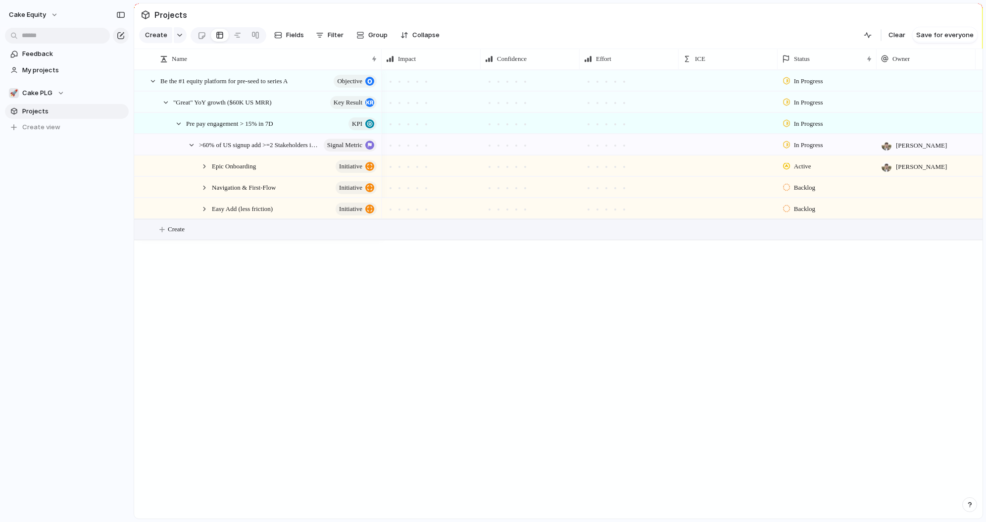
click at [176, 230] on span "Create" at bounding box center [176, 229] width 17 height 10
click at [207, 235] on div ">50% of US signups use the checklist in 24 hours" at bounding box center [269, 230] width 218 height 20
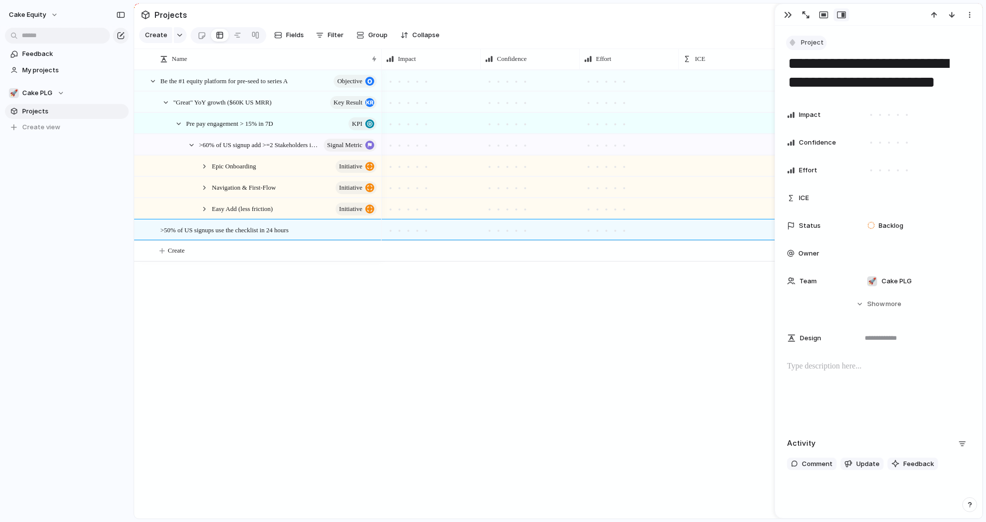
click at [798, 43] on button "Project" at bounding box center [806, 43] width 41 height 14
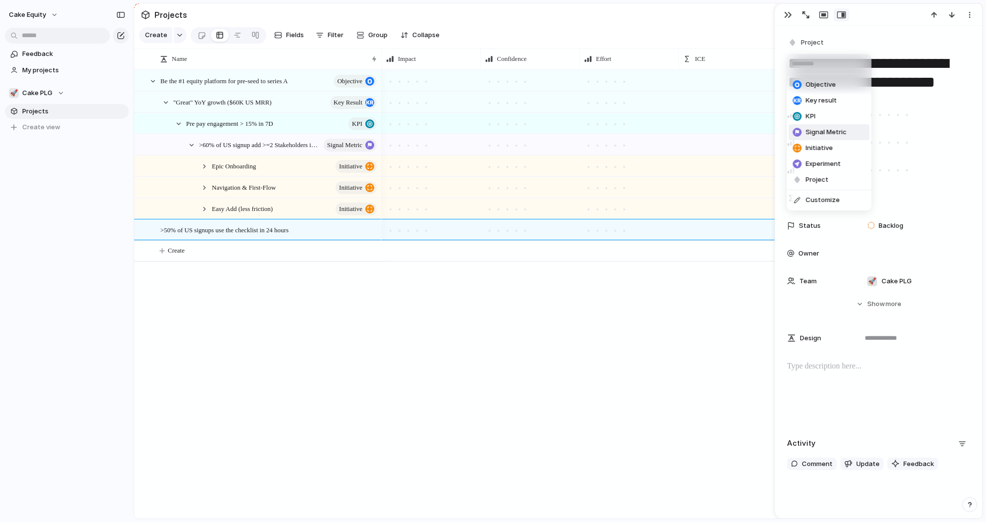
click at [802, 135] on div "Signal Metric" at bounding box center [820, 132] width 54 height 10
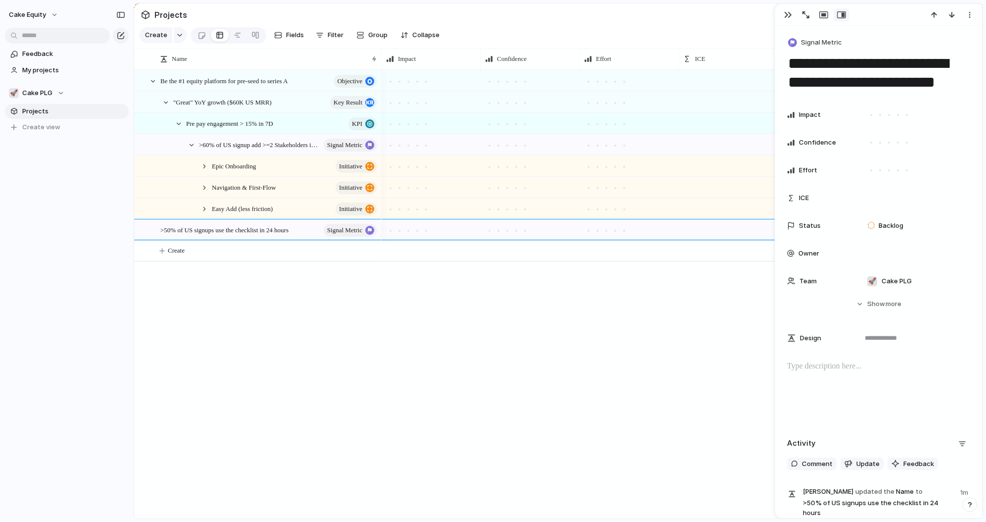
click at [297, 381] on div "Navigation & First-Flow initiative Epic Onboarding initiative Be the #1 equity …" at bounding box center [558, 294] width 849 height 449
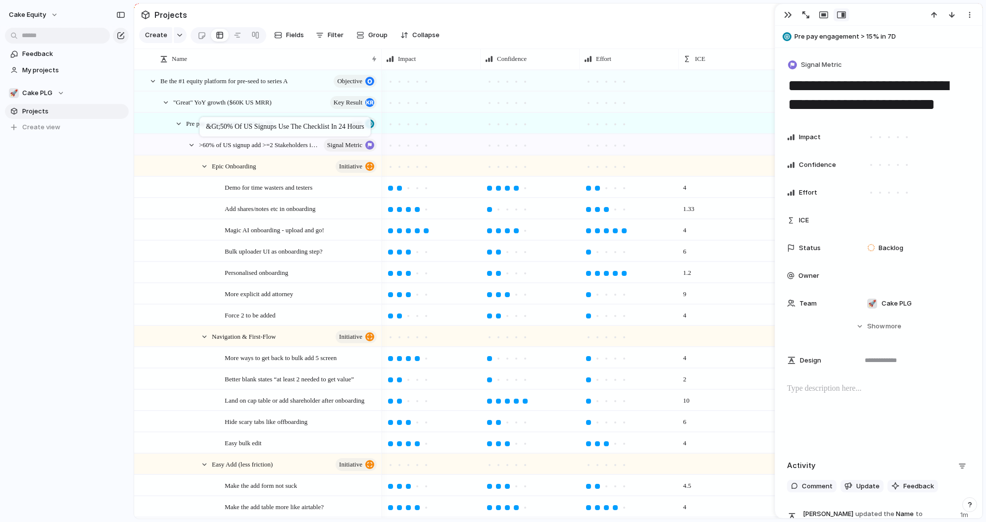
drag, startPoint x: 187, startPoint y: 231, endPoint x: 205, endPoint y: 119, distance: 113.8
click at [187, 143] on div at bounding box center [191, 145] width 9 height 9
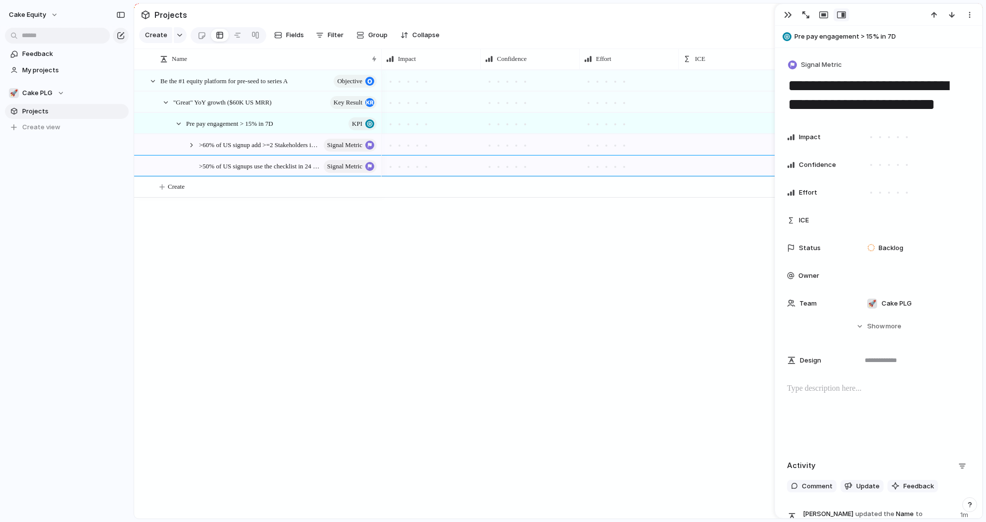
click at [189, 247] on div "Be the #1 equity platform for pre-seed to series A objective "Great" YoY growth…" at bounding box center [558, 294] width 849 height 449
click at [186, 178] on button "Create" at bounding box center [571, 187] width 854 height 20
type textarea "**********"
click at [259, 190] on div "Checklist Design & Visibility" at bounding box center [269, 187] width 218 height 20
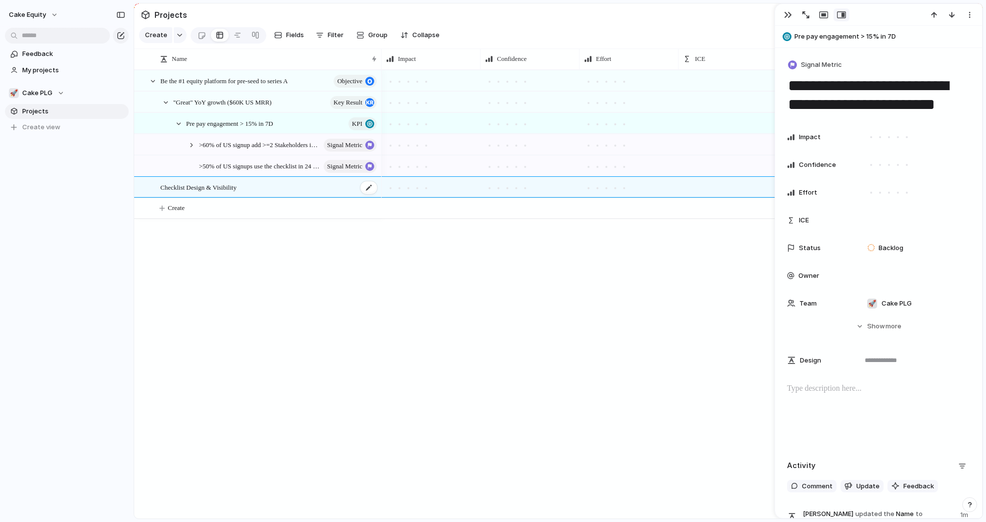
type textarea "**********"
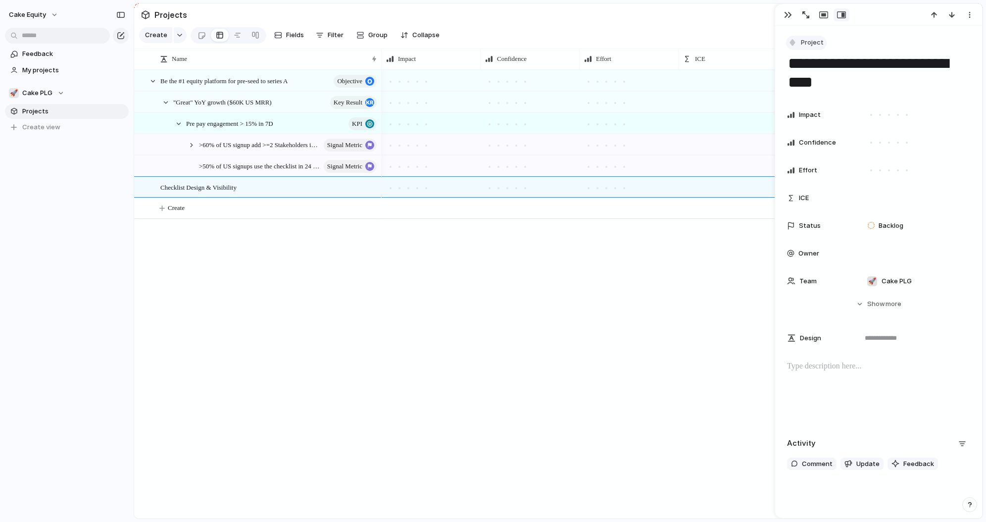
click at [819, 38] on span "Project" at bounding box center [812, 43] width 23 height 10
click at [814, 151] on span "Initiative" at bounding box center [819, 148] width 27 height 10
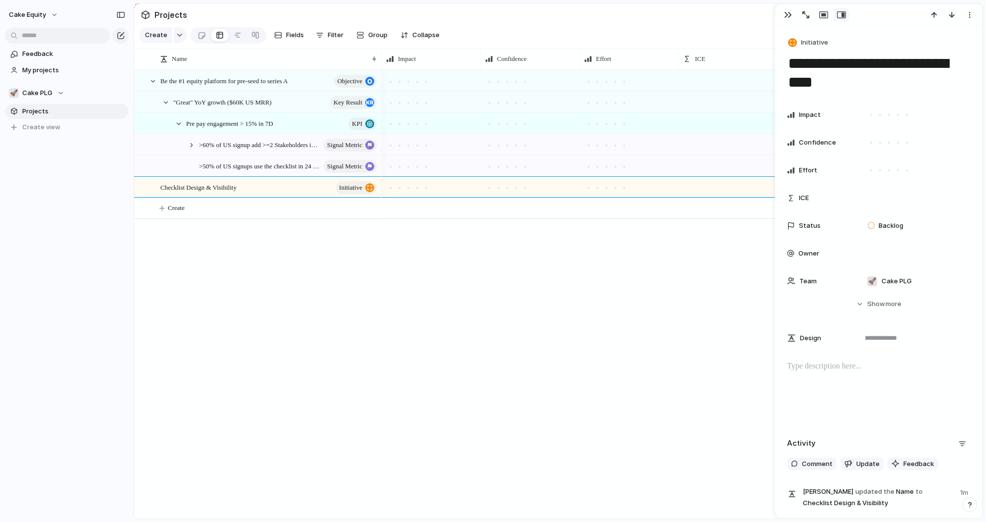
click at [215, 302] on div "Be the #1 equity platform for pre-seed to series A objective "Great" YoY growth…" at bounding box center [558, 294] width 849 height 449
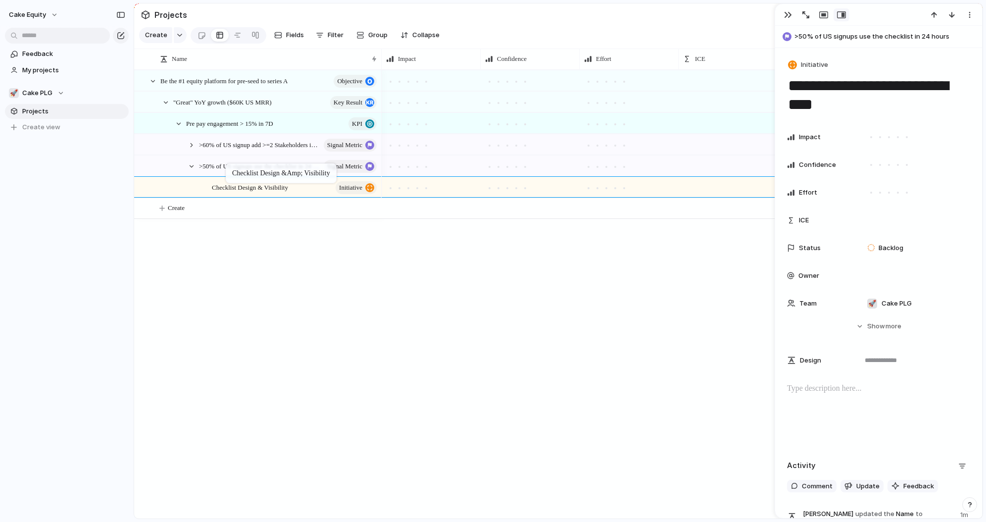
drag, startPoint x: 180, startPoint y: 186, endPoint x: 231, endPoint y: 165, distance: 55.1
click at [235, 283] on div "Be the #1 equity platform for pre-seed to series A objective "Great" YoY growth…" at bounding box center [558, 294] width 849 height 449
click at [190, 209] on button "Create" at bounding box center [571, 208] width 854 height 20
type textarea "**********"
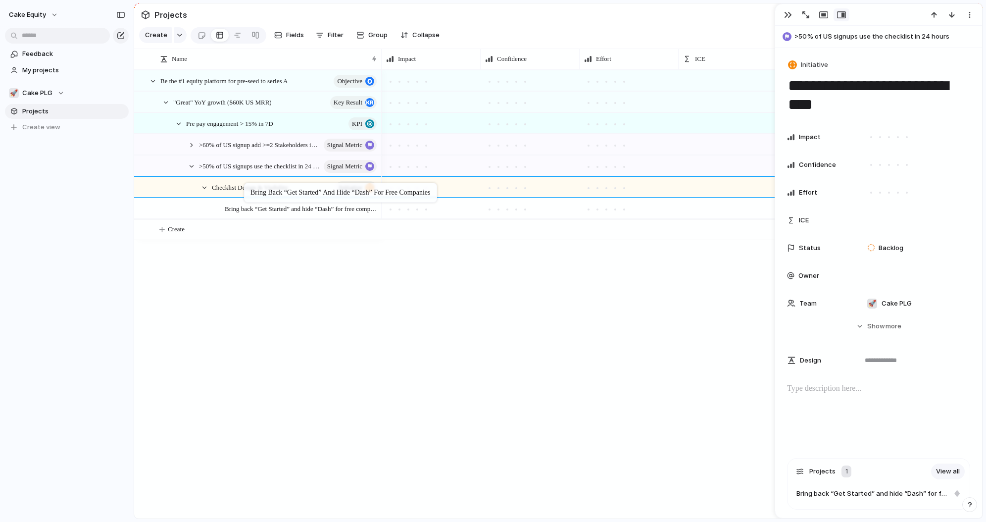
drag, startPoint x: 172, startPoint y: 210, endPoint x: 247, endPoint y: 184, distance: 79.4
click at [195, 245] on div "Be the #1 equity platform for pre-seed to series A objective "Great" YoY growth…" at bounding box center [558, 294] width 849 height 449
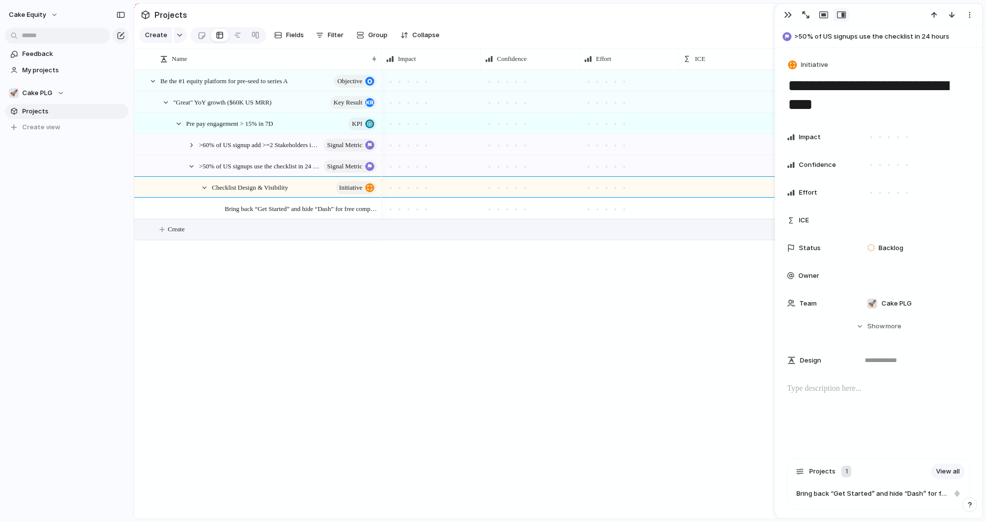
click at [185, 231] on span "Create" at bounding box center [176, 229] width 17 height 10
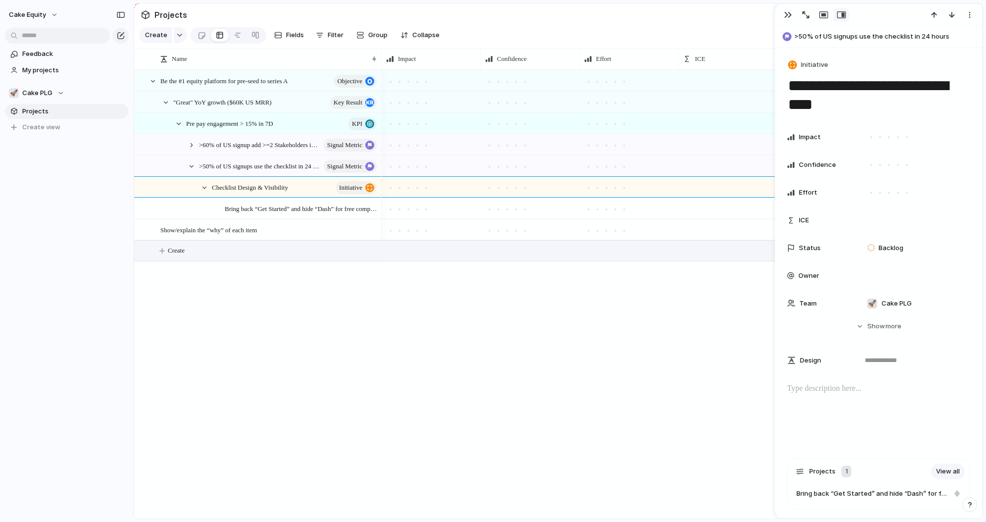
click at [185, 246] on span "Create" at bounding box center [176, 251] width 17 height 10
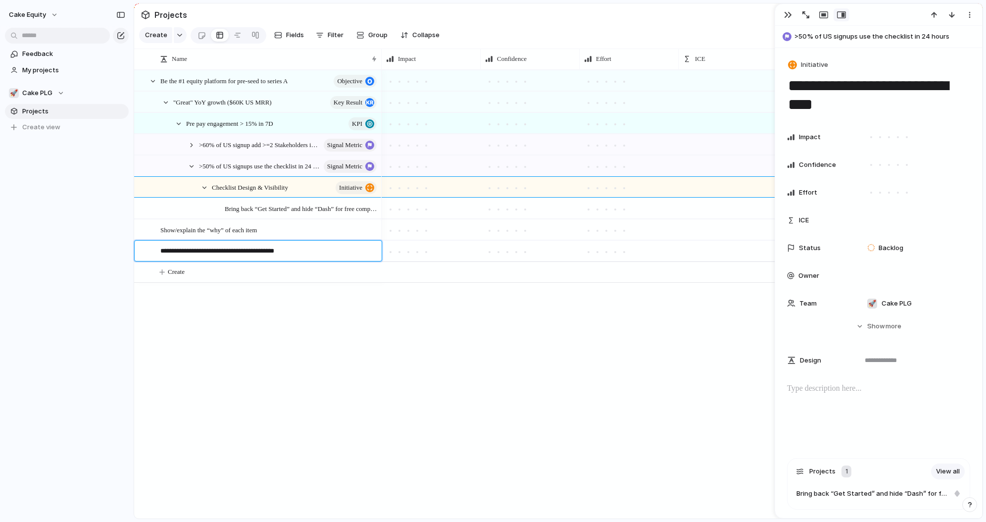
type textarea "**********"
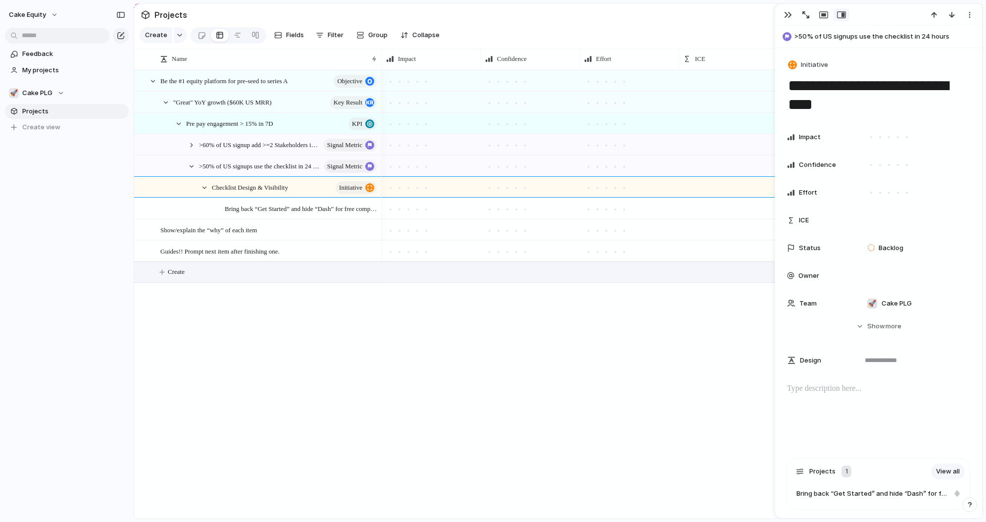
click at [170, 274] on span "Create" at bounding box center [176, 272] width 17 height 10
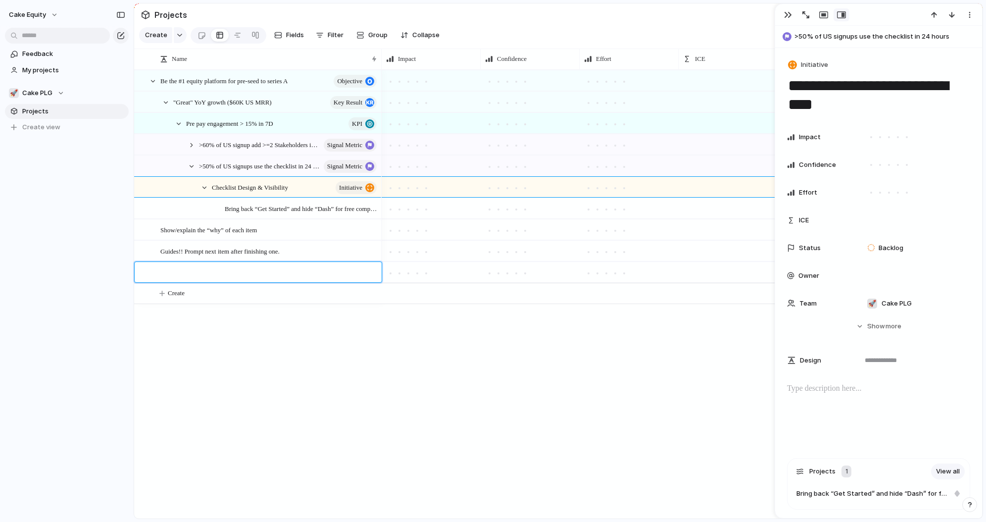
type textarea "**********"
click at [169, 228] on span "Show/explain the “why” of each item" at bounding box center [208, 229] width 97 height 11
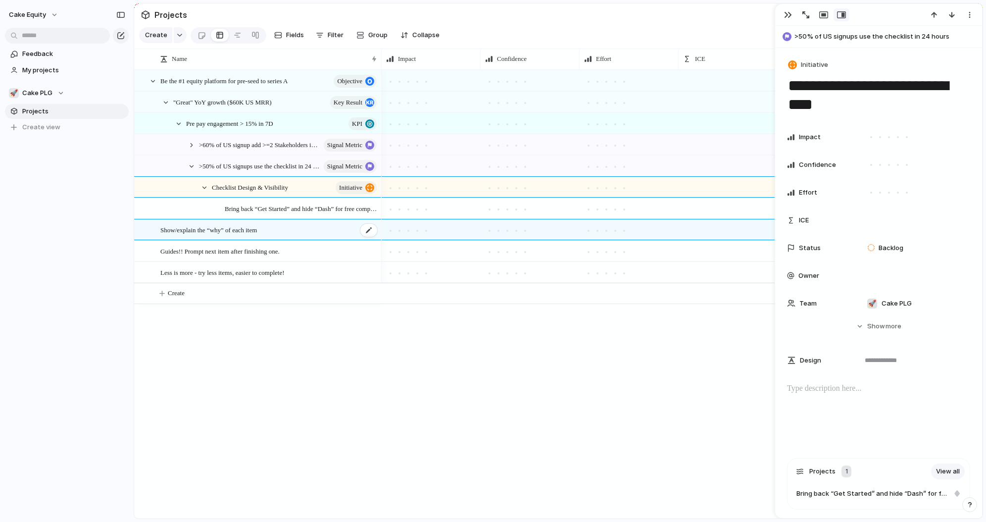
type textarea "**********"
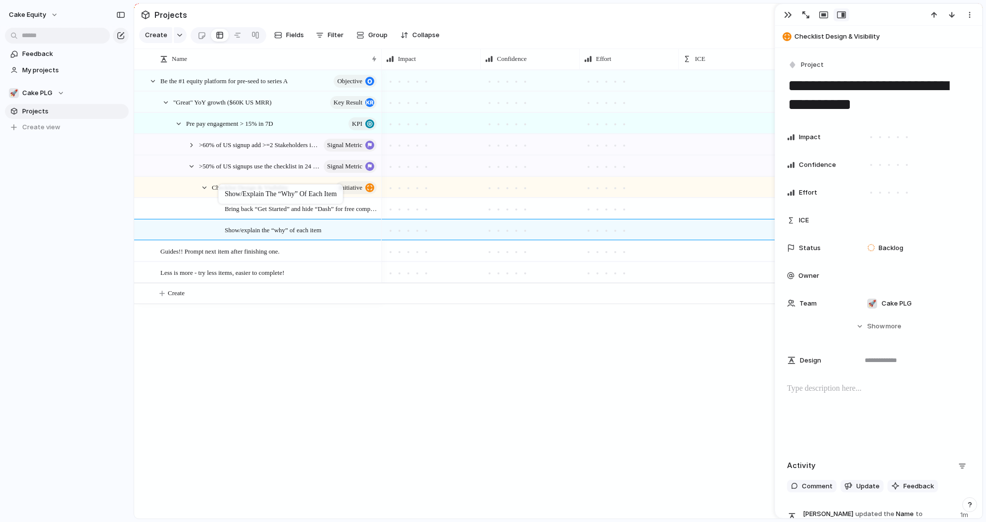
drag, startPoint x: 229, startPoint y: 225, endPoint x: 223, endPoint y: 186, distance: 39.6
drag, startPoint x: 172, startPoint y: 247, endPoint x: 224, endPoint y: 191, distance: 76.4
drag, startPoint x: 181, startPoint y: 272, endPoint x: 249, endPoint y: 184, distance: 111.6
click at [414, 209] on div at bounding box center [417, 209] width 9 height 9
click at [517, 208] on div at bounding box center [516, 209] width 5 height 5
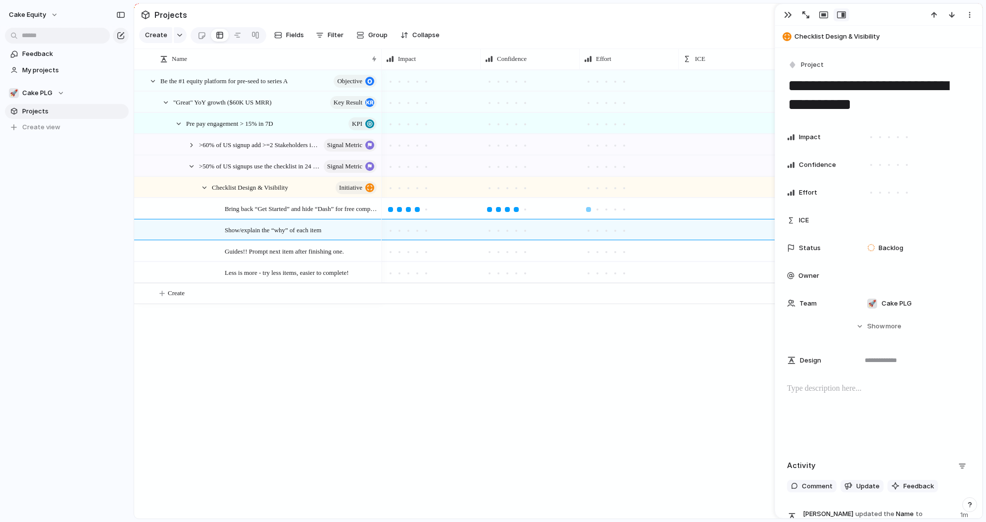
click at [588, 209] on div at bounding box center [588, 209] width 5 height 5
click at [410, 231] on div at bounding box center [408, 230] width 5 height 5
click at [500, 231] on div at bounding box center [498, 230] width 5 height 5
click at [588, 231] on div at bounding box center [588, 230] width 5 height 5
click at [415, 252] on div at bounding box center [417, 252] width 5 height 5
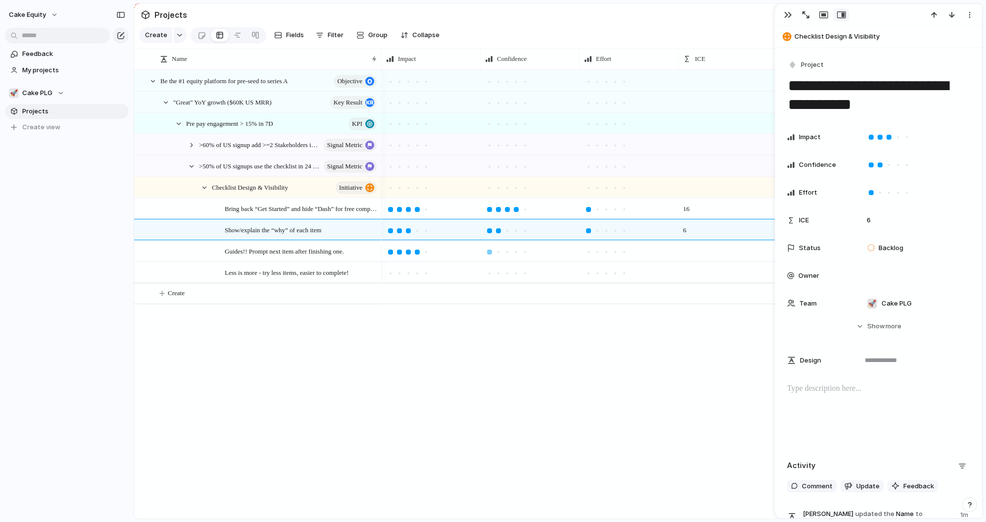
click at [490, 254] on div at bounding box center [489, 252] width 5 height 5
click at [599, 254] on div at bounding box center [597, 252] width 9 height 9
click at [397, 275] on div at bounding box center [399, 273] width 9 height 9
click at [498, 272] on div at bounding box center [498, 273] width 5 height 5
click at [586, 273] on div at bounding box center [588, 273] width 5 height 5
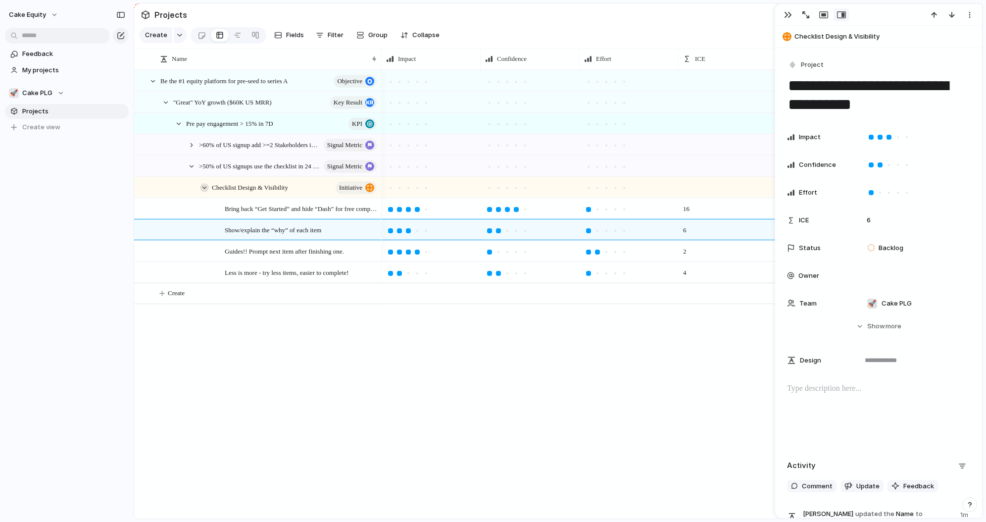
click at [206, 186] on div at bounding box center [204, 187] width 9 height 9
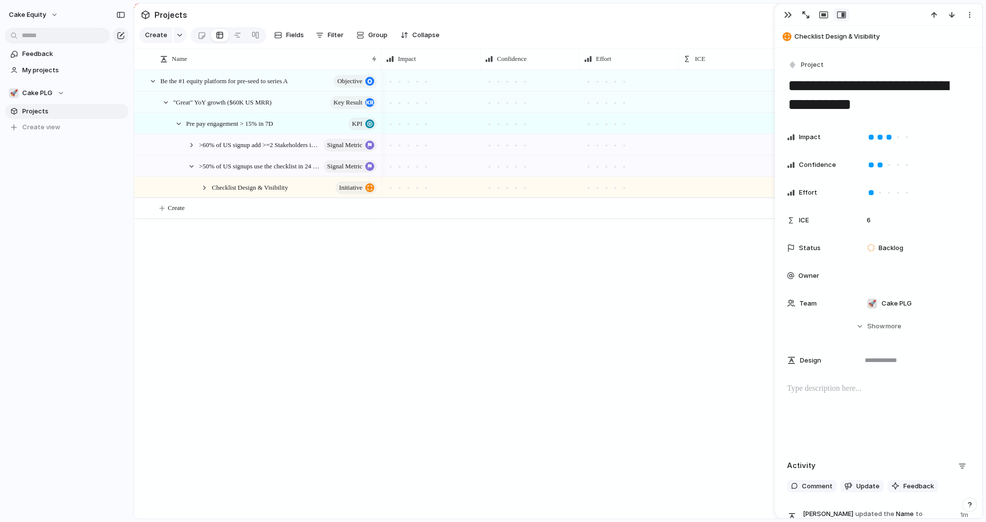
click at [240, 368] on div "Be the #1 equity platform for pre-seed to series A objective "Great" YoY growth…" at bounding box center [558, 294] width 849 height 449
click at [179, 213] on button "Create" at bounding box center [571, 208] width 854 height 20
type textarea "**********"
click at [251, 213] on div "Self-serve MRR > $4K p/m" at bounding box center [269, 209] width 218 height 20
type textarea "**********"
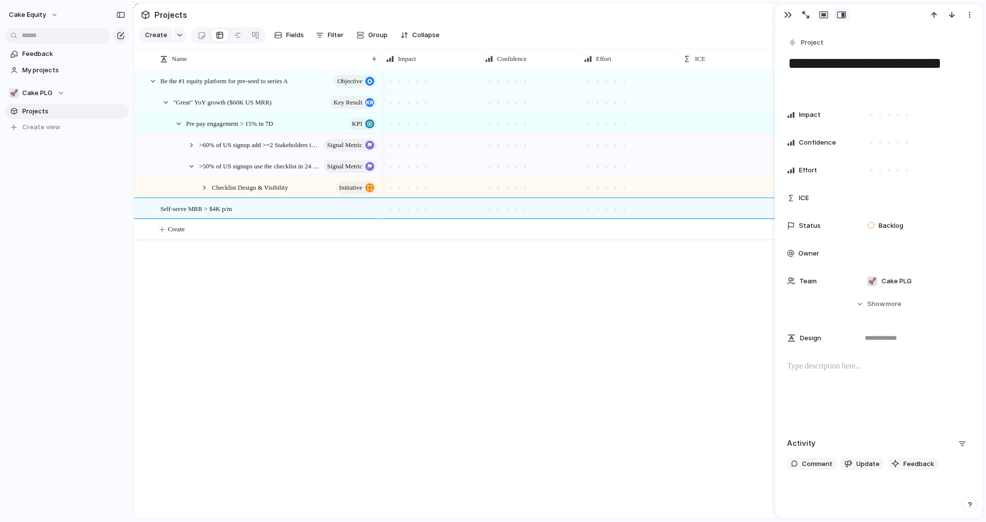
click at [803, 51] on div "**********" at bounding box center [878, 64] width 183 height 57
click at [807, 44] on span "Project" at bounding box center [812, 43] width 23 height 10
click at [832, 120] on li "KPI" at bounding box center [829, 116] width 81 height 16
click at [317, 334] on div "Be the #1 equity platform for pre-seed to series A objective "Great" YoY growth…" at bounding box center [558, 294] width 849 height 449
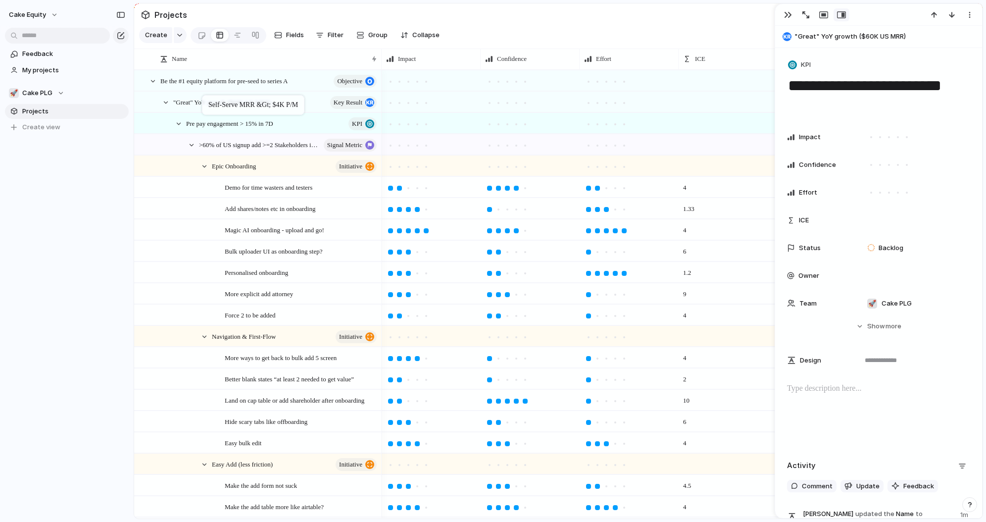
drag, startPoint x: 172, startPoint y: 210, endPoint x: 207, endPoint y: 97, distance: 118.3
click at [178, 122] on div at bounding box center [178, 123] width 9 height 9
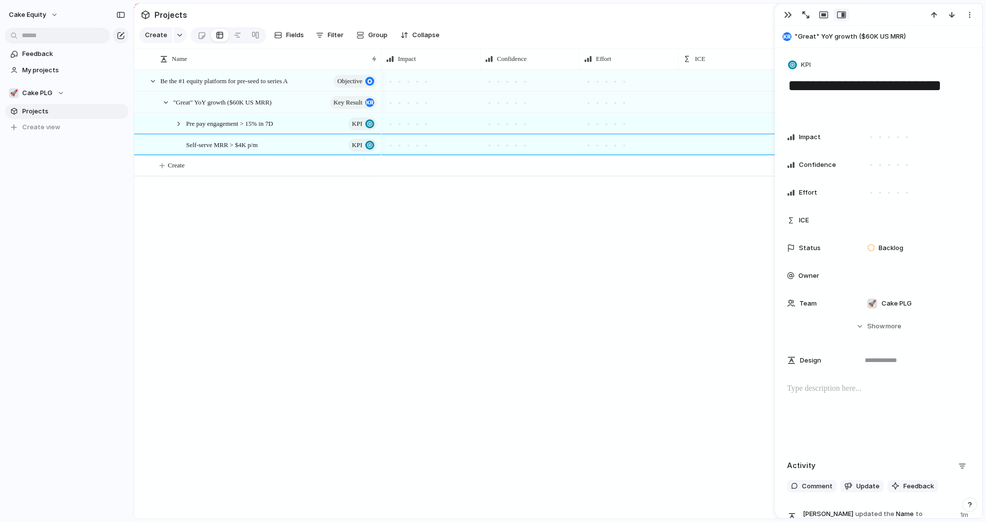
click at [208, 249] on div "Be the #1 equity platform for pre-seed to series A objective "Great" YoY growth…" at bounding box center [558, 294] width 849 height 449
click at [301, 234] on div "Be the #1 equity platform for pre-seed to series A objective "Great" YoY growth…" at bounding box center [558, 294] width 849 height 449
click at [174, 162] on span "Create" at bounding box center [176, 165] width 17 height 10
type textarea "**********"
click at [206, 166] on span "Checklist content" at bounding box center [182, 165] width 45 height 11
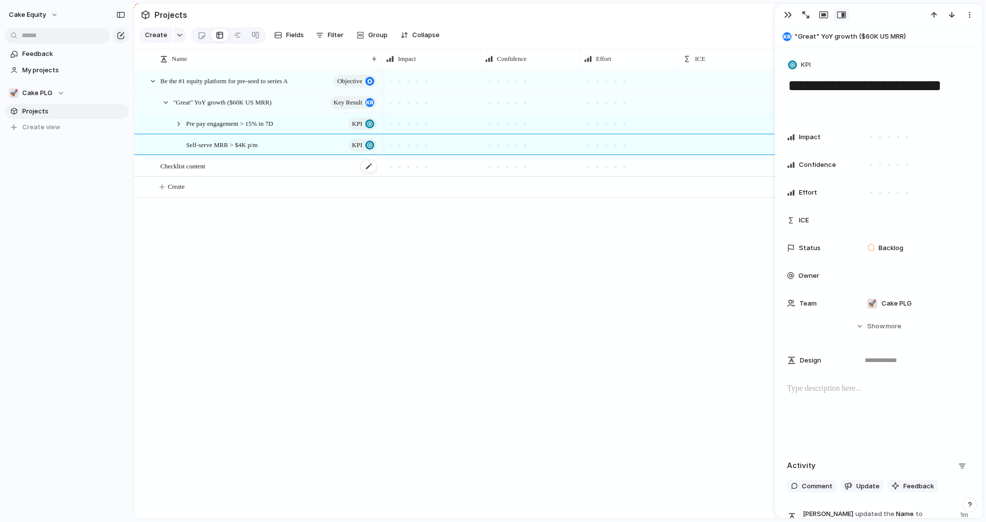
type textarea "**********"
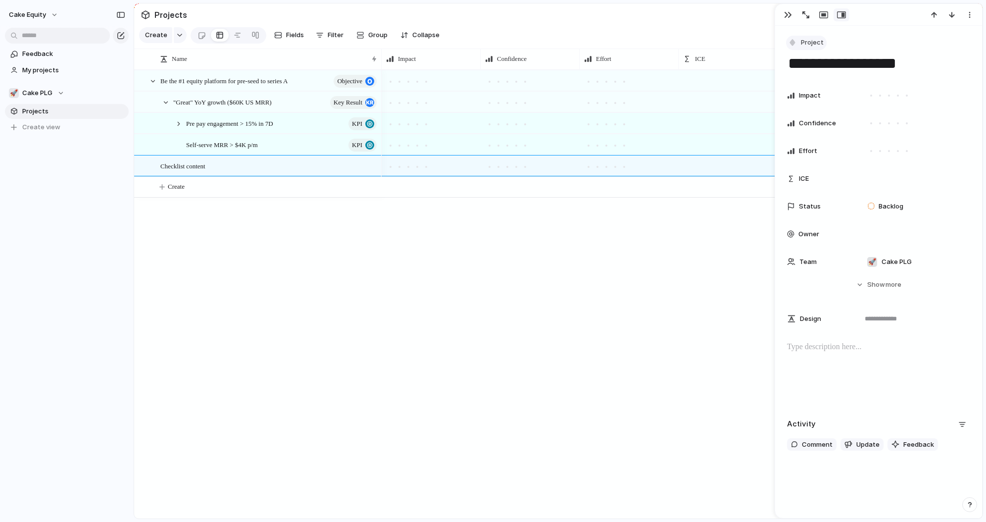
click at [808, 43] on span "Project" at bounding box center [812, 43] width 23 height 10
click at [820, 149] on span "Initiative" at bounding box center [819, 148] width 27 height 10
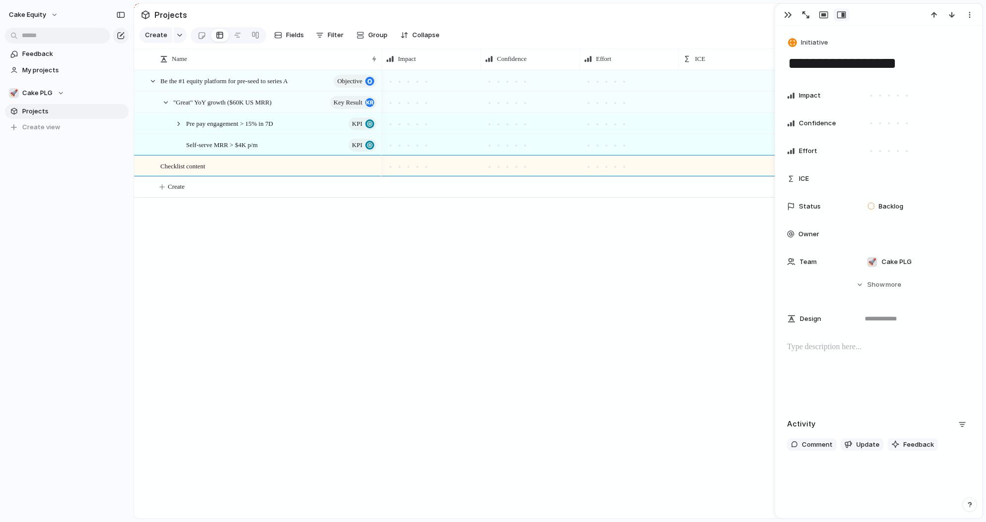
click at [342, 244] on div "Be the #1 equity platform for pre-seed to series A objective "Great" YoY growth…" at bounding box center [558, 294] width 849 height 449
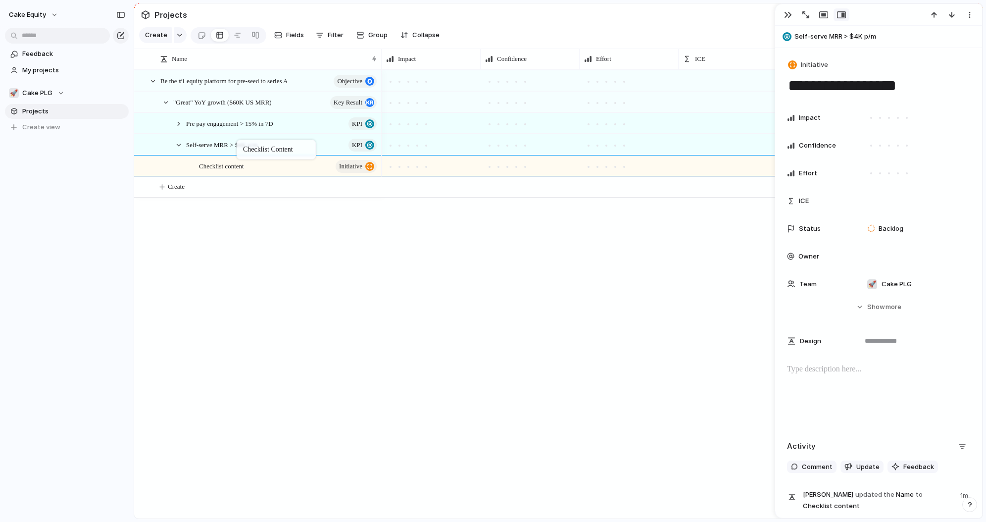
drag, startPoint x: 189, startPoint y: 166, endPoint x: 242, endPoint y: 142, distance: 58.3
click at [161, 182] on button "Create" at bounding box center [571, 187] width 854 height 20
type textarea "**********"
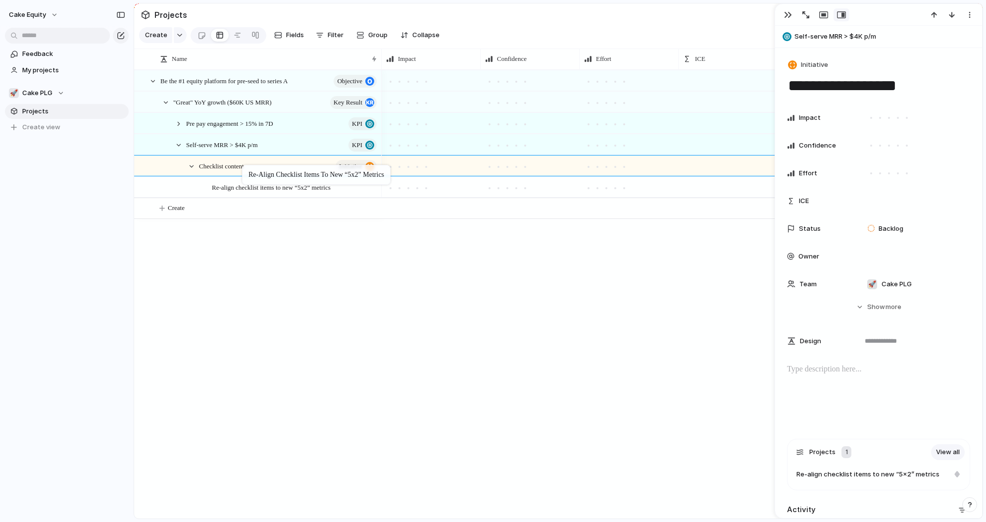
drag, startPoint x: 184, startPoint y: 186, endPoint x: 247, endPoint y: 167, distance: 66.1
click at [416, 190] on div at bounding box center [417, 188] width 9 height 9
click at [515, 189] on div at bounding box center [516, 188] width 5 height 5
click at [587, 188] on div at bounding box center [588, 188] width 5 height 5
click at [565, 276] on div "In Progress In Progress In Progress Backlog Backlog 16 Backlog" at bounding box center [682, 294] width 601 height 449
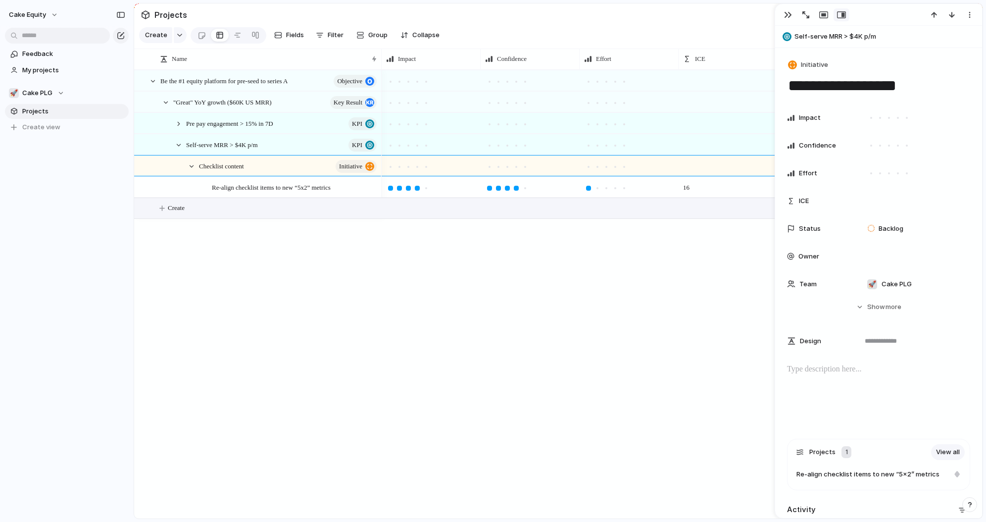
click at [178, 207] on span "Create" at bounding box center [176, 208] width 17 height 10
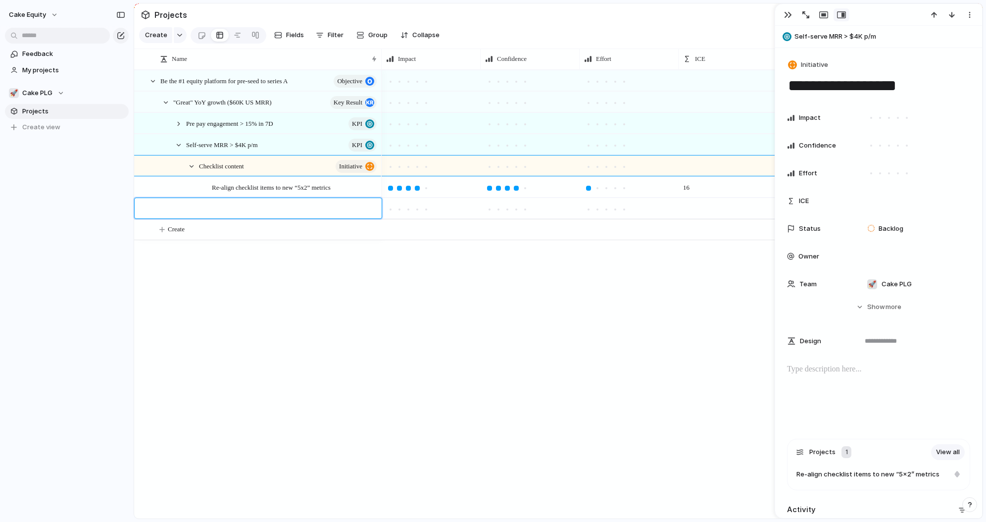
click at [193, 203] on div at bounding box center [263, 208] width 231 height 21
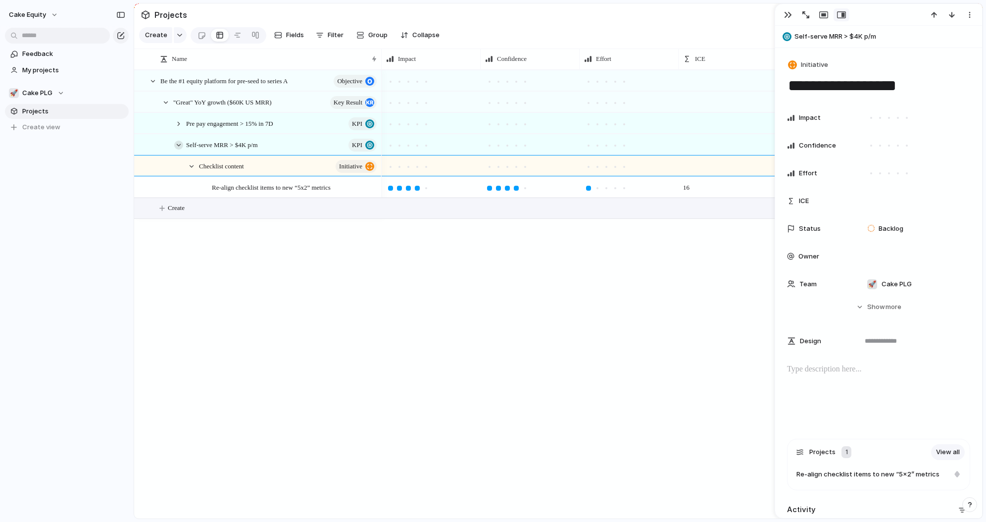
click at [179, 141] on div at bounding box center [178, 145] width 9 height 9
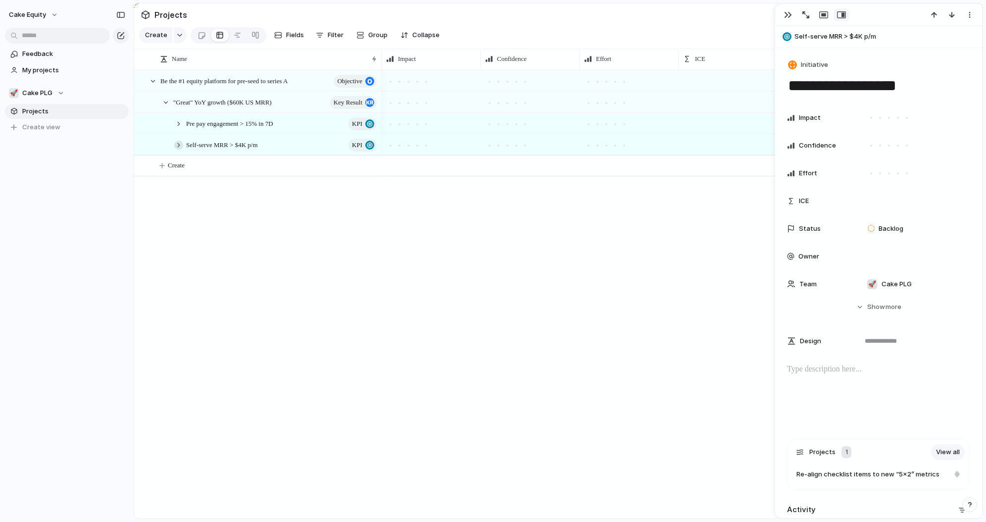
click at [179, 141] on div at bounding box center [178, 145] width 9 height 9
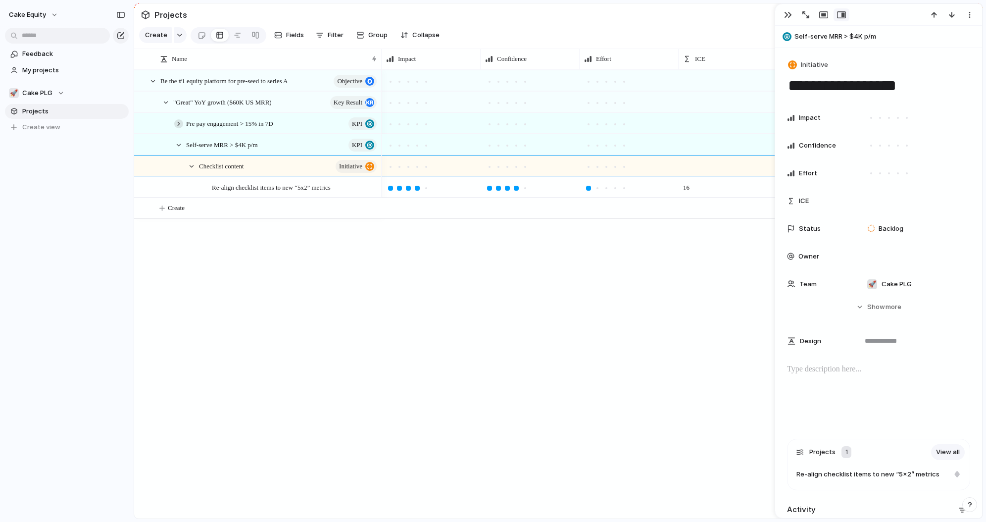
click at [178, 122] on div at bounding box center [178, 123] width 9 height 9
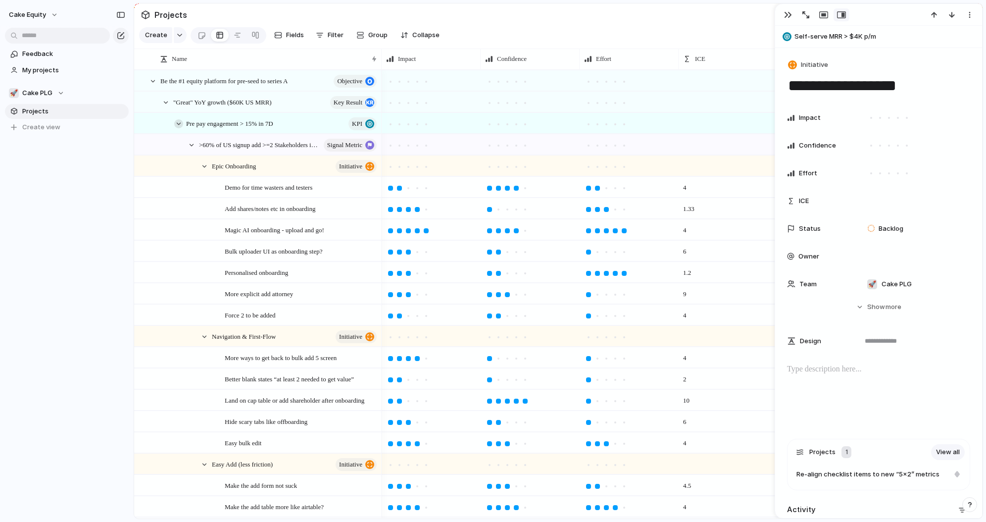
click at [178, 122] on div at bounding box center [178, 123] width 9 height 9
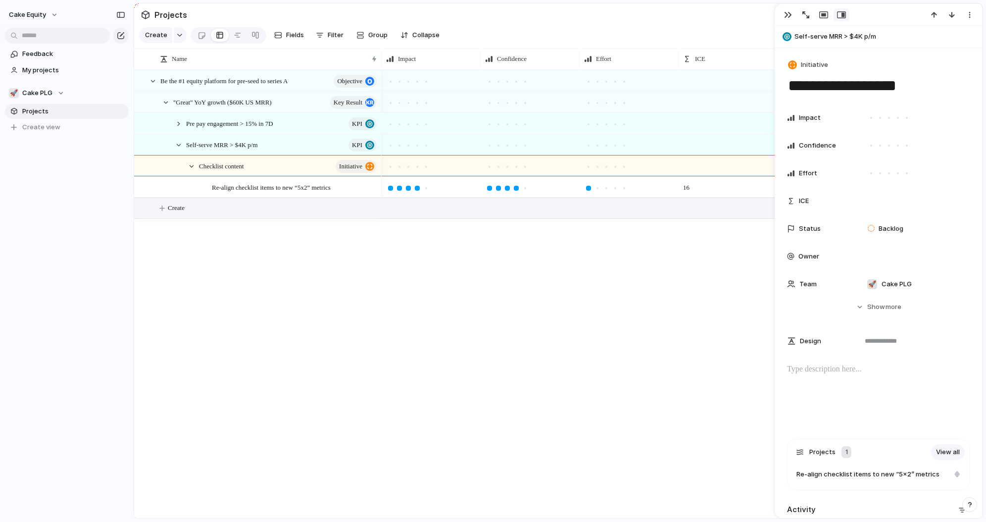
click at [176, 215] on button "Create" at bounding box center [571, 208] width 854 height 20
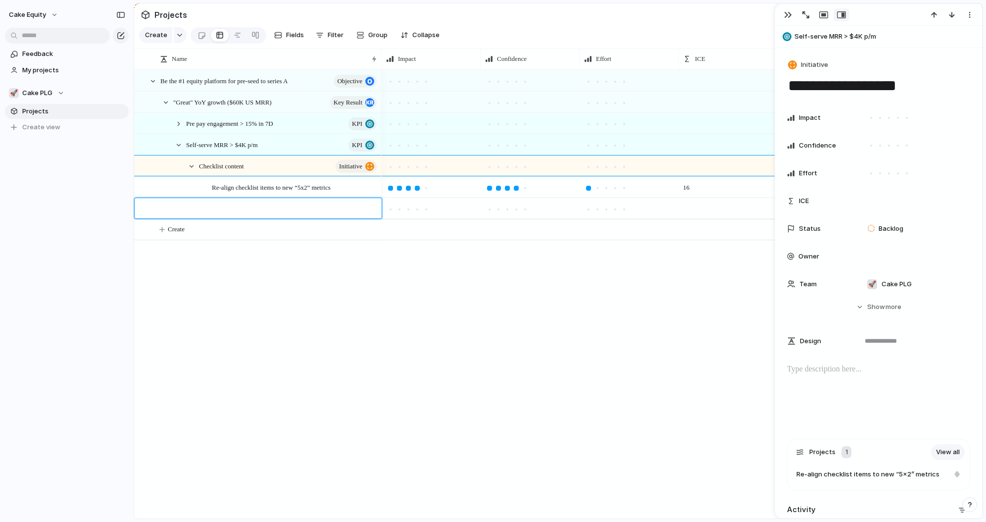
type textarea "**********"
click at [348, 196] on div "Re-align checklist items to new “5x2” metrics" at bounding box center [295, 187] width 166 height 20
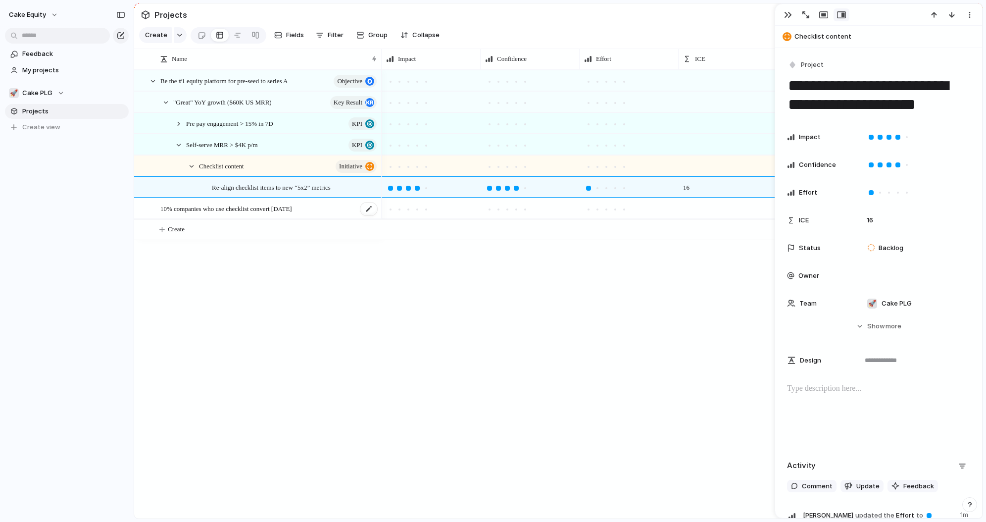
click at [340, 206] on div "10% companies who use checklist convert [DATE]" at bounding box center [269, 209] width 218 height 20
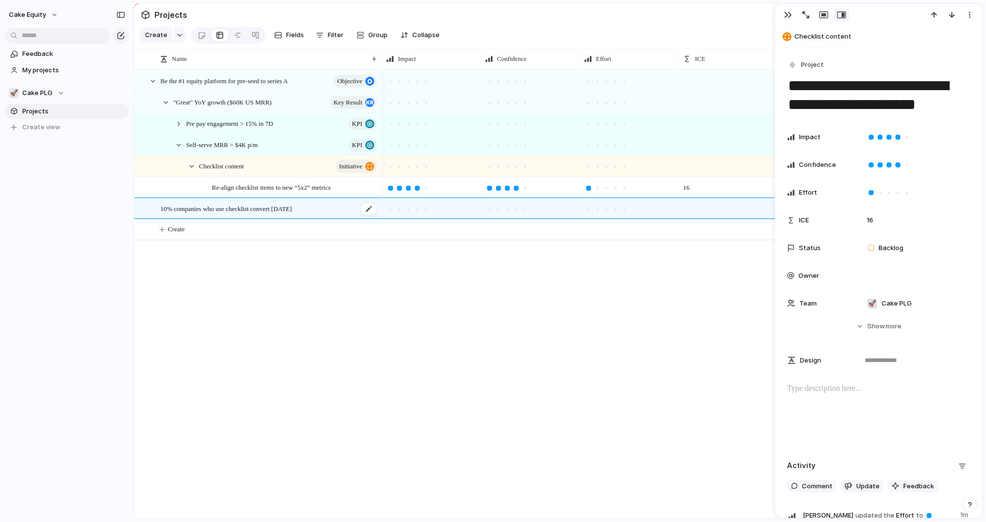
type textarea "**********"
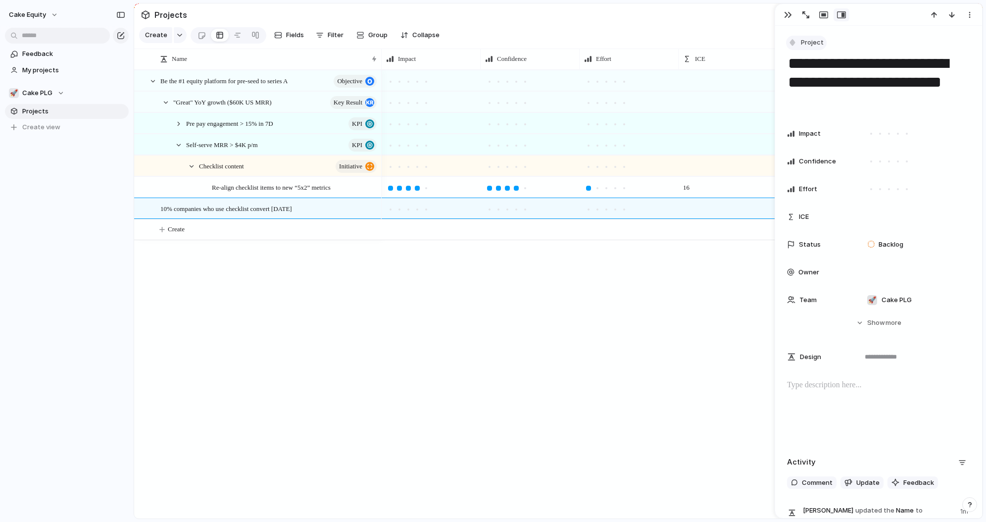
click at [809, 42] on span "Project" at bounding box center [812, 43] width 23 height 10
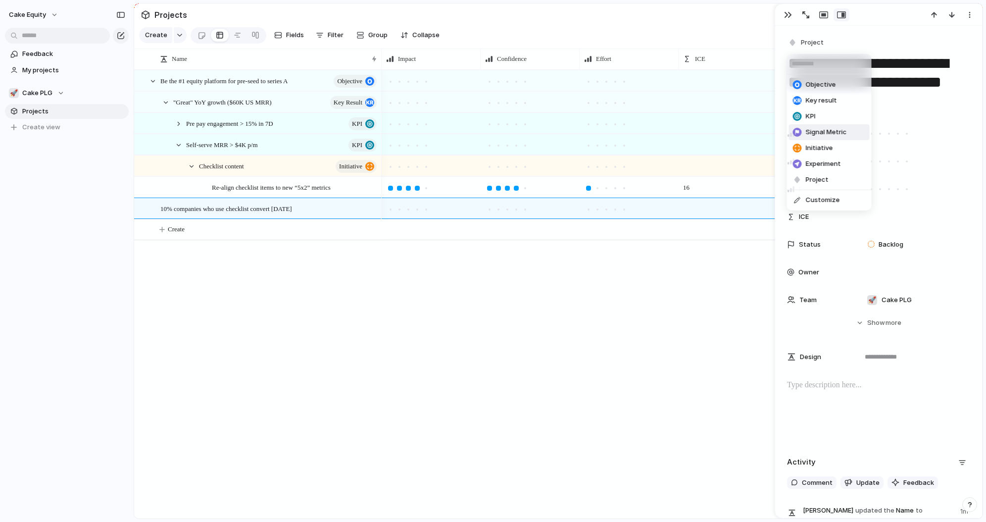
click at [823, 133] on span "Signal Metric" at bounding box center [826, 132] width 41 height 10
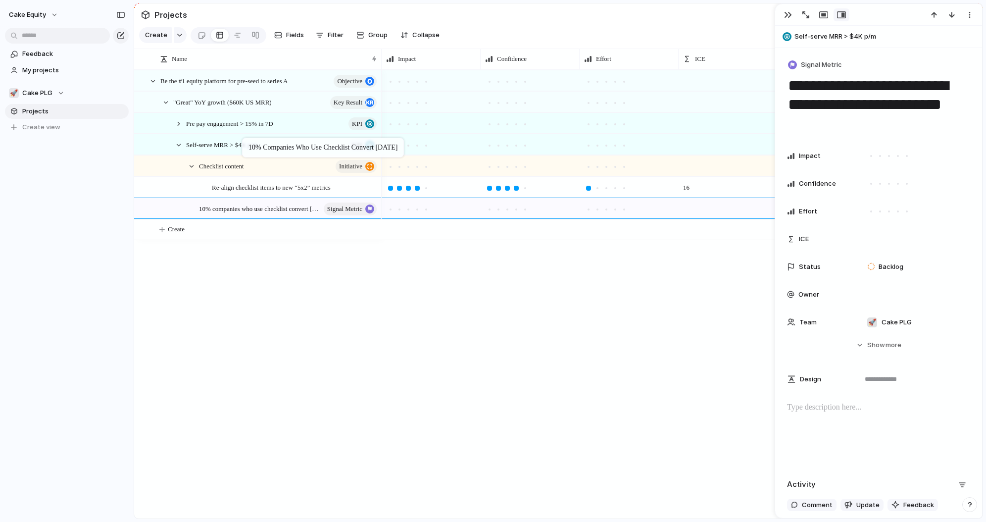
drag, startPoint x: 222, startPoint y: 206, endPoint x: 247, endPoint y: 141, distance: 69.4
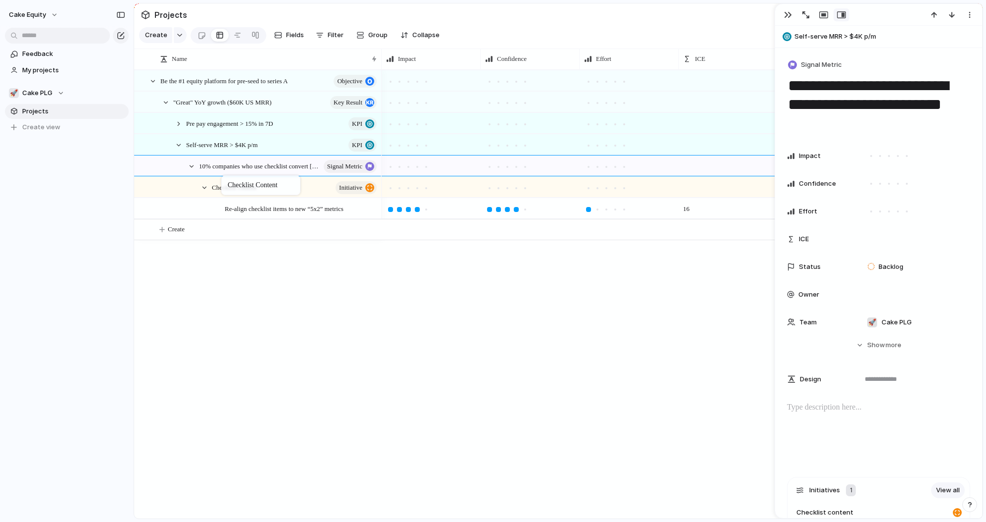
drag, startPoint x: 207, startPoint y: 161, endPoint x: 226, endPoint y: 178, distance: 25.3
click at [236, 271] on div "Be the #1 equity platform for pre-seed to series A objective "Great" YoY growth…" at bounding box center [558, 294] width 849 height 449
click at [185, 229] on span "Create" at bounding box center [176, 229] width 17 height 10
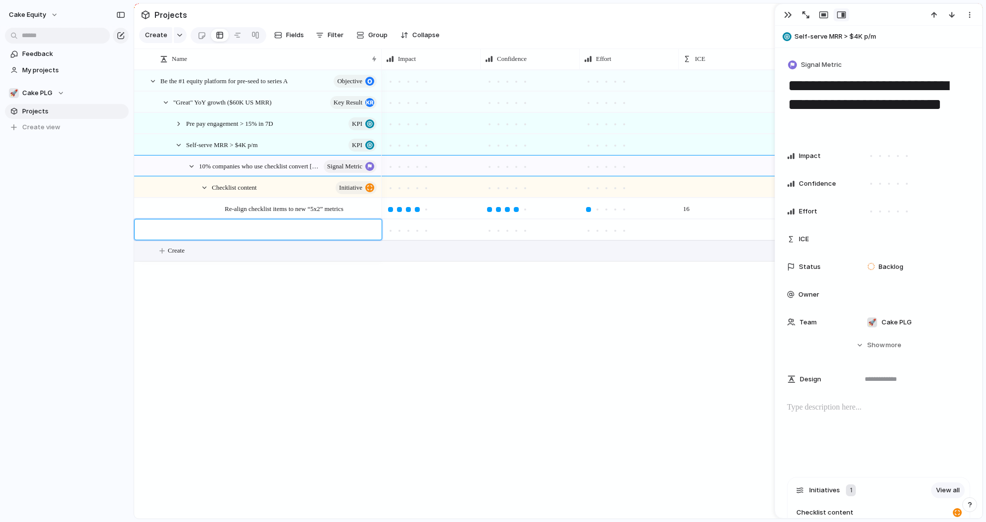
type textarea "**********"
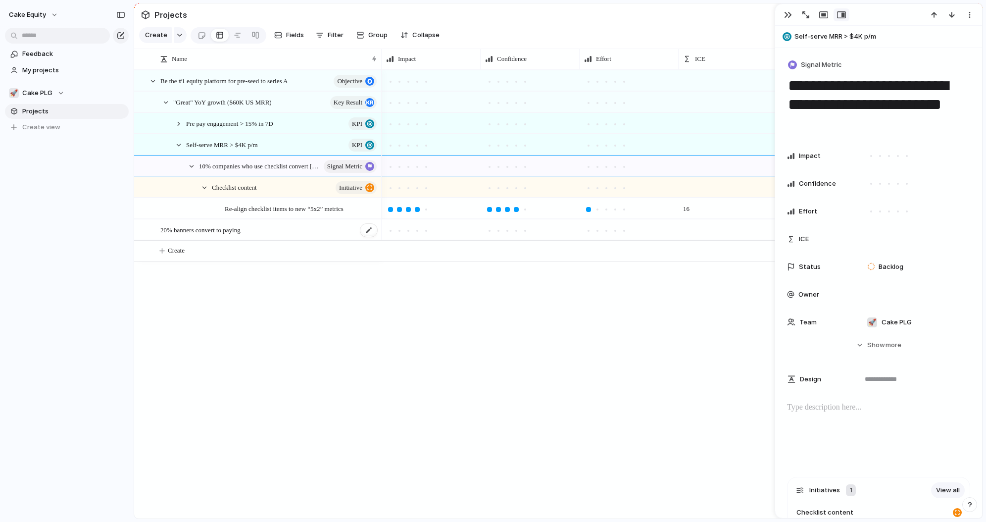
click at [257, 223] on div "20% banners convert to paying" at bounding box center [269, 230] width 218 height 20
type textarea "**********"
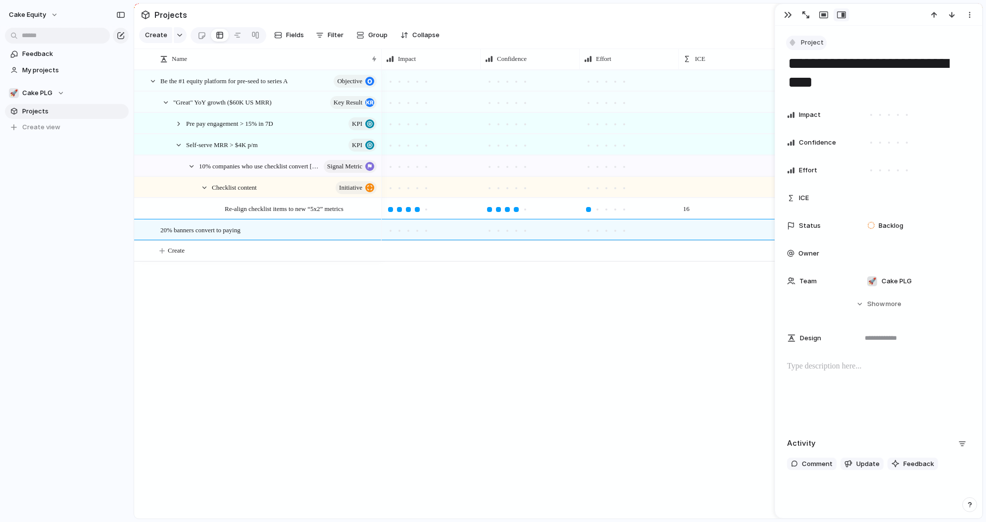
click at [805, 44] on span "Project" at bounding box center [812, 43] width 23 height 10
click at [828, 135] on span "Signal Metric" at bounding box center [826, 132] width 41 height 10
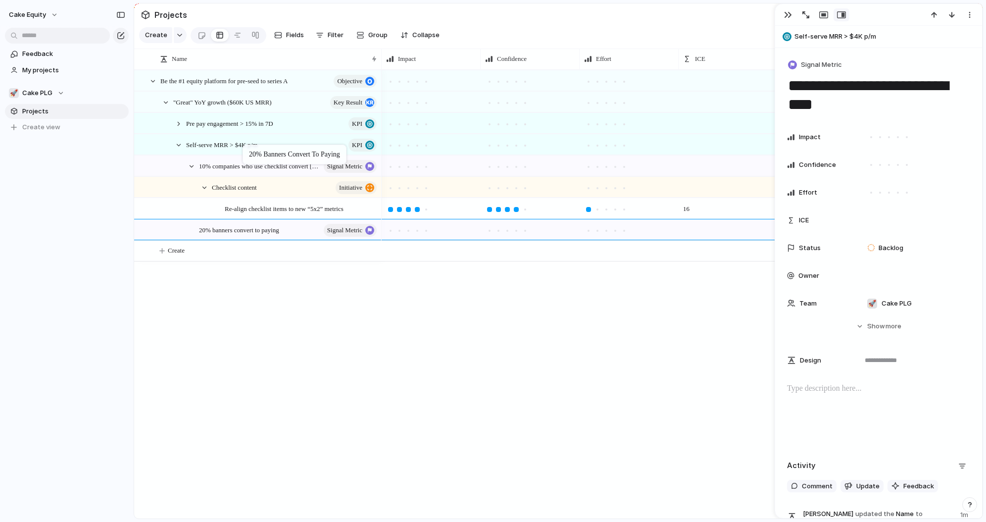
drag, startPoint x: 210, startPoint y: 231, endPoint x: 248, endPoint y: 147, distance: 92.0
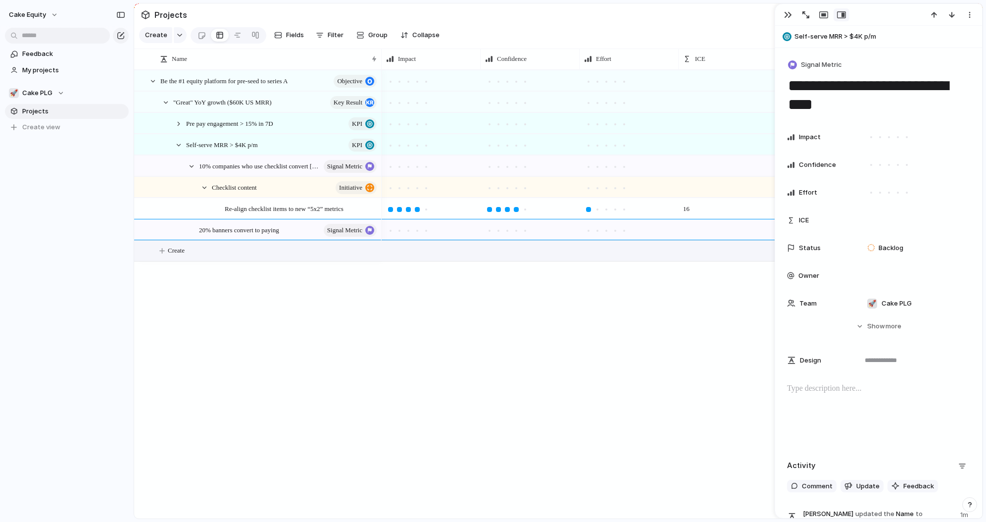
click at [185, 254] on span "Create" at bounding box center [176, 251] width 17 height 10
type textarea "**********"
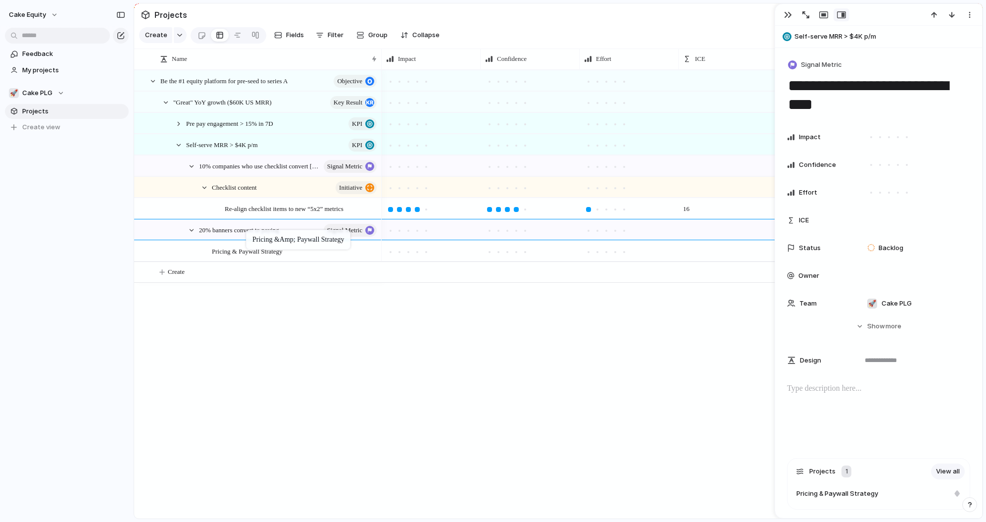
drag, startPoint x: 237, startPoint y: 244, endPoint x: 251, endPoint y: 232, distance: 18.6
click at [250, 243] on div "Pricing & Paywall Strategy" at bounding box center [295, 251] width 166 height 20
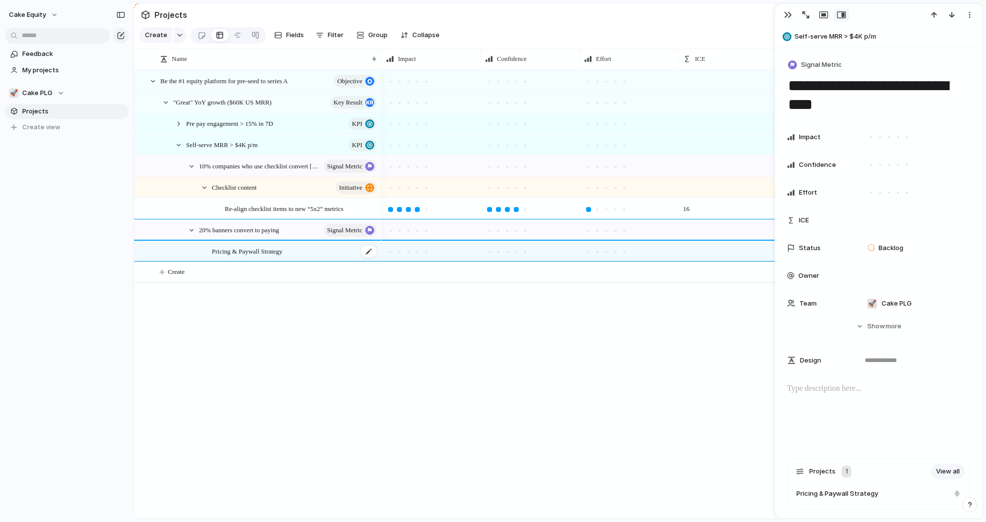
type textarea "**********"
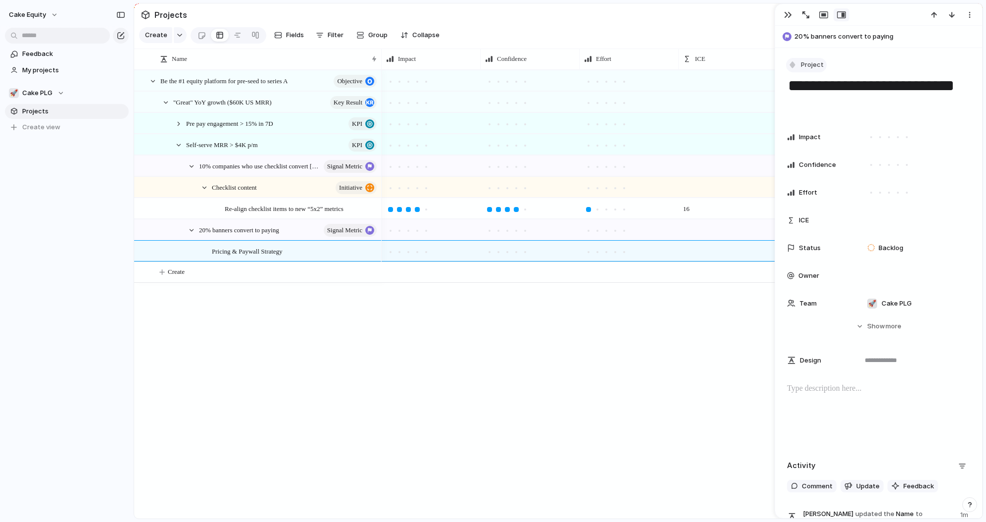
click at [808, 67] on span "Project" at bounding box center [812, 65] width 23 height 10
click at [816, 173] on span "Initiative" at bounding box center [819, 170] width 27 height 10
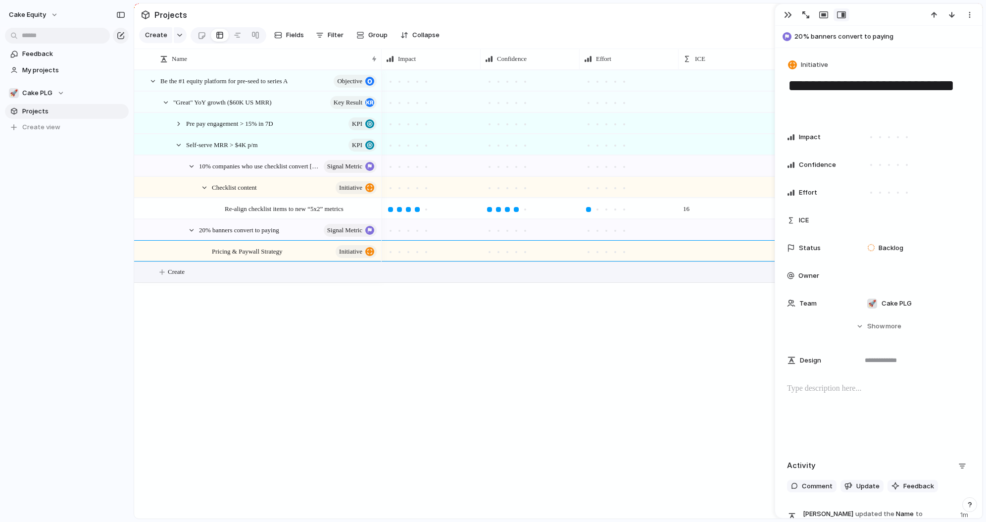
click at [185, 270] on span "Create" at bounding box center [176, 272] width 17 height 10
type textarea "**********"
click at [169, 280] on div "Actually block them from adding? Eg disable the button, force upgrade" at bounding box center [269, 272] width 218 height 20
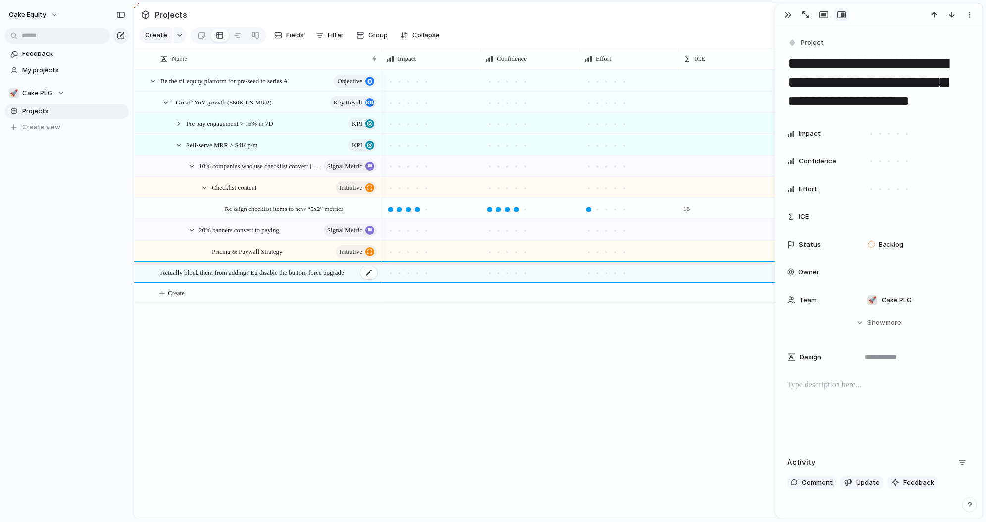
click at [235, 271] on span "Actually block them from adding? Eg disable the button, force upgrade" at bounding box center [252, 271] width 184 height 11
drag, startPoint x: 260, startPoint y: 271, endPoint x: 285, endPoint y: 298, distance: 36.1
click at [285, 298] on div "**********" at bounding box center [493, 261] width 986 height 522
type textarea "**********"
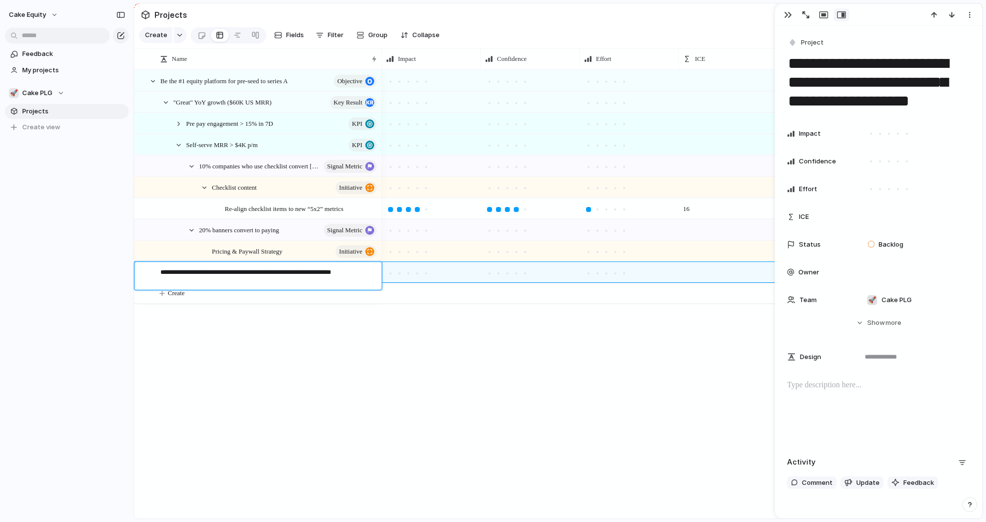
type textarea "**********"
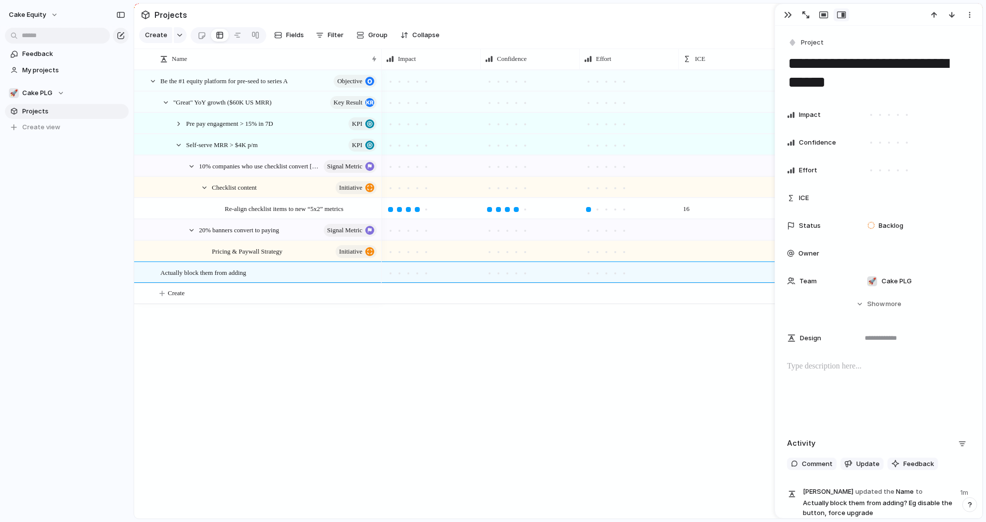
click at [831, 392] on div at bounding box center [878, 392] width 183 height 63
click at [576, 374] on div "In Progress In Progress In Progress Backlog Backlog 16 Backlog Backlog Backlog …" at bounding box center [682, 294] width 601 height 449
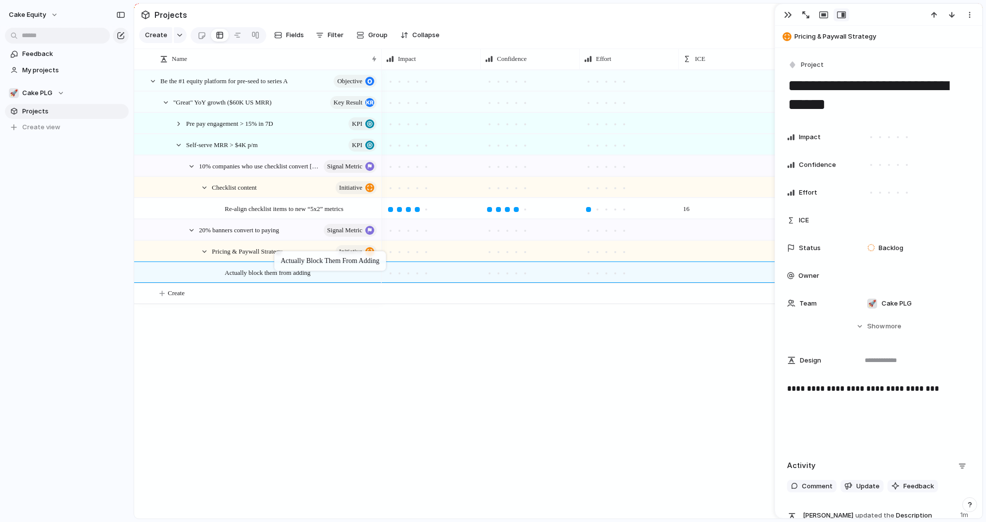
drag, startPoint x: 271, startPoint y: 263, endPoint x: 279, endPoint y: 253, distance: 13.4
click at [280, 332] on div "Be the #1 equity platform for pre-seed to series A objective "Great" YoY growth…" at bounding box center [558, 294] width 849 height 449
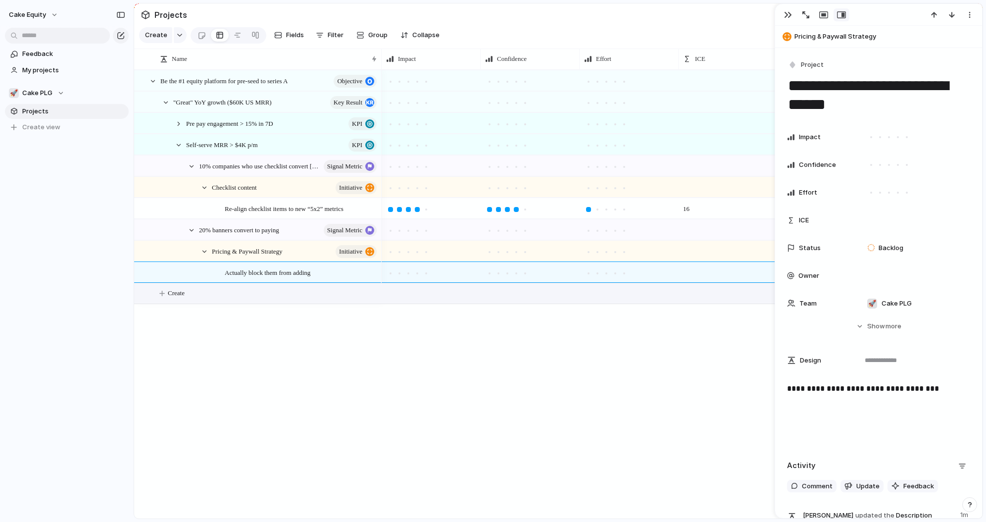
click at [194, 289] on button "Create" at bounding box center [571, 293] width 854 height 20
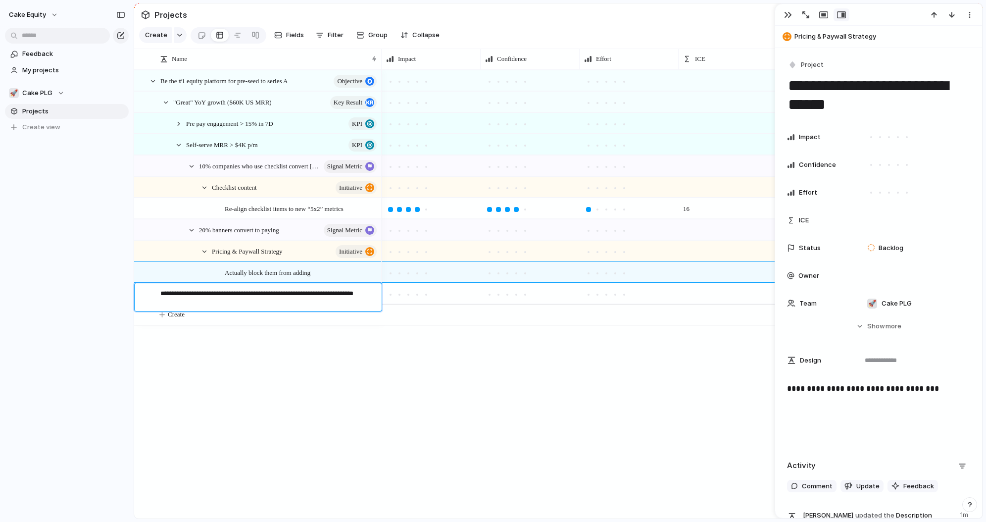
click at [282, 293] on textarea "**********" at bounding box center [267, 299] width 214 height 20
type textarea "**********"
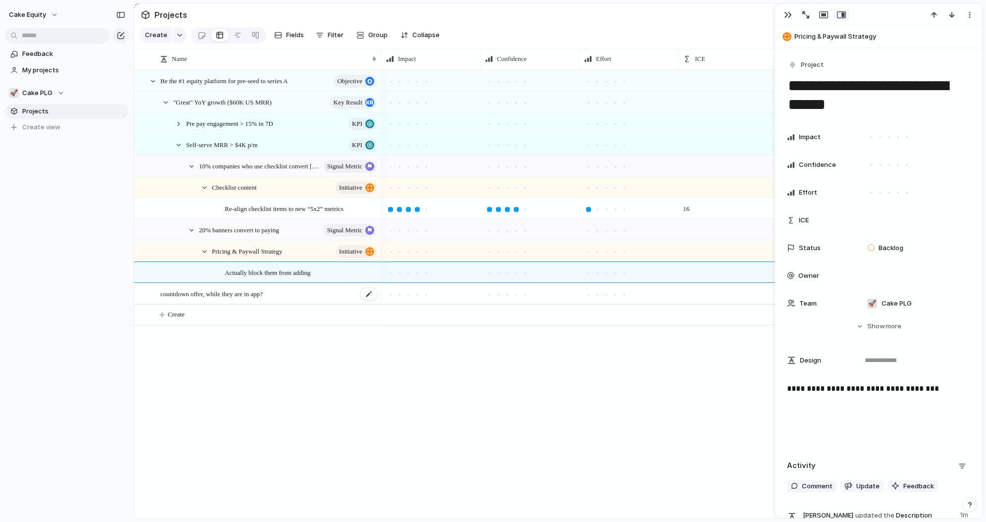
click at [252, 293] on span "countdown offer, while they are in app?" at bounding box center [211, 293] width 103 height 11
type textarea "**********"
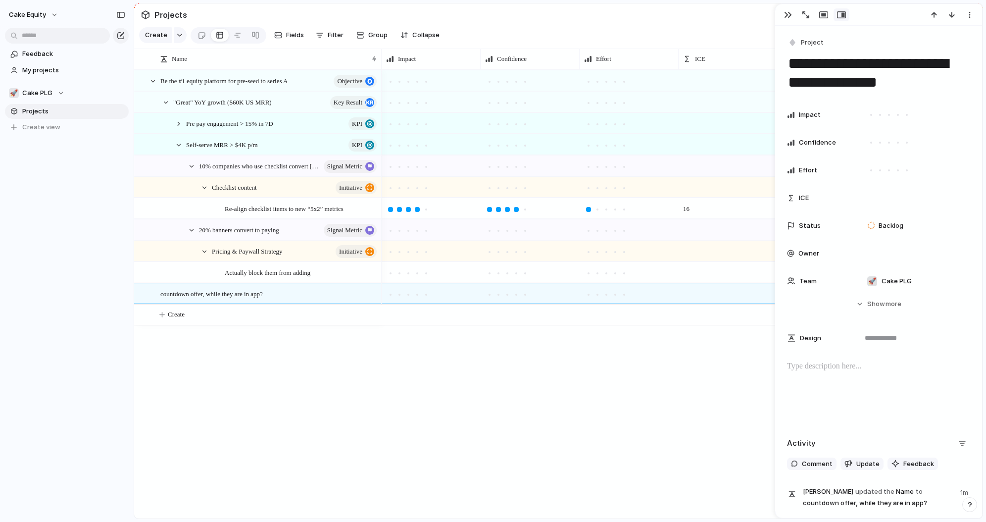
click at [834, 382] on div at bounding box center [878, 392] width 183 height 63
paste div
click at [387, 423] on div "In Progress In Progress In Progress Backlog Backlog Backlog 16 Backlog Backlog …" at bounding box center [682, 294] width 601 height 449
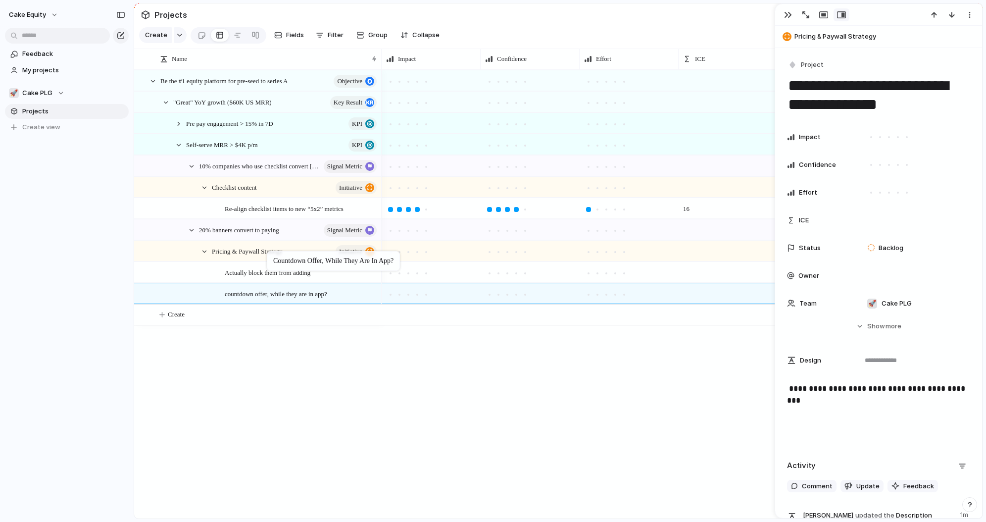
drag, startPoint x: 236, startPoint y: 289, endPoint x: 270, endPoint y: 252, distance: 50.5
click at [418, 276] on div at bounding box center [417, 273] width 9 height 9
click at [495, 275] on div at bounding box center [498, 273] width 9 height 9
click at [597, 274] on div at bounding box center [597, 273] width 5 height 5
click at [490, 271] on div at bounding box center [489, 273] width 5 height 5
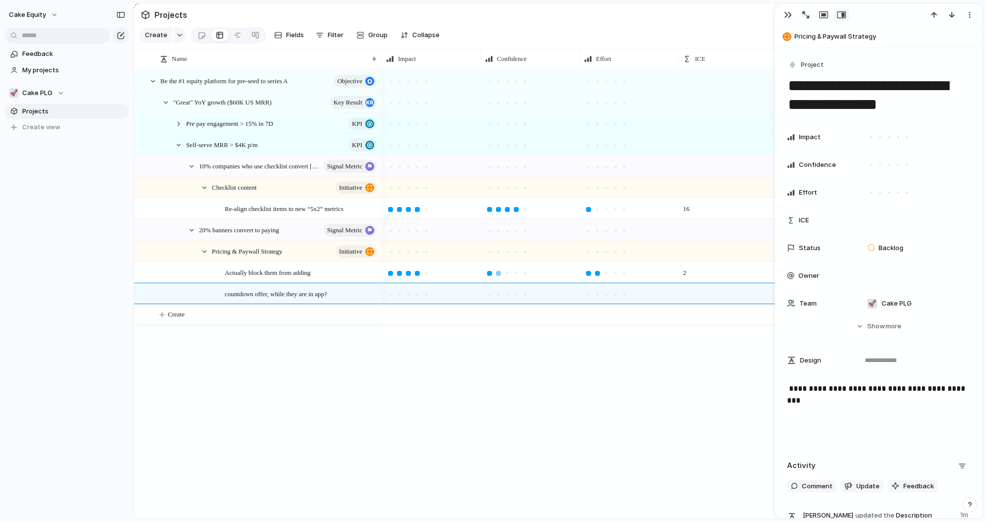
click at [502, 272] on div at bounding box center [498, 273] width 9 height 9
click at [425, 275] on div at bounding box center [426, 273] width 5 height 5
click at [321, 362] on div "Be the #1 equity platform for pre-seed to series A objective "Great" YoY growth…" at bounding box center [558, 294] width 849 height 449
click at [381, 360] on div "Be the #1 equity platform for pre-seed to series A objective "Great" YoY growth…" at bounding box center [558, 294] width 849 height 449
click at [785, 12] on div "button" at bounding box center [788, 15] width 8 height 8
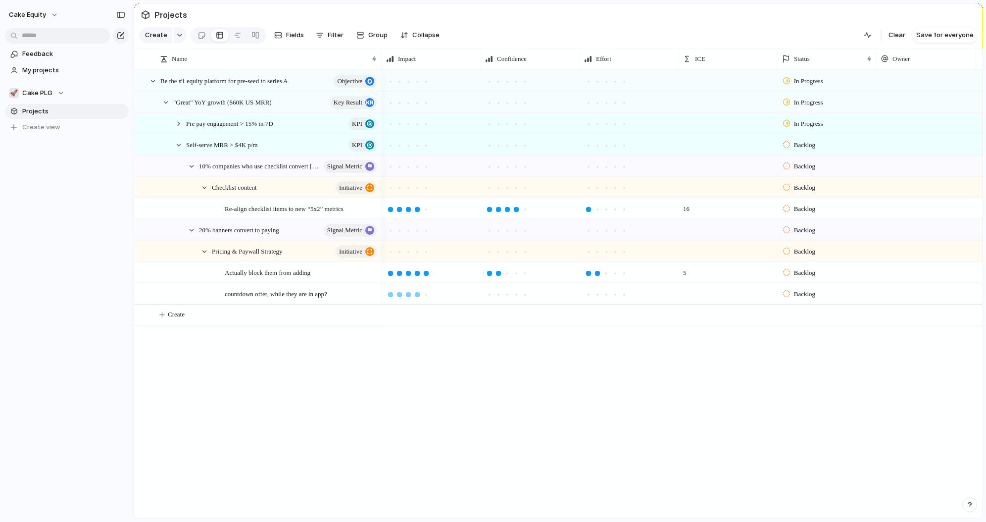
click at [416, 296] on div at bounding box center [417, 294] width 5 height 5
click at [489, 296] on div at bounding box center [489, 294] width 5 height 5
click at [595, 297] on div at bounding box center [597, 294] width 9 height 9
click at [562, 364] on div "In Progress In Progress In Progress Backlog Backlog Backlog 16 Backlog Backlog …" at bounding box center [682, 294] width 601 height 449
click at [608, 297] on div at bounding box center [606, 294] width 9 height 9
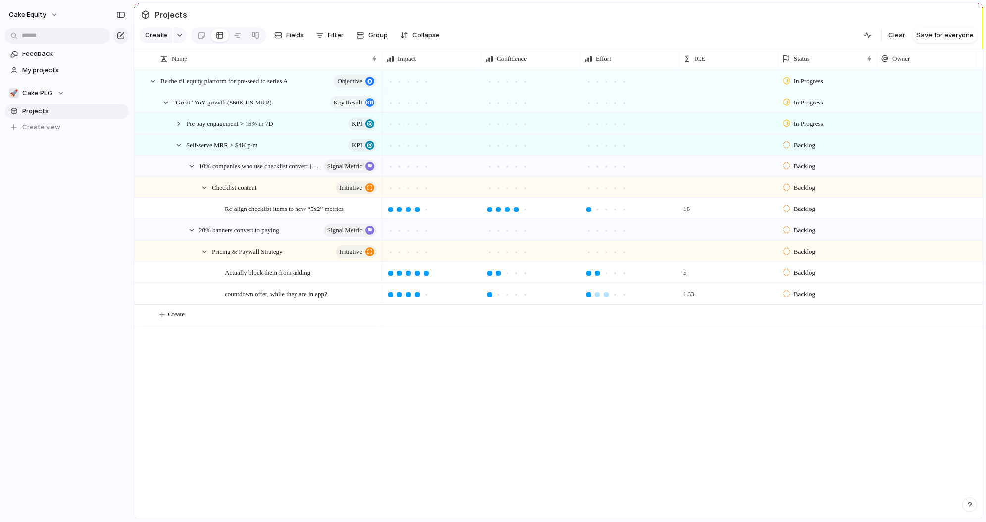
click at [588, 296] on div at bounding box center [588, 294] width 5 height 5
click at [596, 296] on div at bounding box center [597, 294] width 5 height 5
click at [494, 290] on div at bounding box center [498, 294] width 9 height 9
click at [505, 294] on div at bounding box center [507, 294] width 5 height 5
click at [437, 408] on div "In Progress In Progress In Progress Backlog Backlog Backlog 16 Backlog Backlog …" at bounding box center [682, 294] width 601 height 449
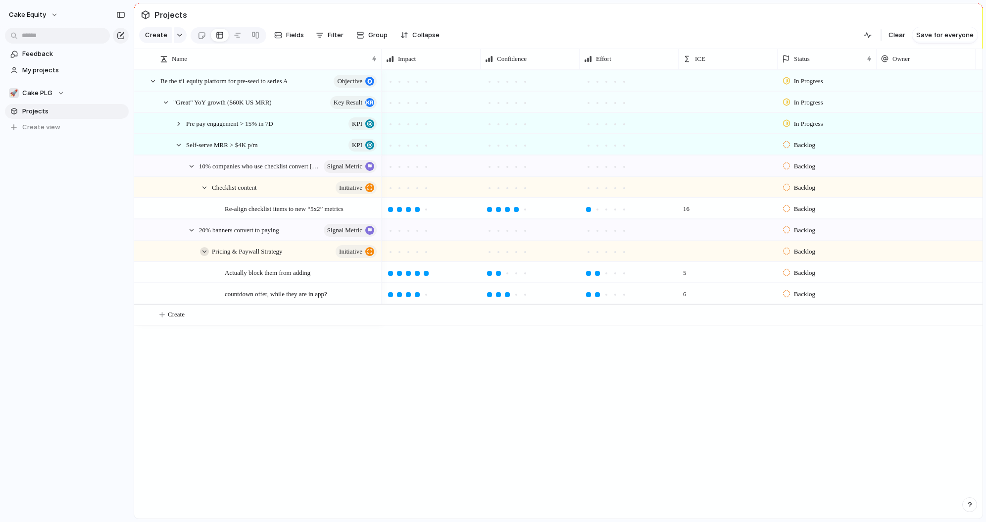
click at [207, 250] on div at bounding box center [204, 251] width 9 height 9
click at [206, 186] on div at bounding box center [204, 187] width 9 height 9
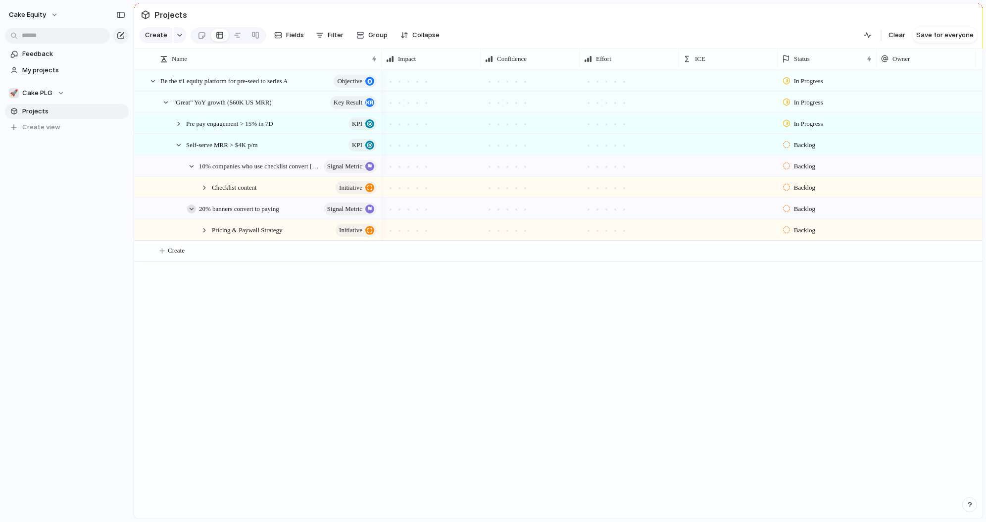
click at [193, 209] on div at bounding box center [191, 209] width 9 height 9
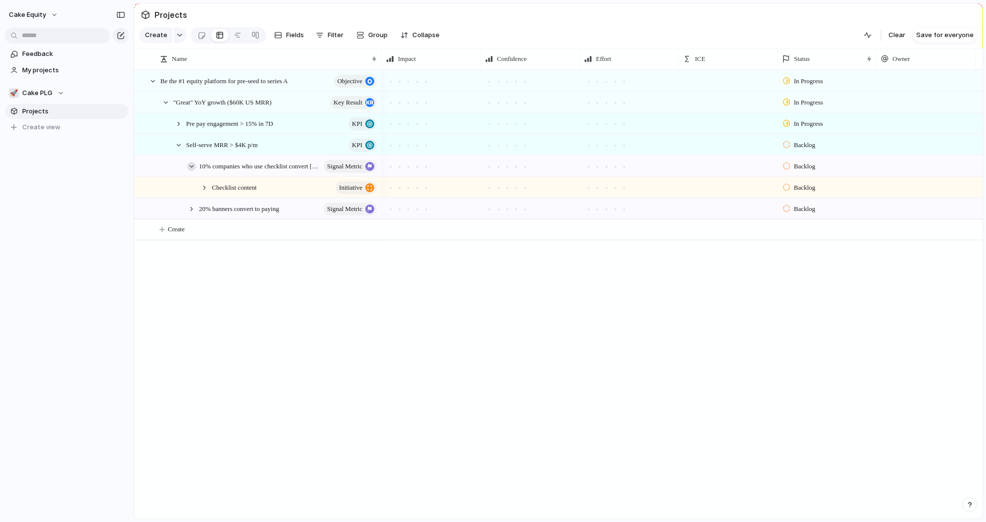
click at [191, 162] on div at bounding box center [191, 166] width 9 height 9
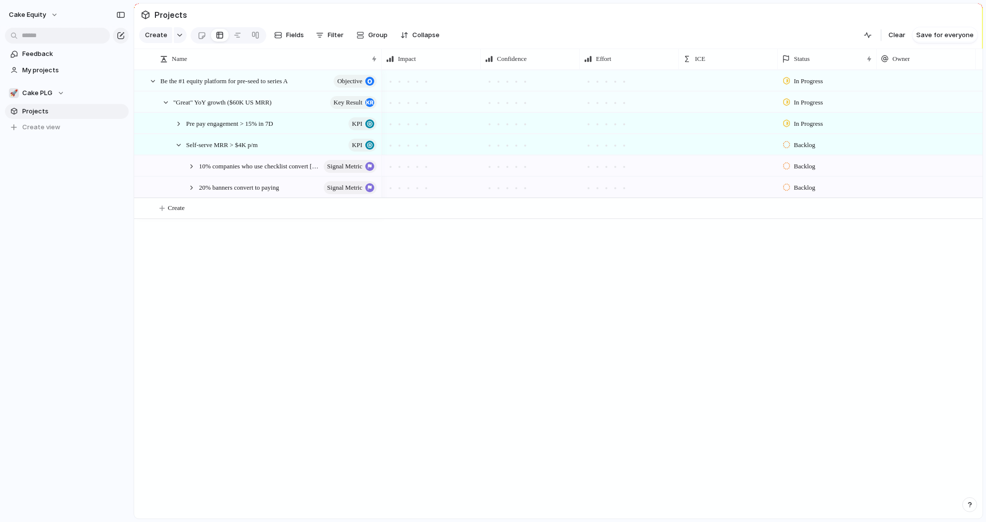
click at [215, 336] on div "Be the #1 equity platform for pre-seed to series A objective "Great" YoY growth…" at bounding box center [558, 294] width 849 height 449
click at [189, 185] on div at bounding box center [191, 187] width 9 height 9
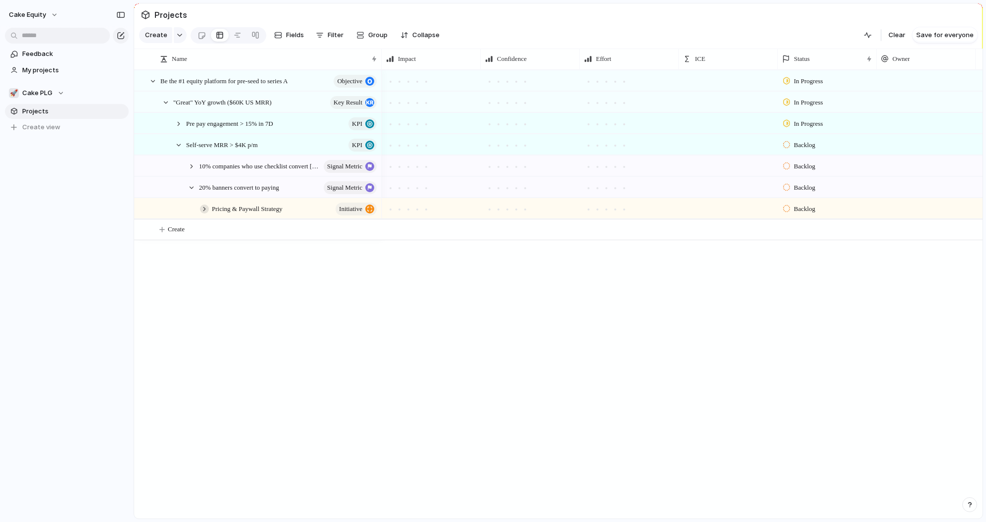
click at [204, 209] on div at bounding box center [204, 209] width 9 height 9
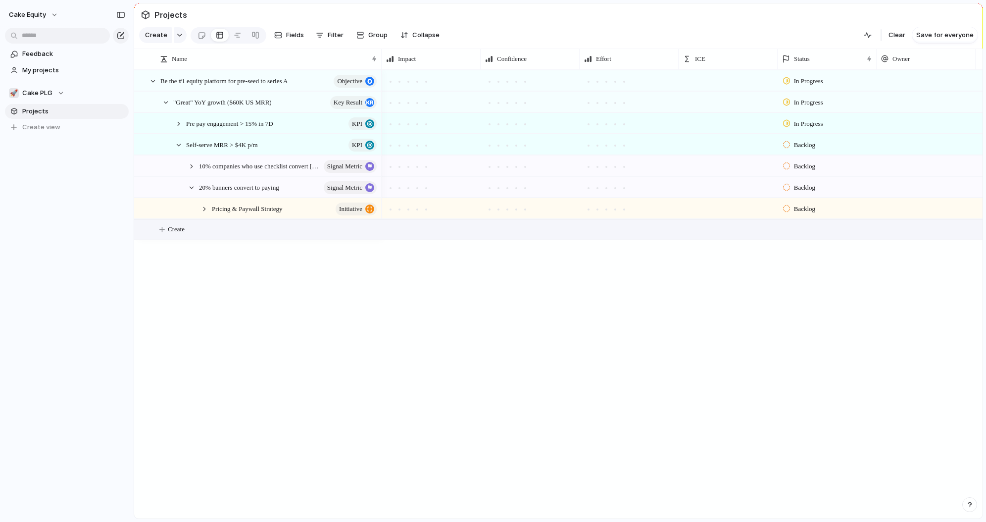
click at [174, 225] on span "Create" at bounding box center [176, 229] width 17 height 10
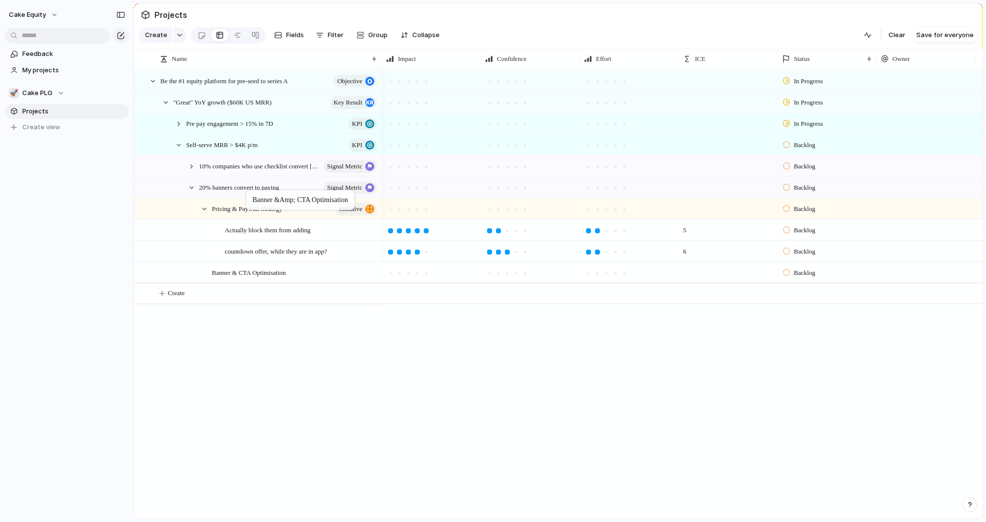
drag, startPoint x: 228, startPoint y: 235, endPoint x: 251, endPoint y: 192, distance: 48.3
click at [261, 278] on div "Banner & CTA Optimisation" at bounding box center [295, 272] width 166 height 20
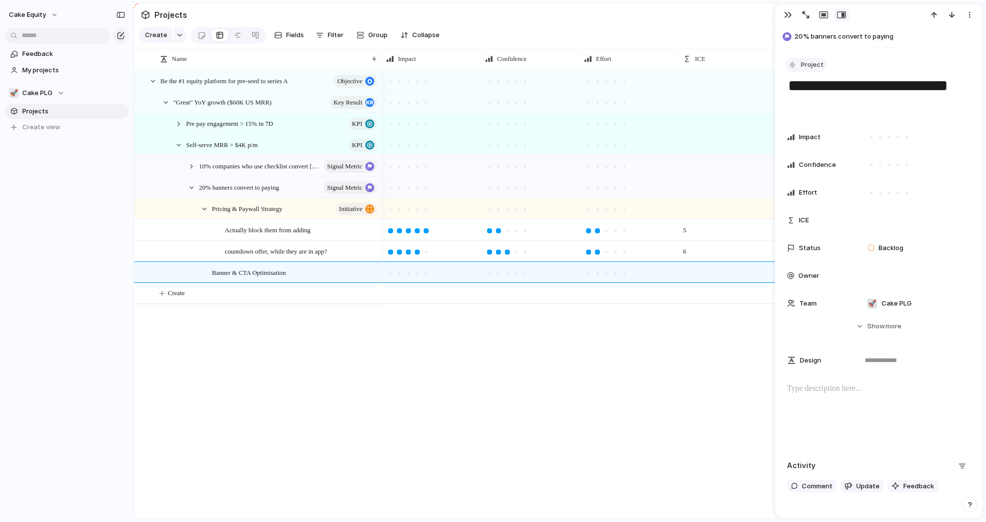
click at [802, 67] on span "Project" at bounding box center [812, 65] width 23 height 10
click at [819, 170] on span "Initiative" at bounding box center [819, 170] width 27 height 10
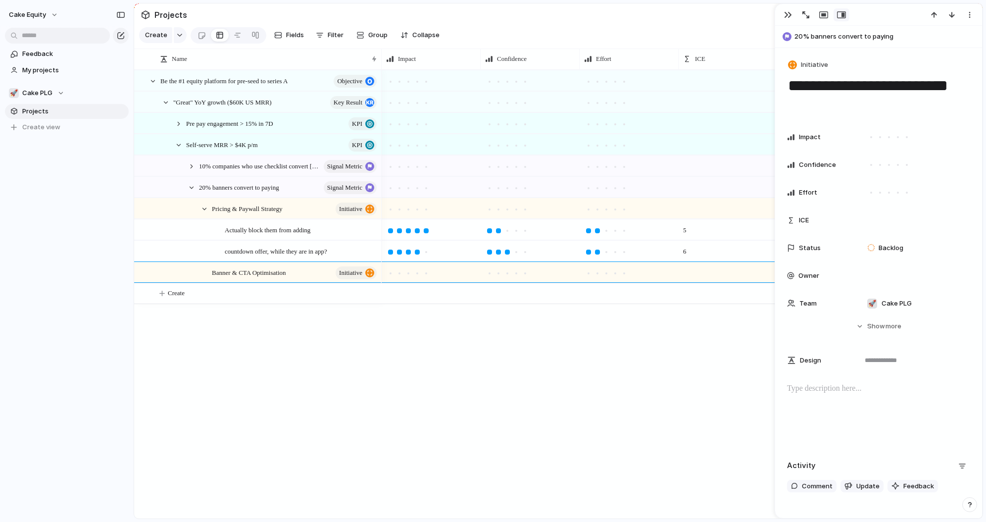
click at [291, 414] on div "Be the #1 equity platform for pre-seed to series A objective "Great" YoY growth…" at bounding box center [558, 294] width 849 height 449
click at [233, 296] on button "Create" at bounding box center [571, 293] width 854 height 20
type textarea "**********"
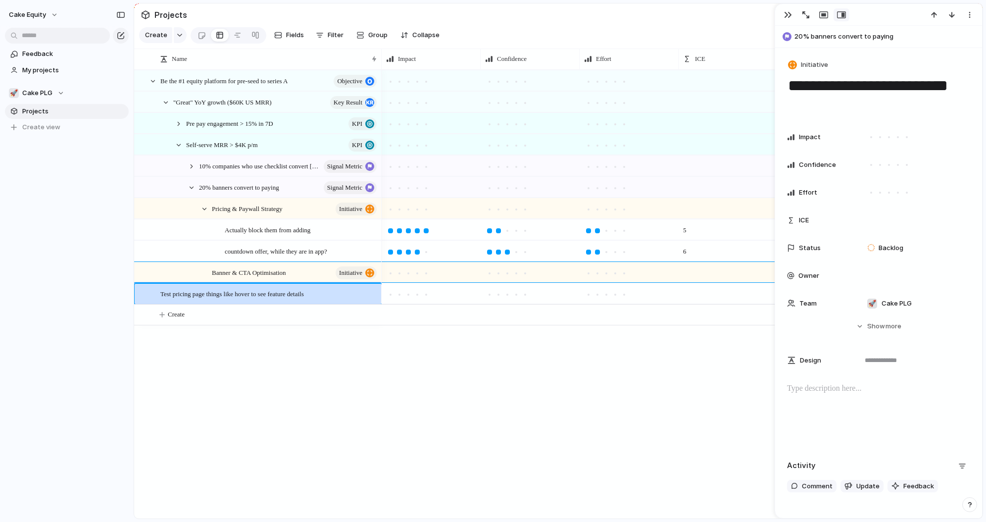
click at [191, 317] on button "Create" at bounding box center [571, 315] width 854 height 20
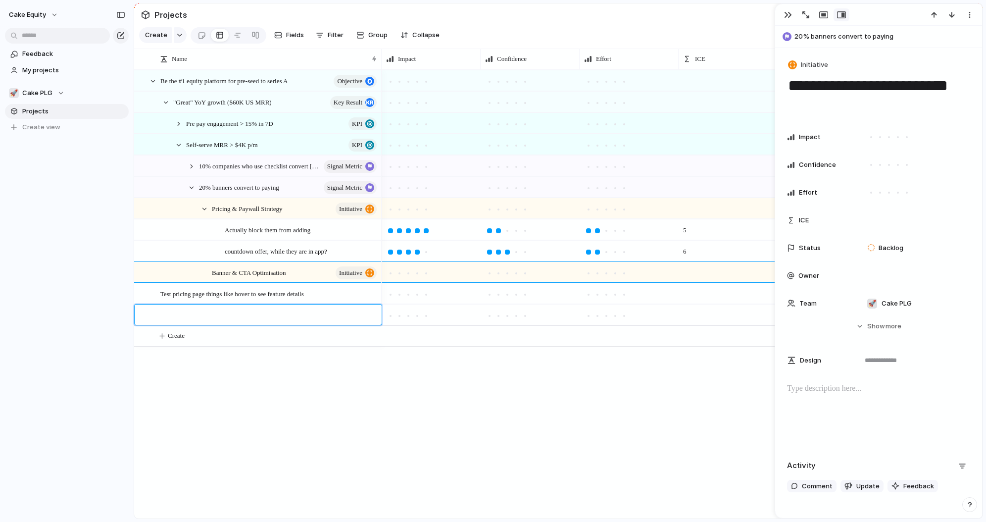
type textarea "**********"
click at [182, 294] on span "Test pricing page things like hover to see feature details" at bounding box center [232, 293] width 144 height 11
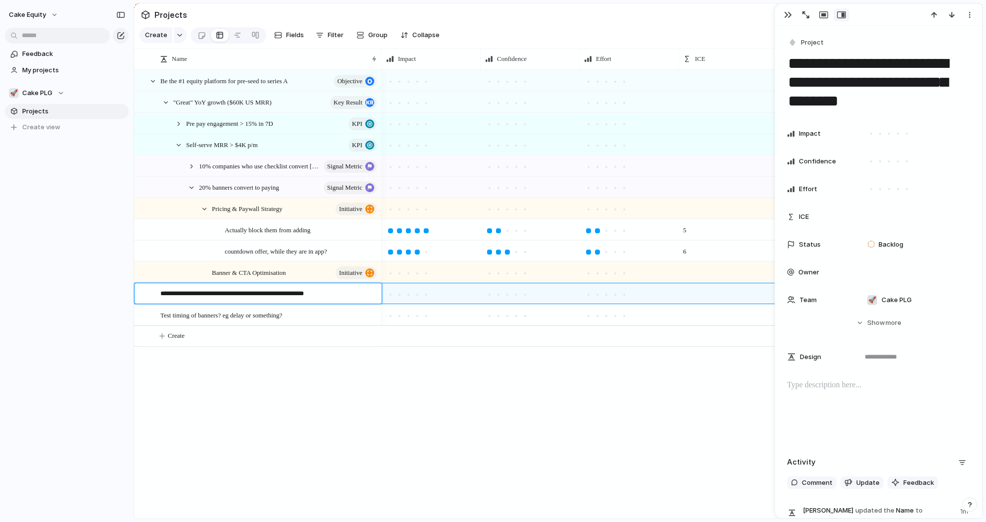
type textarea "*"
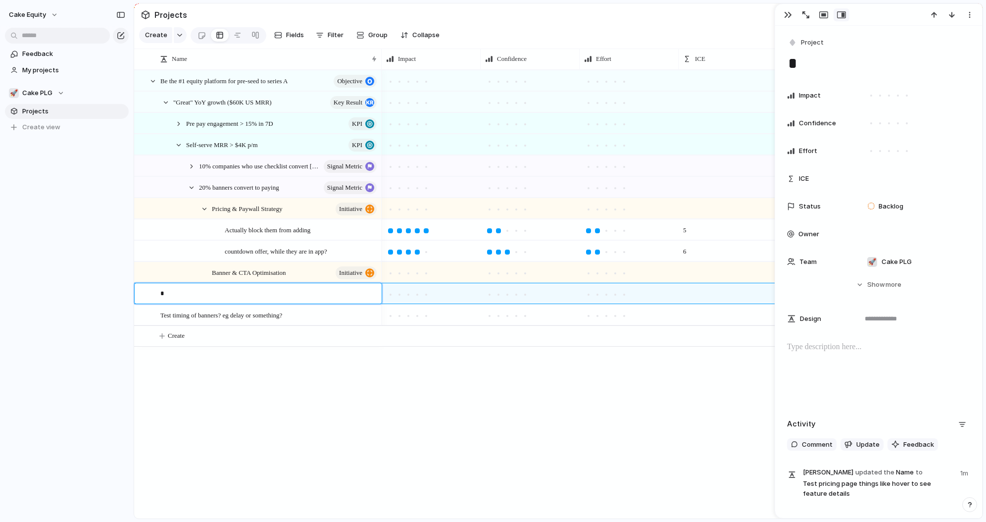
type textarea "**"
type textarea "***"
type textarea "****"
type textarea "*****"
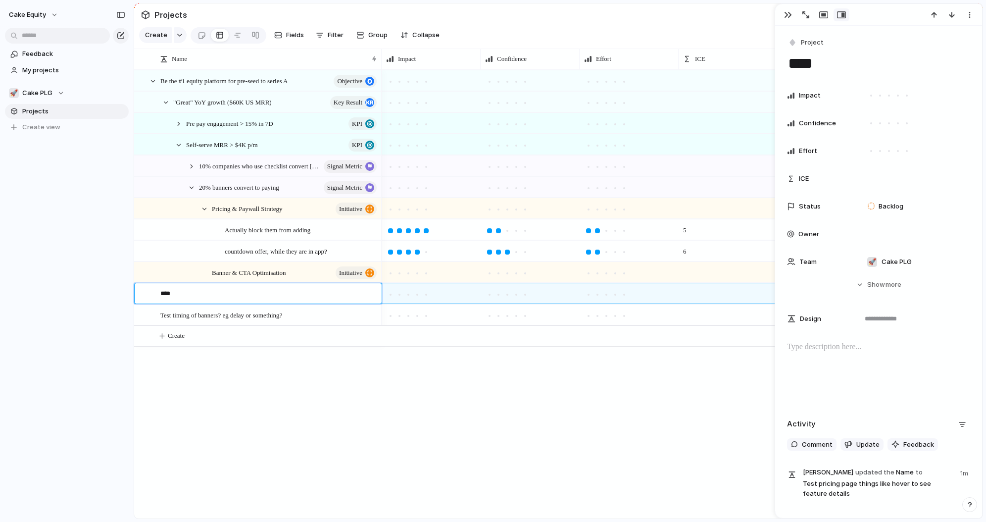
type textarea "*****"
type textarea "******"
type textarea "*******"
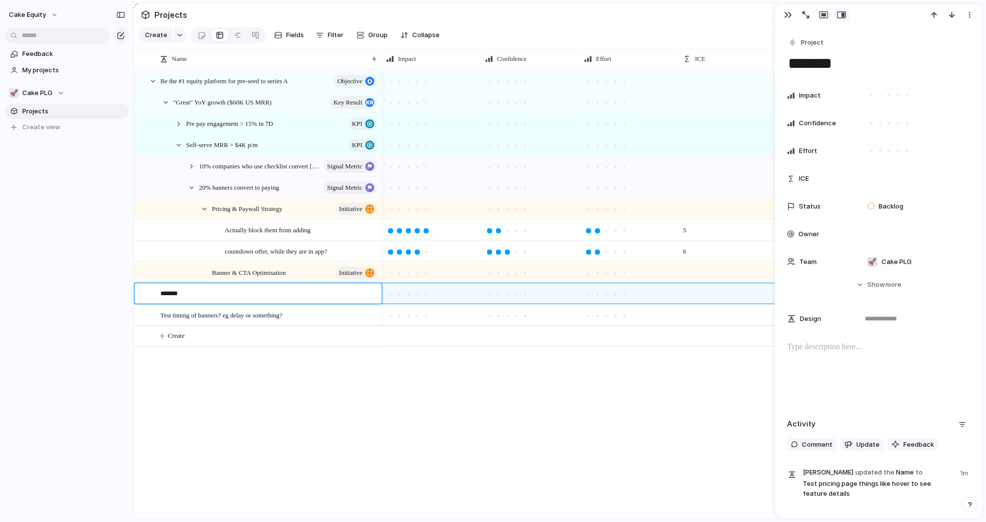
type textarea "*******"
type textarea "*********"
type textarea "**********"
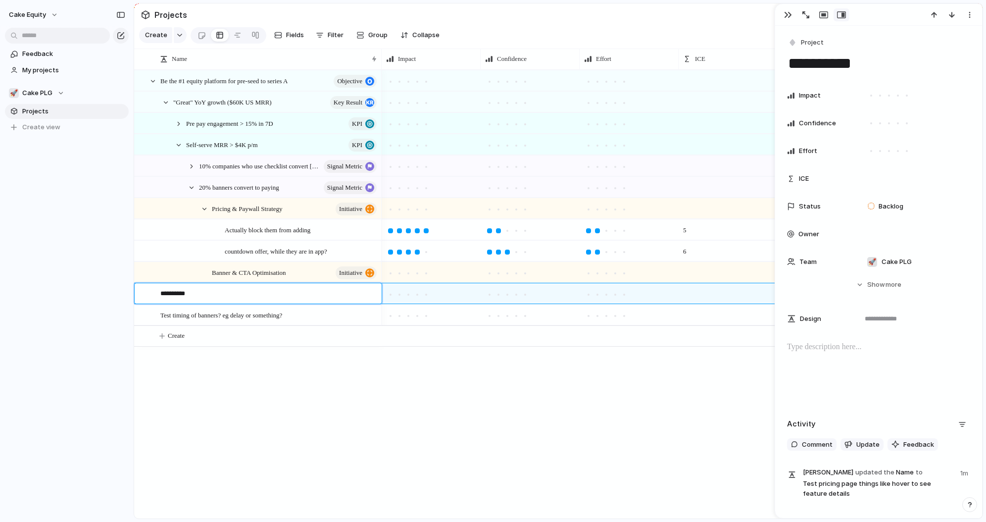
type textarea "**********"
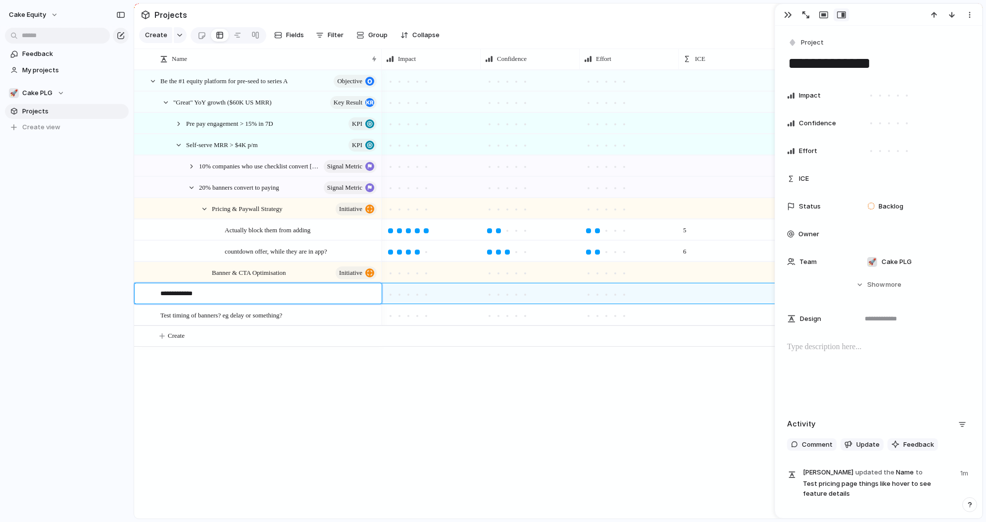
type textarea "**********"
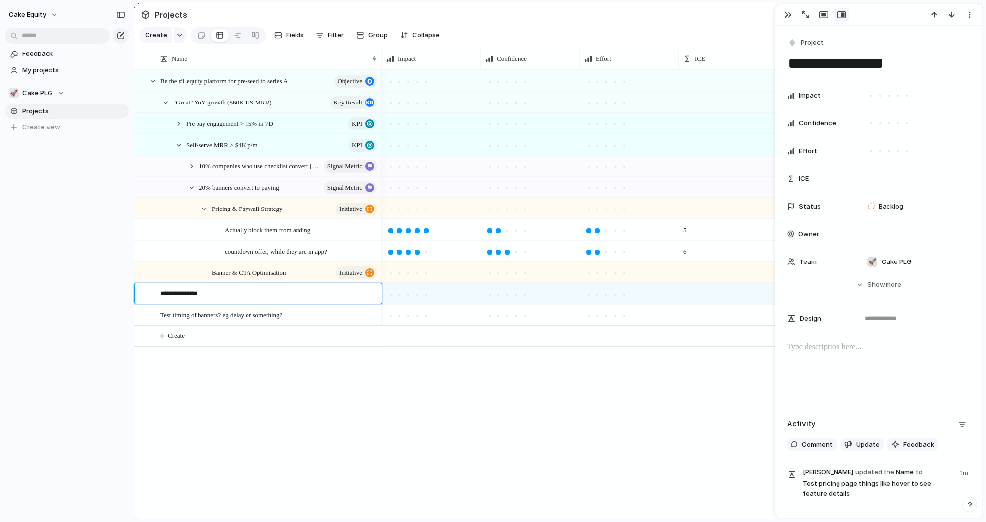
type textarea "**********"
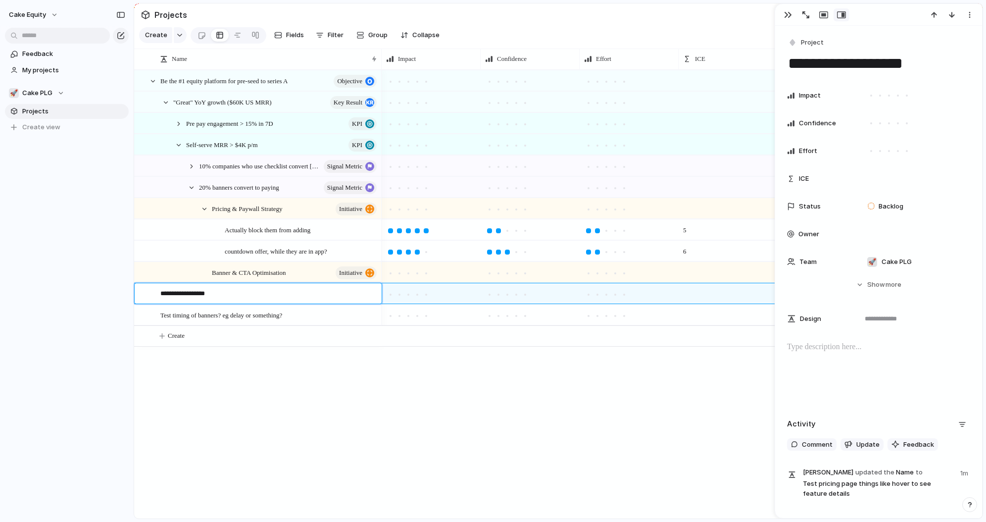
type textarea "**********"
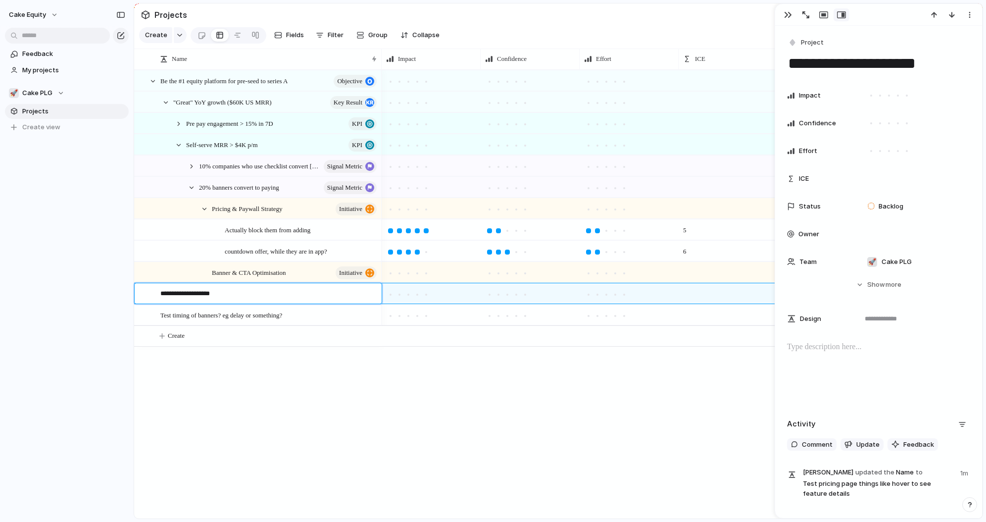
type textarea "**********"
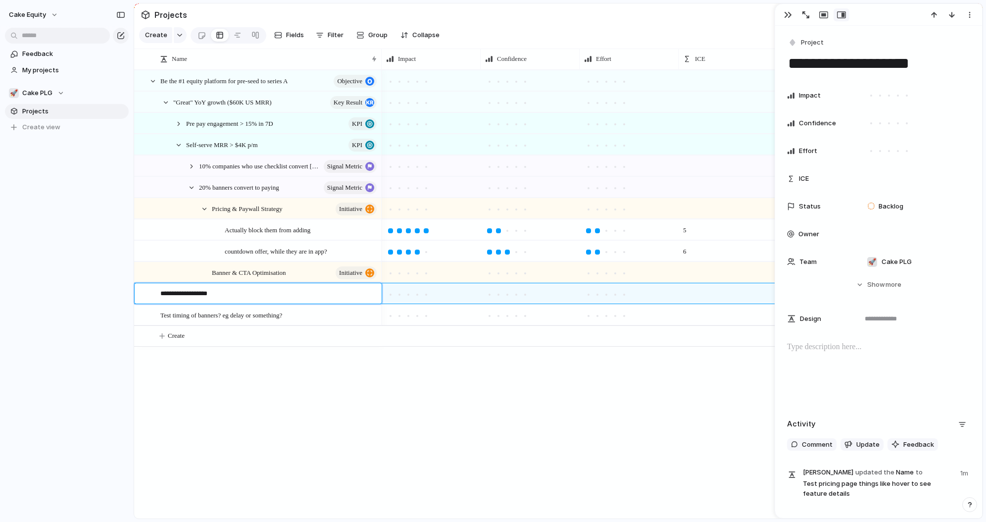
type textarea "**********"
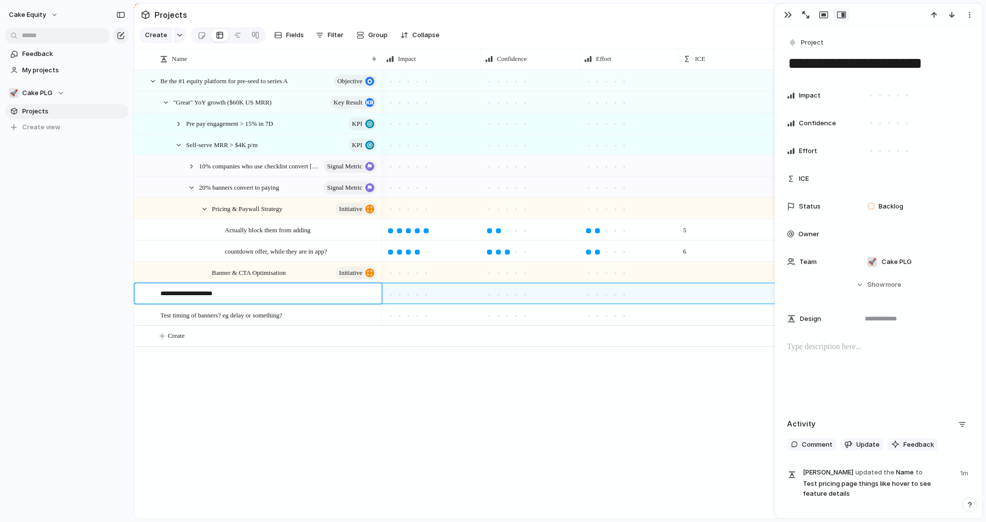
type textarea "**********"
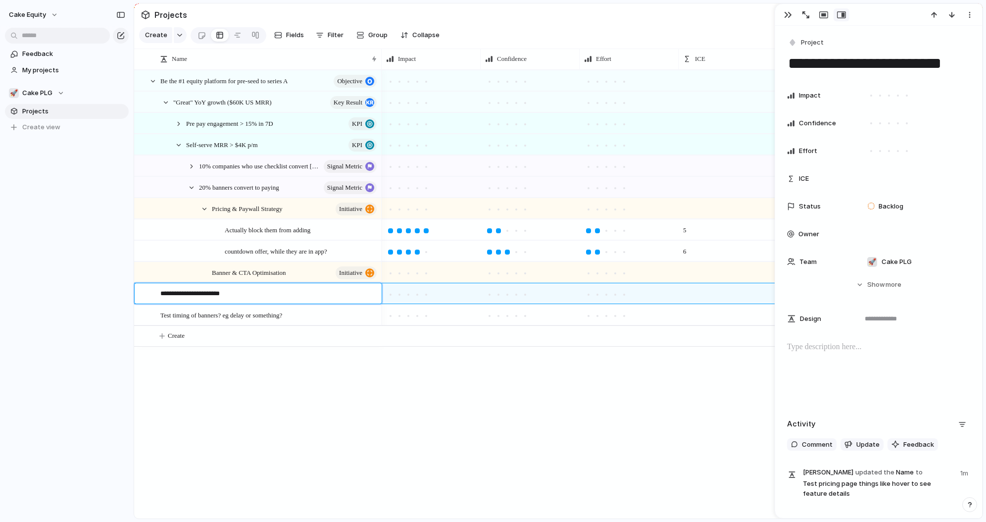
type textarea "**********"
click at [238, 311] on span "Test timing of banners? eg delay or something?" at bounding box center [221, 314] width 122 height 11
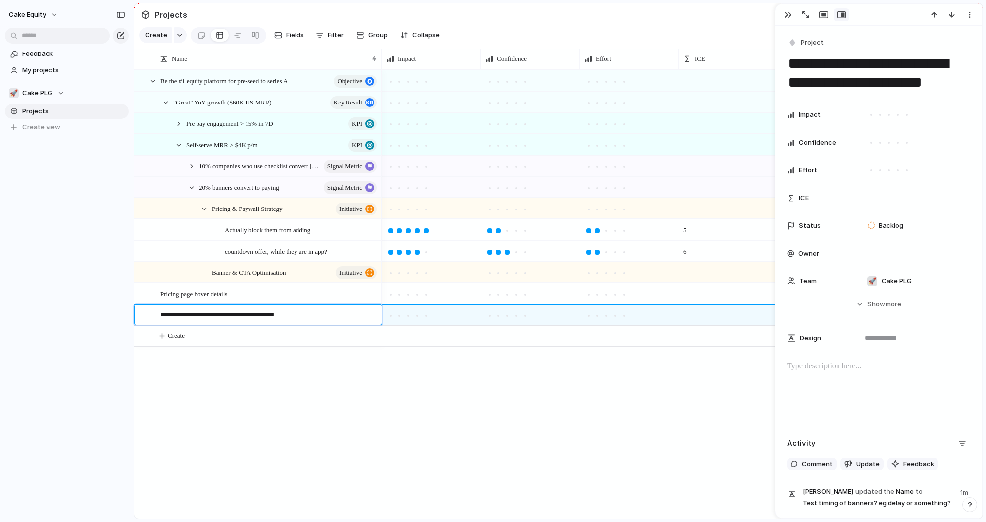
click at [238, 311] on textarea "**********" at bounding box center [267, 316] width 214 height 12
type textarea "*"
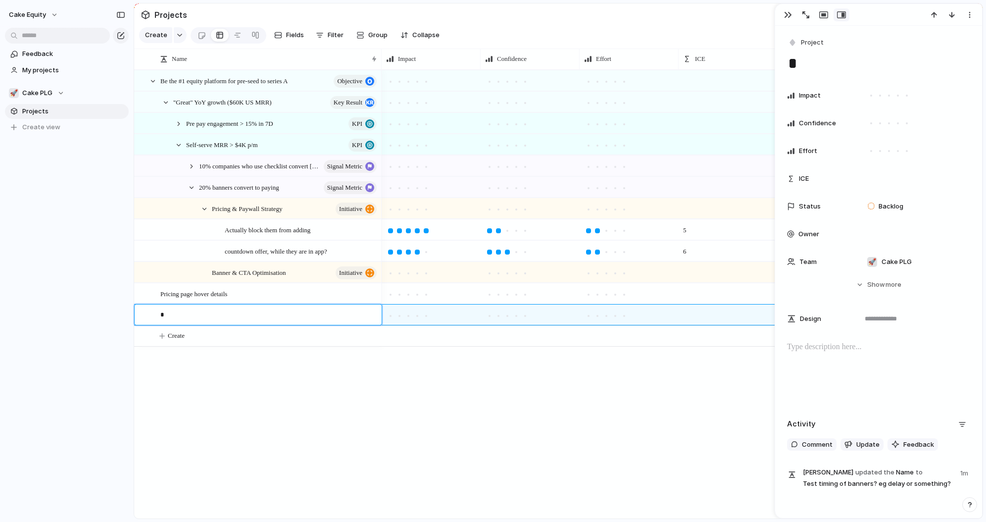
type textarea "**"
type textarea "***"
type textarea "****"
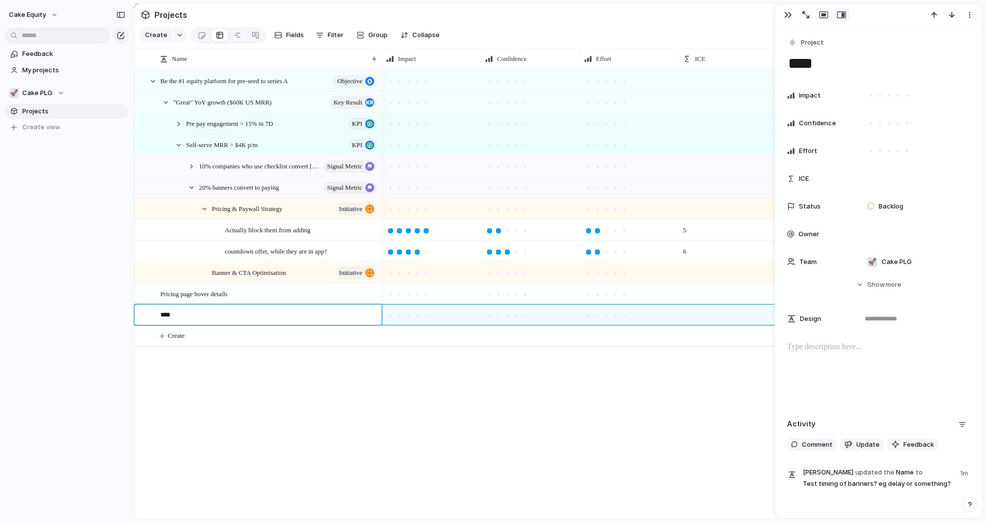
type textarea "***"
type textarea "**"
type textarea "***"
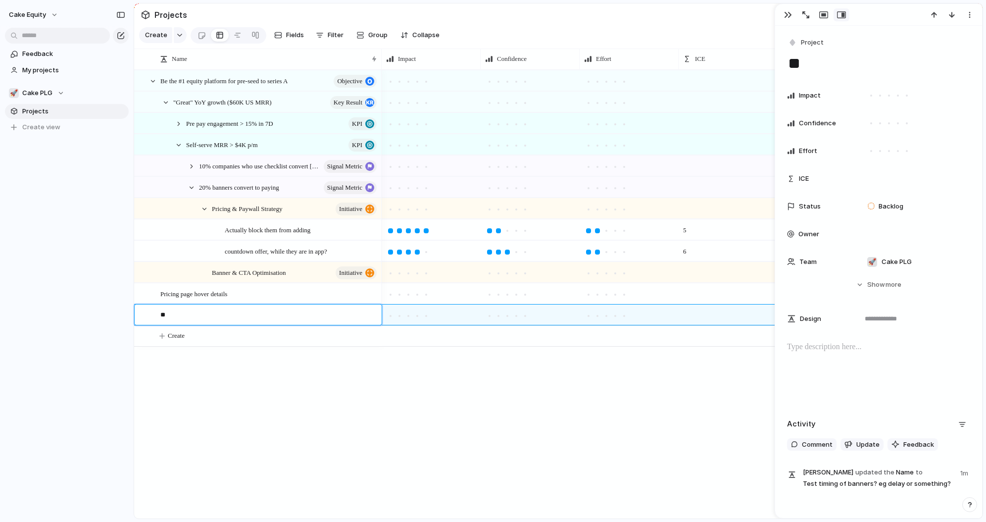
type textarea "***"
type textarea "****"
type textarea "*****"
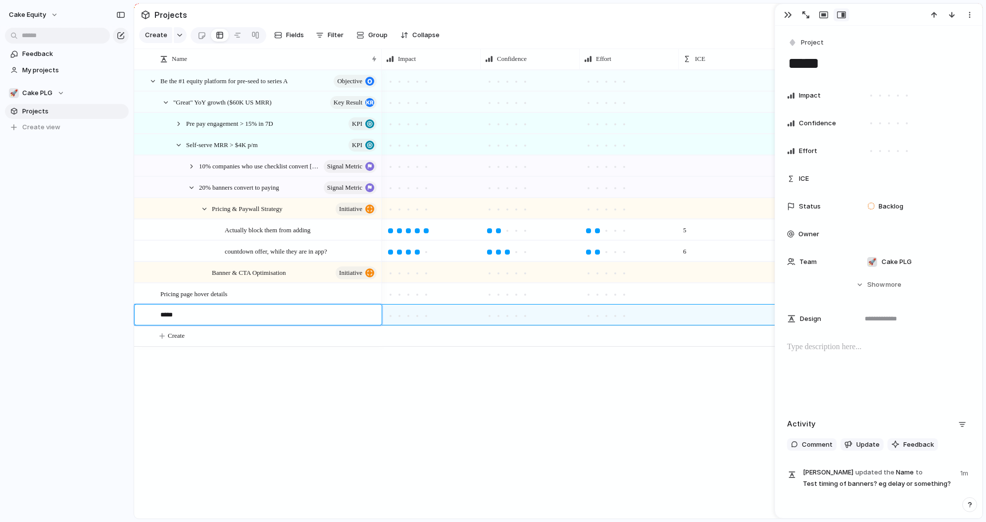
type textarea "******"
type textarea "*****"
type textarea "****"
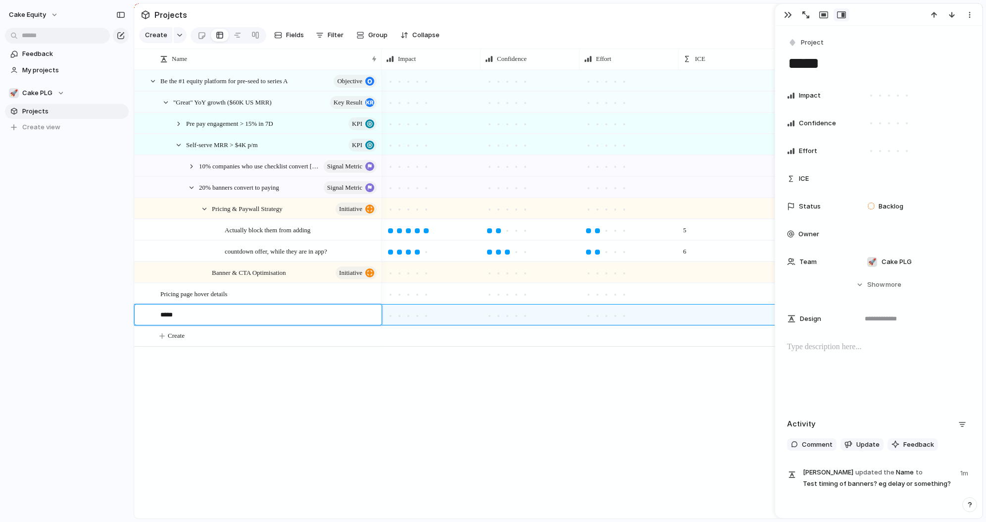
type textarea "****"
type textarea "*****"
type textarea "******"
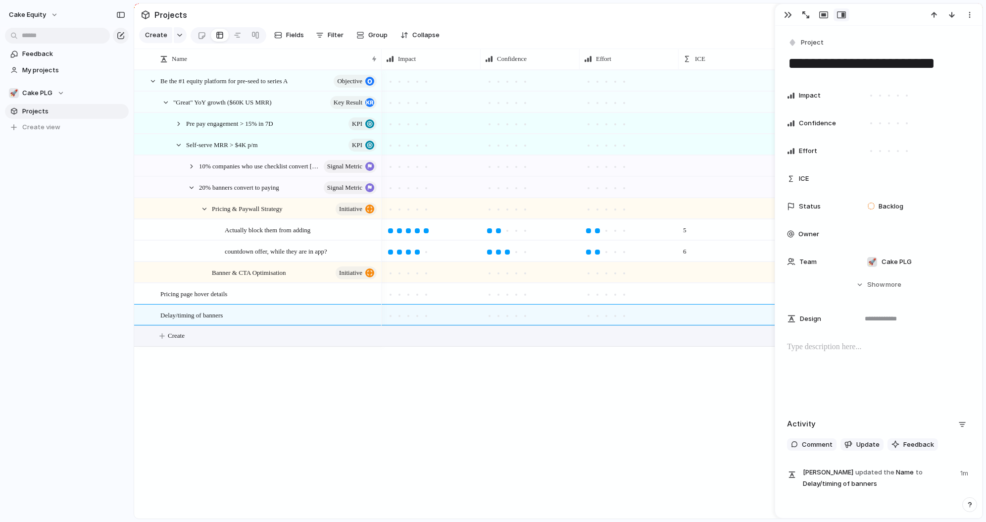
click at [183, 333] on span "Create" at bounding box center [176, 336] width 17 height 10
click at [170, 357] on span "Create" at bounding box center [176, 357] width 17 height 10
click at [203, 302] on div "Pricing page hover details" at bounding box center [269, 294] width 218 height 20
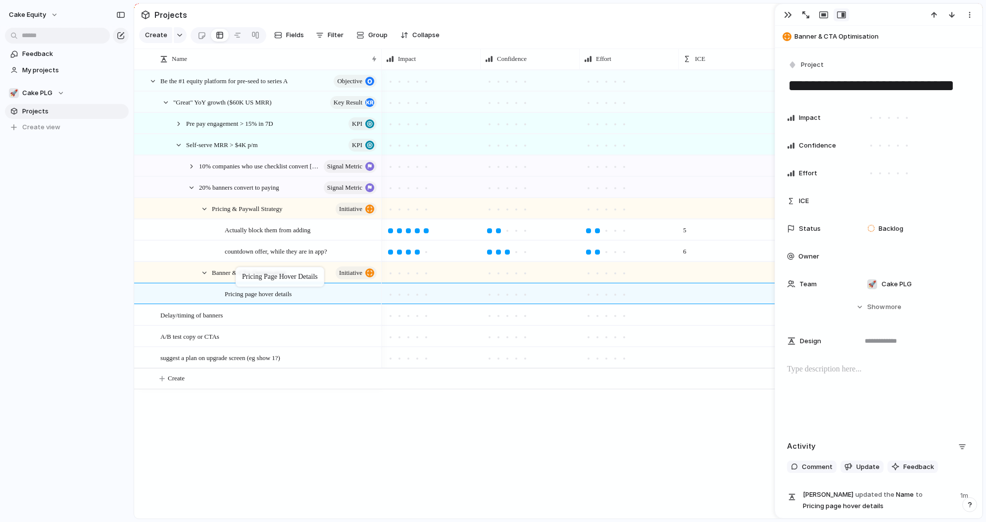
drag, startPoint x: 175, startPoint y: 298, endPoint x: 241, endPoint y: 269, distance: 71.4
drag, startPoint x: 201, startPoint y: 316, endPoint x: 250, endPoint y: 271, distance: 66.3
drag, startPoint x: 182, startPoint y: 338, endPoint x: 240, endPoint y: 273, distance: 86.6
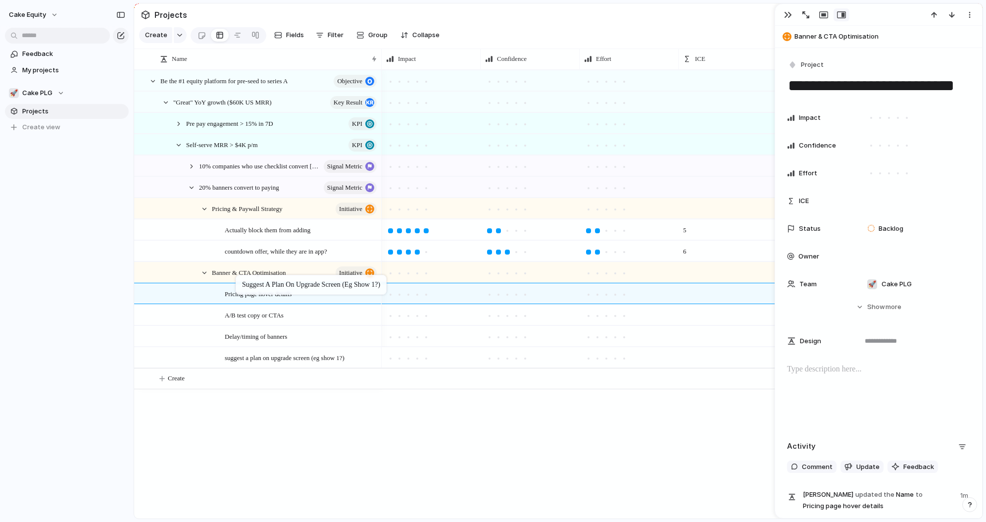
drag, startPoint x: 185, startPoint y: 353, endPoint x: 241, endPoint y: 277, distance: 94.3
click at [786, 14] on div "button" at bounding box center [788, 15] width 8 height 8
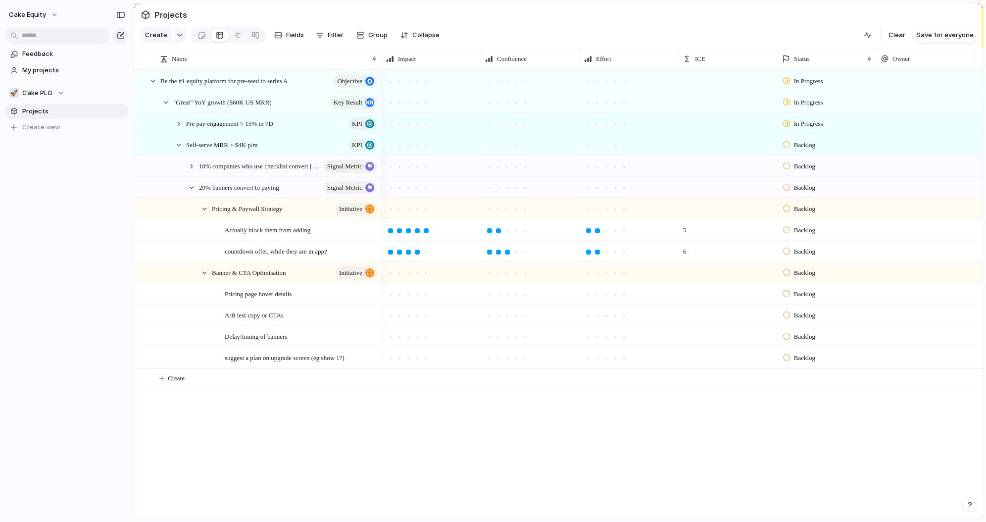
click at [388, 435] on div "In Progress In Progress In Progress Backlog Backlog Backlog Backlog Backlog 5 B…" at bounding box center [682, 294] width 601 height 449
click at [409, 295] on div at bounding box center [408, 294] width 5 height 5
click at [416, 294] on div at bounding box center [417, 294] width 5 height 5
click at [500, 295] on div at bounding box center [498, 294] width 5 height 5
click at [590, 295] on div at bounding box center [588, 294] width 5 height 5
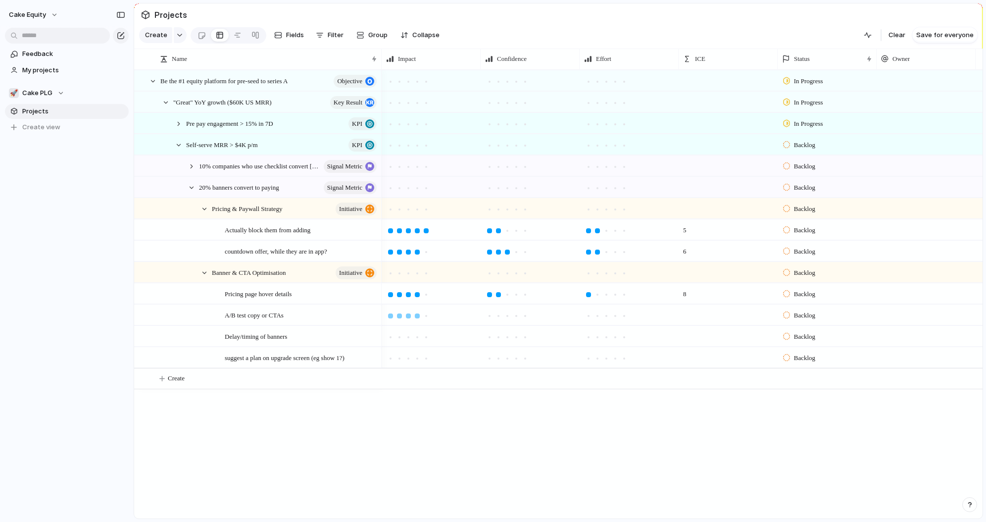
click at [418, 316] on div at bounding box center [417, 315] width 5 height 5
click at [490, 317] on div at bounding box center [489, 315] width 5 height 5
click at [501, 316] on div at bounding box center [498, 315] width 5 height 5
click at [587, 317] on div at bounding box center [588, 315] width 9 height 9
click at [406, 338] on div at bounding box center [408, 337] width 9 height 9
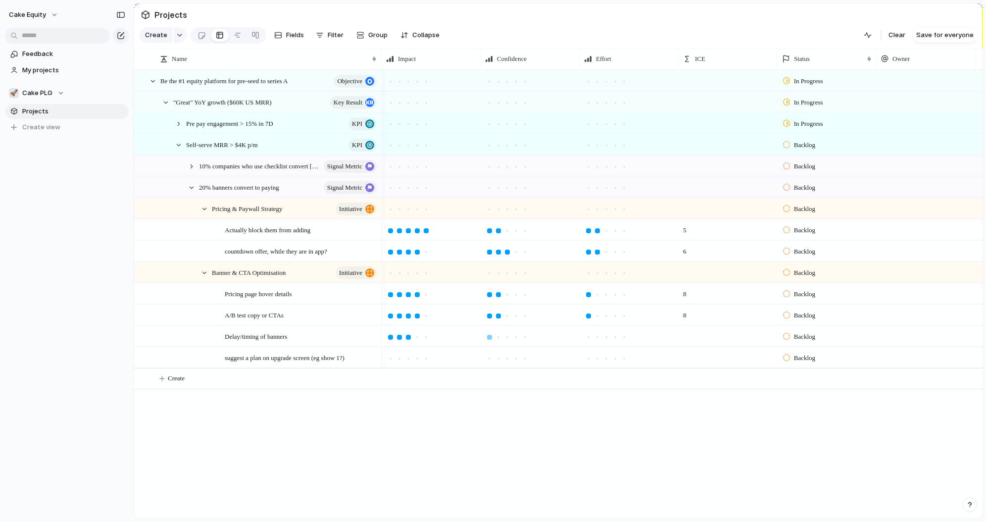
click at [489, 335] on div at bounding box center [489, 337] width 5 height 5
click at [591, 338] on div at bounding box center [588, 337] width 9 height 9
click at [413, 357] on div at bounding box center [417, 358] width 9 height 9
click at [497, 359] on div at bounding box center [498, 358] width 5 height 5
click at [587, 357] on div at bounding box center [588, 358] width 5 height 5
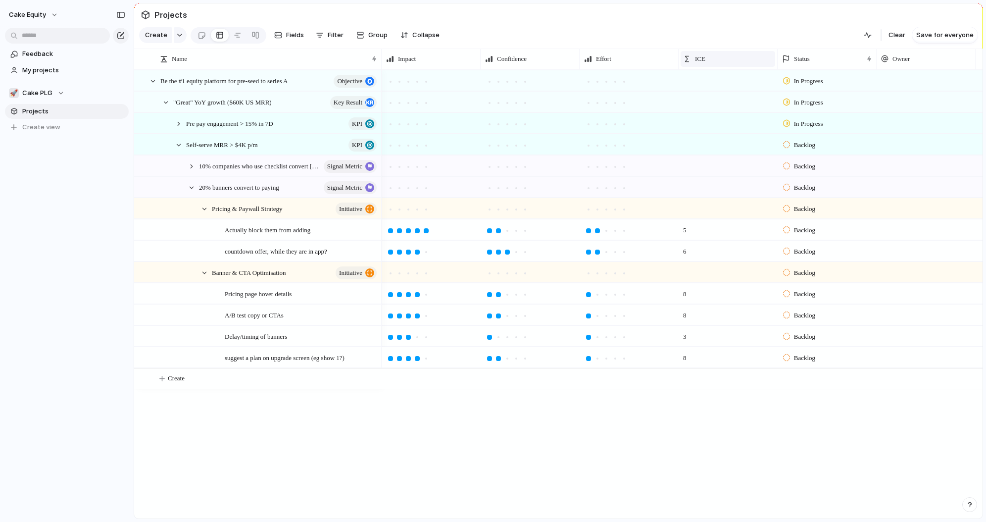
click at [709, 64] on div "ICE" at bounding box center [728, 59] width 95 height 16
click at [709, 64] on div "Modify Hide Sort ascending Sort descending" at bounding box center [493, 261] width 986 height 522
click at [707, 61] on div "ICE" at bounding box center [728, 59] width 90 height 10
click at [710, 80] on span "Modify" at bounding box center [710, 81] width 21 height 10
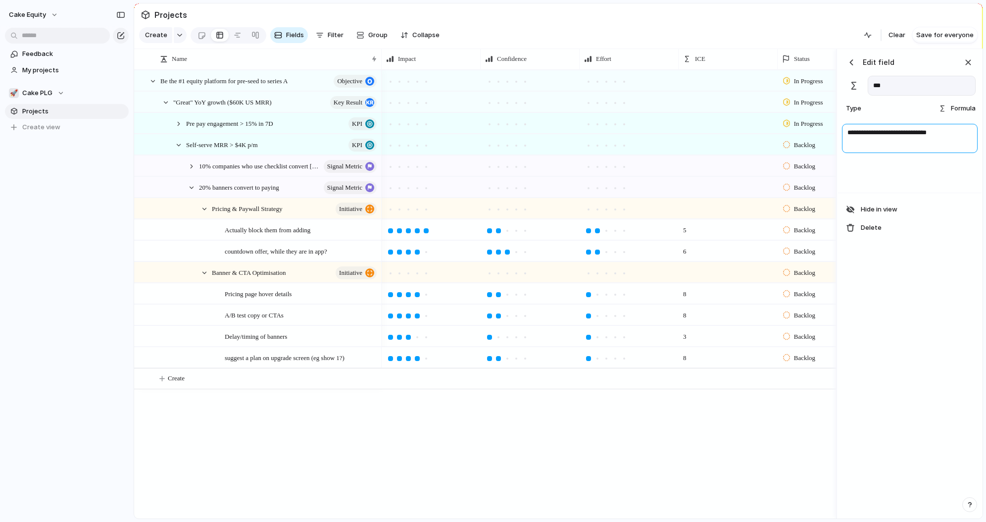
click at [942, 137] on textarea "**********" at bounding box center [910, 138] width 136 height 29
click at [969, 59] on div "button" at bounding box center [968, 62] width 11 height 11
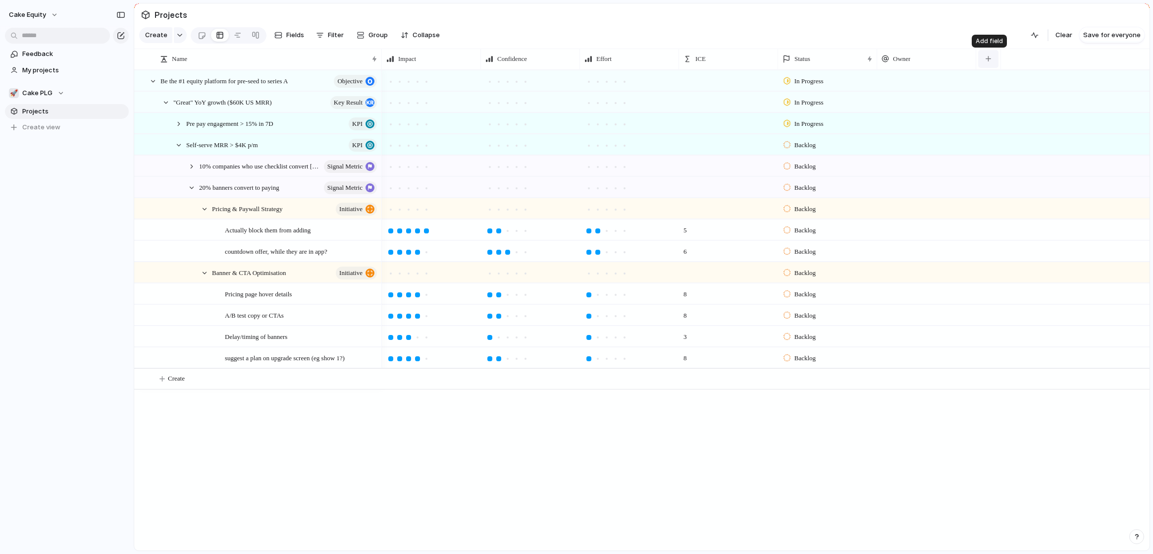
click at [986, 62] on button "button" at bounding box center [988, 59] width 20 height 18
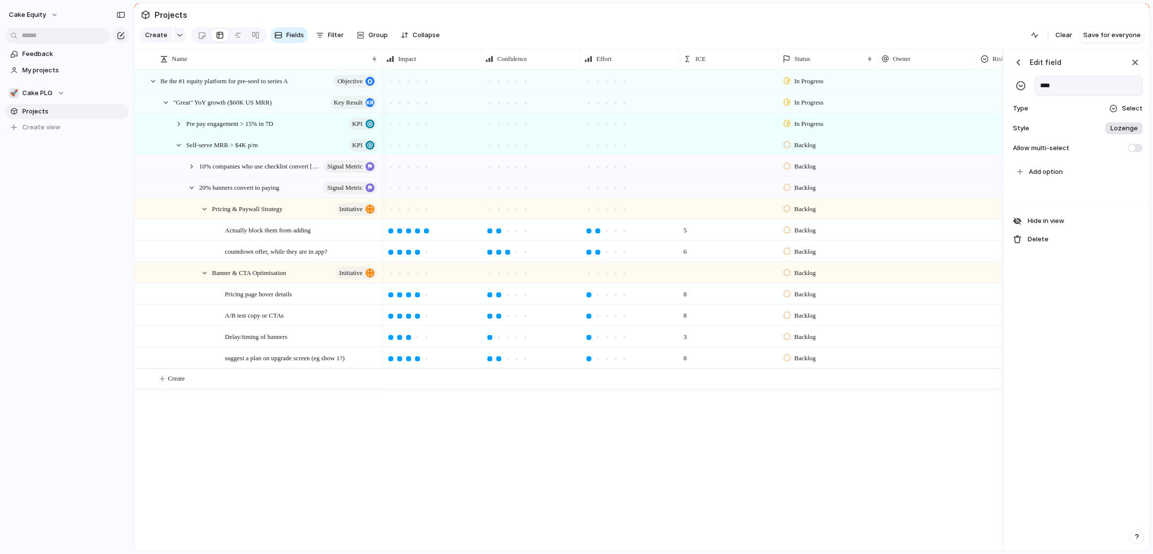
scroll to position [0, 98]
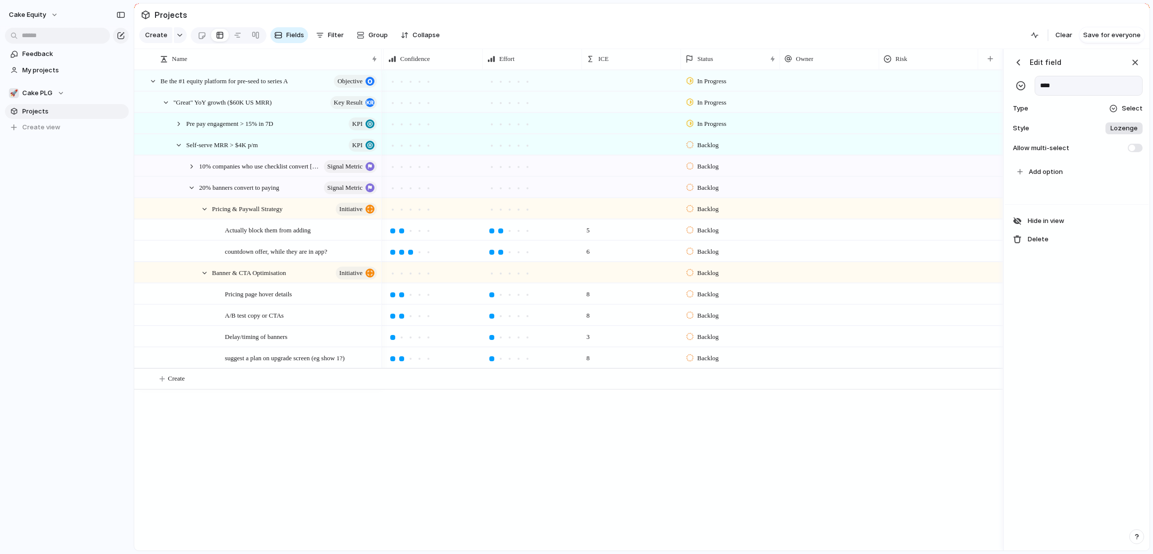
click at [986, 115] on div "Edit field **** Type Select Style Lozenge Allow multi-select" at bounding box center [1077, 105] width 144 height 112
click at [986, 103] on div "Type Select" at bounding box center [1077, 109] width 132 height 14
click at [986, 292] on span "Rating" at bounding box center [1087, 293] width 20 height 10
click at [986, 156] on button "3" at bounding box center [1123, 161] width 13 height 16
click at [986, 61] on div "button" at bounding box center [1135, 62] width 11 height 11
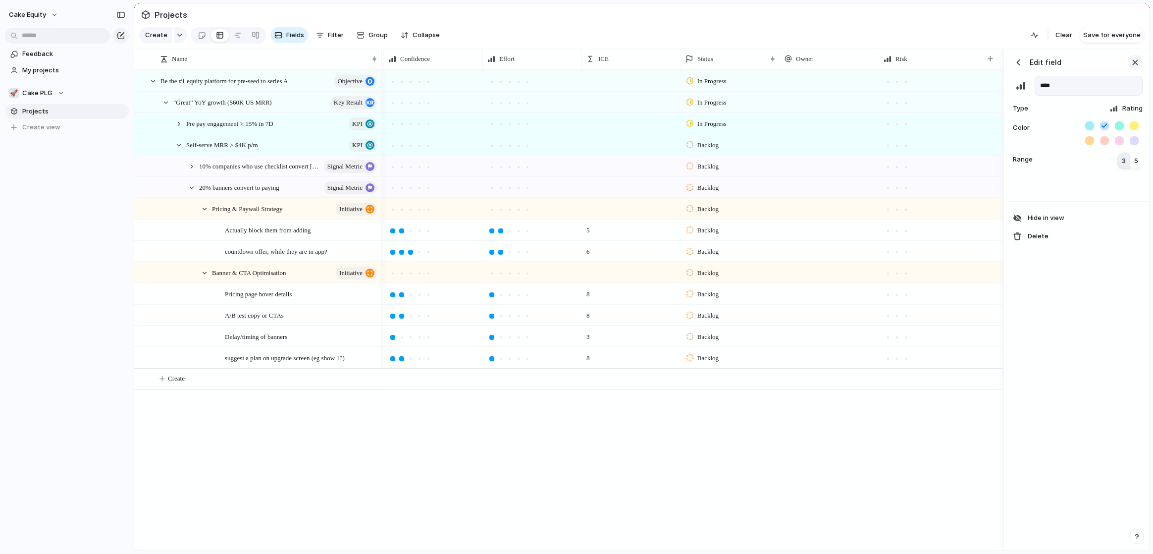
scroll to position [0, 0]
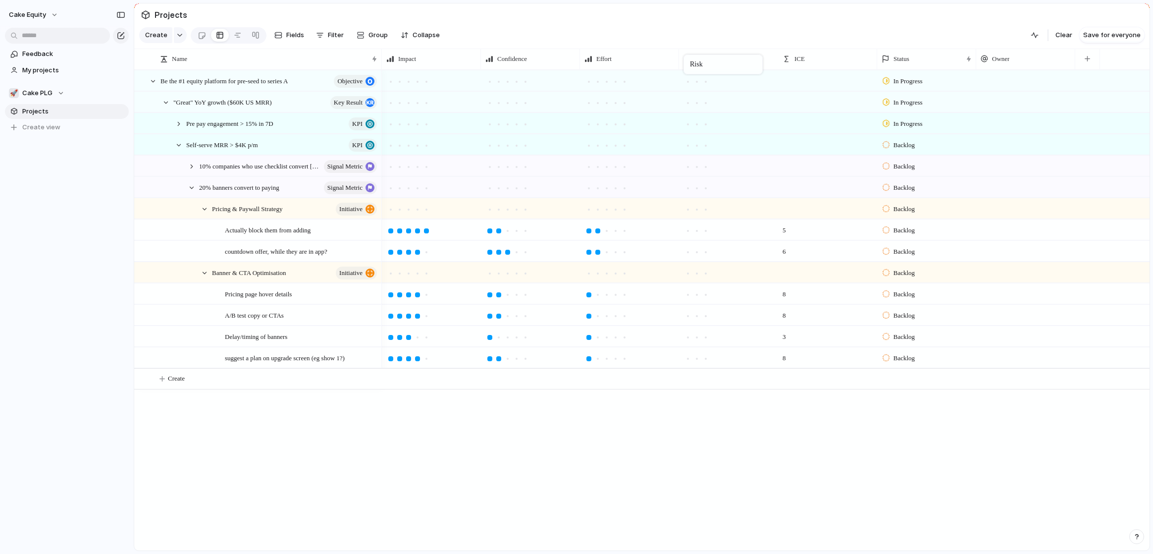
drag, startPoint x: 1015, startPoint y: 60, endPoint x: 688, endPoint y: 56, distance: 326.9
click at [689, 294] on div at bounding box center [687, 294] width 5 height 5
click at [706, 315] on div at bounding box center [705, 315] width 5 height 5
click at [705, 335] on div at bounding box center [705, 337] width 5 height 5
click at [705, 357] on div at bounding box center [705, 358] width 5 height 5
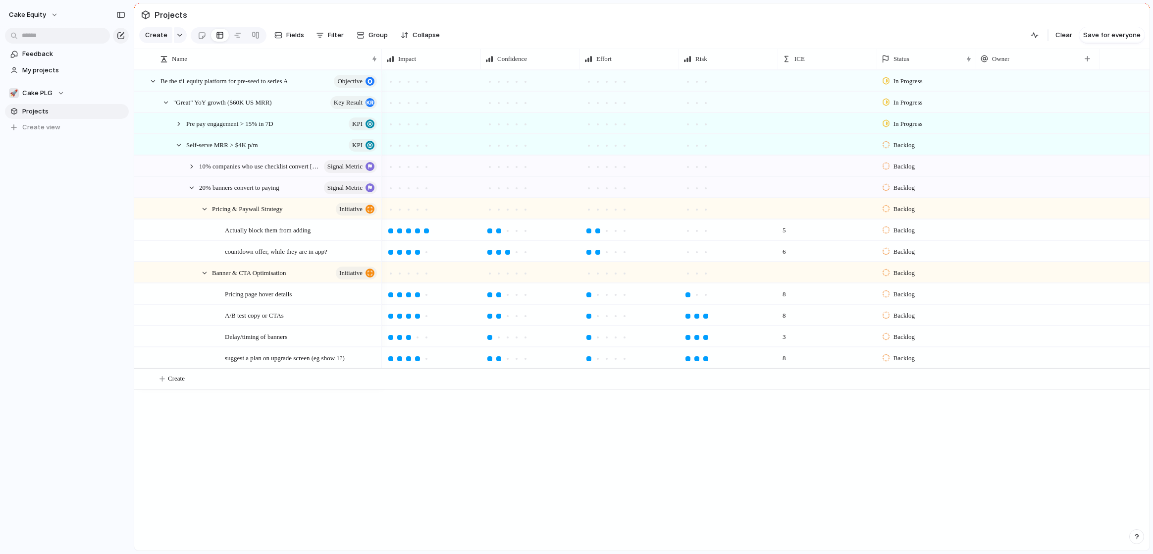
click at [821, 296] on div "8" at bounding box center [827, 294] width 98 height 20
click at [833, 55] on div "ICE" at bounding box center [827, 59] width 90 height 10
click at [810, 81] on span "Modify" at bounding box center [809, 81] width 21 height 10
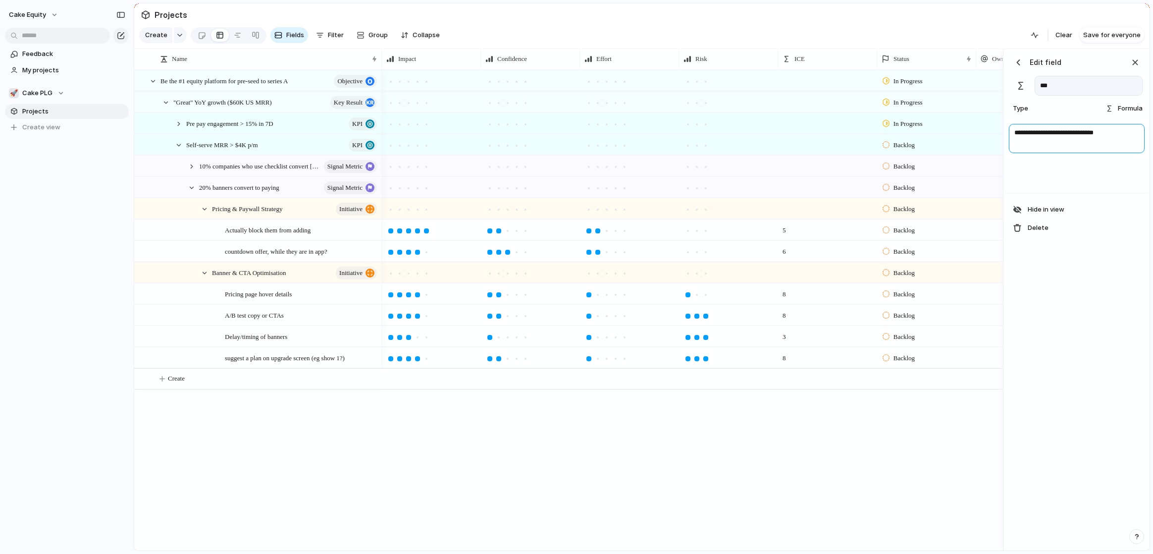
click at [986, 132] on textarea "**********" at bounding box center [1077, 138] width 136 height 29
click at [986, 323] on div "**********" at bounding box center [1077, 300] width 144 height 502
click at [986, 133] on textarea "**********" at bounding box center [1077, 138] width 136 height 29
click at [986, 143] on textarea "**********" at bounding box center [1077, 142] width 136 height 37
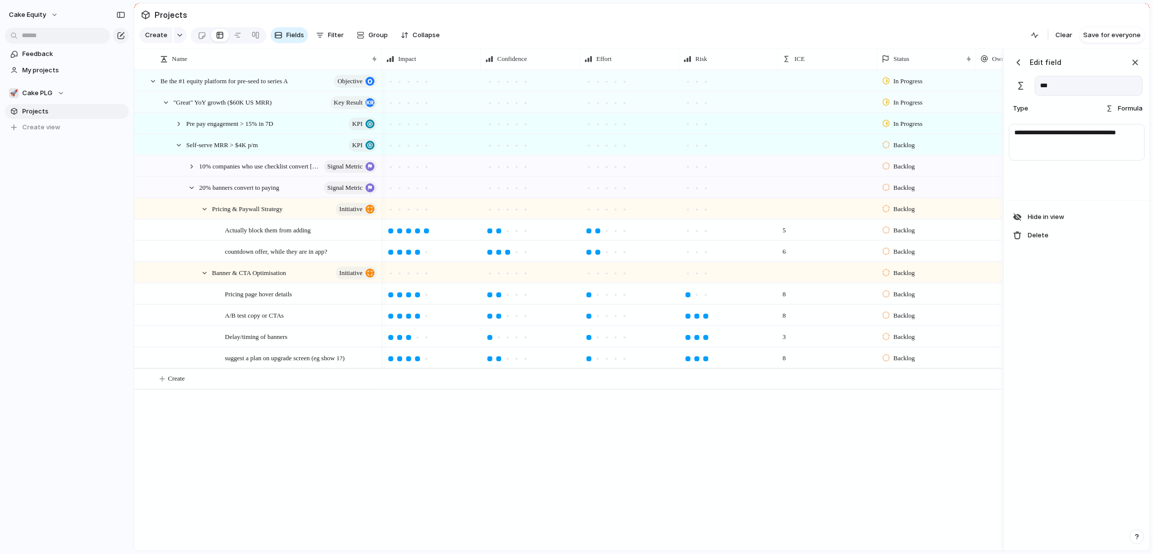
click at [986, 361] on div "**********" at bounding box center [1077, 300] width 144 height 502
click at [986, 132] on textarea "**********" at bounding box center [1077, 142] width 136 height 37
click at [986, 64] on div "button" at bounding box center [1135, 62] width 11 height 11
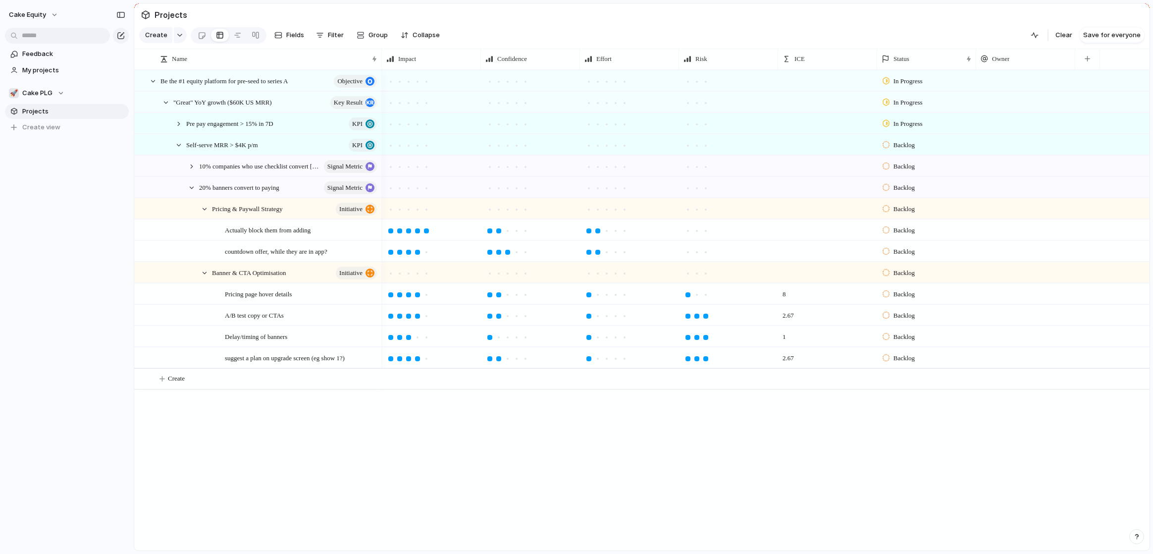
click at [694, 431] on div "In Progress In Progress In Progress Backlog Backlog Backlog Backlog Backlog Bac…" at bounding box center [766, 310] width 768 height 480
click at [697, 252] on div at bounding box center [696, 252] width 5 height 5
click at [704, 229] on div at bounding box center [705, 230] width 5 height 5
click at [696, 229] on div at bounding box center [696, 230] width 5 height 5
click at [192, 185] on div at bounding box center [191, 187] width 9 height 9
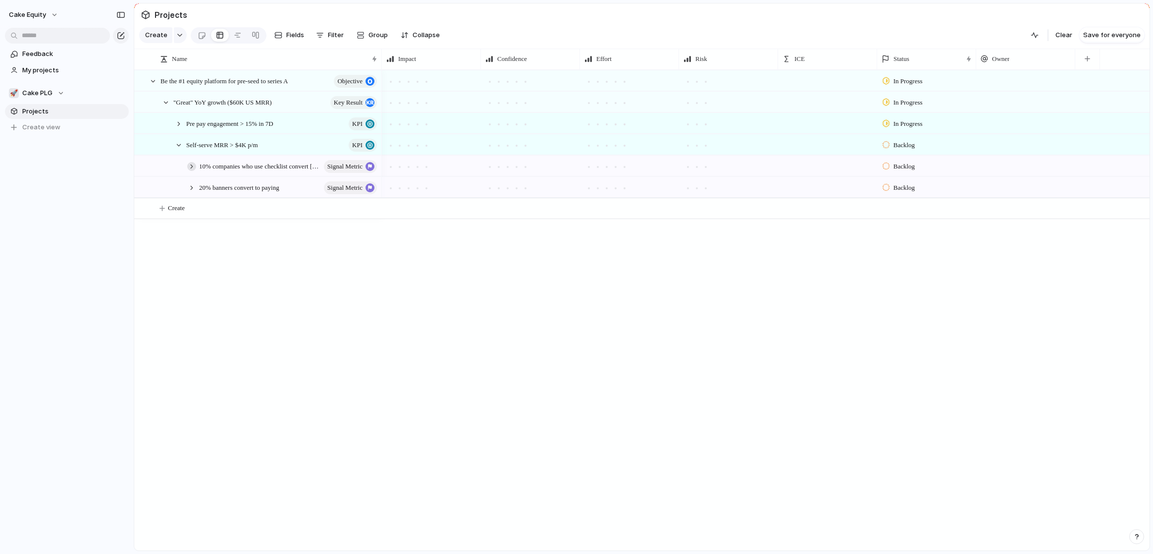
click at [191, 169] on div at bounding box center [191, 166] width 9 height 9
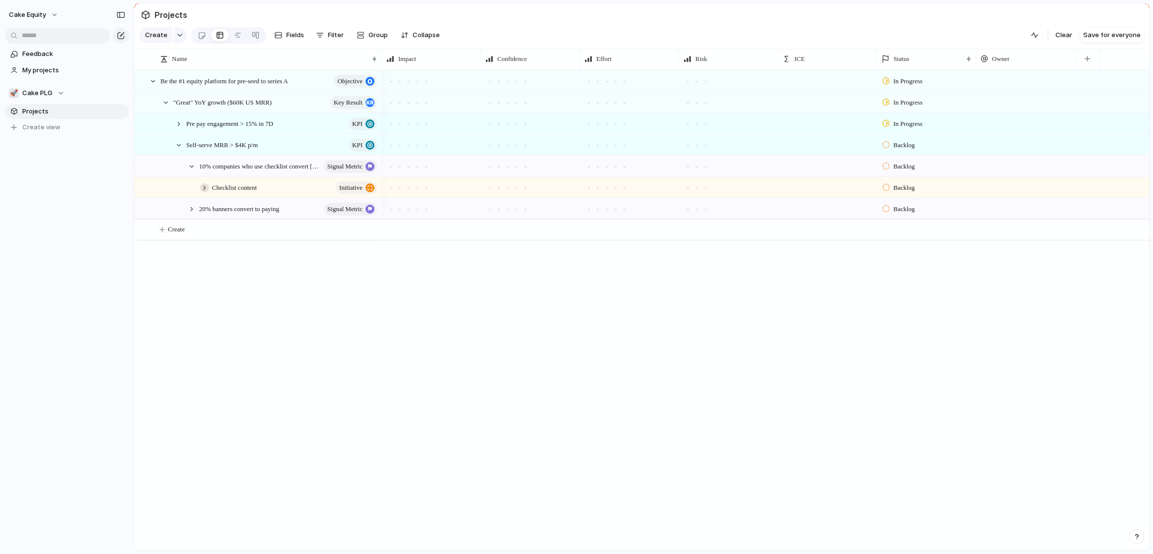
click at [206, 187] on div at bounding box center [204, 187] width 9 height 9
click at [689, 211] on div at bounding box center [687, 209] width 9 height 9
click at [178, 144] on div at bounding box center [178, 145] width 9 height 9
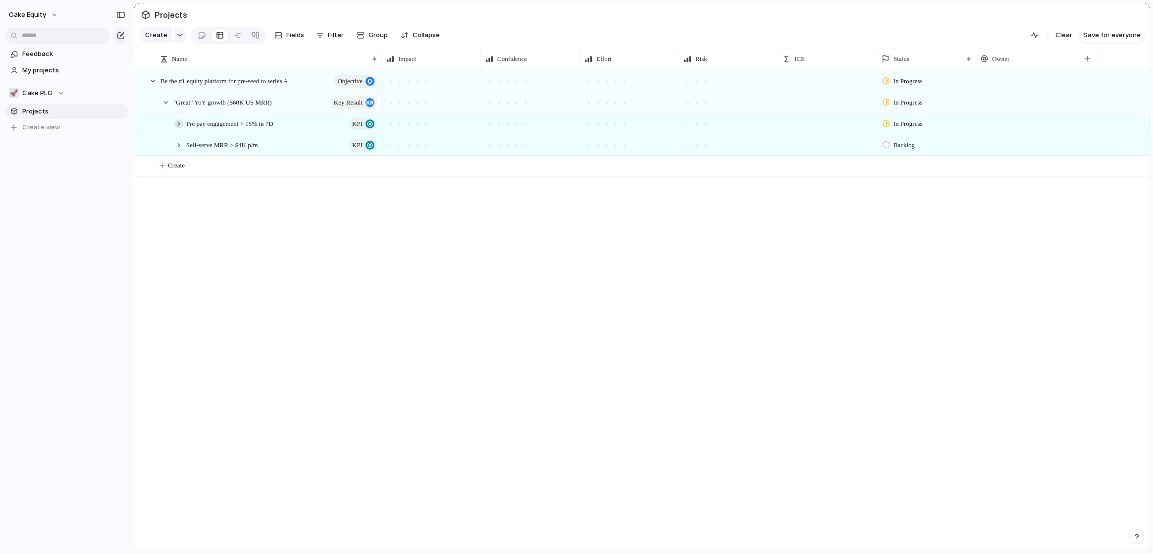
click at [176, 126] on div at bounding box center [178, 123] width 9 height 9
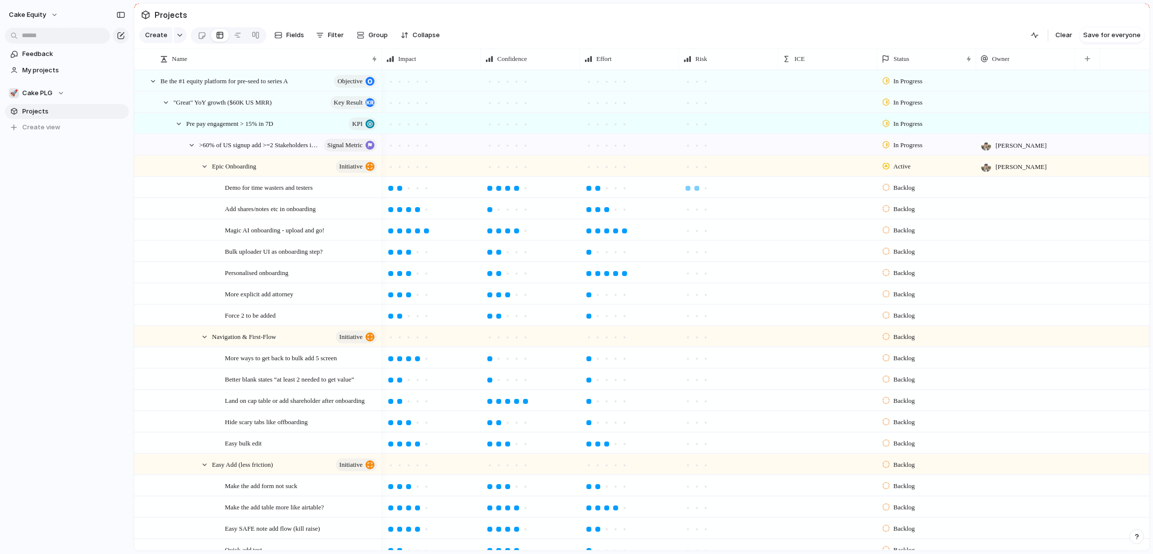
click at [697, 189] on div at bounding box center [696, 188] width 5 height 5
click at [690, 209] on div at bounding box center [687, 209] width 5 height 5
click at [689, 230] on div at bounding box center [687, 230] width 5 height 5
click at [698, 250] on div at bounding box center [696, 252] width 5 height 5
click at [705, 273] on div at bounding box center [705, 273] width 5 height 5
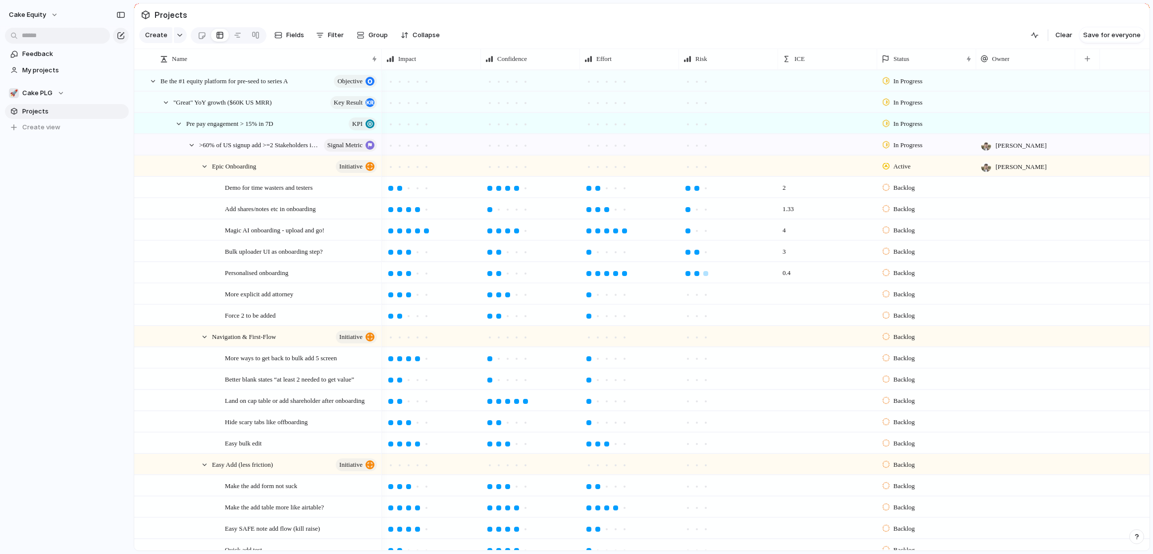
click at [700, 273] on div at bounding box center [696, 273] width 9 height 9
click at [689, 293] on div at bounding box center [687, 294] width 5 height 5
click at [700, 314] on div at bounding box center [696, 315] width 9 height 9
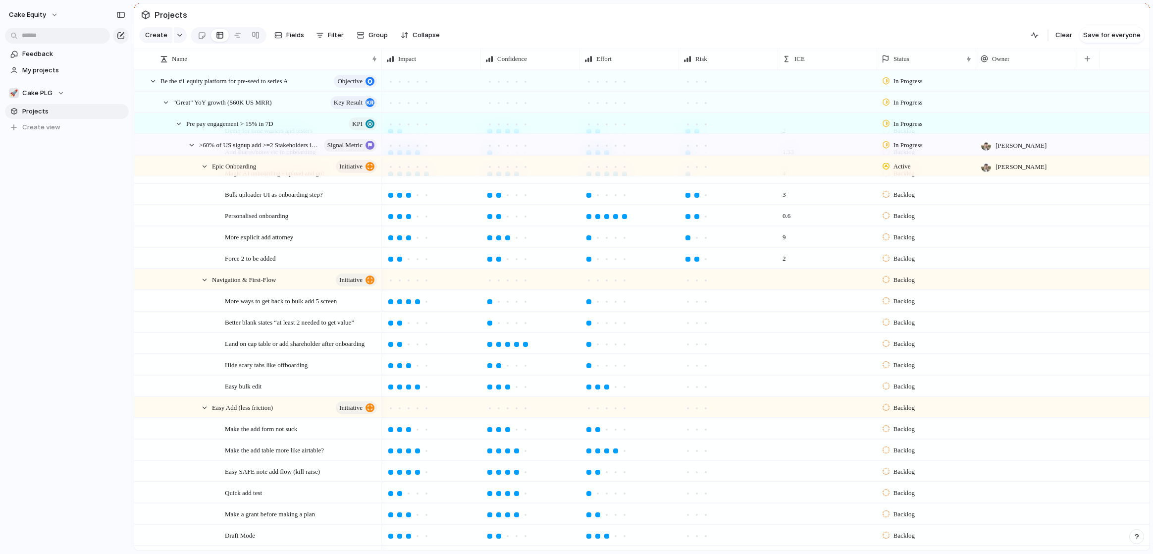
scroll to position [63, 0]
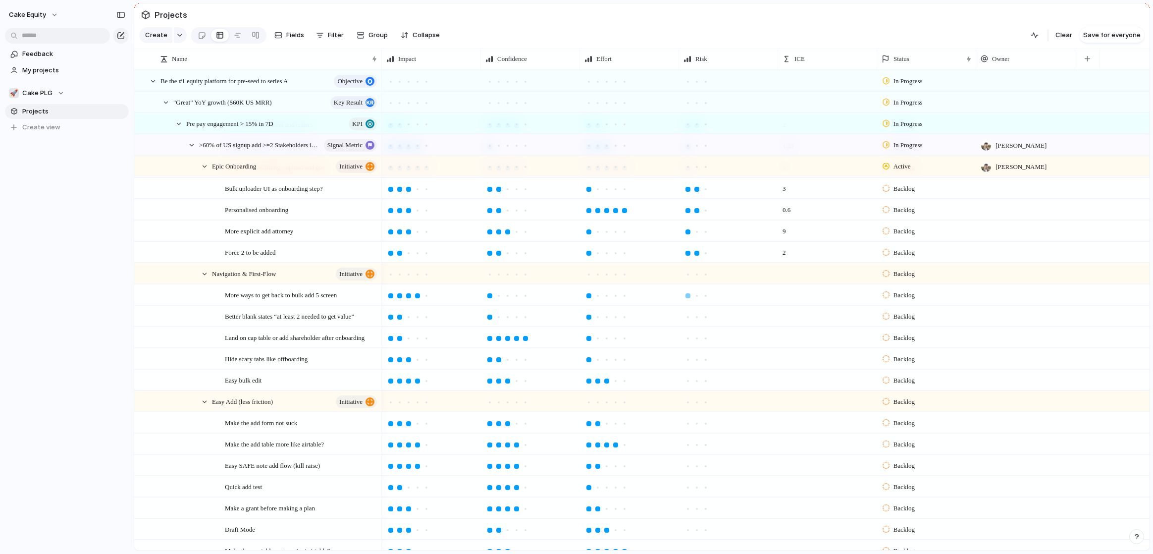
click at [687, 295] on div at bounding box center [687, 295] width 5 height 5
click at [687, 318] on div at bounding box center [687, 316] width 5 height 5
click at [687, 339] on div at bounding box center [687, 338] width 5 height 5
click at [693, 359] on div at bounding box center [696, 359] width 9 height 9
click at [688, 381] on div at bounding box center [687, 380] width 5 height 5
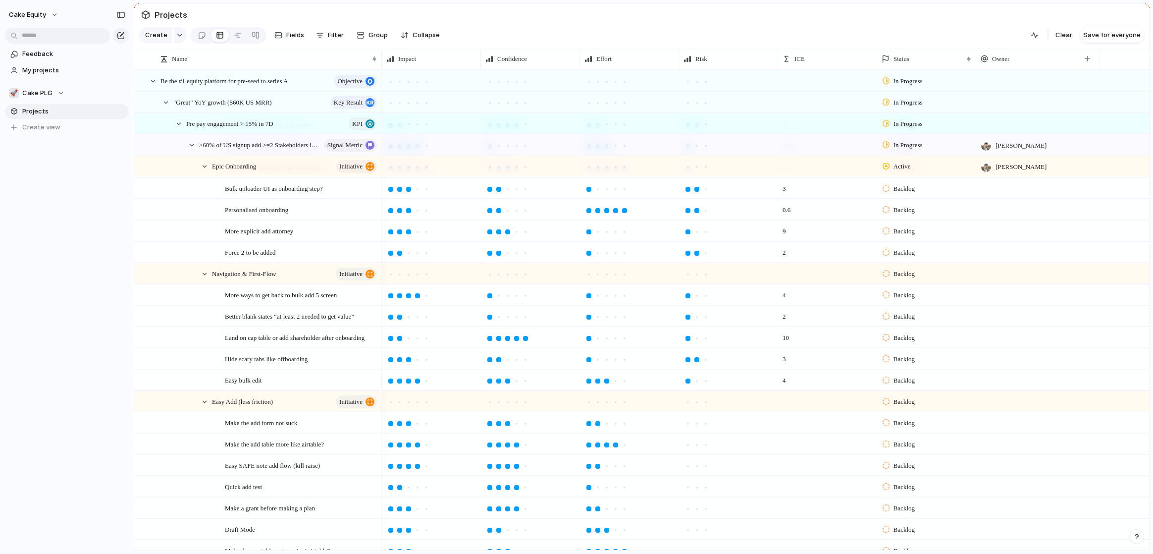
scroll to position [202, 0]
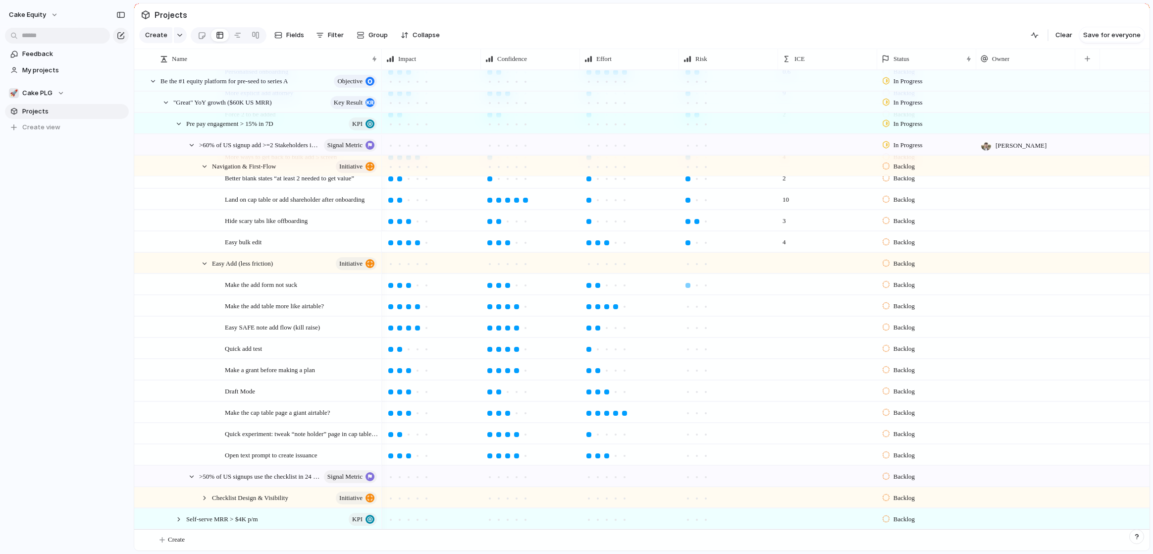
click at [687, 283] on div at bounding box center [687, 285] width 5 height 5
click at [697, 308] on div at bounding box center [696, 306] width 5 height 5
click at [685, 327] on div at bounding box center [687, 327] width 5 height 5
click at [687, 347] on div at bounding box center [687, 349] width 5 height 5
click at [687, 372] on div at bounding box center [687, 370] width 9 height 9
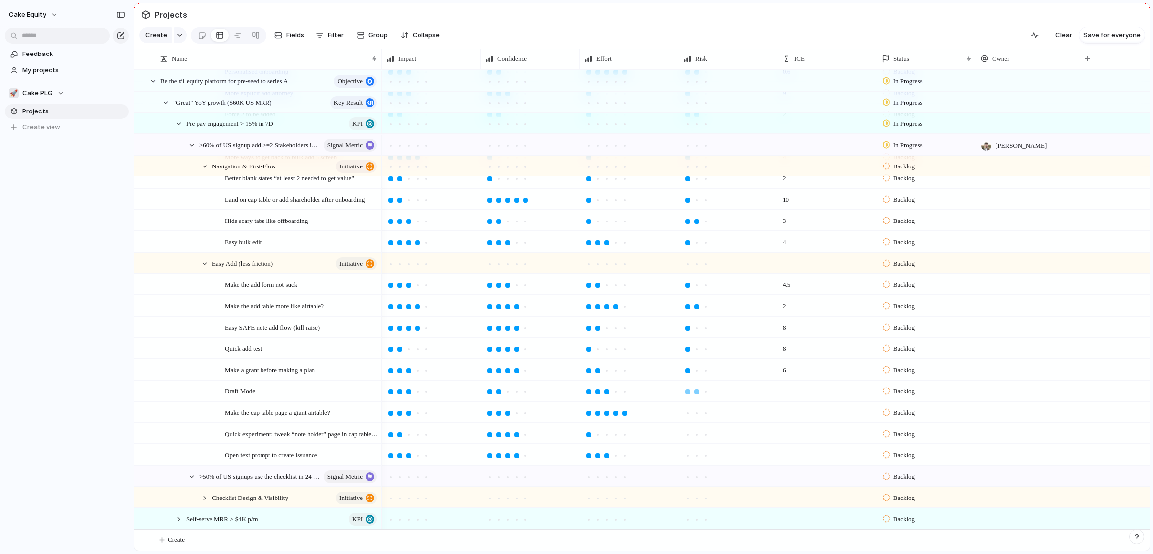
click at [694, 394] on div at bounding box center [696, 391] width 9 height 9
click at [689, 389] on div at bounding box center [687, 391] width 5 height 5
click at [705, 413] on div at bounding box center [705, 413] width 5 height 5
click at [686, 433] on div at bounding box center [687, 434] width 5 height 5
click at [689, 455] on div at bounding box center [687, 455] width 5 height 5
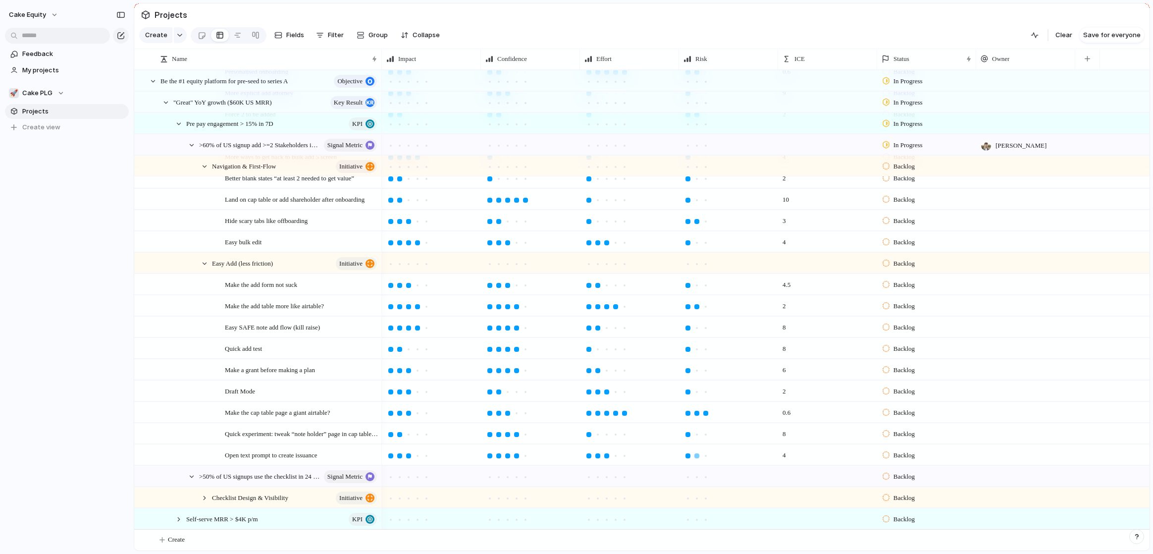
click at [700, 456] on div at bounding box center [696, 455] width 9 height 9
click at [418, 456] on div at bounding box center [417, 455] width 5 height 5
click at [204, 262] on div at bounding box center [204, 263] width 9 height 9
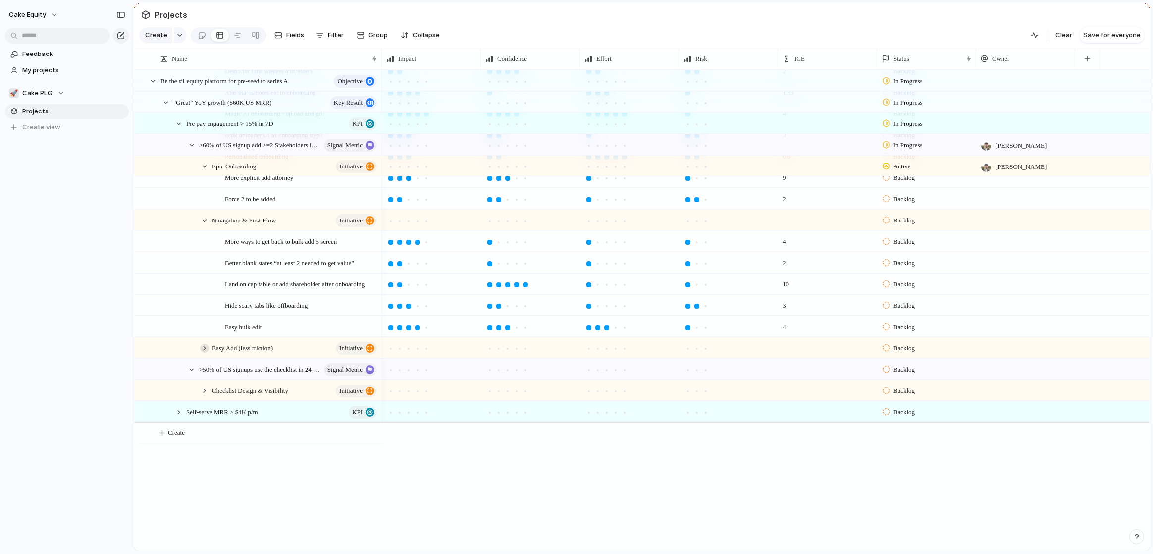
scroll to position [10, 0]
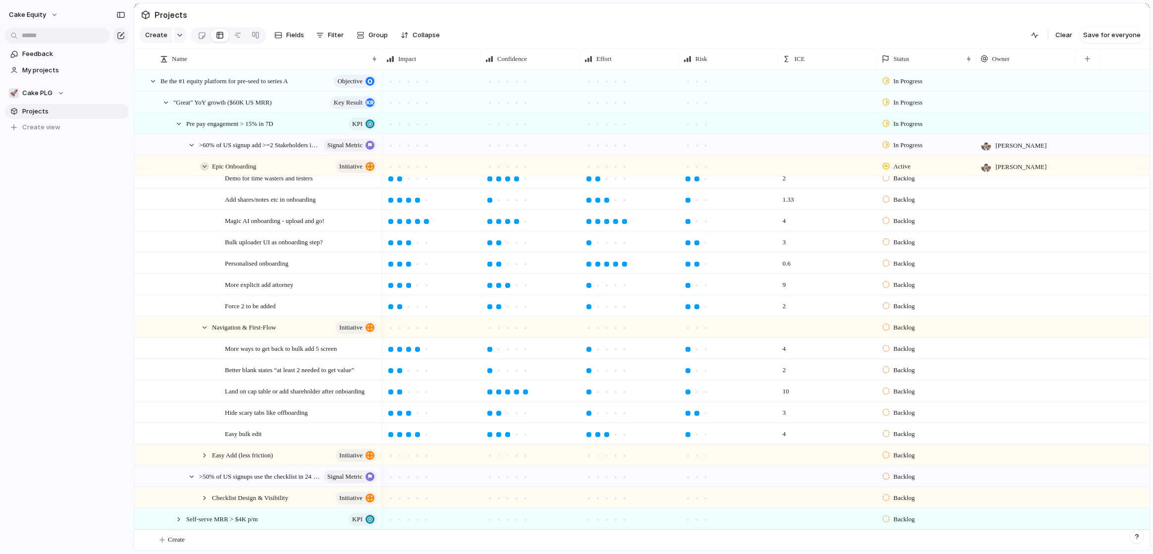
click at [205, 166] on div at bounding box center [204, 166] width 9 height 9
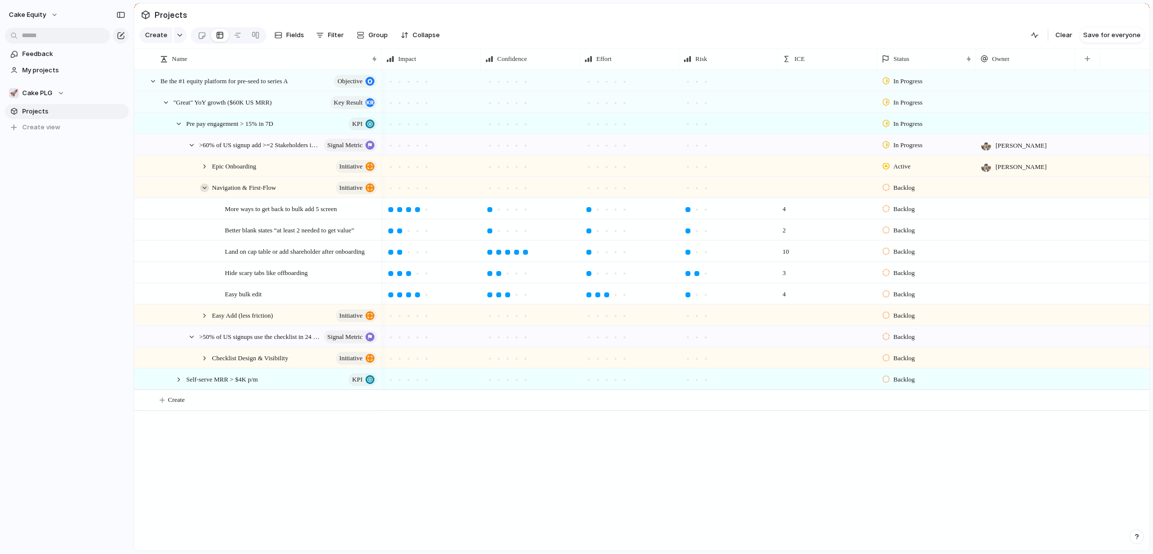
click at [205, 186] on div at bounding box center [204, 187] width 9 height 9
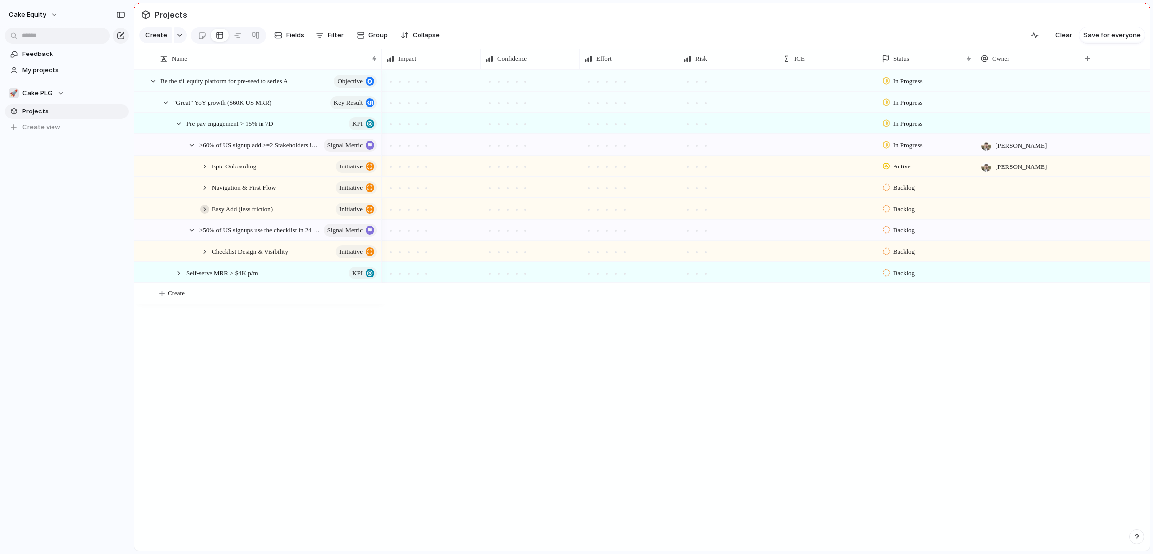
click at [205, 211] on div at bounding box center [204, 209] width 9 height 9
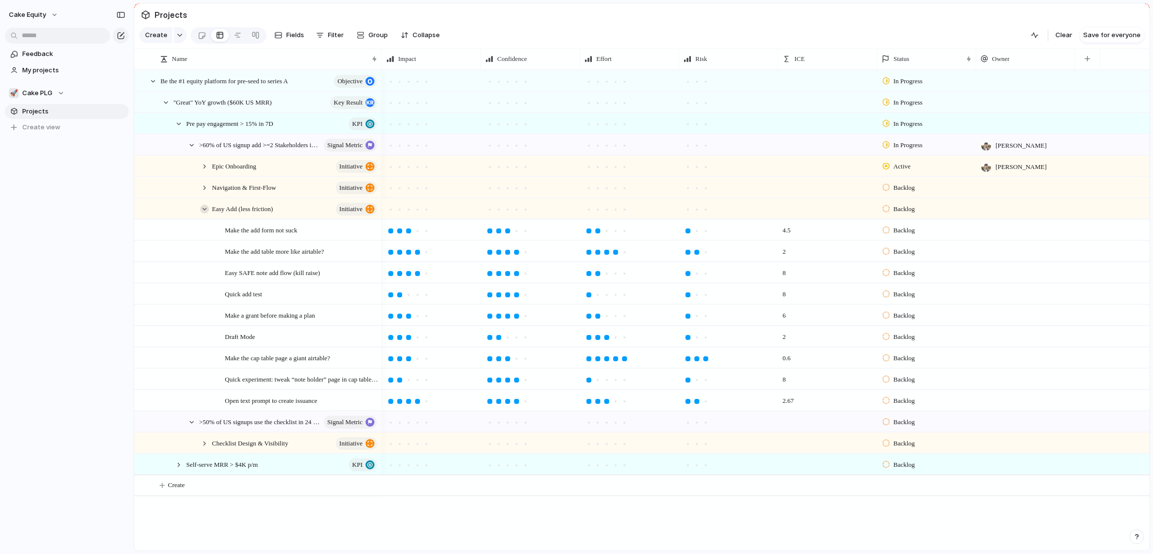
click at [205, 211] on div at bounding box center [204, 209] width 9 height 9
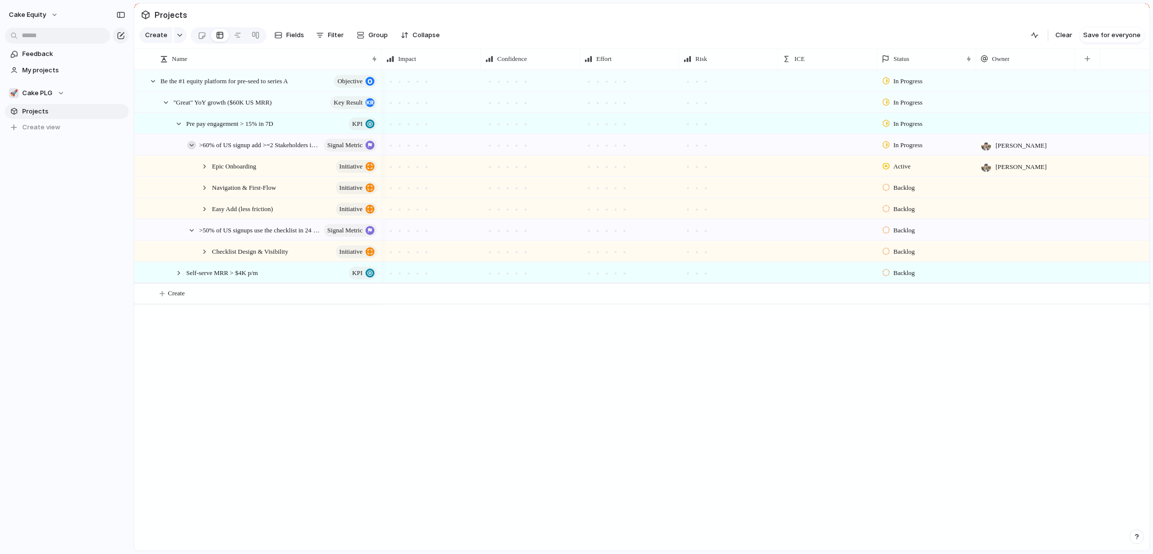
click at [189, 146] on div at bounding box center [191, 145] width 9 height 9
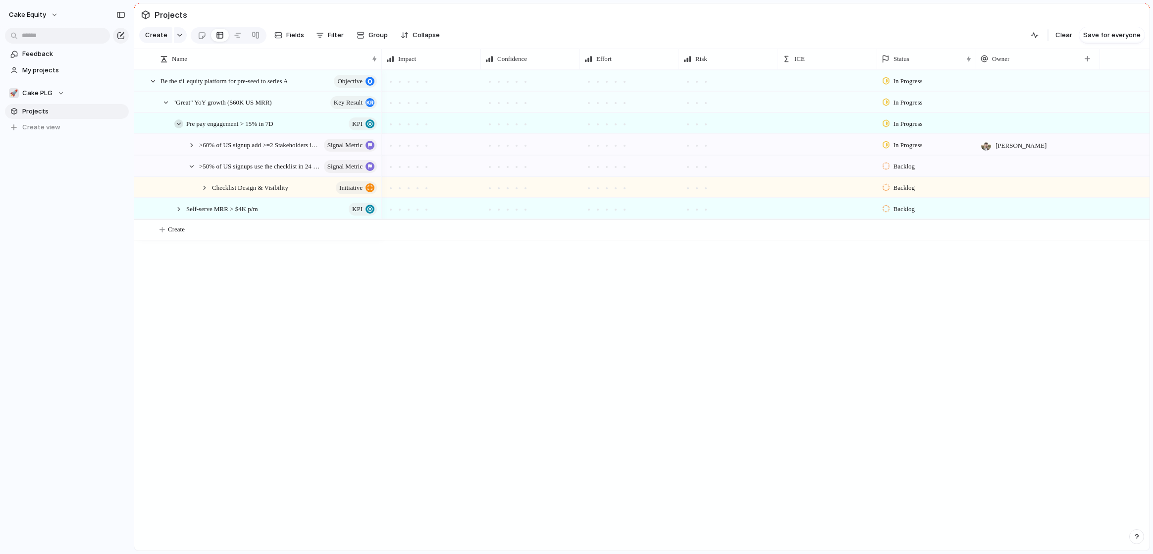
click at [179, 119] on div at bounding box center [178, 123] width 9 height 9
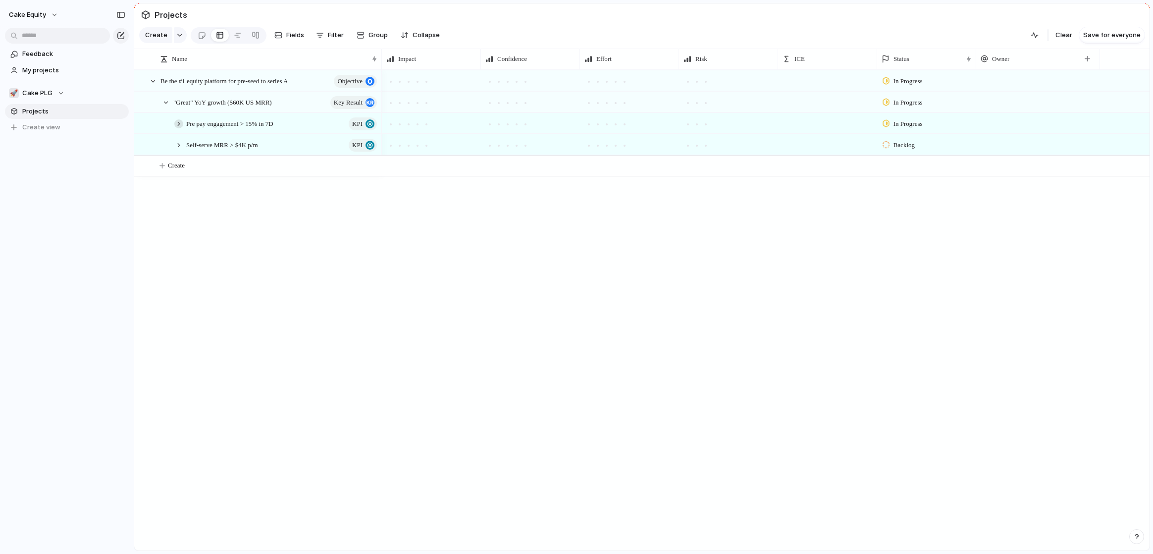
click at [178, 124] on div at bounding box center [178, 123] width 9 height 9
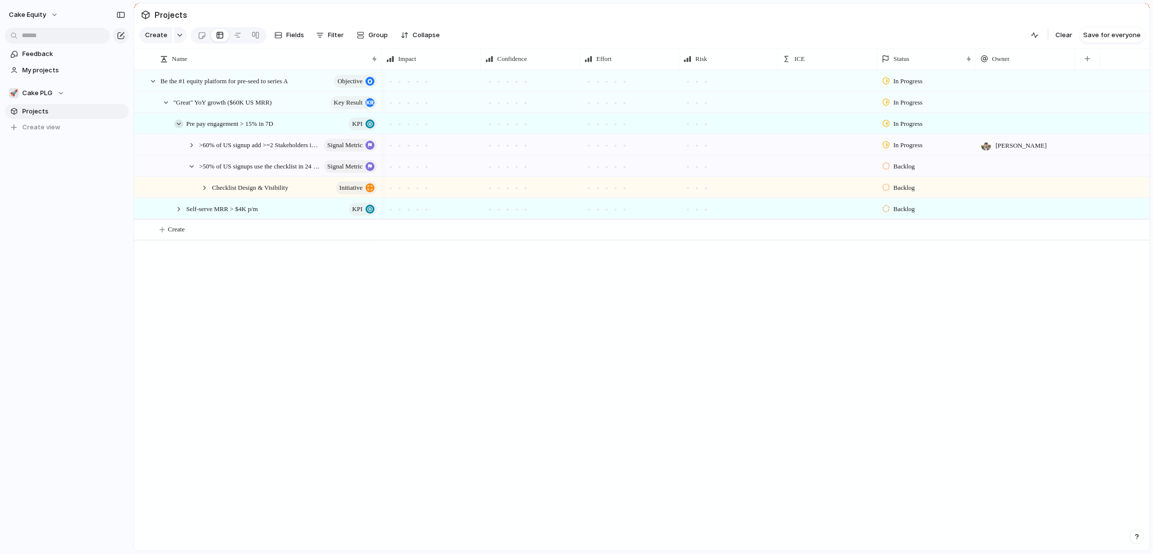
click at [178, 124] on div at bounding box center [178, 123] width 9 height 9
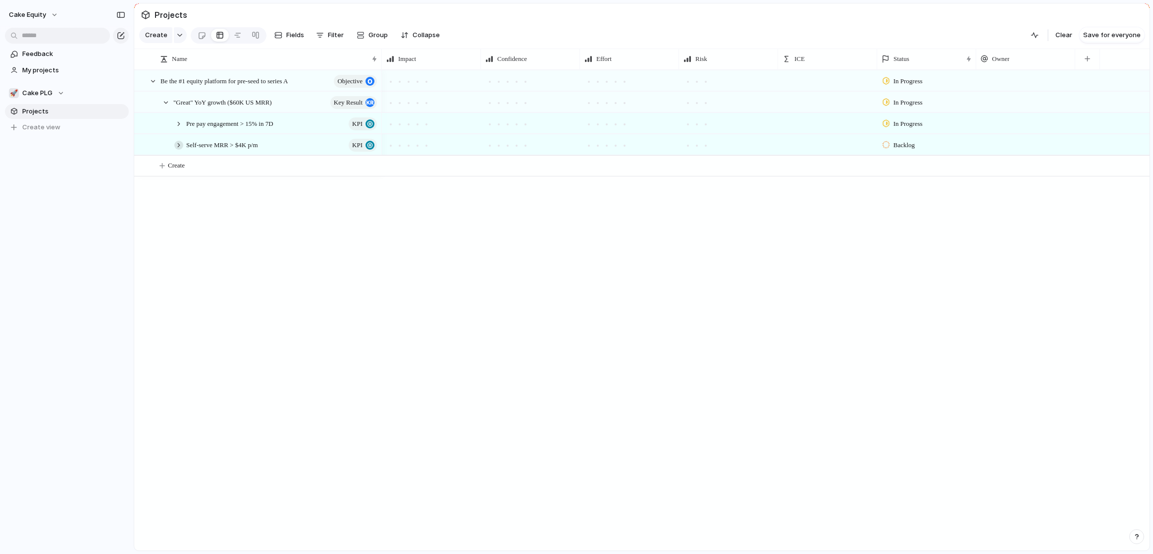
click at [179, 145] on div at bounding box center [178, 145] width 9 height 9
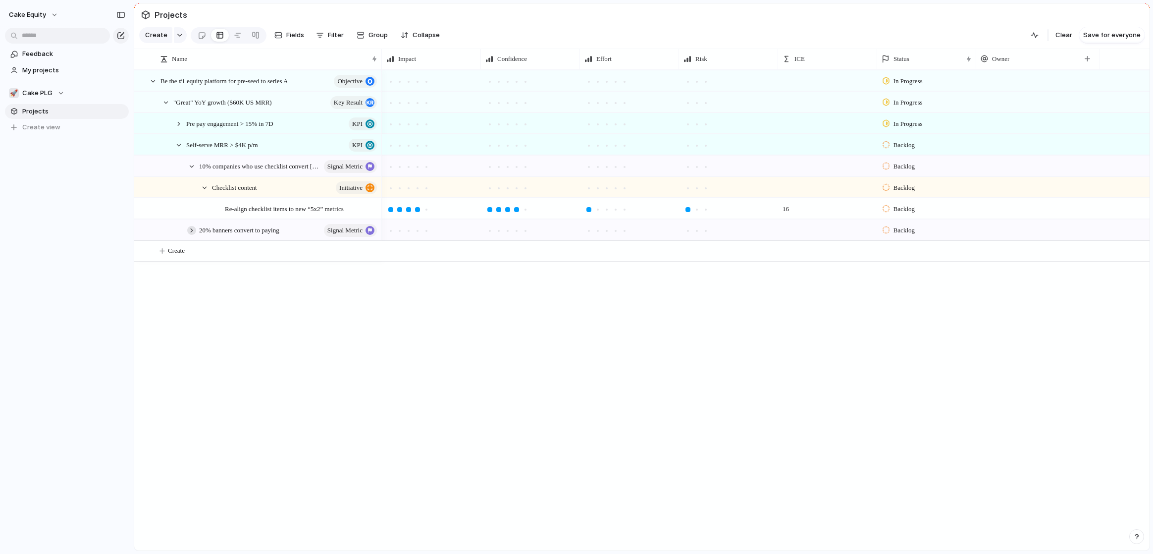
click at [193, 226] on div at bounding box center [191, 230] width 9 height 9
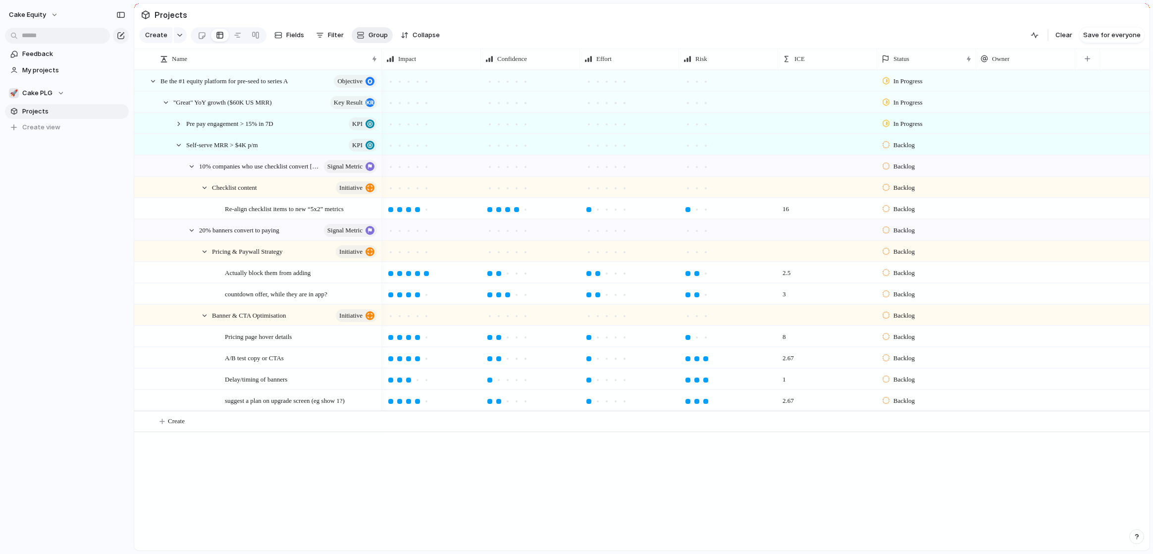
click at [375, 37] on span "Group" at bounding box center [377, 35] width 19 height 10
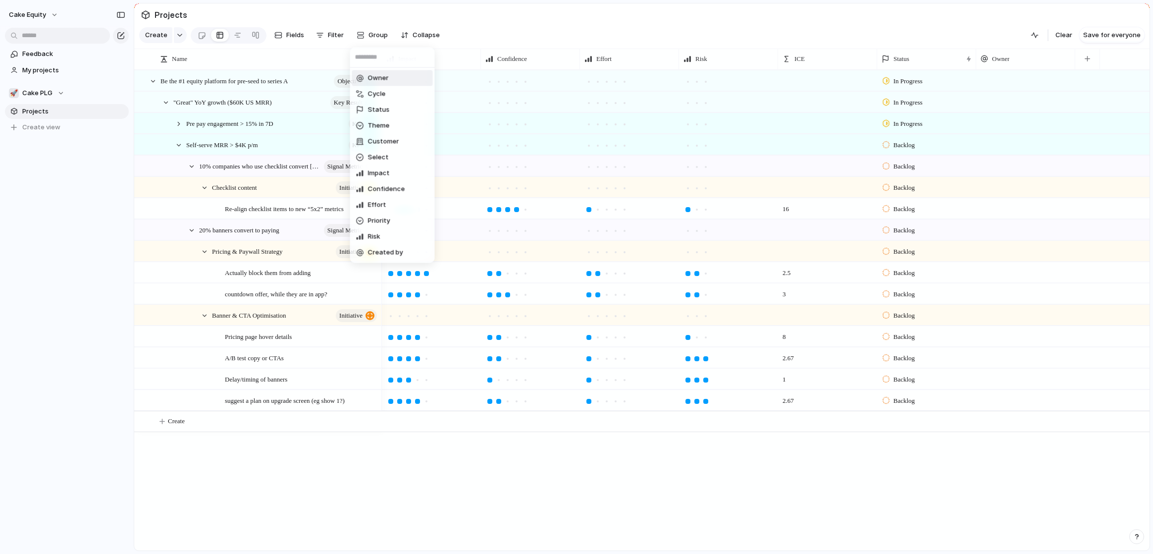
click at [379, 36] on div "Owner Cycle Status Theme Customer Select Impact Confidence Effort Priority Risk…" at bounding box center [576, 277] width 1153 height 554
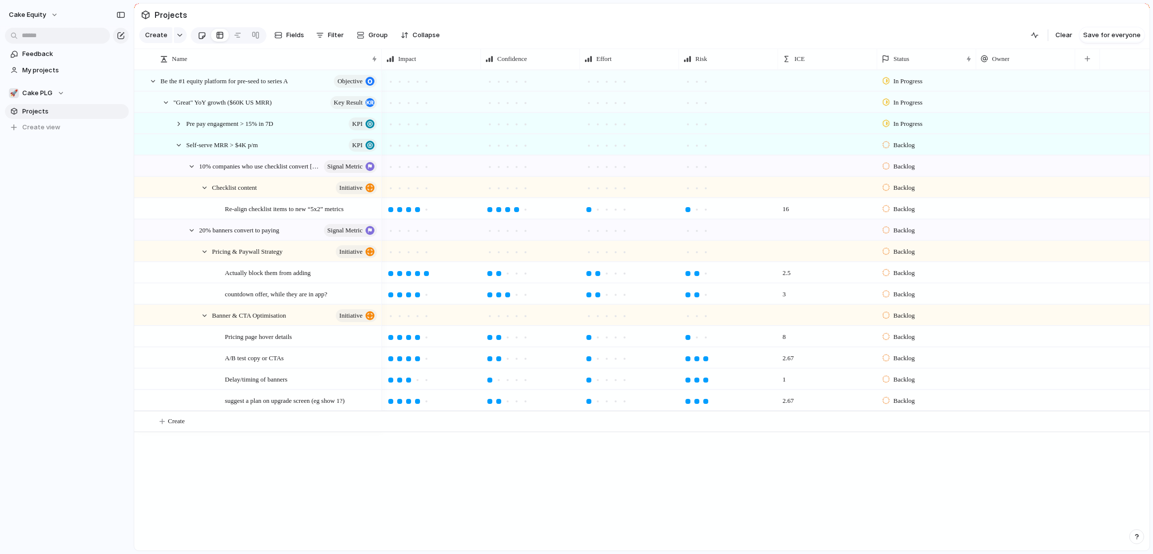
click at [207, 34] on link at bounding box center [202, 35] width 18 height 16
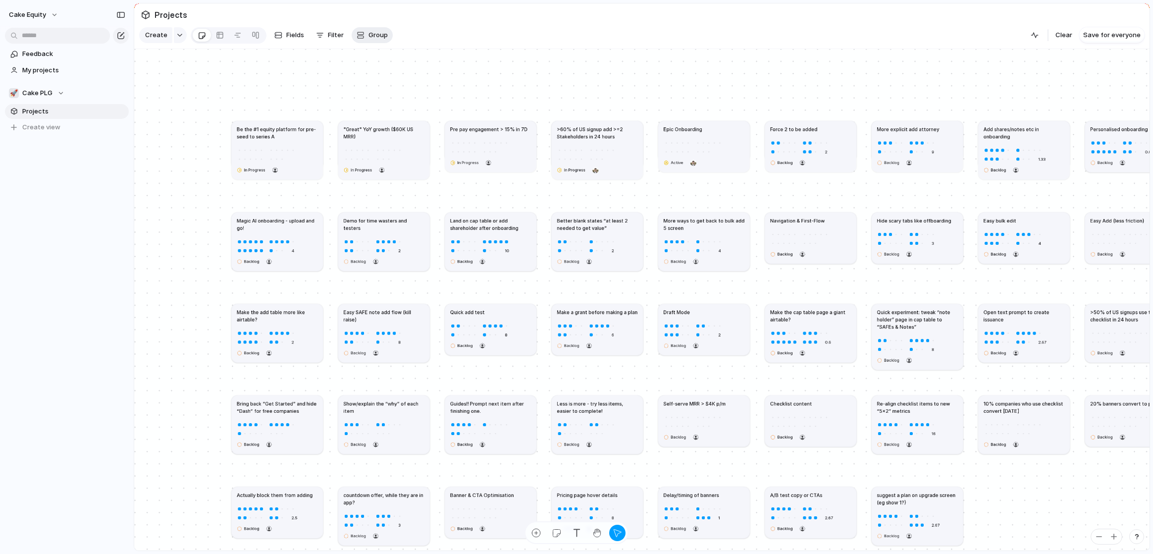
click at [366, 33] on button "Group" at bounding box center [372, 35] width 41 height 16
click at [537, 83] on div "Owner Cycle Status Theme Customer Select Impact Confidence Effort Priority Risk…" at bounding box center [576, 277] width 1153 height 554
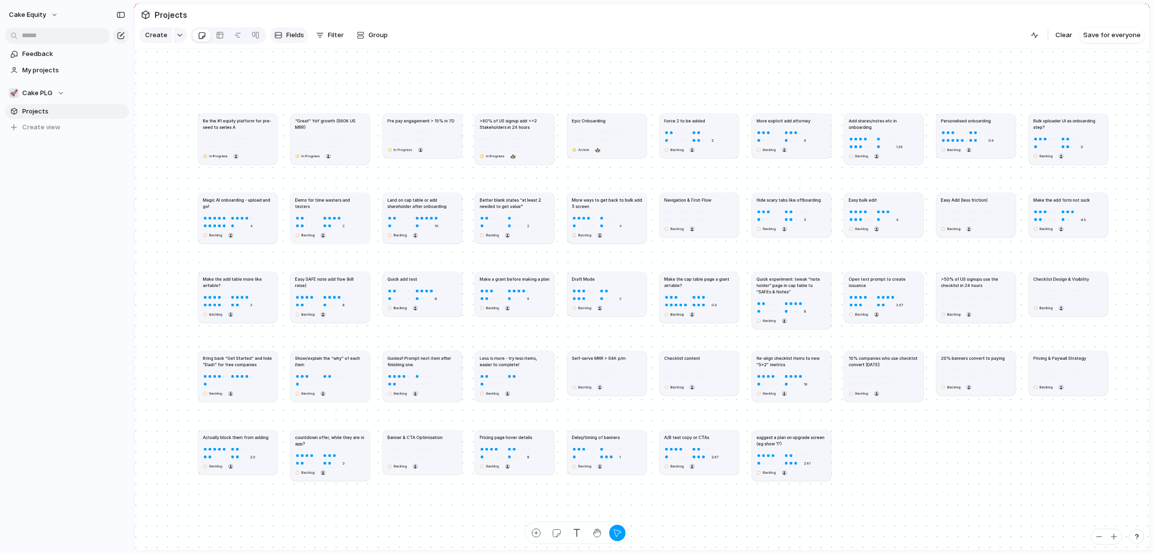
click at [297, 30] on button "Fields" at bounding box center [289, 35] width 38 height 16
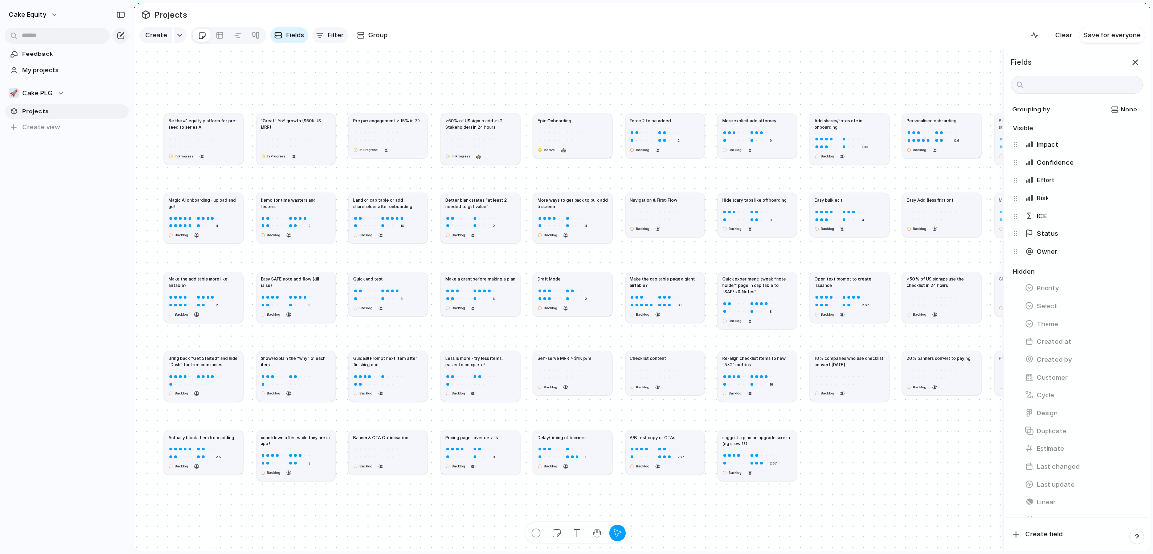
click at [321, 34] on div "button" at bounding box center [320, 35] width 8 height 8
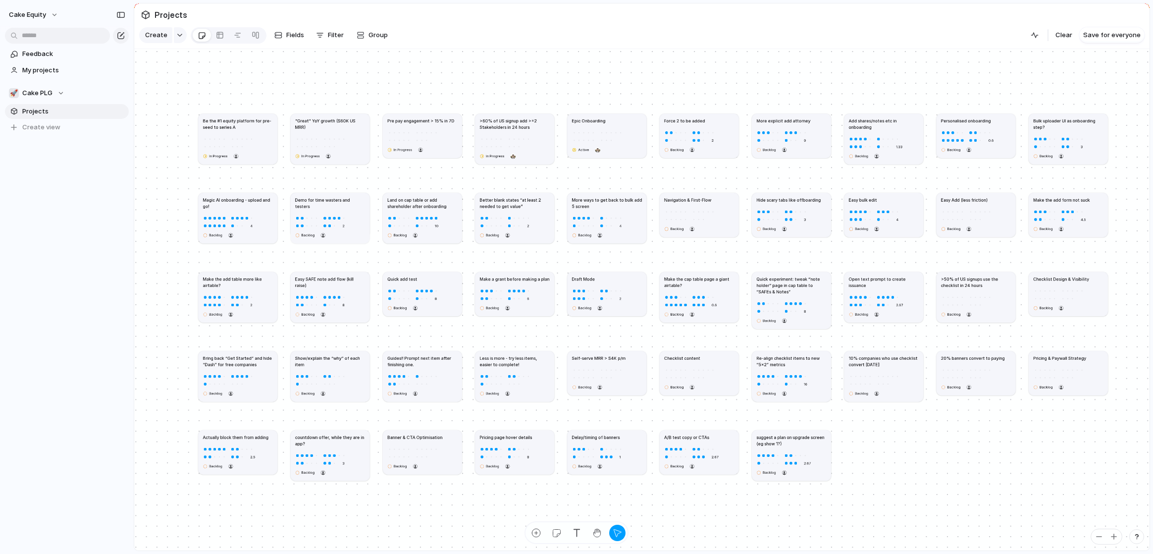
click at [298, 36] on div "Description Design Owner Cycle Status Start Theme Customer Select Target Impact…" at bounding box center [576, 277] width 1153 height 554
click at [289, 38] on span "Fields" at bounding box center [295, 35] width 18 height 10
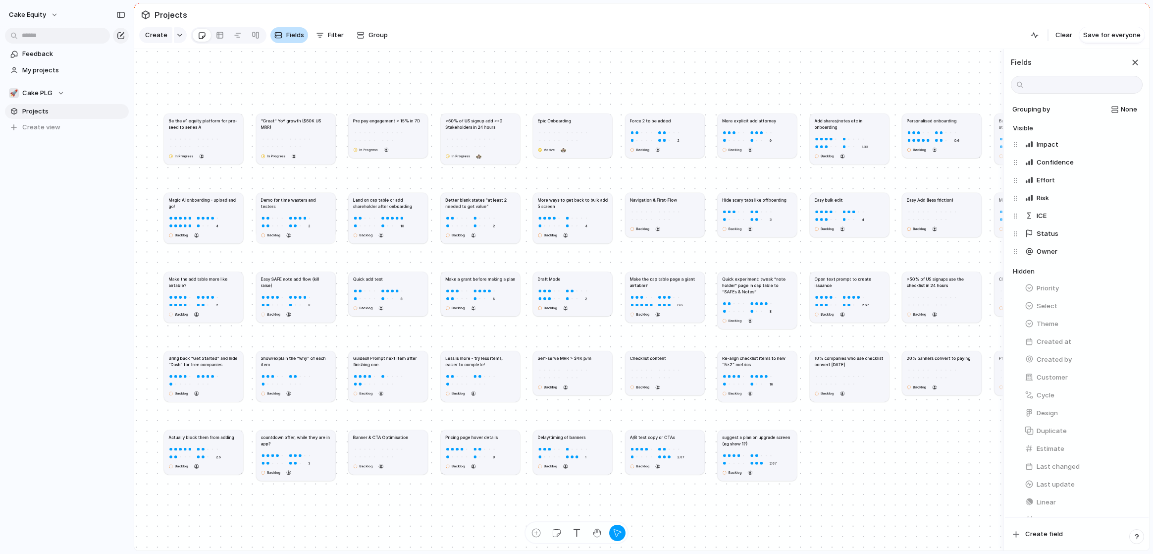
click at [289, 38] on span "Fields" at bounding box center [295, 35] width 18 height 10
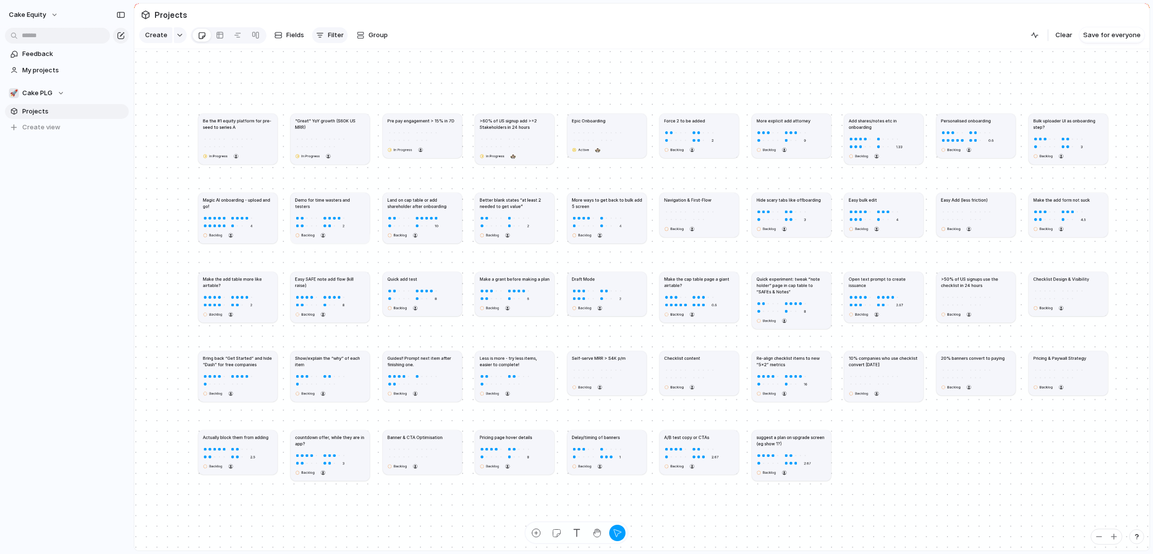
click at [328, 36] on span "Filter" at bounding box center [336, 35] width 16 height 10
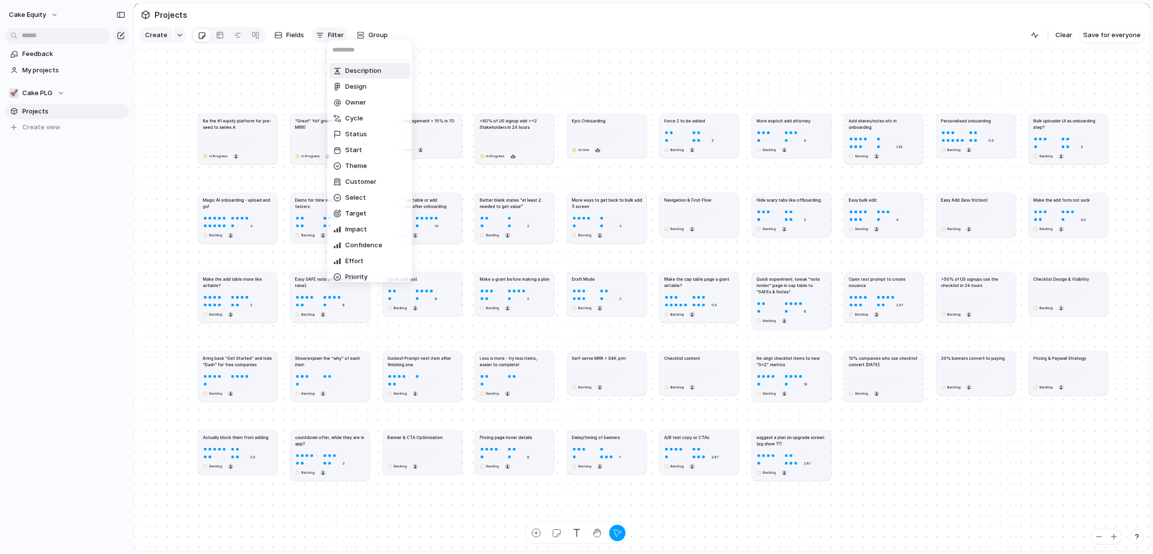
click at [327, 36] on div "Description Design Owner Cycle Status Start Theme Customer Select Target Impact…" at bounding box center [576, 277] width 1153 height 554
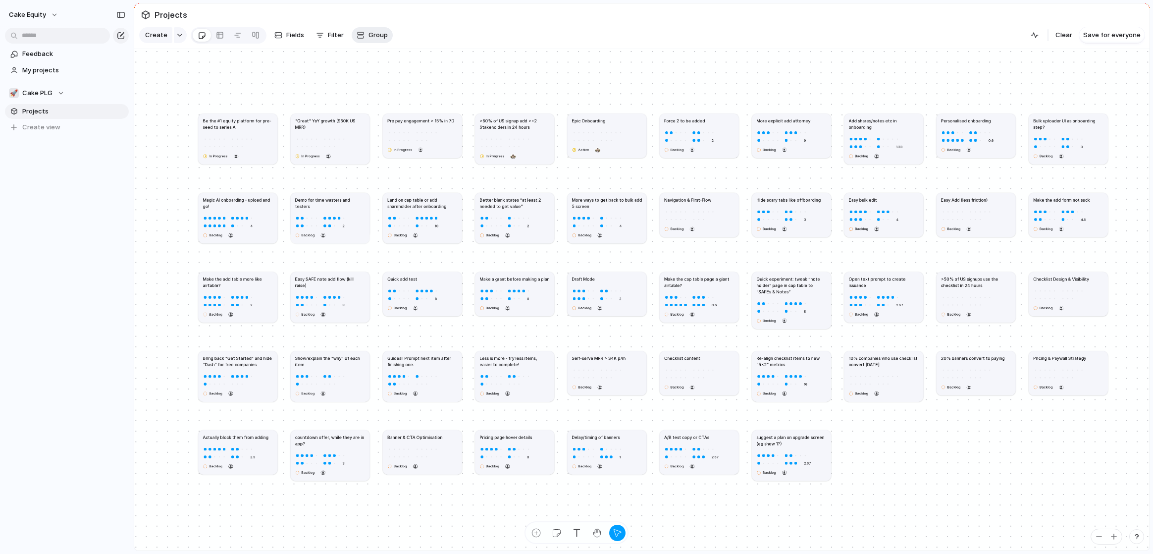
click at [360, 37] on div "button" at bounding box center [361, 35] width 8 height 8
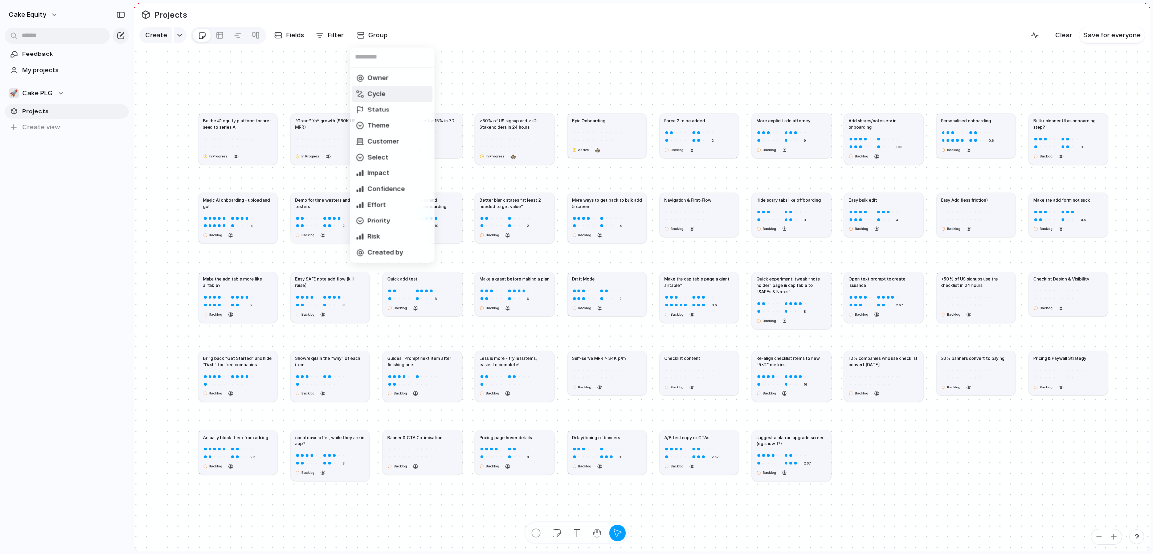
click at [379, 94] on span "Cycle" at bounding box center [377, 94] width 18 height 10
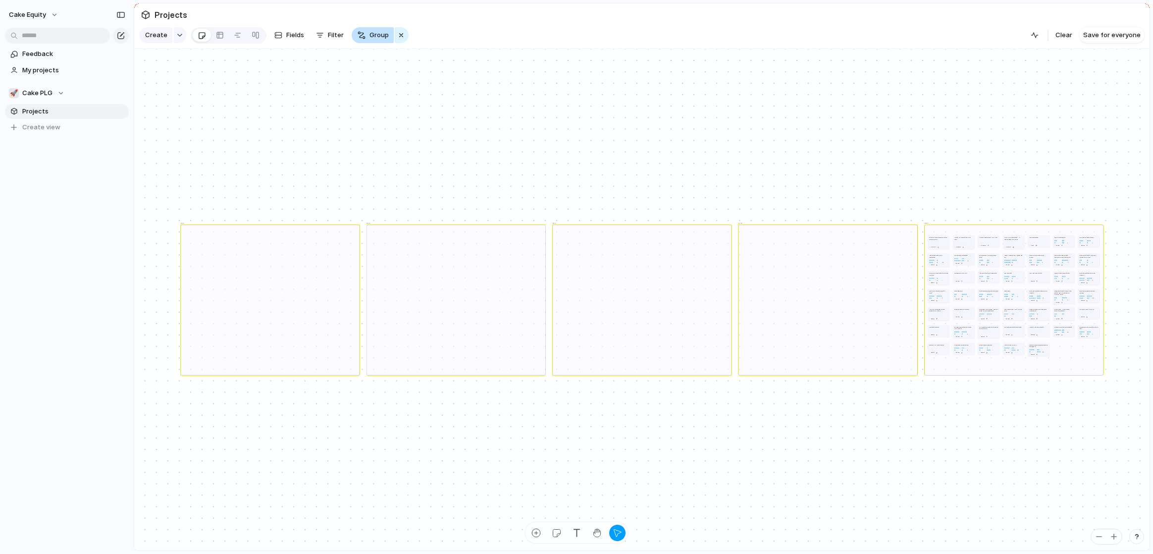
click at [375, 37] on span "Group" at bounding box center [378, 35] width 19 height 10
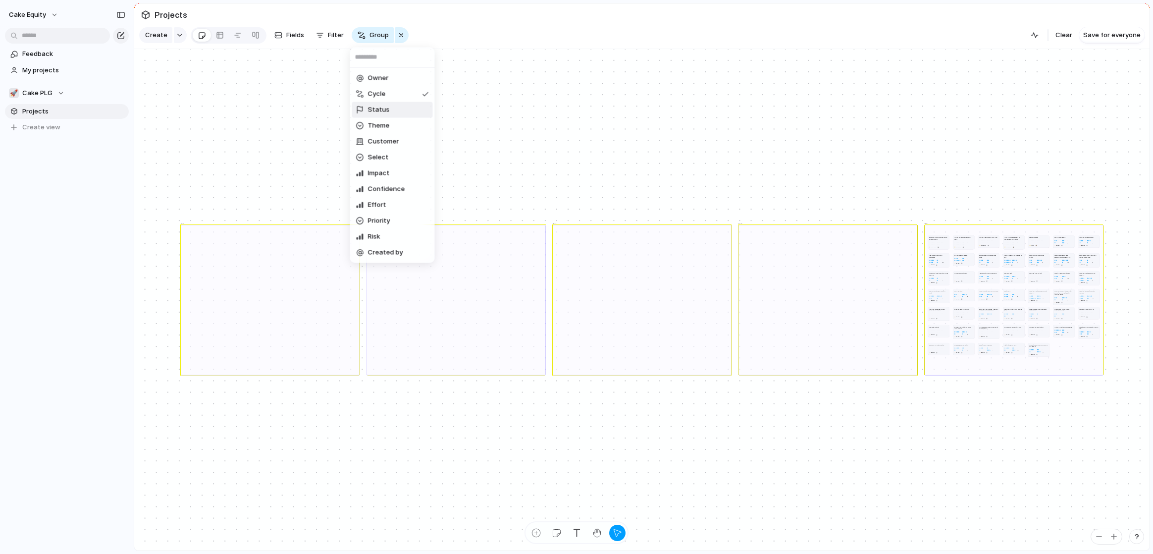
click at [375, 102] on li "Status" at bounding box center [392, 110] width 81 height 16
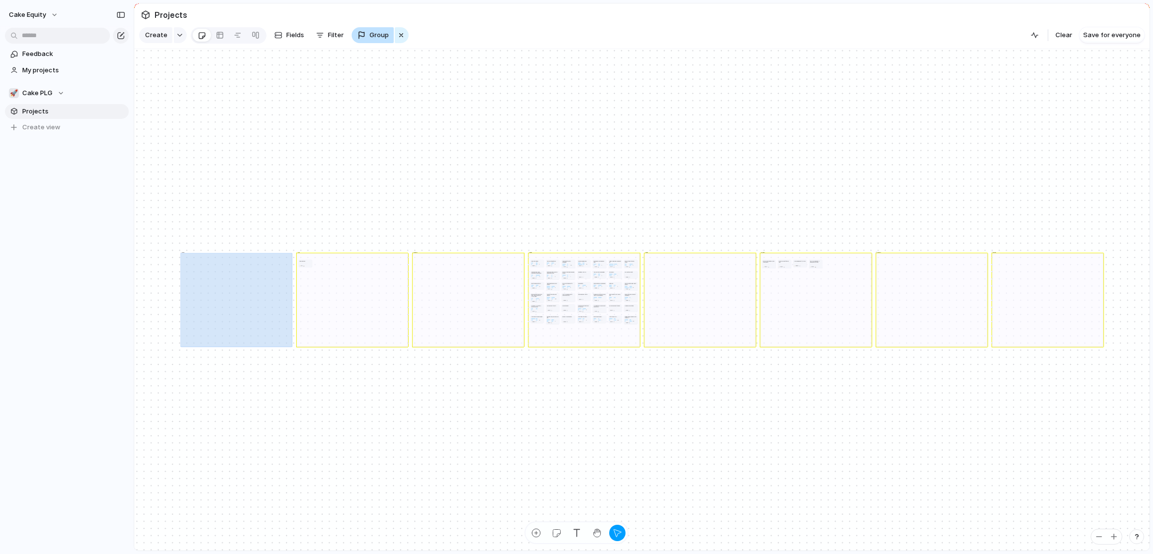
click at [377, 41] on button "Group" at bounding box center [373, 35] width 42 height 16
click at [374, 210] on li "Effort" at bounding box center [392, 205] width 81 height 16
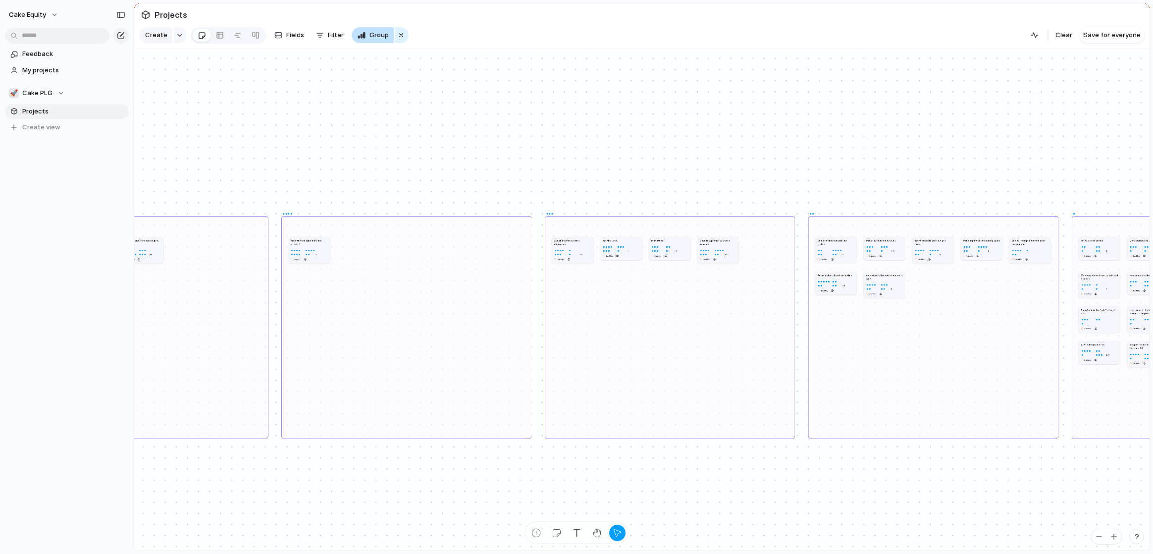
click at [362, 42] on button "Group" at bounding box center [373, 35] width 42 height 16
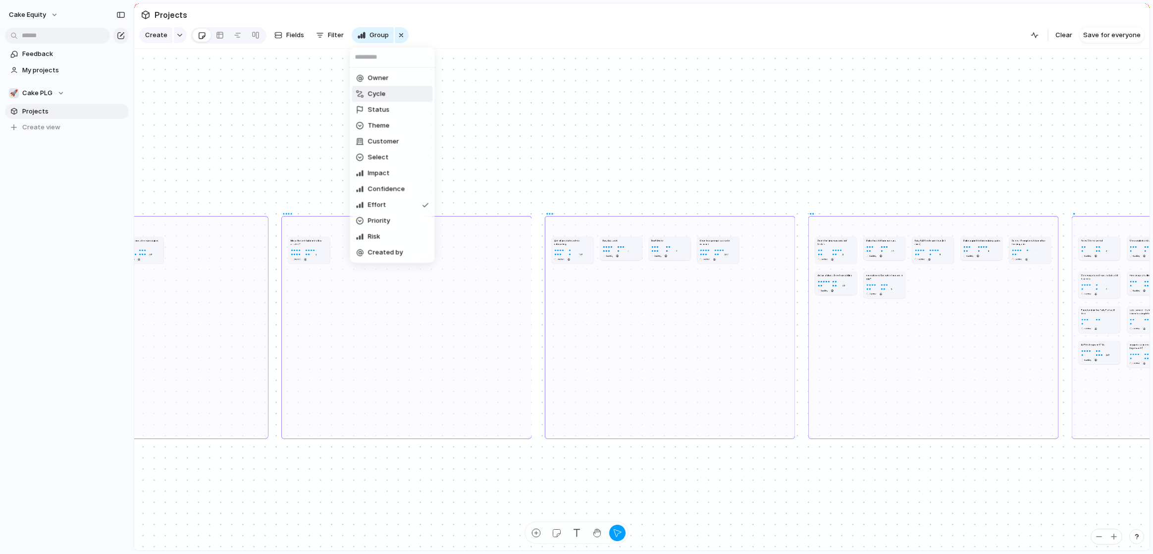
click at [272, 102] on div "Owner Cycle Status Theme Customer Select Impact Confidence Effort Priority Risk…" at bounding box center [576, 277] width 1153 height 554
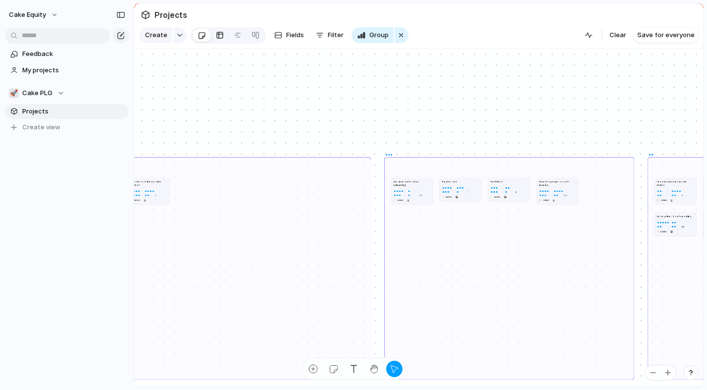
click at [217, 34] on div at bounding box center [220, 35] width 8 height 16
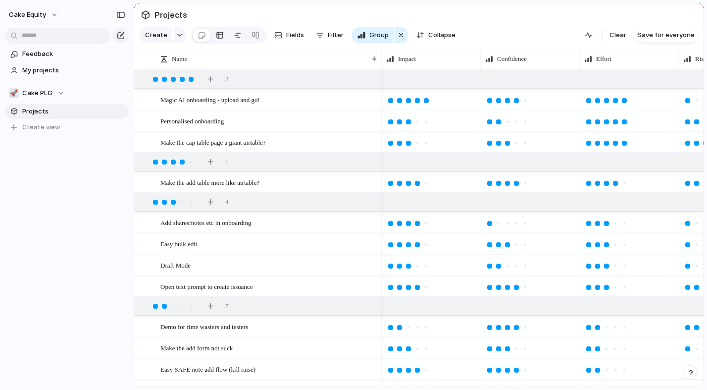
click at [237, 37] on div at bounding box center [238, 35] width 8 height 16
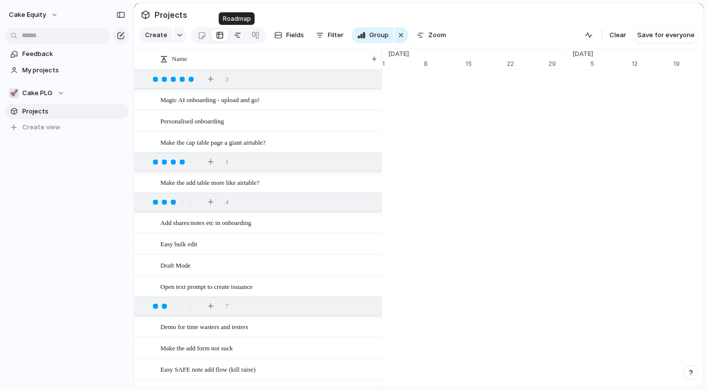
scroll to position [0, 6638]
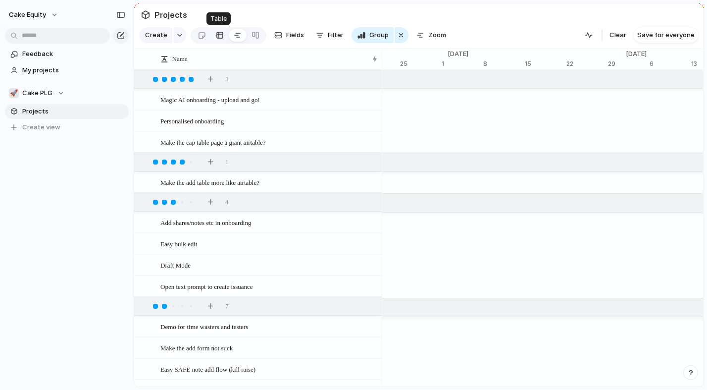
click at [221, 38] on div at bounding box center [220, 35] width 8 height 16
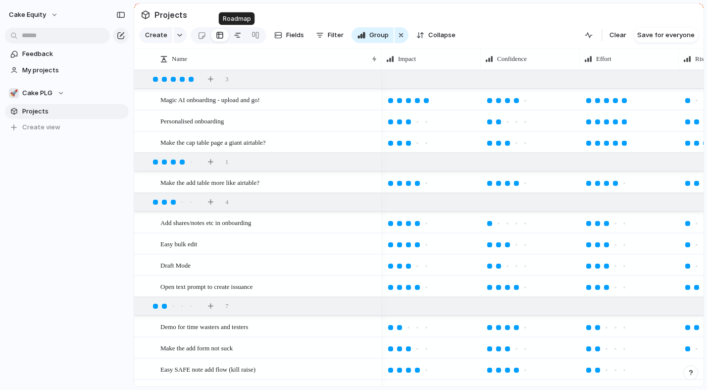
click at [243, 36] on link at bounding box center [238, 35] width 18 height 16
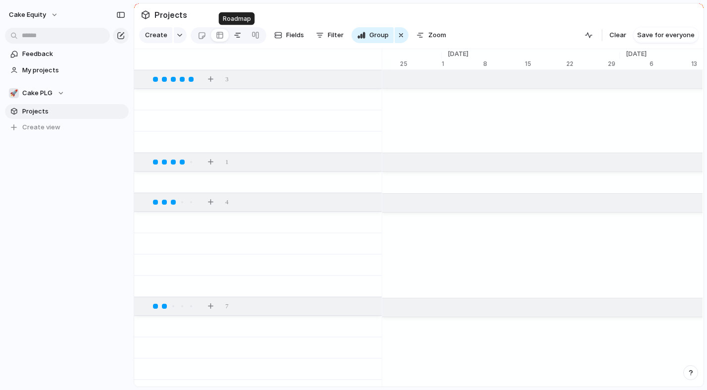
scroll to position [0, 6638]
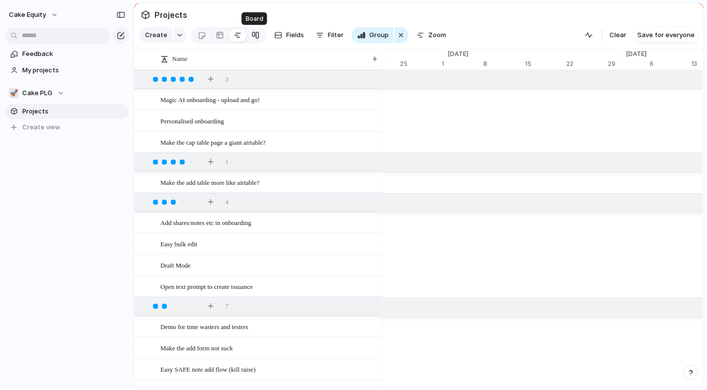
click at [253, 38] on div at bounding box center [256, 35] width 8 height 16
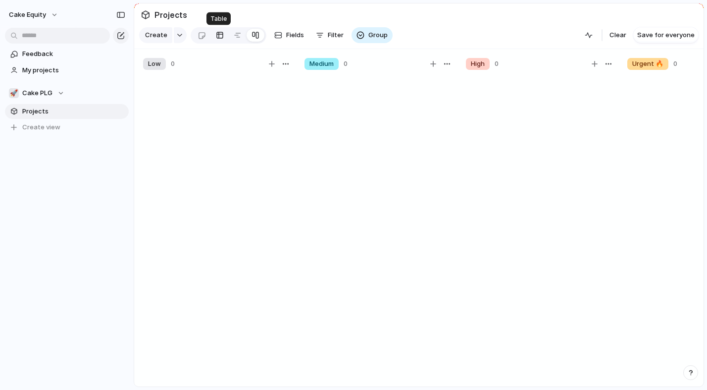
click at [212, 37] on link at bounding box center [220, 35] width 18 height 16
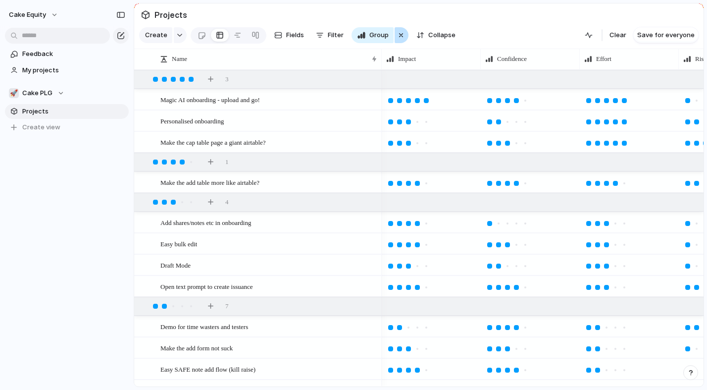
click at [397, 34] on div "button" at bounding box center [401, 35] width 8 height 12
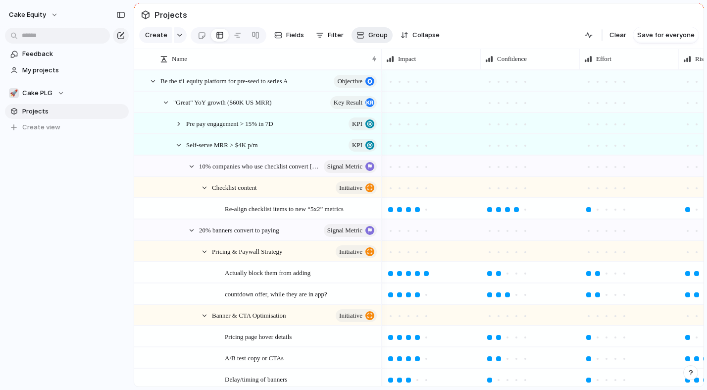
click at [386, 33] on button "Group" at bounding box center [372, 35] width 41 height 16
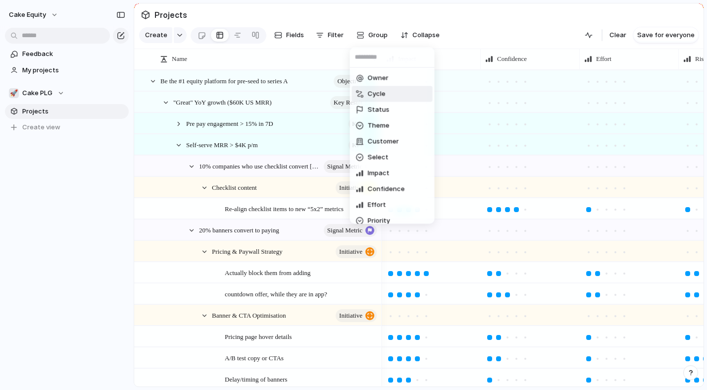
click at [374, 24] on div "Owner Cycle Status Theme Customer Select Impact Confidence Effort Priority Risk…" at bounding box center [353, 195] width 707 height 390
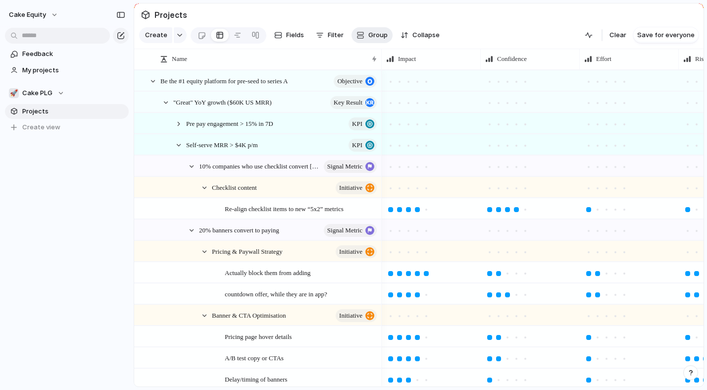
click at [377, 32] on span "Group" at bounding box center [377, 35] width 19 height 10
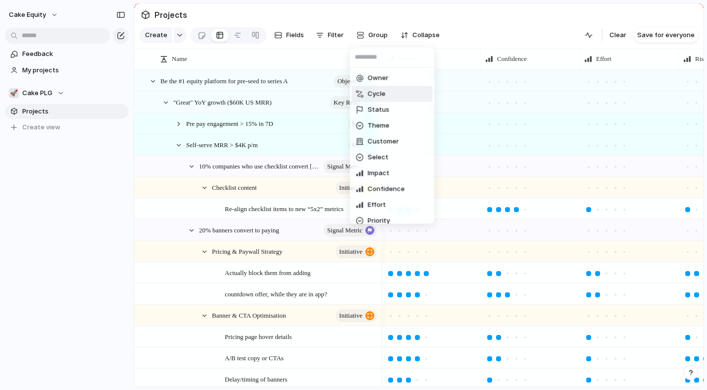
click at [476, 17] on div "Owner Cycle Status Theme Customer Select Impact Confidence Effort Priority Risk…" at bounding box center [353, 195] width 707 height 390
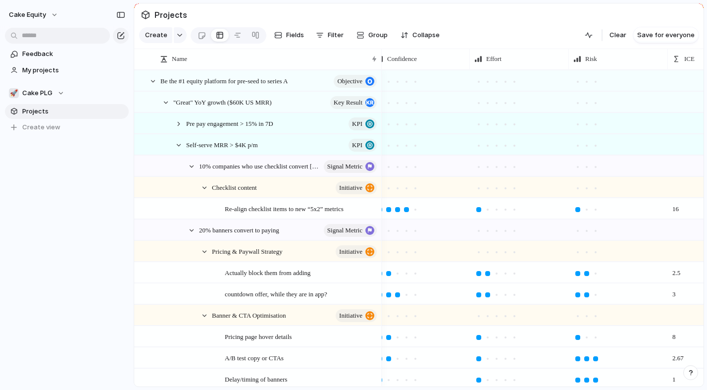
scroll to position [0, 111]
click at [590, 61] on span "Risk" at bounding box center [590, 59] width 12 height 10
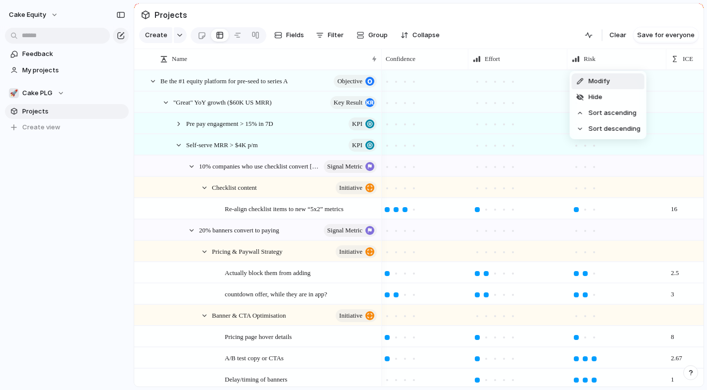
click at [553, 27] on div "Modify Hide Sort ascending Sort descending" at bounding box center [353, 195] width 707 height 390
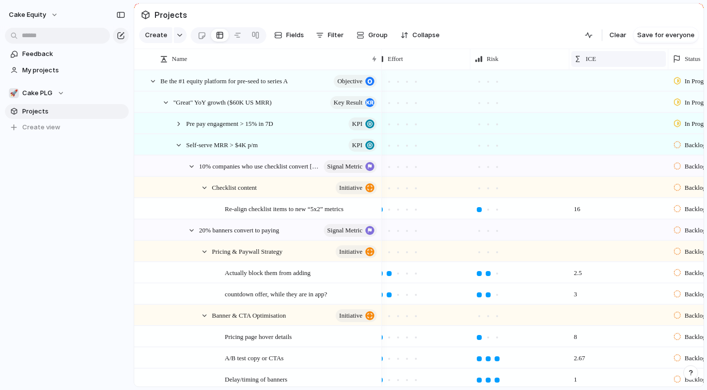
click at [613, 52] on div "ICE" at bounding box center [618, 59] width 95 height 16
click at [614, 112] on span "Sort ascending" at bounding box center [615, 113] width 48 height 10
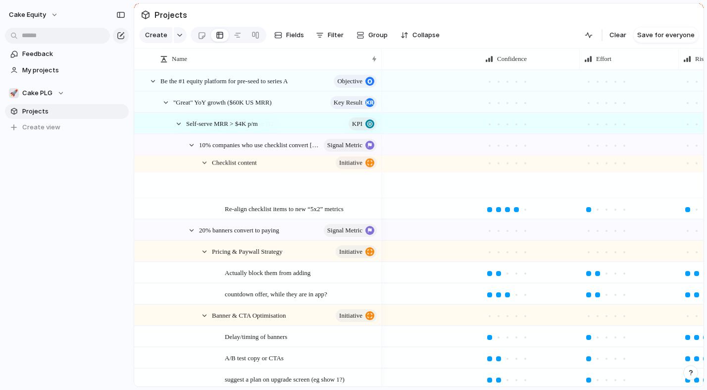
scroll to position [0, 278]
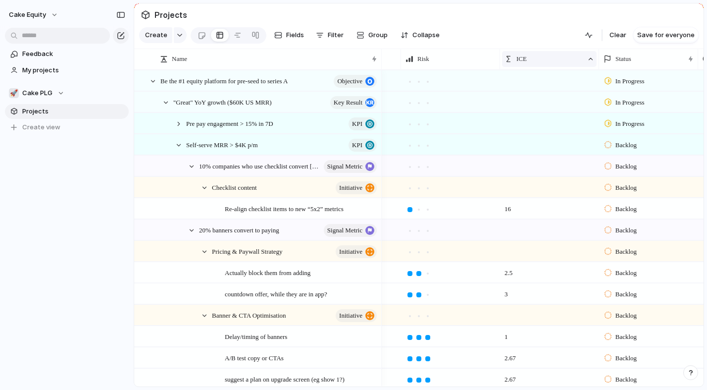
click at [535, 56] on div "ICE" at bounding box center [544, 59] width 79 height 10
click at [531, 114] on span "Clear sort" at bounding box center [536, 113] width 31 height 10
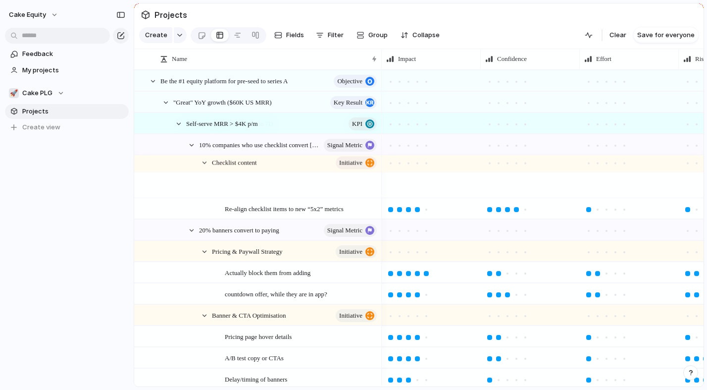
scroll to position [0, 0]
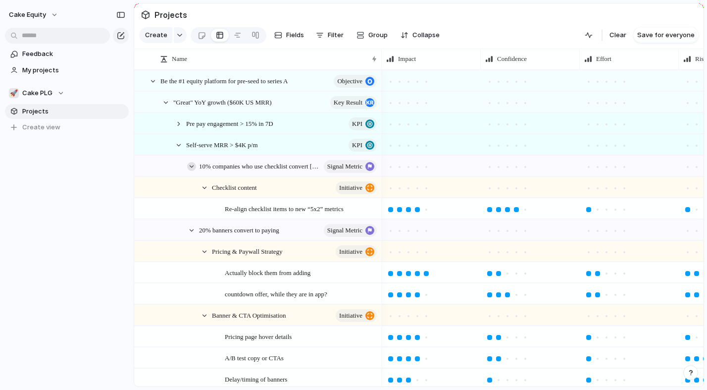
click at [194, 167] on div at bounding box center [191, 166] width 9 height 9
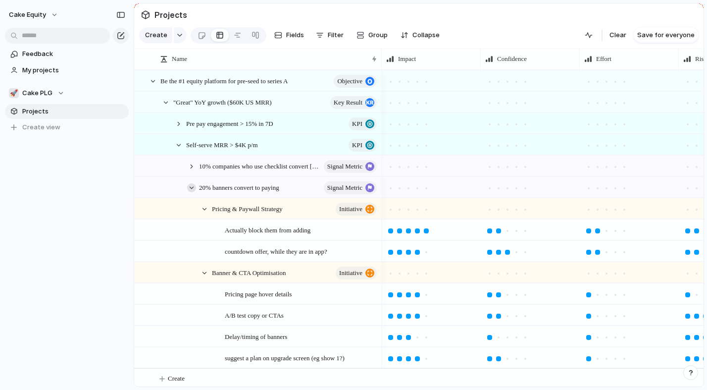
click at [193, 186] on div at bounding box center [191, 187] width 9 height 9
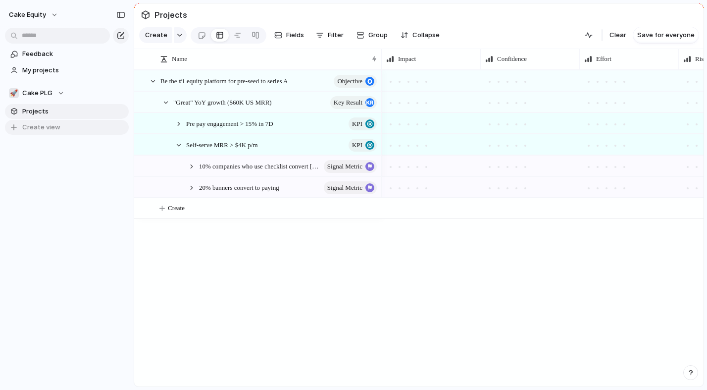
click at [37, 124] on span "Create view" at bounding box center [41, 127] width 38 height 10
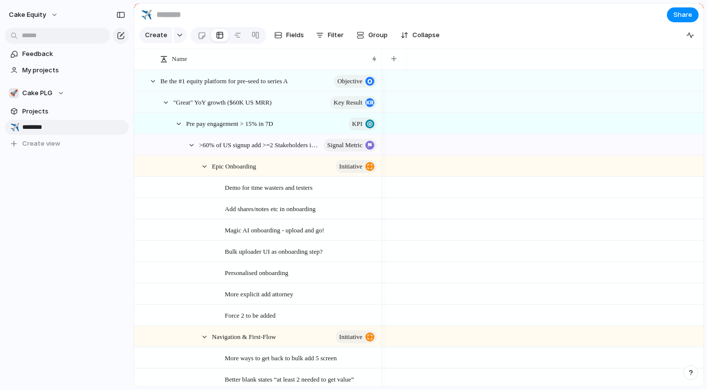
type input "*********"
click at [43, 126] on span "ICE SCore" at bounding box center [73, 127] width 103 height 10
type input "*"
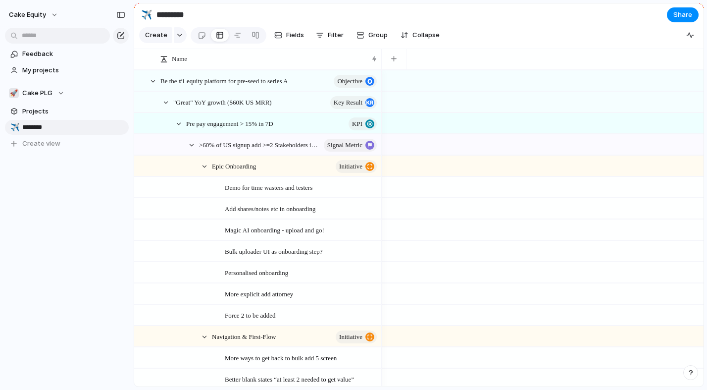
type input "*********"
click at [42, 112] on span "Projects" at bounding box center [73, 111] width 103 height 10
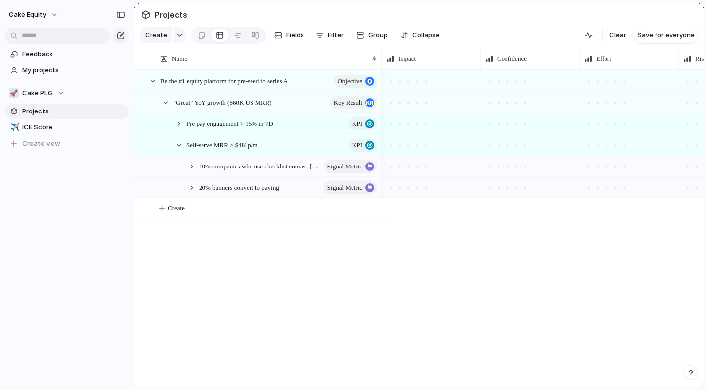
click at [42, 112] on span "Projects" at bounding box center [73, 111] width 103 height 10
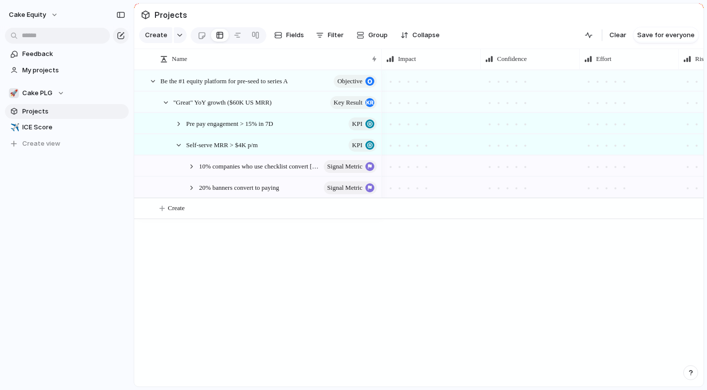
click at [42, 112] on span "Projects" at bounding box center [73, 111] width 103 height 10
click at [189, 187] on div at bounding box center [191, 187] width 9 height 9
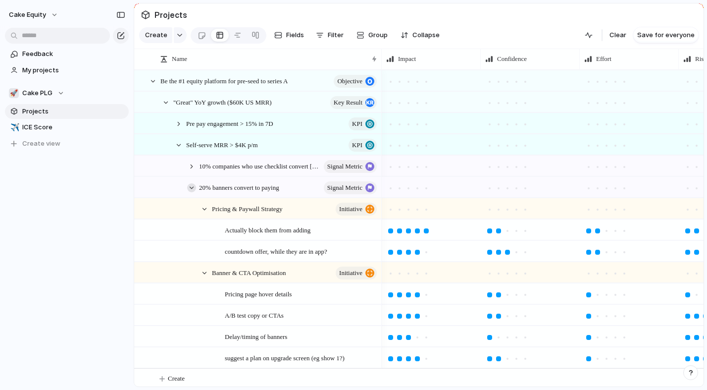
click at [189, 187] on div at bounding box center [191, 187] width 9 height 9
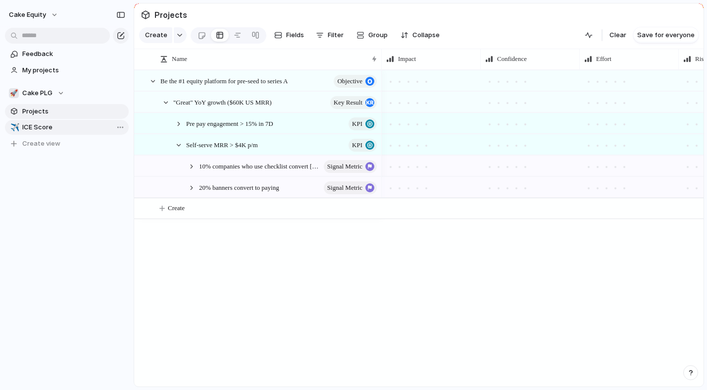
click at [70, 128] on span "ICE Score" at bounding box center [73, 127] width 103 height 10
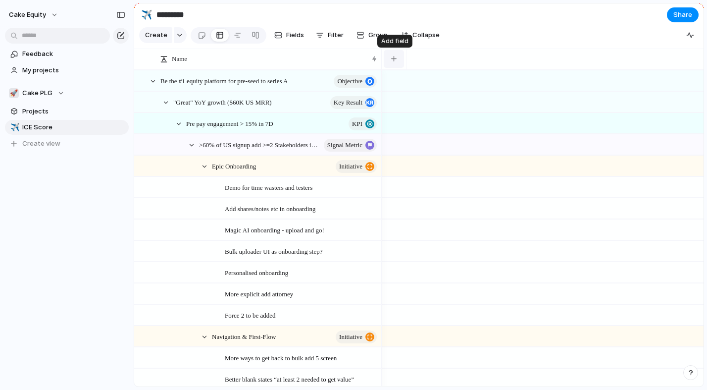
click at [390, 55] on button "button" at bounding box center [394, 59] width 20 height 18
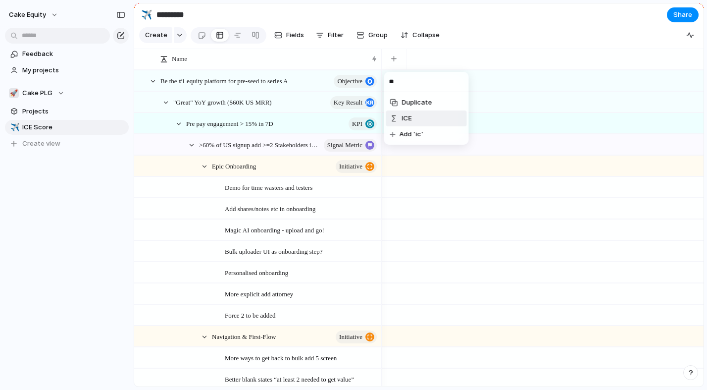
type input "**"
click at [422, 114] on li "ICE" at bounding box center [426, 118] width 81 height 16
click at [339, 37] on span "Filter" at bounding box center [336, 35] width 16 height 10
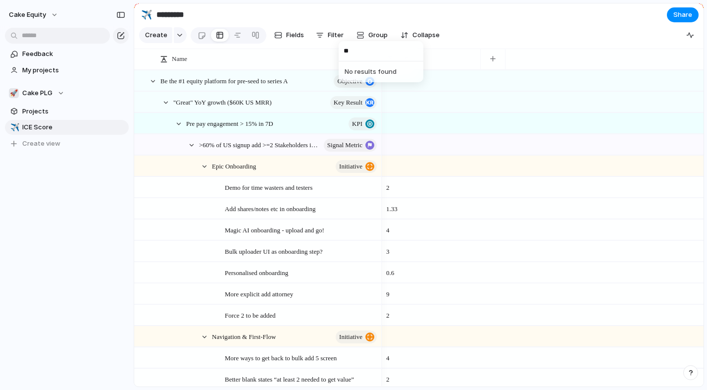
type input "*"
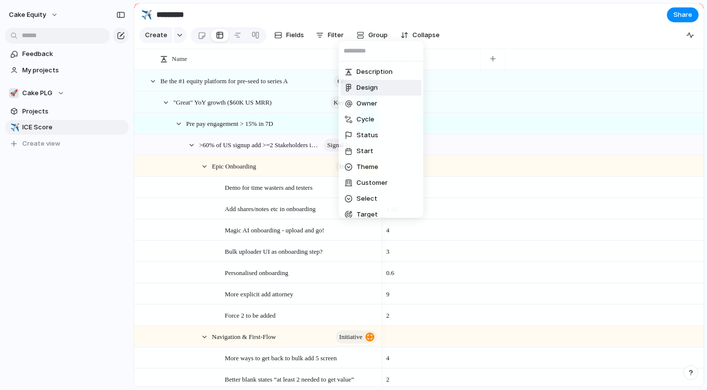
click at [465, 22] on div "Description Design Owner Cycle Status Start Theme Customer Select Target Impact…" at bounding box center [353, 195] width 707 height 390
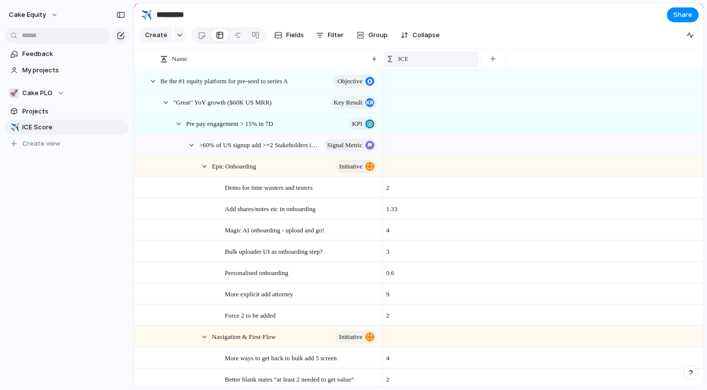
click at [423, 60] on div "ICE" at bounding box center [431, 59] width 90 height 10
click at [417, 58] on div "Modify Hide Sort ascending Sort descending" at bounding box center [353, 195] width 707 height 390
click at [381, 38] on span "Group" at bounding box center [377, 35] width 19 height 10
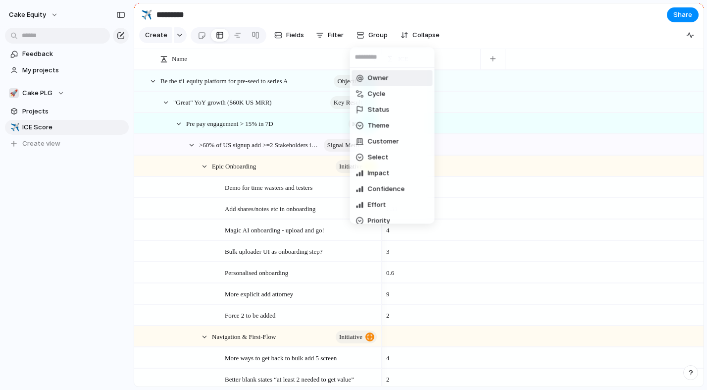
click at [385, 80] on span "Owner" at bounding box center [378, 78] width 21 height 10
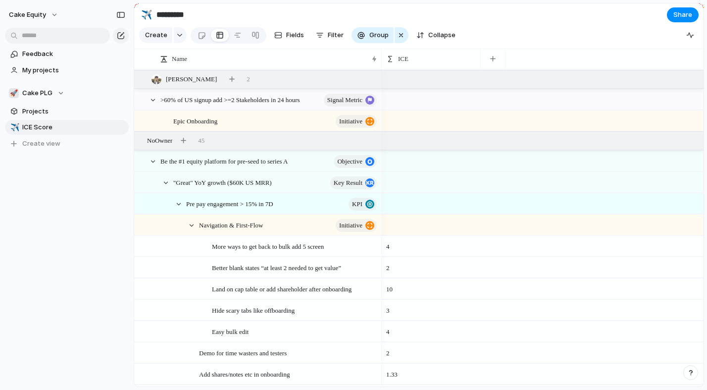
click at [409, 51] on div "ICE" at bounding box center [431, 59] width 95 height 21
click at [409, 53] on div "ICE" at bounding box center [431, 59] width 95 height 16
click at [413, 117] on span "Sort ascending" at bounding box center [427, 113] width 48 height 10
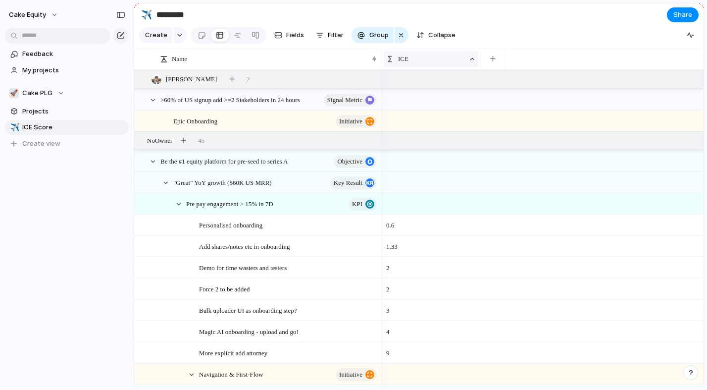
click at [420, 61] on div "ICE" at bounding box center [425, 59] width 79 height 10
click at [419, 124] on li "Sort descending" at bounding box center [422, 130] width 73 height 16
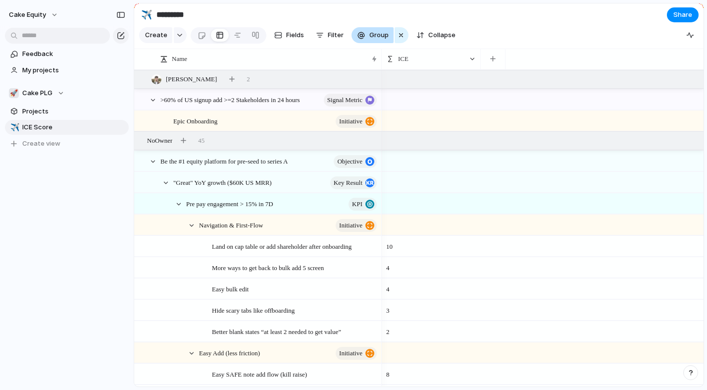
click at [376, 36] on span "Group" at bounding box center [378, 35] width 19 height 10
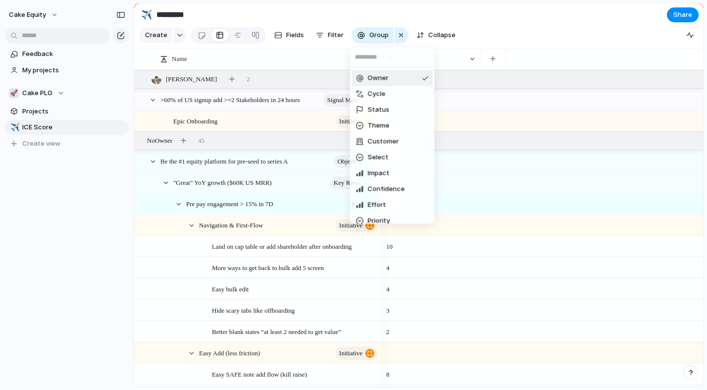
click at [402, 79] on li "Owner" at bounding box center [392, 78] width 81 height 16
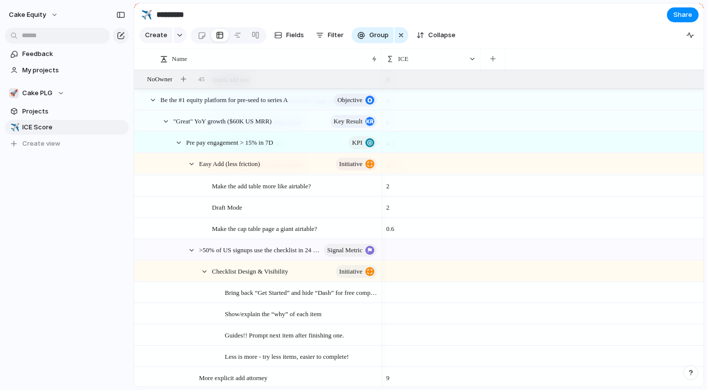
scroll to position [484, 0]
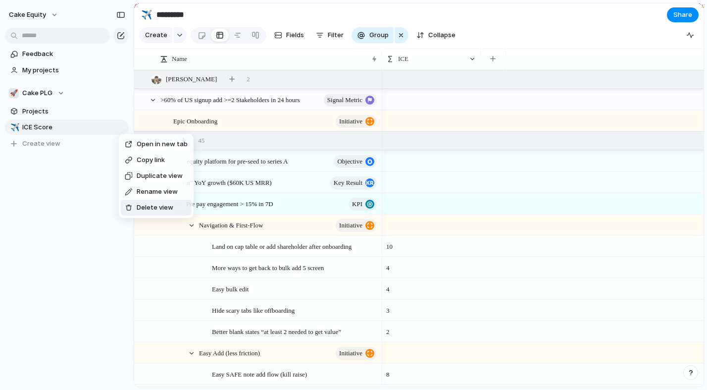
click at [146, 211] on span "Delete view" at bounding box center [155, 208] width 37 height 10
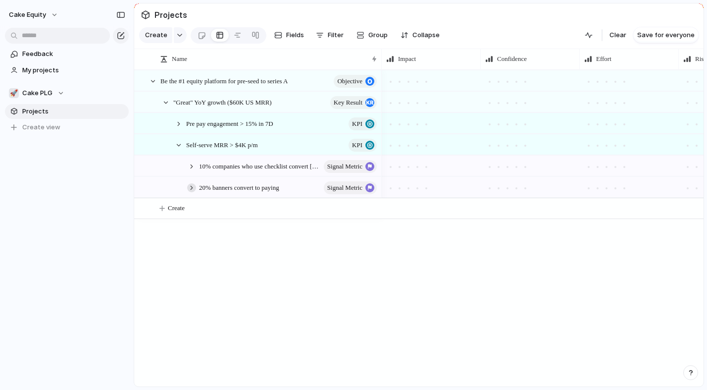
click at [190, 185] on div at bounding box center [191, 187] width 9 height 9
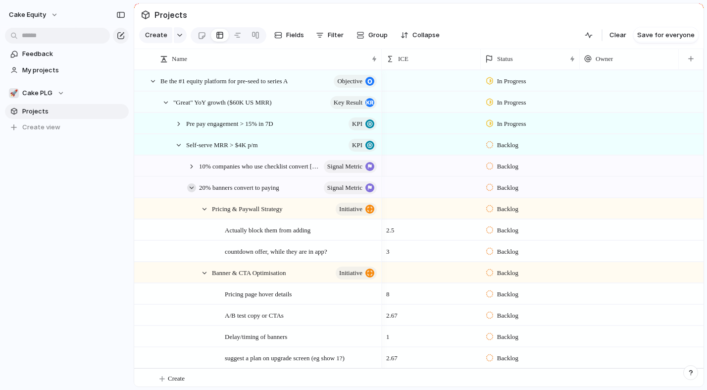
click at [190, 187] on div at bounding box center [191, 187] width 9 height 9
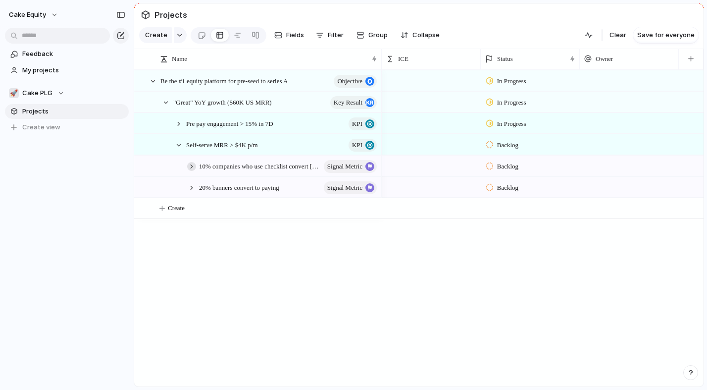
click at [193, 168] on div at bounding box center [191, 166] width 9 height 9
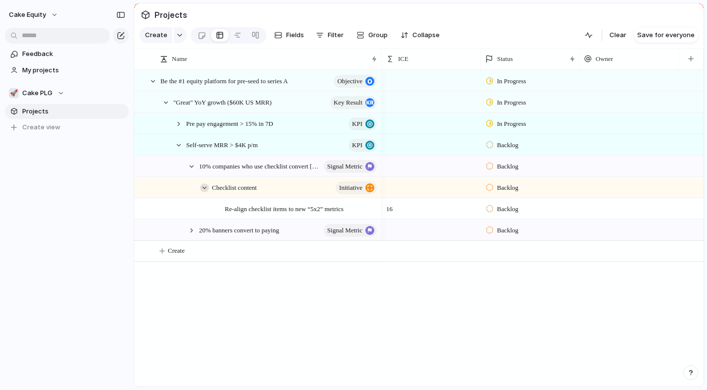
click at [204, 186] on div at bounding box center [204, 187] width 9 height 9
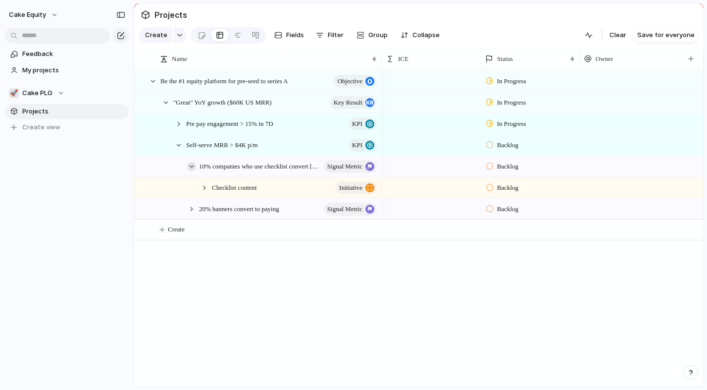
click at [190, 165] on div at bounding box center [191, 166] width 9 height 9
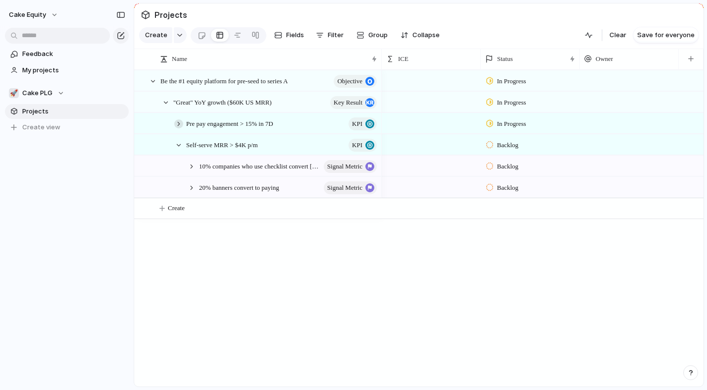
click at [176, 126] on div at bounding box center [178, 123] width 9 height 9
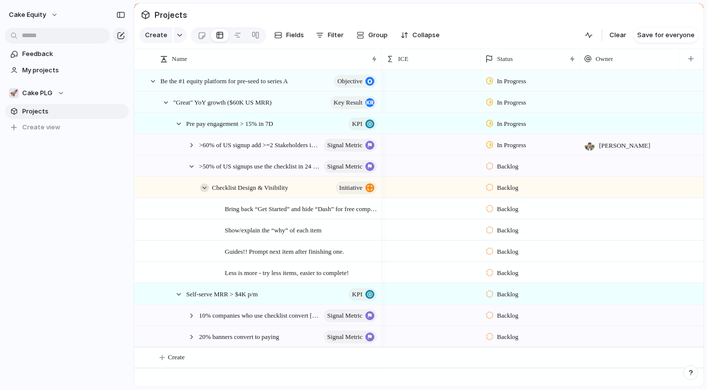
click at [201, 186] on div at bounding box center [204, 187] width 9 height 9
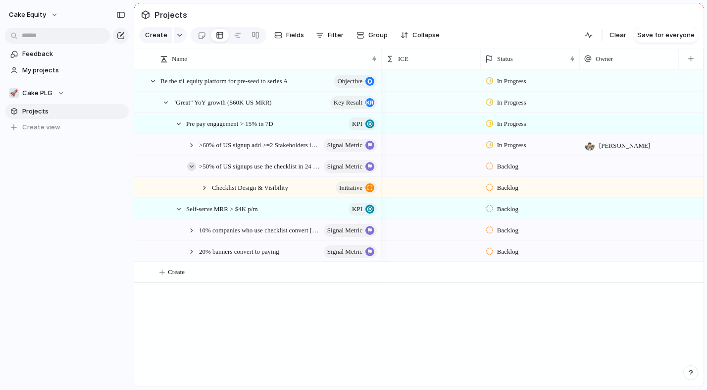
click at [189, 167] on div at bounding box center [191, 166] width 9 height 9
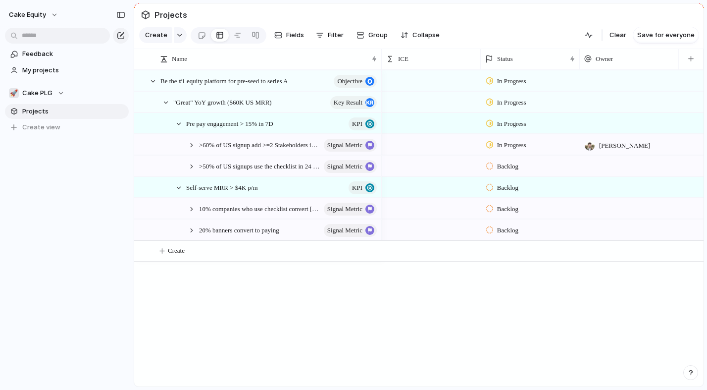
click at [189, 140] on div ">60% of US signup add >=2 Stakeholders in 24 hours Signal Metric" at bounding box center [283, 145] width 195 height 20
click at [191, 144] on div at bounding box center [191, 145] width 9 height 9
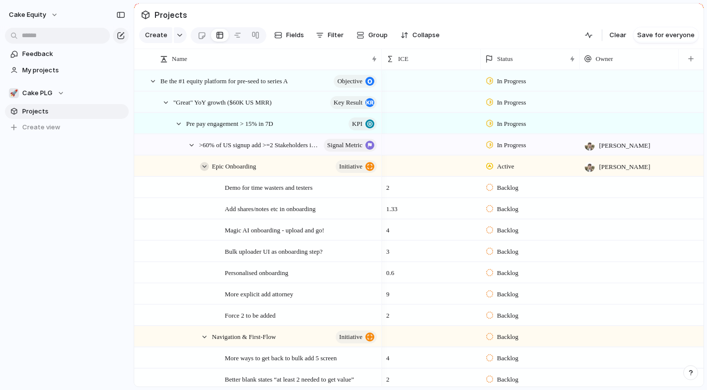
click at [202, 164] on div at bounding box center [204, 166] width 9 height 9
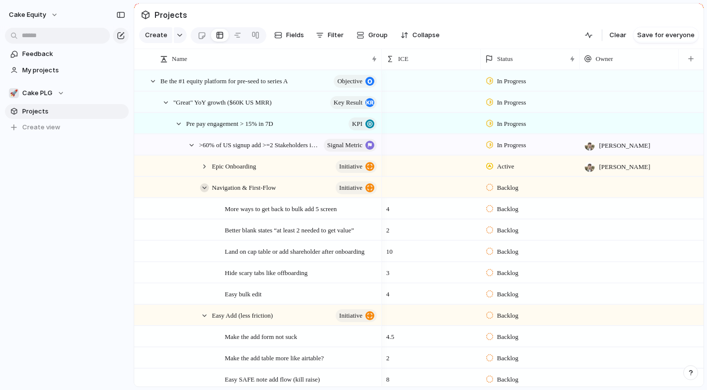
click at [205, 187] on div at bounding box center [204, 187] width 9 height 9
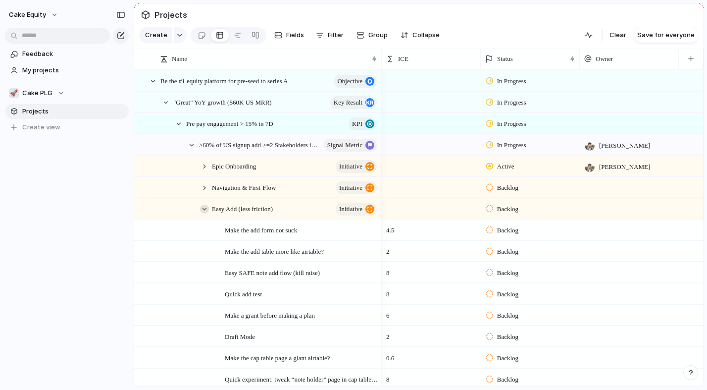
click at [205, 207] on div at bounding box center [204, 209] width 9 height 9
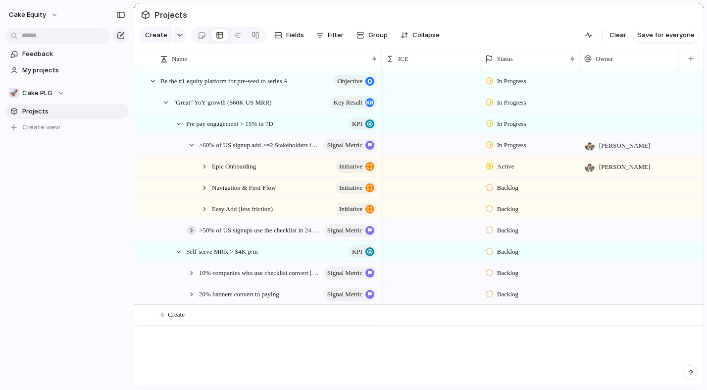
click at [192, 228] on div at bounding box center [191, 230] width 9 height 9
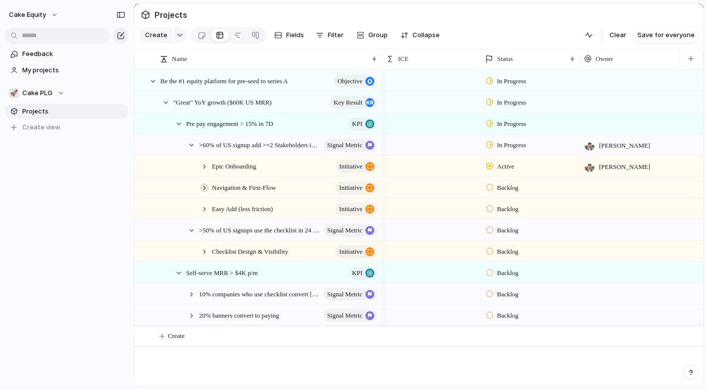
click at [205, 184] on div at bounding box center [204, 187] width 9 height 9
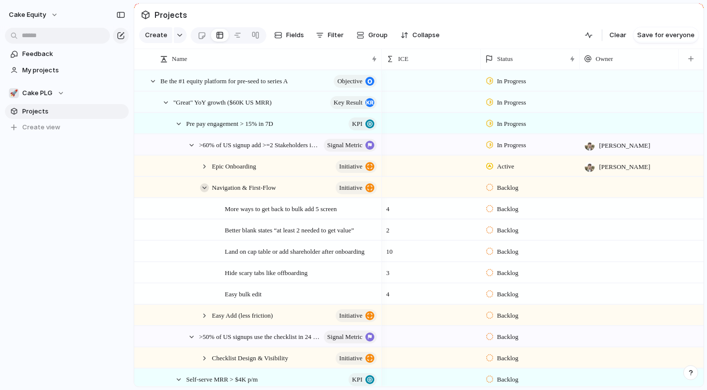
click at [203, 187] on div at bounding box center [204, 187] width 9 height 9
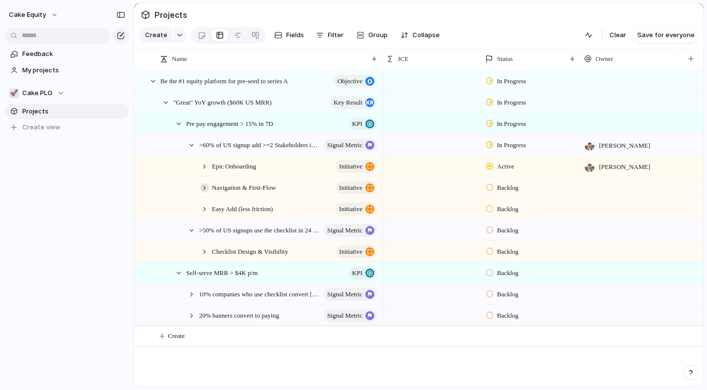
click at [203, 187] on div at bounding box center [204, 187] width 9 height 9
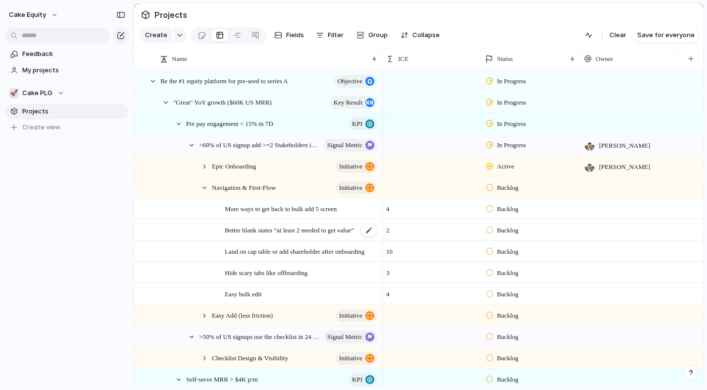
click at [254, 231] on span "Better blank states “at least 2 needed to get value”" at bounding box center [289, 229] width 129 height 11
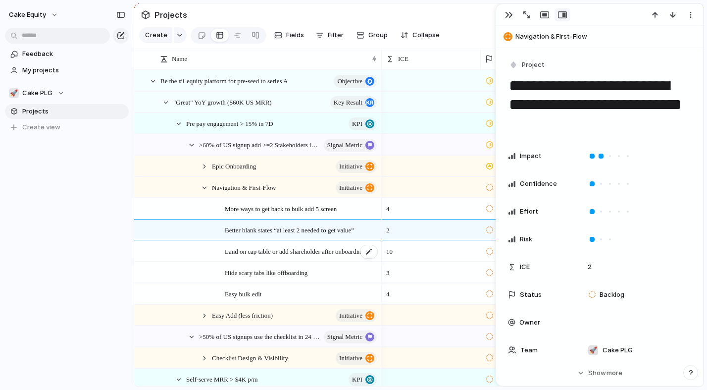
click at [291, 255] on span "Land on cap table or add shareholder after onboarding" at bounding box center [295, 250] width 140 height 11
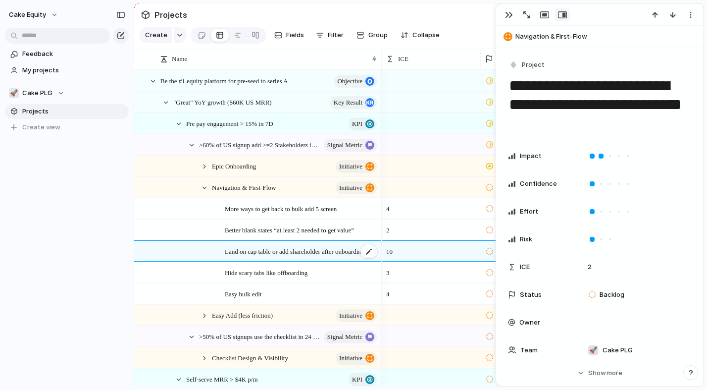
type textarea "**********"
click at [690, 16] on div "button" at bounding box center [691, 15] width 8 height 8
click at [692, 18] on div "Mark as duplicate Delete" at bounding box center [353, 195] width 707 height 390
click at [424, 19] on section "Projects" at bounding box center [418, 14] width 569 height 22
click at [512, 14] on div "button" at bounding box center [509, 15] width 8 height 8
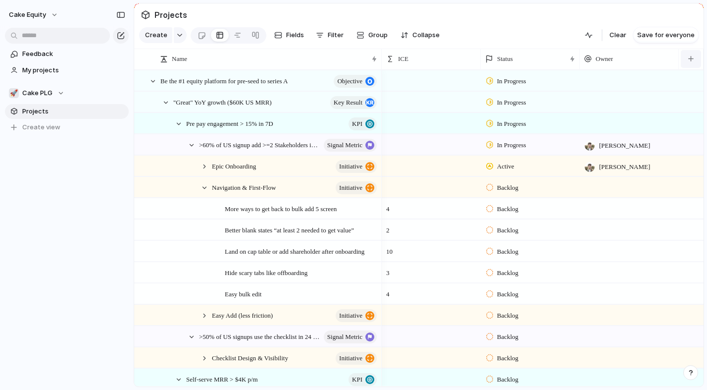
click at [683, 55] on button "button" at bounding box center [691, 59] width 20 height 18
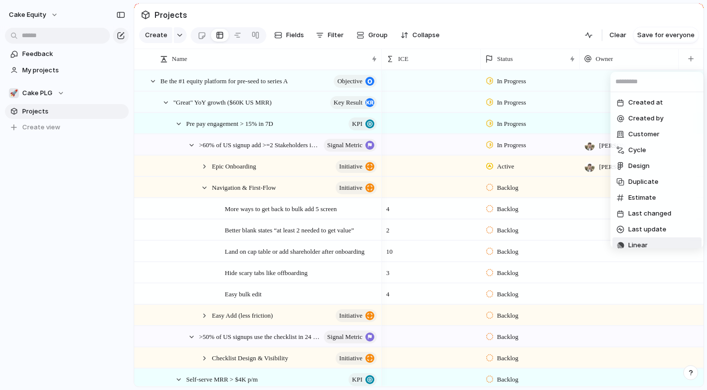
click at [638, 240] on li "Linear" at bounding box center [657, 245] width 89 height 16
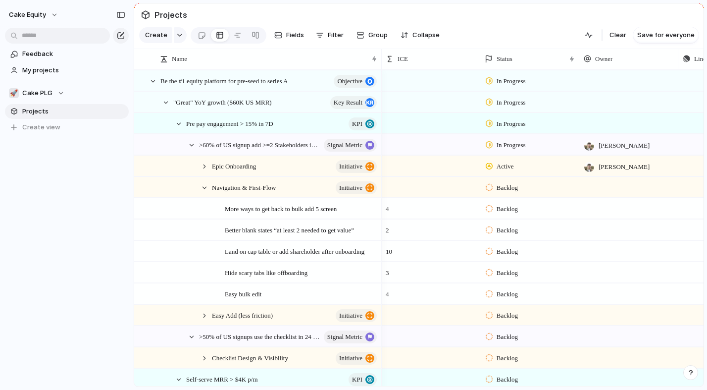
scroll to position [0, 496]
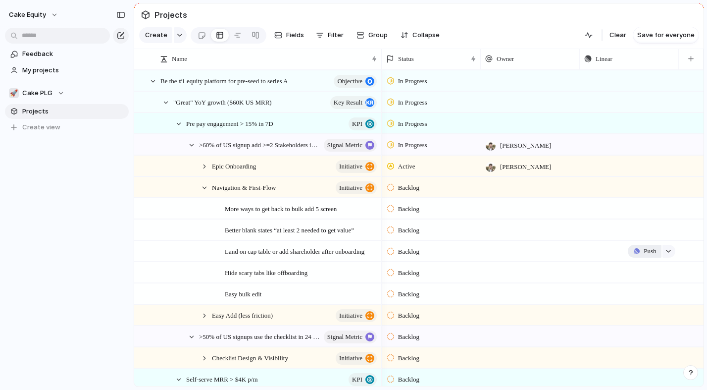
click at [644, 251] on span "Push" at bounding box center [650, 251] width 12 height 10
click at [643, 287] on li "Issue" at bounding box center [648, 290] width 56 height 16
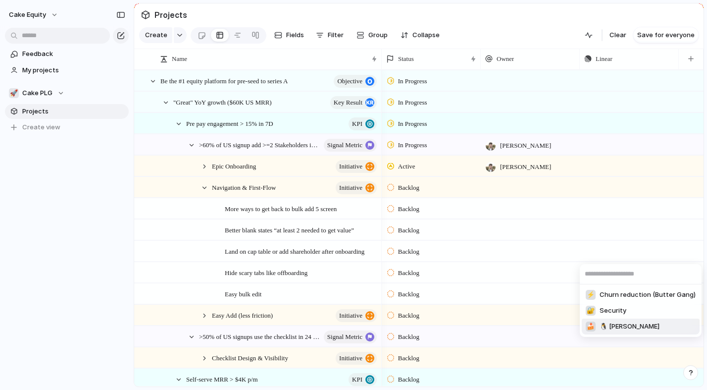
click at [648, 324] on li "🍰 🐧 PENG" at bounding box center [641, 326] width 118 height 16
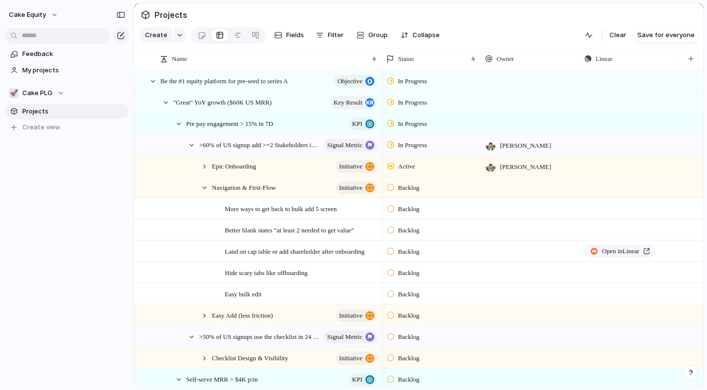
click at [497, 249] on div at bounding box center [530, 251] width 99 height 20
click at [284, 250] on div "Aaron Blakemore Rhiza Oyos" at bounding box center [353, 195] width 707 height 390
click at [268, 250] on span "Land on cap table or add shareholder after onboarding" at bounding box center [295, 250] width 140 height 11
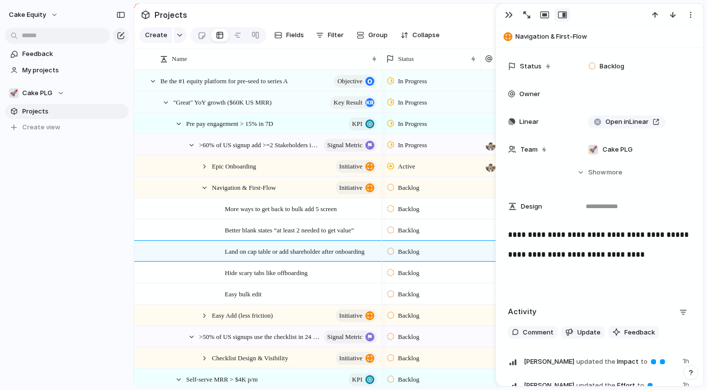
scroll to position [229, 0]
click at [600, 121] on div at bounding box center [598, 121] width 8 height 7
click at [677, 122] on div "Open in Linear" at bounding box center [635, 121] width 103 height 11
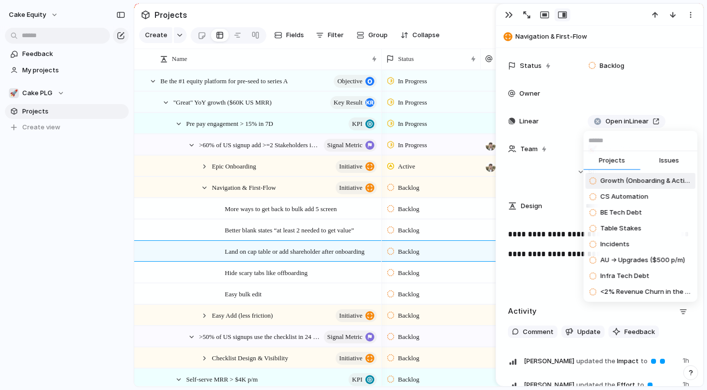
click at [668, 158] on span "Issues" at bounding box center [669, 160] width 20 height 10
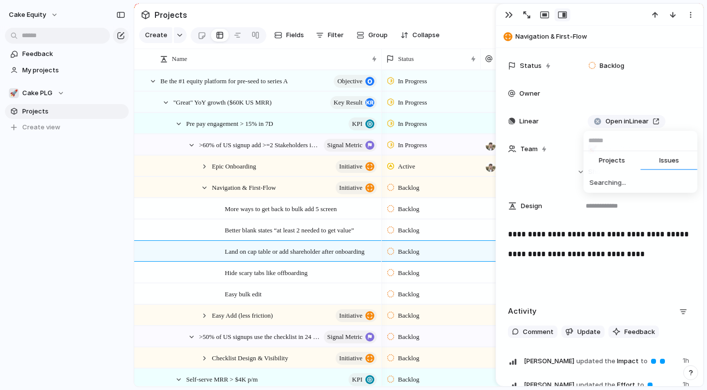
click at [645, 138] on input "text" at bounding box center [641, 141] width 114 height 20
type input "**********"
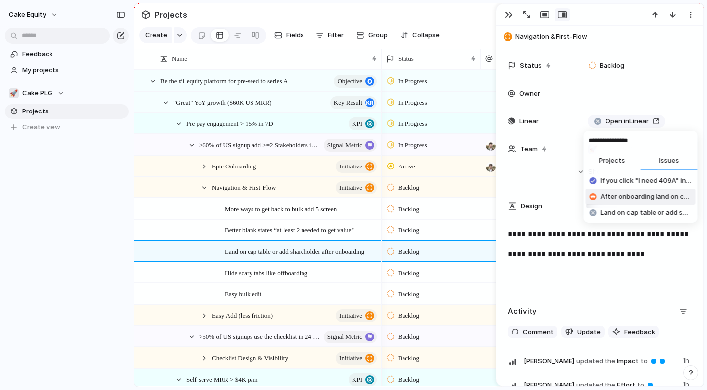
click at [631, 200] on span "After onboarding land on cap table if issuanaces made" at bounding box center [646, 197] width 91 height 10
